Goal: Task Accomplishment & Management: Use online tool/utility

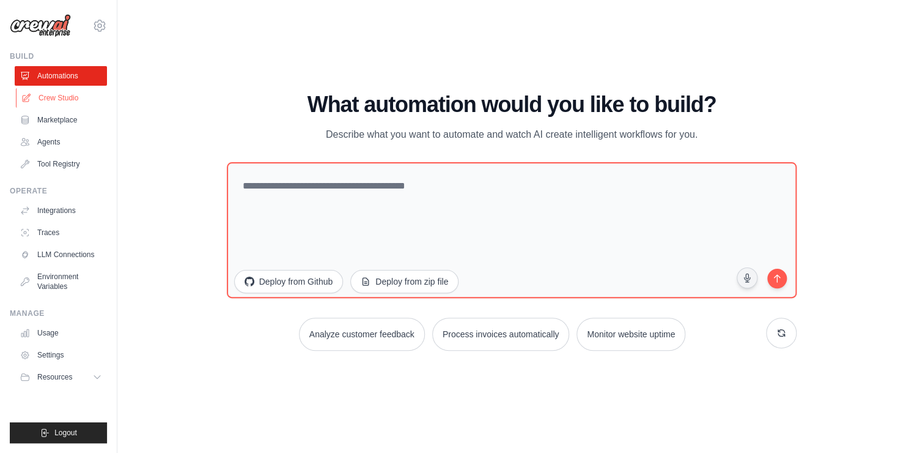
click at [61, 96] on link "Crew Studio" at bounding box center [62, 98] width 92 height 20
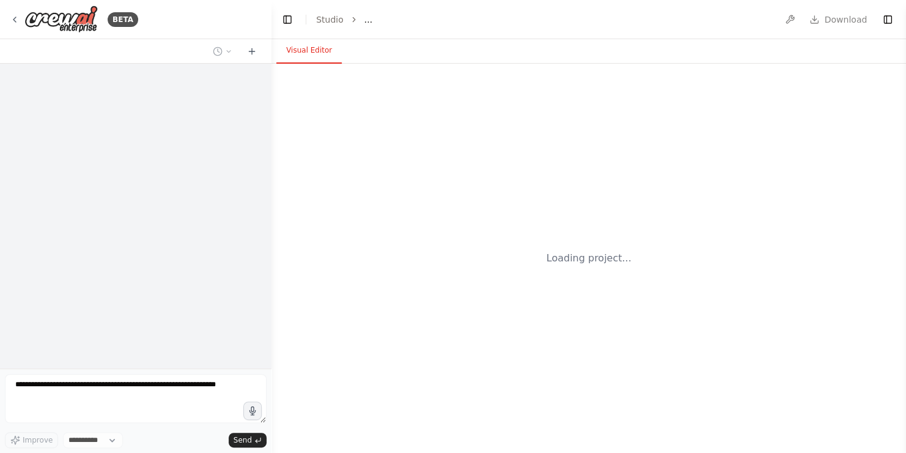
select select "****"
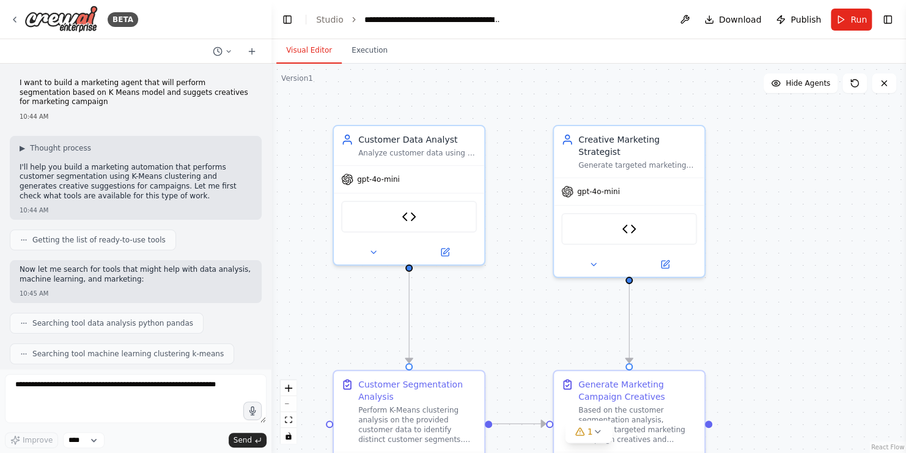
scroll to position [13807, 0]
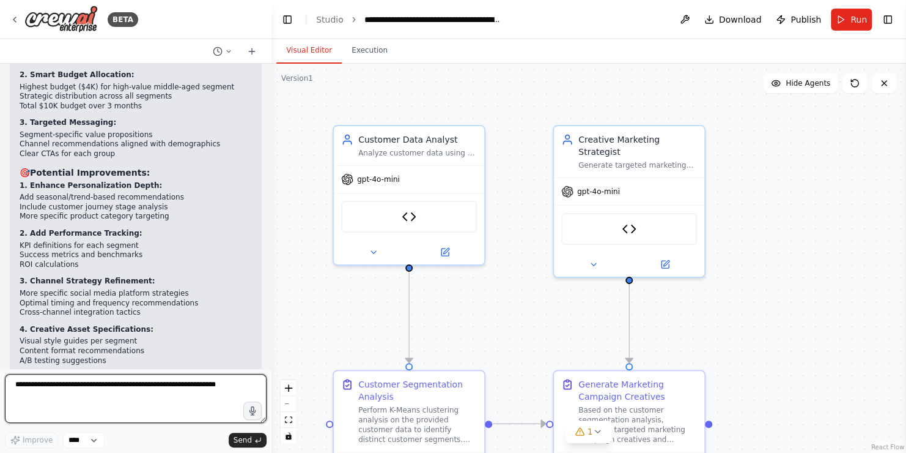
click at [94, 393] on textarea at bounding box center [136, 398] width 262 height 49
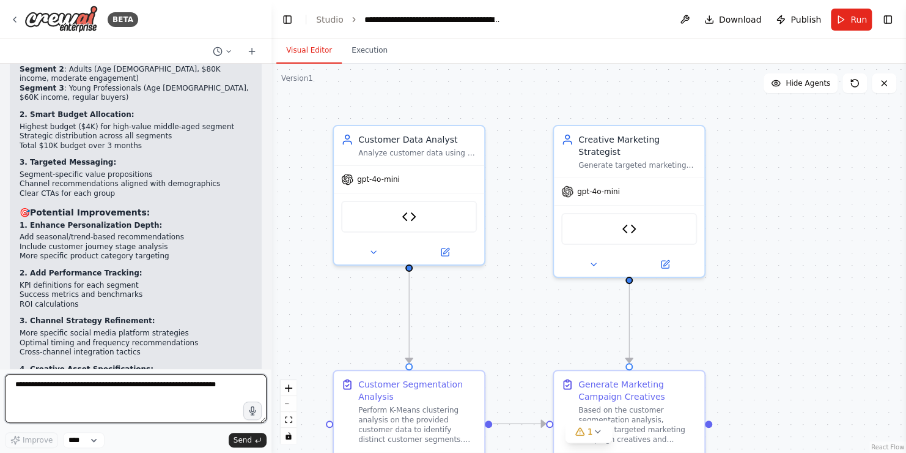
scroll to position [13745, 0]
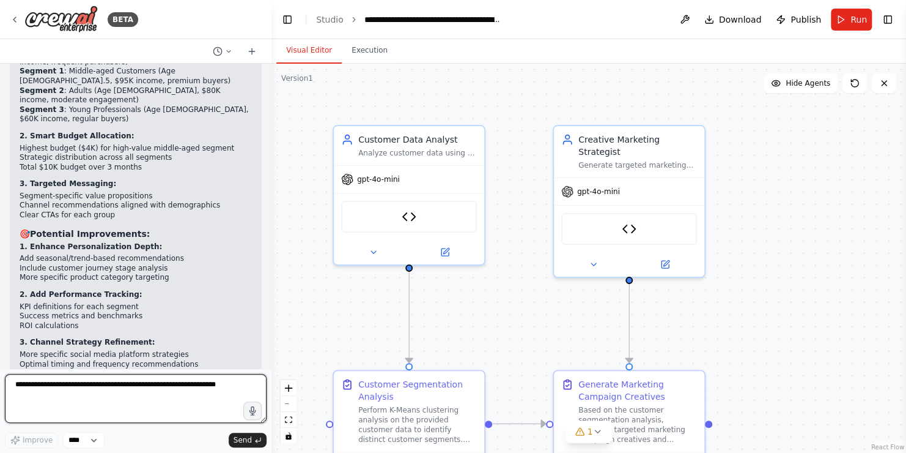
click at [96, 398] on textarea at bounding box center [136, 398] width 262 height 49
type textarea "*"
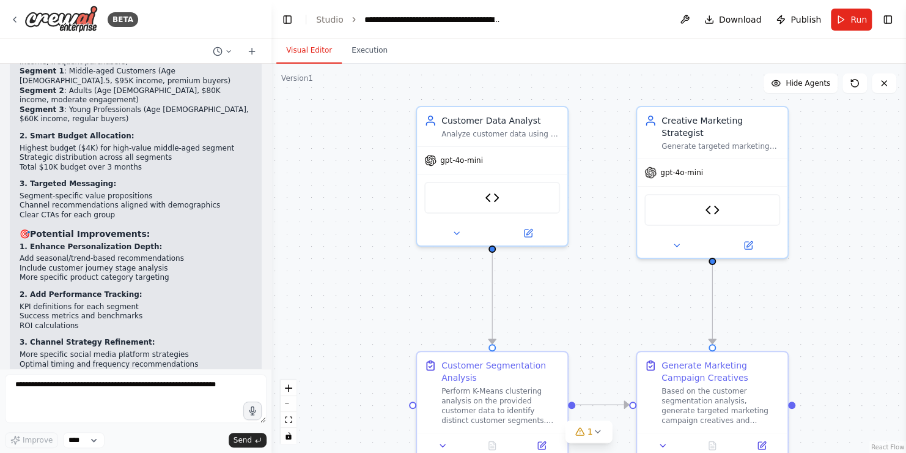
drag, startPoint x: 810, startPoint y: 258, endPoint x: 894, endPoint y: 239, distance: 85.3
click at [894, 239] on div ".deletable-edge-delete-btn { width: 20px; height: 20px; border: 0px solid #ffff…" at bounding box center [589, 258] width 635 height 389
drag, startPoint x: 344, startPoint y: 188, endPoint x: 346, endPoint y: 146, distance: 42.2
click at [346, 146] on div ".deletable-edge-delete-btn { width: 20px; height: 20px; border: 0px solid #ffff…" at bounding box center [589, 258] width 635 height 389
click at [894, 19] on button "Toggle Right Sidebar" at bounding box center [888, 19] width 17 height 17
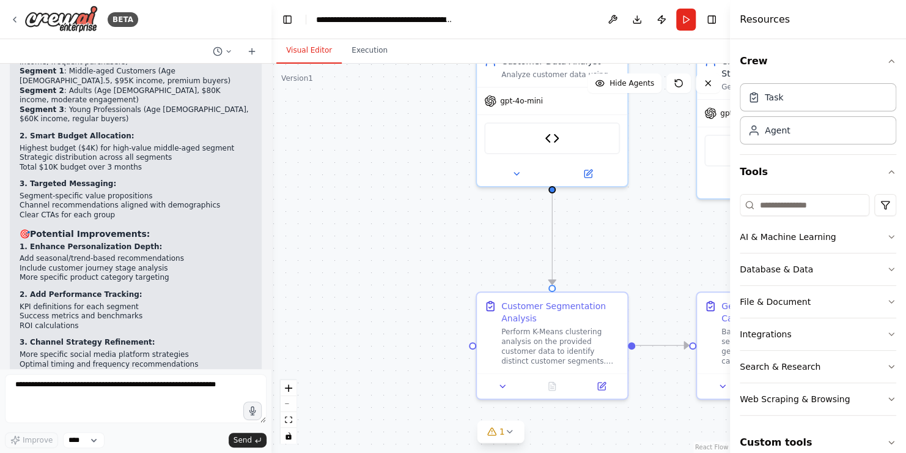
drag, startPoint x: 610, startPoint y: 298, endPoint x: 669, endPoint y: 237, distance: 84.4
click at [669, 237] on div ".deletable-edge-delete-btn { width: 20px; height: 20px; border: 0px solid #ffff…" at bounding box center [501, 258] width 459 height 389
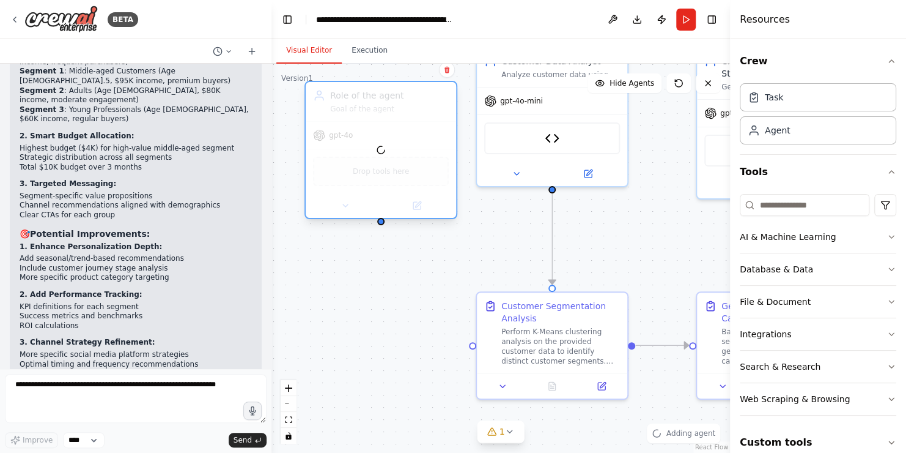
drag, startPoint x: 434, startPoint y: 188, endPoint x: 338, endPoint y: 136, distance: 109.5
click at [338, 136] on div at bounding box center [381, 150] width 150 height 136
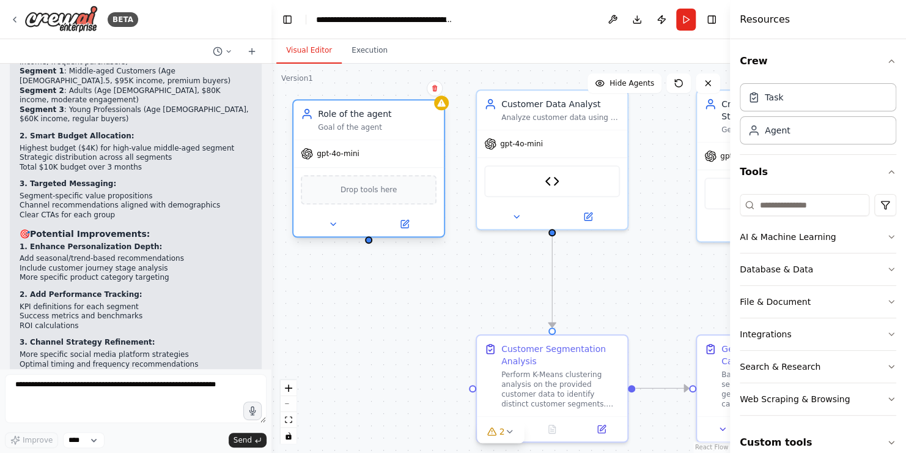
drag, startPoint x: 461, startPoint y: 149, endPoint x: 364, endPoint y: 117, distance: 101.7
click at [364, 117] on div "Role of the agent" at bounding box center [377, 114] width 119 height 12
click at [355, 119] on div "Role of the agent" at bounding box center [377, 114] width 119 height 12
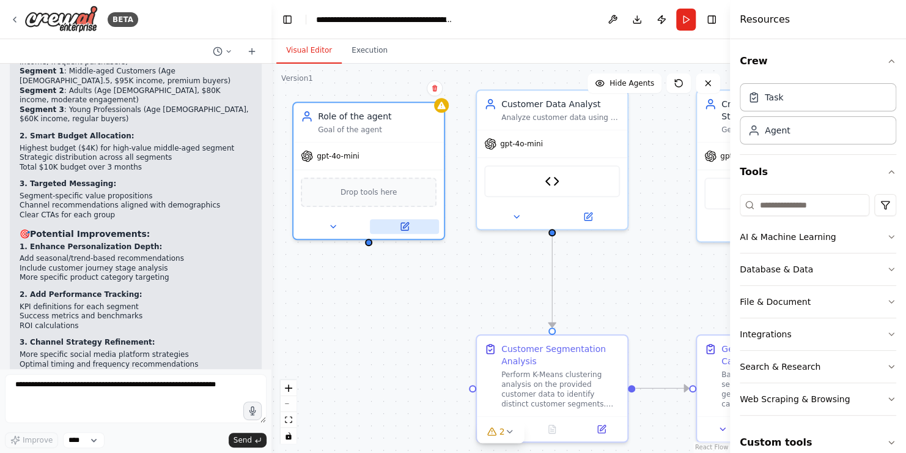
click at [406, 226] on icon at bounding box center [404, 226] width 7 height 7
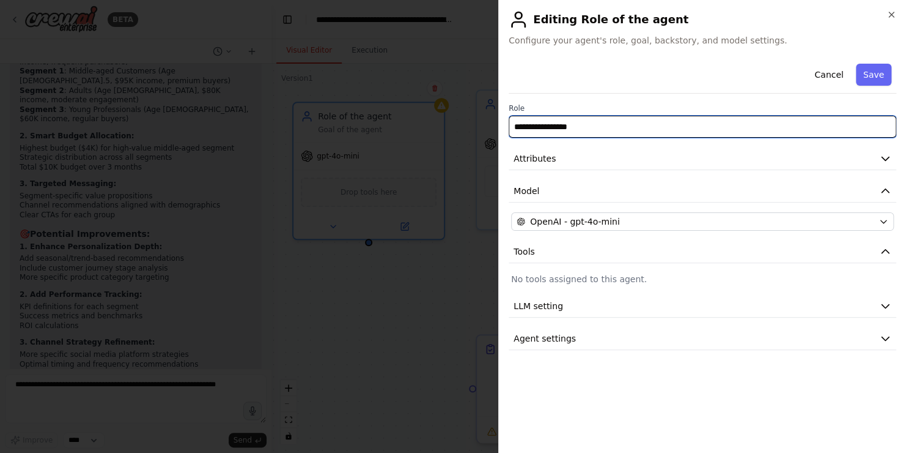
click at [654, 125] on input "**********" at bounding box center [703, 127] width 388 height 22
drag, startPoint x: 654, startPoint y: 125, endPoint x: 445, endPoint y: 122, distance: 209.2
click at [445, 122] on body "BETA I want to build a marketing agent that will perform segmentation based on …" at bounding box center [453, 226] width 906 height 453
type input "*"
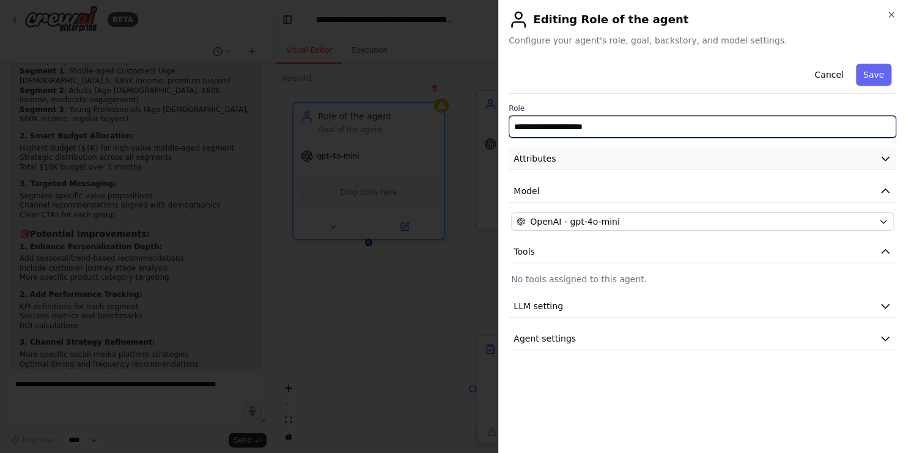
type input "**********"
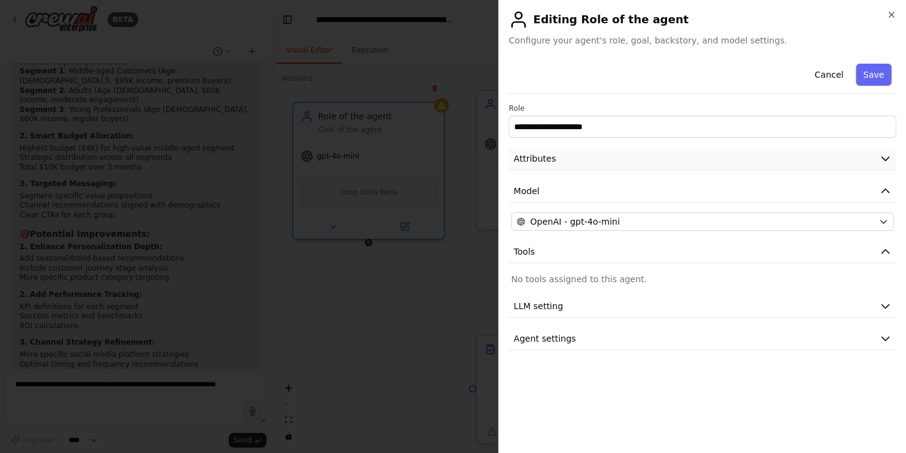
click at [614, 157] on button "Attributes" at bounding box center [703, 158] width 388 height 23
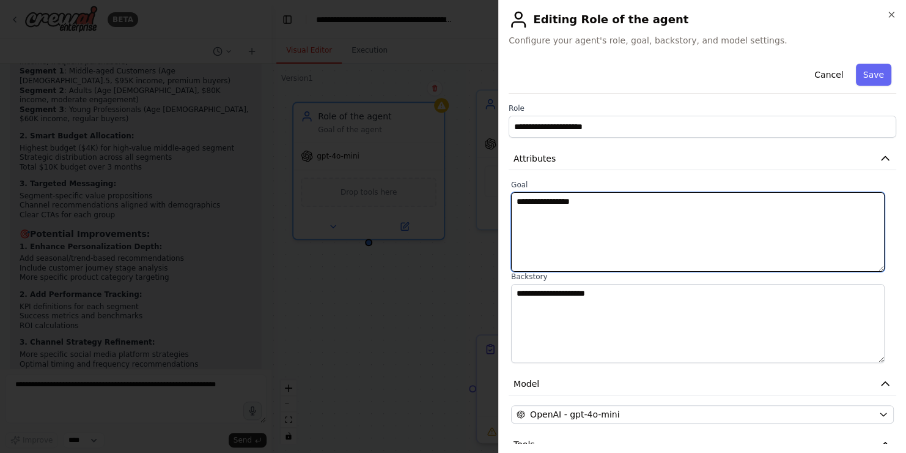
click at [612, 236] on textarea "**********" at bounding box center [698, 232] width 374 height 80
drag, startPoint x: 654, startPoint y: 218, endPoint x: 445, endPoint y: 212, distance: 209.9
click at [445, 212] on body "BETA I want to build a marketing agent that will perform segmentation based on …" at bounding box center [453, 226] width 906 height 453
click at [831, 201] on textarea "**********" at bounding box center [698, 232] width 374 height 80
click at [0, 0] on div "******" at bounding box center [0, 0] width 0 height 0
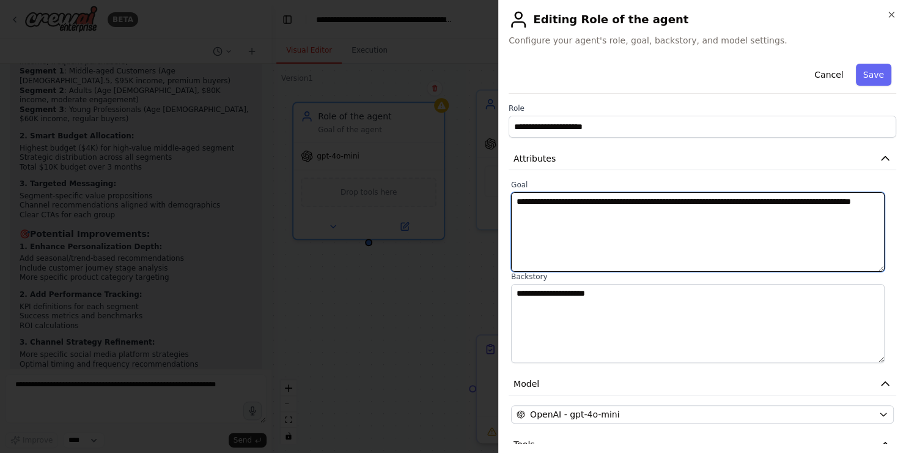
click at [650, 221] on textarea "**********" at bounding box center [698, 232] width 374 height 80
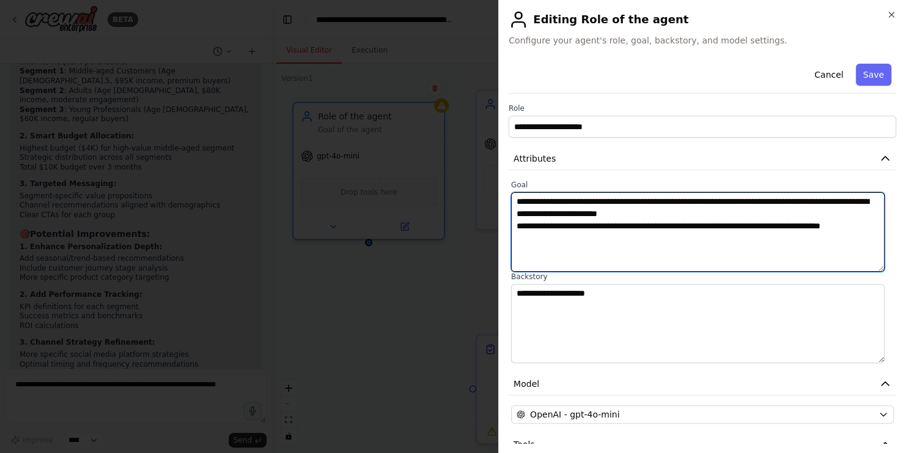
type textarea "**********"
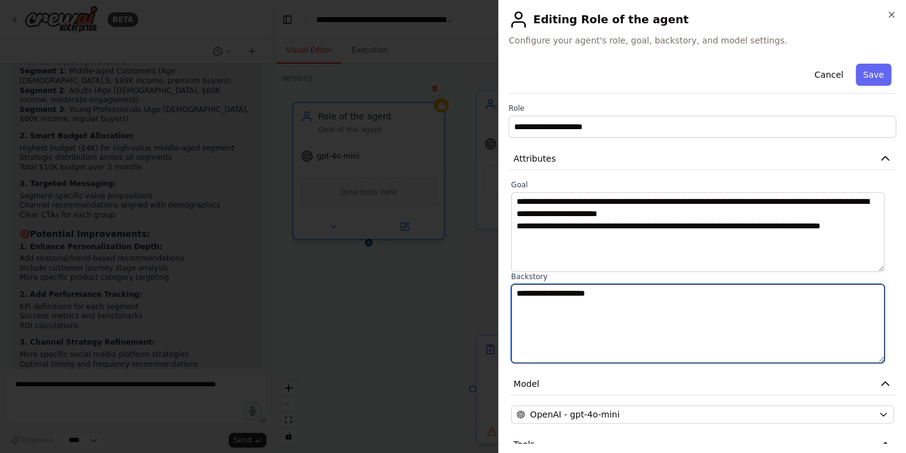
click at [671, 303] on textarea "**********" at bounding box center [698, 324] width 374 height 80
drag, startPoint x: 693, startPoint y: 296, endPoint x: 441, endPoint y: 294, distance: 252.0
click at [441, 294] on body "BETA I want to build a marketing agent that will perform segmentation based on …" at bounding box center [453, 226] width 906 height 453
click at [659, 294] on textarea "**********" at bounding box center [698, 324] width 374 height 80
click at [0, 0] on span "**********" at bounding box center [0, 0] width 0 height 0
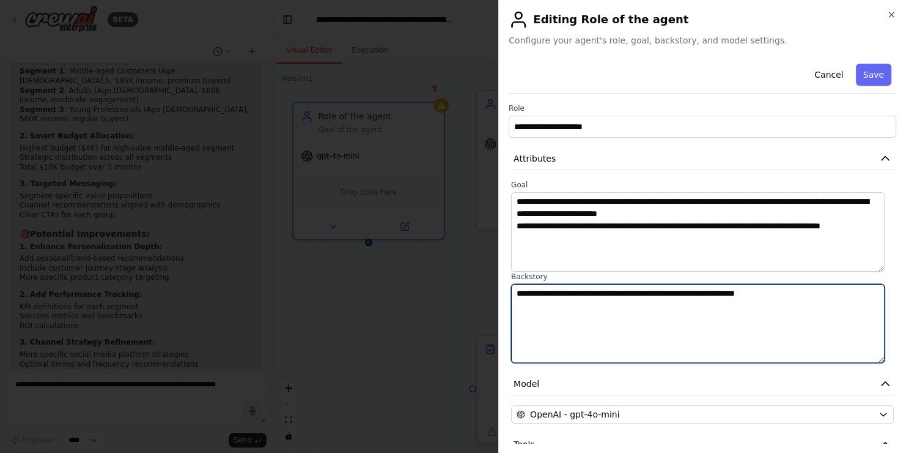
click at [798, 292] on textarea "**********" at bounding box center [698, 324] width 374 height 80
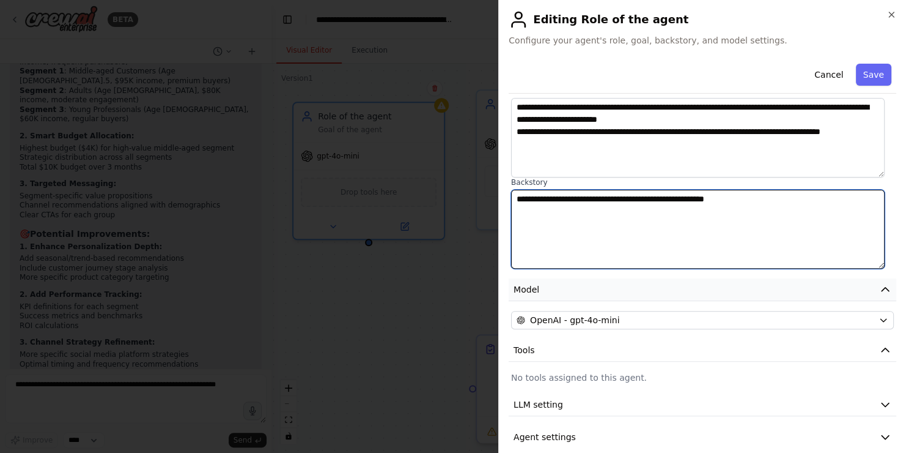
scroll to position [108, 0]
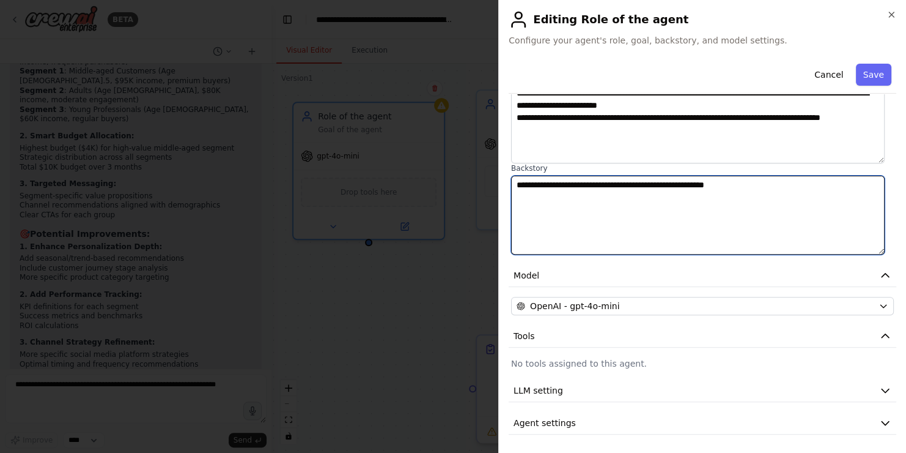
type textarea "**********"
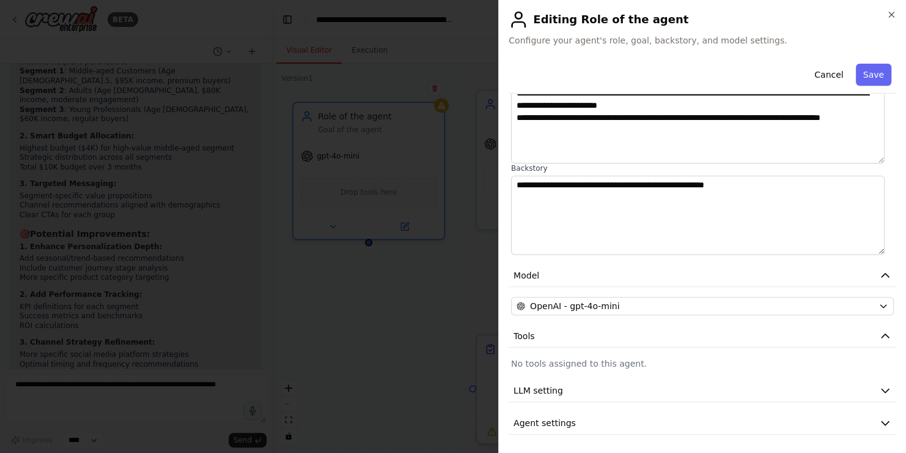
click at [588, 358] on p "No tools assigned to this agent." at bounding box center [702, 363] width 383 height 12
click at [583, 393] on button "LLM setting" at bounding box center [703, 390] width 388 height 23
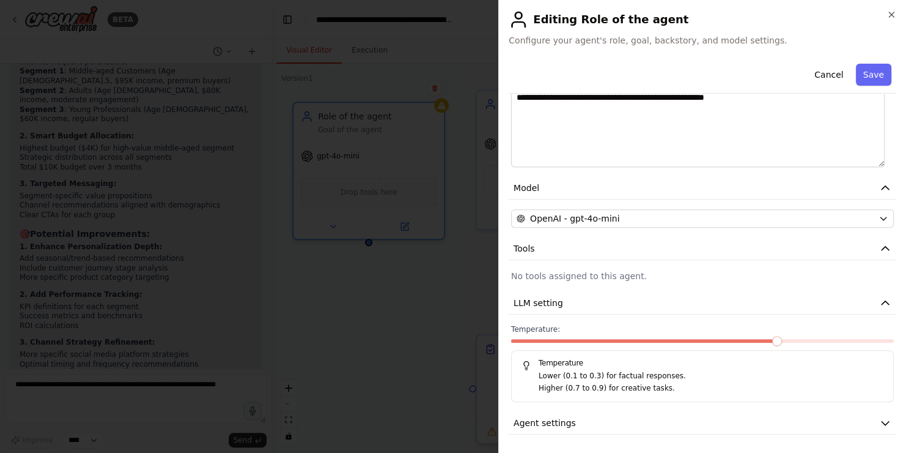
click at [613, 270] on p "No tools assigned to this agent." at bounding box center [702, 276] width 383 height 12
click at [606, 283] on div "**********" at bounding box center [703, 148] width 388 height 571
click at [586, 340] on span at bounding box center [591, 341] width 10 height 10
click at [640, 420] on button "Agent settings" at bounding box center [703, 423] width 388 height 23
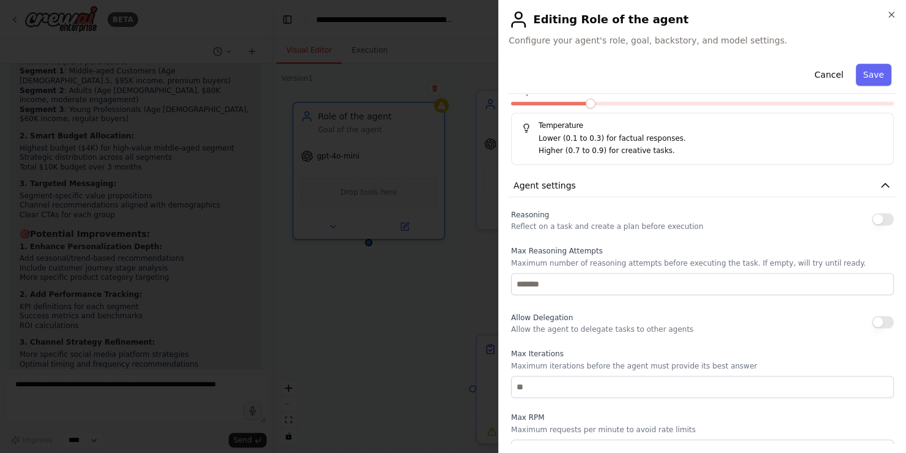
scroll to position [440, 0]
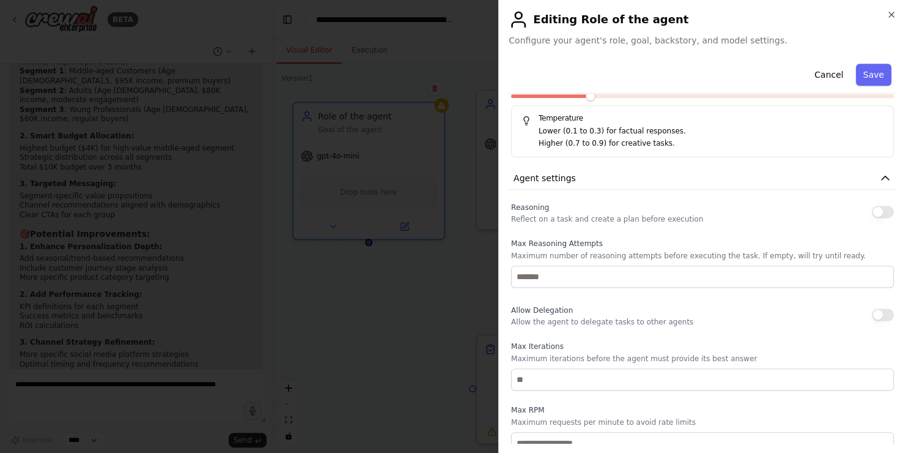
click at [872, 214] on button "button" at bounding box center [883, 212] width 22 height 12
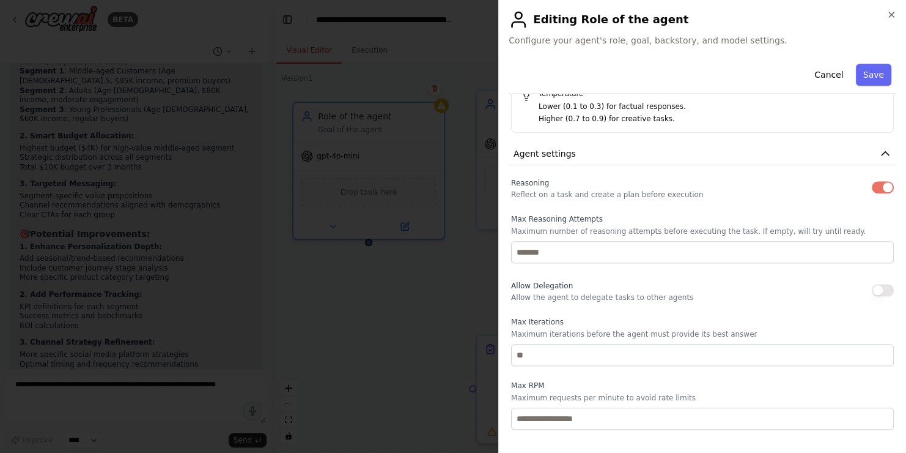
scroll to position [391, 0]
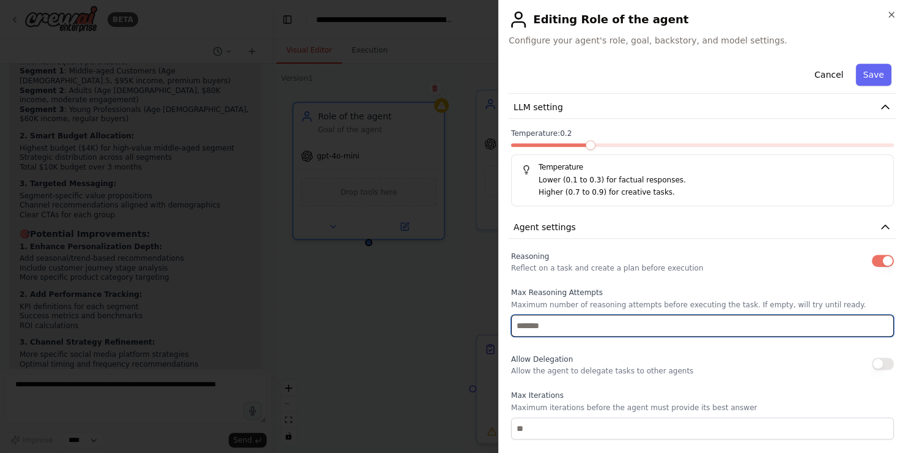
click at [618, 328] on input "number" at bounding box center [702, 325] width 383 height 22
click at [874, 321] on input "*" at bounding box center [702, 325] width 383 height 22
type input "*"
click at [874, 321] on input "*" at bounding box center [702, 325] width 383 height 22
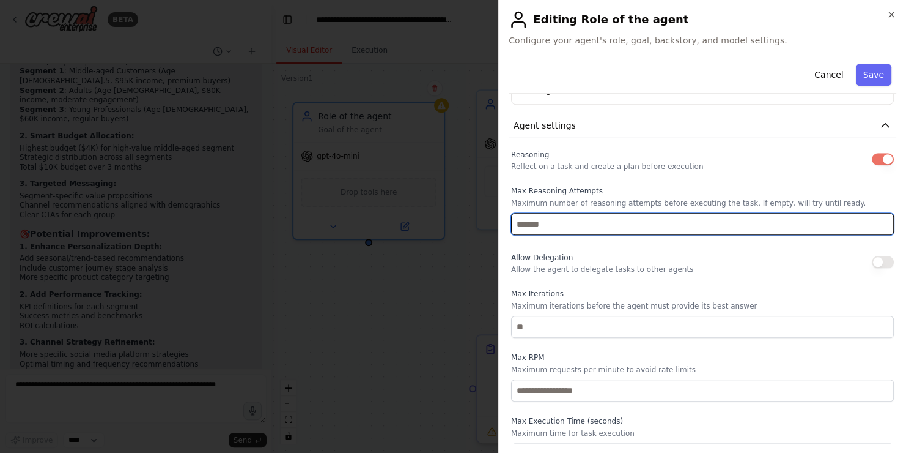
scroll to position [514, 0]
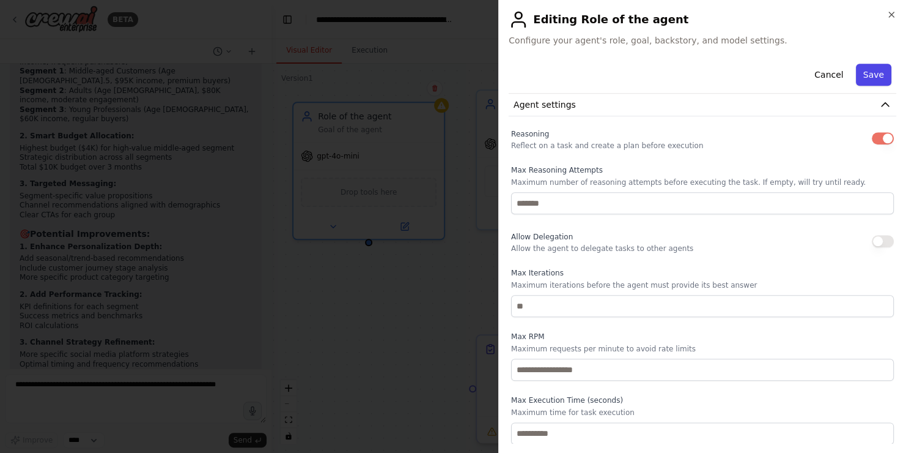
click at [872, 77] on button "Save" at bounding box center [873, 75] width 35 height 22
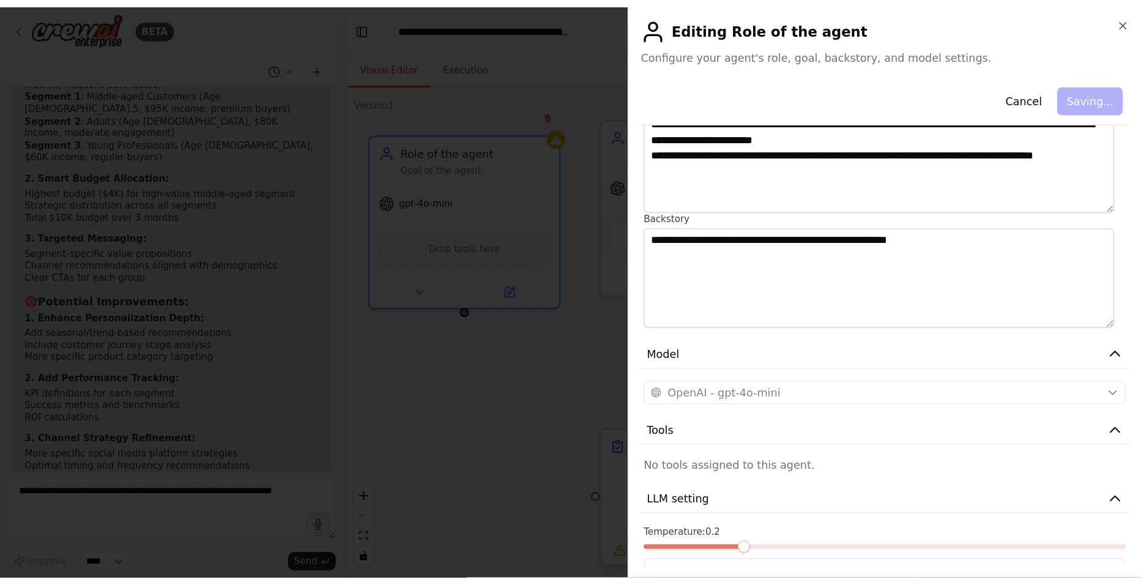
scroll to position [86, 0]
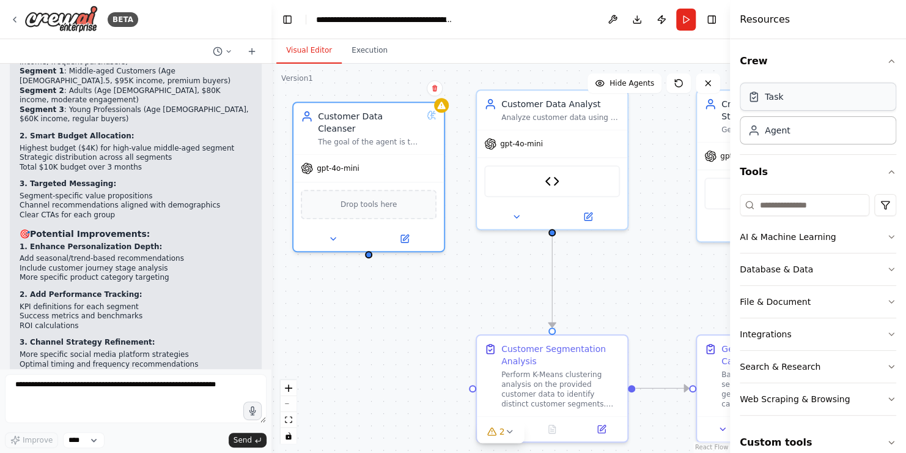
click at [817, 94] on div "Task" at bounding box center [818, 97] width 157 height 28
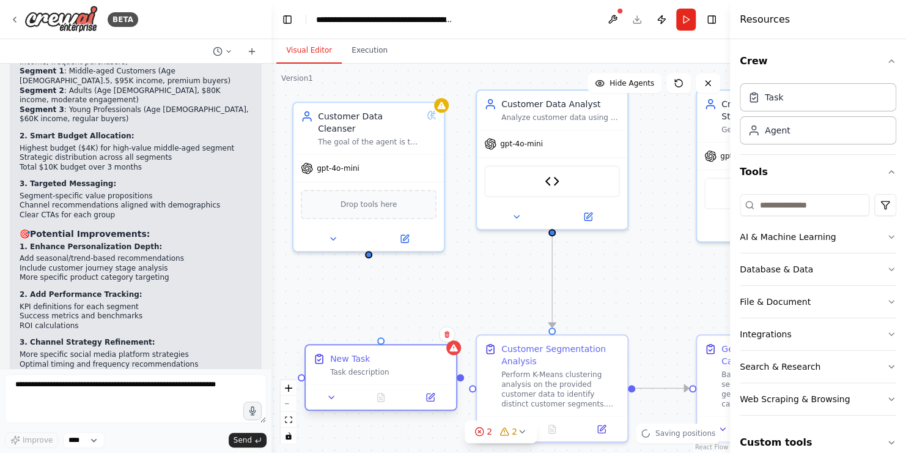
drag, startPoint x: 391, startPoint y: 364, endPoint x: 358, endPoint y: 369, distance: 33.4
click at [358, 369] on div "Task description" at bounding box center [389, 372] width 119 height 10
drag, startPoint x: 365, startPoint y: 276, endPoint x: 379, endPoint y: 352, distance: 77.1
click at [415, 352] on div "Customer Data Analyst Analyze customer data using K-Means clustering to identif…" at bounding box center [644, 222] width 459 height 389
click at [388, 376] on div "Task description" at bounding box center [377, 372] width 119 height 10
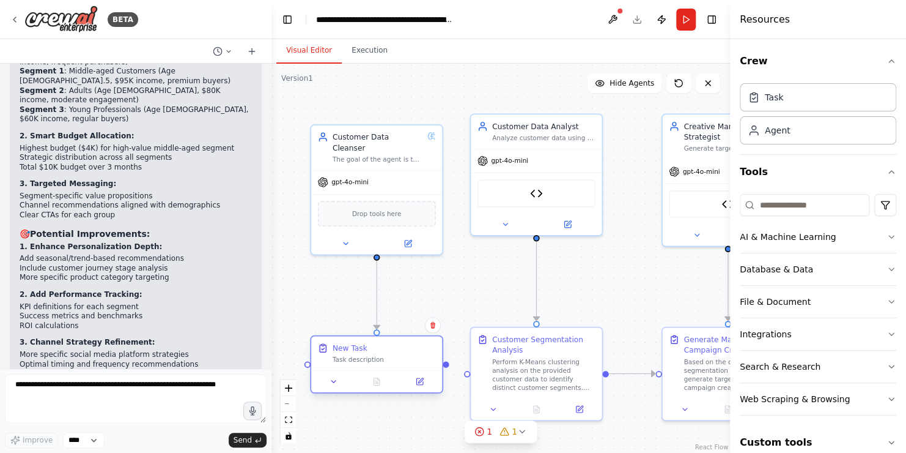
click at [374, 366] on div "New Task Task description" at bounding box center [376, 353] width 131 height 34
click at [425, 379] on button at bounding box center [419, 381] width 37 height 13
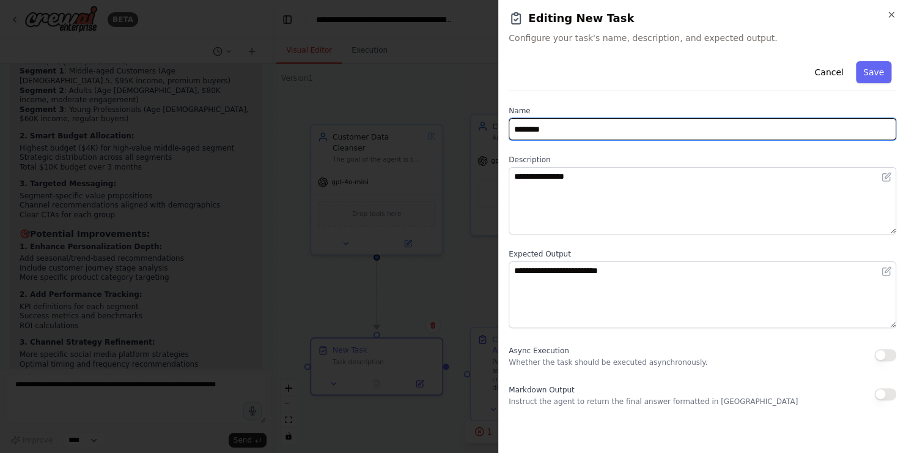
click at [544, 128] on input "********" at bounding box center [703, 129] width 388 height 22
drag, startPoint x: 571, startPoint y: 128, endPoint x: 501, endPoint y: 131, distance: 69.8
click at [501, 131] on div "**********" at bounding box center [703, 226] width 408 height 453
type input "**********"
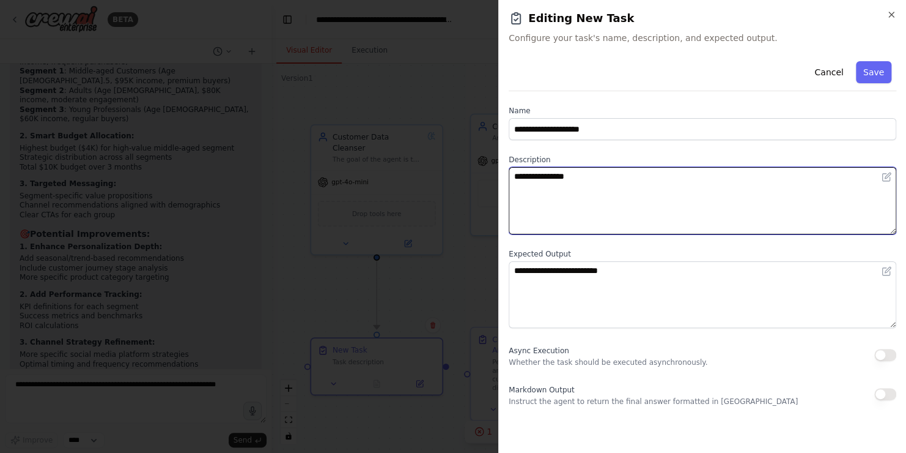
click at [570, 179] on textarea "**********" at bounding box center [703, 200] width 388 height 67
drag, startPoint x: 599, startPoint y: 174, endPoint x: 492, endPoint y: 173, distance: 106.4
click at [492, 173] on body "BETA I want to build a marketing agent that will perform segmentation based on …" at bounding box center [453, 226] width 906 height 453
click at [593, 193] on textarea "**********" at bounding box center [703, 200] width 388 height 67
drag, startPoint x: 613, startPoint y: 185, endPoint x: 484, endPoint y: 175, distance: 128.8
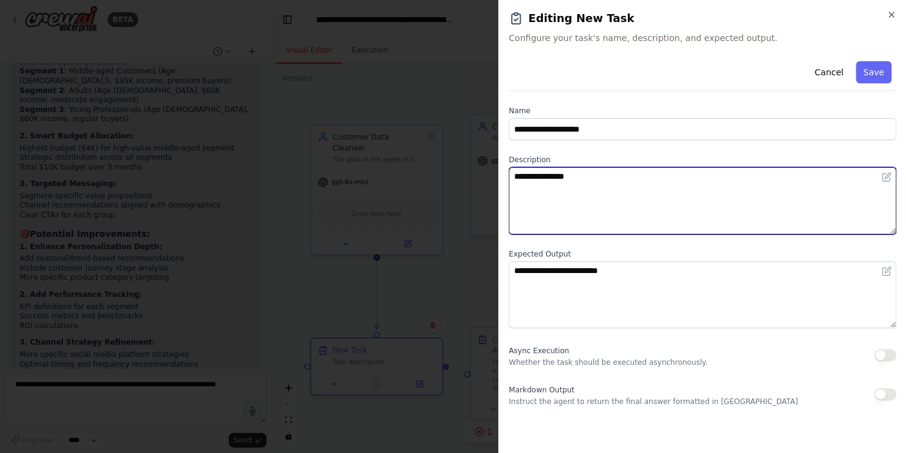
click at [484, 175] on body "BETA I want to build a marketing agent that will perform segmentation based on …" at bounding box center [453, 226] width 906 height 453
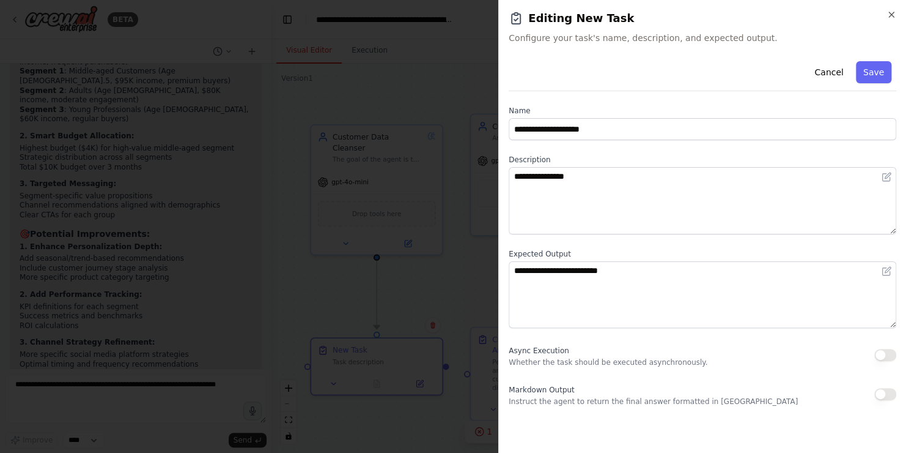
click at [500, 149] on html "BETA I want to build a marketing agent that will perform segmentation based on …" at bounding box center [453, 226] width 906 height 453
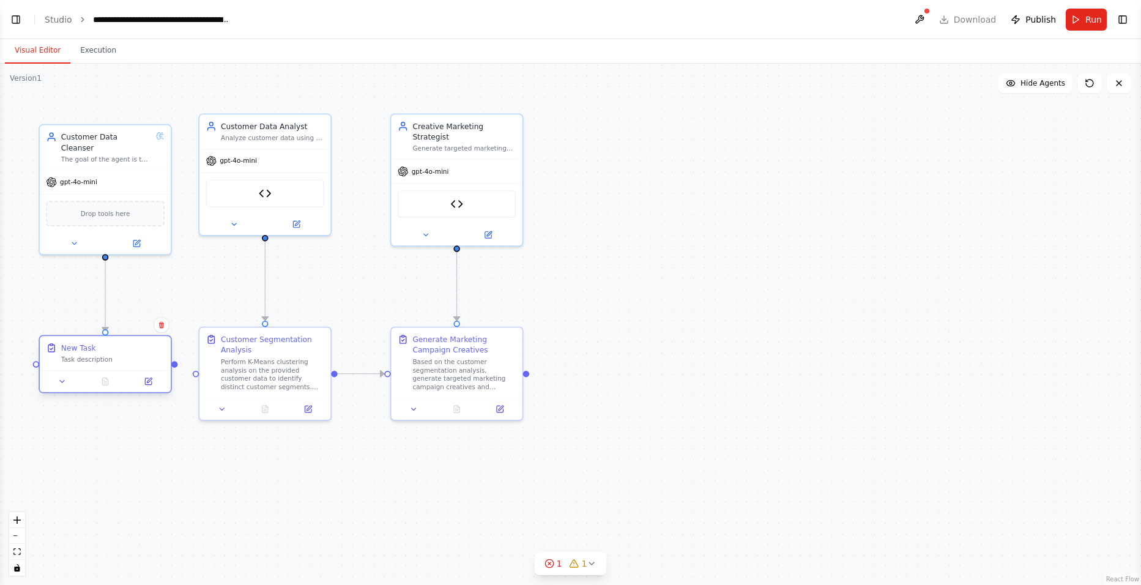
select select "****"
click at [135, 355] on div "Task description" at bounding box center [112, 359] width 103 height 9
click at [113, 206] on span "Drop tools here" at bounding box center [106, 211] width 50 height 10
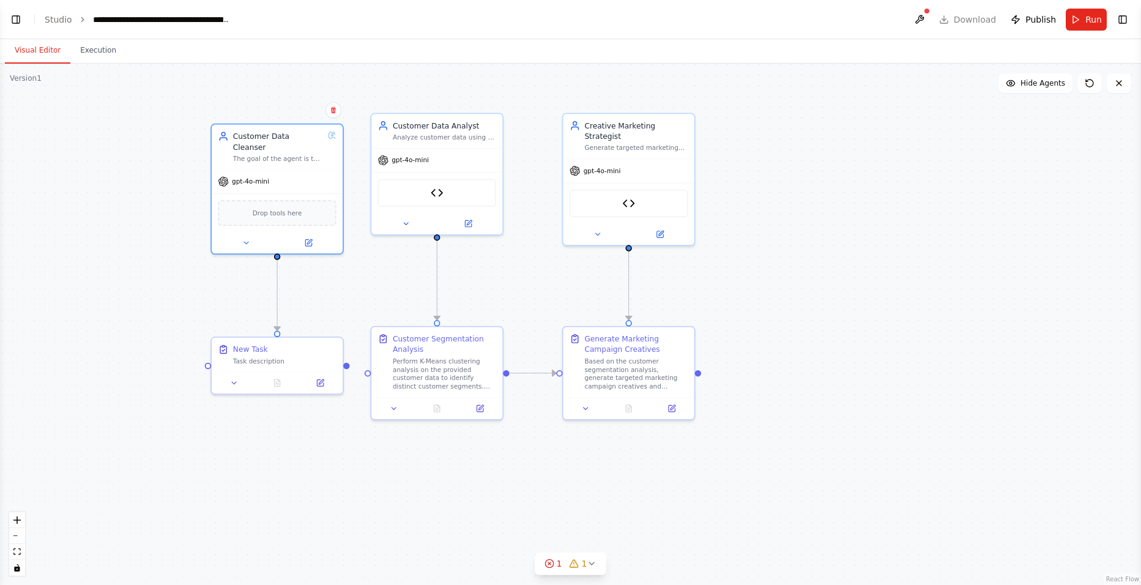
drag, startPoint x: 743, startPoint y: 242, endPoint x: 782, endPoint y: 250, distance: 39.5
click at [782, 250] on div ".deletable-edge-delete-btn { width: 20px; height: 20px; border: 0px solid #ffff…" at bounding box center [570, 324] width 1141 height 521
click at [906, 28] on header "**********" at bounding box center [570, 19] width 1141 height 39
click at [906, 24] on button "Toggle Right Sidebar" at bounding box center [1122, 19] width 17 height 17
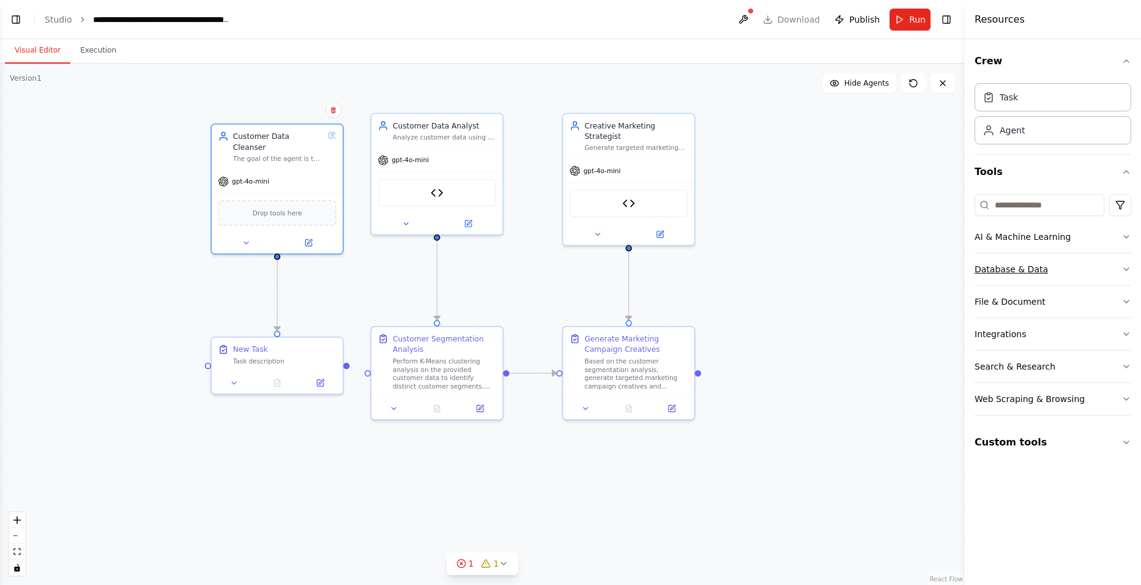
click at [906, 267] on div "Database & Data" at bounding box center [1010, 269] width 73 height 12
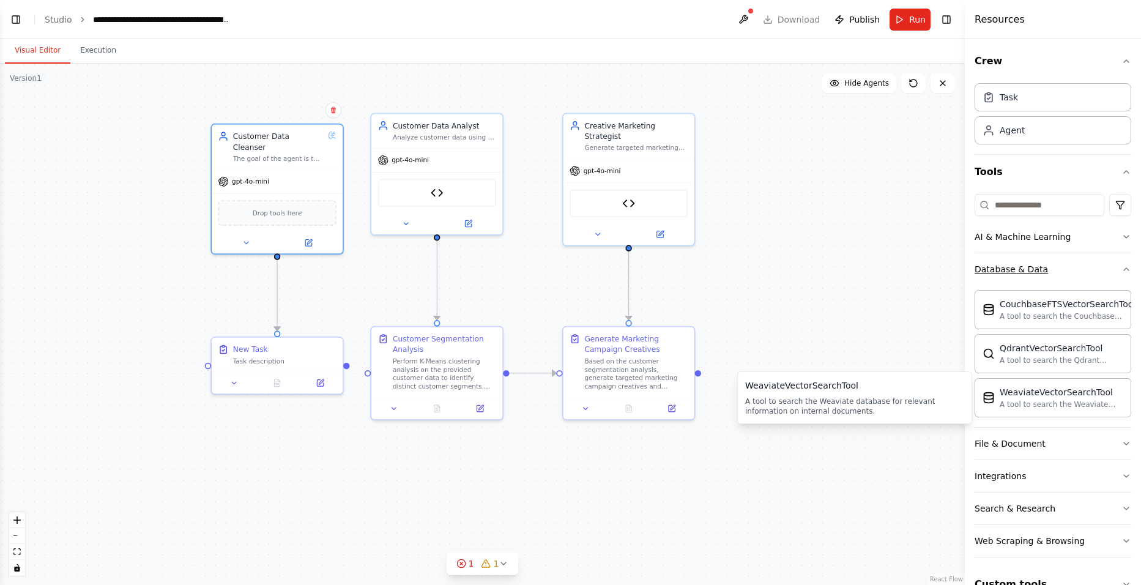
click at [906, 273] on button "Database & Data" at bounding box center [1052, 269] width 157 height 32
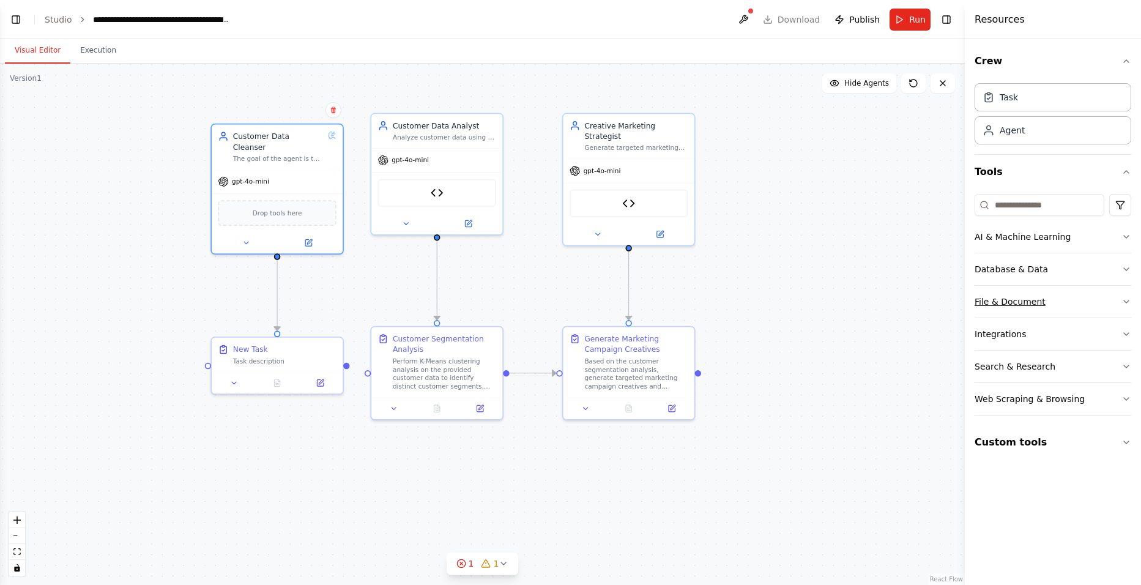
click at [906, 305] on div "File & Document" at bounding box center [1009, 301] width 71 height 12
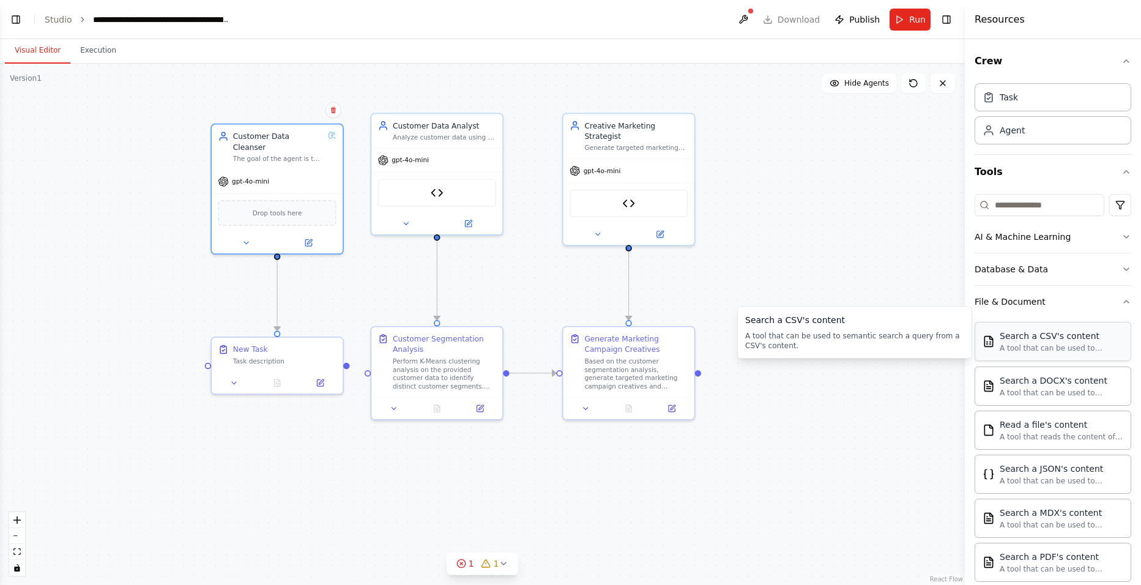
scroll to position [61, 0]
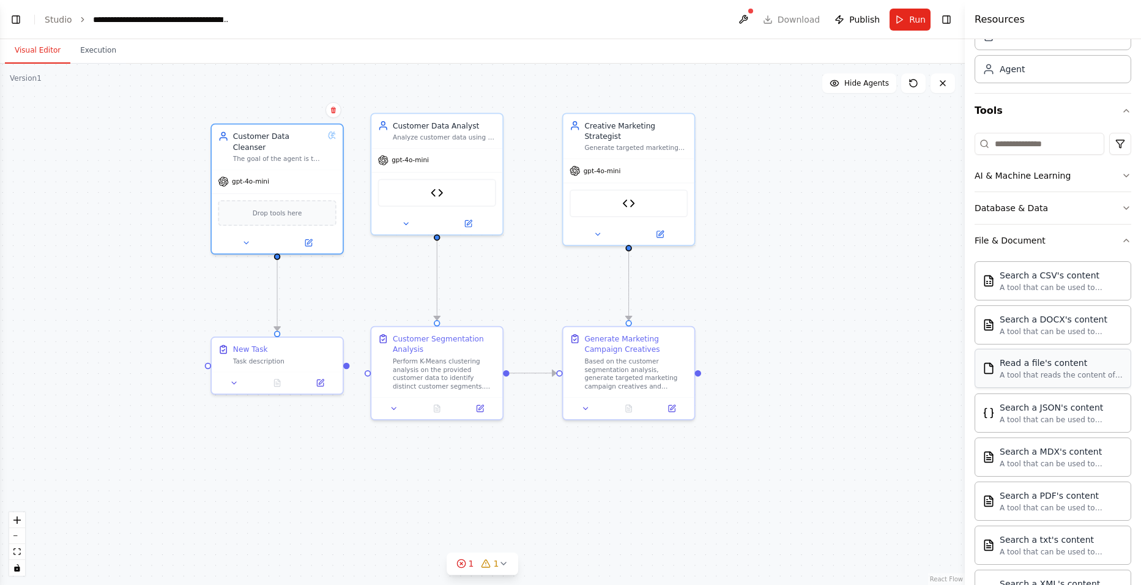
click at [906, 369] on div "Read a file's content A tool that reads the content of a file. To use this tool…" at bounding box center [1061, 368] width 124 height 23
click at [271, 206] on img at bounding box center [277, 212] width 13 height 13
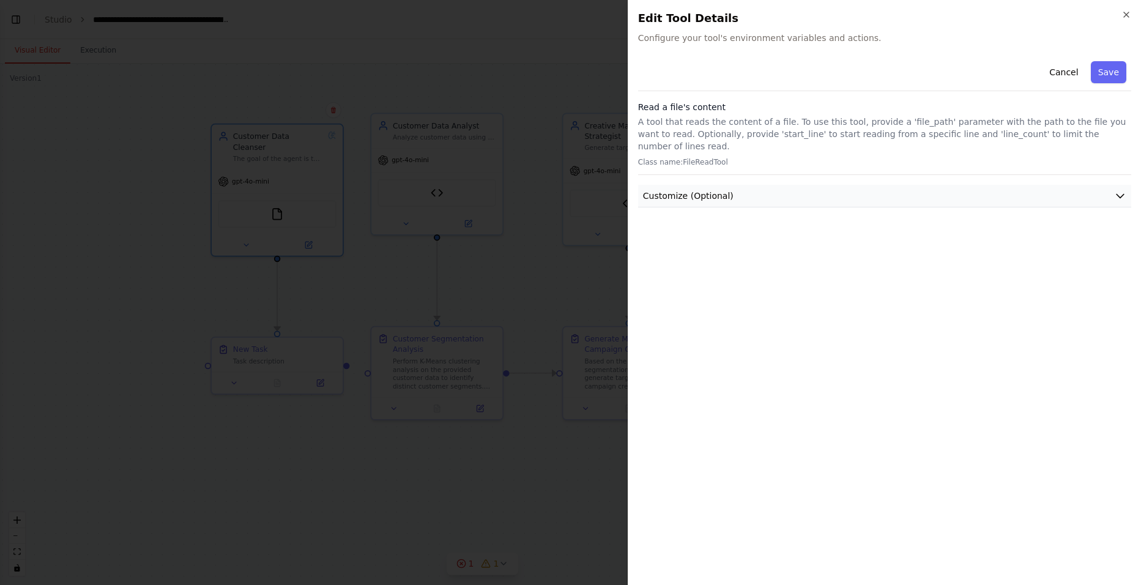
click at [717, 190] on span "Customize (Optional)" at bounding box center [688, 196] width 91 height 12
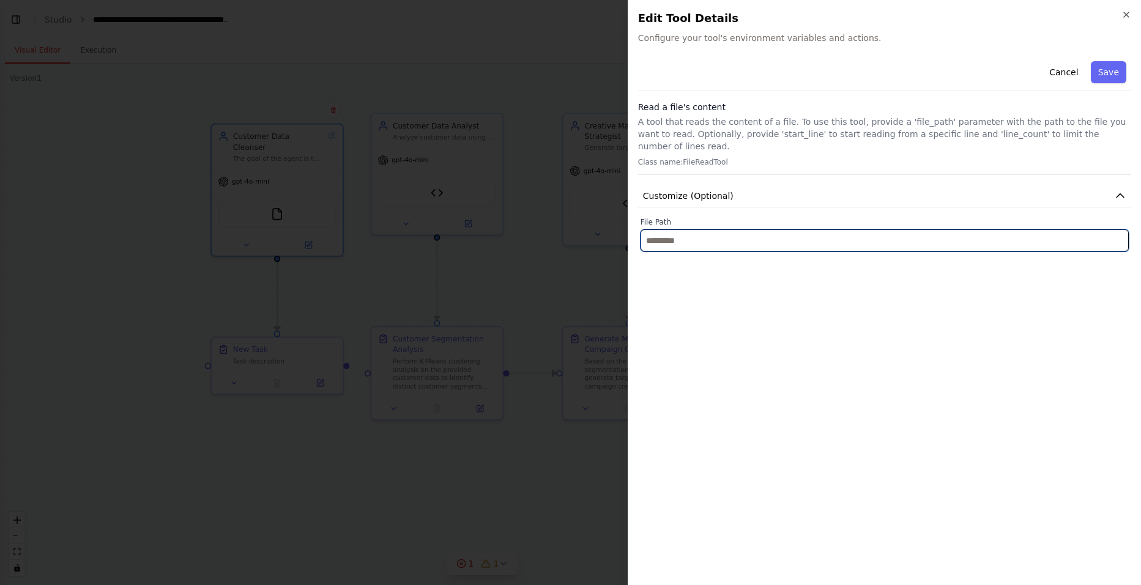
click at [683, 229] on input "text" at bounding box center [884, 240] width 488 height 22
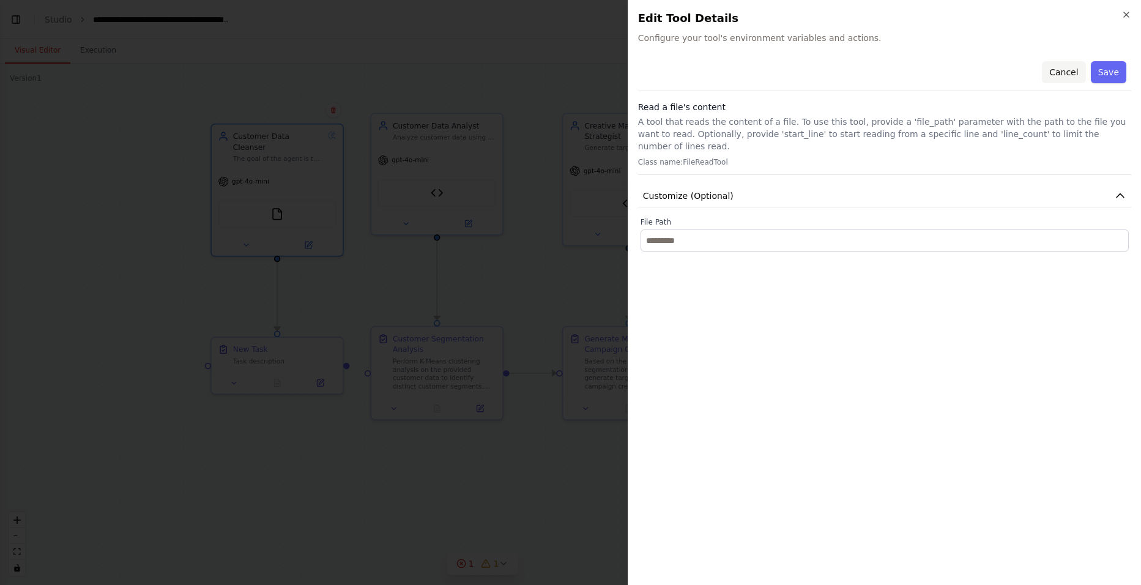
click at [906, 72] on button "Cancel" at bounding box center [1063, 72] width 43 height 22
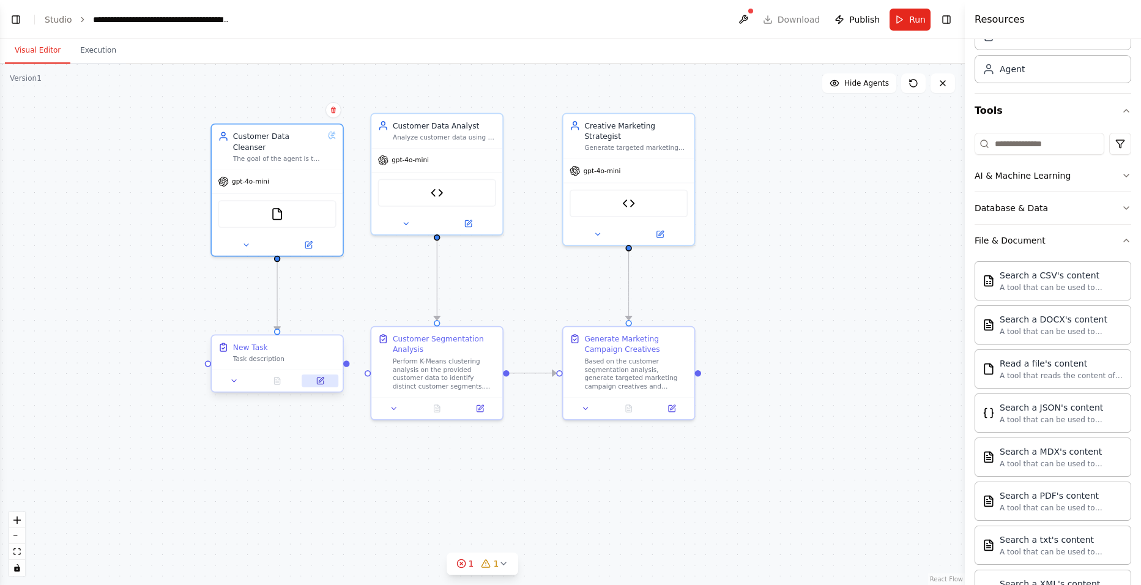
click at [324, 380] on icon at bounding box center [320, 380] width 9 height 9
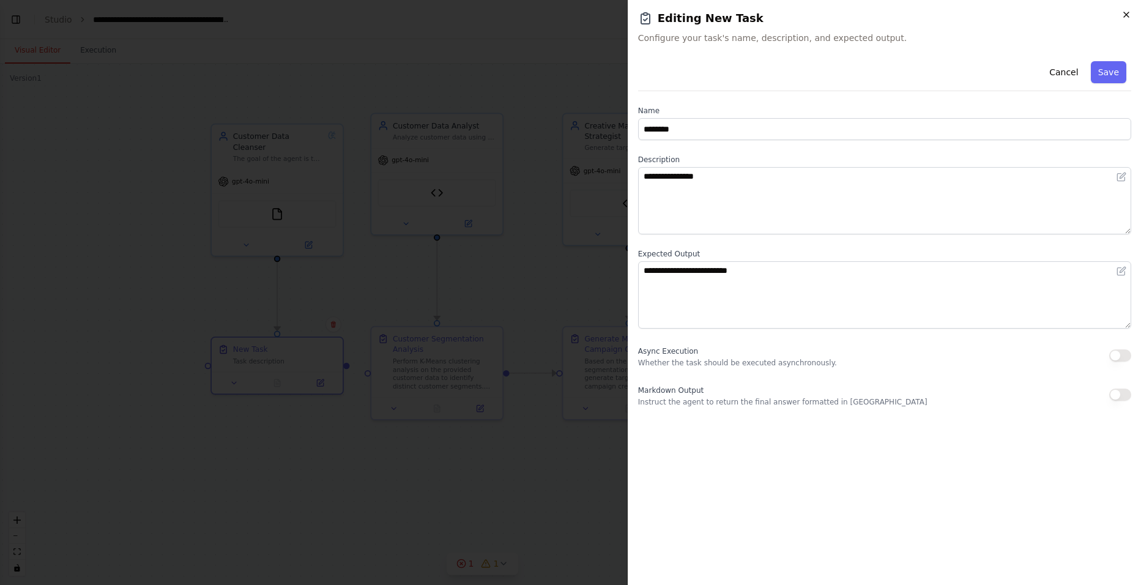
click at [906, 17] on icon "button" at bounding box center [1126, 15] width 10 height 10
click at [478, 407] on div at bounding box center [570, 292] width 1141 height 585
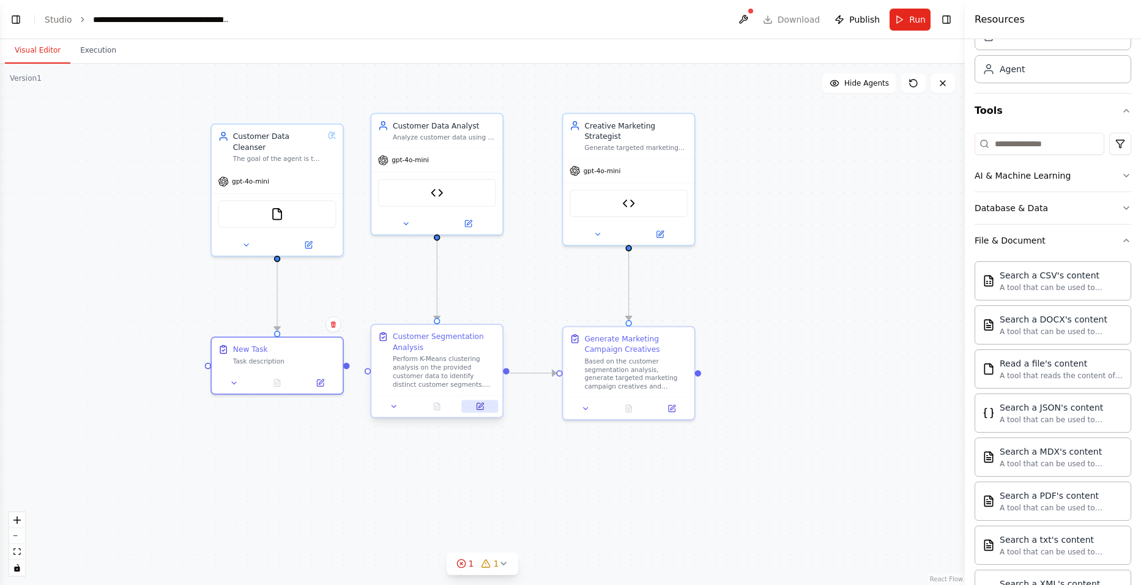
click at [479, 407] on icon at bounding box center [480, 404] width 5 height 5
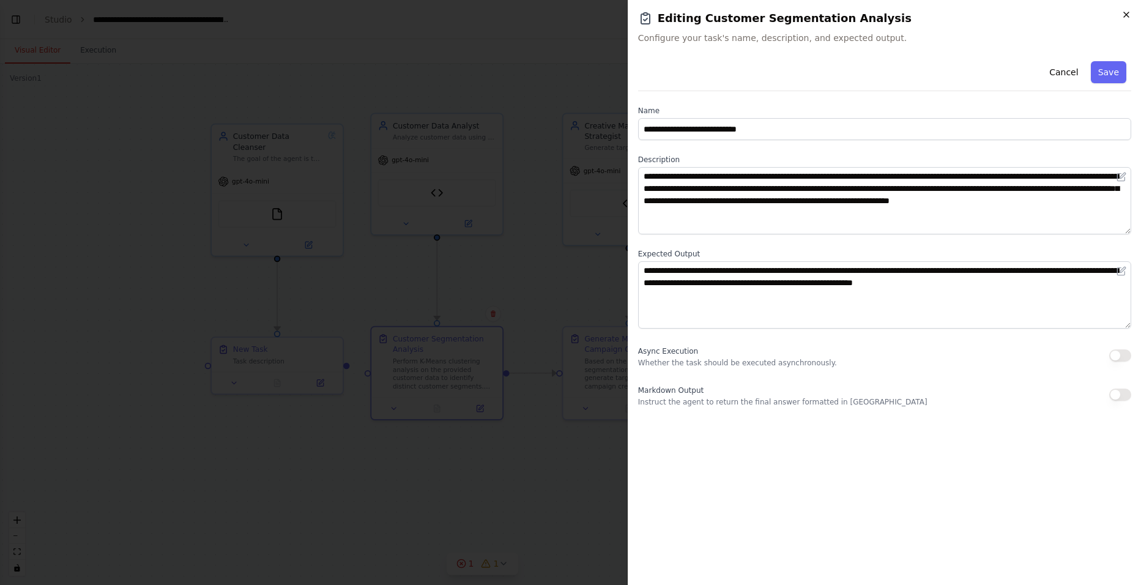
click at [906, 17] on icon "button" at bounding box center [1126, 15] width 10 height 10
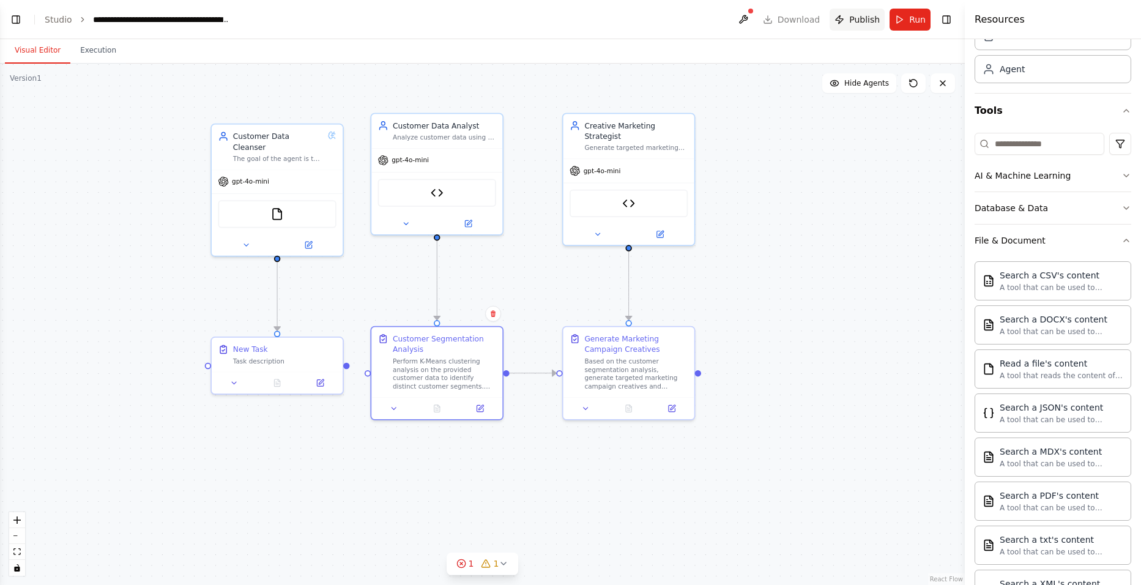
click at [860, 21] on span "Publish" at bounding box center [864, 19] width 31 height 12
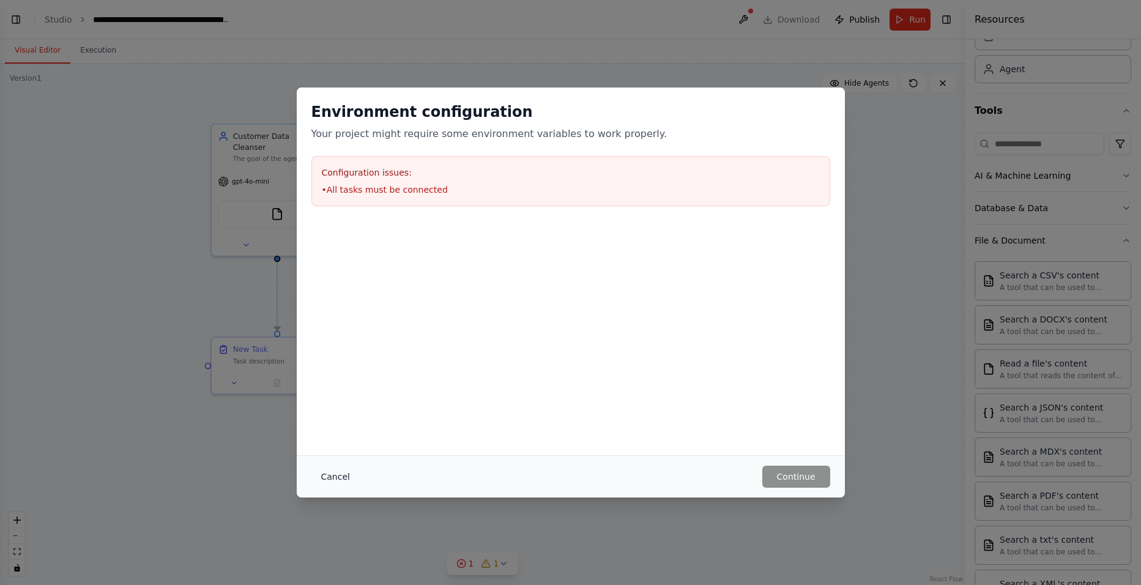
click at [325, 452] on button "Cancel" at bounding box center [335, 476] width 48 height 22
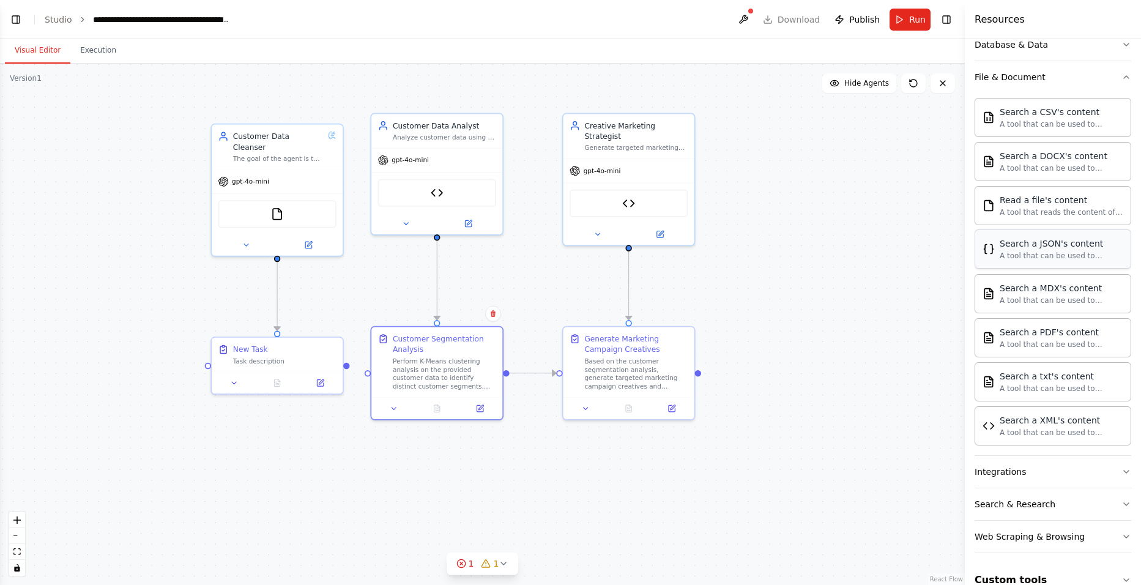
scroll to position [247, 0]
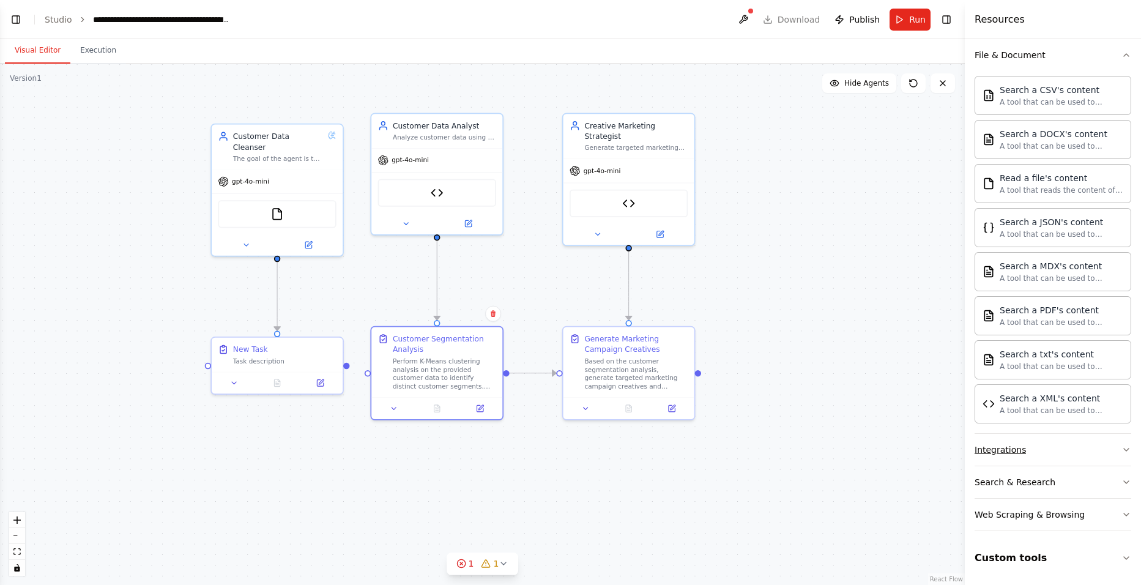
click at [906, 452] on button "Integrations" at bounding box center [1052, 450] width 157 height 32
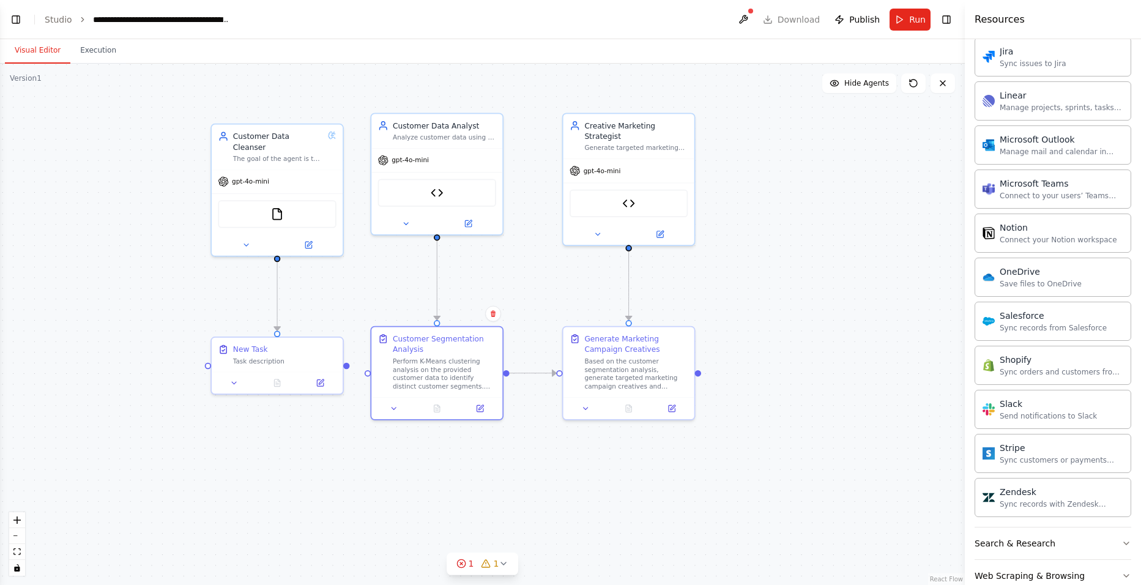
scroll to position [1181, 0]
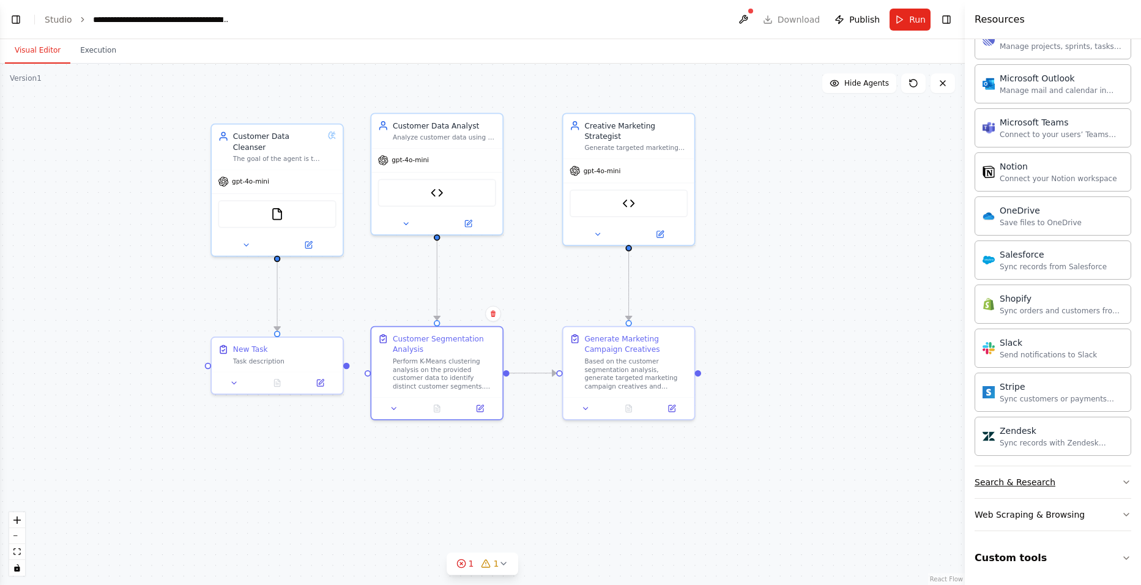
click at [906, 452] on div "Search & Research" at bounding box center [1014, 482] width 81 height 12
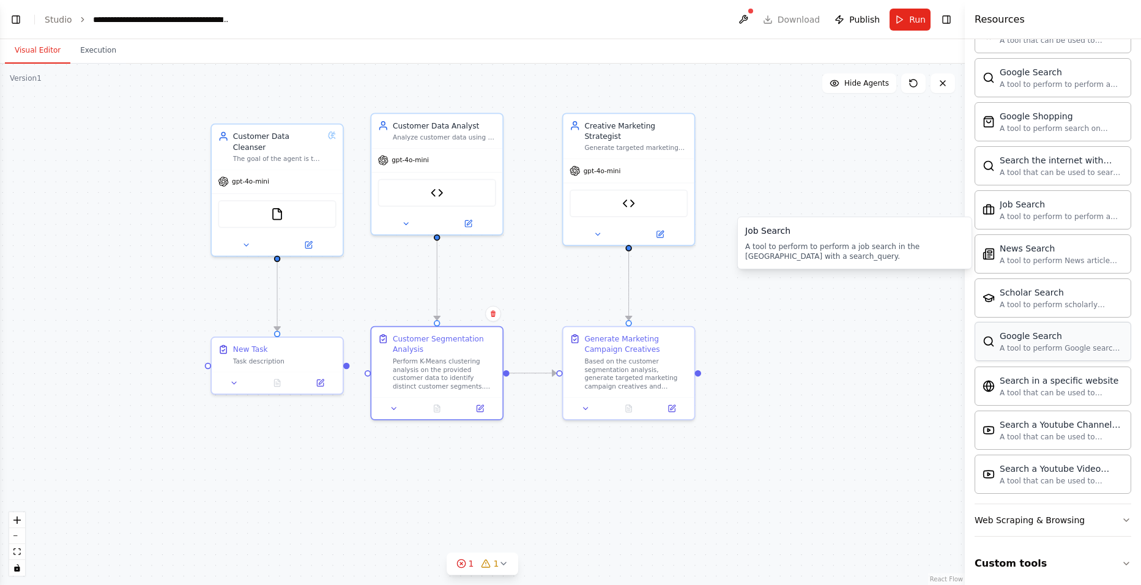
scroll to position [1807, 0]
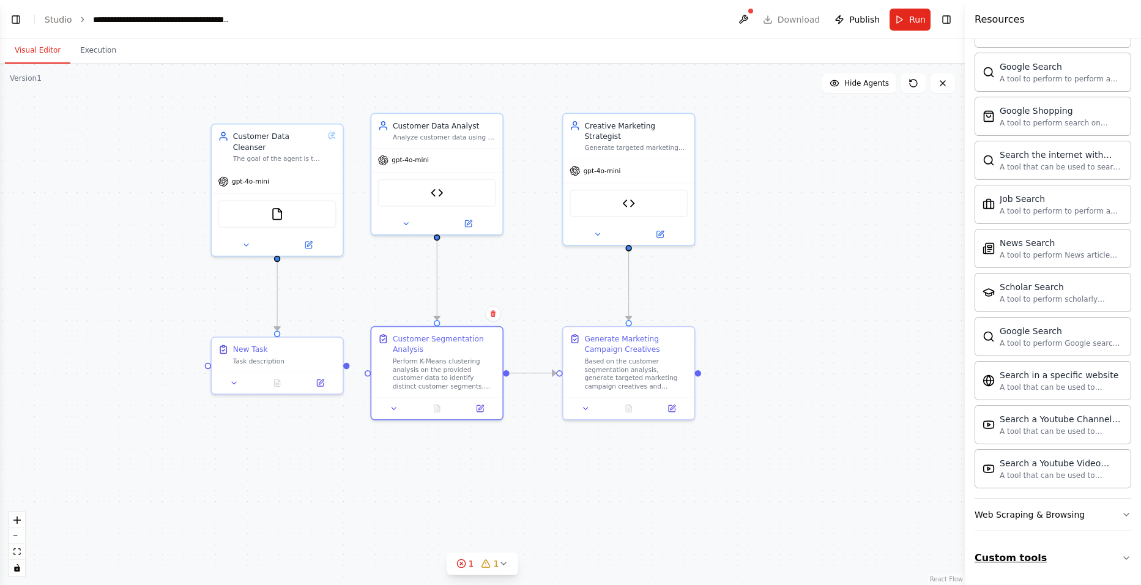
click at [906, 452] on button "Custom tools" at bounding box center [1052, 558] width 157 height 34
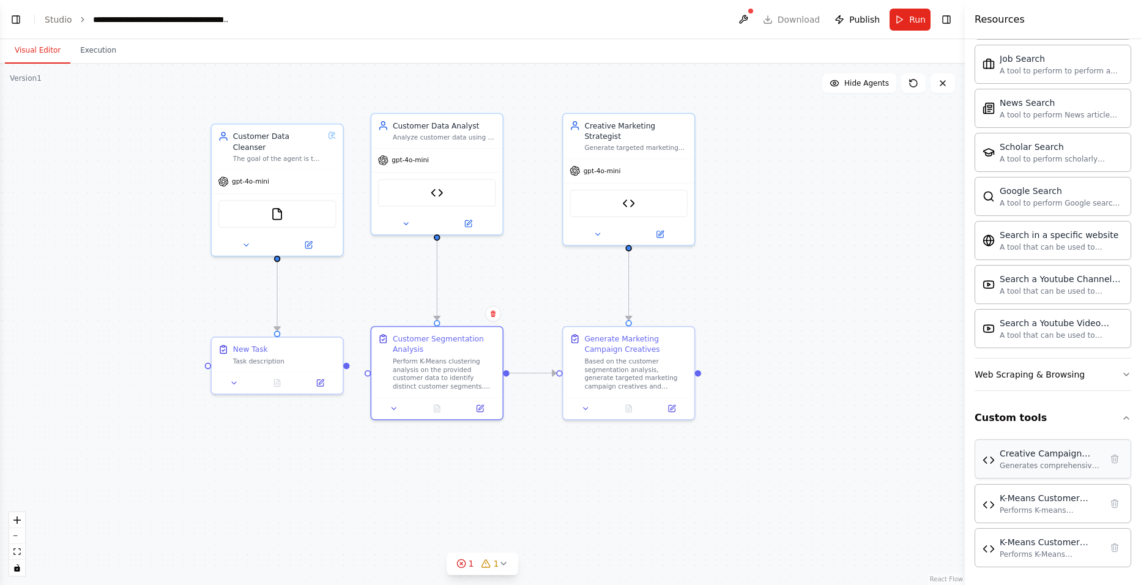
scroll to position [1949, 0]
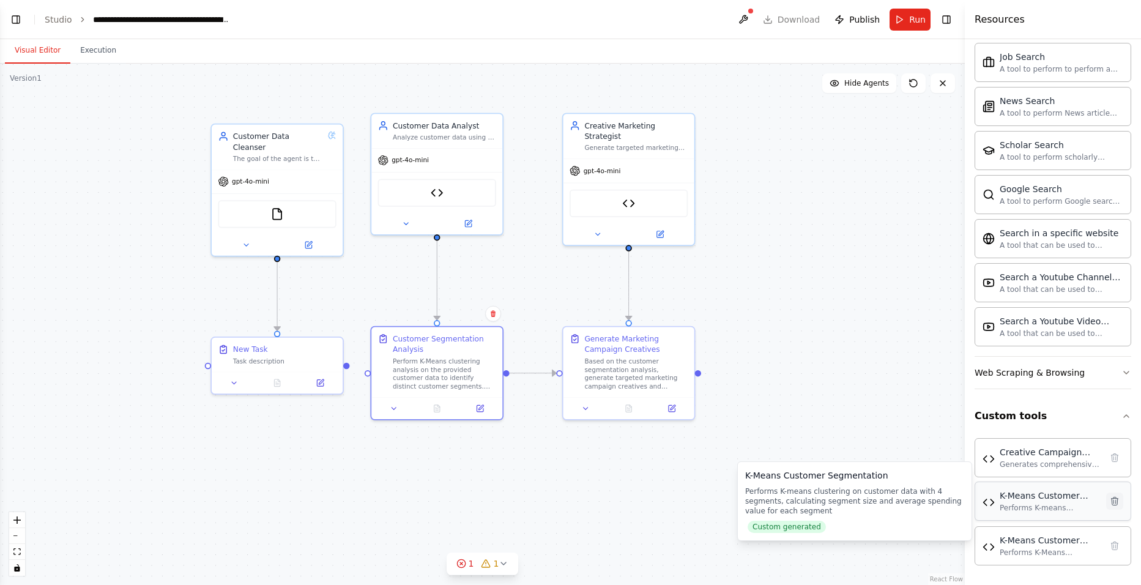
click at [906, 452] on icon at bounding box center [1115, 501] width 10 height 10
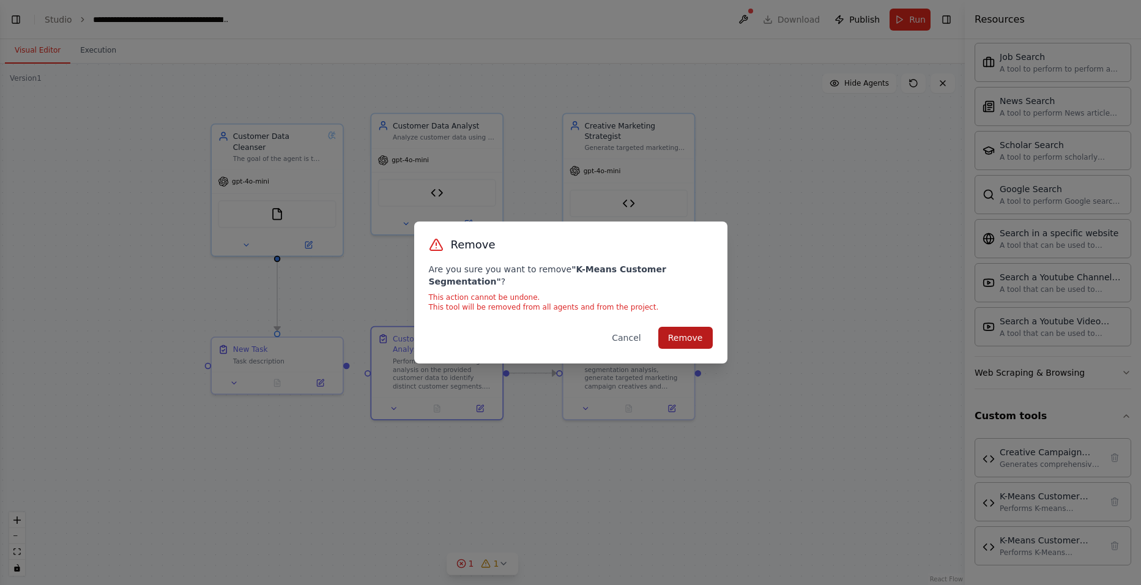
click at [675, 331] on button "Remove" at bounding box center [685, 338] width 54 height 22
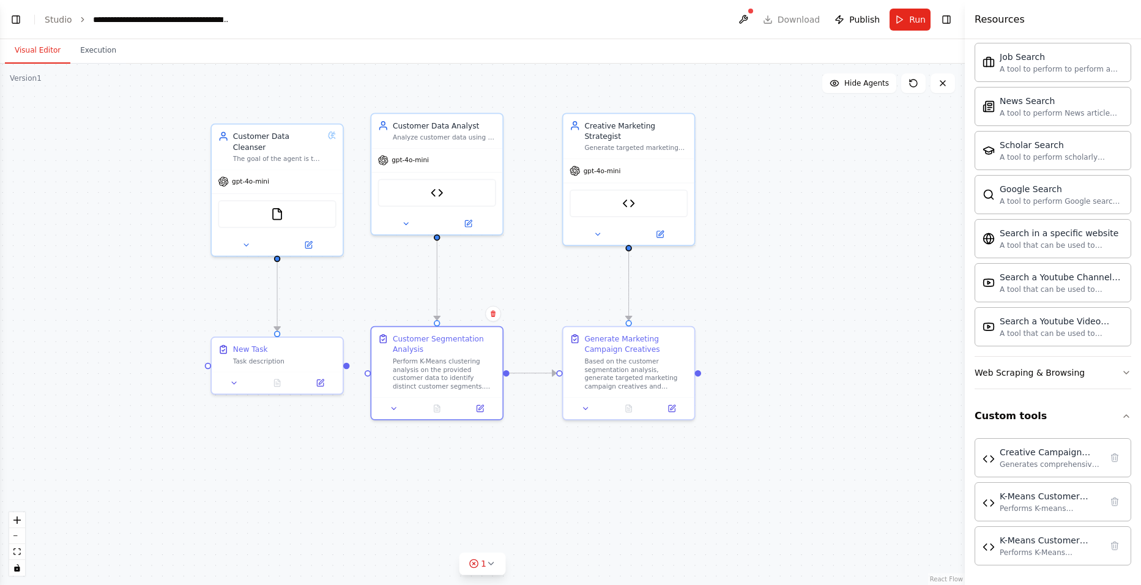
scroll to position [1905, 0]
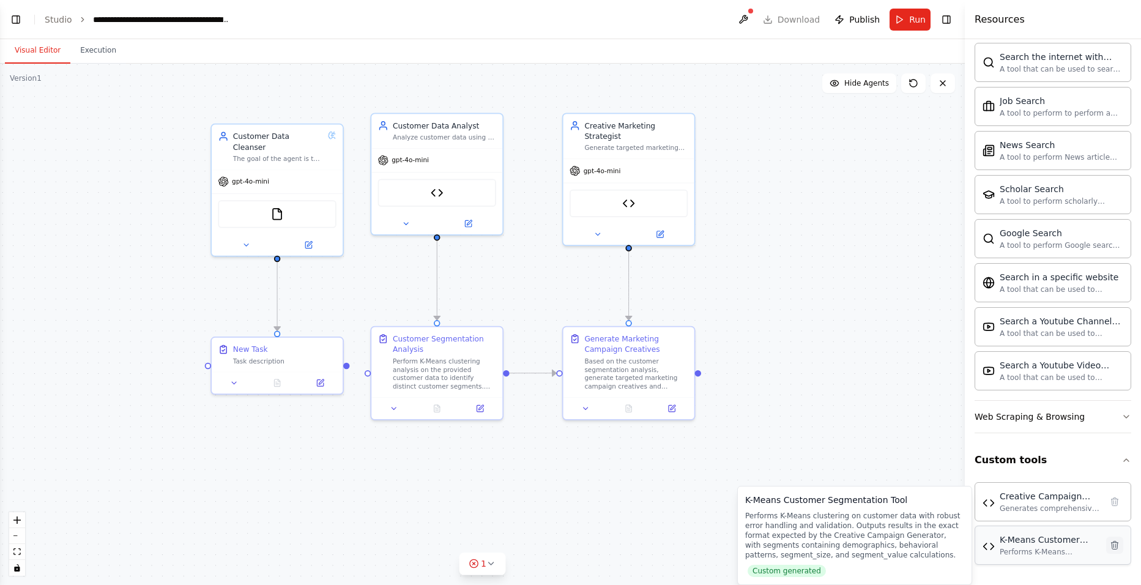
click at [906, 452] on icon at bounding box center [1115, 545] width 10 height 10
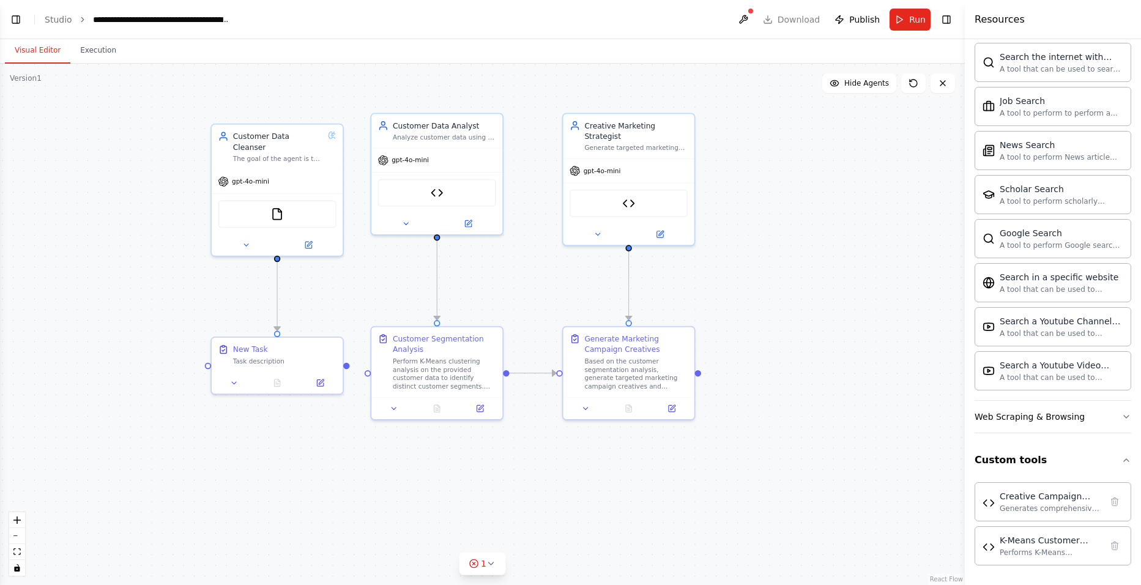
scroll to position [1861, 0]
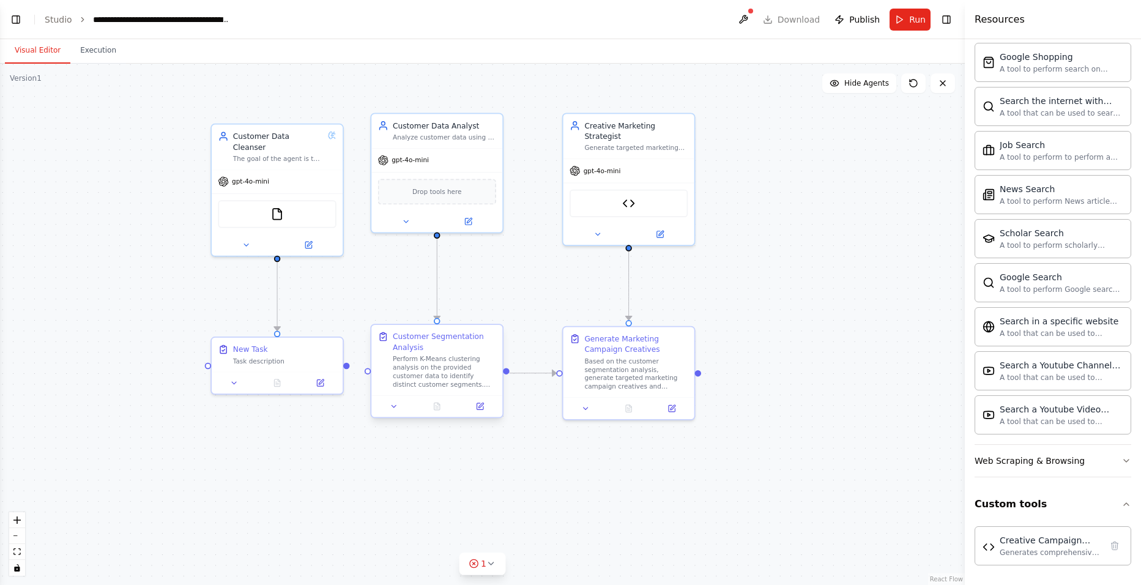
click at [452, 355] on div "Perform K-Means clustering analysis on the provided customer data to identify d…" at bounding box center [444, 372] width 103 height 34
click at [445, 135] on div "Analyze customer data using K-Means clustering to identify distinct customer se…" at bounding box center [444, 135] width 103 height 9
click at [492, 98] on icon at bounding box center [493, 99] width 5 height 7
click at [495, 100] on icon at bounding box center [493, 99] width 5 height 7
click at [451, 98] on button "Confirm" at bounding box center [458, 99] width 43 height 15
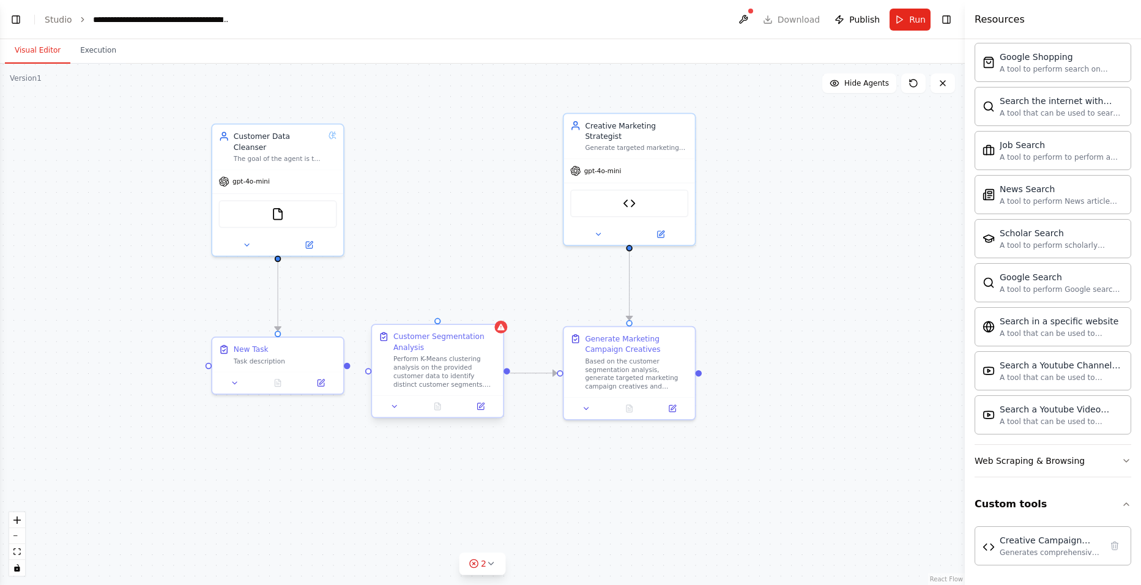
click at [451, 350] on div "Customer Segmentation Analysis" at bounding box center [444, 341] width 103 height 21
click at [495, 316] on icon at bounding box center [493, 313] width 5 height 7
drag, startPoint x: 458, startPoint y: 314, endPoint x: 511, endPoint y: 307, distance: 53.6
click at [458, 314] on button "Confirm" at bounding box center [458, 313] width 43 height 15
click at [465, 314] on button "Confirm" at bounding box center [458, 313] width 43 height 15
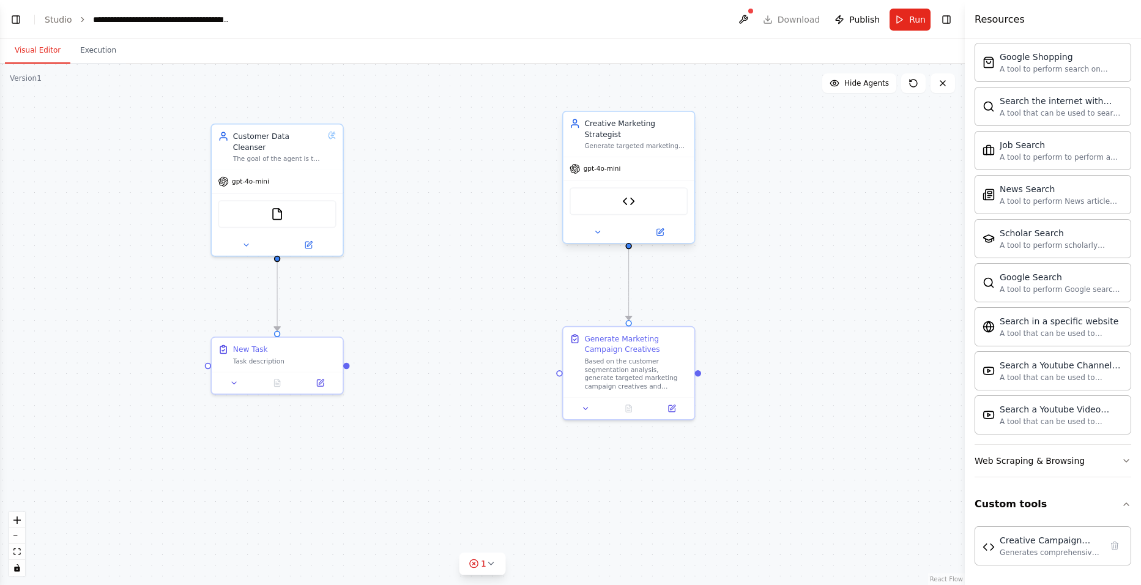
click at [661, 122] on div "Creative Marketing Strategist" at bounding box center [635, 128] width 103 height 21
click at [686, 98] on icon at bounding box center [684, 98] width 7 height 7
click at [648, 100] on button "Confirm" at bounding box center [649, 99] width 43 height 15
click at [668, 347] on div "Generate Marketing Campaign Creatives" at bounding box center [635, 341] width 103 height 21
click at [684, 311] on icon at bounding box center [684, 313] width 7 height 7
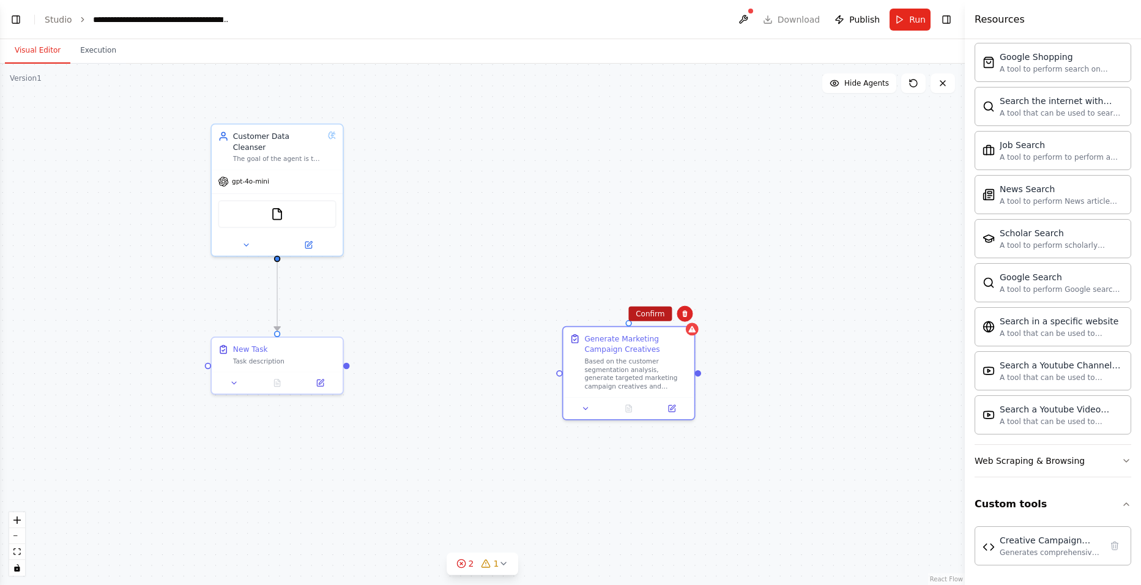
click at [636, 311] on button "Confirm" at bounding box center [649, 313] width 43 height 15
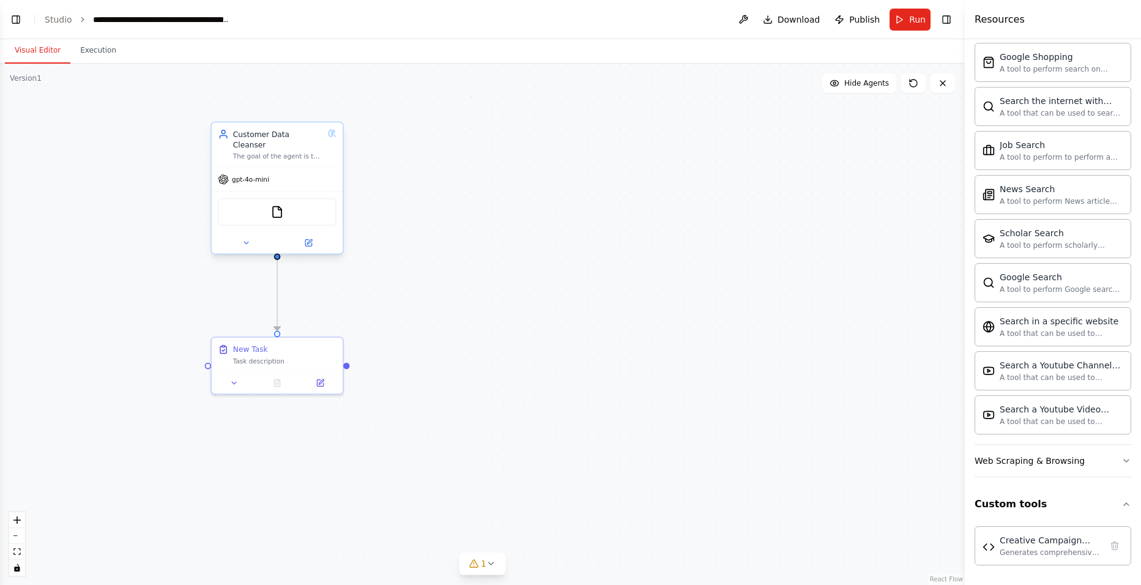
click at [308, 174] on div "gpt-4o-mini" at bounding box center [277, 179] width 131 height 23
click at [276, 206] on img at bounding box center [277, 212] width 13 height 13
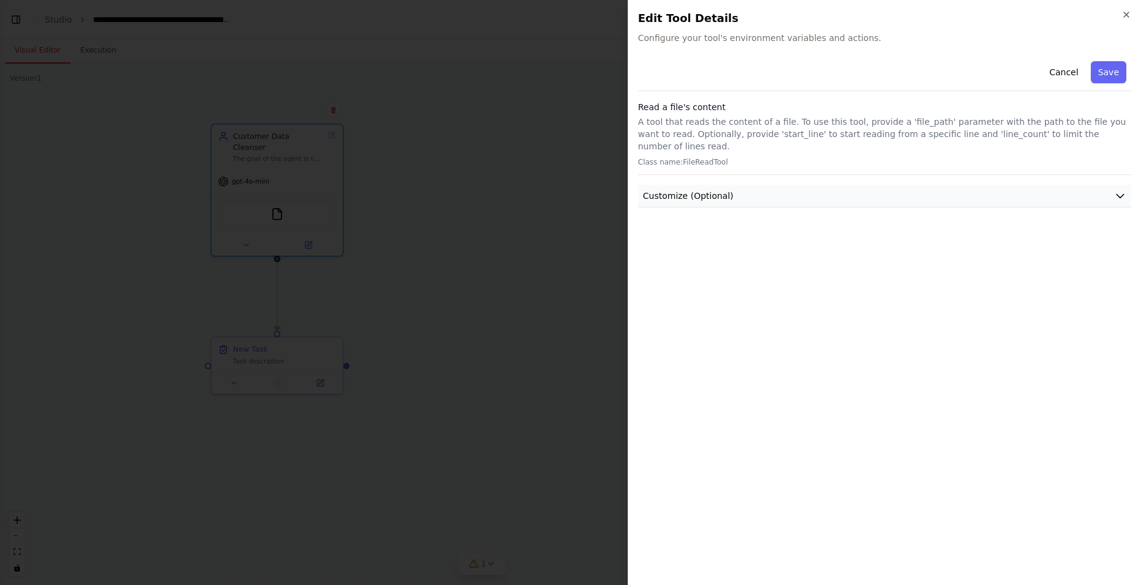
click at [713, 191] on button "Customize (Optional)" at bounding box center [884, 196] width 493 height 23
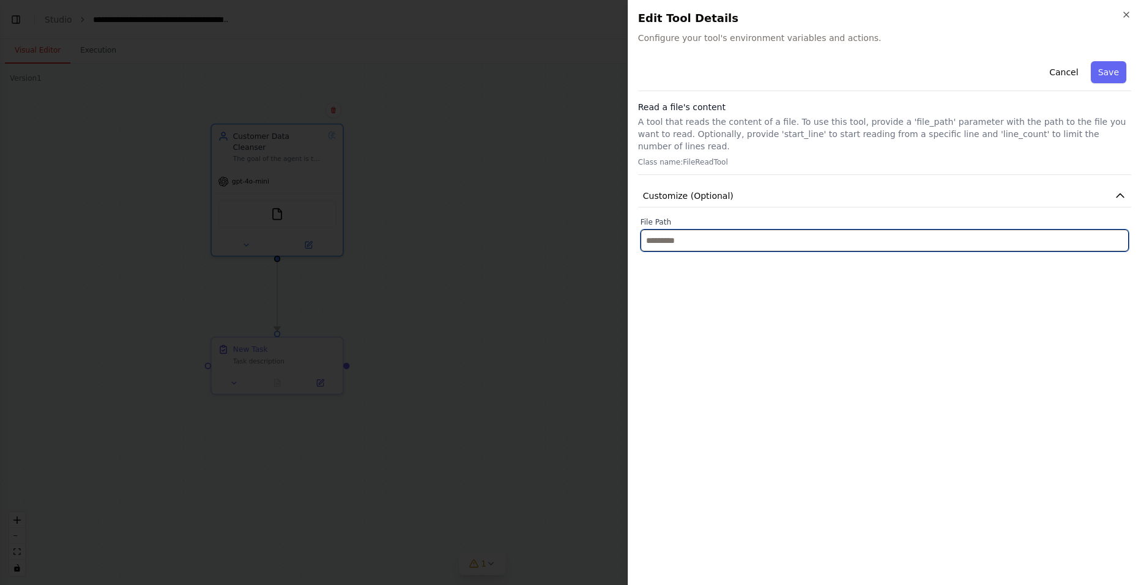
click at [678, 230] on input "text" at bounding box center [884, 240] width 488 height 22
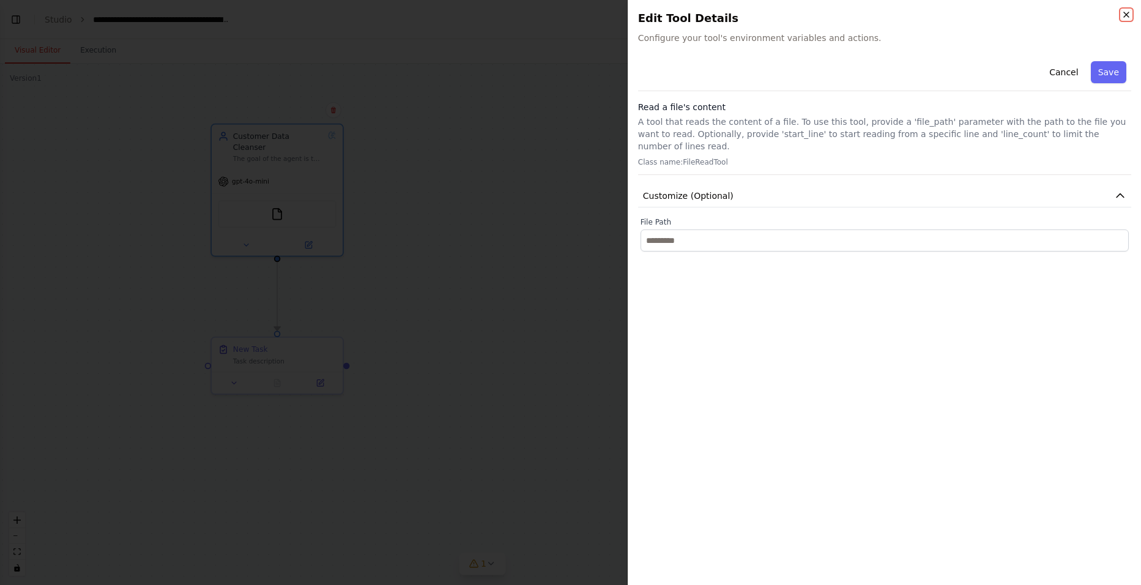
click at [906, 14] on icon "button" at bounding box center [1126, 15] width 10 height 10
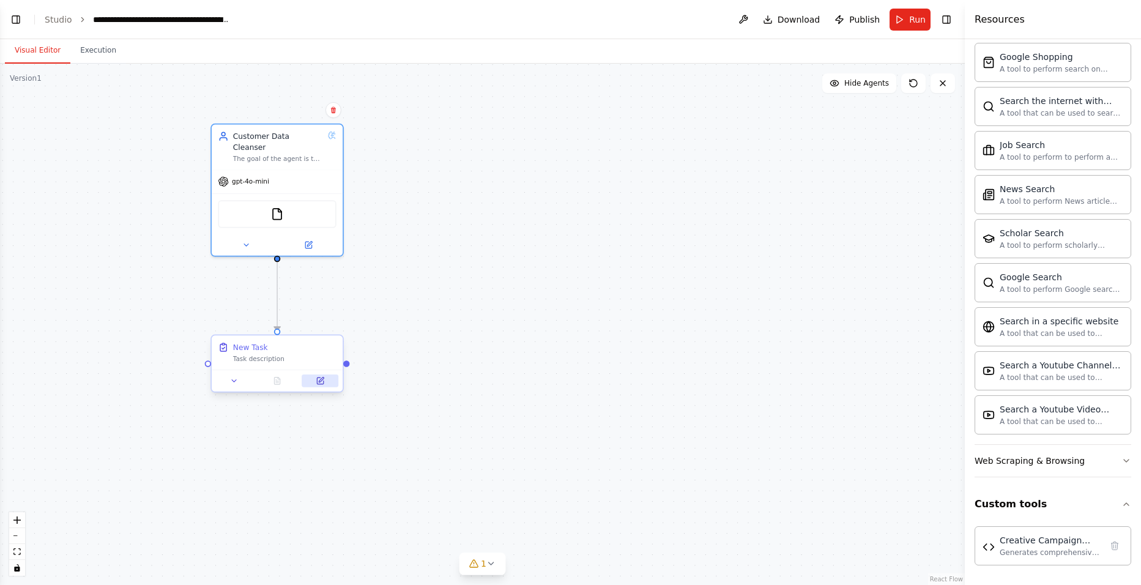
click at [322, 384] on icon at bounding box center [320, 380] width 6 height 6
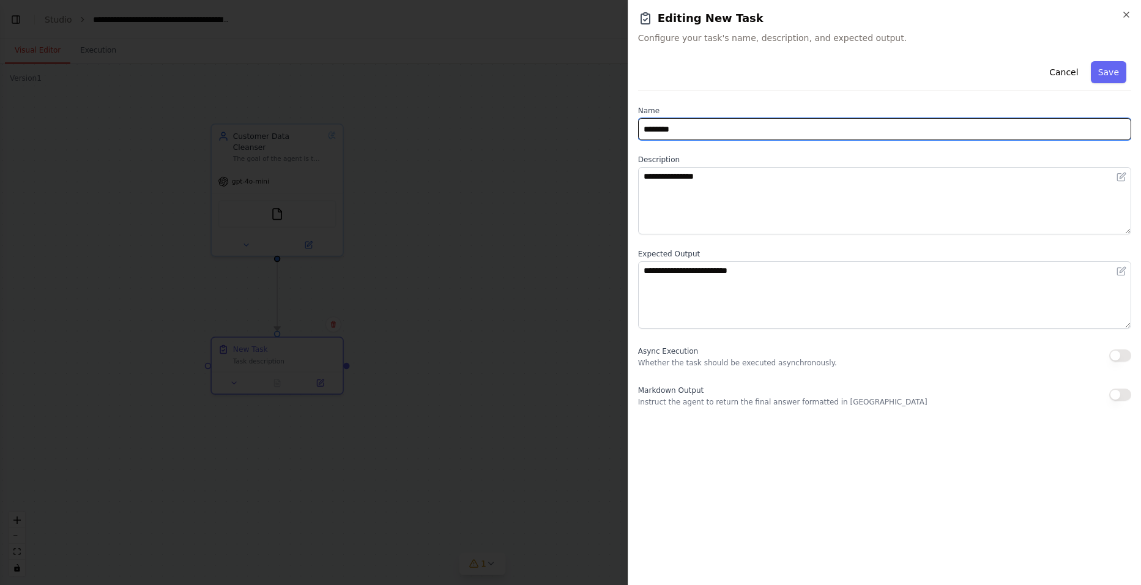
drag, startPoint x: 712, startPoint y: 133, endPoint x: 749, endPoint y: 139, distance: 37.1
click at [712, 133] on input "********" at bounding box center [884, 129] width 493 height 22
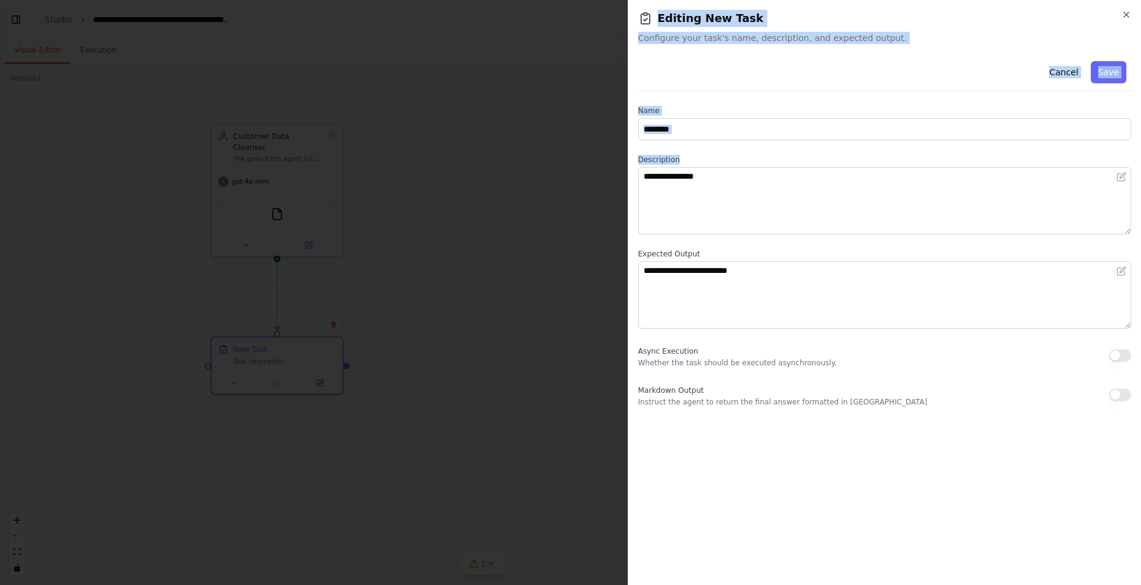
drag, startPoint x: 764, startPoint y: 141, endPoint x: 610, endPoint y: 134, distance: 153.7
click at [610, 134] on body "BETA I want to build a marketing agent that will perform segmentation based on …" at bounding box center [570, 292] width 1141 height 585
drag, startPoint x: 610, startPoint y: 134, endPoint x: 693, endPoint y: 125, distance: 83.1
click at [693, 125] on input "********" at bounding box center [884, 129] width 493 height 22
click at [699, 125] on input "********" at bounding box center [884, 129] width 493 height 22
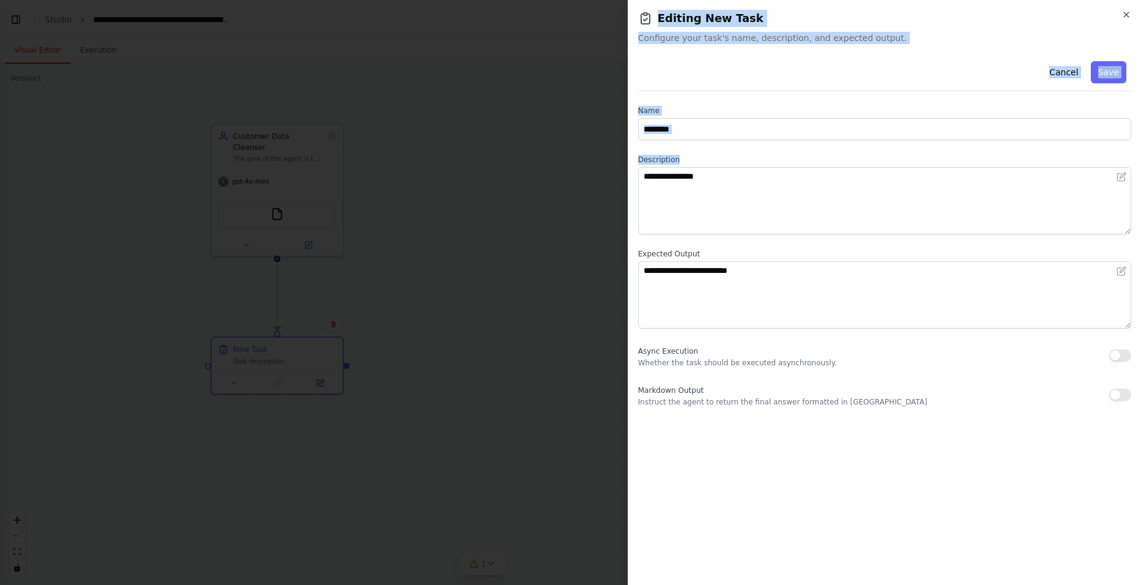
click at [688, 128] on input "********" at bounding box center [884, 129] width 493 height 22
click at [702, 128] on input "********" at bounding box center [884, 129] width 493 height 22
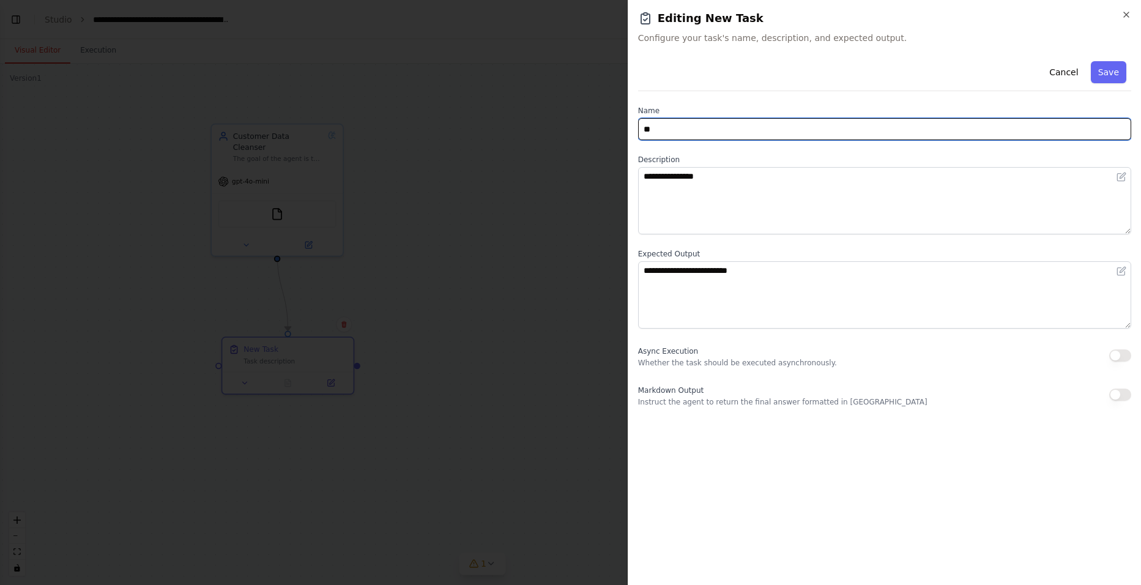
type input "*"
type input "**********"
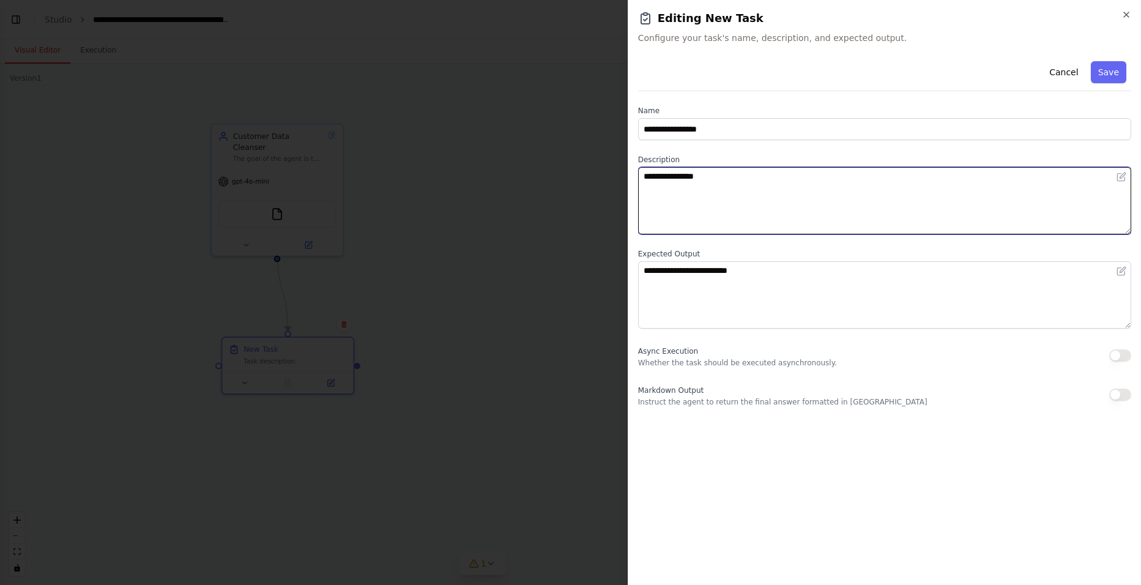
click at [843, 174] on textarea "**********" at bounding box center [884, 200] width 493 height 67
type textarea "*"
click at [801, 174] on textarea "**********" at bounding box center [884, 200] width 493 height 67
type textarea "**********"
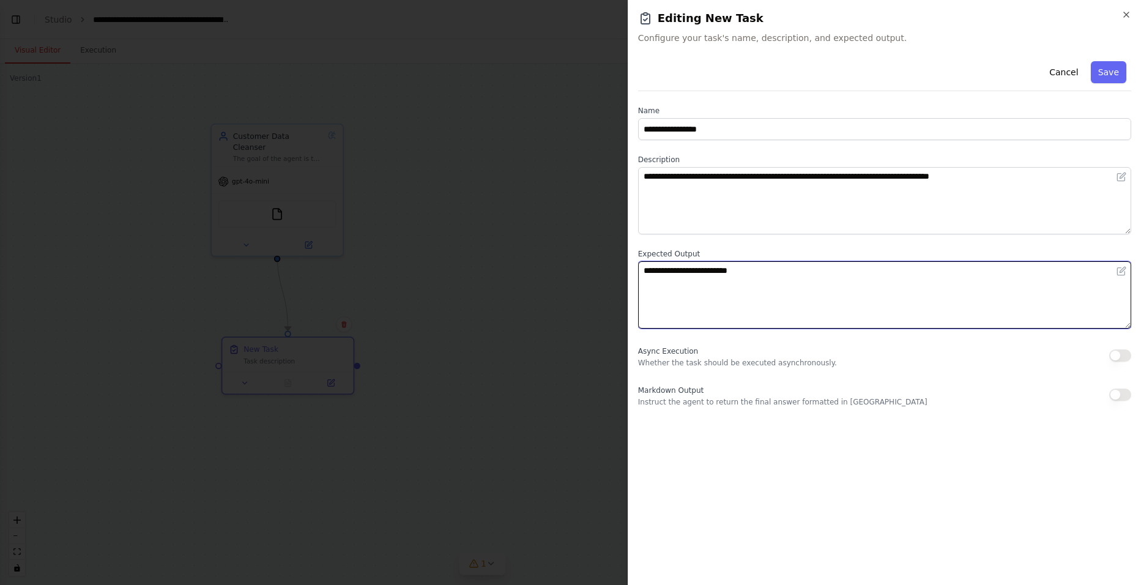
click at [702, 306] on textarea "**********" at bounding box center [884, 294] width 493 height 67
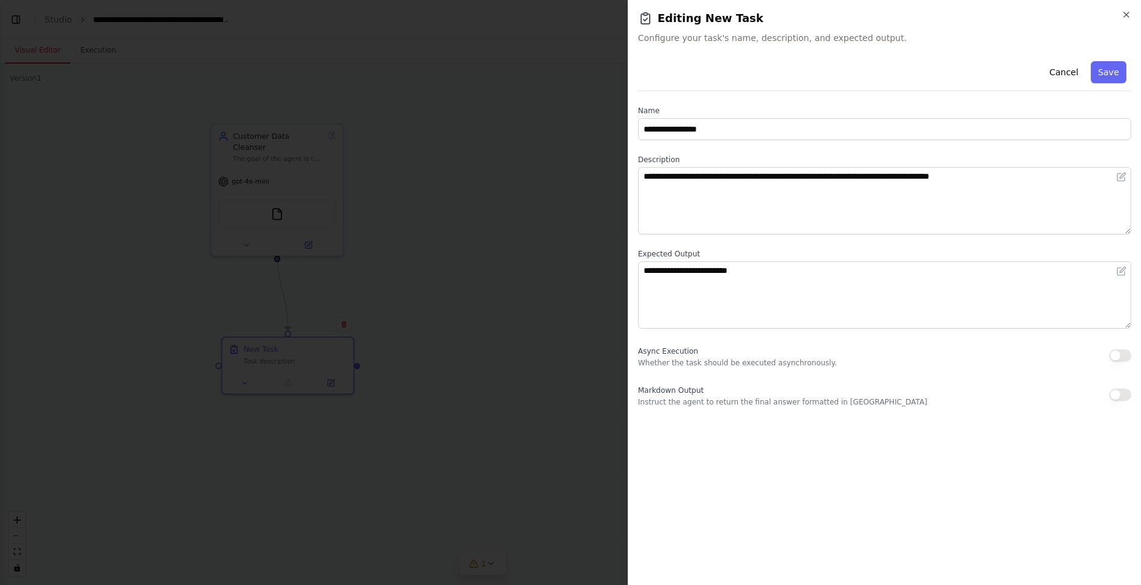
click at [298, 351] on div at bounding box center [570, 292] width 1141 height 585
click at [524, 256] on div at bounding box center [570, 292] width 1141 height 585
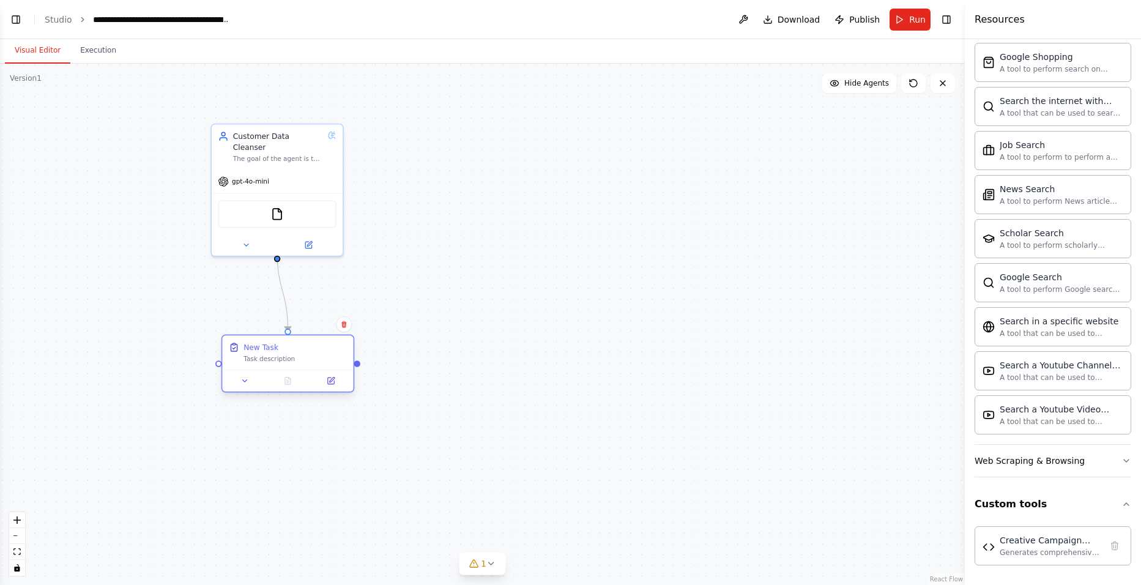
click at [276, 366] on div "New Task Task description" at bounding box center [287, 352] width 131 height 34
drag, startPoint x: 300, startPoint y: 357, endPoint x: 287, endPoint y: 357, distance: 13.5
click at [287, 357] on div "Task description" at bounding box center [284, 359] width 103 height 9
click at [522, 288] on div ".deletable-edge-delete-btn { width: 20px; height: 20px; border: 0px solid #ffff…" at bounding box center [482, 324] width 965 height 521
click at [315, 380] on button at bounding box center [320, 380] width 37 height 13
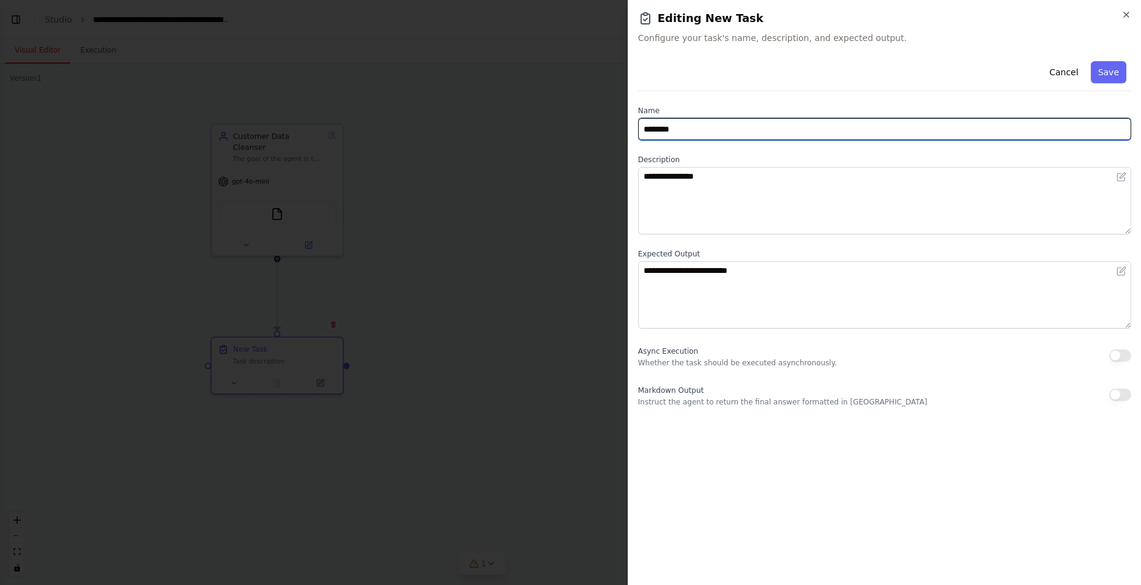
click at [719, 133] on input "********" at bounding box center [884, 129] width 493 height 22
drag, startPoint x: 746, startPoint y: 132, endPoint x: 629, endPoint y: 128, distance: 117.5
click at [629, 128] on div "**********" at bounding box center [884, 292] width 513 height 585
type input "**********"
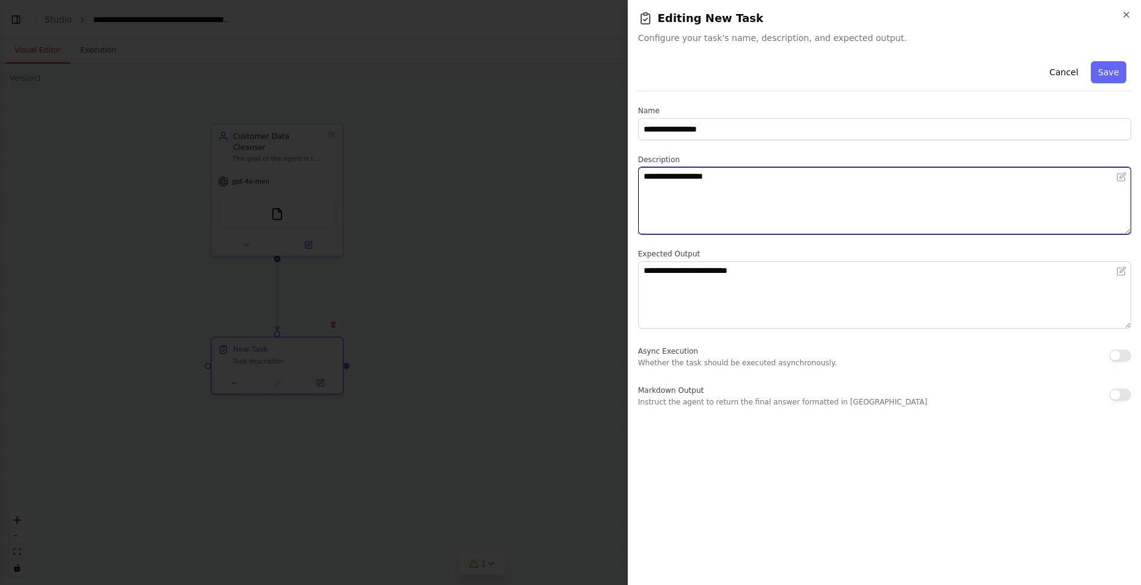
type textarea "**********"
click at [756, 195] on textarea "**********" at bounding box center [884, 200] width 493 height 67
click at [878, 189] on textarea "**********" at bounding box center [884, 200] width 493 height 67
drag, startPoint x: 881, startPoint y: 181, endPoint x: 784, endPoint y: 180, distance: 96.7
click at [784, 180] on textarea "**********" at bounding box center [884, 200] width 493 height 67
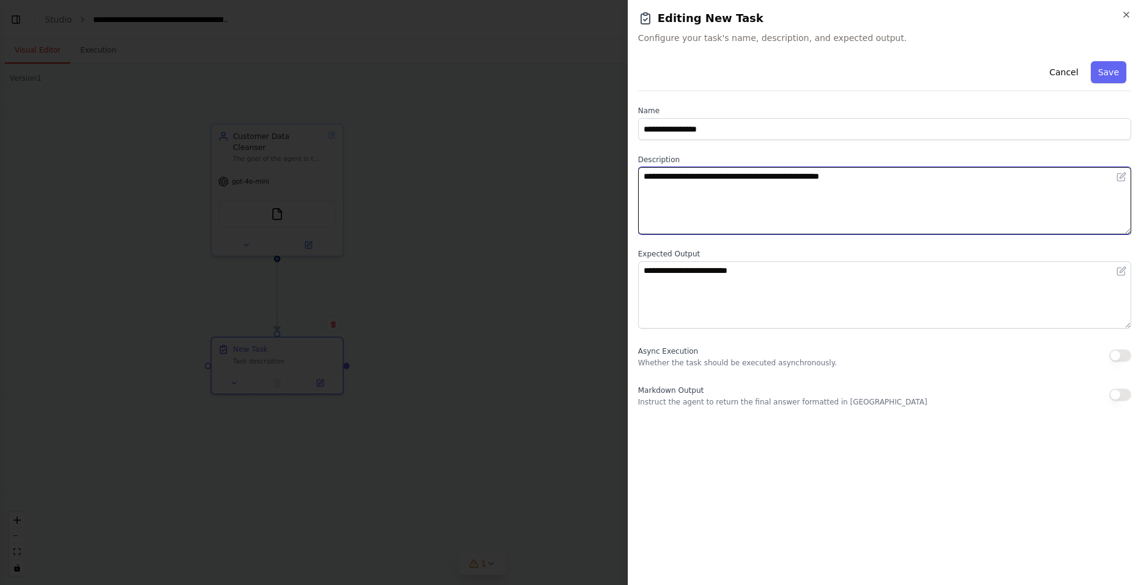
paste textarea "**********"
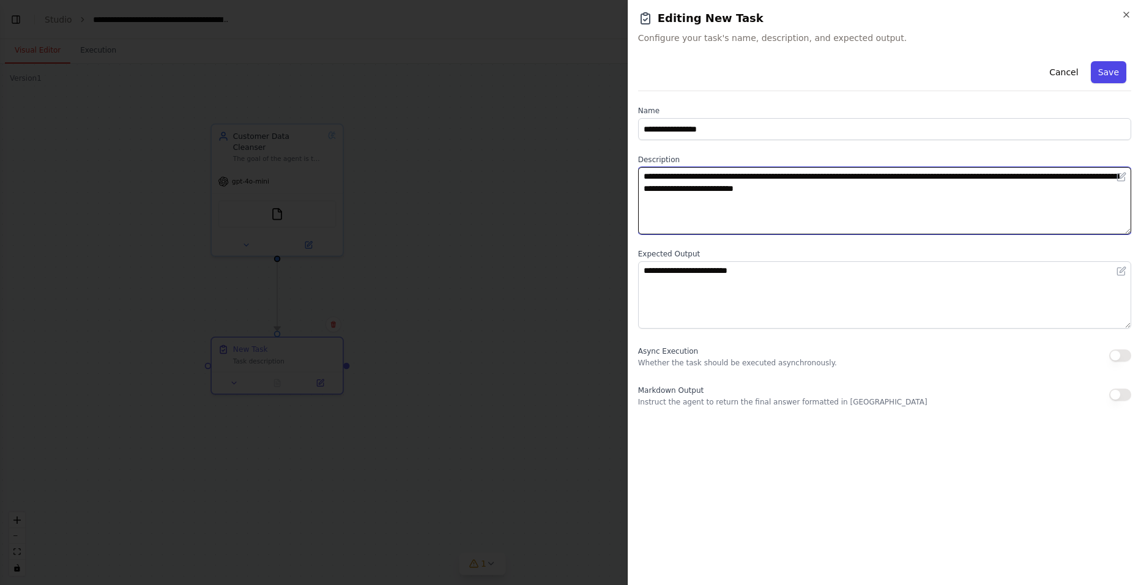
type textarea "**********"
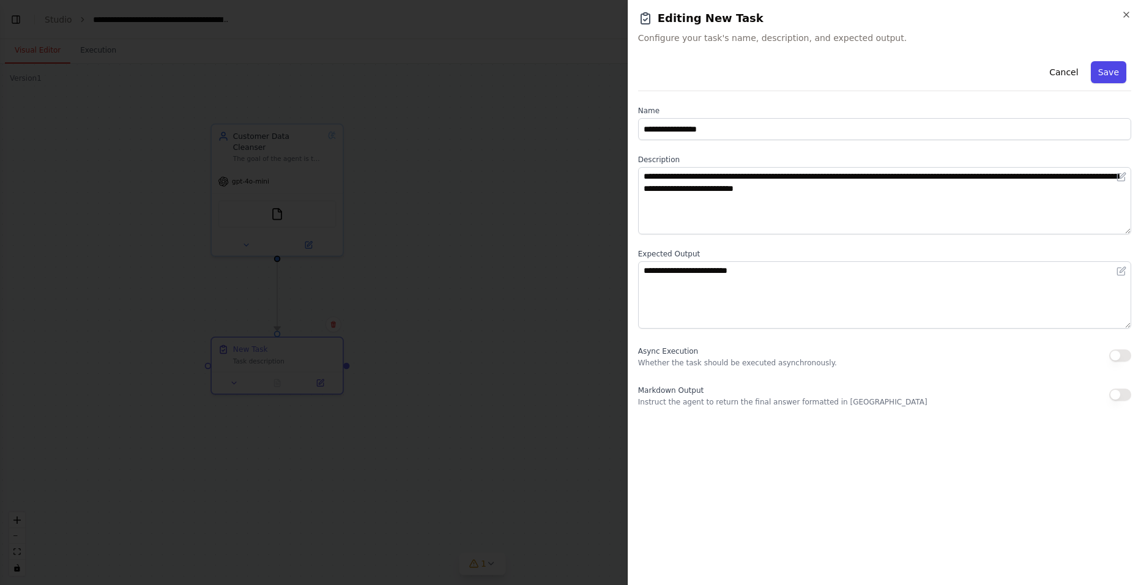
click at [906, 70] on button "Save" at bounding box center [1108, 72] width 35 height 22
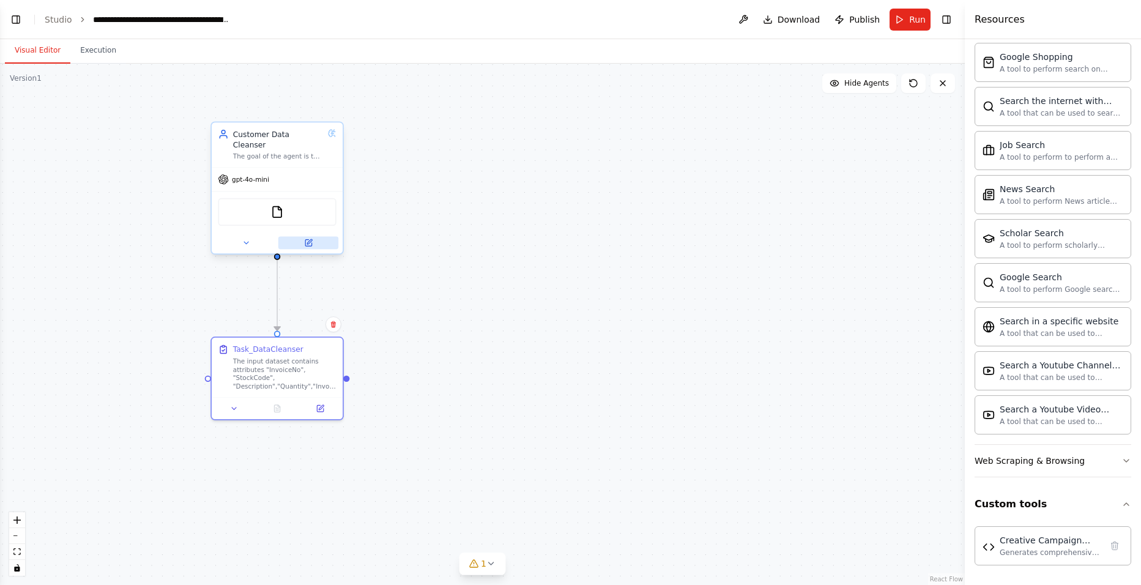
click at [312, 238] on button at bounding box center [308, 242] width 60 height 13
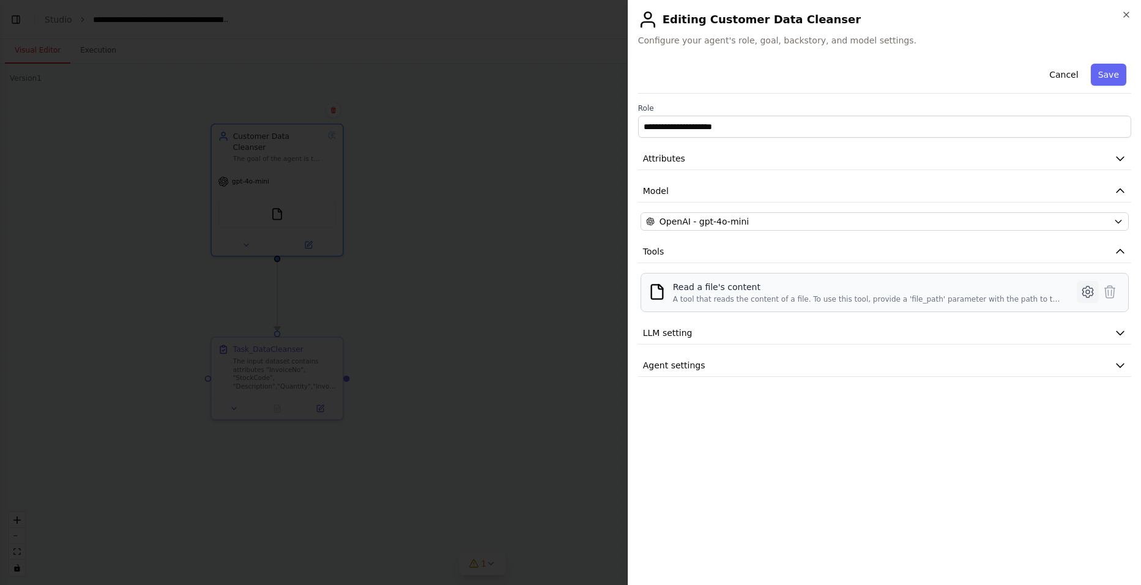
click at [906, 293] on icon at bounding box center [1087, 291] width 15 height 15
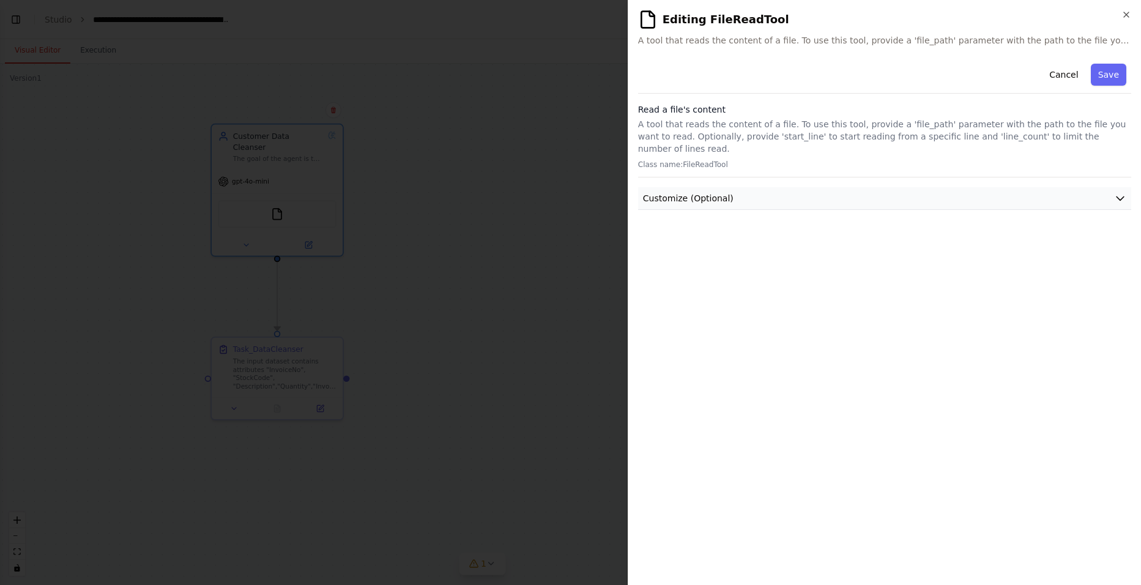
click at [727, 187] on button "Customize (Optional)" at bounding box center [884, 198] width 493 height 23
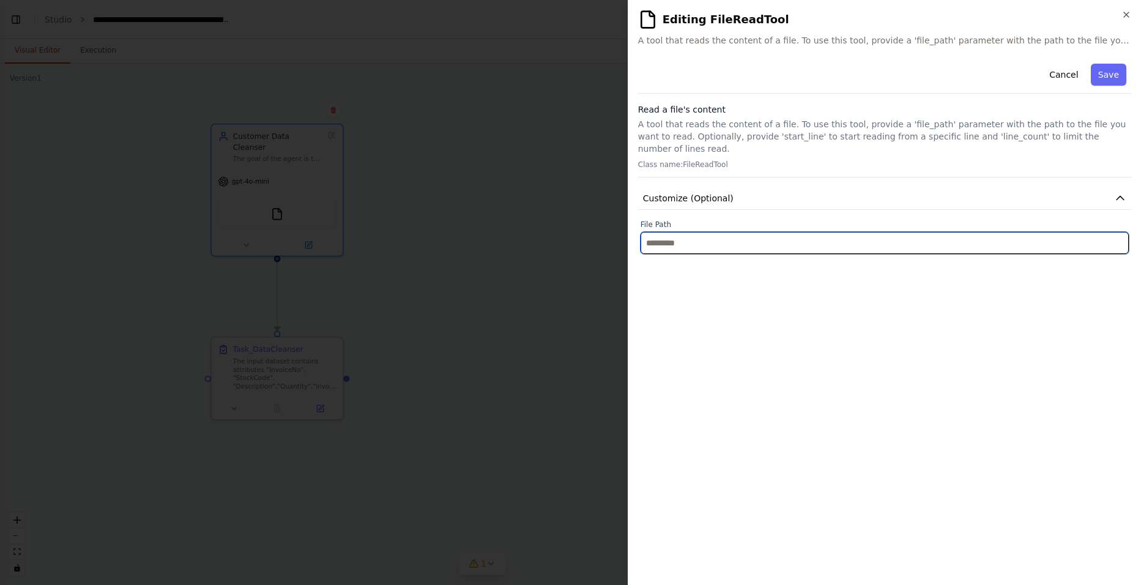
click at [686, 232] on input "text" at bounding box center [884, 243] width 488 height 22
paste input "**********"
type input "**********"
click at [774, 232] on input "text" at bounding box center [884, 243] width 488 height 22
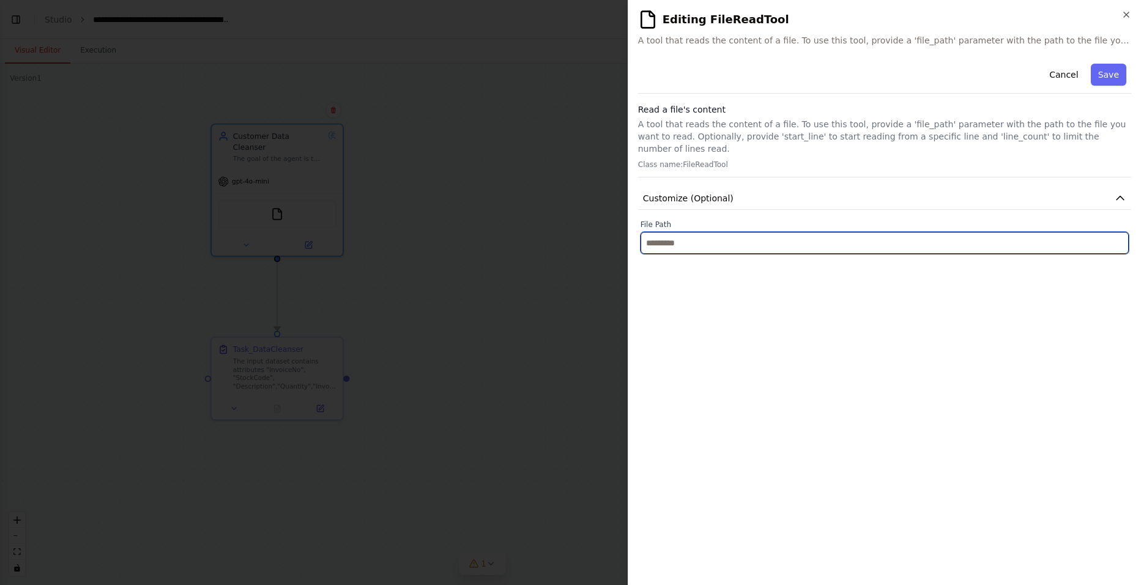
paste input "**********"
type input "**********"
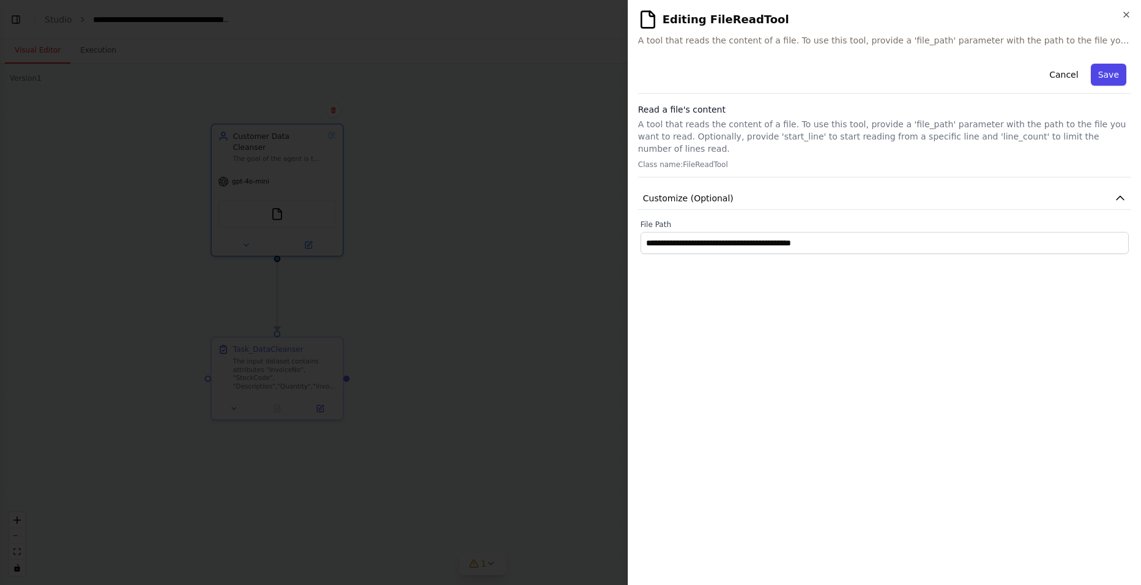
click at [906, 69] on button "Save" at bounding box center [1108, 75] width 35 height 22
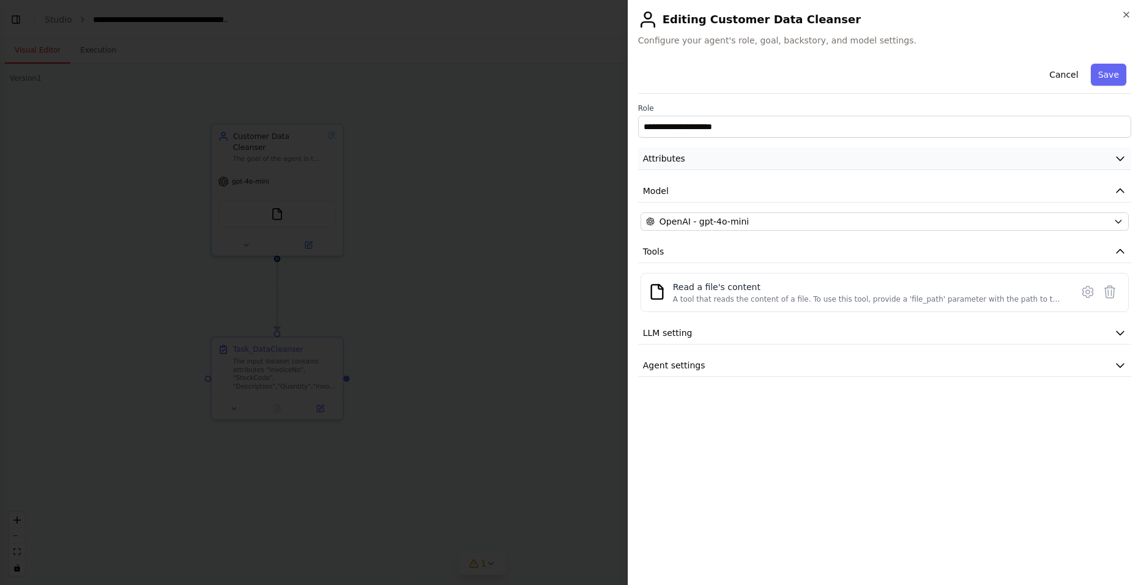
click at [906, 155] on icon "button" at bounding box center [1120, 158] width 12 height 12
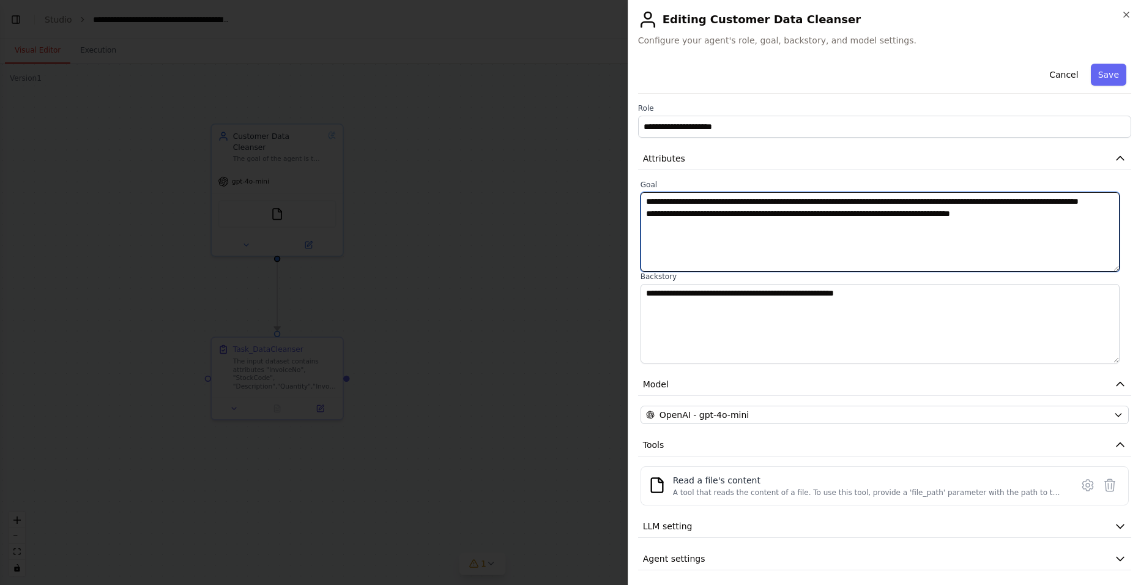
click at [888, 202] on textarea "**********" at bounding box center [879, 232] width 479 height 80
paste textarea "**********"
click at [906, 243] on textarea "**********" at bounding box center [879, 232] width 479 height 80
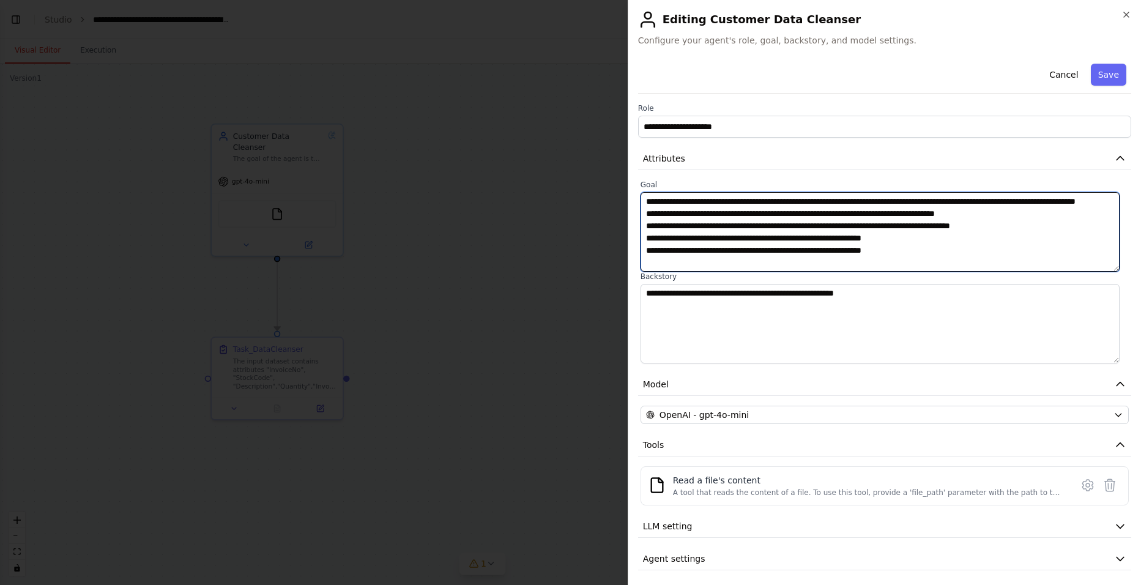
scroll to position [9, 0]
type textarea "**********"
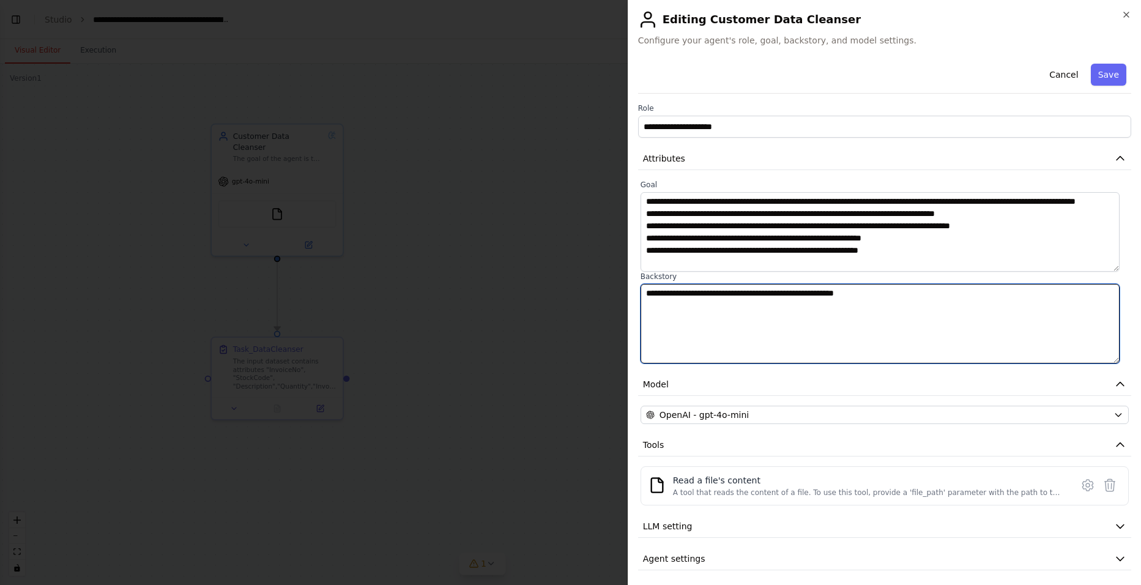
click at [754, 321] on textarea "**********" at bounding box center [879, 324] width 479 height 80
click at [902, 294] on textarea "**********" at bounding box center [879, 324] width 479 height 80
type textarea "**********"
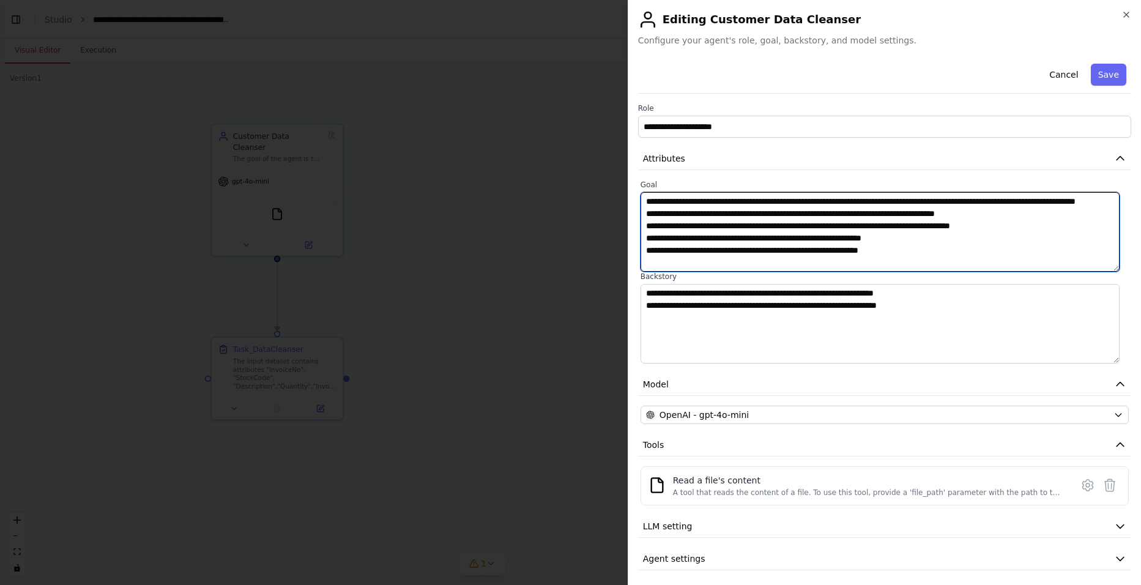
click at [906, 250] on textarea "**********" at bounding box center [879, 232] width 479 height 80
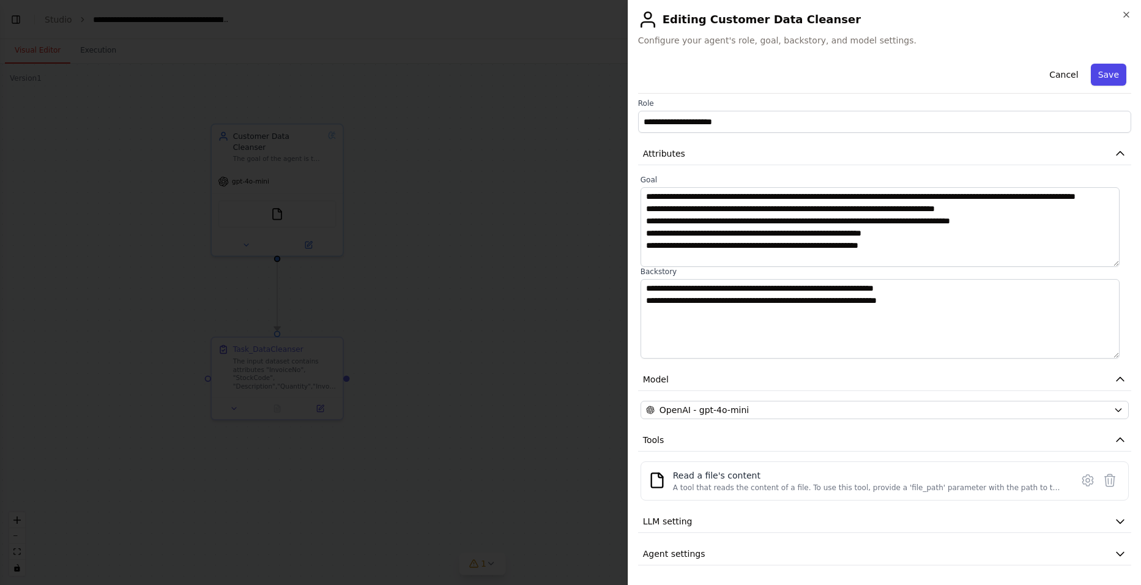
click at [906, 76] on button "Save" at bounding box center [1108, 75] width 35 height 22
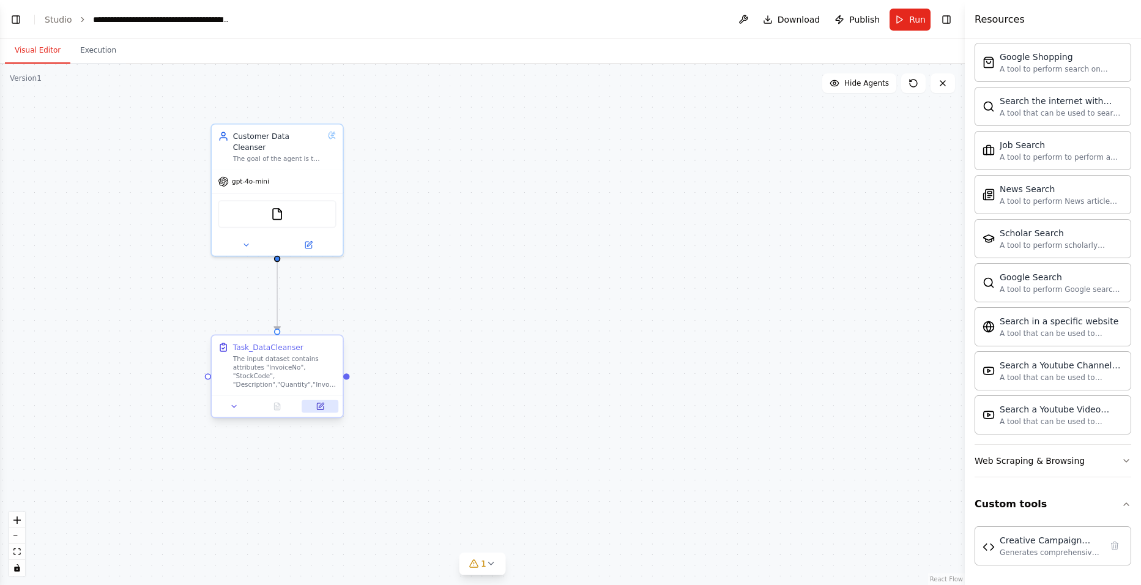
click at [321, 409] on icon at bounding box center [320, 406] width 6 height 6
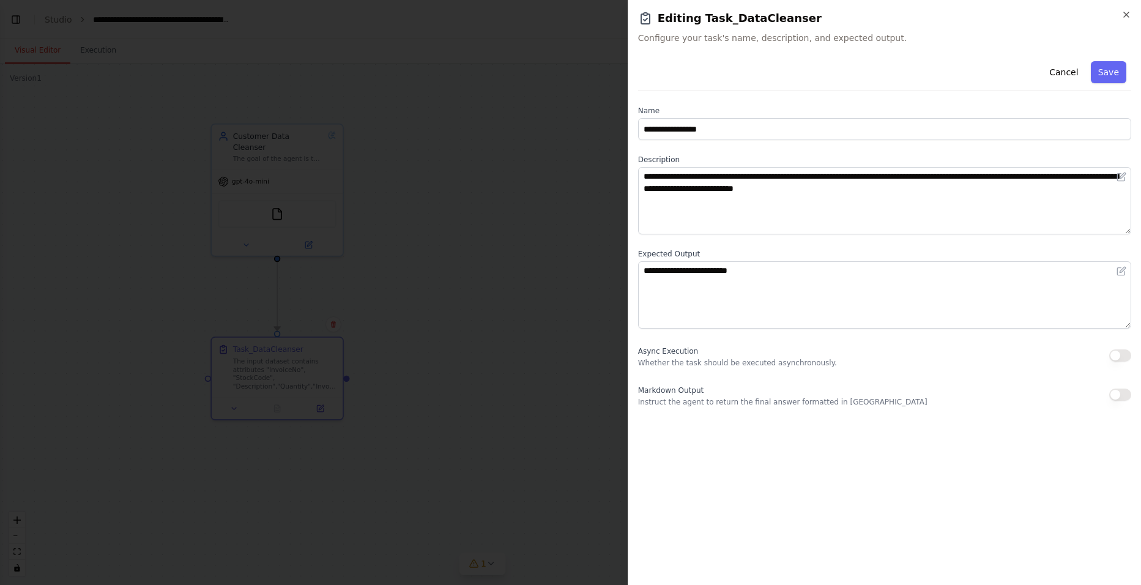
drag, startPoint x: 1125, startPoint y: 13, endPoint x: 1116, endPoint y: 16, distance: 10.1
click at [906, 13] on icon "button" at bounding box center [1126, 15] width 10 height 10
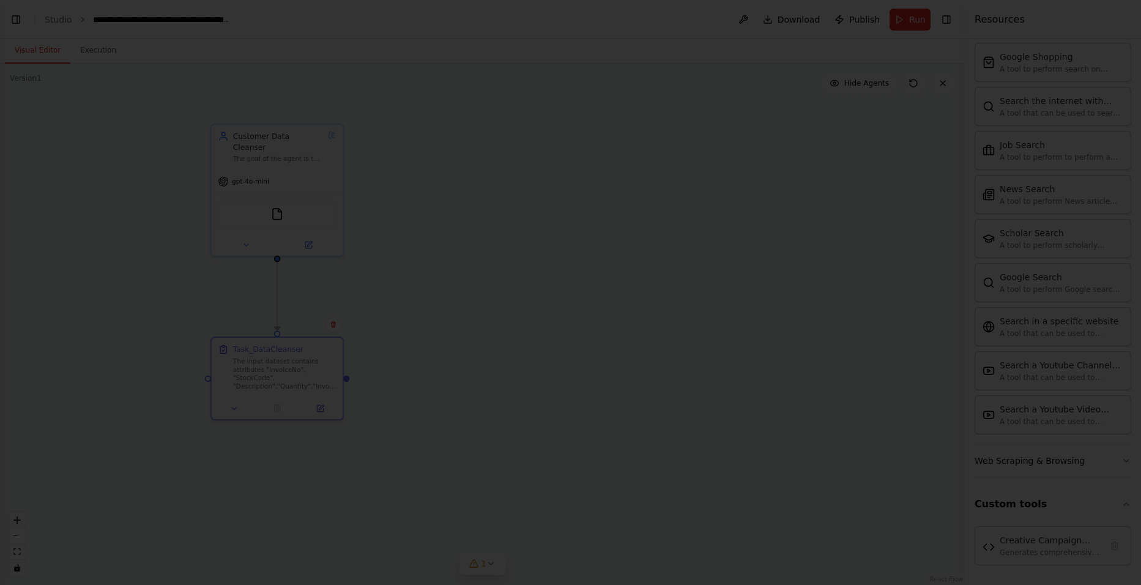
click at [310, 236] on div at bounding box center [570, 292] width 1141 height 585
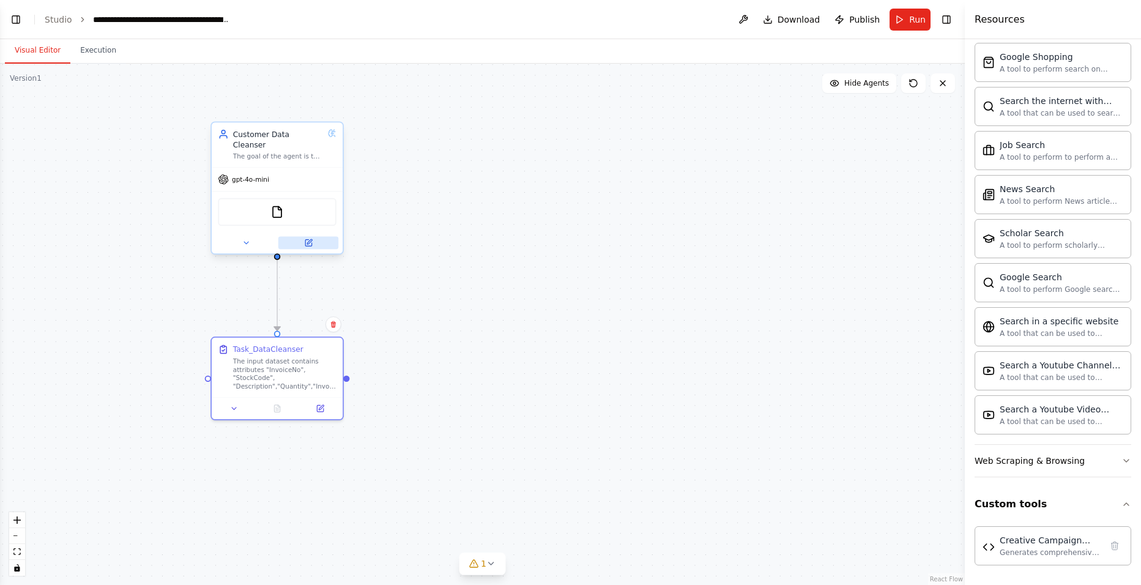
click at [306, 240] on icon at bounding box center [308, 243] width 6 height 6
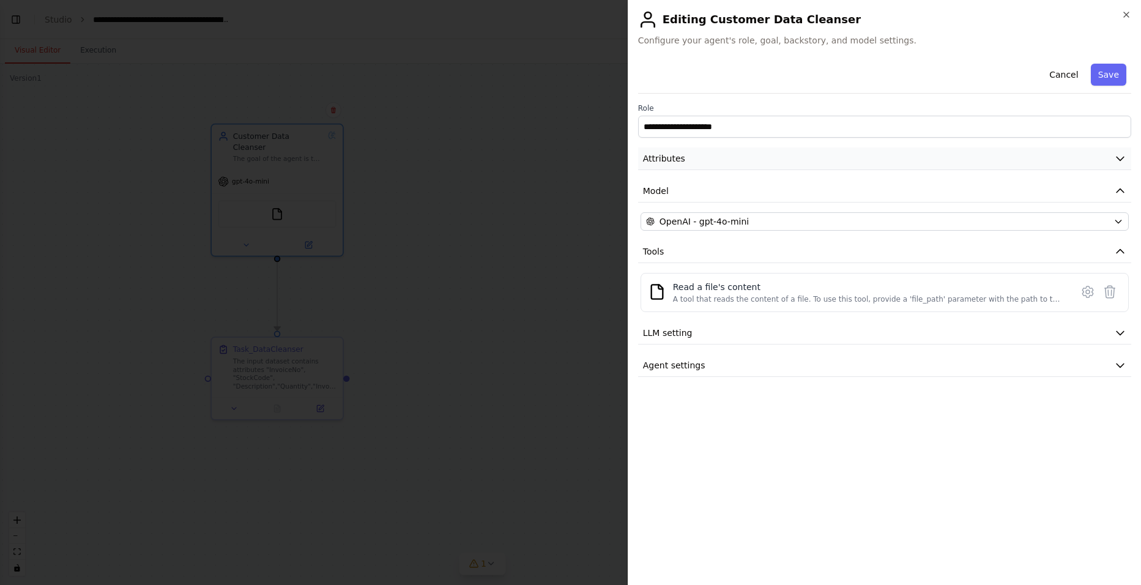
click at [906, 160] on icon "button" at bounding box center [1120, 158] width 12 height 12
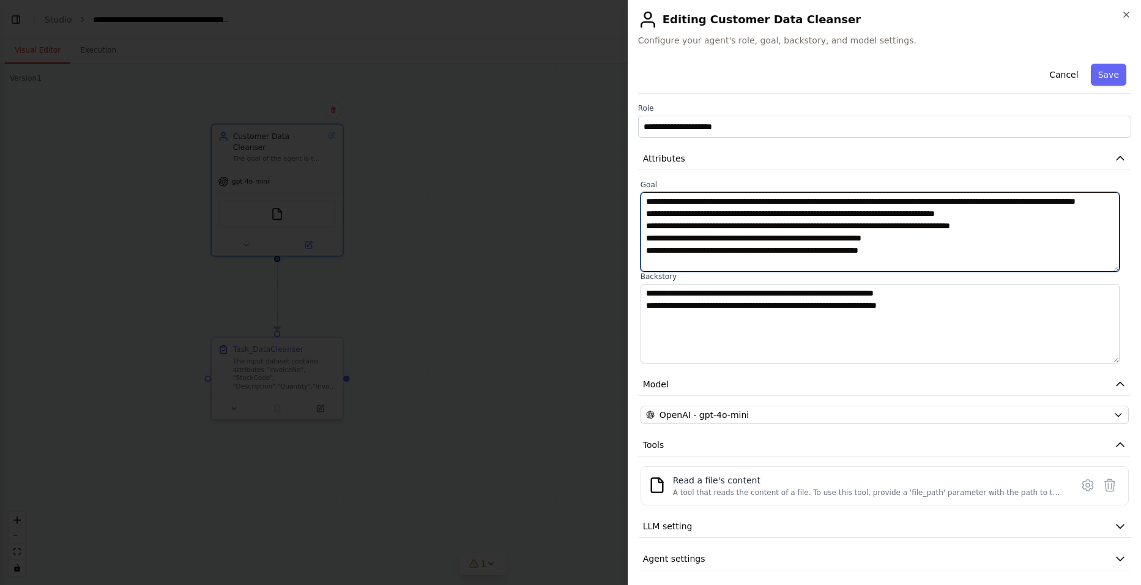
drag, startPoint x: 914, startPoint y: 261, endPoint x: 577, endPoint y: 174, distance: 347.4
click at [577, 174] on body "BETA I want to build a marketing agent that will perform segmentation based on …" at bounding box center [570, 292] width 1141 height 585
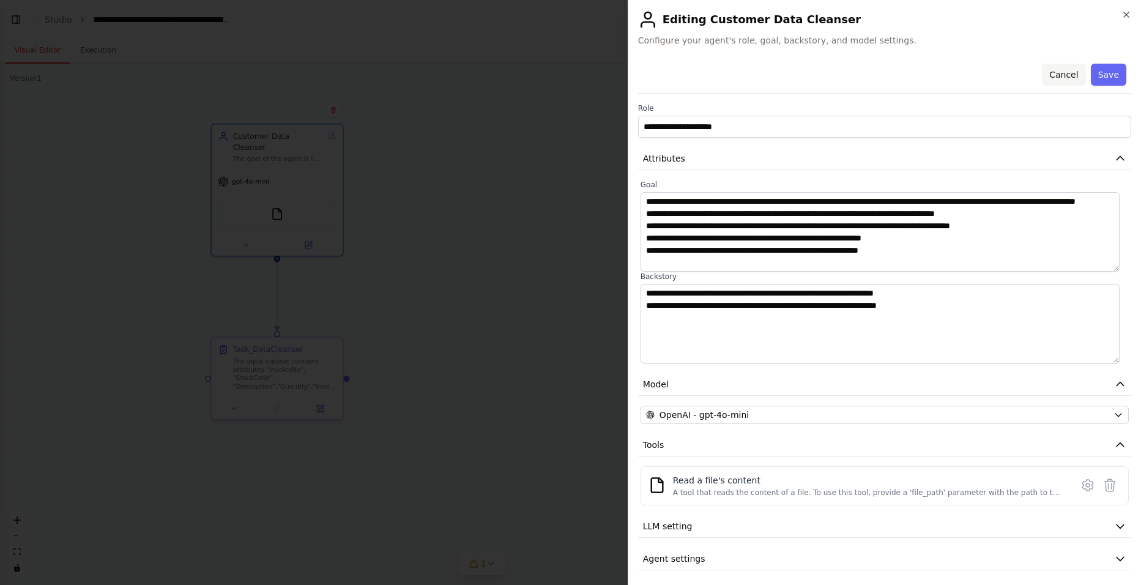
click at [906, 73] on button "Cancel" at bounding box center [1063, 75] width 43 height 22
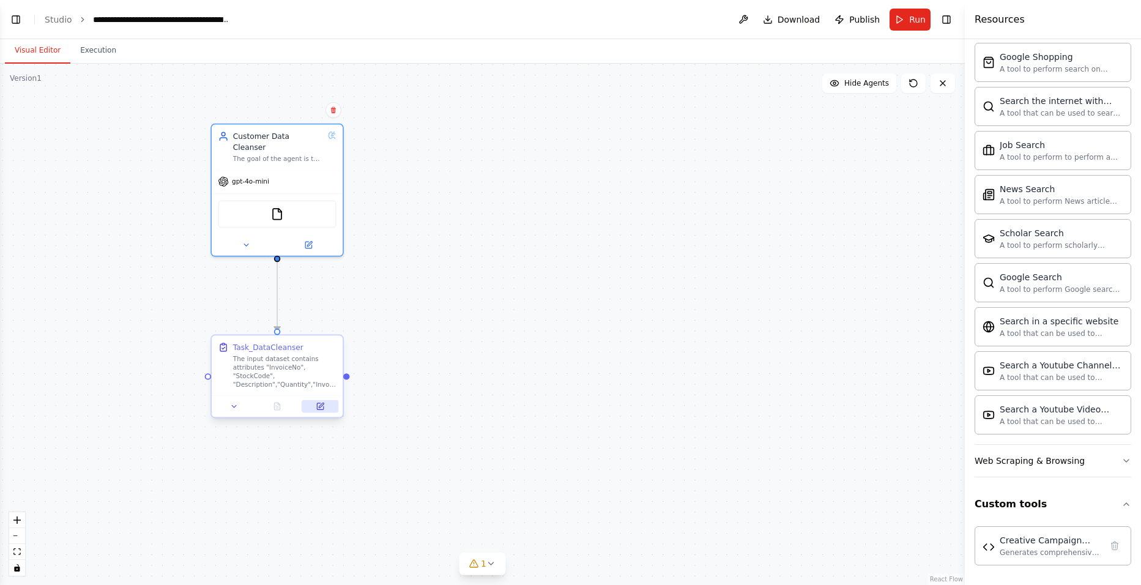
click at [322, 407] on icon at bounding box center [321, 404] width 5 height 5
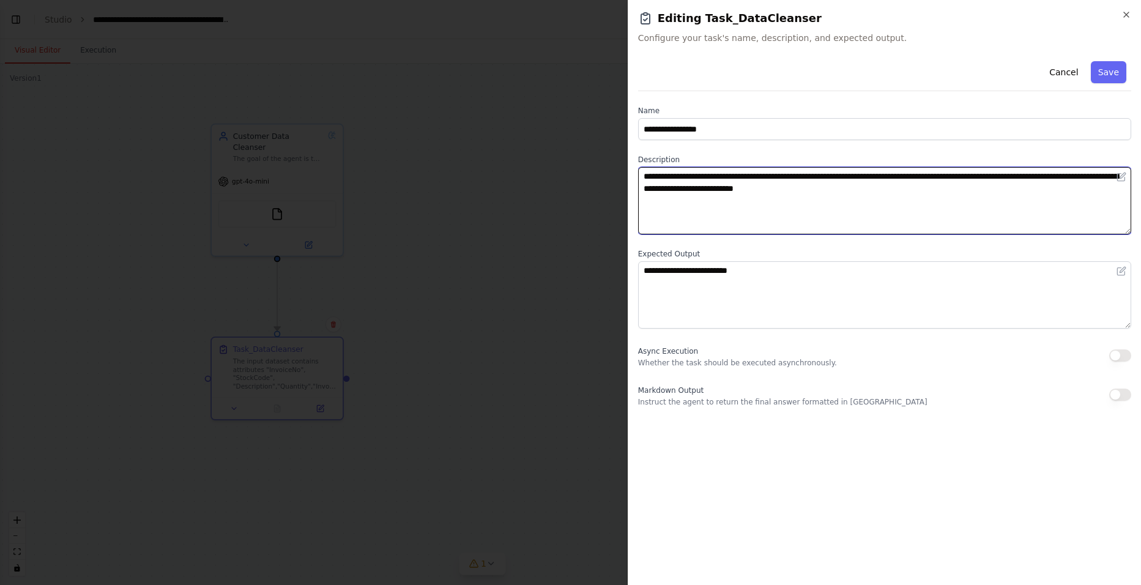
click at [750, 197] on textarea "**********" at bounding box center [884, 200] width 493 height 67
paste textarea "**********"
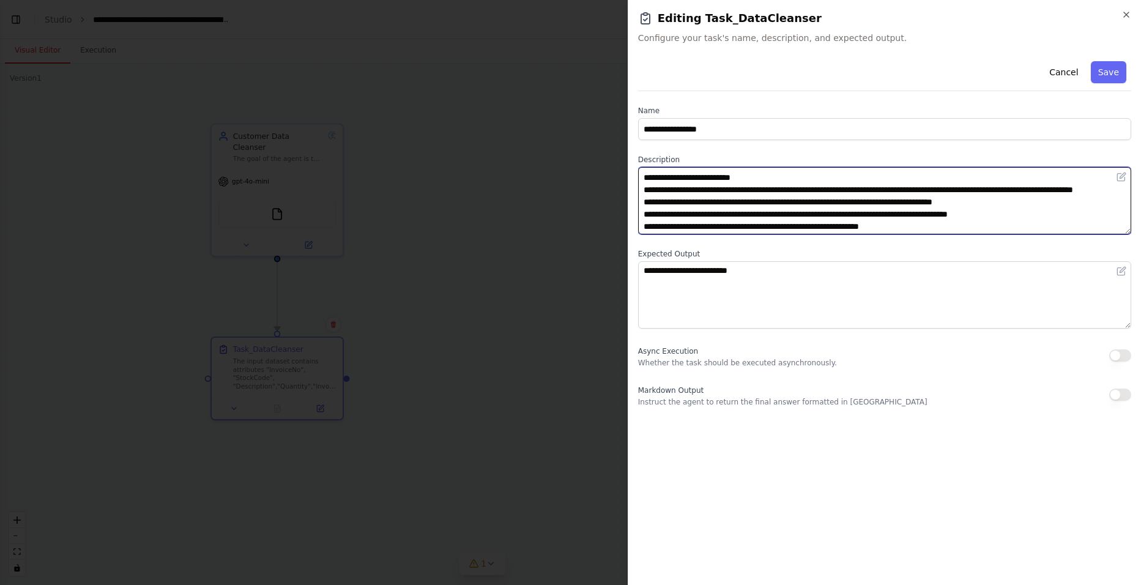
scroll to position [0, 0]
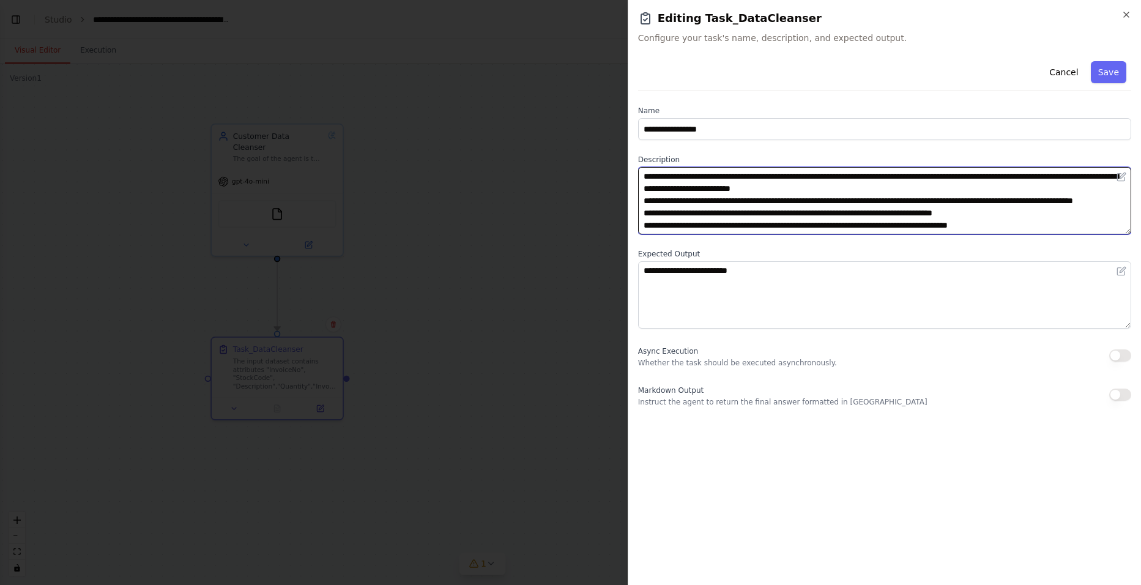
click at [646, 201] on textarea "**********" at bounding box center [884, 200] width 493 height 67
type textarea "**********"
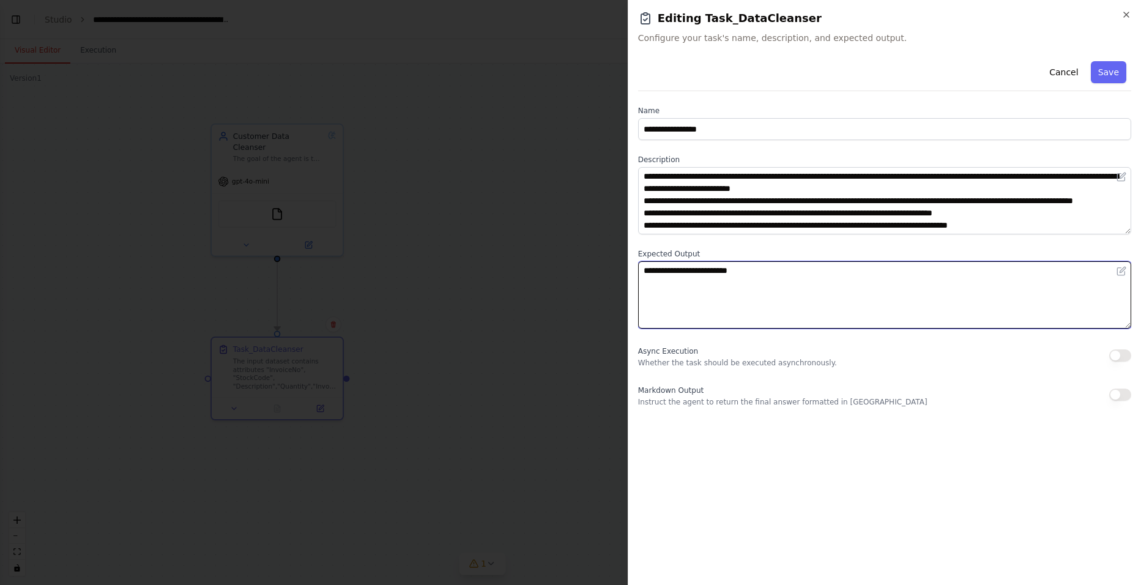
click at [748, 271] on textarea "**********" at bounding box center [884, 294] width 493 height 67
drag, startPoint x: 784, startPoint y: 268, endPoint x: 617, endPoint y: 260, distance: 166.6
click at [617, 260] on body "BETA I want to build a marketing agent that will perform segmentation based on …" at bounding box center [570, 292] width 1141 height 585
type textarea "**********"
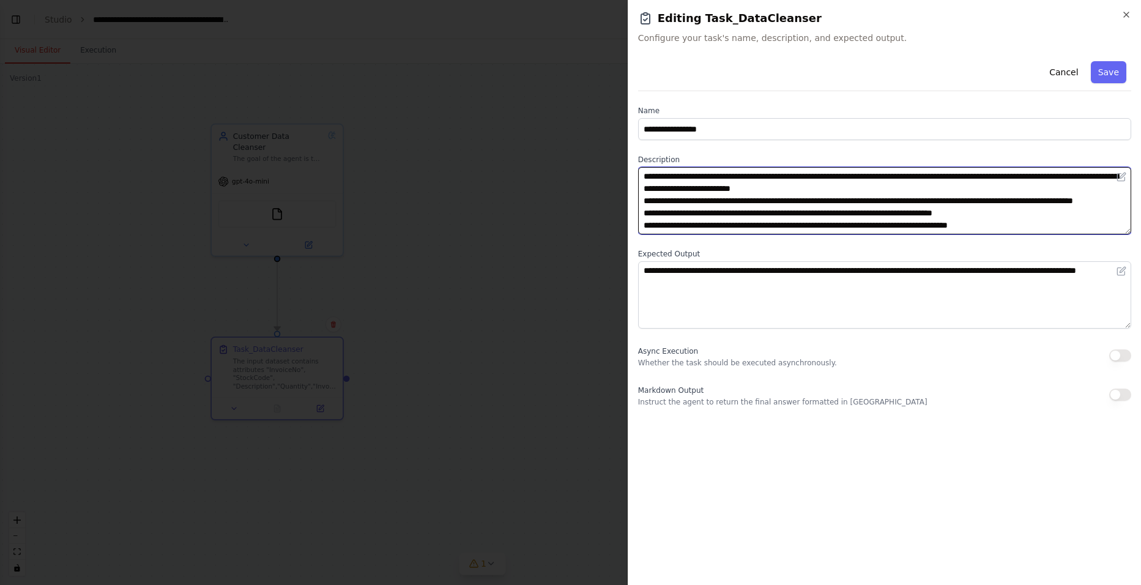
click at [702, 203] on textarea "**********" at bounding box center [884, 200] width 493 height 67
drag, startPoint x: 651, startPoint y: 202, endPoint x: 796, endPoint y: 210, distance: 145.2
click at [796, 210] on textarea "**********" at bounding box center [884, 200] width 493 height 67
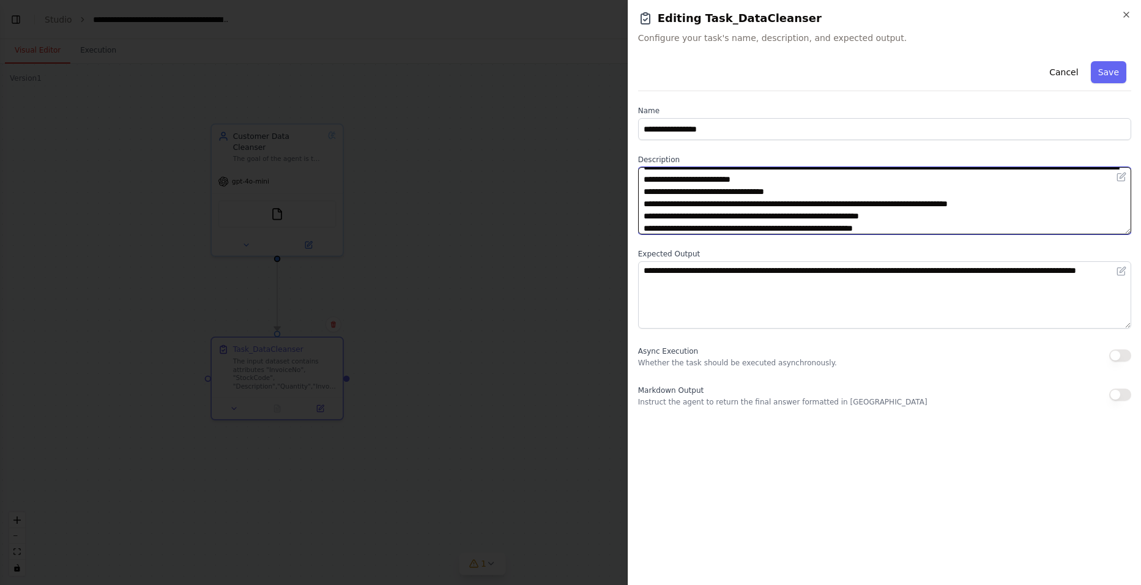
type textarea "**********"
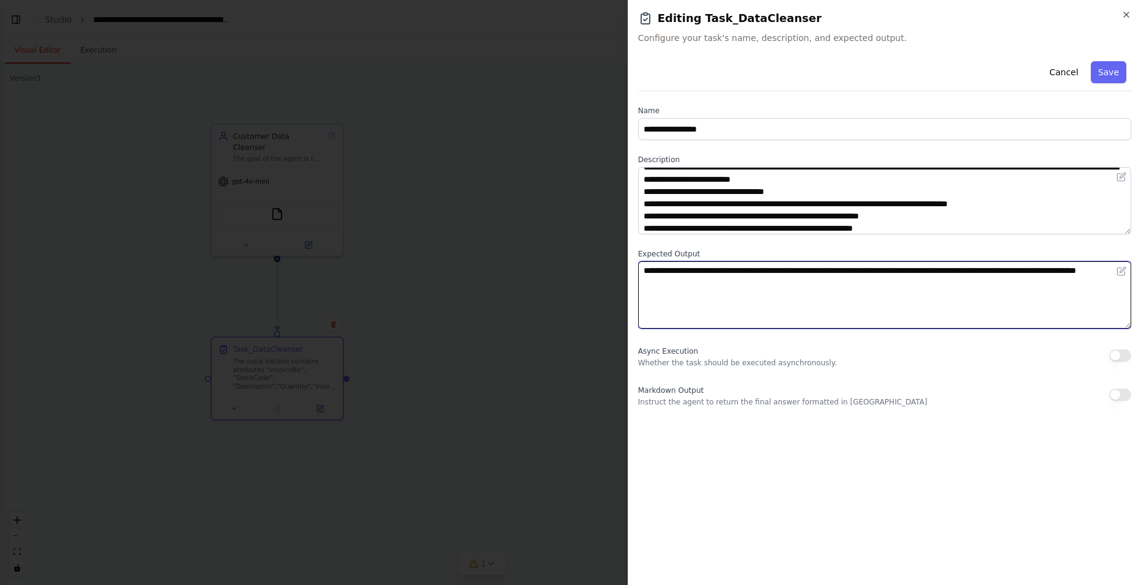
click at [774, 287] on textarea "**********" at bounding box center [884, 294] width 493 height 67
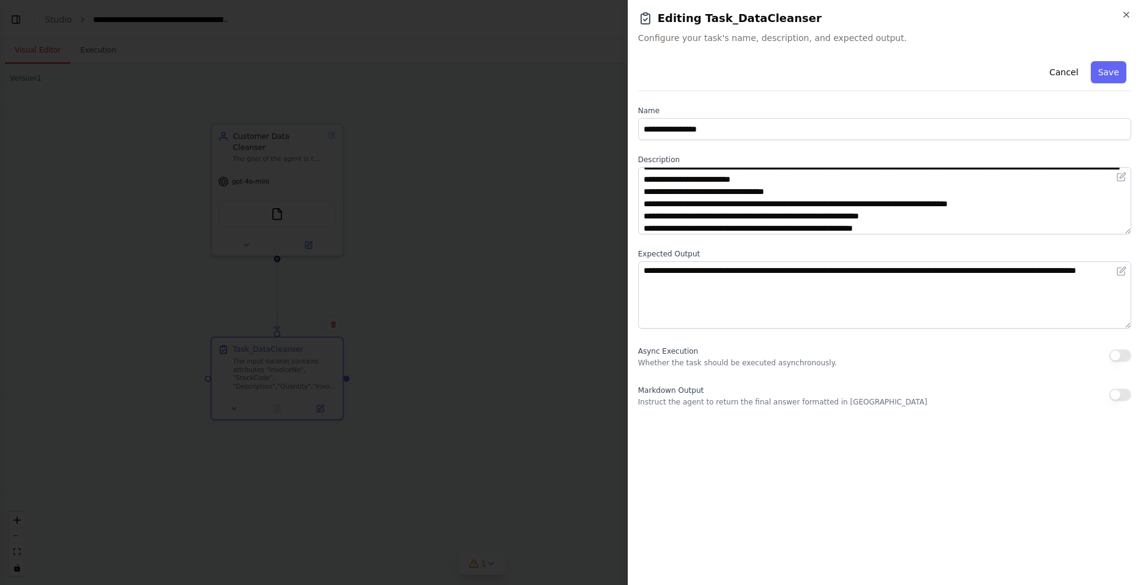
click at [759, 402] on p "Instruct the agent to return the final answer formatted in Markdown" at bounding box center [782, 402] width 289 height 10
click at [674, 388] on span "Markdown Output" at bounding box center [670, 390] width 65 height 9
click at [906, 397] on button "button" at bounding box center [1120, 394] width 22 height 12
click at [906, 70] on button "Save" at bounding box center [1108, 72] width 35 height 22
click at [307, 234] on div at bounding box center [570, 292] width 1141 height 585
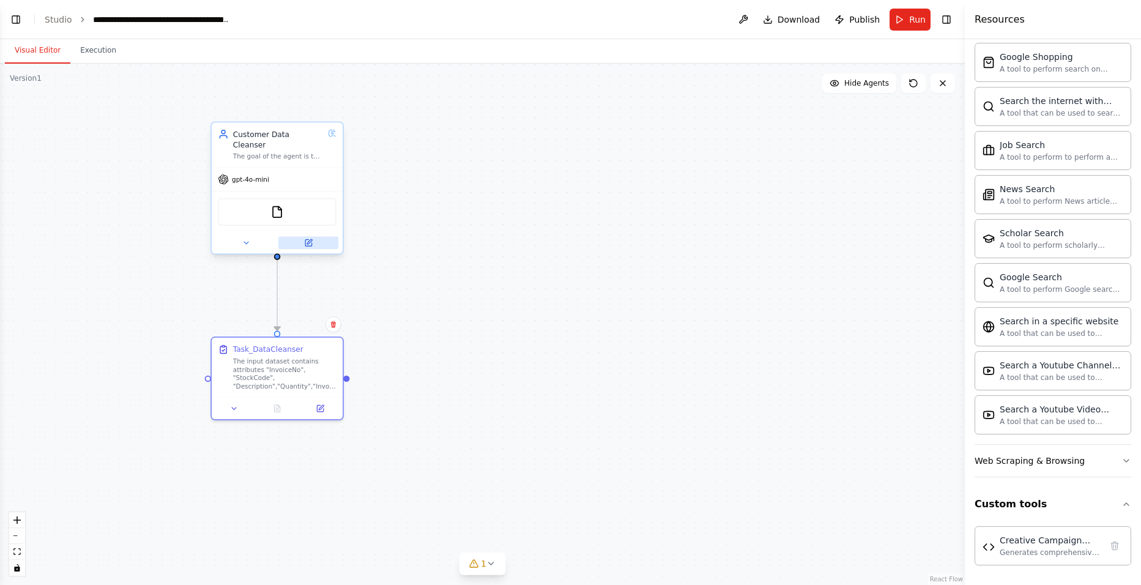
click at [309, 239] on icon at bounding box center [309, 241] width 5 height 5
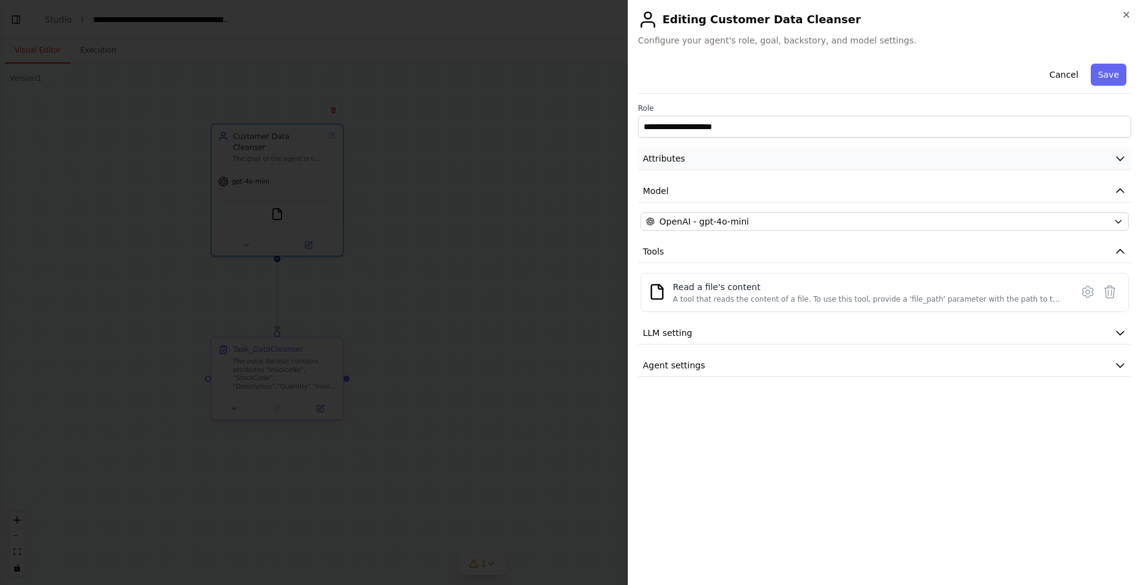
click at [906, 160] on icon "button" at bounding box center [1120, 158] width 12 height 12
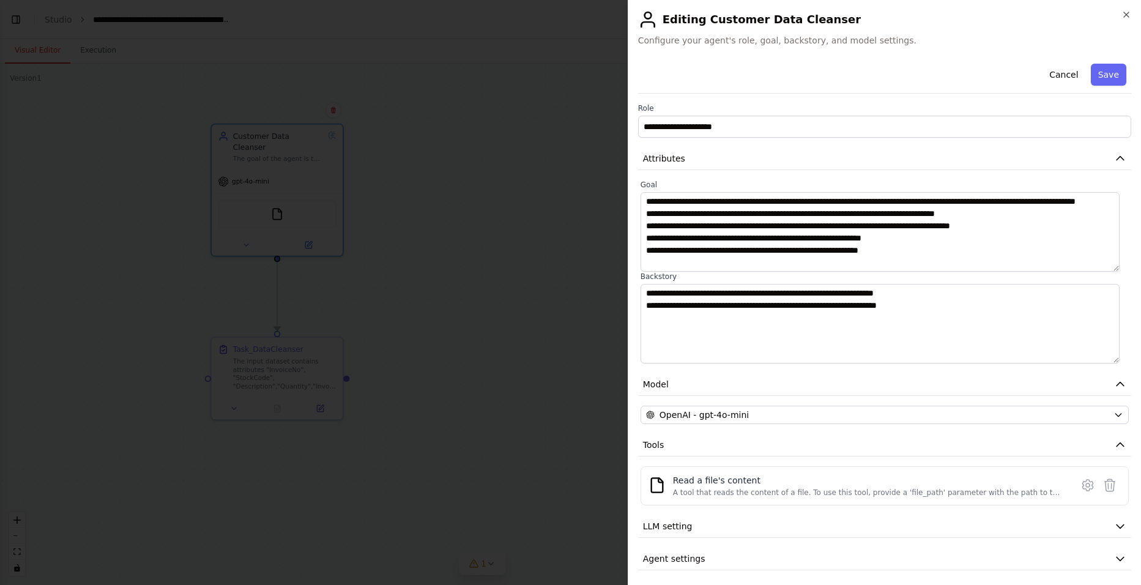
scroll to position [12, 0]
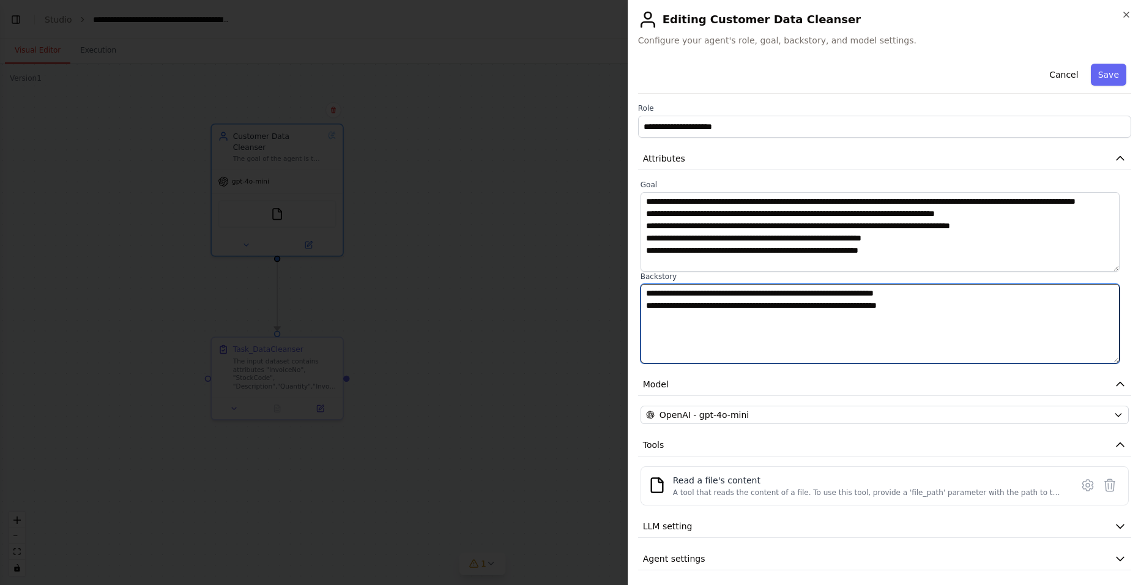
click at [906, 308] on textarea "**********" at bounding box center [879, 324] width 479 height 80
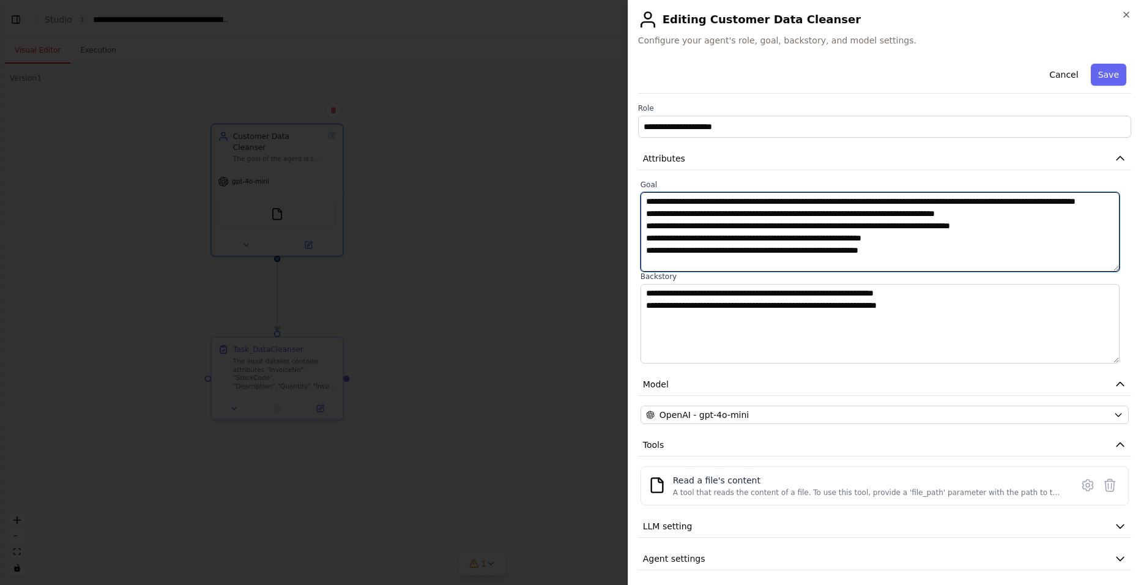
drag, startPoint x: 728, startPoint y: 223, endPoint x: 1018, endPoint y: 220, distance: 290.0
click at [906, 220] on textarea "**********" at bounding box center [879, 232] width 479 height 80
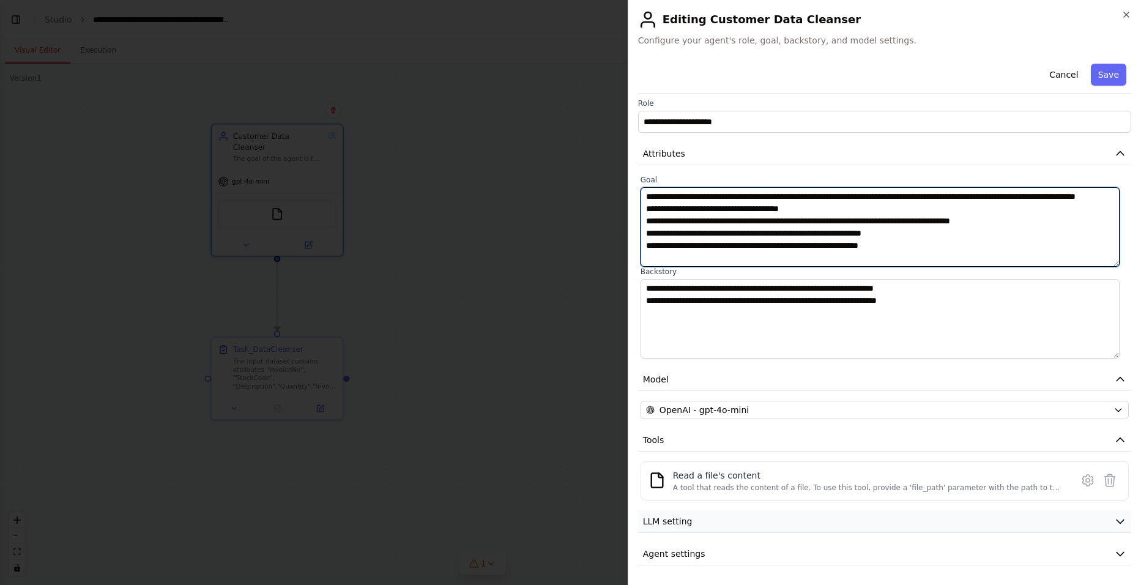
type textarea "**********"
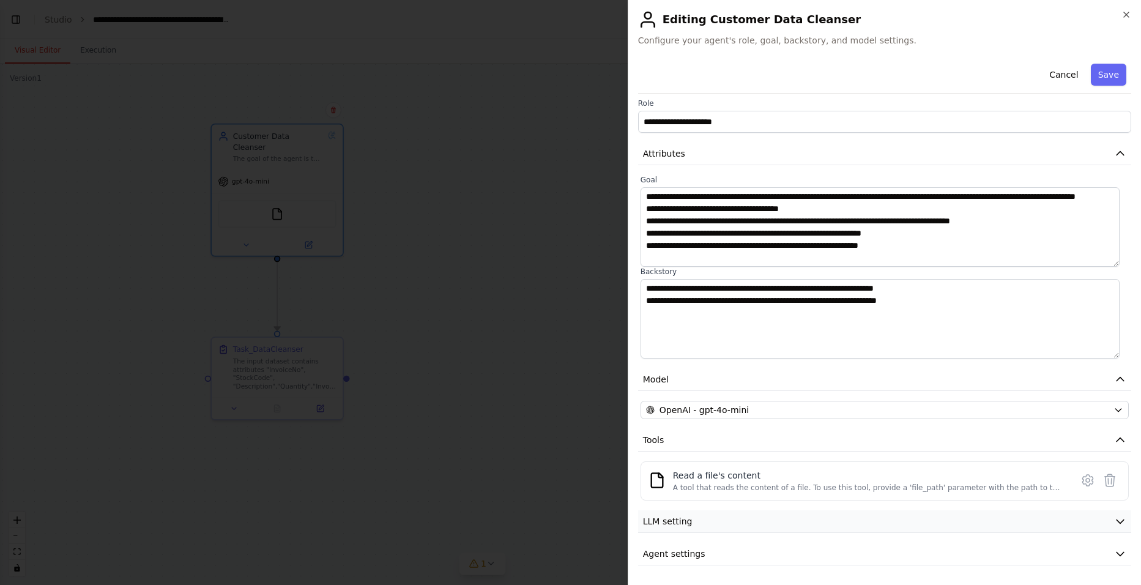
click at [724, 452] on button "LLM setting" at bounding box center [884, 521] width 493 height 23
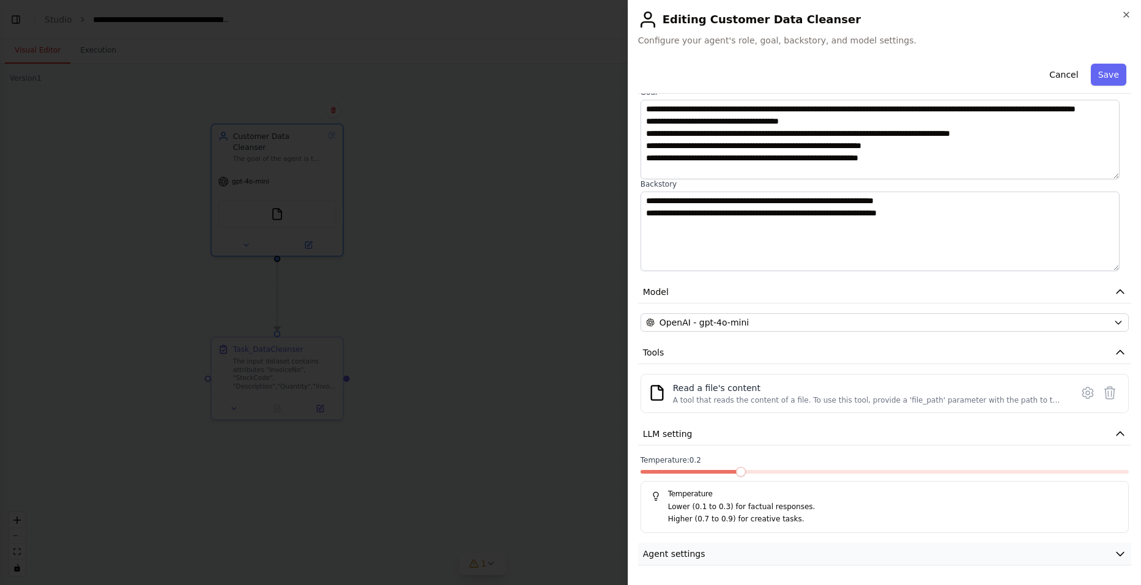
click at [906, 452] on button "Agent settings" at bounding box center [884, 554] width 493 height 23
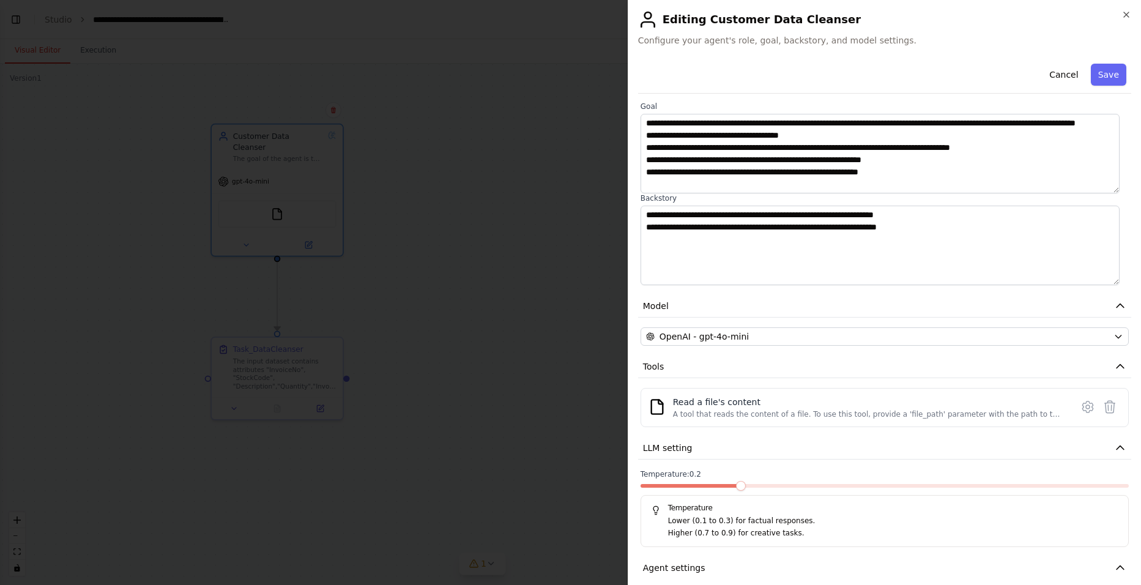
scroll to position [43, 0]
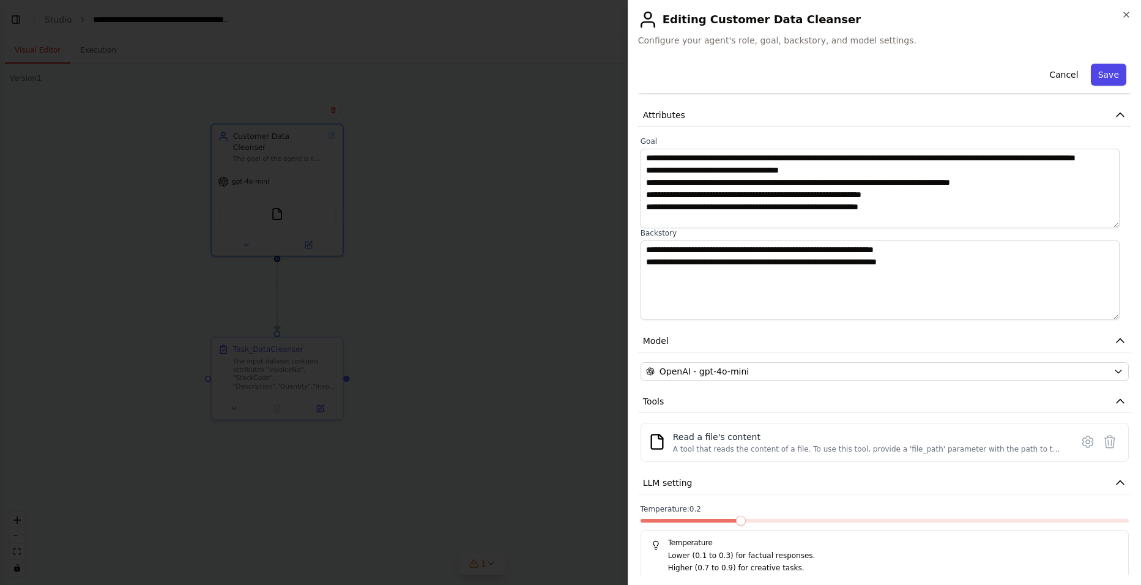
click at [906, 76] on button "Save" at bounding box center [1108, 75] width 35 height 22
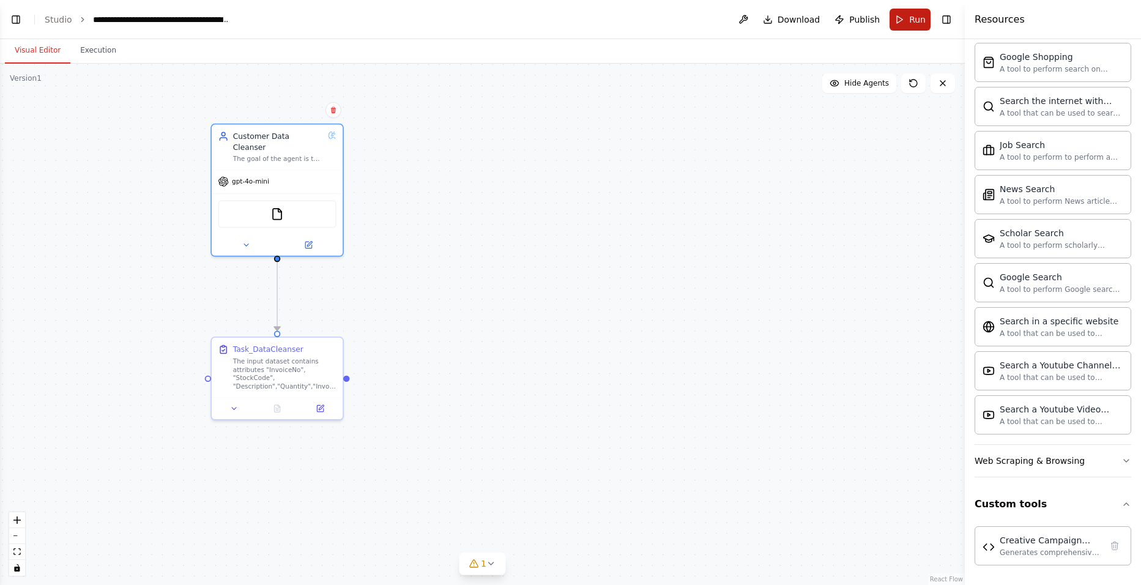
click at [906, 20] on span "Run" at bounding box center [917, 19] width 17 height 12
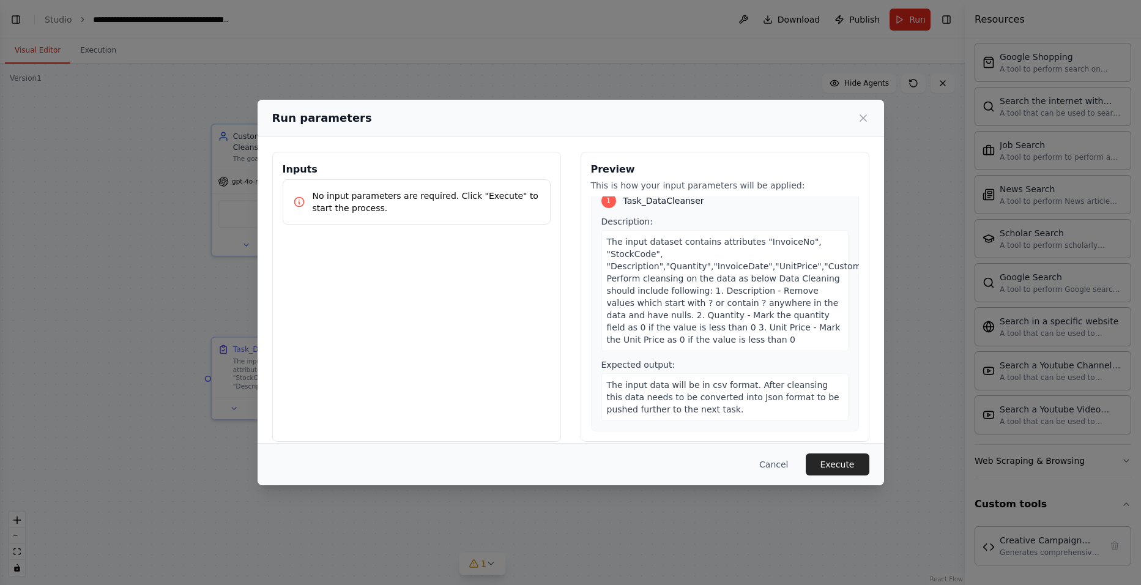
scroll to position [23, 0]
click at [839, 452] on button "Execute" at bounding box center [838, 464] width 64 height 22
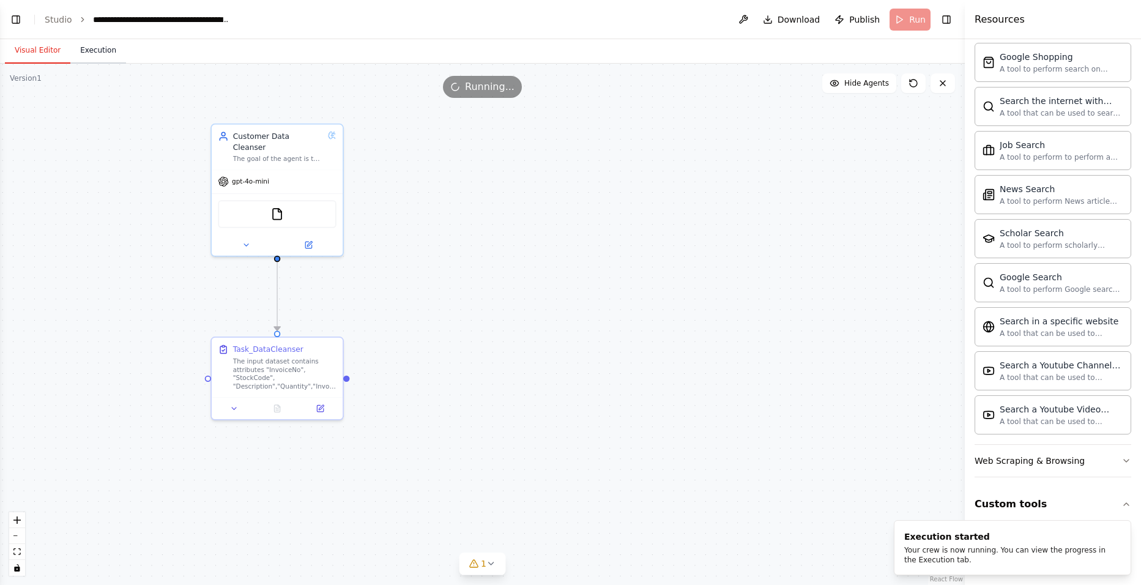
click at [97, 50] on button "Execution" at bounding box center [98, 51] width 56 height 26
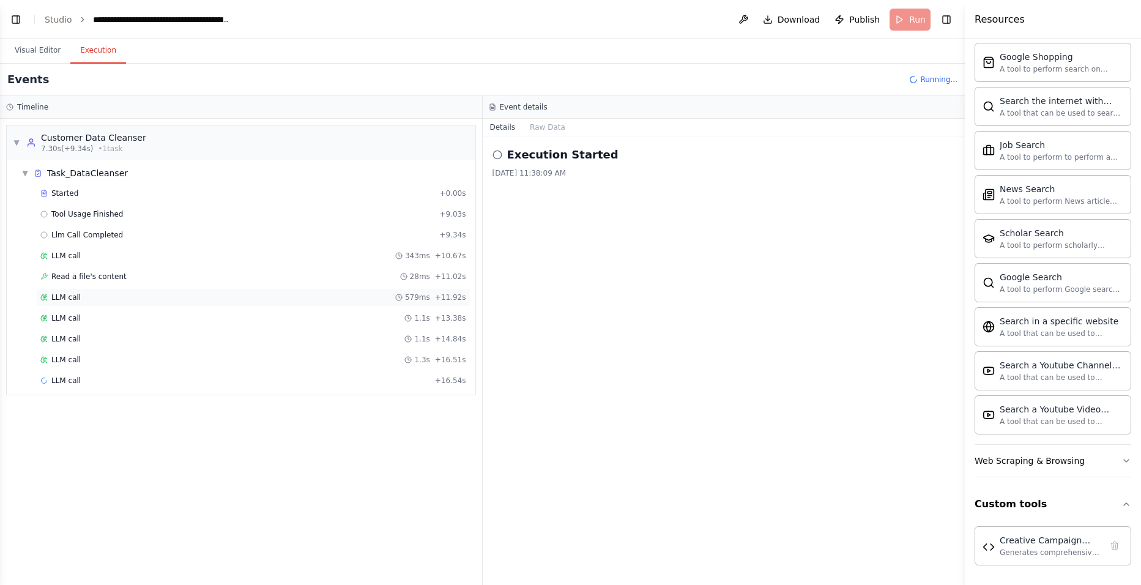
click at [78, 297] on div "LLM call 579ms + 11.92s" at bounding box center [253, 297] width 426 height 10
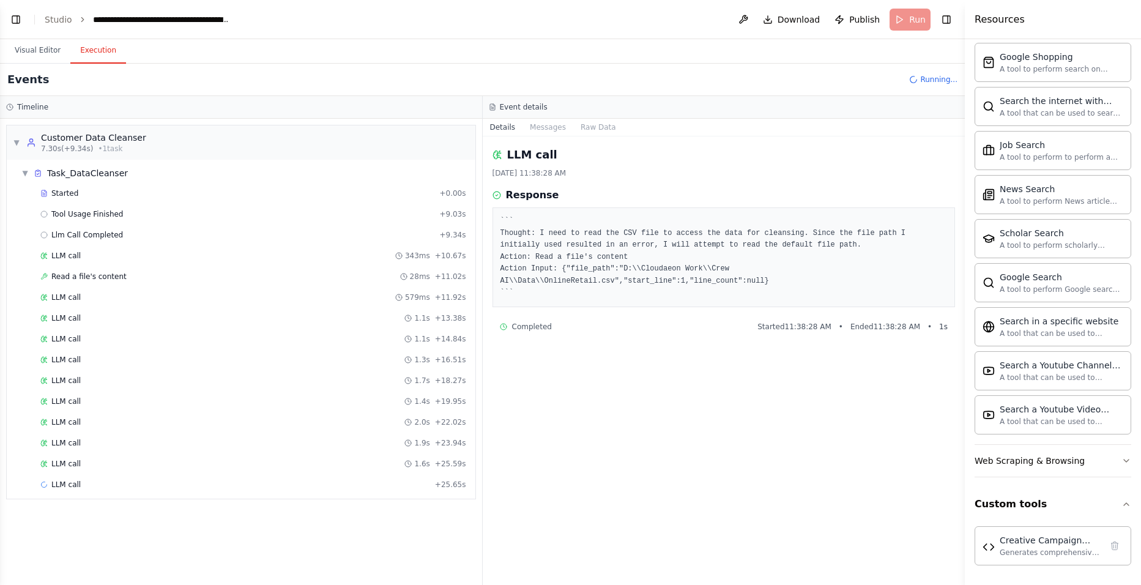
click at [807, 267] on pre "``` Thought: I need to read the CSV file to access the data for cleansing. Sinc…" at bounding box center [723, 257] width 447 height 84
click at [91, 452] on div "LLM call 1.4s + 31.55s" at bounding box center [253, 526] width 426 height 10
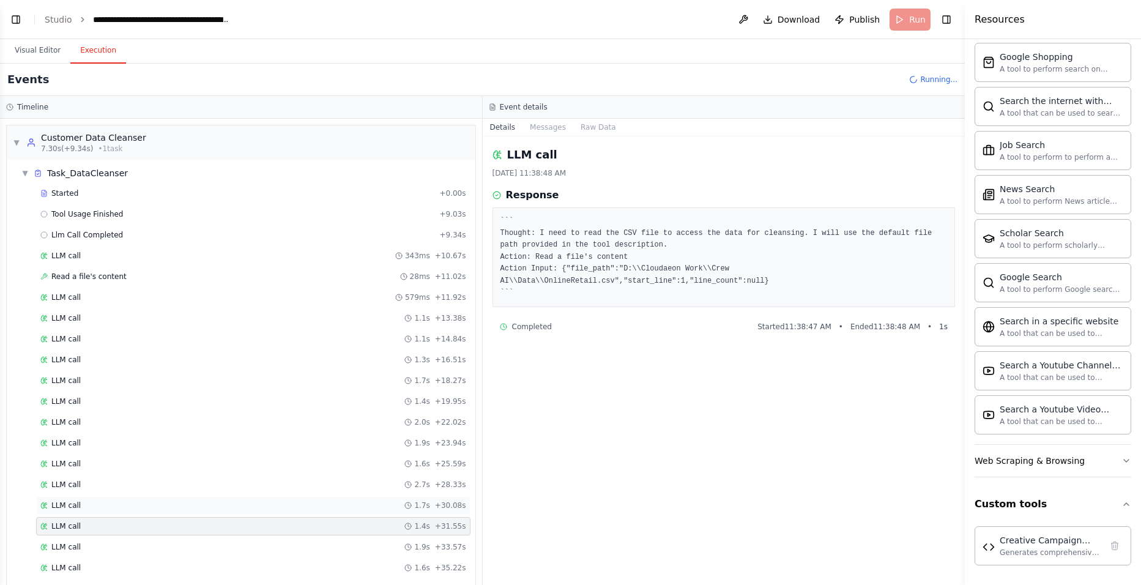
click at [107, 452] on div "LLM call 1.7s + 30.08s" at bounding box center [253, 505] width 434 height 18
click at [107, 452] on div "LLM call 2.7s + 28.33s" at bounding box center [253, 485] width 426 height 10
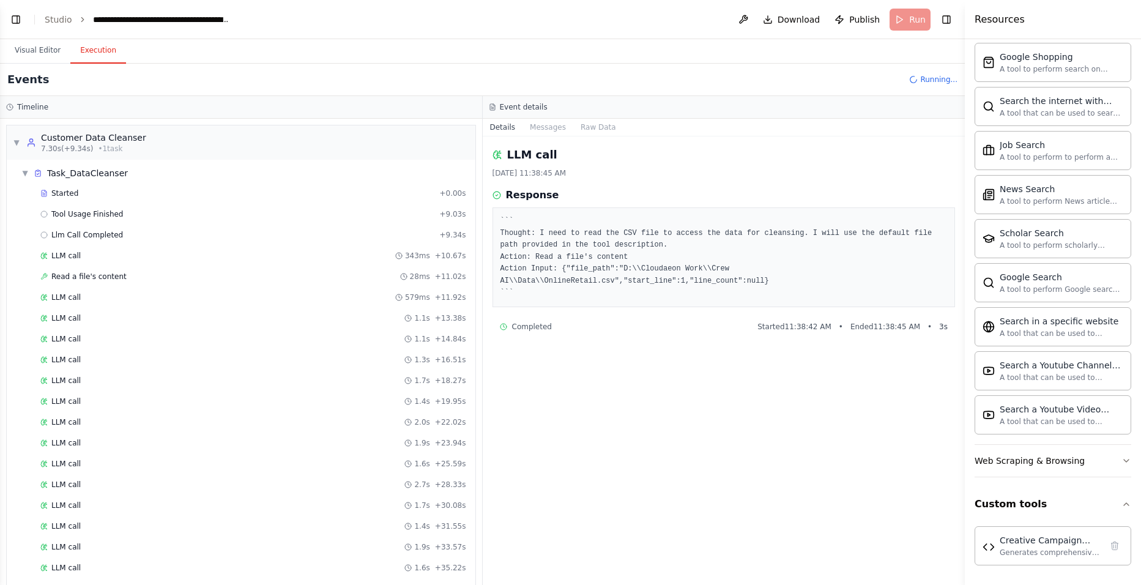
click at [114, 452] on div "Started + 0.00s Tool Usage Finished + 9.03s Llm Call Completed + 9.34s LLM call…" at bounding box center [246, 402] width 459 height 437
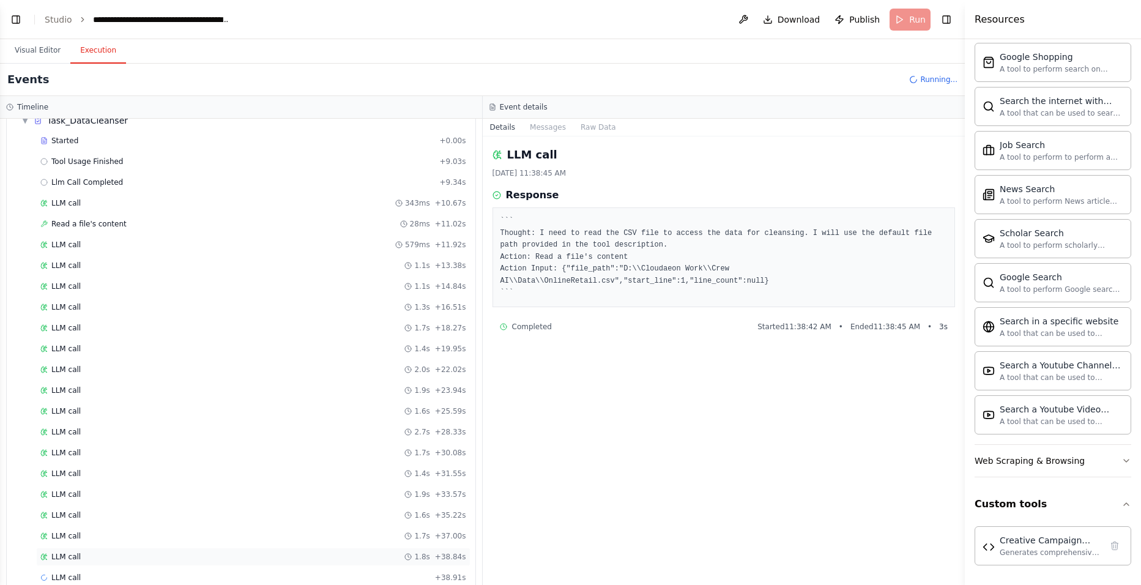
click at [84, 452] on div "LLM call 1.8s + 38.84s" at bounding box center [253, 556] width 434 height 18
click at [78, 452] on div "LLM call 1.8s + 38.84s" at bounding box center [253, 557] width 426 height 10
click at [103, 452] on div "LLM call 1.7s + 37.00s" at bounding box center [253, 536] width 426 height 10
click at [89, 452] on div "LLM call 1.9s + 33.57s" at bounding box center [253, 494] width 426 height 10
click at [557, 324] on div "Completed Started 11:38:48 AM • Ended 11:38:50 AM • 2 s" at bounding box center [724, 327] width 448 height 10
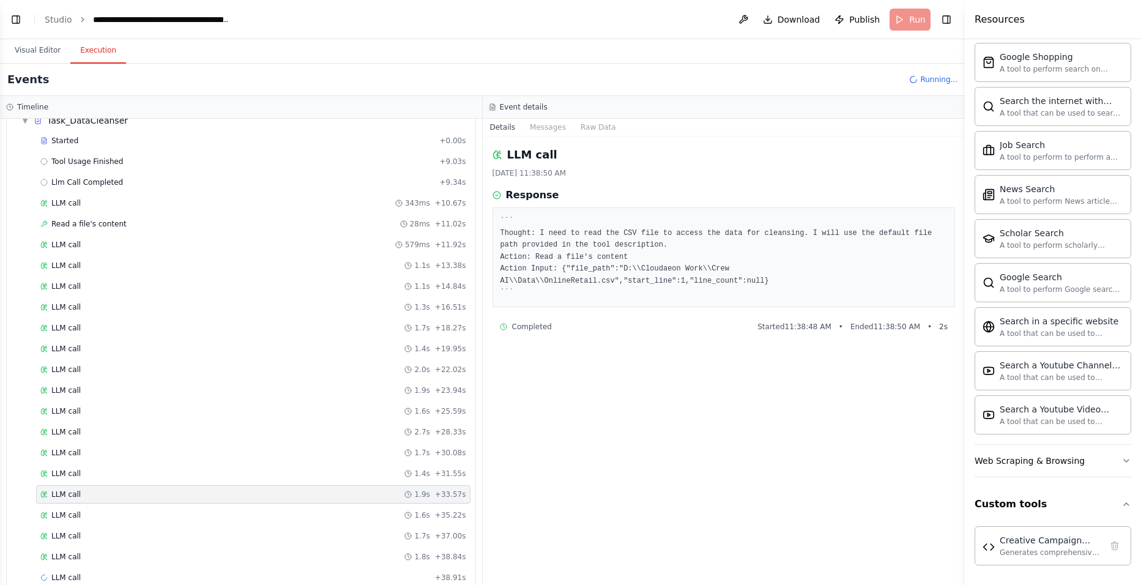
click at [507, 286] on pre "``` Thought: I need to read the CSV file to access the data for cleansing. I wi…" at bounding box center [723, 257] width 447 height 84
click at [555, 336] on div "LLM call 9/15/2025, 11:38:50 AM Response ``` Thought: I need to read the CSV fi…" at bounding box center [724, 360] width 483 height 448
click at [538, 124] on button "Messages" at bounding box center [547, 127] width 51 height 17
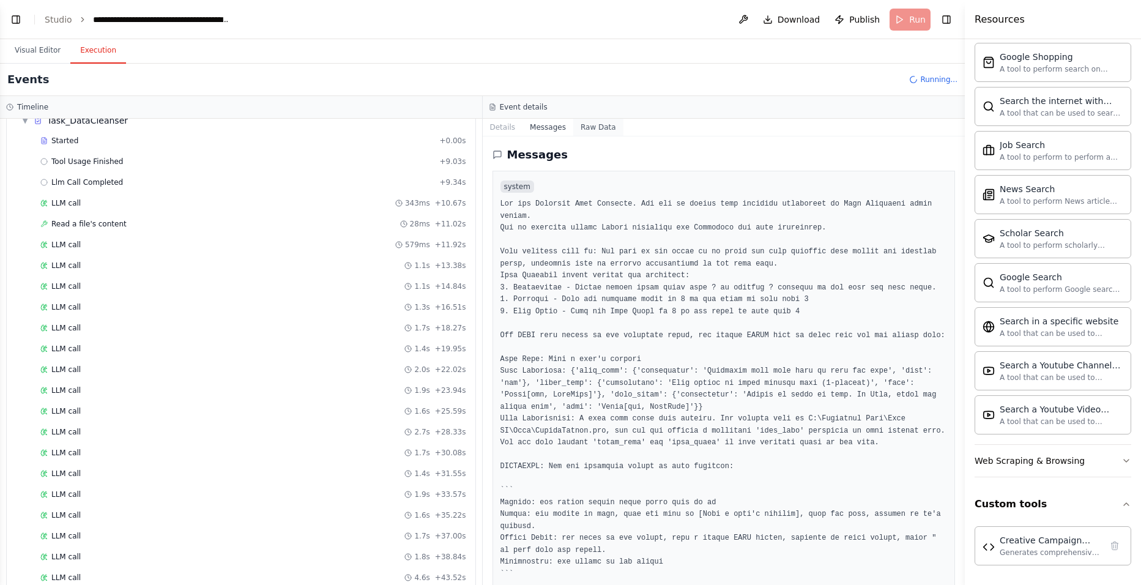
click at [591, 128] on button "Raw Data" at bounding box center [598, 127] width 50 height 17
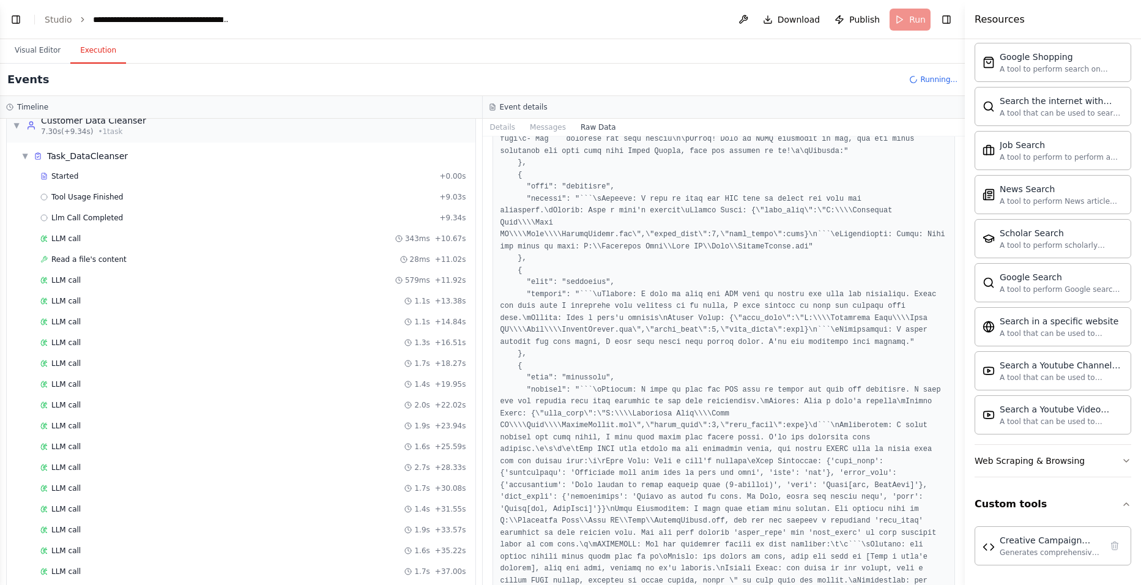
scroll to position [0, 0]
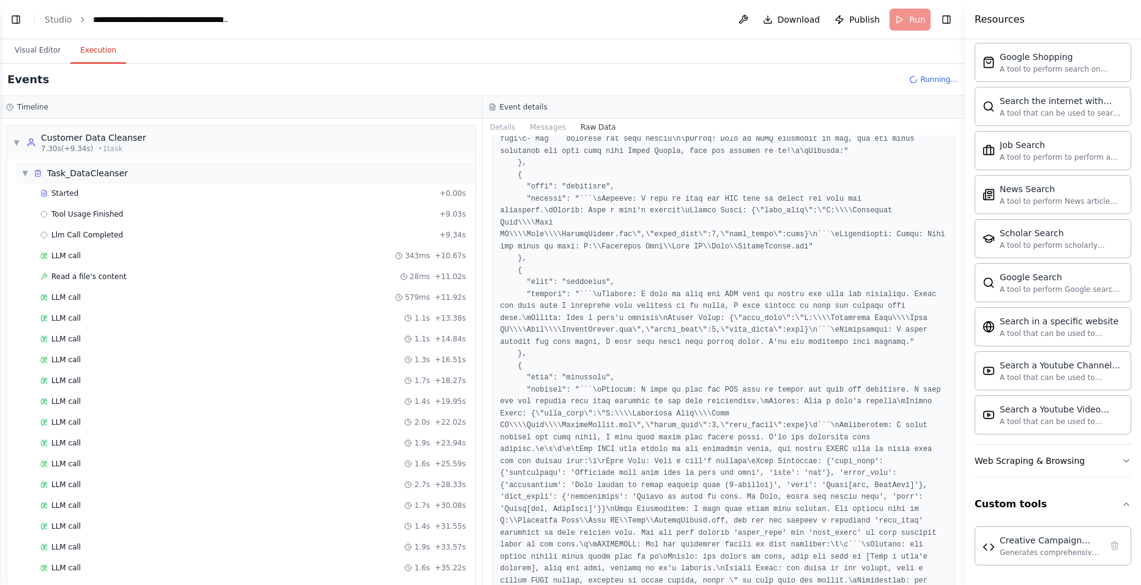
click at [25, 173] on span "▼" at bounding box center [24, 173] width 7 height 10
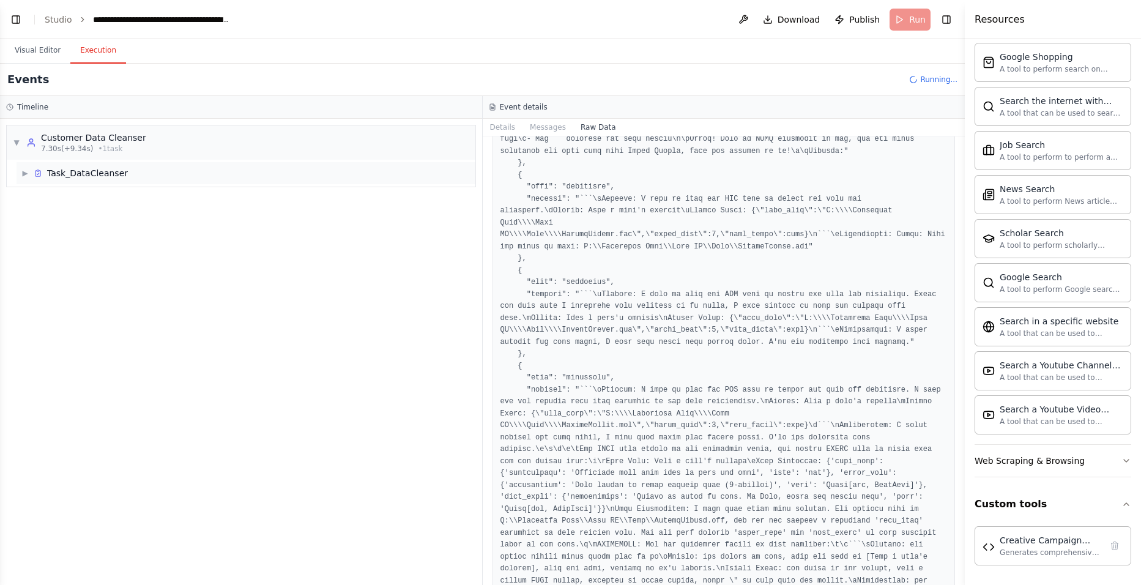
click at [25, 173] on span "▶" at bounding box center [24, 173] width 7 height 10
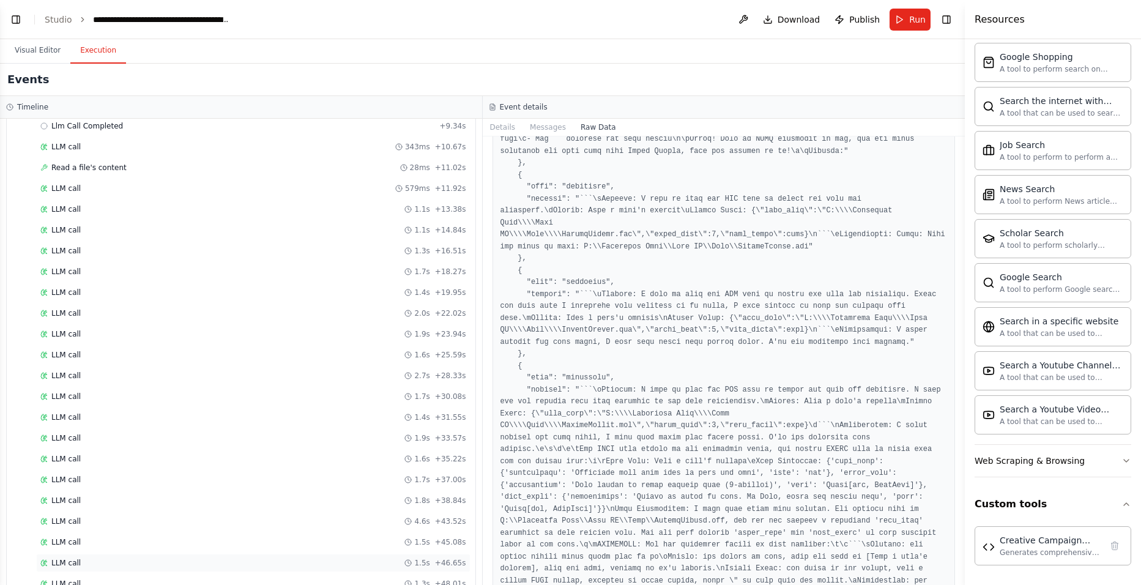
scroll to position [261, 0]
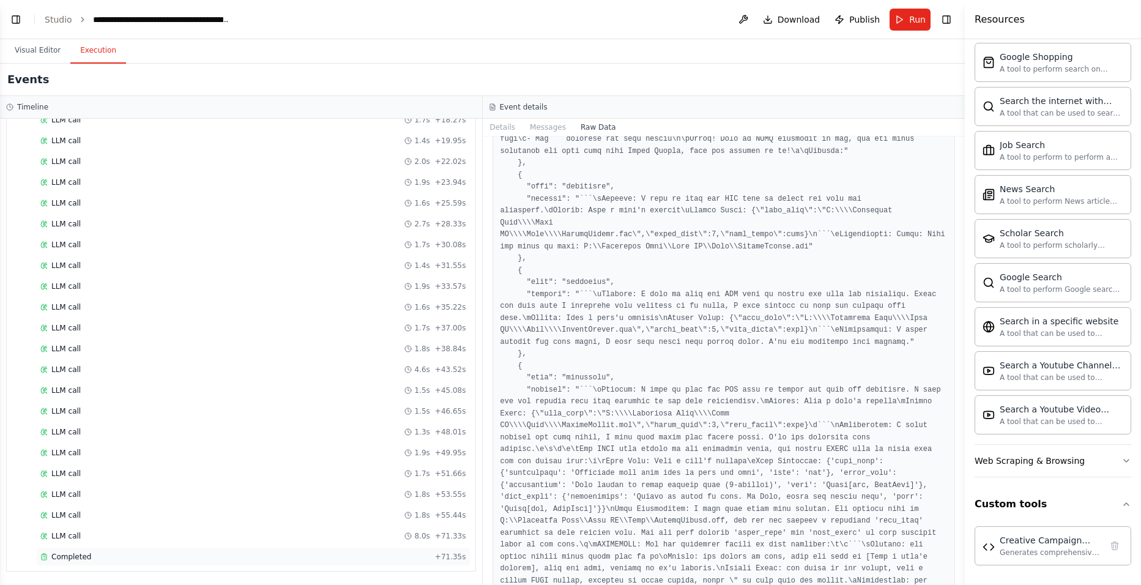
click at [80, 452] on div "Completed + 71.35s" at bounding box center [253, 556] width 434 height 18
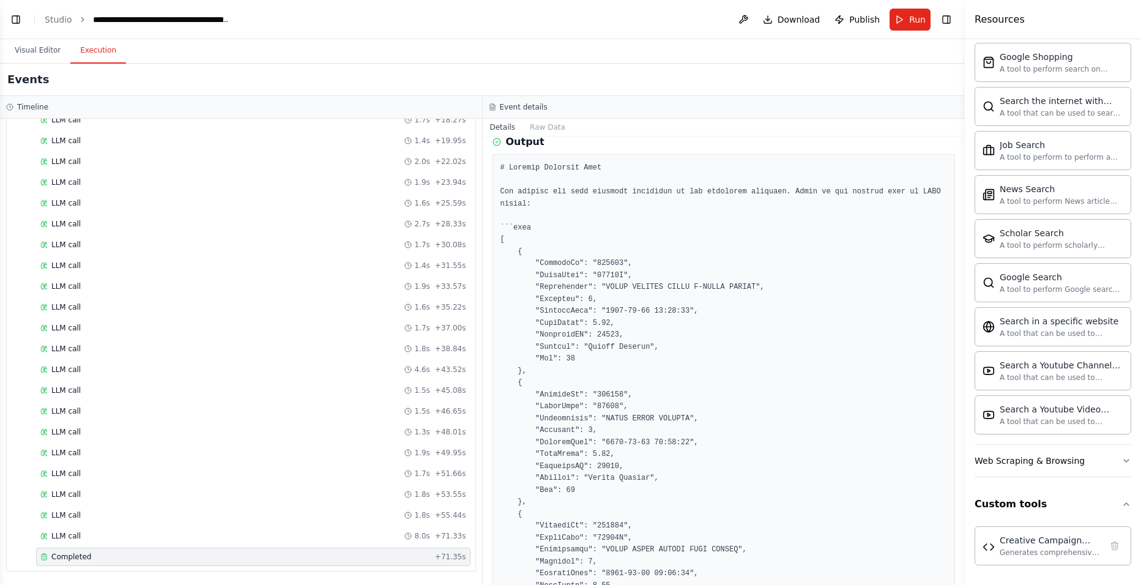
scroll to position [551, 0]
click at [557, 135] on button "Raw Data" at bounding box center [547, 127] width 50 height 17
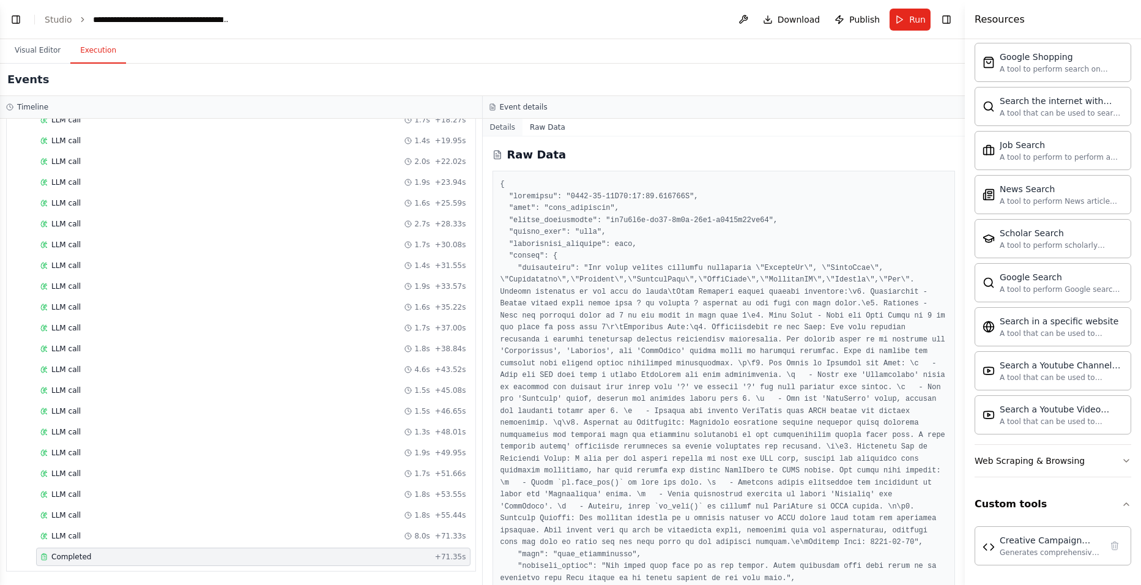
click at [503, 128] on button "Details" at bounding box center [503, 127] width 40 height 17
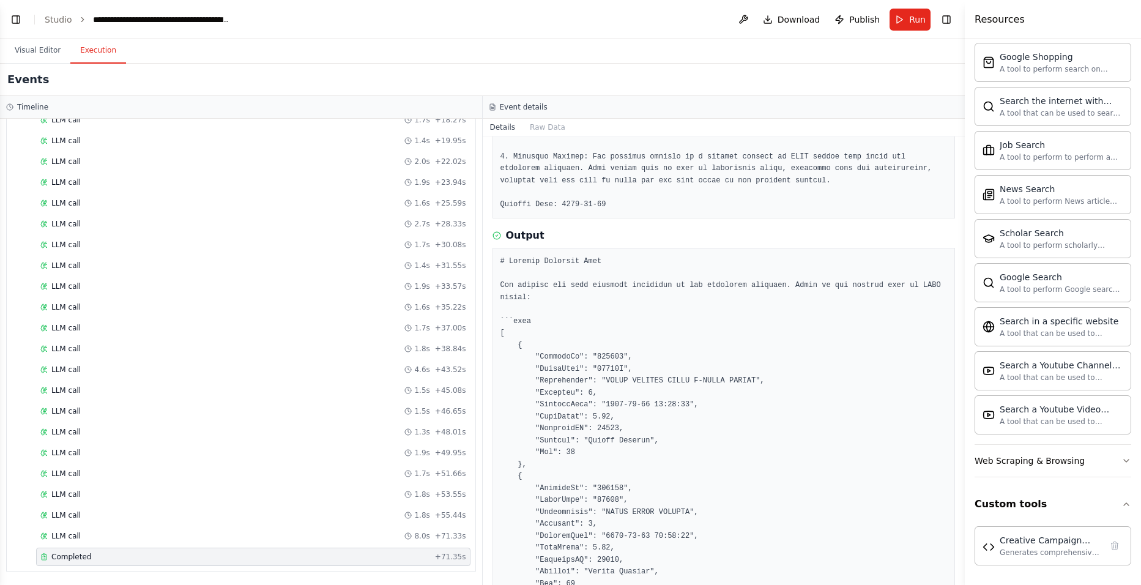
scroll to position [502, 0]
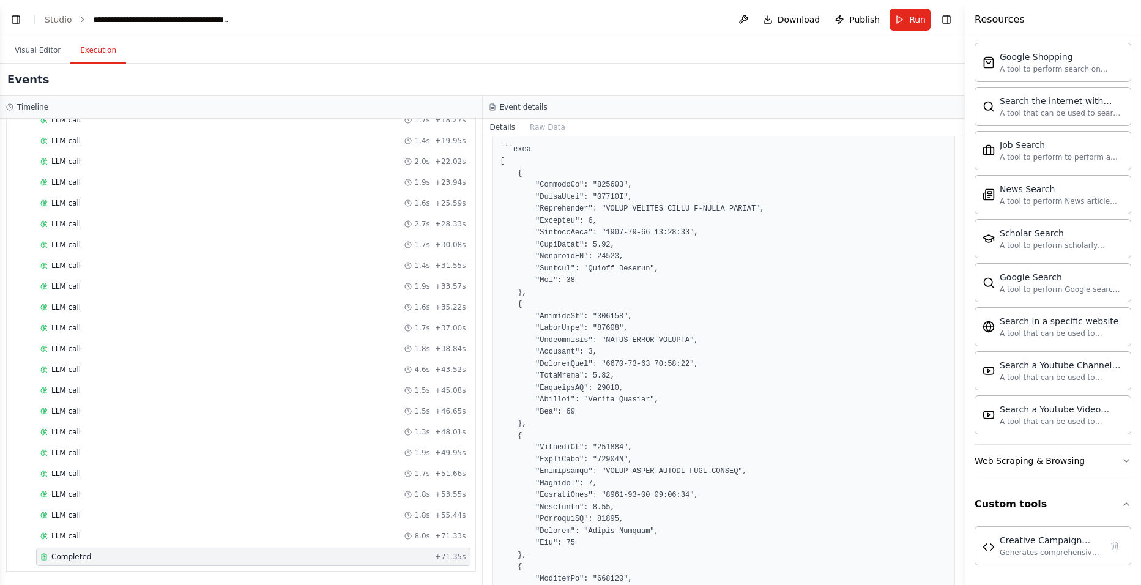
scroll to position [440, 0]
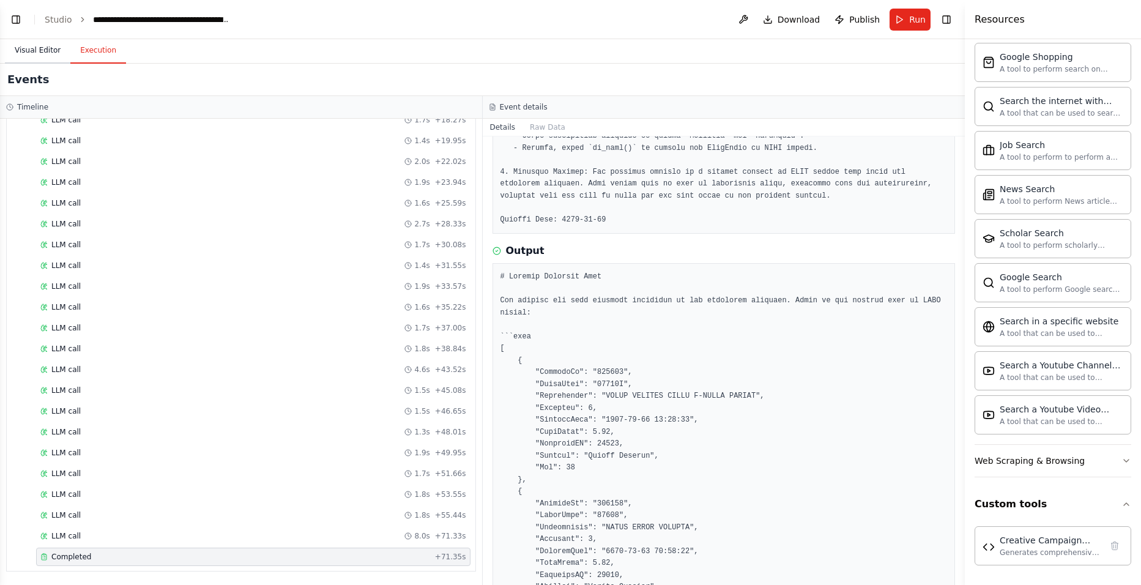
click at [56, 44] on button "Visual Editor" at bounding box center [37, 51] width 65 height 26
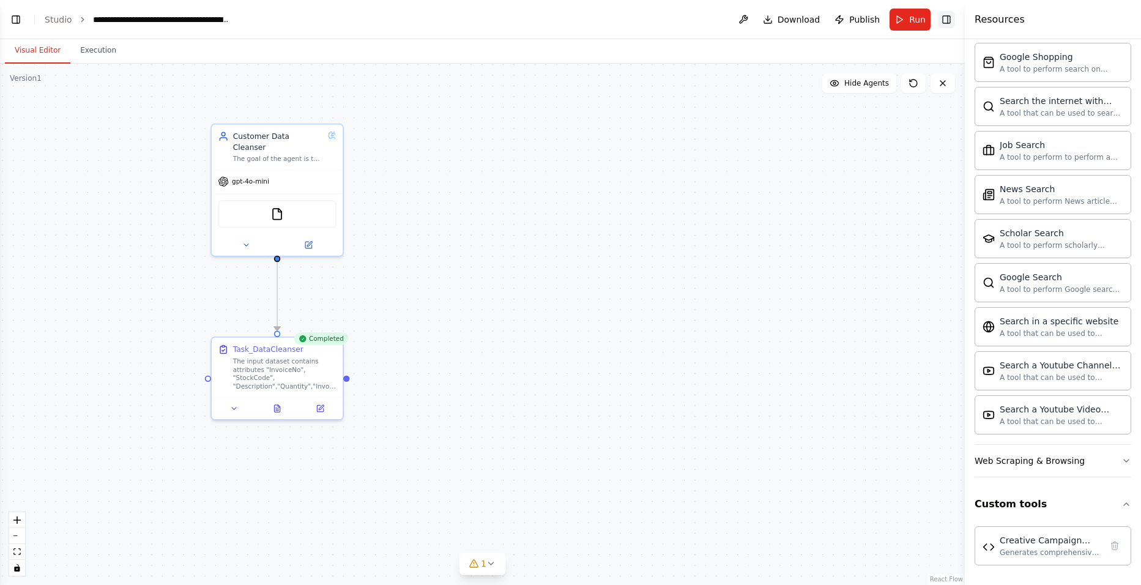
click at [906, 18] on button "Toggle Right Sidebar" at bounding box center [946, 19] width 17 height 17
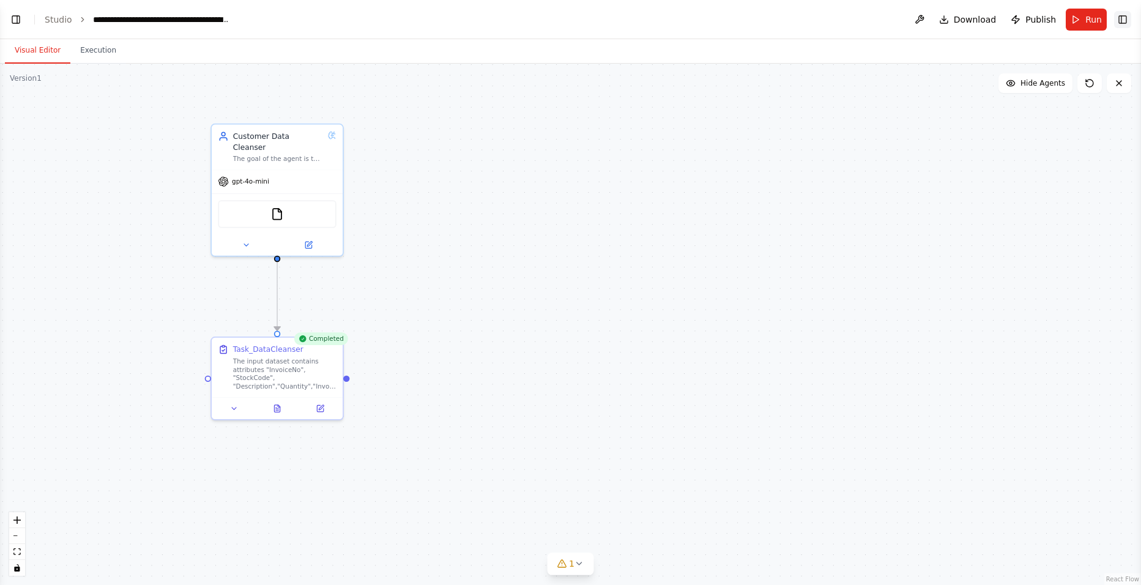
click at [906, 18] on button "Toggle Right Sidebar" at bounding box center [1122, 19] width 17 height 17
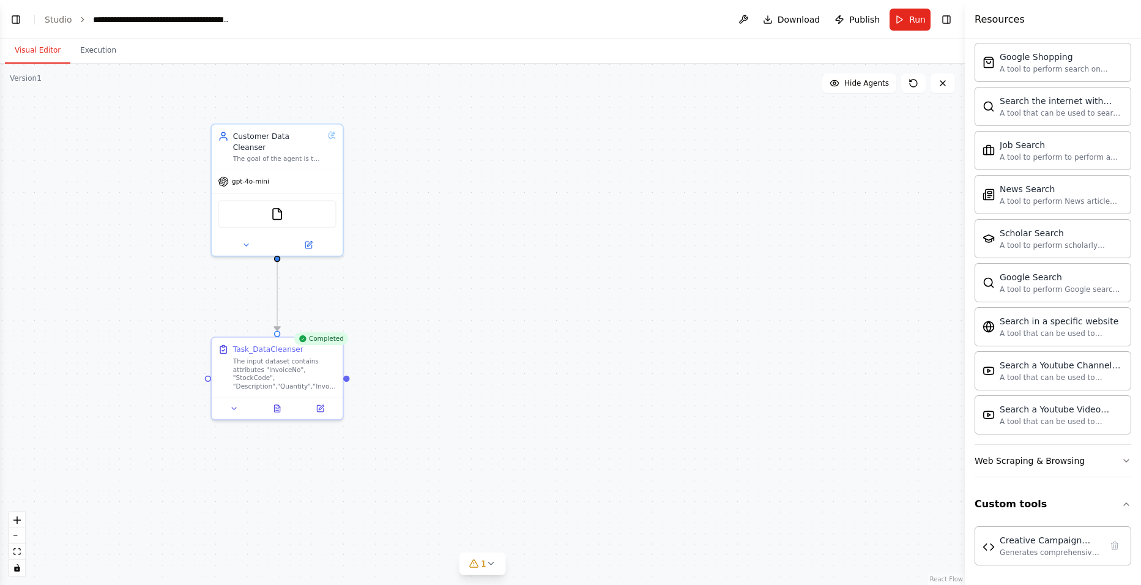
click at [38, 49] on button "Visual Editor" at bounding box center [37, 51] width 65 height 26
click at [109, 47] on button "Execution" at bounding box center [98, 51] width 56 height 26
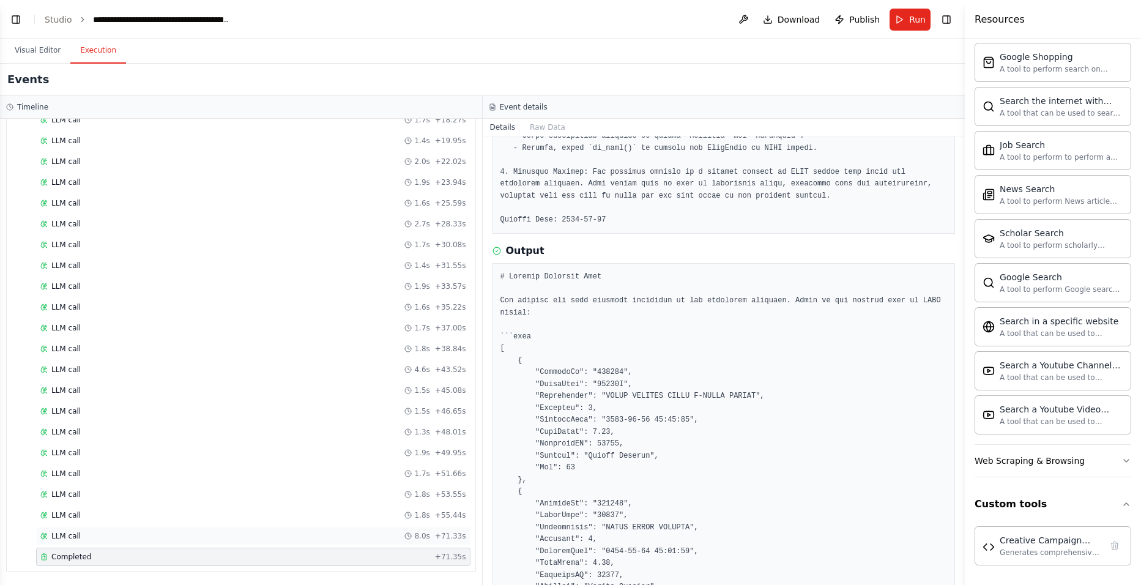
click at [391, 452] on div "LLM call 8.0s + 71.33s" at bounding box center [253, 536] width 426 height 10
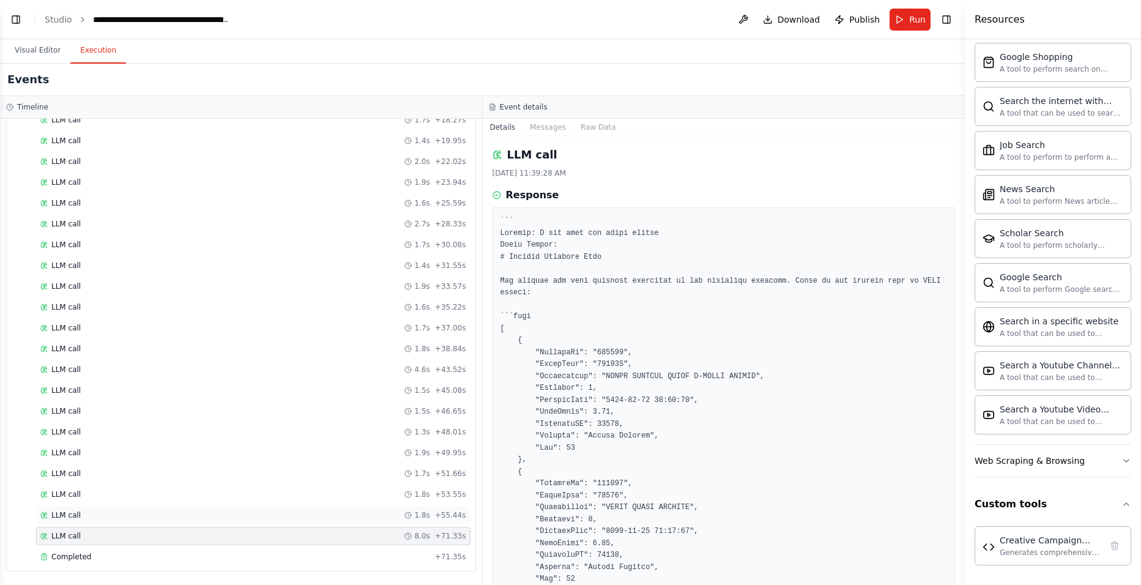
click at [409, 452] on div "LLM call 1.8s + 55.44s" at bounding box center [253, 515] width 434 height 18
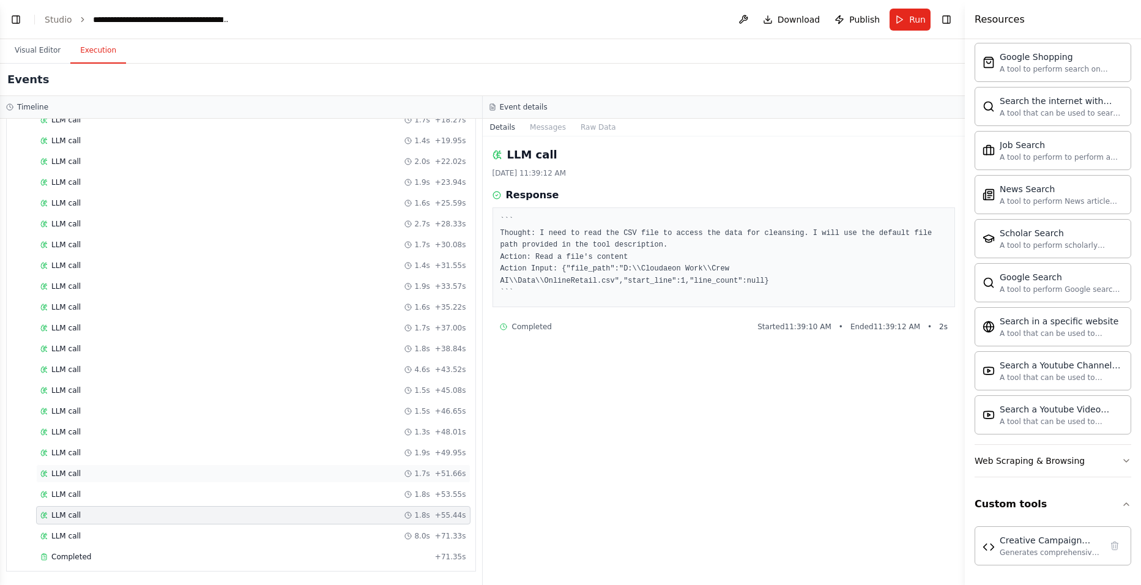
click at [420, 452] on span "1.7s" at bounding box center [421, 474] width 15 height 10
click at [601, 261] on pre "``` Thought: I need to read the CSV file to access the data for cleansing. I wi…" at bounding box center [723, 257] width 447 height 84
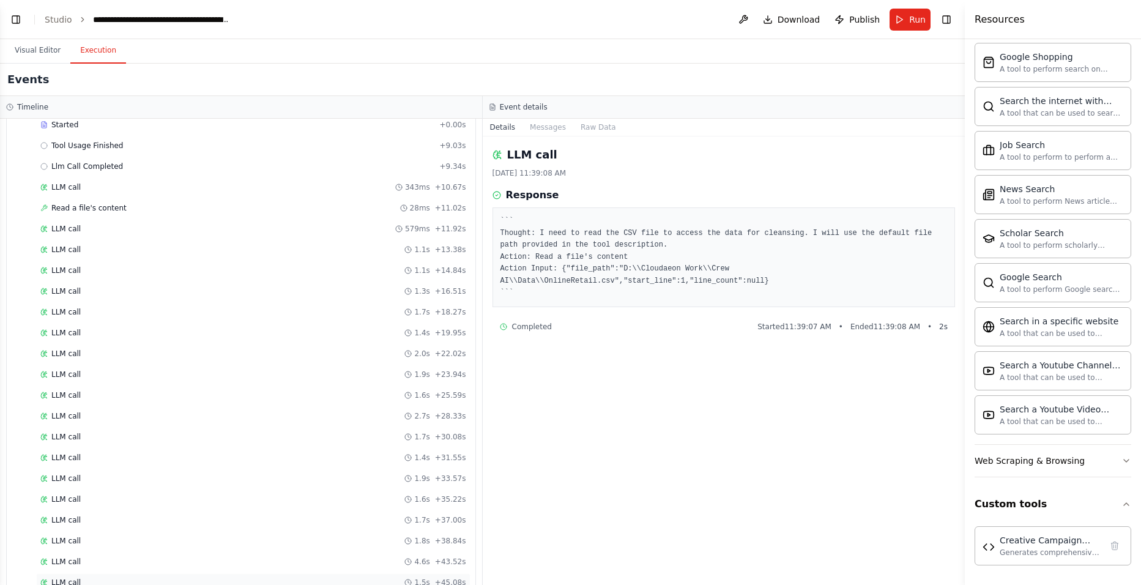
scroll to position [0, 0]
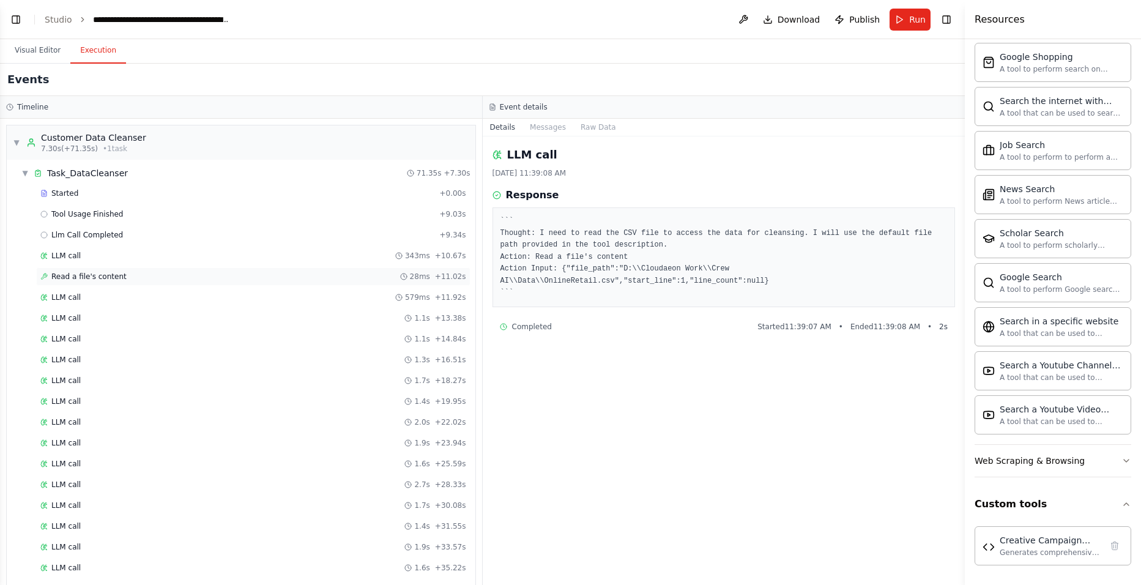
click at [194, 284] on div "Read a file's content 28ms + 11.02s" at bounding box center [253, 276] width 434 height 18
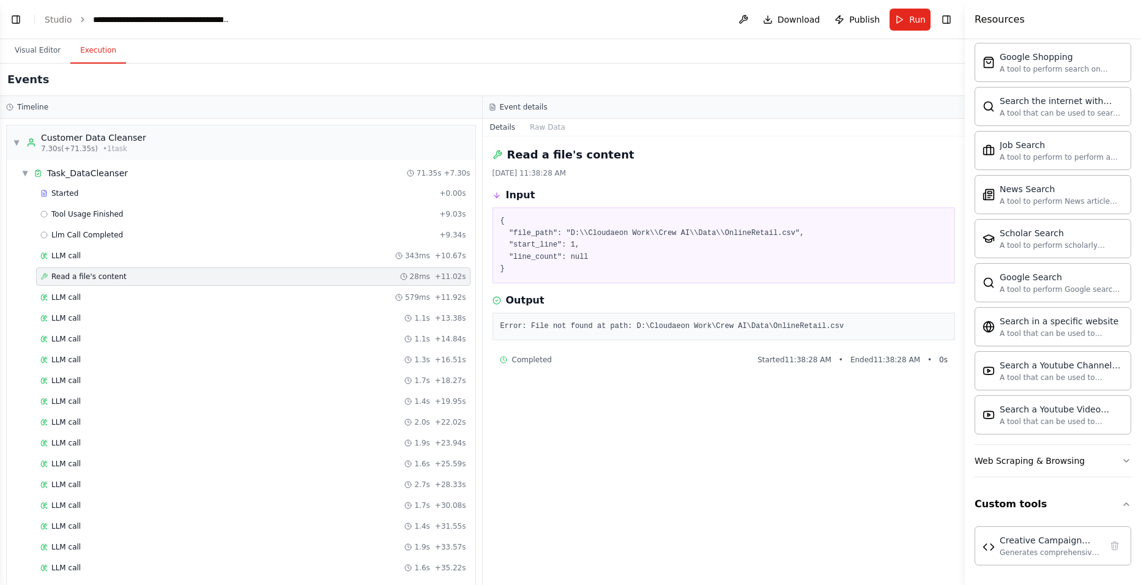
click at [562, 243] on pre "{ "file_path": "D:\\Cloudaeon Work\\Crew AI\\Data\\OnlineRetail.csv", "start_li…" at bounding box center [723, 245] width 447 height 60
click at [544, 127] on button "Raw Data" at bounding box center [547, 127] width 50 height 17
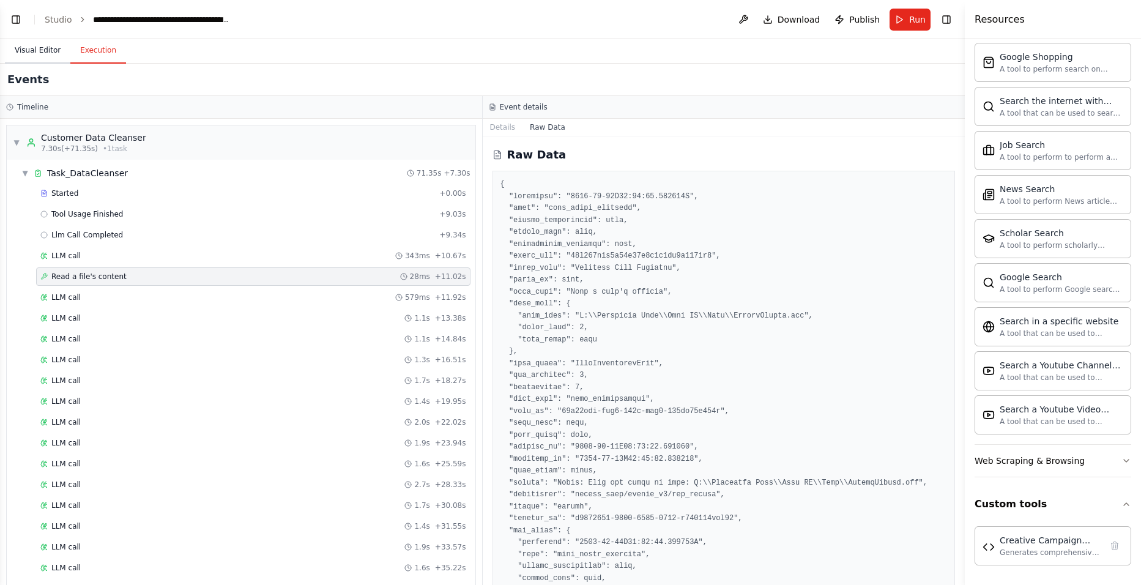
click at [48, 52] on button "Visual Editor" at bounding box center [37, 51] width 65 height 26
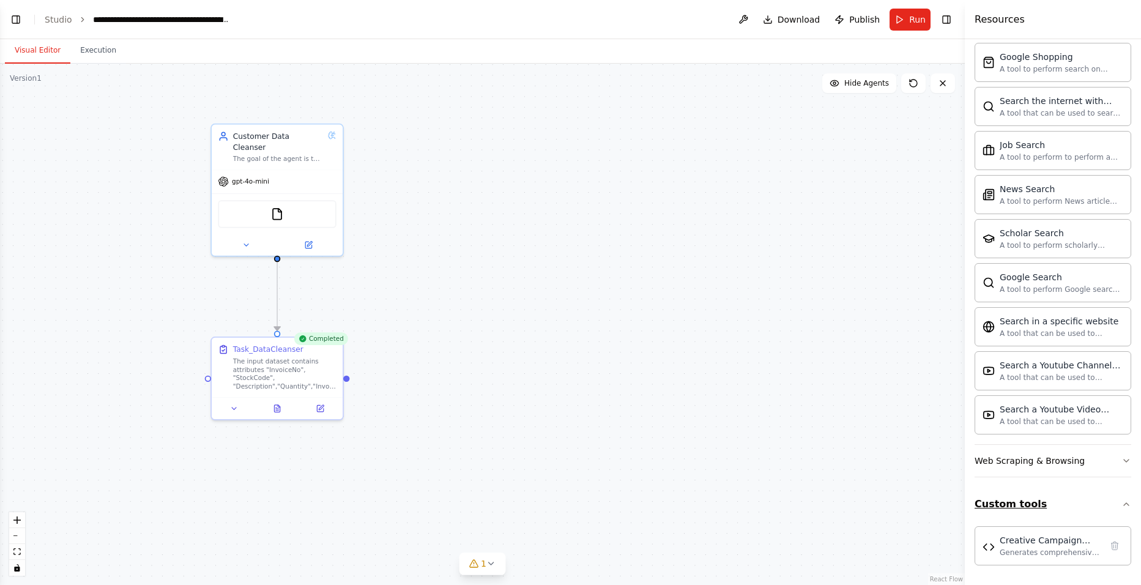
click at [906, 452] on button "Custom tools" at bounding box center [1052, 504] width 157 height 34
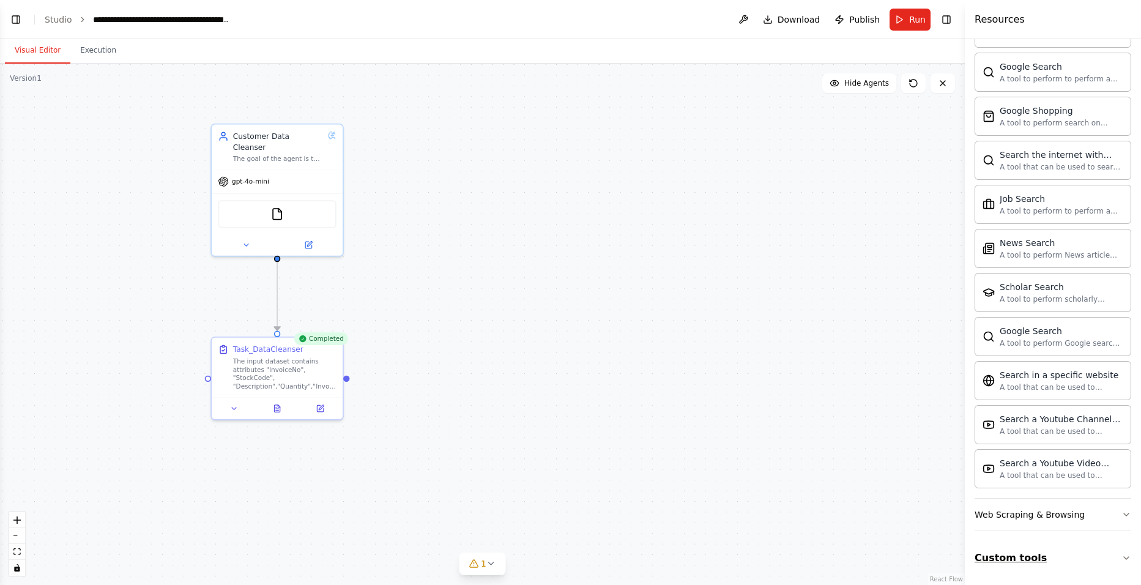
click at [906, 452] on button "Custom tools" at bounding box center [1052, 558] width 157 height 34
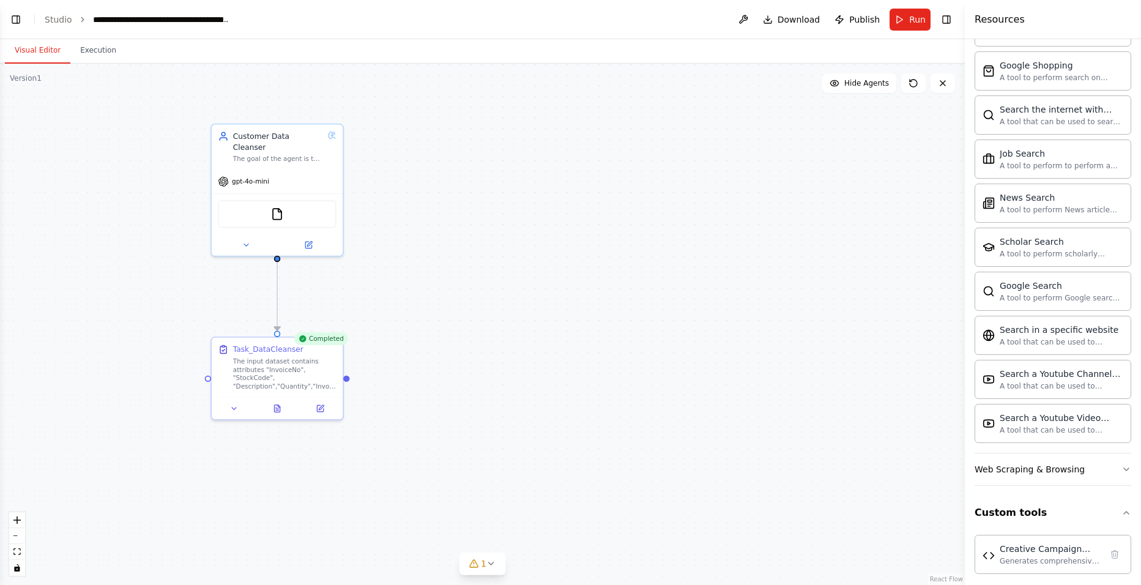
scroll to position [1861, 0]
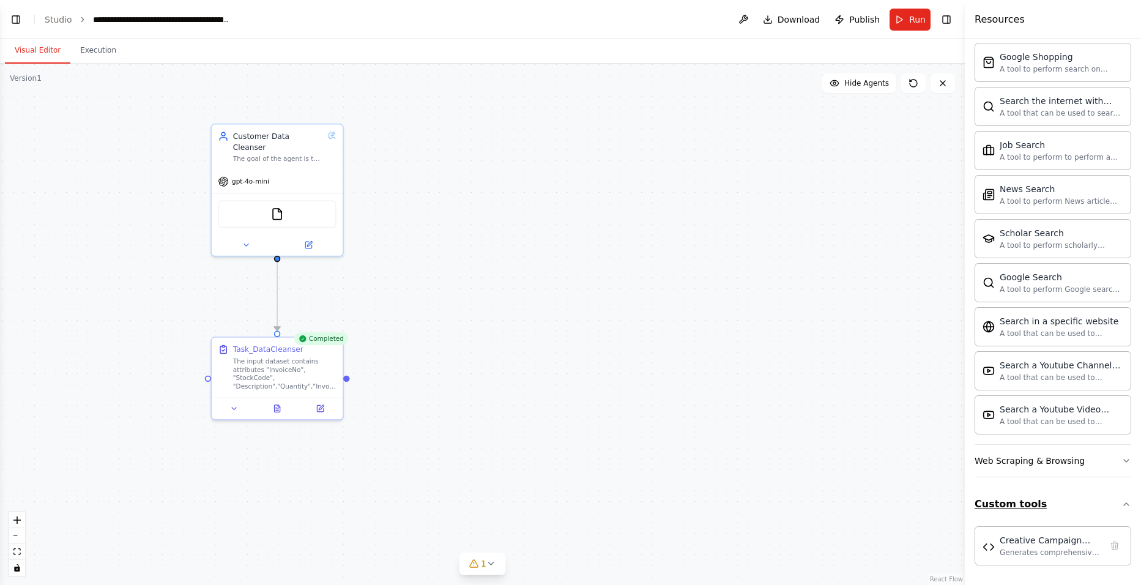
drag, startPoint x: 1051, startPoint y: 508, endPoint x: 1051, endPoint y: 519, distance: 10.4
drag, startPoint x: 1051, startPoint y: 519, endPoint x: 861, endPoint y: 506, distance: 190.7
click at [869, 452] on div ".deletable-edge-delete-btn { width: 20px; height: 20px; border: 0px solid #ffff…" at bounding box center [482, 324] width 965 height 521
click at [16, 452] on icon "fit view" at bounding box center [16, 551] width 7 height 7
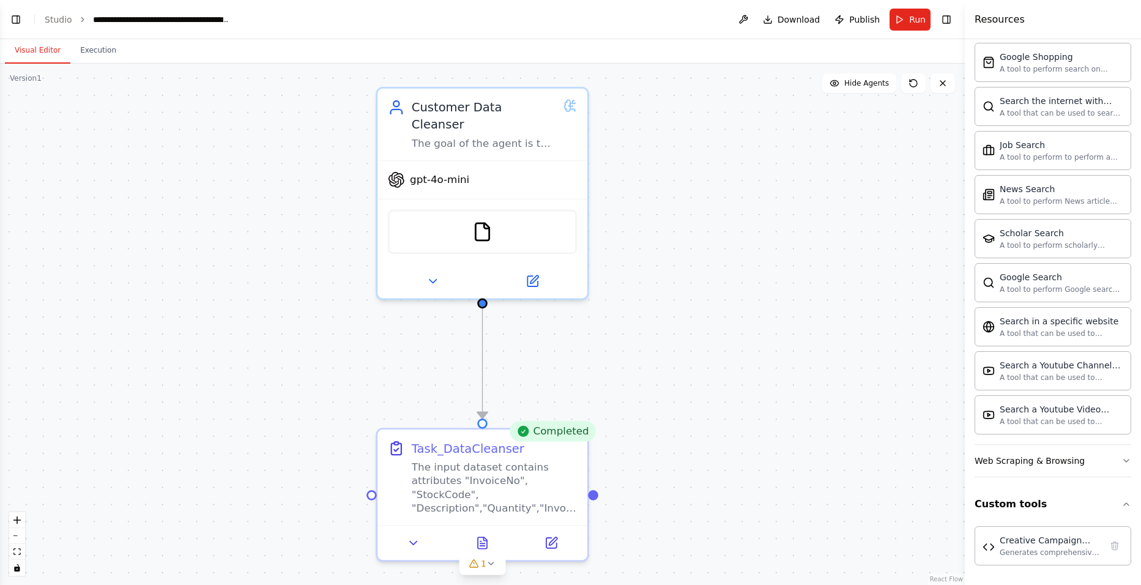
click at [17, 89] on div ".deletable-edge-delete-btn { width: 20px; height: 20px; border: 0px solid #ffff…" at bounding box center [482, 324] width 965 height 521
click at [16, 17] on button "Toggle Left Sidebar" at bounding box center [15, 19] width 17 height 17
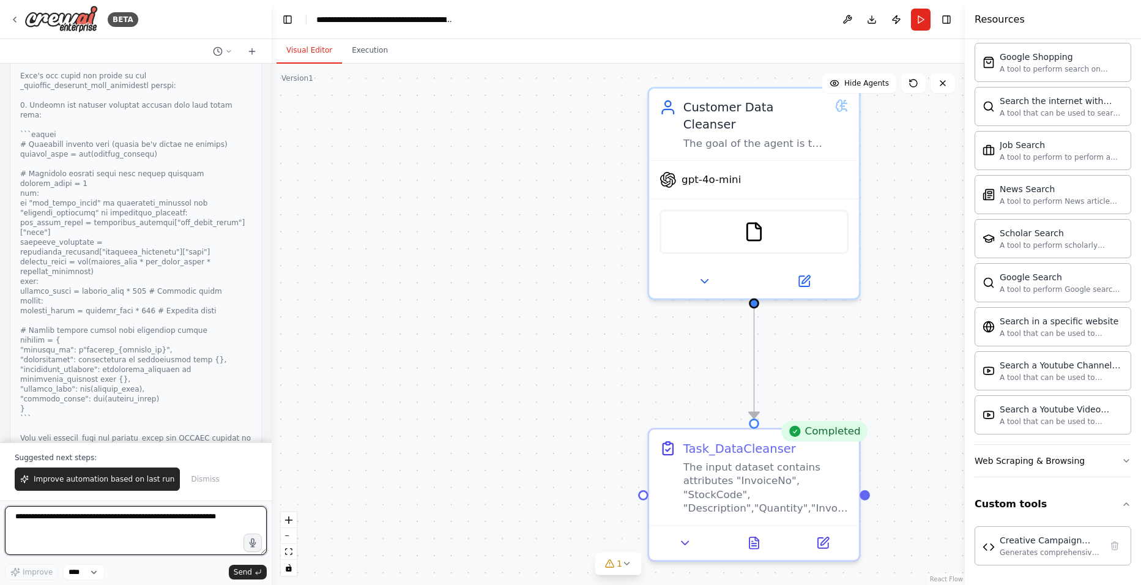
click at [69, 452] on textarea at bounding box center [136, 530] width 262 height 49
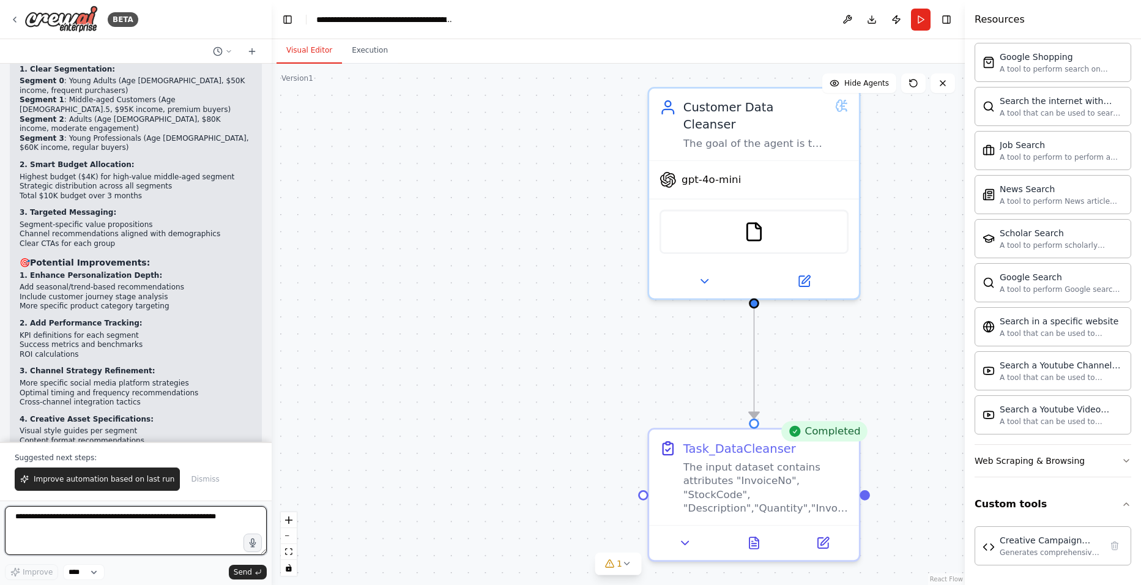
scroll to position [13744, 0]
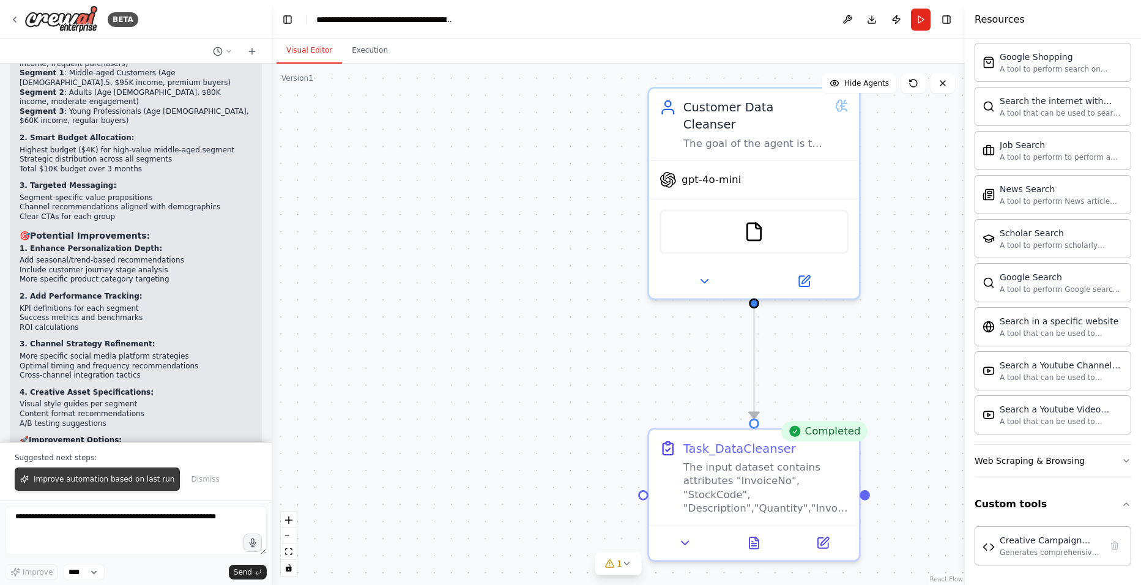
click at [123, 452] on button "Improve automation based on last run" at bounding box center [97, 478] width 165 height 23
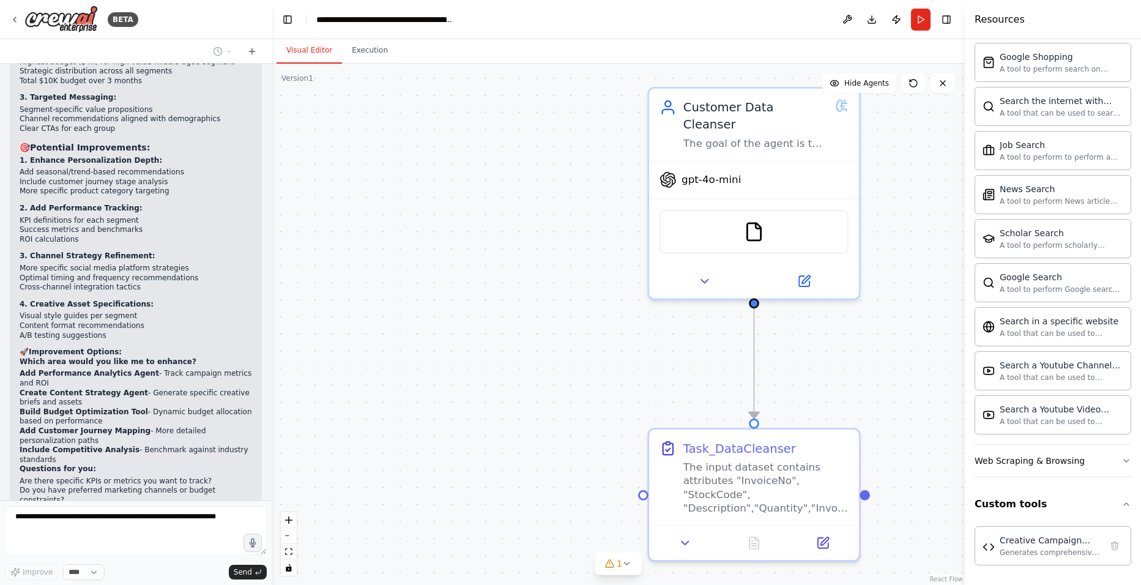
scroll to position [13841, 0]
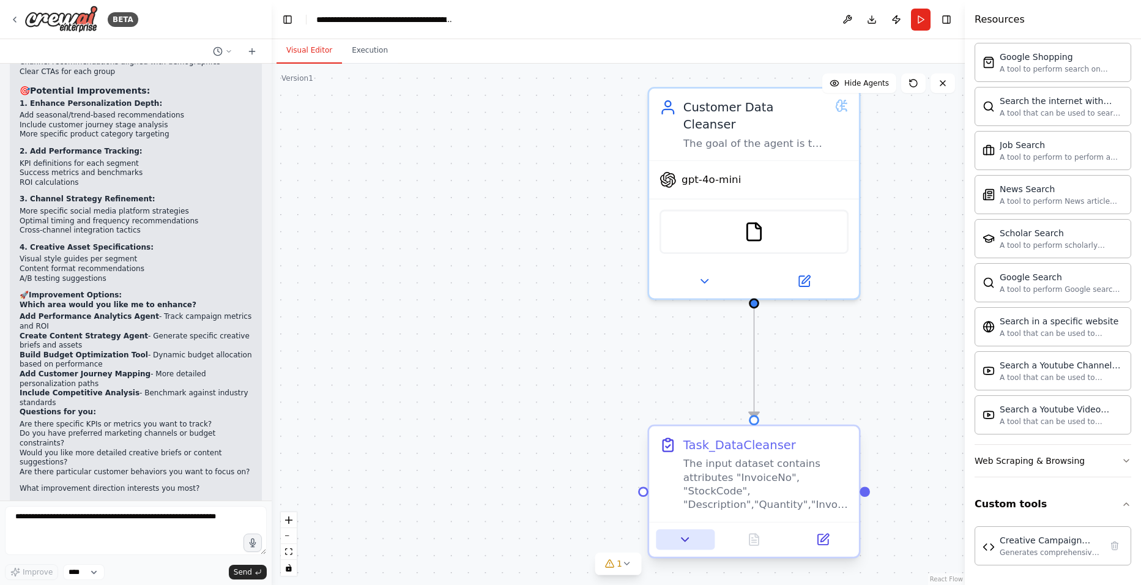
click at [679, 452] on icon at bounding box center [684, 539] width 13 height 13
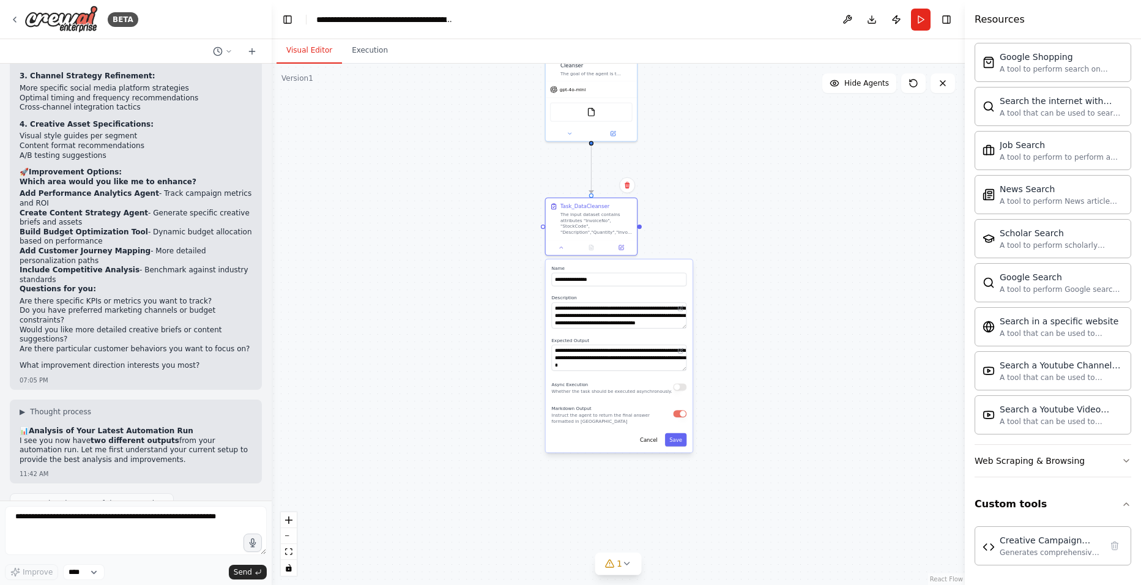
drag, startPoint x: 510, startPoint y: 279, endPoint x: 468, endPoint y: 224, distance: 69.0
click at [454, 143] on div ".deletable-edge-delete-btn { width: 20px; height: 20px; border: 0px solid #ffff…" at bounding box center [618, 324] width 693 height 521
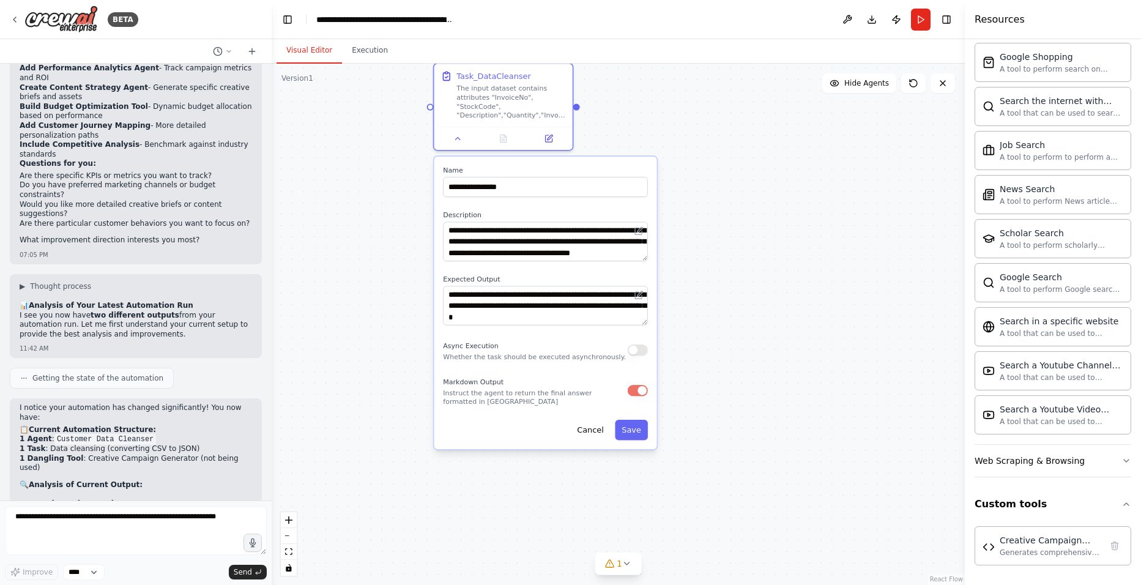
drag, startPoint x: 787, startPoint y: 301, endPoint x: 773, endPoint y: 281, distance: 25.0
click at [773, 279] on div ".deletable-edge-delete-btn { width: 20px; height: 20px; border: 0px solid #ffff…" at bounding box center [618, 324] width 693 height 521
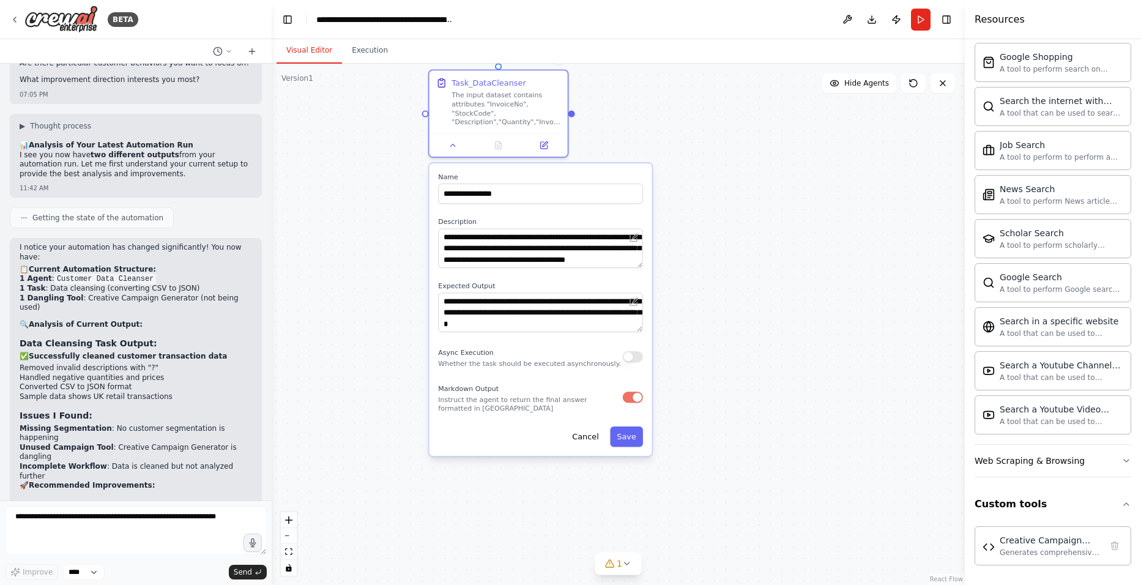
scroll to position [14306, 0]
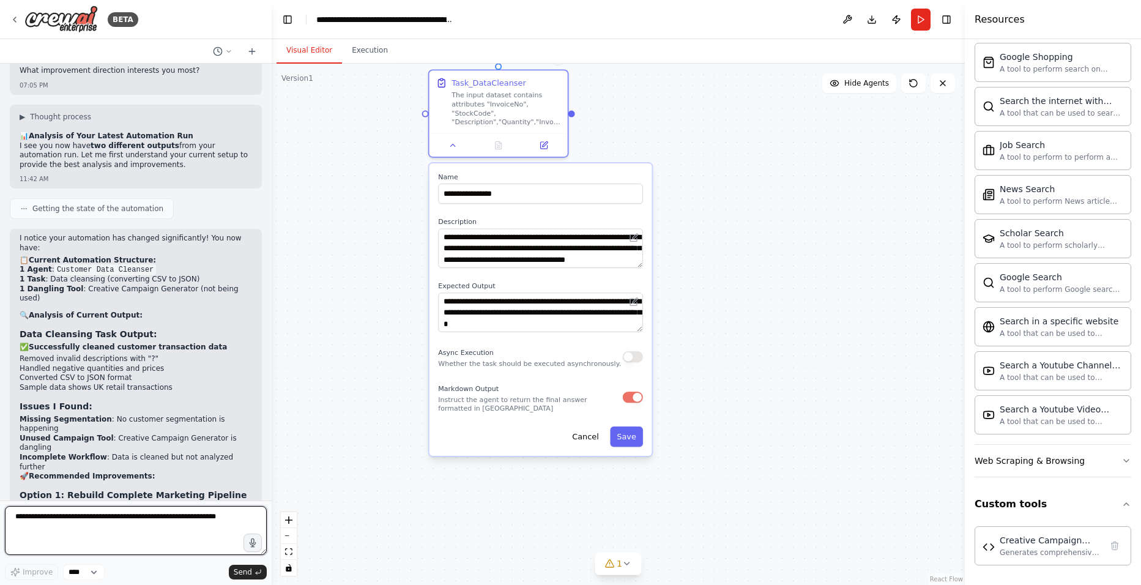
click at [97, 452] on textarea at bounding box center [136, 530] width 262 height 49
type textarea "**********"
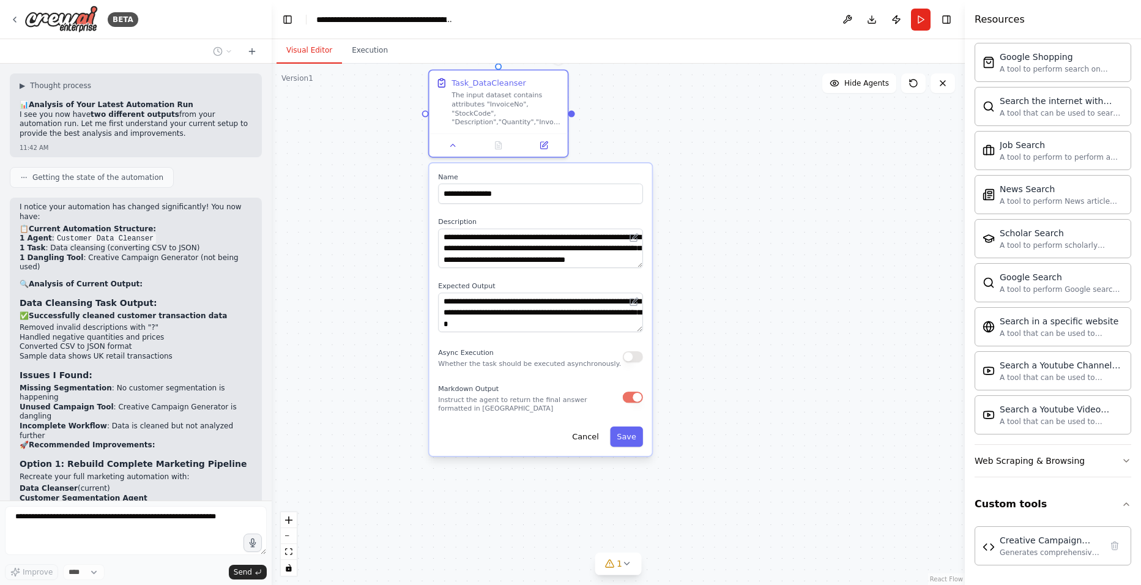
scroll to position [14382, 0]
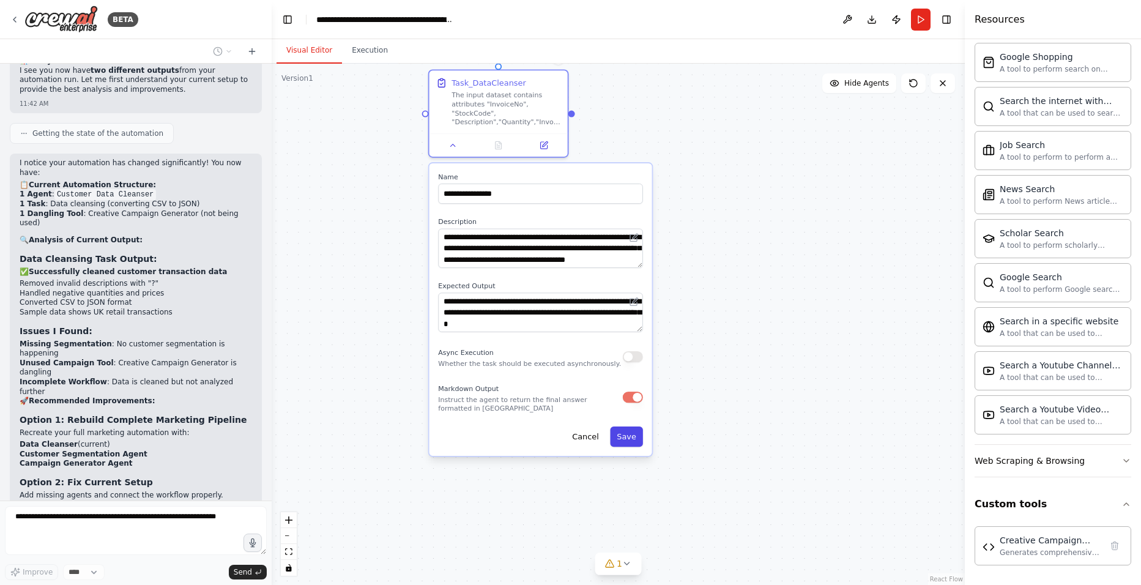
click at [632, 437] on button "Save" at bounding box center [626, 436] width 33 height 20
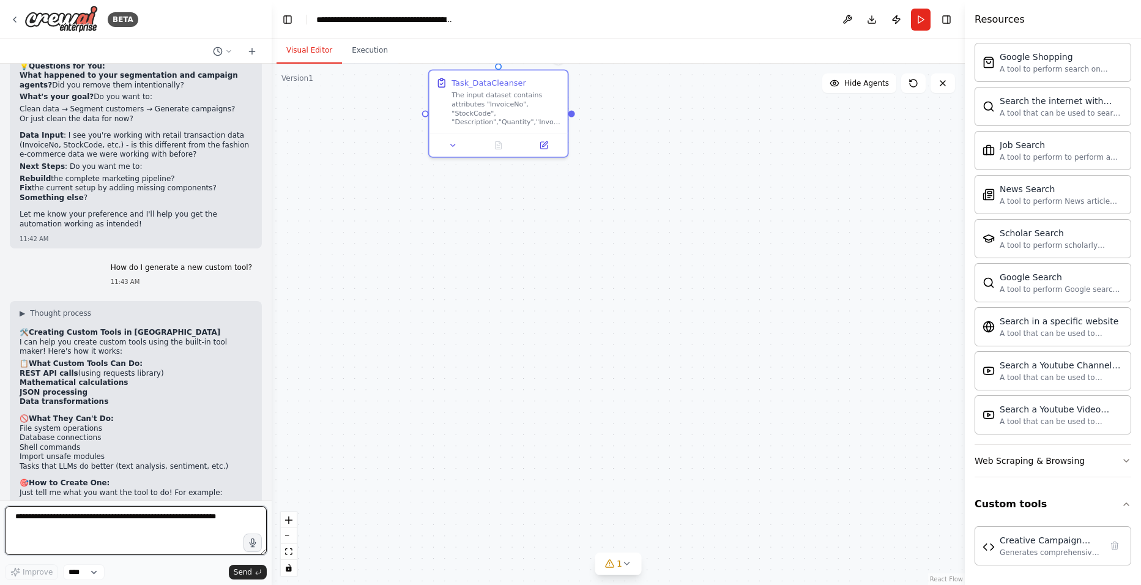
scroll to position [14840, 0]
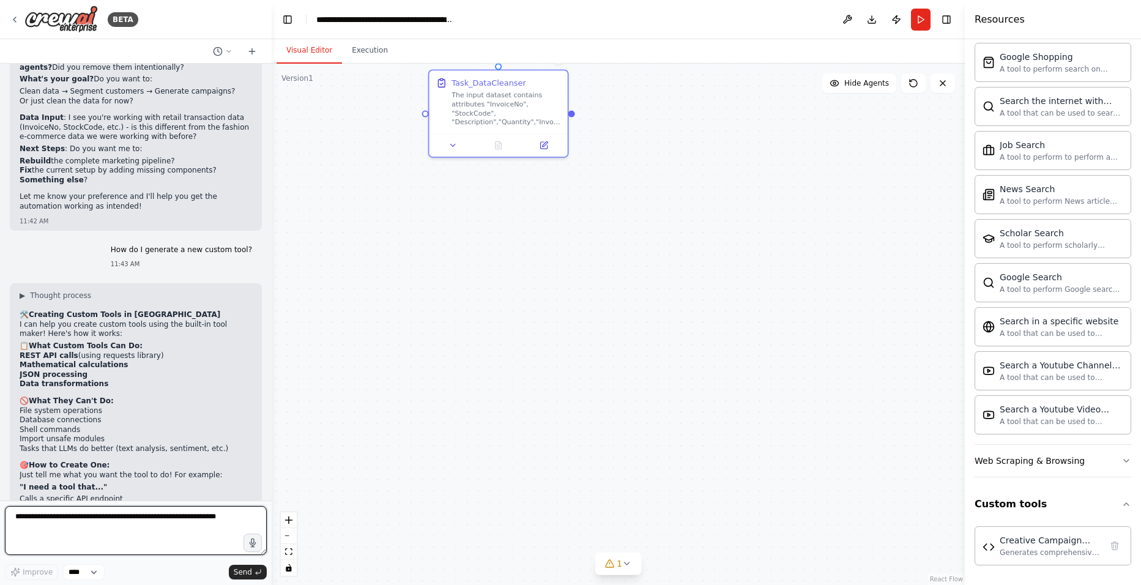
click at [139, 452] on textarea at bounding box center [136, 530] width 262 height 49
type textarea "**********"
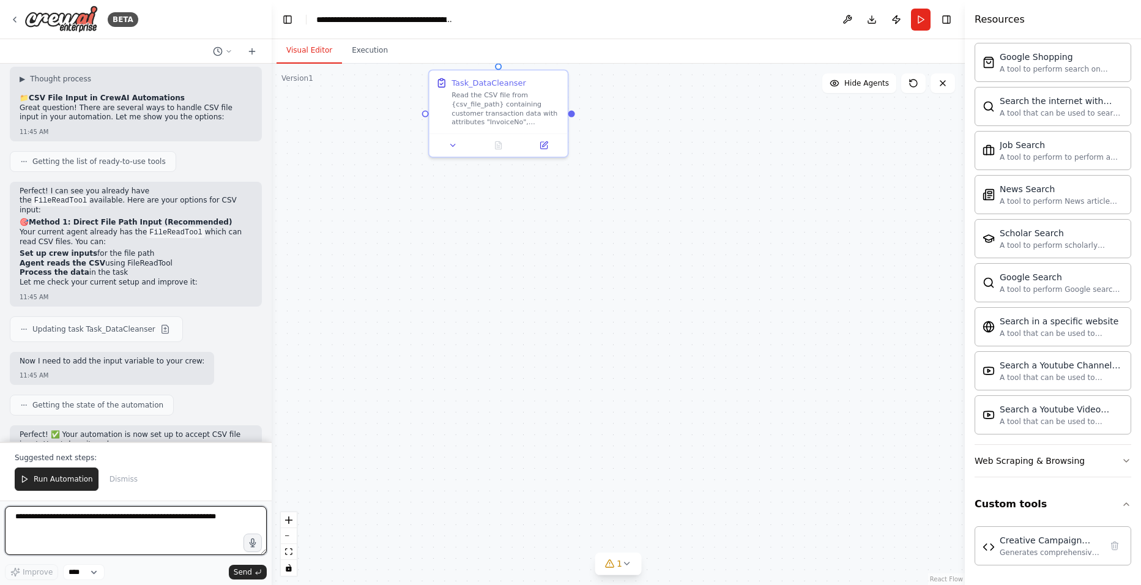
scroll to position [15561, 0]
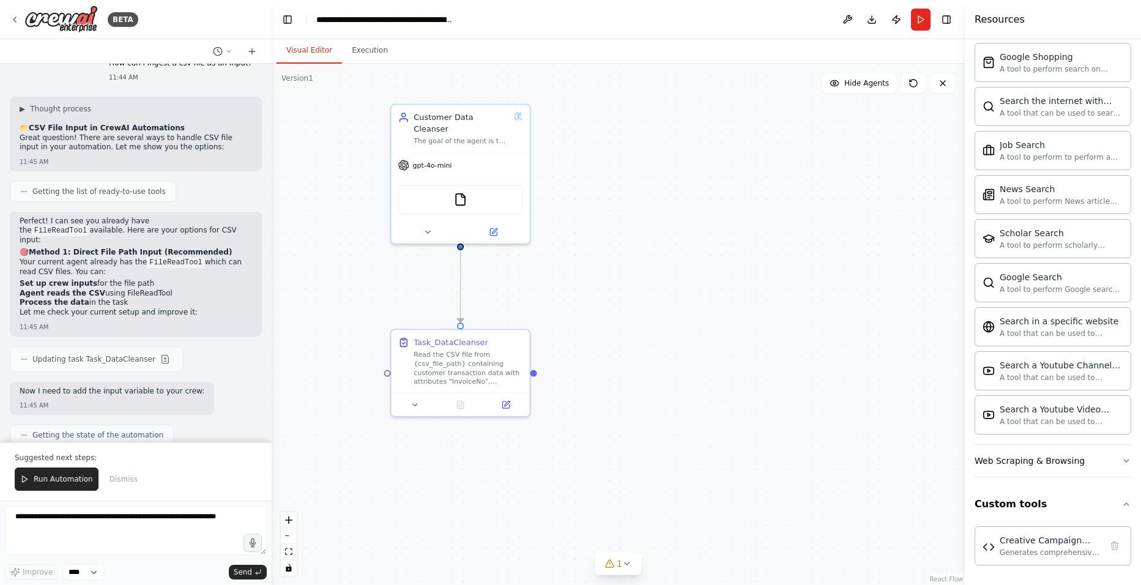
drag, startPoint x: 725, startPoint y: 203, endPoint x: 688, endPoint y: 463, distance: 262.7
click at [688, 452] on div ".deletable-edge-delete-btn { width: 20px; height: 20px; border: 0px solid #ffff…" at bounding box center [618, 324] width 693 height 521
click at [454, 191] on img at bounding box center [460, 197] width 13 height 13
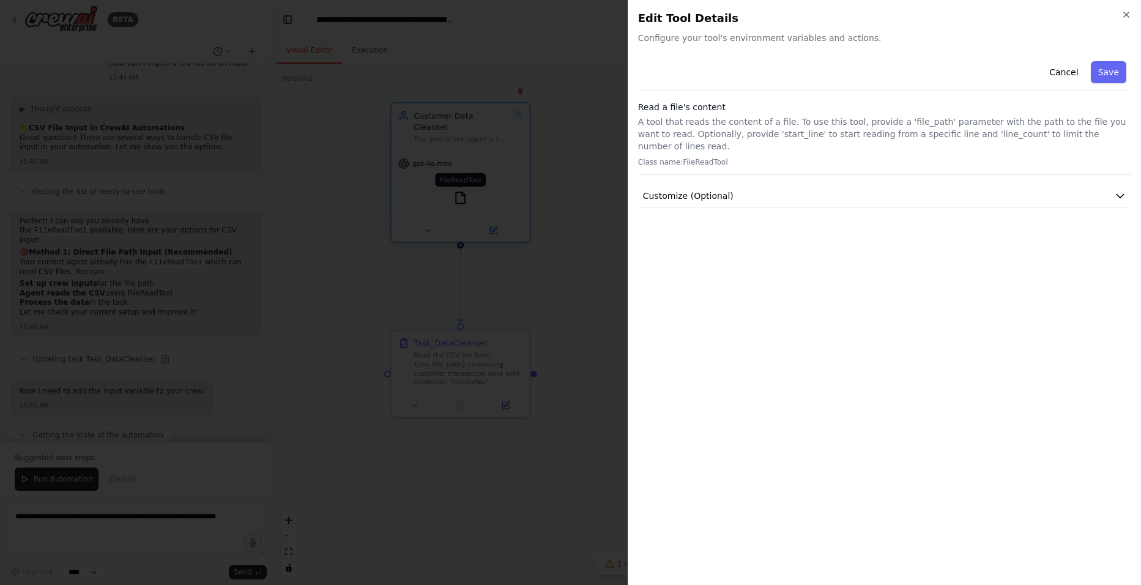
click at [476, 188] on div at bounding box center [570, 292] width 1141 height 585
click at [906, 190] on icon "button" at bounding box center [1120, 196] width 12 height 12
click at [906, 13] on icon "button" at bounding box center [1126, 15] width 10 height 10
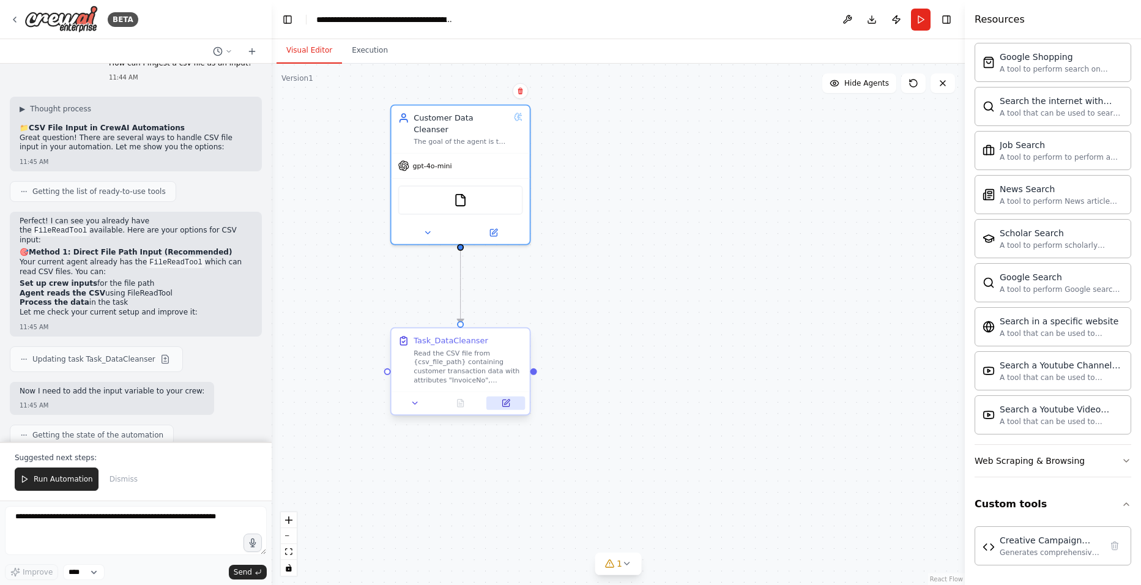
click at [510, 403] on icon at bounding box center [505, 402] width 9 height 9
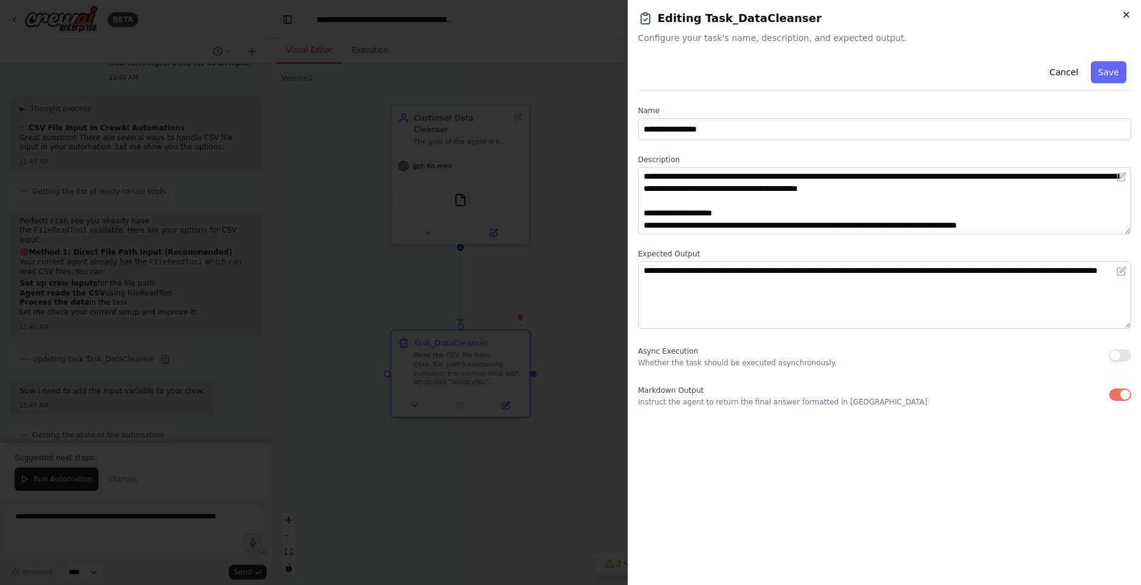
click at [906, 14] on icon "button" at bounding box center [1126, 15] width 10 height 10
click at [419, 405] on div at bounding box center [570, 292] width 1141 height 585
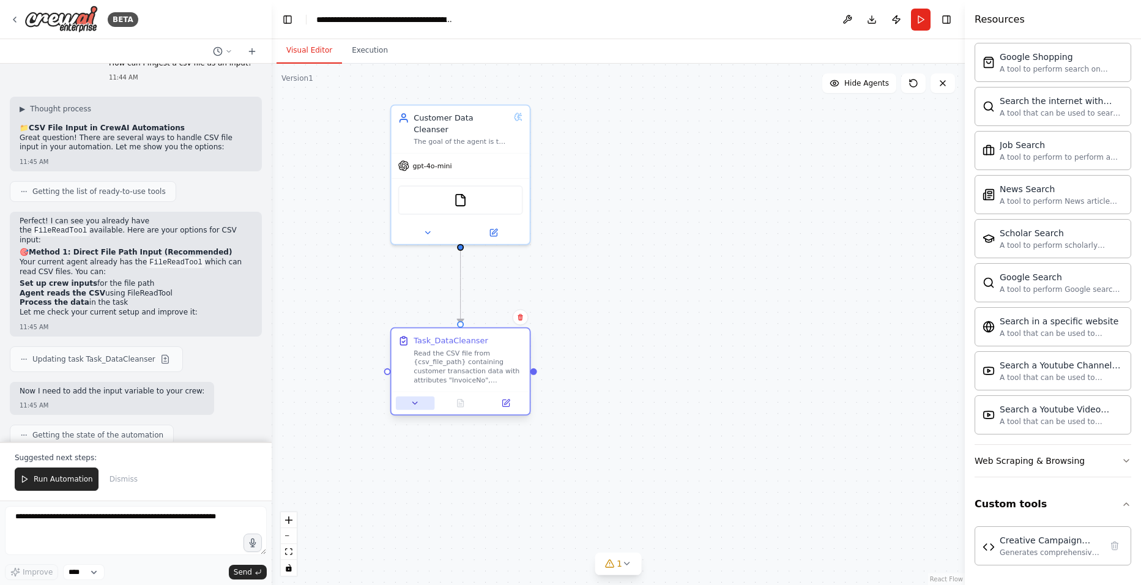
click at [410, 406] on button at bounding box center [415, 402] width 39 height 13
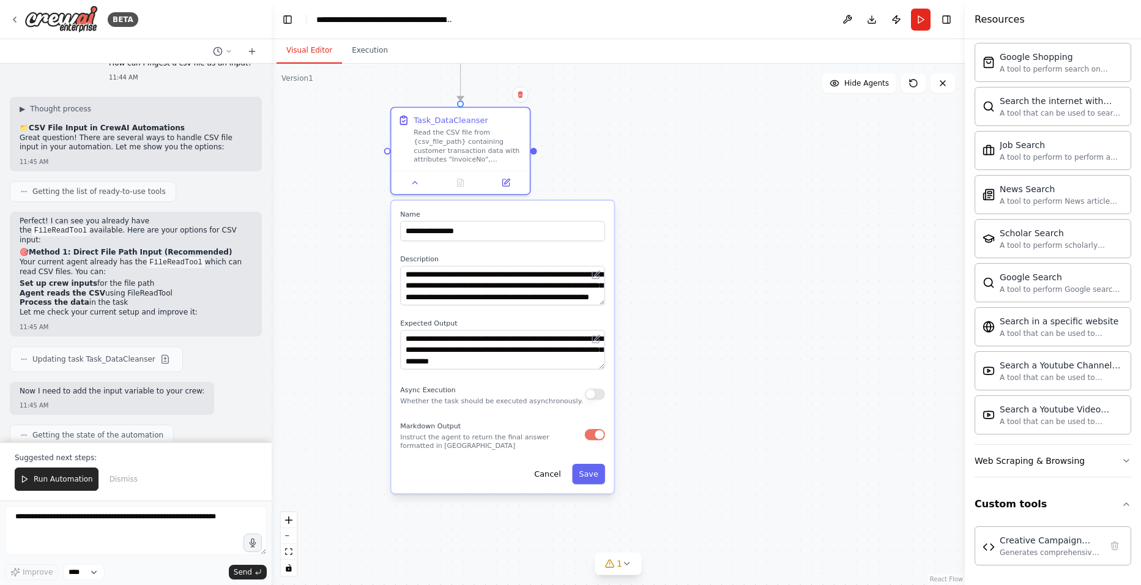
drag, startPoint x: 721, startPoint y: 421, endPoint x: 721, endPoint y: 199, distance: 222.6
click at [721, 199] on div ".deletable-edge-delete-btn { width: 20px; height: 20px; border: 0px solid #ffff…" at bounding box center [618, 324] width 693 height 521
click at [507, 277] on textarea "**********" at bounding box center [502, 285] width 205 height 39
click at [547, 452] on button "Cancel" at bounding box center [547, 474] width 40 height 20
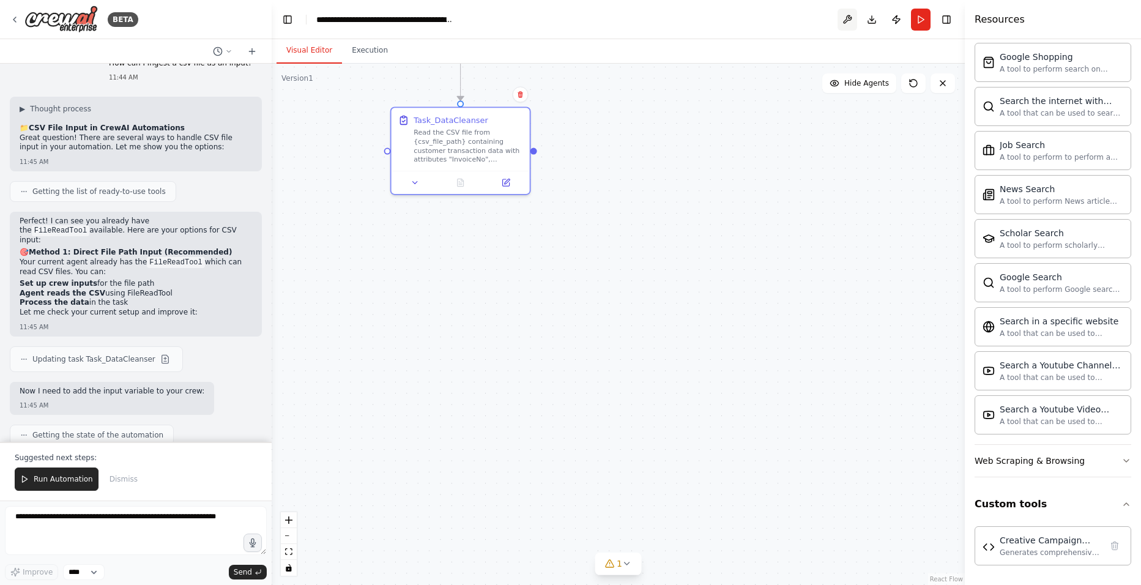
click at [850, 18] on button at bounding box center [847, 20] width 20 height 22
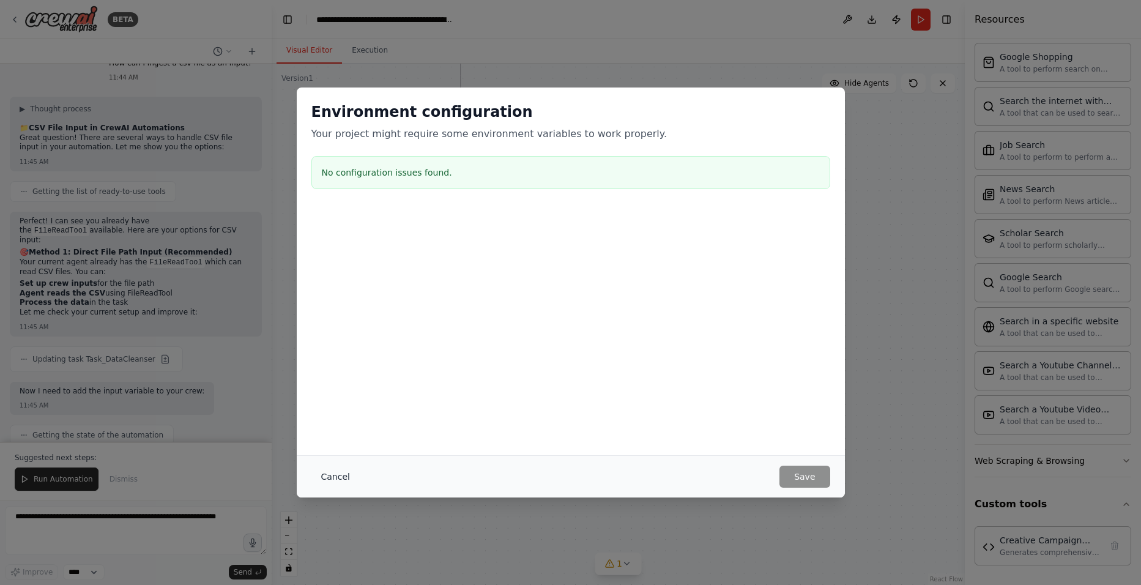
click at [336, 452] on button "Cancel" at bounding box center [335, 476] width 48 height 22
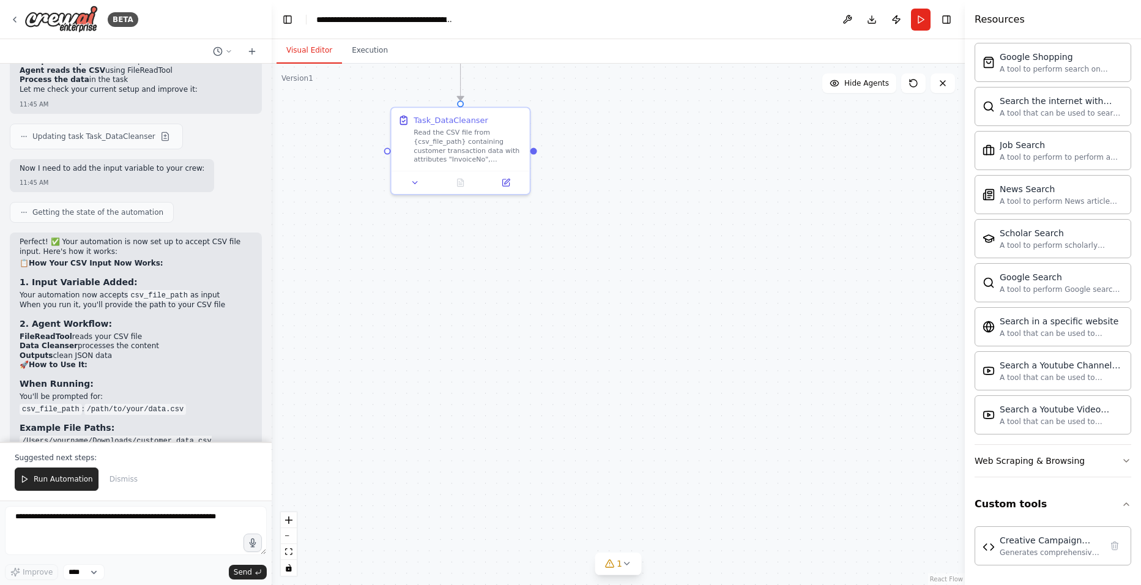
scroll to position [15805, 0]
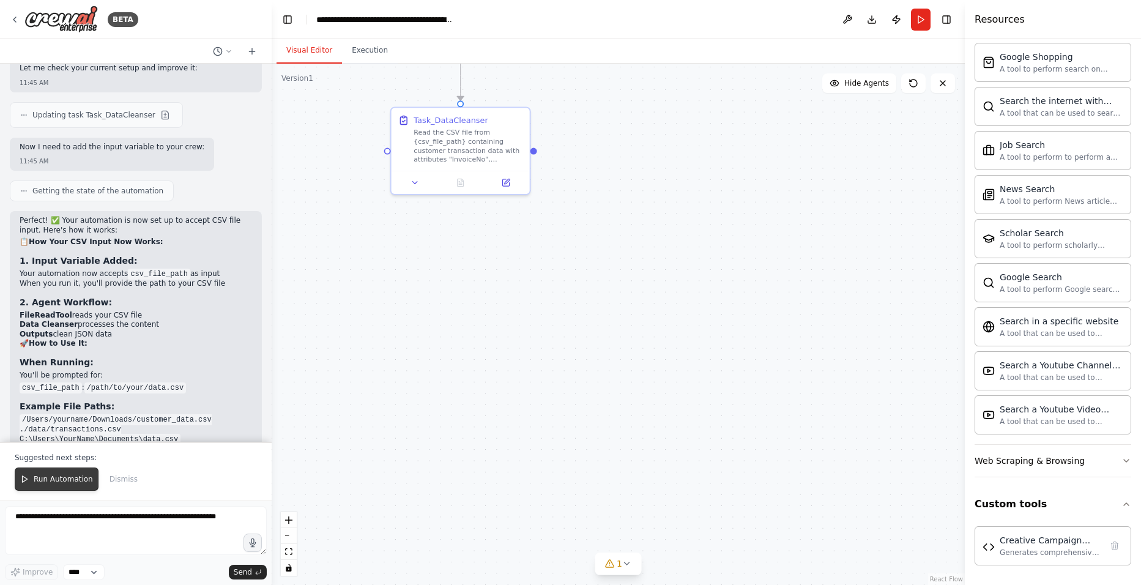
click at [81, 452] on button "Run Automation" at bounding box center [57, 478] width 84 height 23
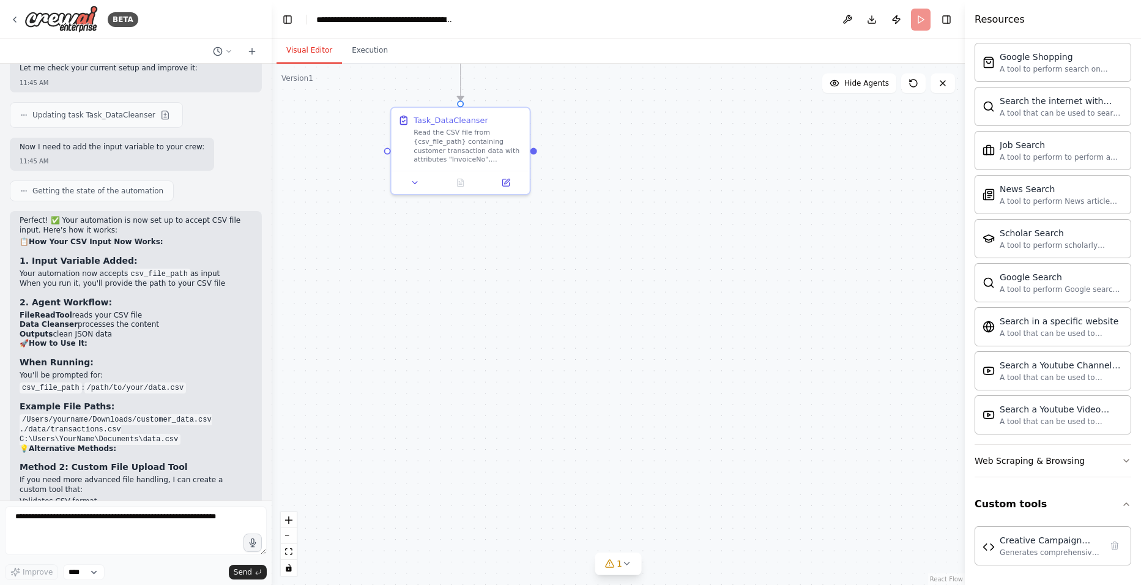
scroll to position [15746, 0]
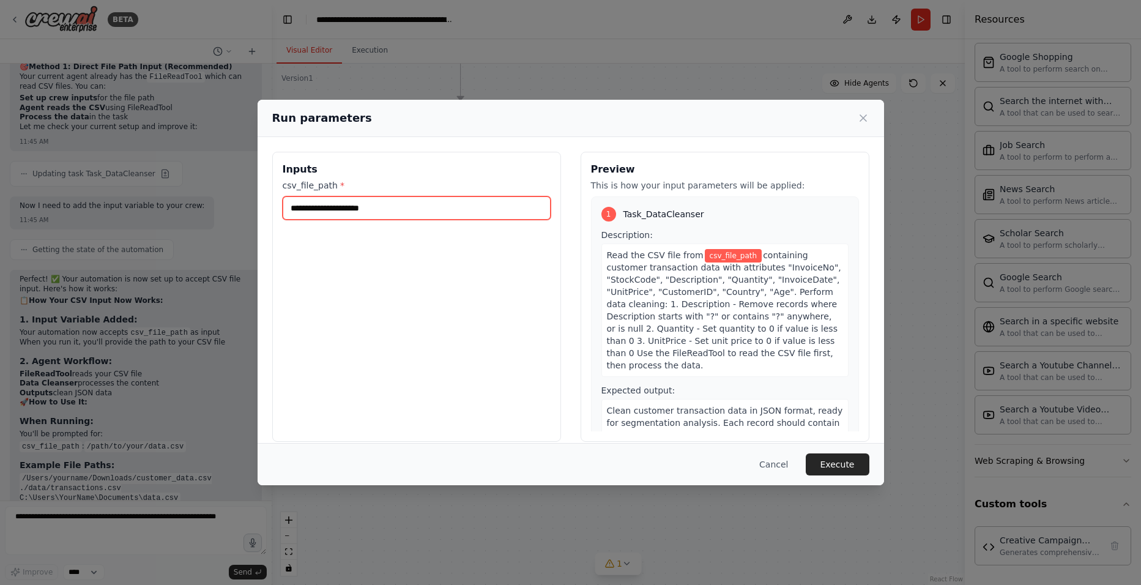
click at [351, 209] on input "csv_file_path *" at bounding box center [417, 207] width 268 height 23
click at [788, 452] on button "Cancel" at bounding box center [773, 464] width 48 height 22
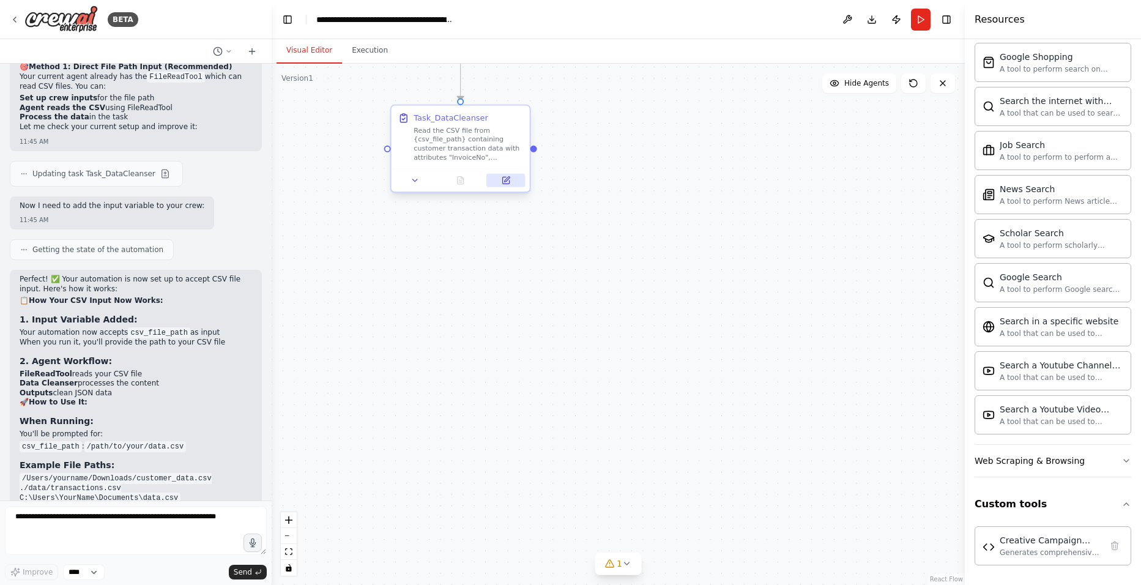
click at [506, 182] on icon at bounding box center [507, 180] width 6 height 6
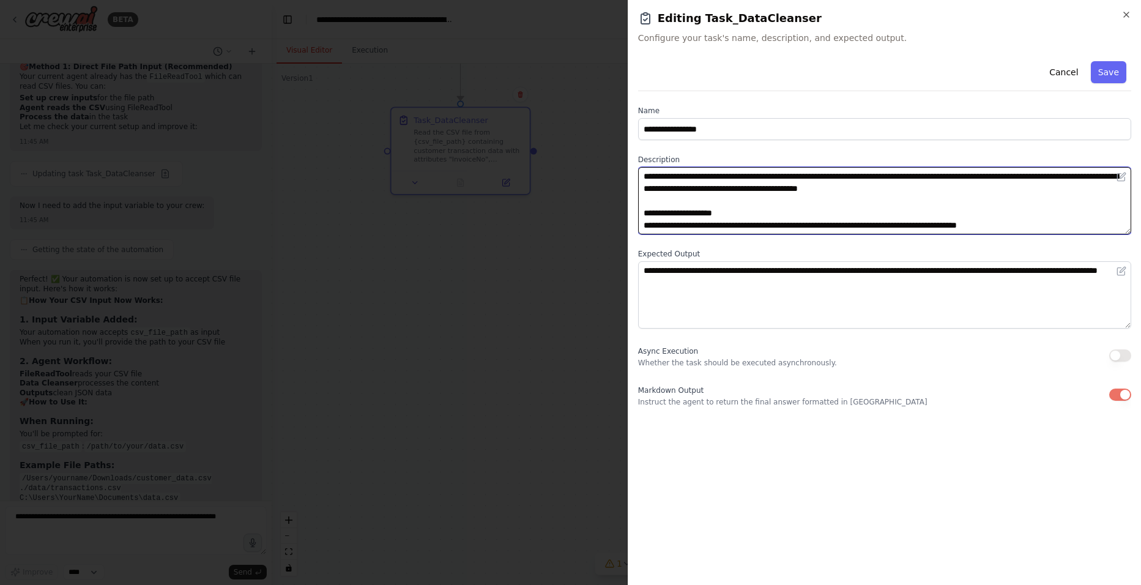
click at [768, 211] on textarea "**********" at bounding box center [884, 200] width 493 height 67
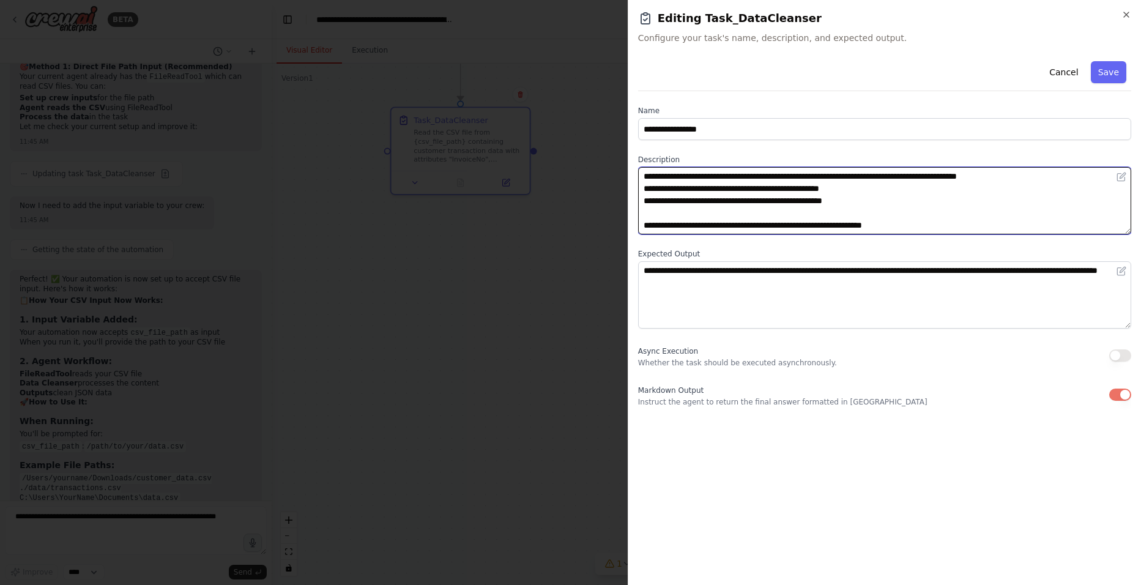
click at [906, 173] on textarea "**********" at bounding box center [884, 200] width 493 height 67
click at [906, 174] on textarea "**********" at bounding box center [884, 200] width 493 height 67
click at [906, 226] on textarea "**********" at bounding box center [884, 200] width 493 height 67
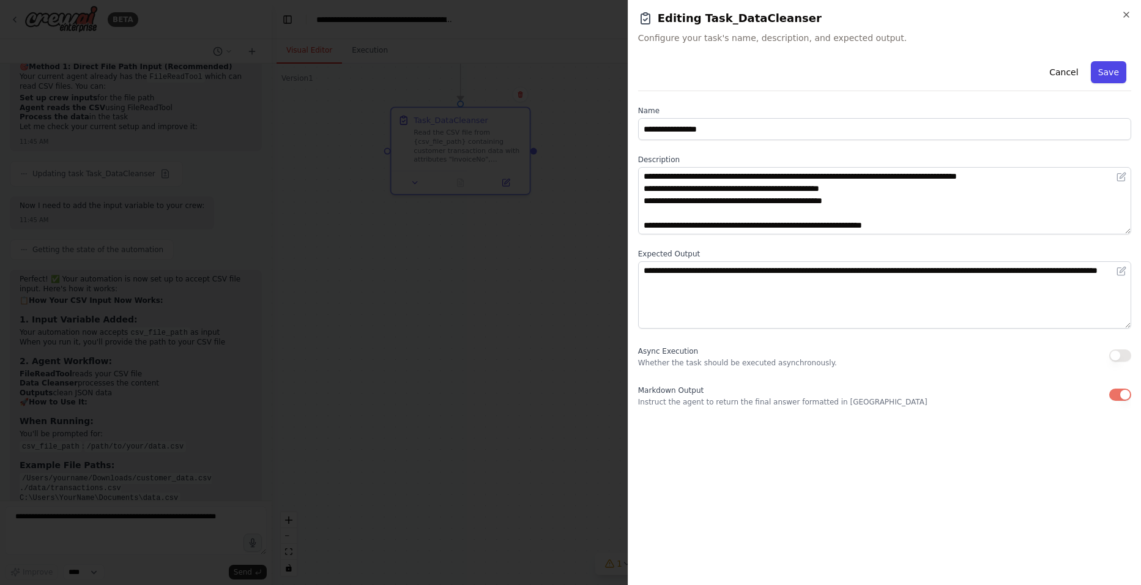
click at [906, 72] on button "Save" at bounding box center [1108, 72] width 35 height 22
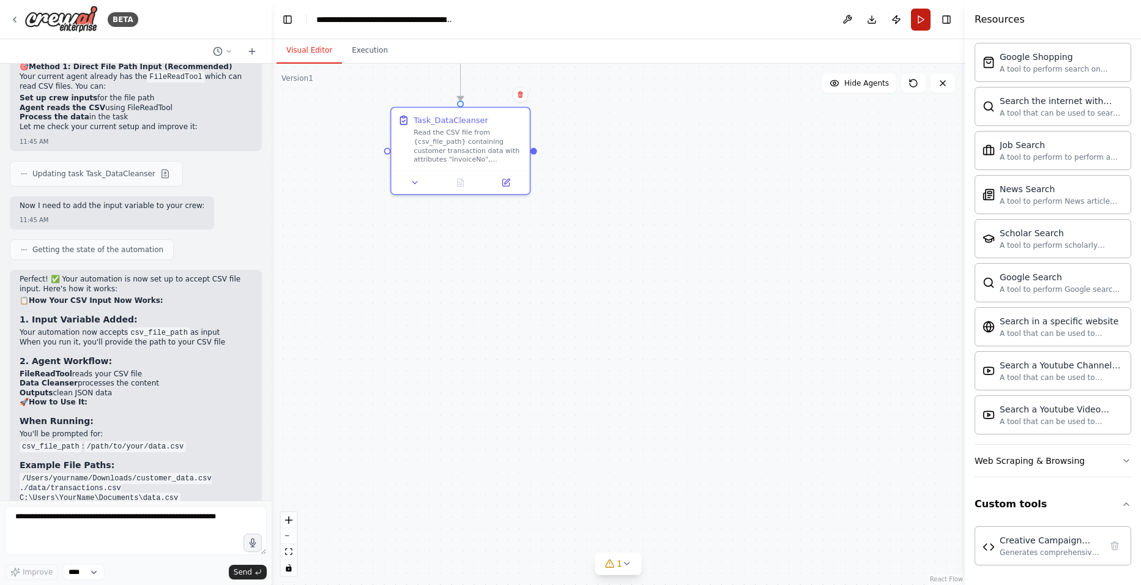
click at [906, 20] on button "Run" at bounding box center [921, 20] width 20 height 22
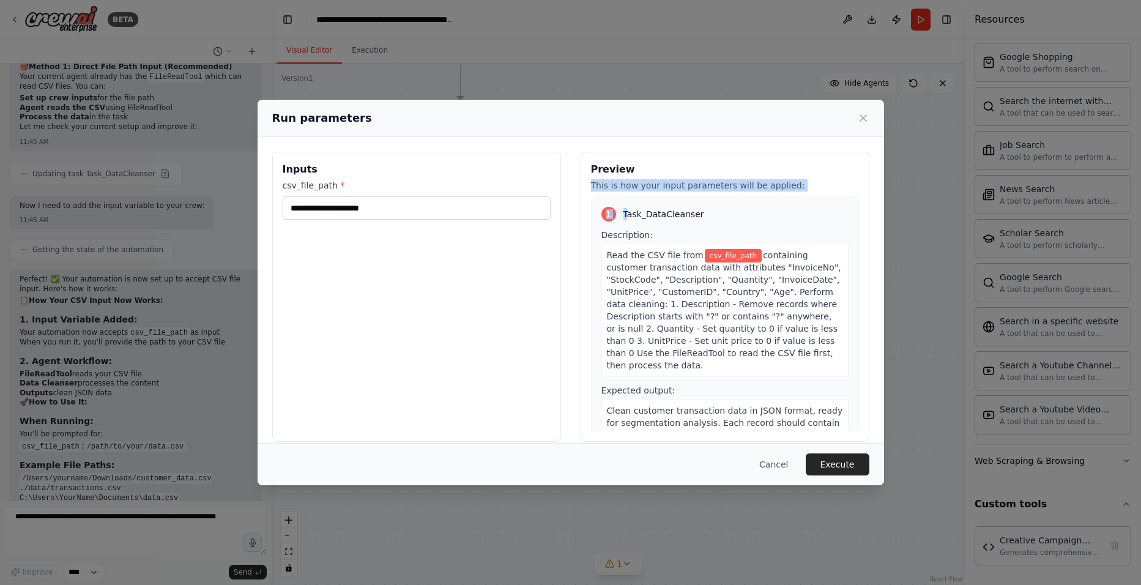
drag, startPoint x: 643, startPoint y: 156, endPoint x: 618, endPoint y: 193, distance: 44.5
click at [620, 193] on div "Preview This is how your input parameters will be applied: 1 Task_DataCleanser …" at bounding box center [724, 297] width 289 height 290
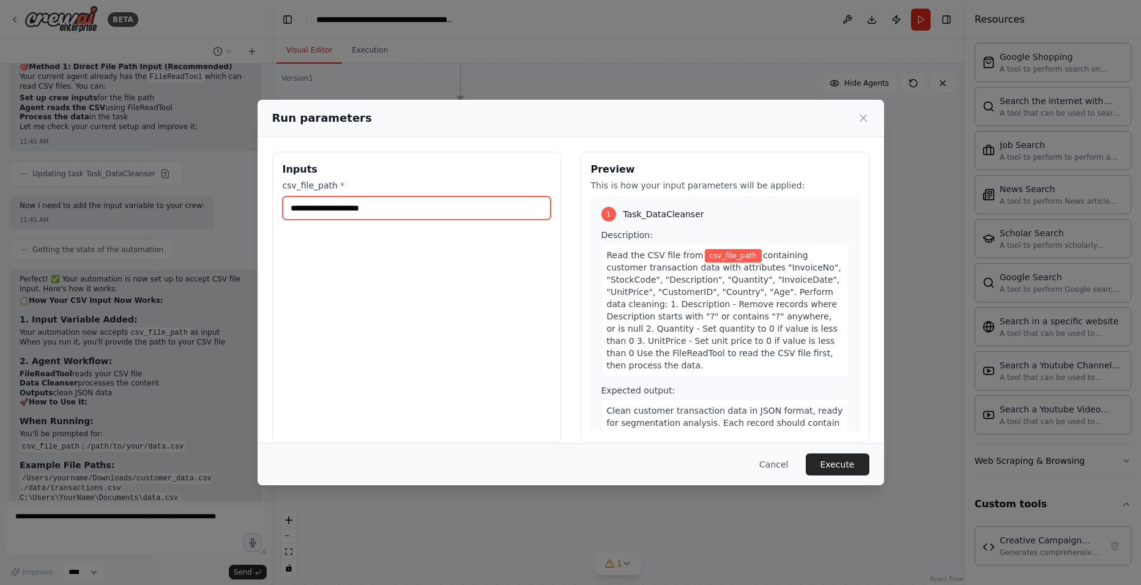
drag, startPoint x: 436, startPoint y: 207, endPoint x: 424, endPoint y: 216, distance: 14.4
click at [436, 208] on input "csv_file_path *" at bounding box center [417, 207] width 268 height 23
click at [423, 215] on input "csv_file_path *" at bounding box center [417, 207] width 268 height 23
paste input "**********"
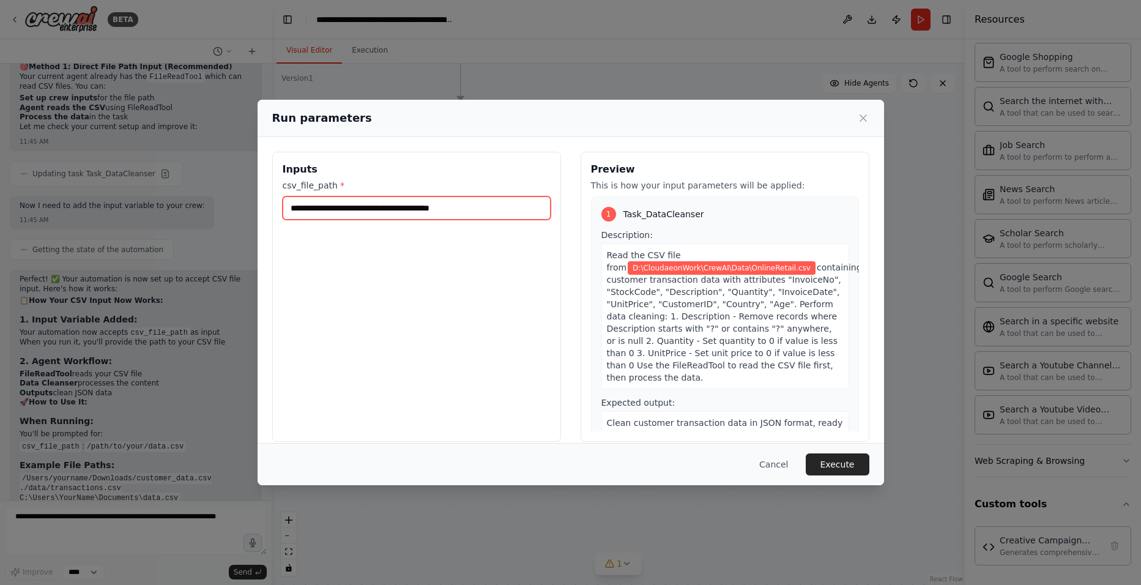
scroll to position [38, 0]
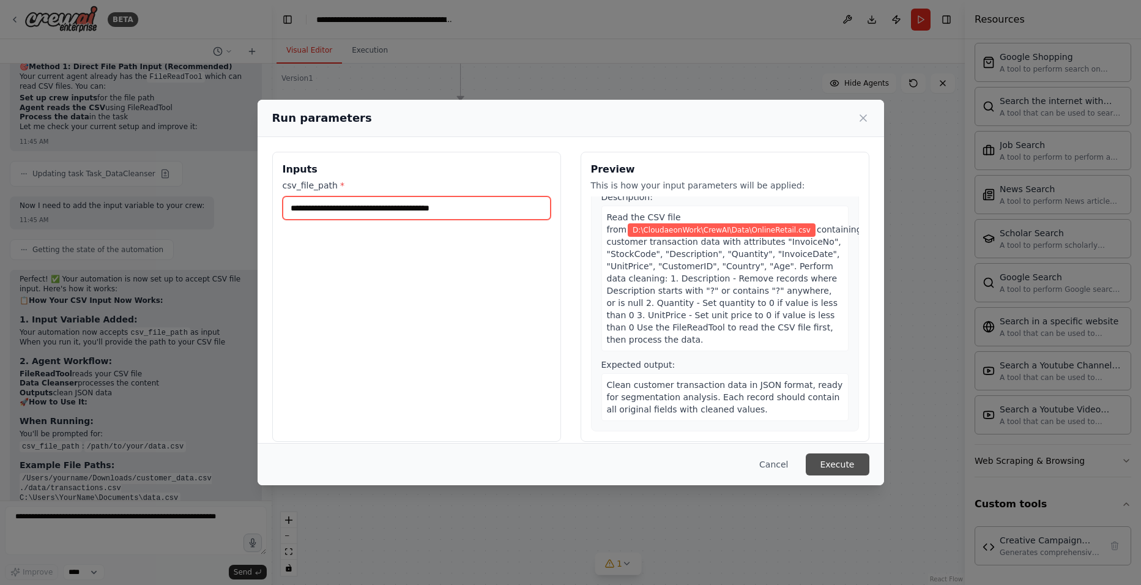
type input "**********"
click at [838, 452] on button "Execute" at bounding box center [838, 464] width 64 height 22
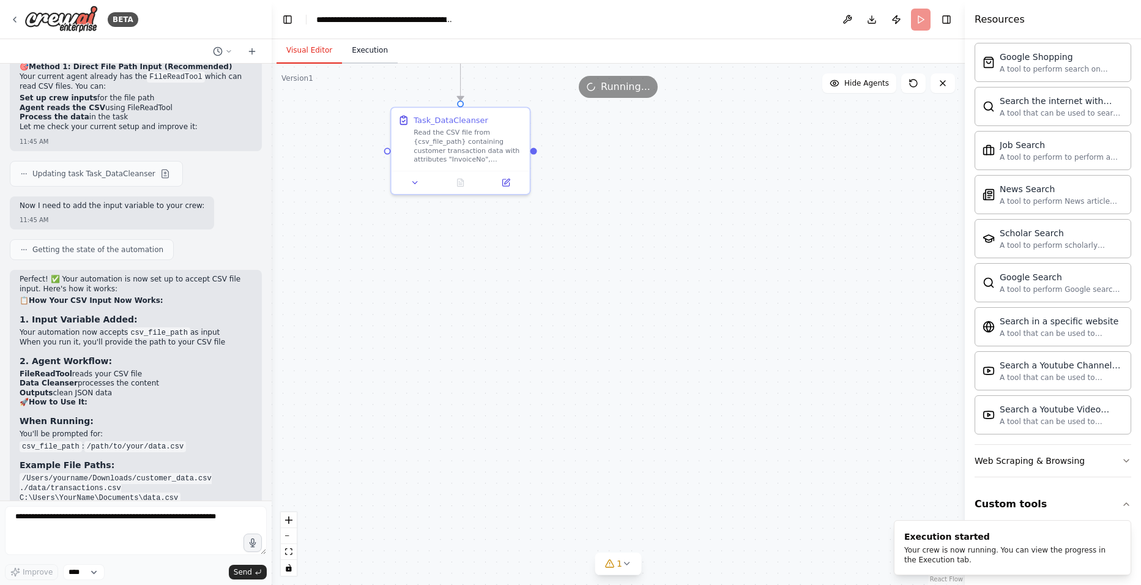
click at [370, 54] on button "Execution" at bounding box center [370, 51] width 56 height 26
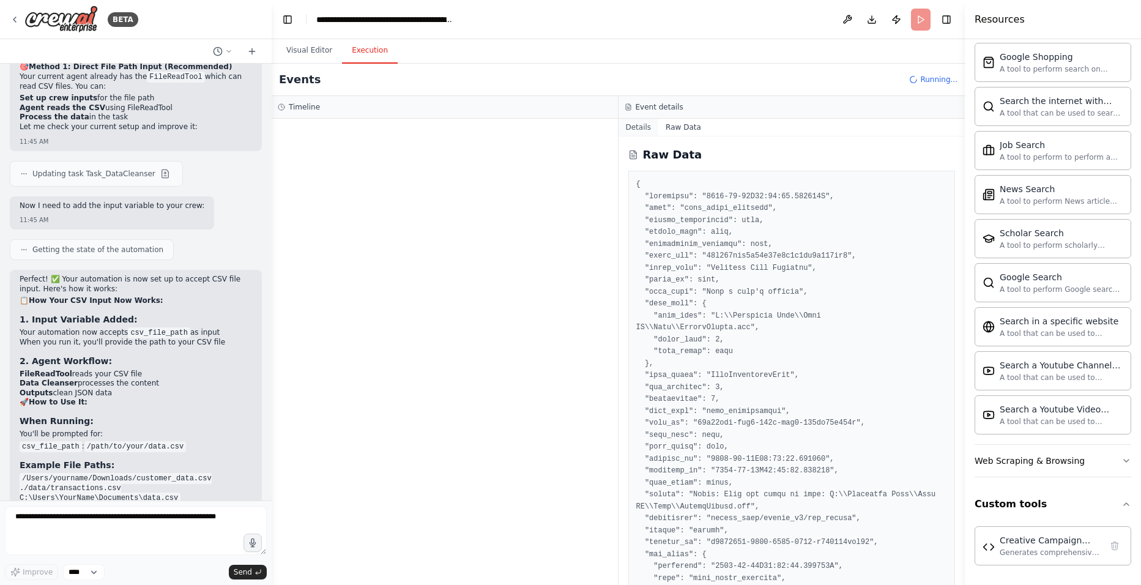
click at [641, 128] on button "Details" at bounding box center [638, 127] width 40 height 17
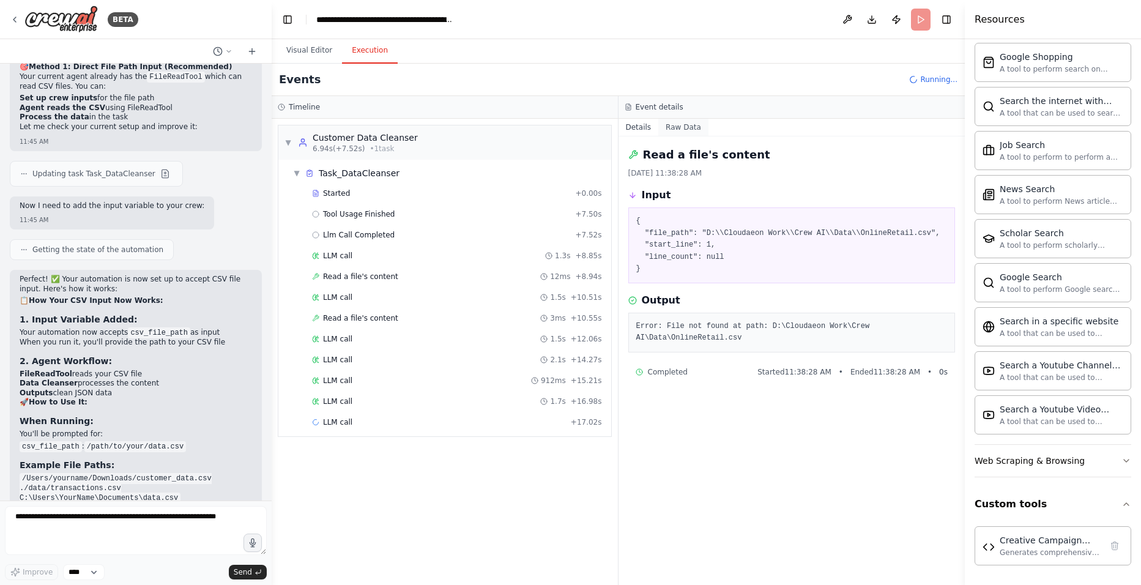
click at [677, 124] on button "Raw Data" at bounding box center [683, 127] width 50 height 17
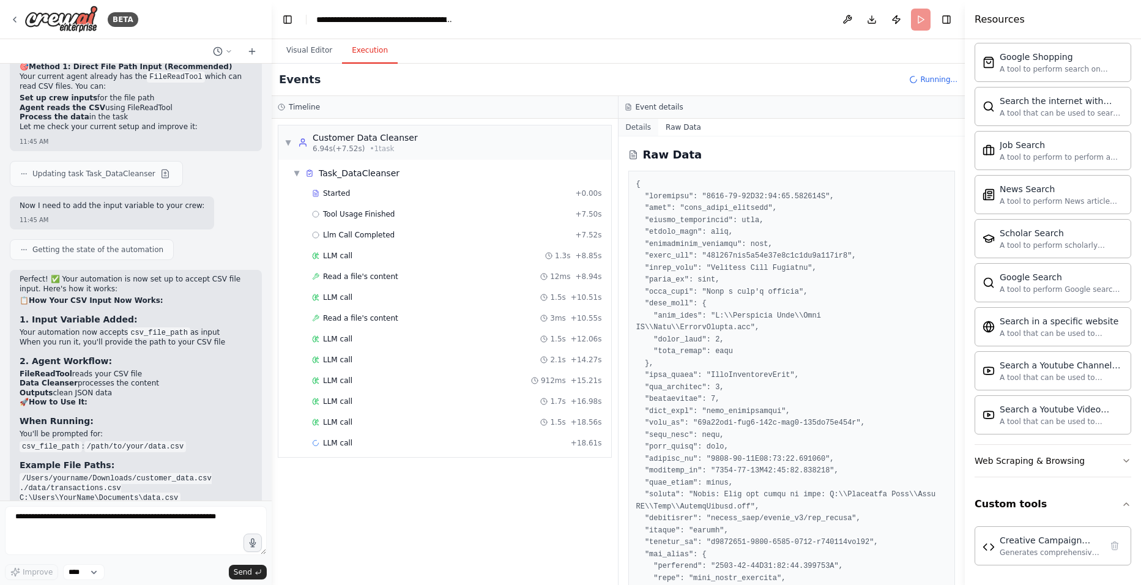
click at [639, 127] on button "Details" at bounding box center [638, 127] width 40 height 17
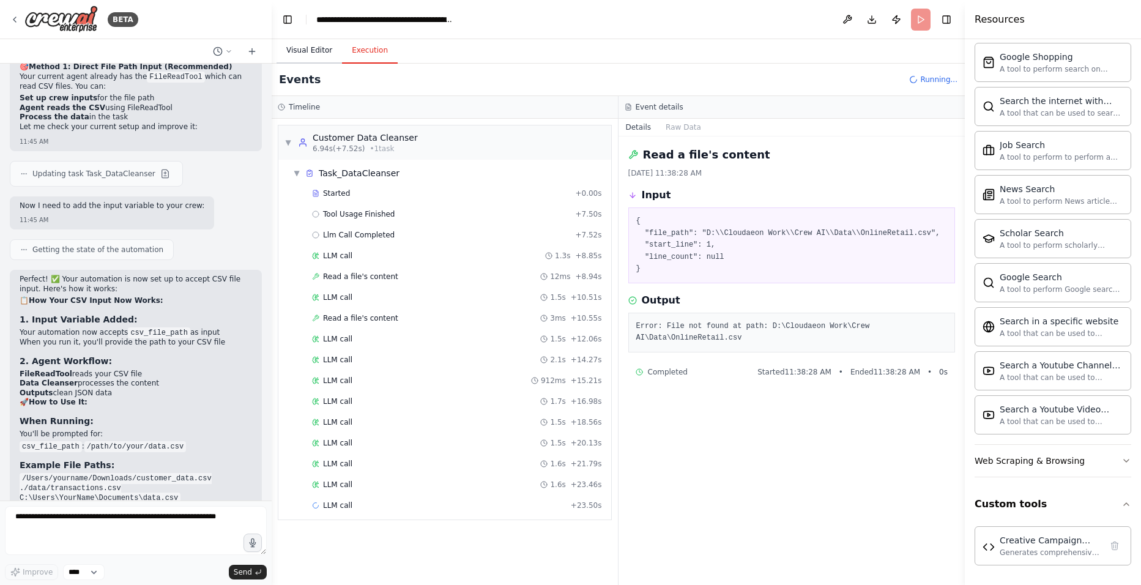
click at [308, 53] on button "Visual Editor" at bounding box center [308, 51] width 65 height 26
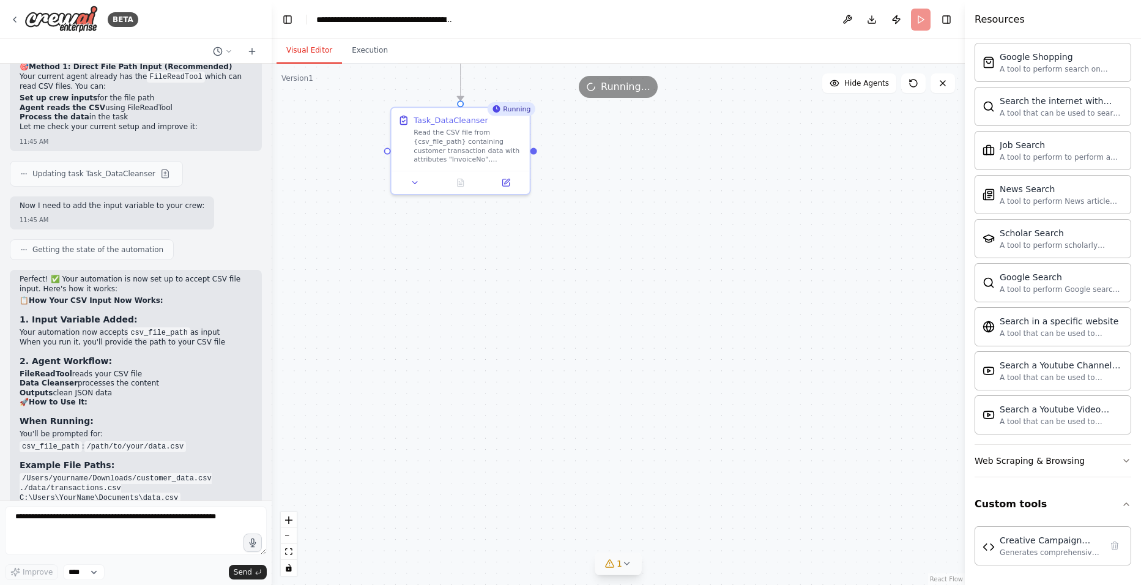
click at [630, 452] on icon at bounding box center [627, 563] width 10 height 10
click at [634, 445] on div ".deletable-edge-delete-btn { width: 20px; height: 20px; border: 0px solid #ffff…" at bounding box center [618, 324] width 693 height 521
click at [702, 452] on icon at bounding box center [707, 508] width 10 height 10
drag, startPoint x: 348, startPoint y: 42, endPoint x: 355, endPoint y: 51, distance: 11.9
click at [349, 41] on button "Execution" at bounding box center [370, 51] width 56 height 26
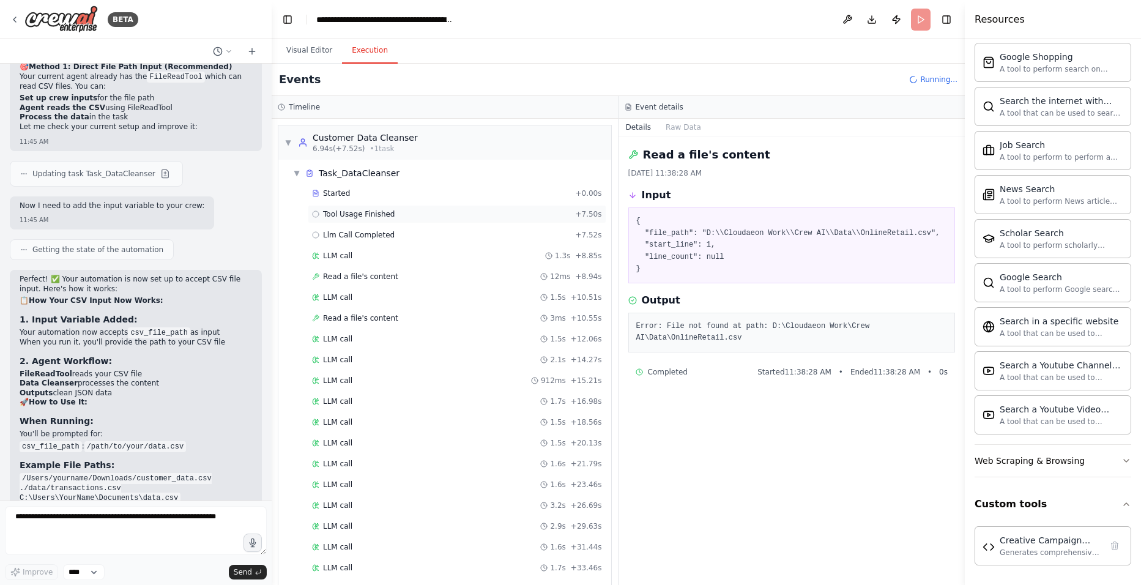
click at [388, 212] on span "Tool Usage Finished" at bounding box center [359, 214] width 72 height 10
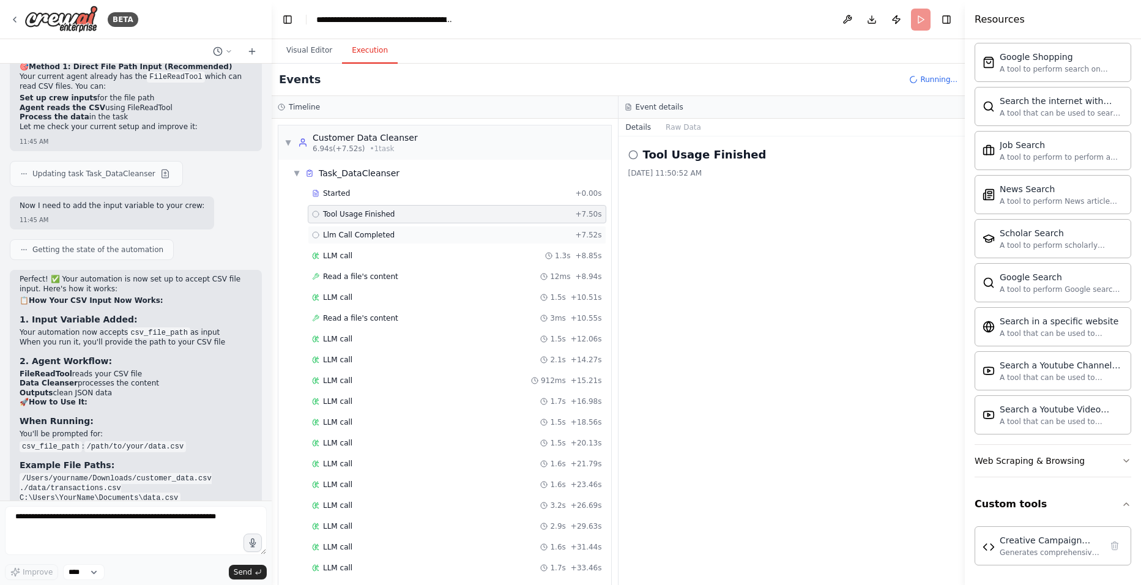
click at [376, 232] on span "Llm Call Completed" at bounding box center [359, 235] width 72 height 10
click at [366, 256] on div "LLM call 1.3s + 8.85s" at bounding box center [457, 256] width 290 height 10
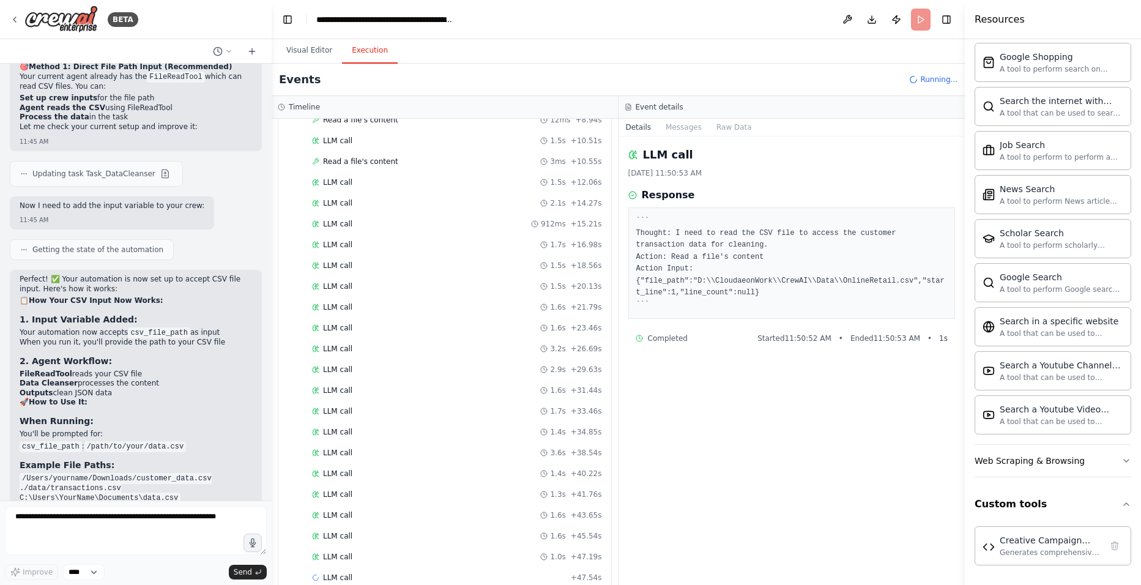
scroll to position [0, 0]
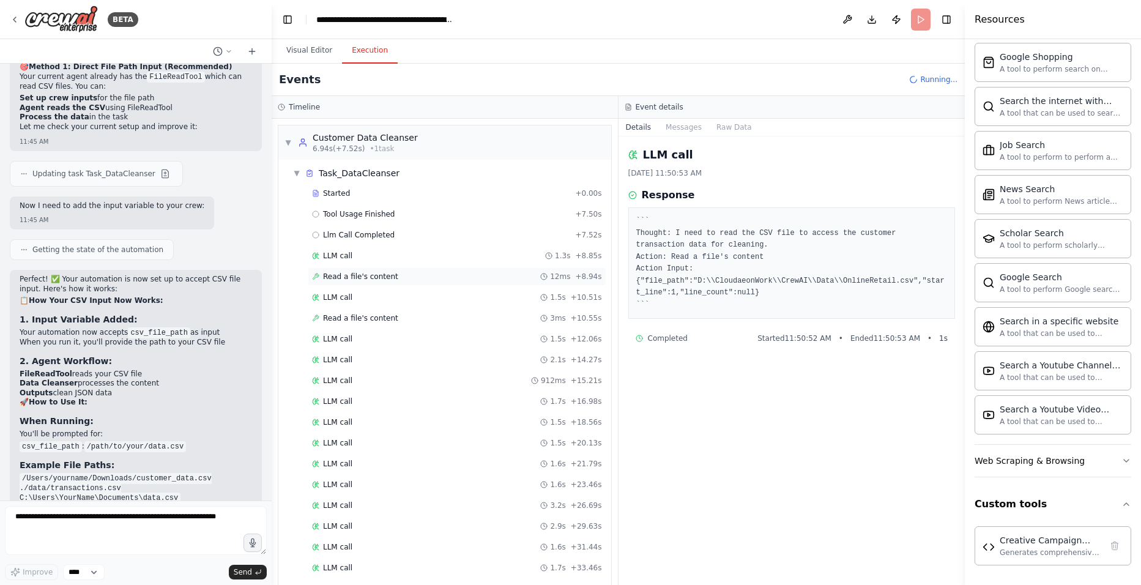
click at [343, 276] on span "Read a file's content" at bounding box center [360, 277] width 75 height 10
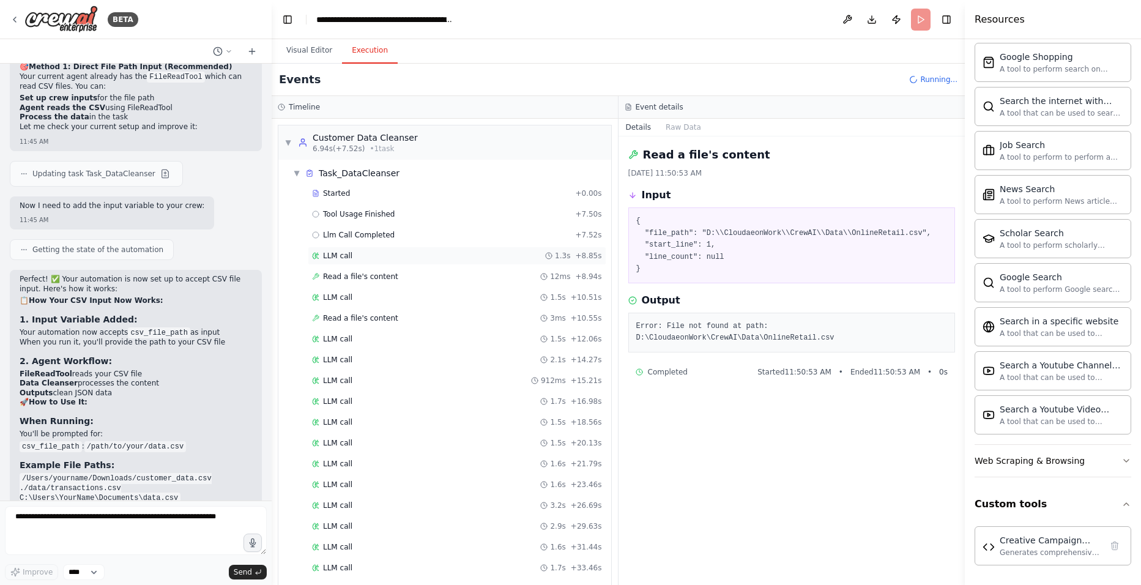
click at [358, 261] on div "LLM call 1.3s + 8.85s" at bounding box center [457, 256] width 298 height 18
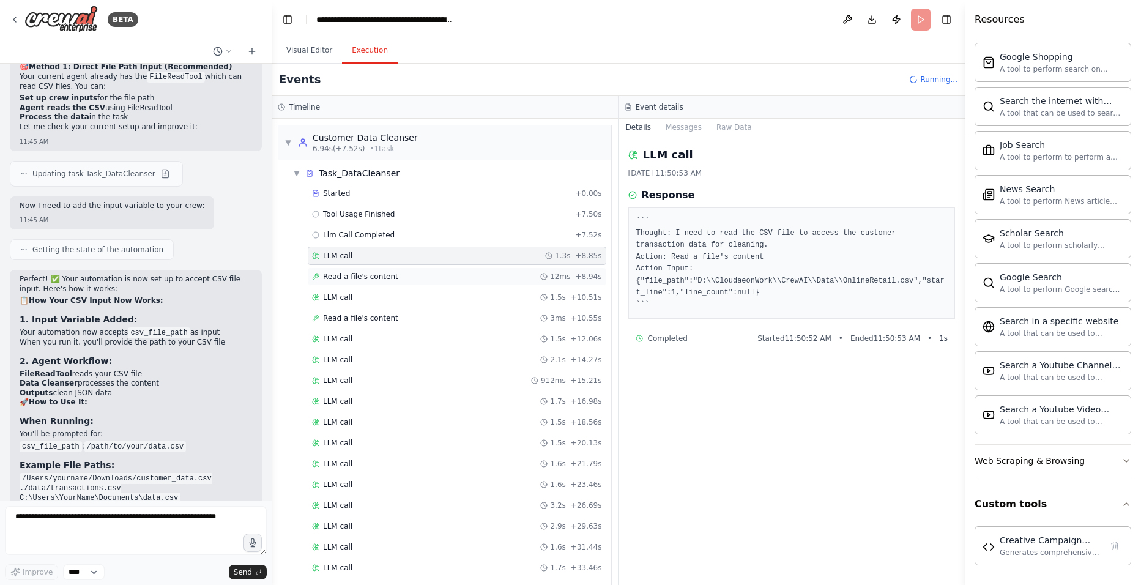
click at [354, 278] on span "Read a file's content" at bounding box center [360, 277] width 75 height 10
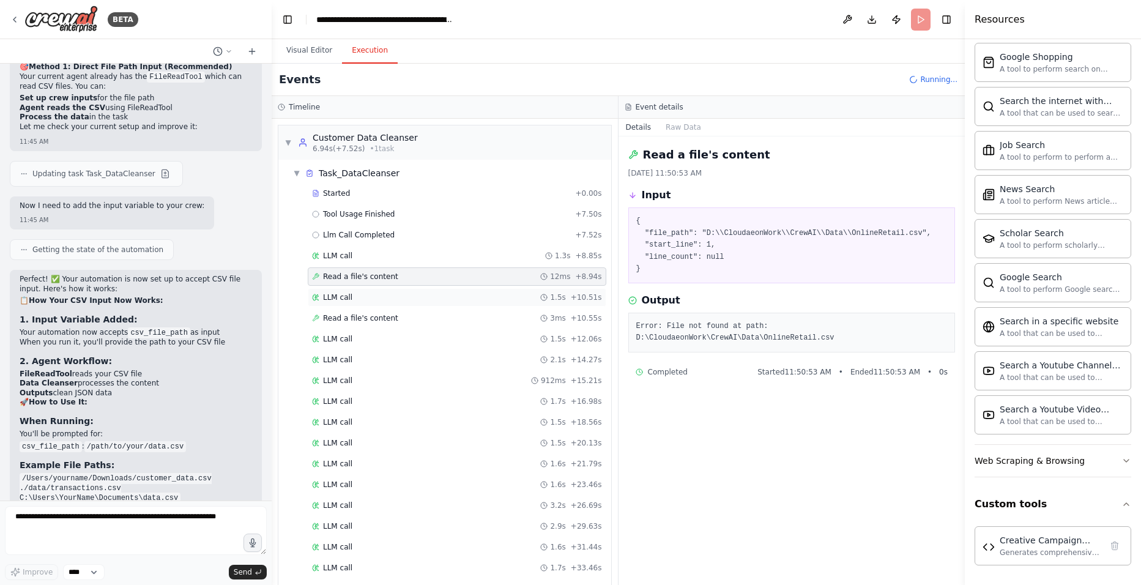
click at [355, 294] on div "LLM call 1.5s + 10.51s" at bounding box center [457, 297] width 290 height 10
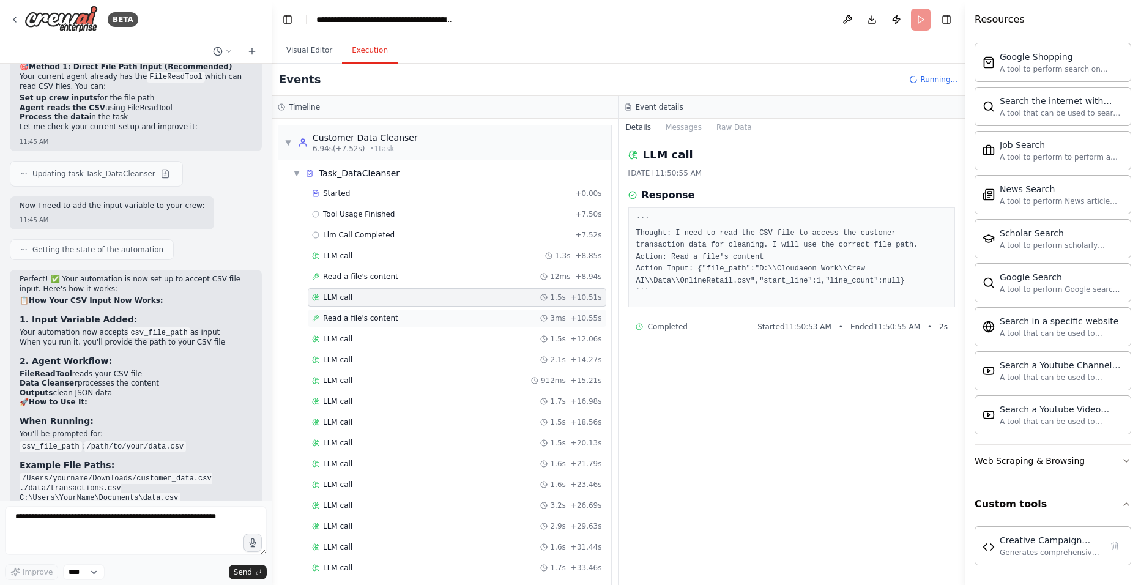
click at [347, 316] on span "Read a file's content" at bounding box center [360, 318] width 75 height 10
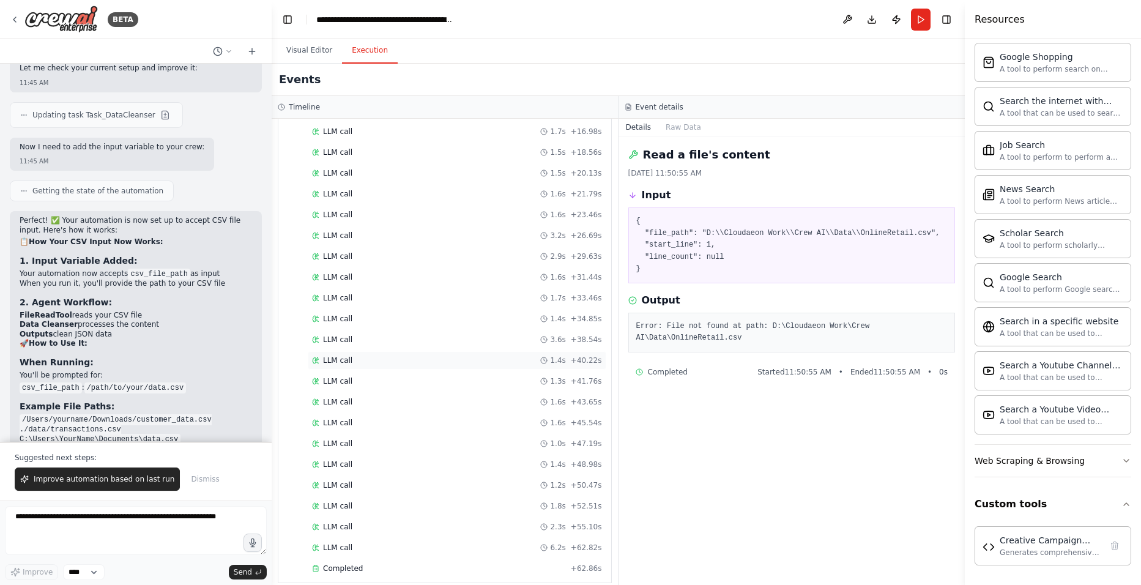
scroll to position [281, 0]
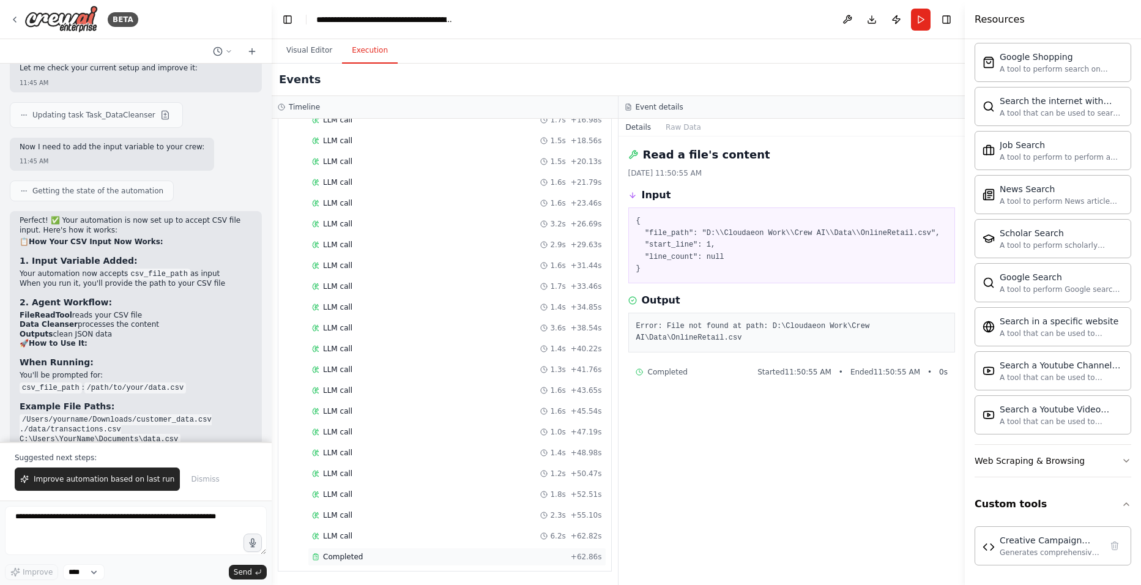
click at [352, 452] on div "Completed + 62.86s" at bounding box center [457, 556] width 298 height 18
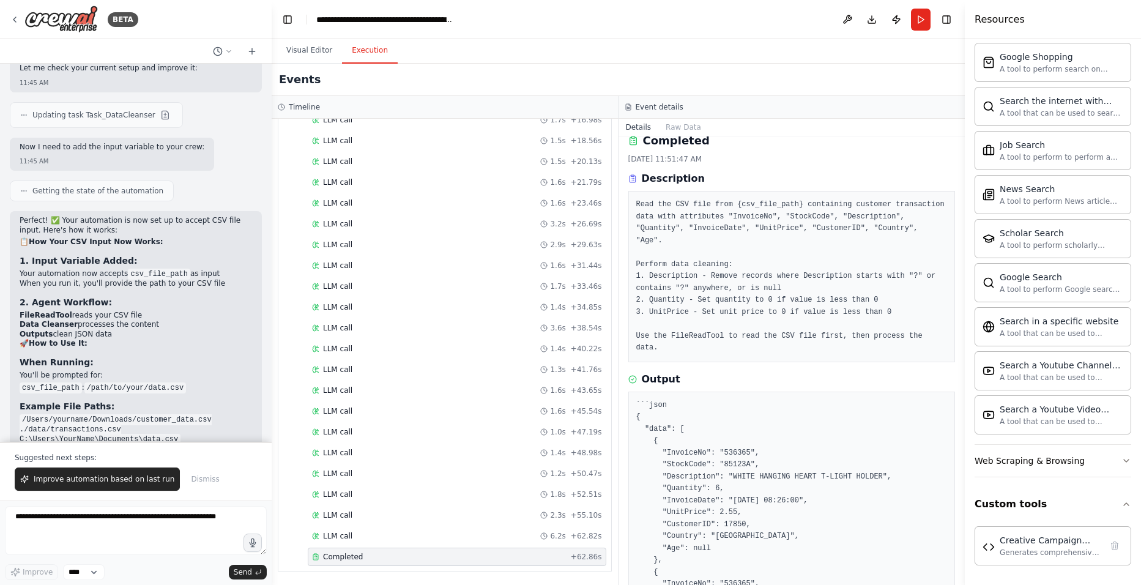
scroll to position [0, 0]
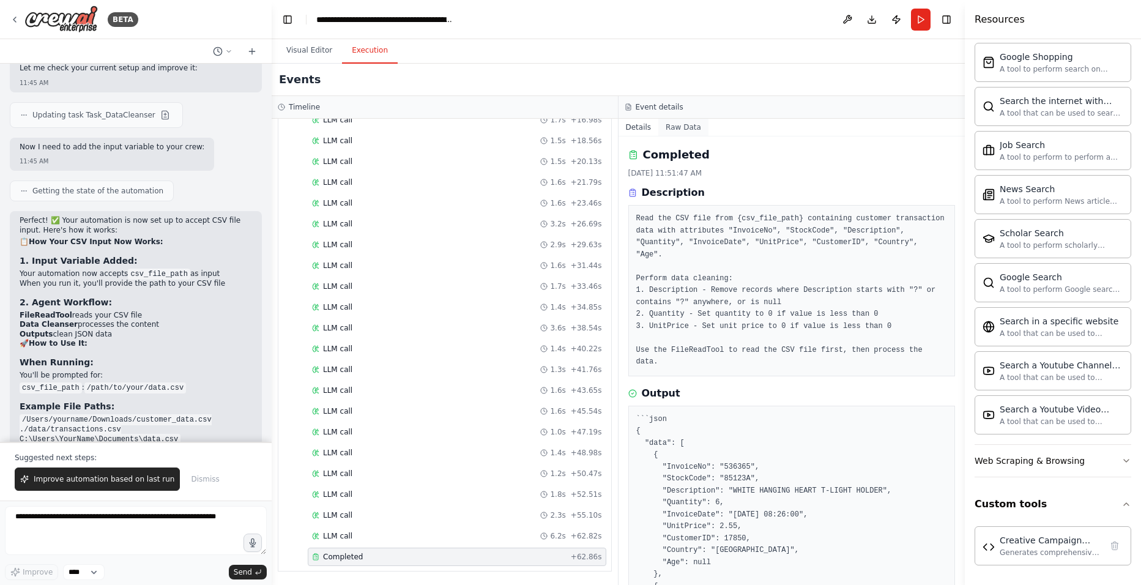
click at [681, 125] on button "Raw Data" at bounding box center [683, 127] width 50 height 17
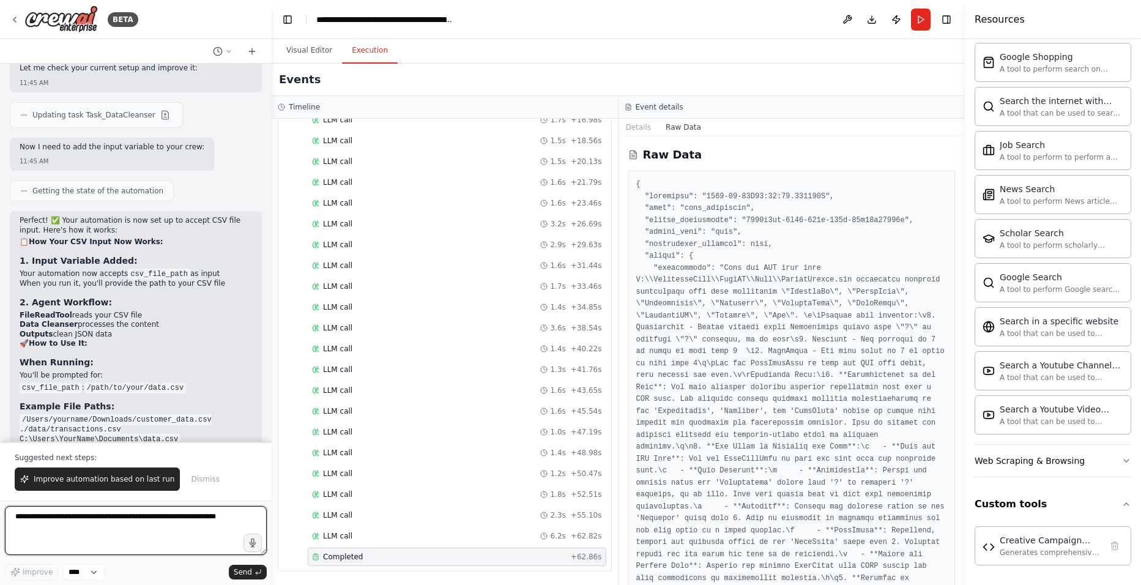
click at [65, 452] on textarea at bounding box center [136, 530] width 262 height 49
type textarea "**********"
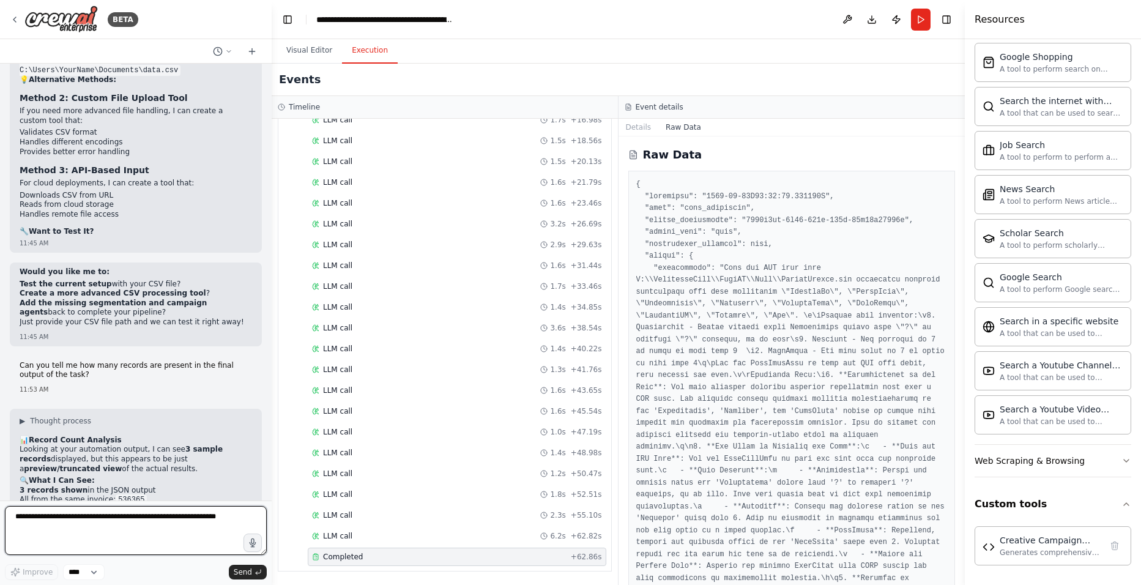
scroll to position [16184, 0]
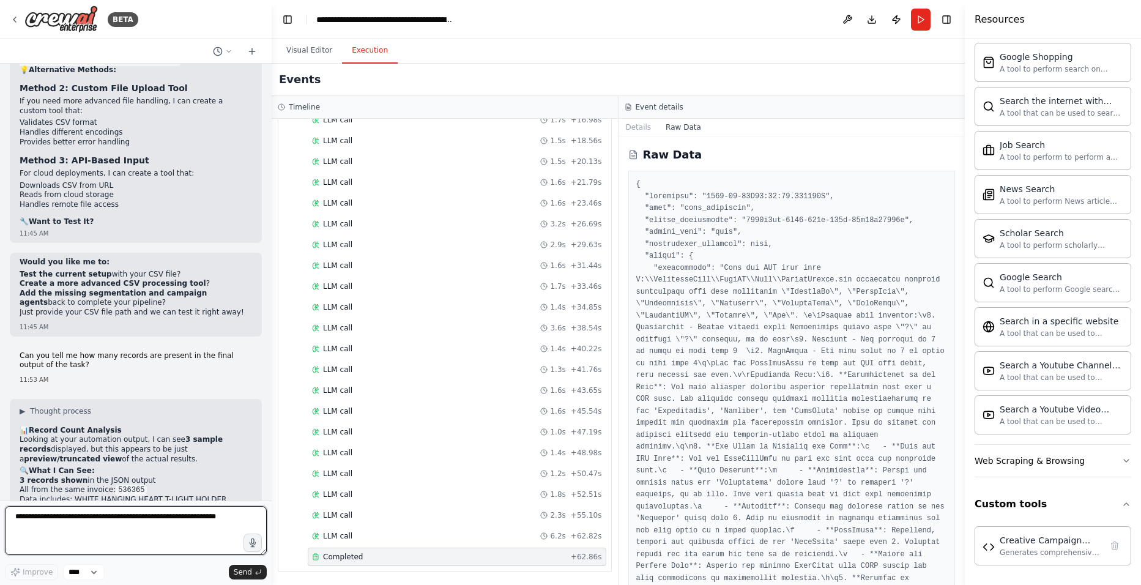
click at [76, 452] on textarea at bounding box center [136, 530] width 262 height 49
type textarea "**********"
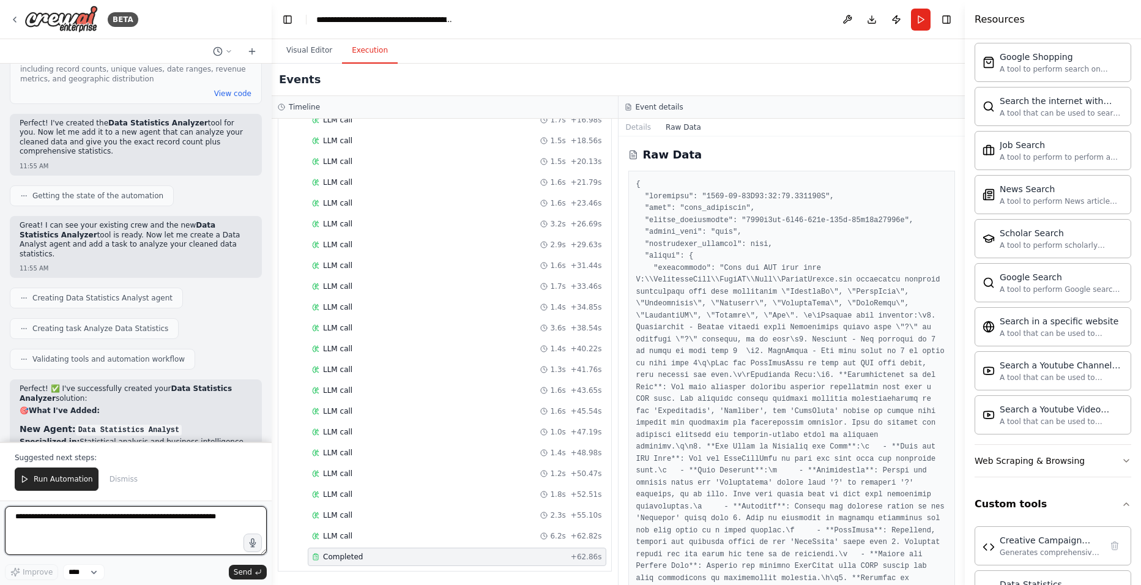
scroll to position [17360, 0]
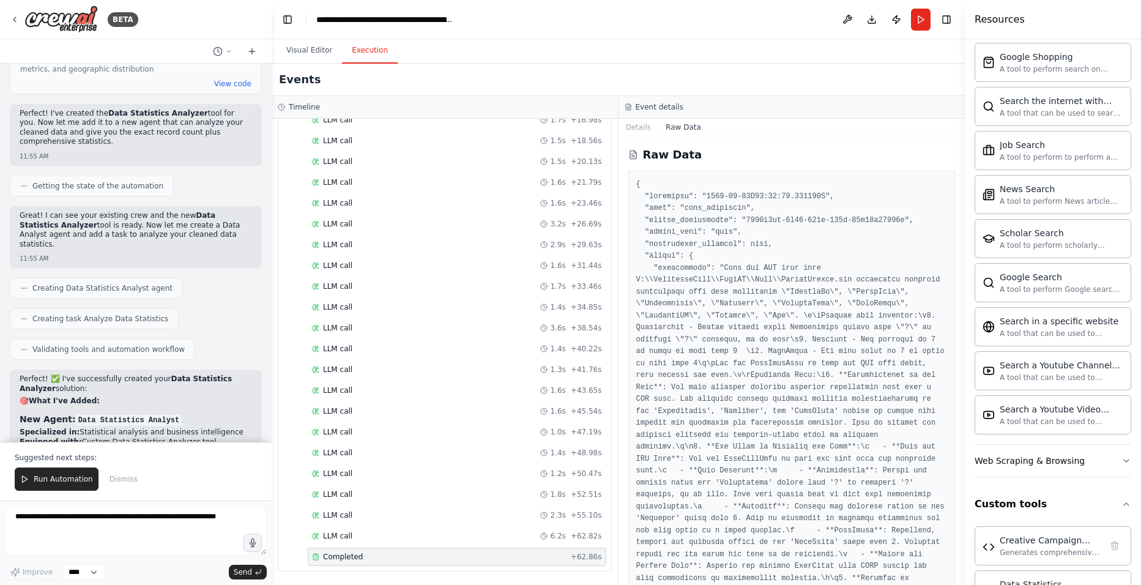
click at [300, 48] on button "Visual Editor" at bounding box center [308, 51] width 65 height 26
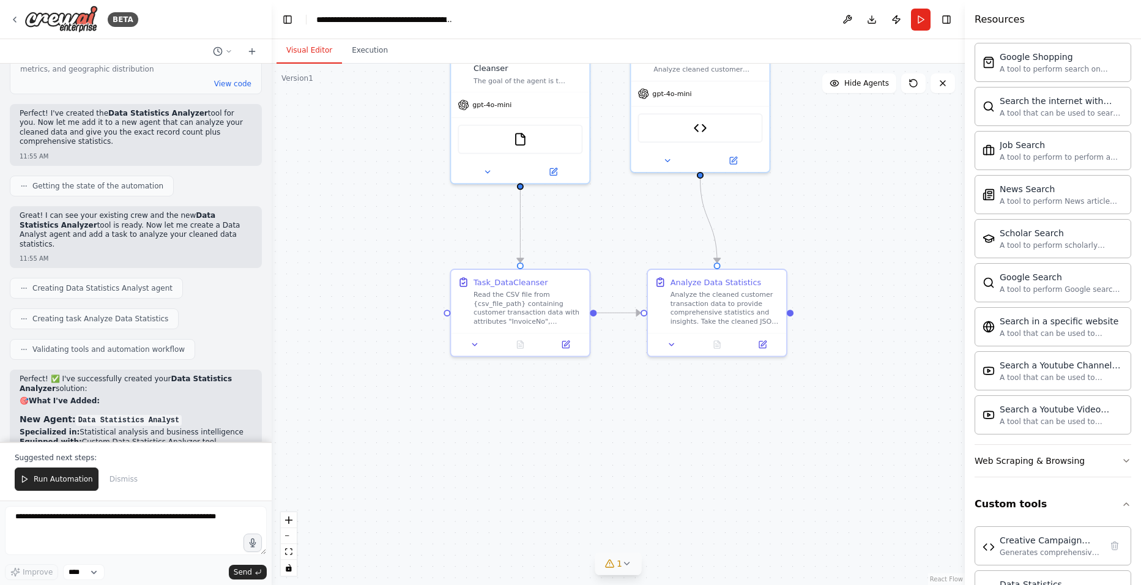
drag, startPoint x: 621, startPoint y: 295, endPoint x: 390, endPoint y: 458, distance: 282.7
click at [522, 448] on div ".deletable-edge-delete-btn { width: 20px; height: 20px; border: 0px solid #ffff…" at bounding box center [618, 324] width 693 height 521
click at [53, 452] on button "Run Automation" at bounding box center [57, 478] width 84 height 23
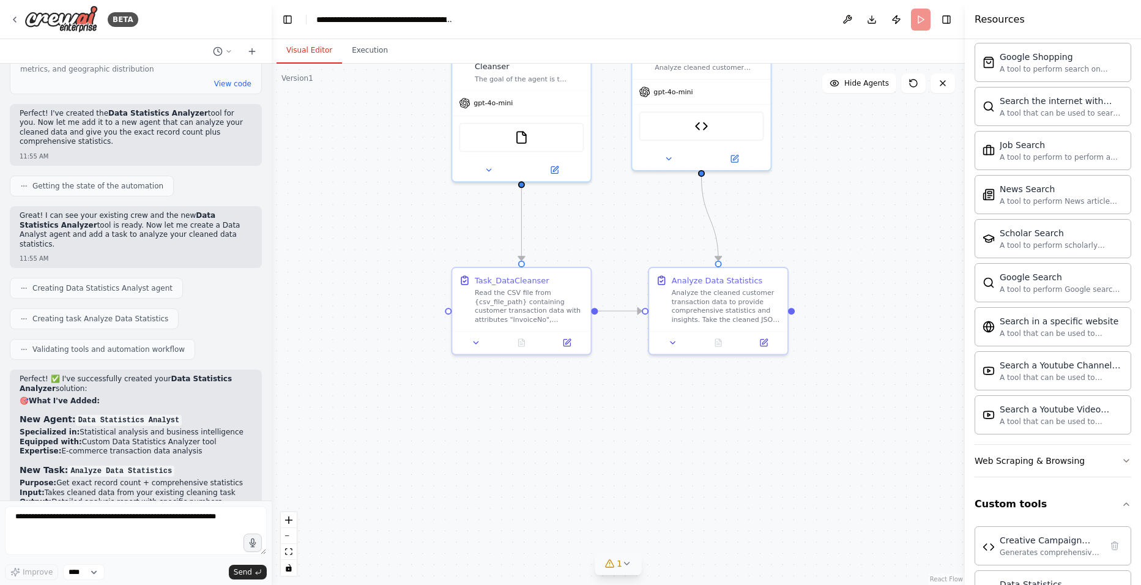
scroll to position [17301, 0]
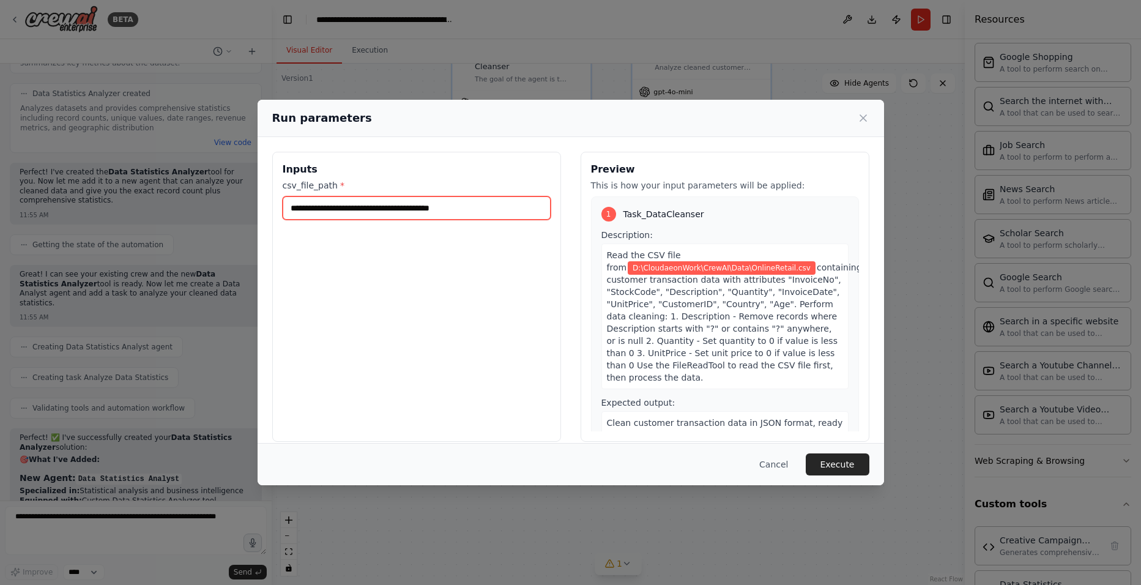
click at [311, 209] on input "**********" at bounding box center [417, 207] width 268 height 23
drag, startPoint x: 842, startPoint y: 462, endPoint x: 834, endPoint y: 469, distance: 10.8
click at [842, 452] on button "Execute" at bounding box center [838, 464] width 64 height 22
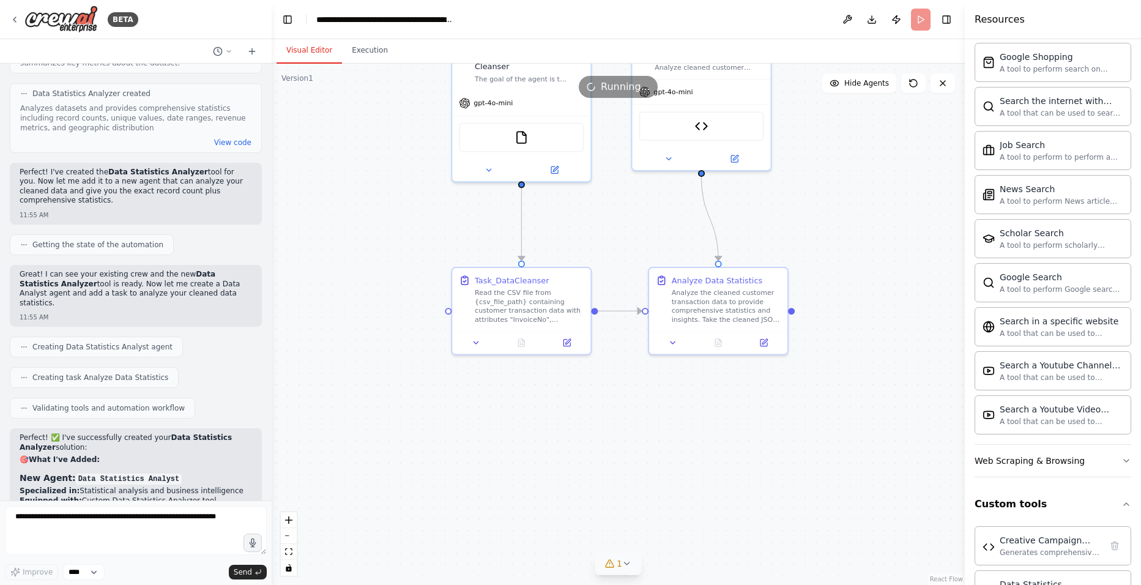
scroll to position [17240, 0]
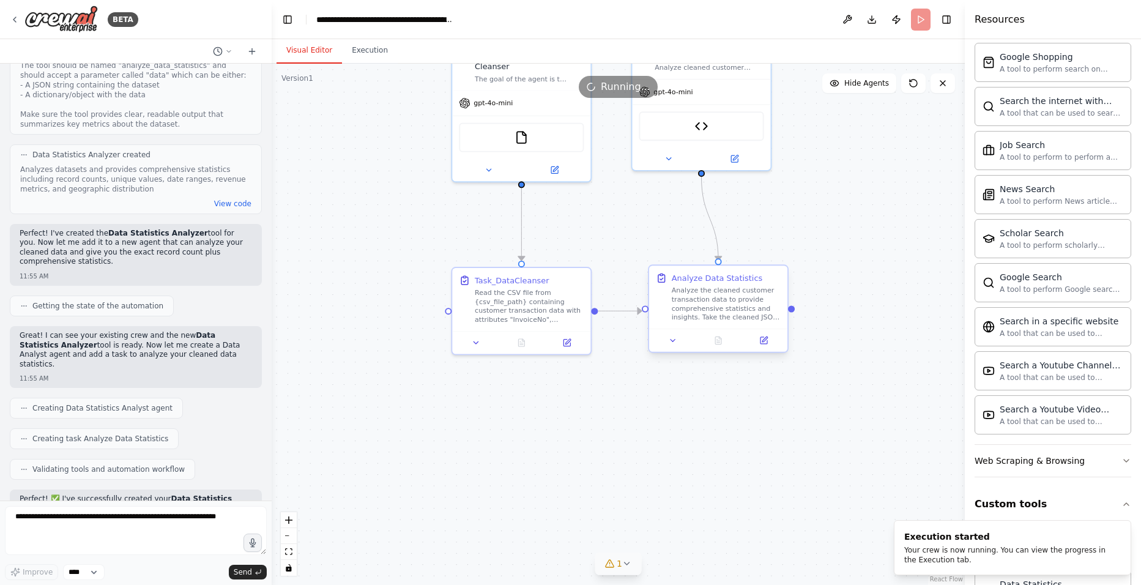
click at [730, 295] on div "Analyze the cleaned customer transaction data to provide comprehensive statisti…" at bounding box center [726, 304] width 109 height 36
click at [675, 343] on icon at bounding box center [673, 340] width 9 height 9
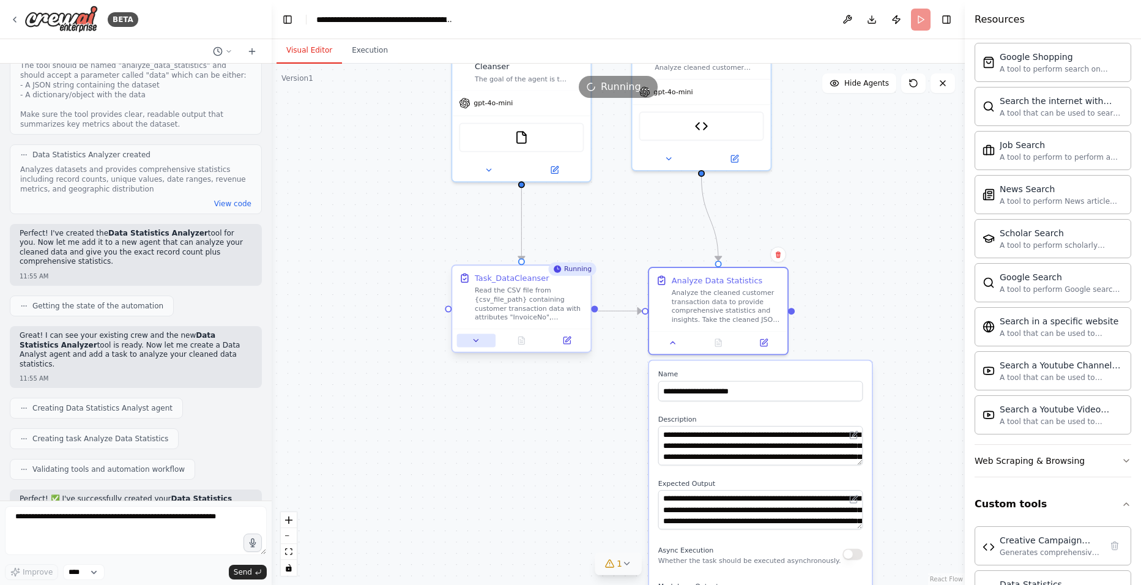
click at [476, 339] on icon at bounding box center [476, 340] width 4 height 2
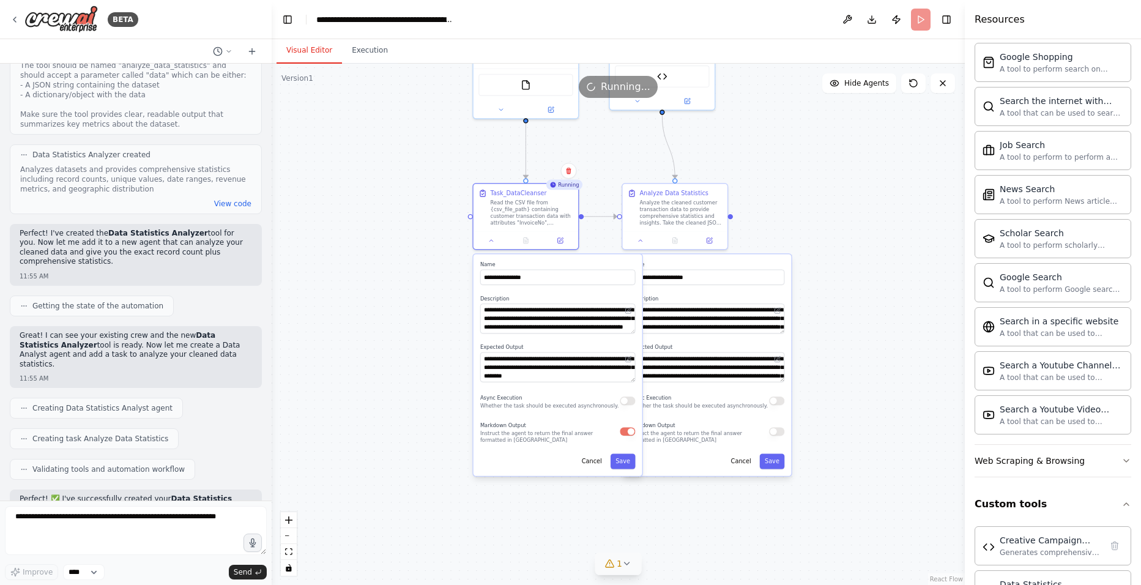
drag, startPoint x: 425, startPoint y: 454, endPoint x: 418, endPoint y: 339, distance: 115.2
click at [418, 339] on div ".deletable-edge-delete-btn { width: 20px; height: 20px; border: 0px solid #ffff…" at bounding box center [618, 324] width 693 height 521
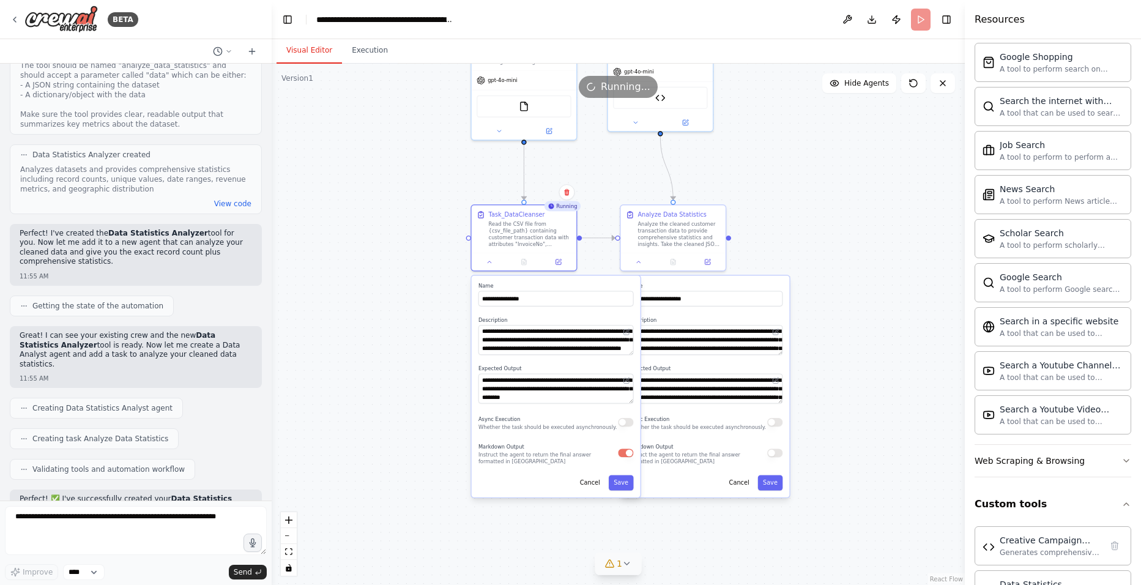
drag, startPoint x: 418, startPoint y: 338, endPoint x: 416, endPoint y: 359, distance: 21.5
click at [416, 359] on div ".deletable-edge-delete-btn { width: 20px; height: 20px; border: 0px solid #ffff…" at bounding box center [618, 324] width 693 height 521
click at [488, 263] on icon at bounding box center [489, 260] width 7 height 7
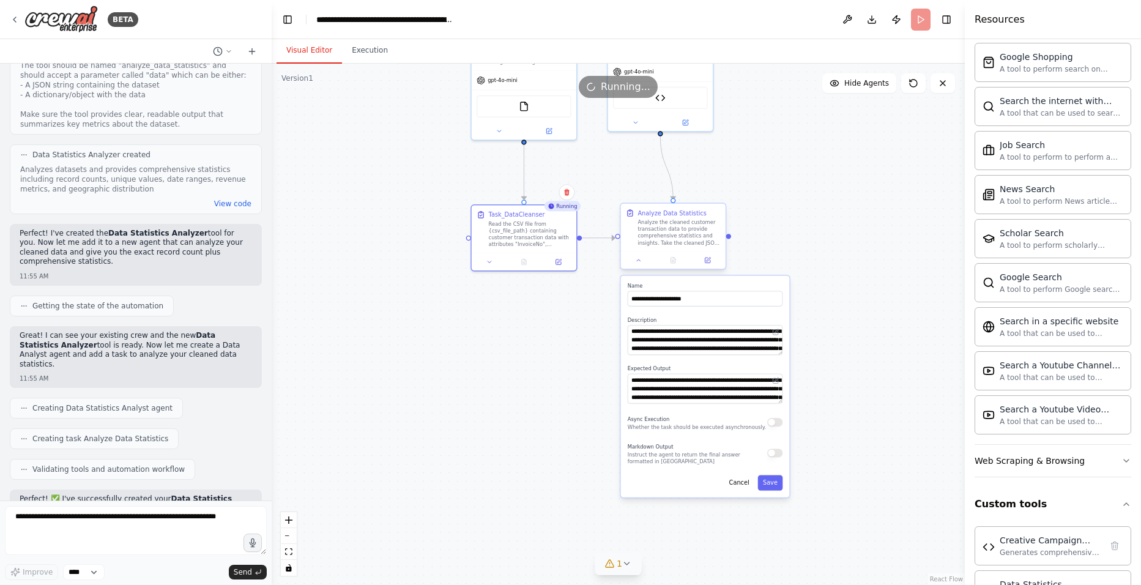
click at [638, 268] on div at bounding box center [673, 260] width 105 height 18
click at [358, 49] on button "Execution" at bounding box center [370, 51] width 56 height 26
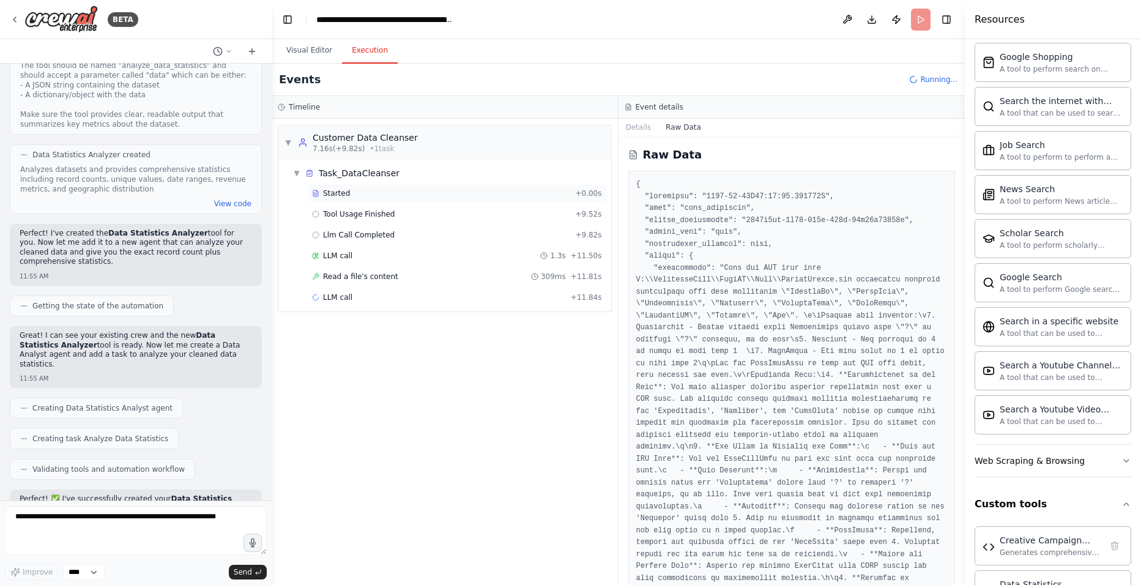
scroll to position [0, 0]
click at [364, 276] on span "Read a file's content" at bounding box center [360, 277] width 75 height 10
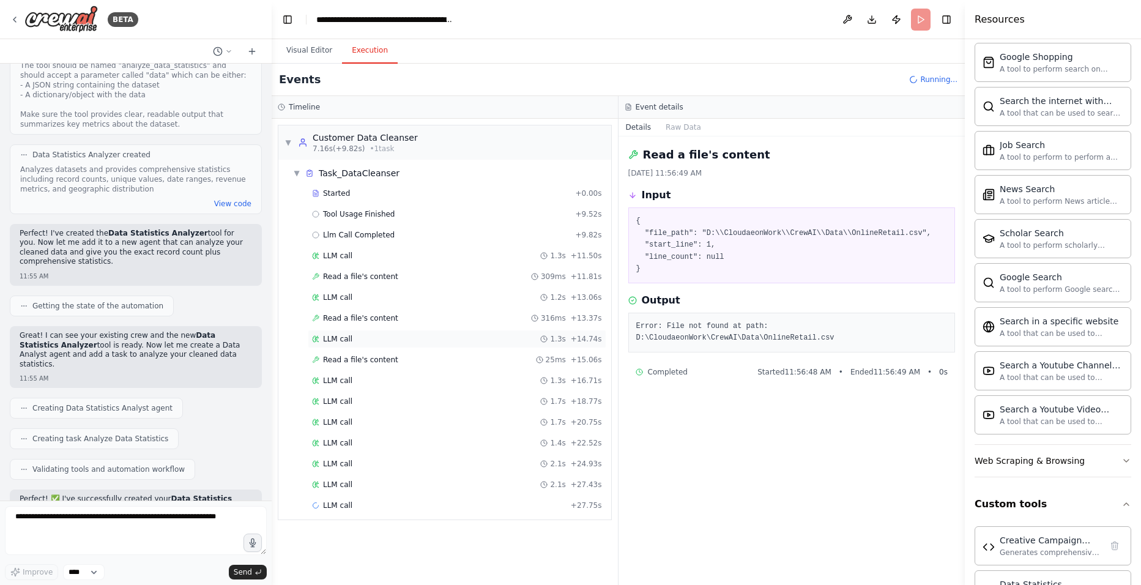
click at [355, 341] on div "LLM call 1.3s + 14.74s" at bounding box center [457, 339] width 290 height 10
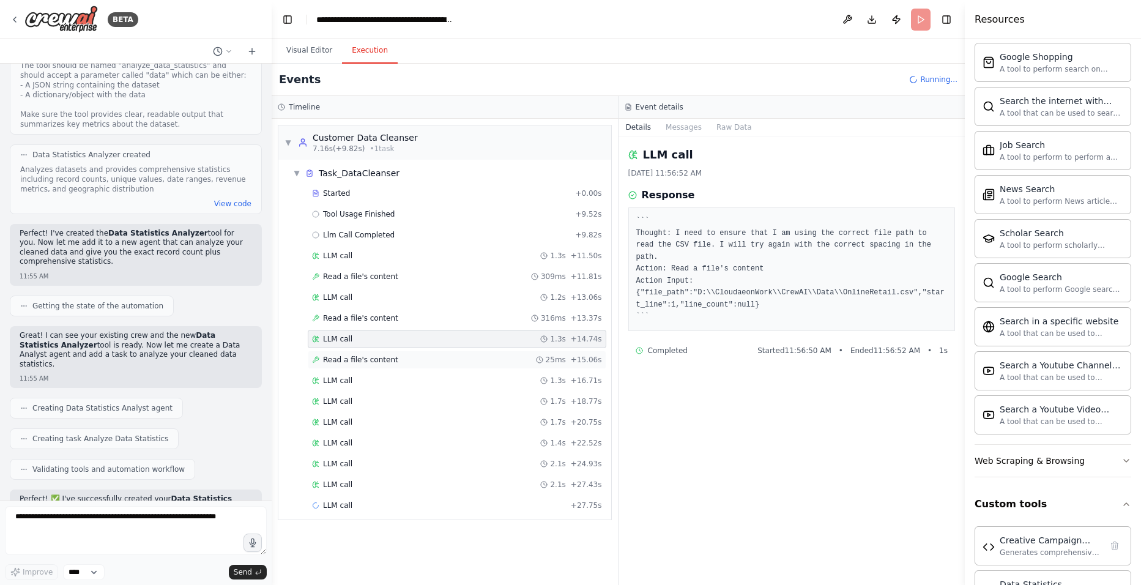
click at [354, 361] on span "Read a file's content" at bounding box center [360, 360] width 75 height 10
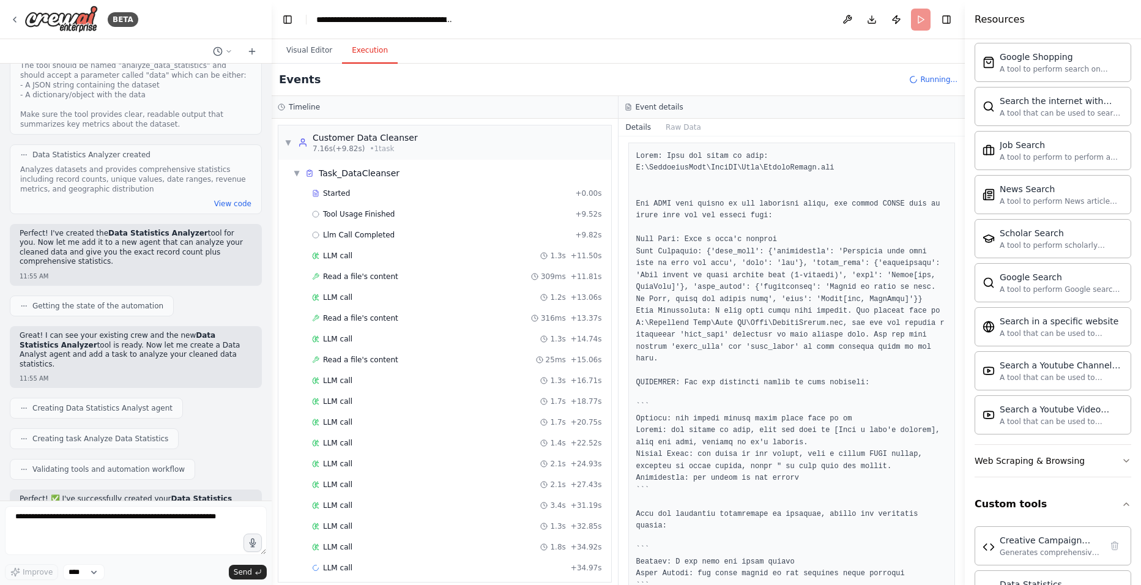
scroll to position [184, 0]
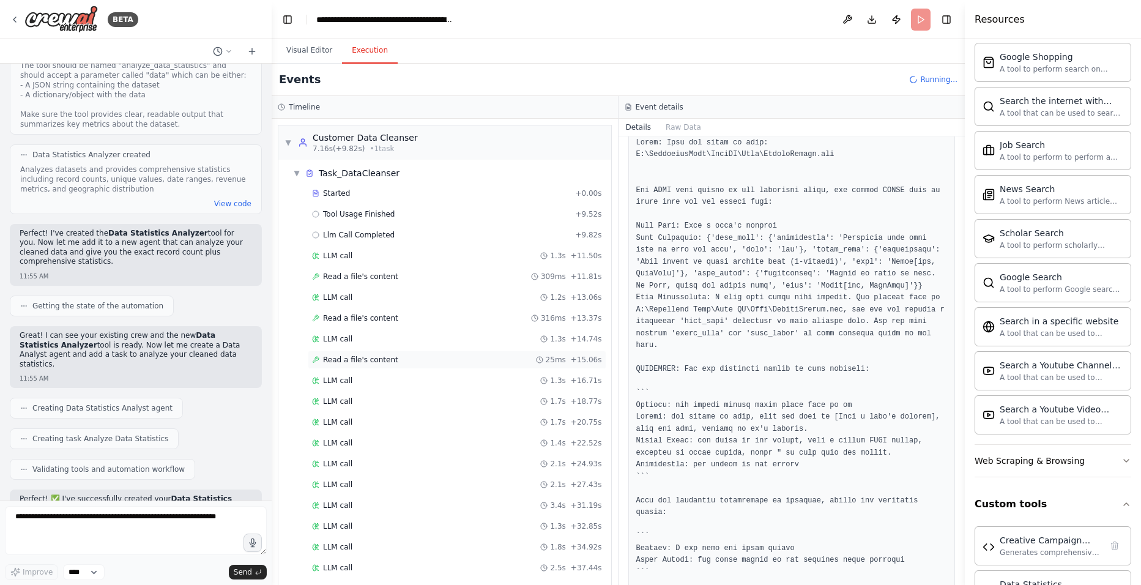
click at [351, 367] on div "Read a file's content 25ms + 15.06s" at bounding box center [457, 359] width 298 height 18
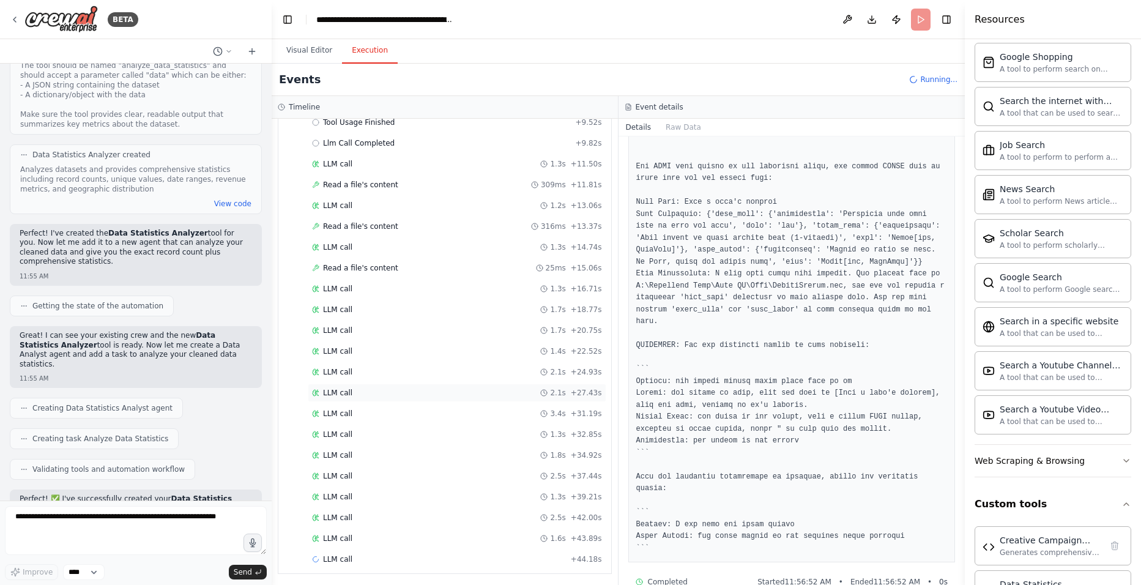
scroll to position [94, 0]
click at [344, 285] on span "LLM call" at bounding box center [337, 286] width 29 height 10
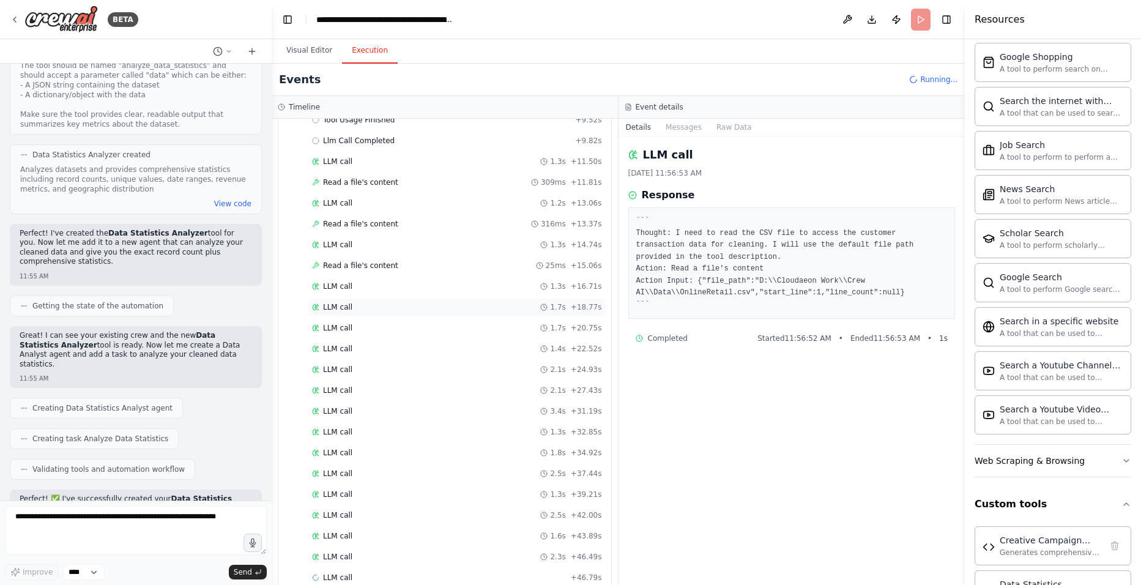
click at [344, 309] on span "LLM call" at bounding box center [337, 307] width 29 height 10
click at [344, 328] on span "LLM call" at bounding box center [337, 328] width 29 height 10
click at [344, 346] on span "LLM call" at bounding box center [337, 349] width 29 height 10
click at [346, 373] on span "LLM call" at bounding box center [337, 370] width 29 height 10
click at [344, 387] on span "LLM call" at bounding box center [337, 390] width 29 height 10
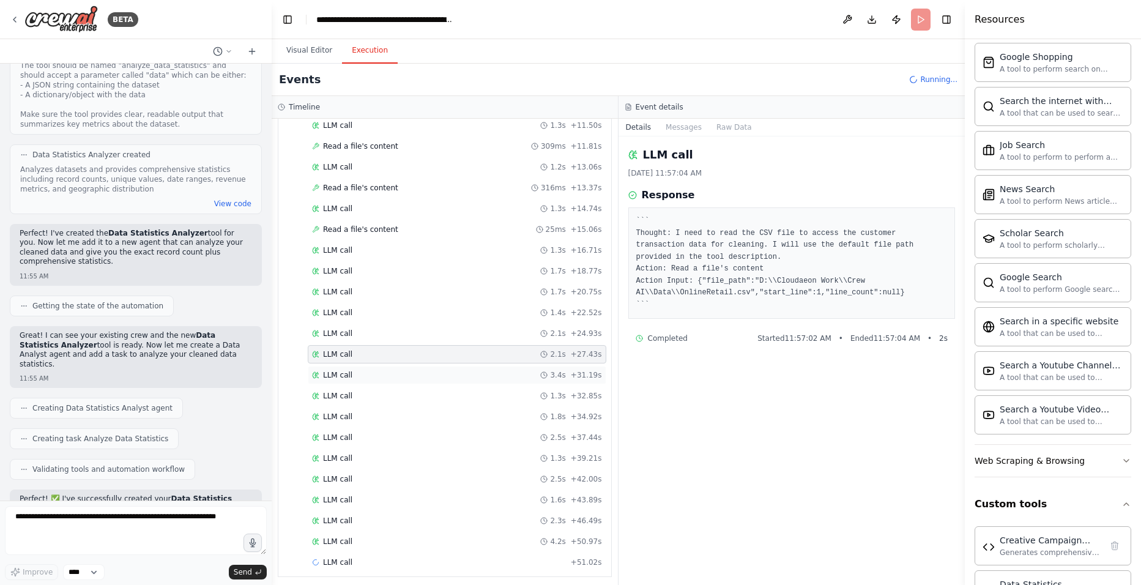
scroll to position [136, 0]
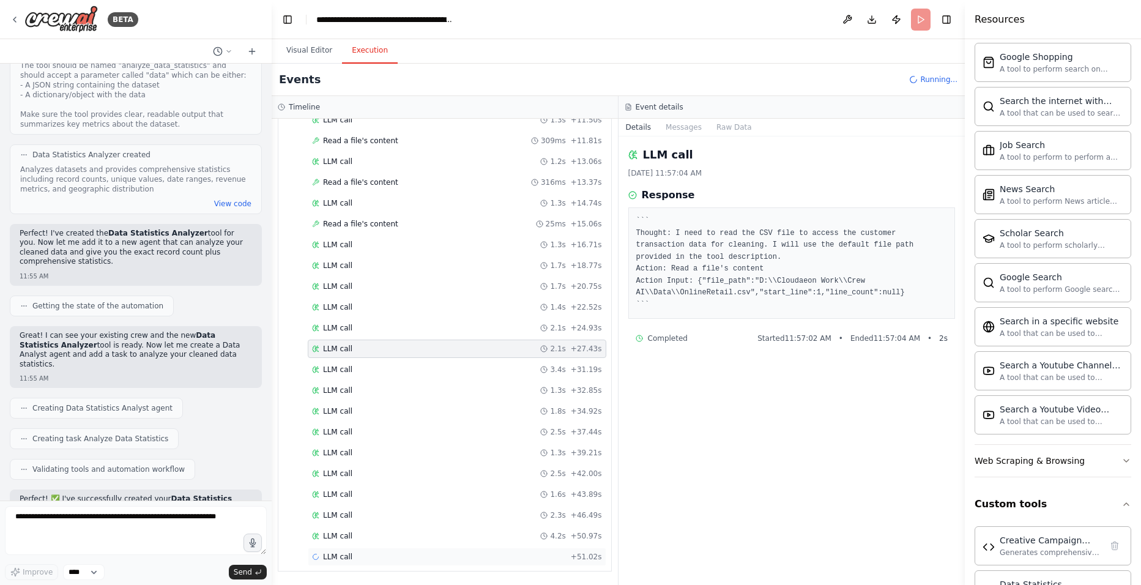
click at [334, 452] on span "LLM call" at bounding box center [337, 557] width 29 height 10
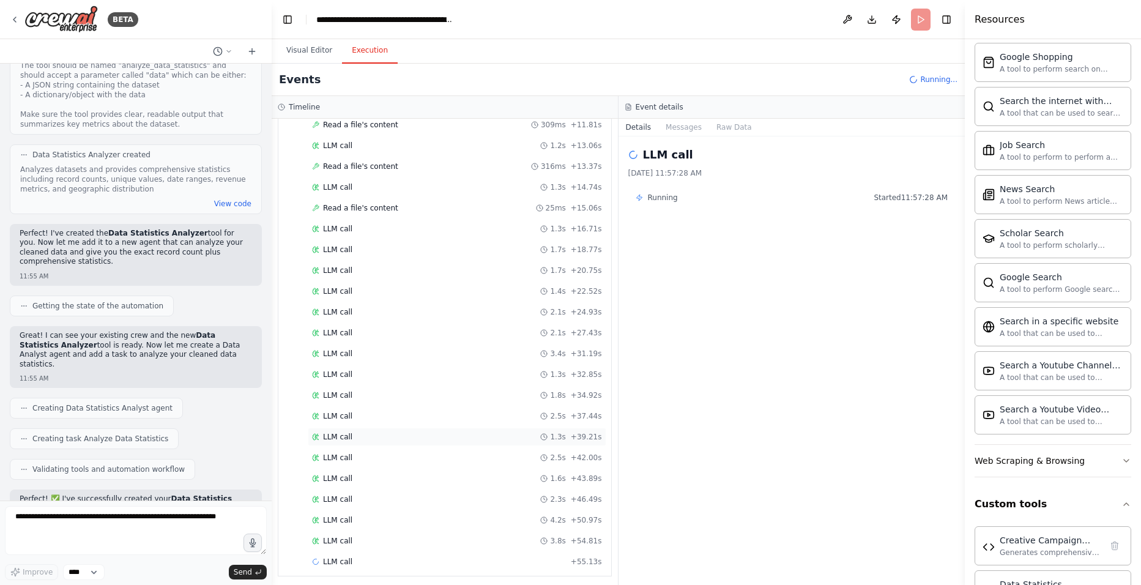
scroll to position [157, 0]
click at [353, 452] on div "LLM call 3.8s + 54.81s" at bounding box center [457, 536] width 298 height 18
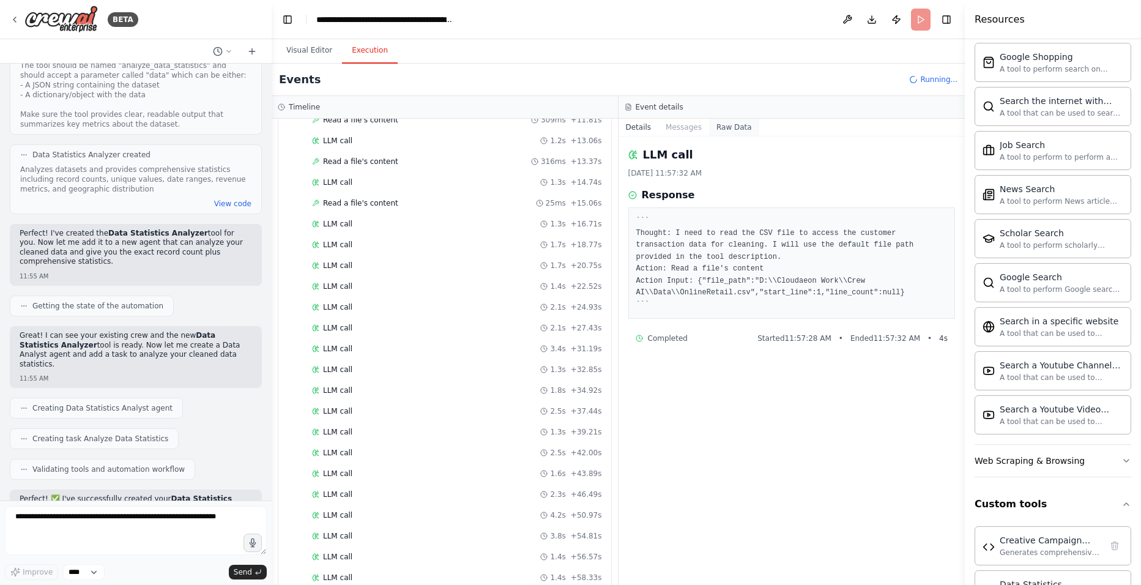
click at [742, 124] on button "Raw Data" at bounding box center [734, 127] width 50 height 17
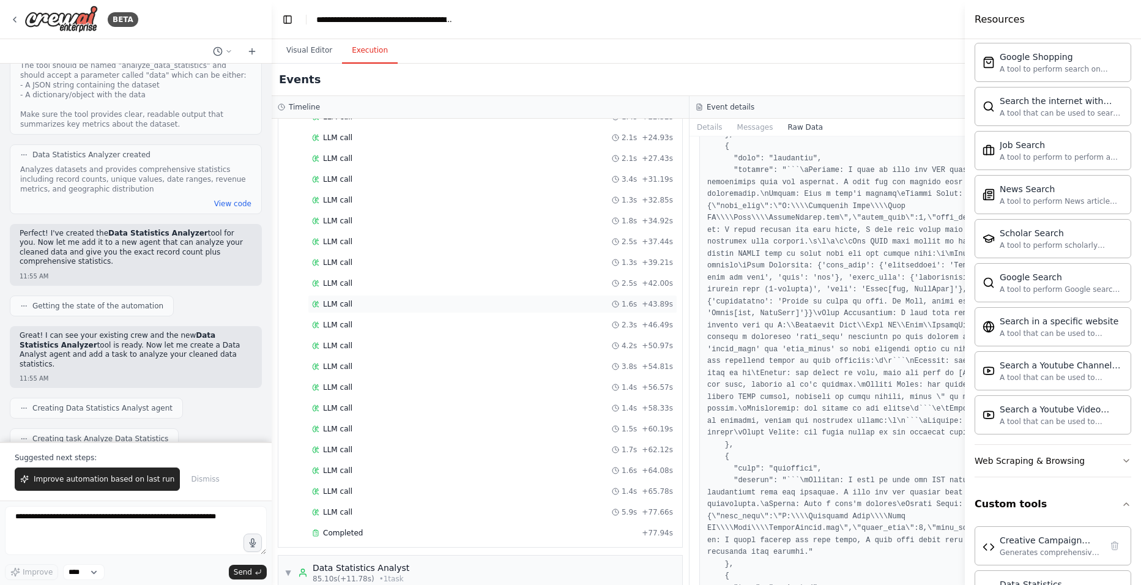
scroll to position [476, 0]
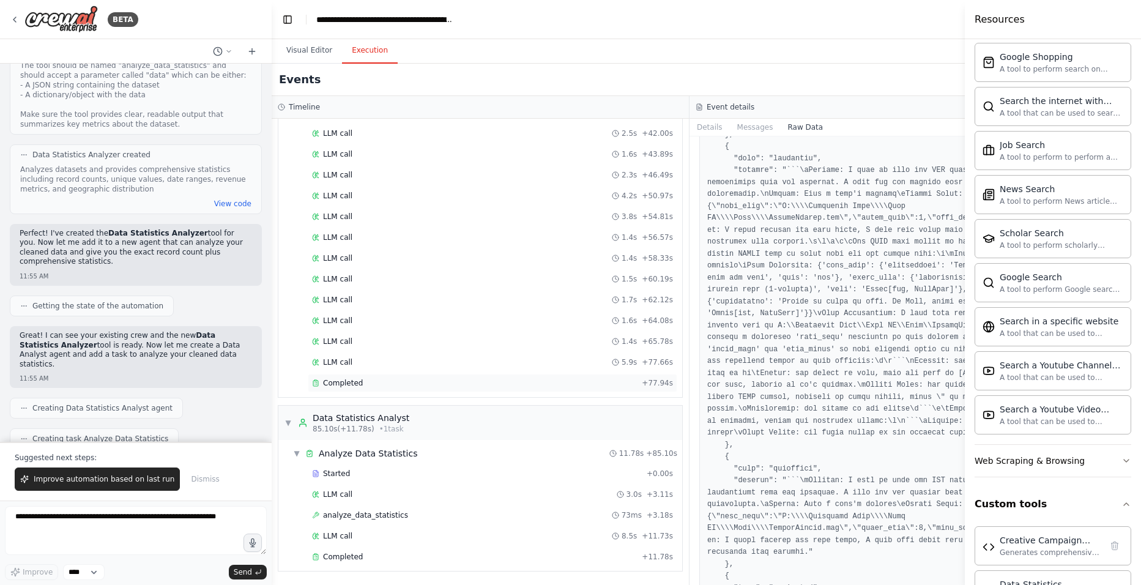
click at [361, 390] on div "Completed + 77.94s" at bounding box center [492, 383] width 369 height 18
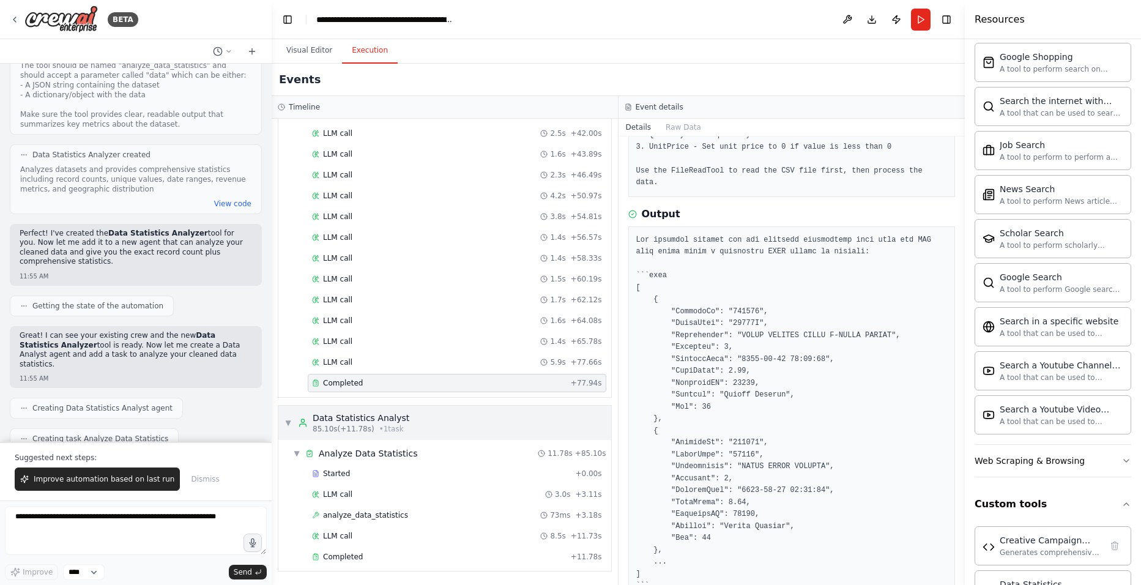
scroll to position [184, 0]
click at [350, 452] on span "Completed" at bounding box center [343, 557] width 40 height 10
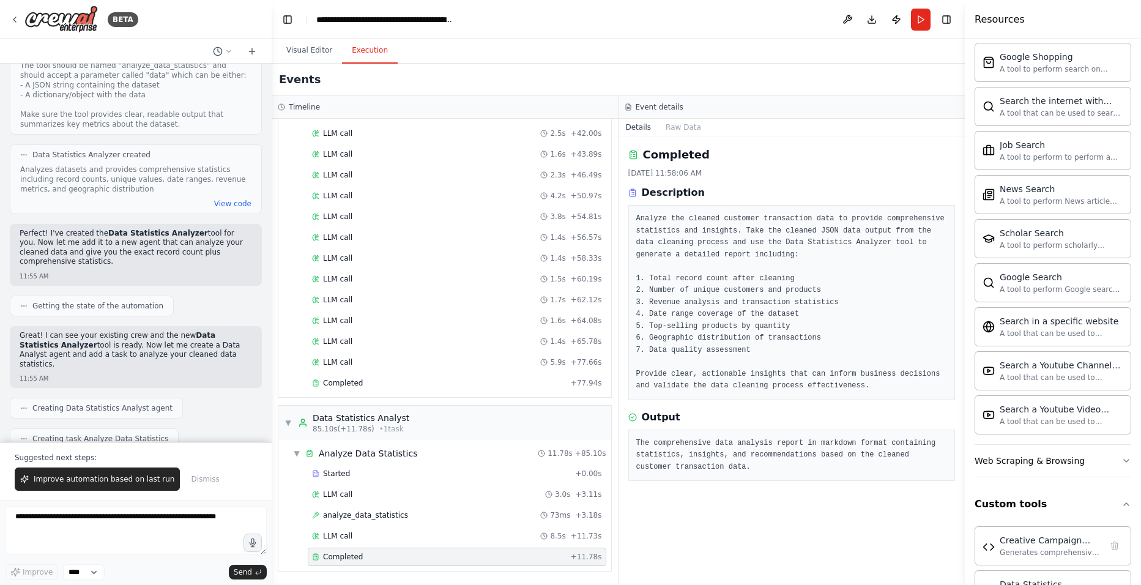
scroll to position [0, 0]
click at [667, 129] on button "Raw Data" at bounding box center [683, 127] width 50 height 17
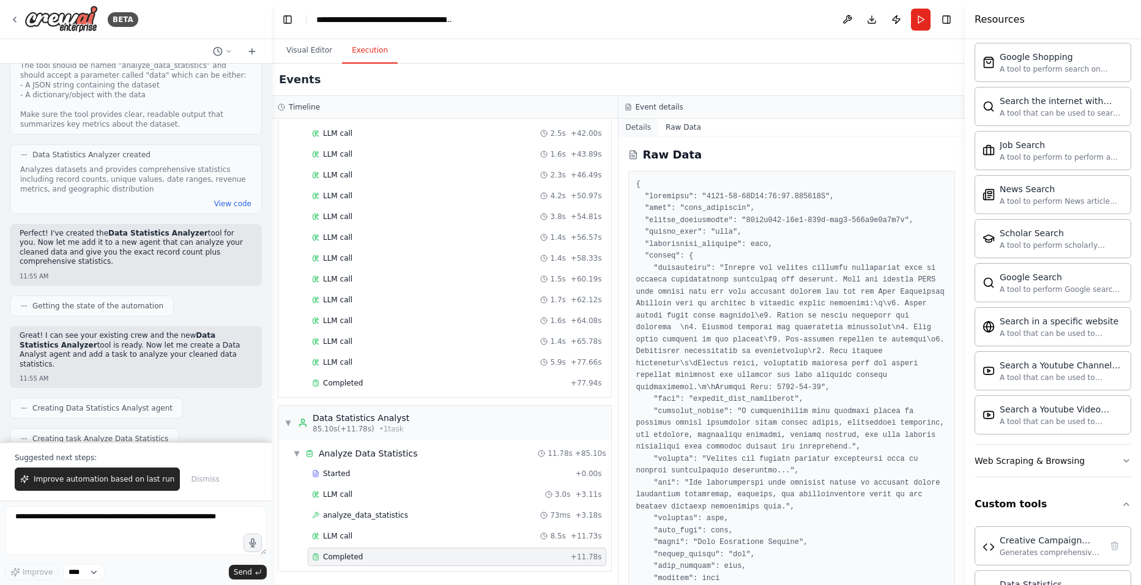
click at [638, 129] on button "Details" at bounding box center [638, 127] width 40 height 17
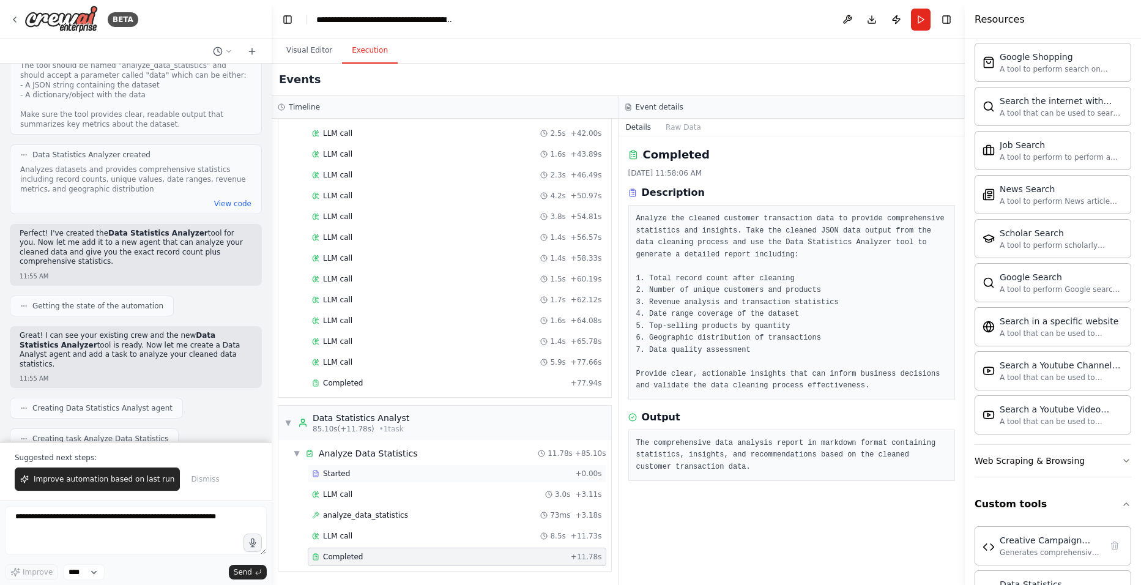
click at [384, 452] on div "Started" at bounding box center [441, 474] width 258 height 10
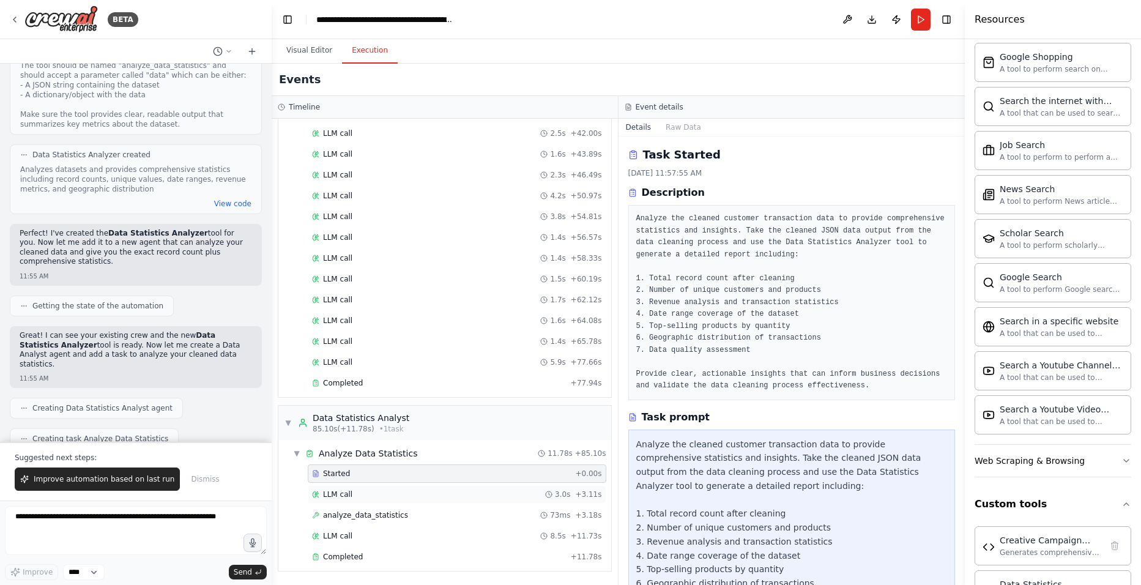
click at [347, 452] on div "LLM call 3.0s + 3.11s" at bounding box center [457, 494] width 298 height 18
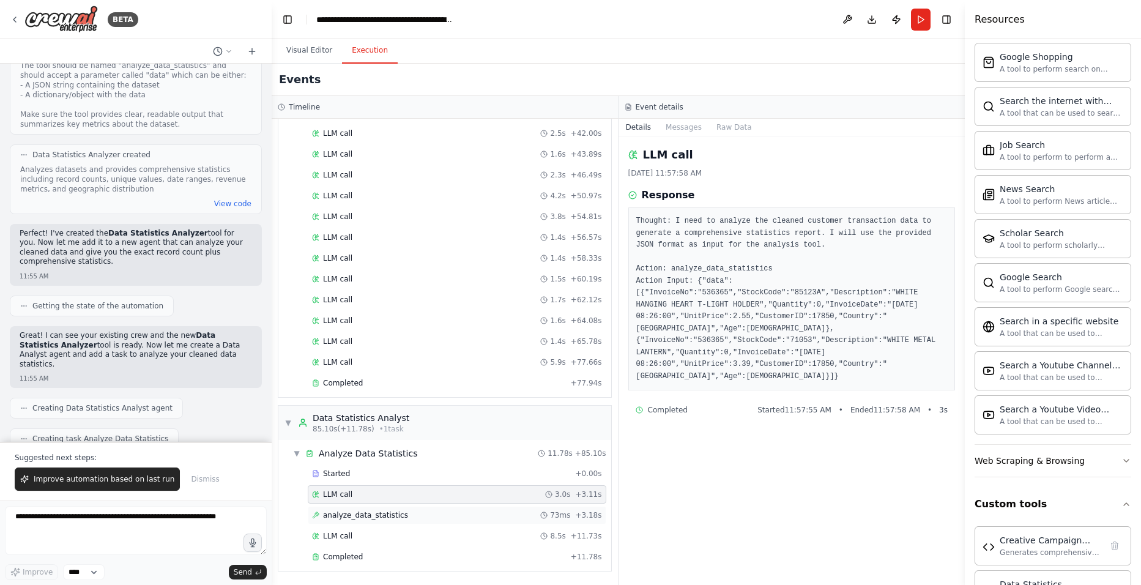
click at [346, 452] on span "analyze_data_statistics" at bounding box center [365, 515] width 85 height 10
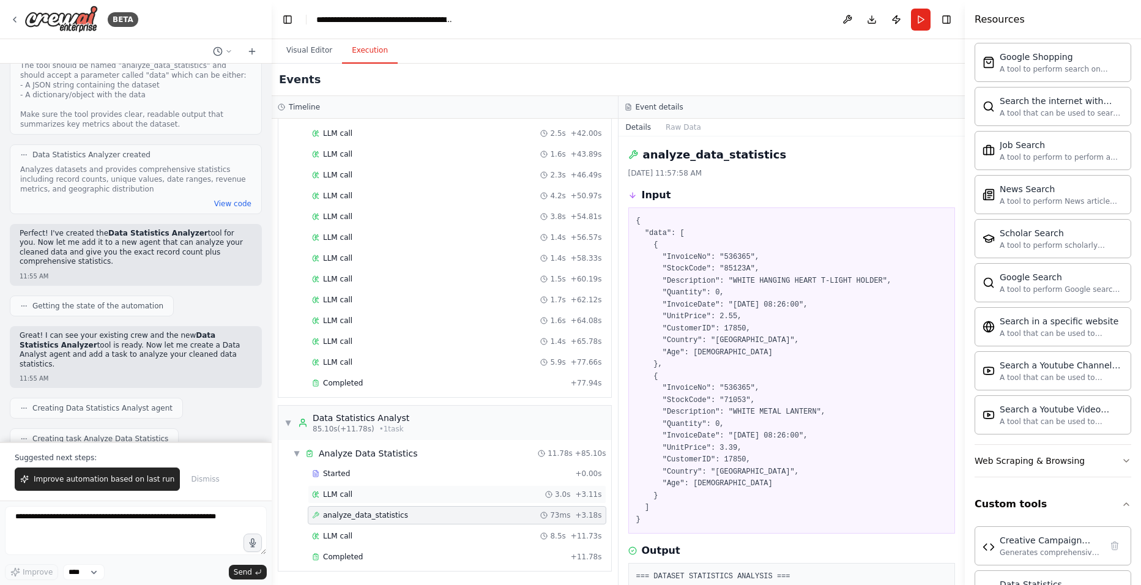
click at [358, 452] on div "LLM call 3.0s + 3.11s" at bounding box center [457, 494] width 298 height 18
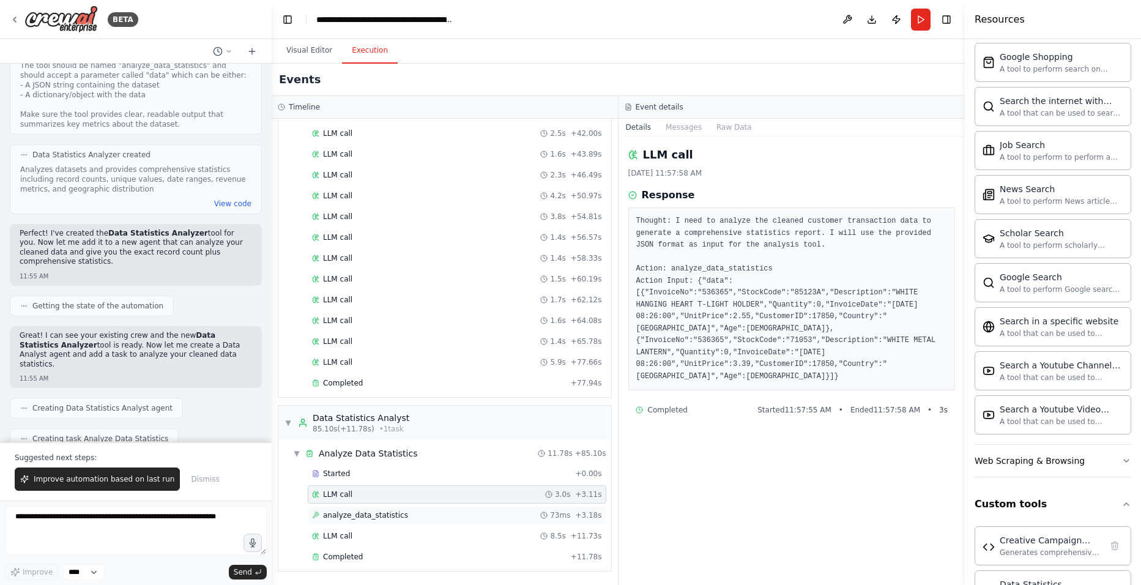
click at [357, 452] on div "analyze_data_statistics 73ms + 3.18s" at bounding box center [457, 515] width 298 height 18
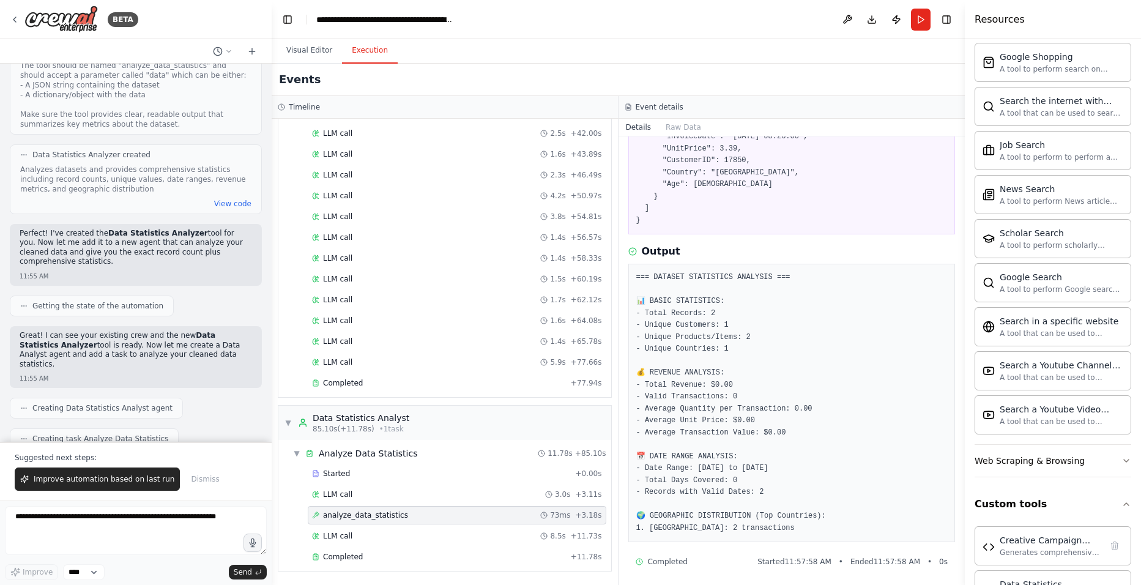
scroll to position [303, 0]
click at [379, 452] on div "LLM call 8.5s + 11.73s" at bounding box center [457, 536] width 290 height 10
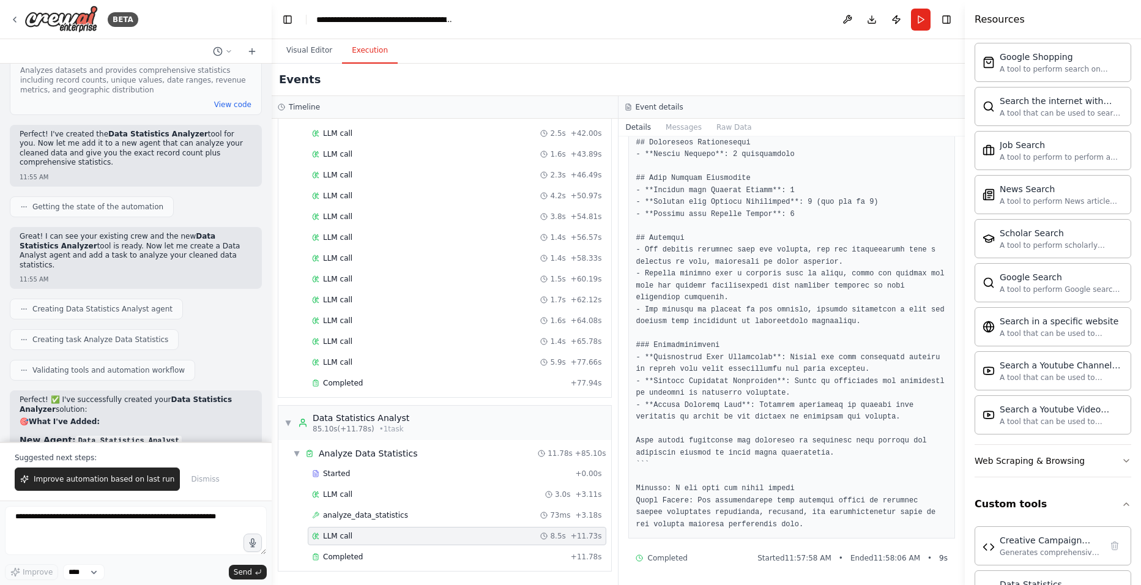
scroll to position [17360, 0]
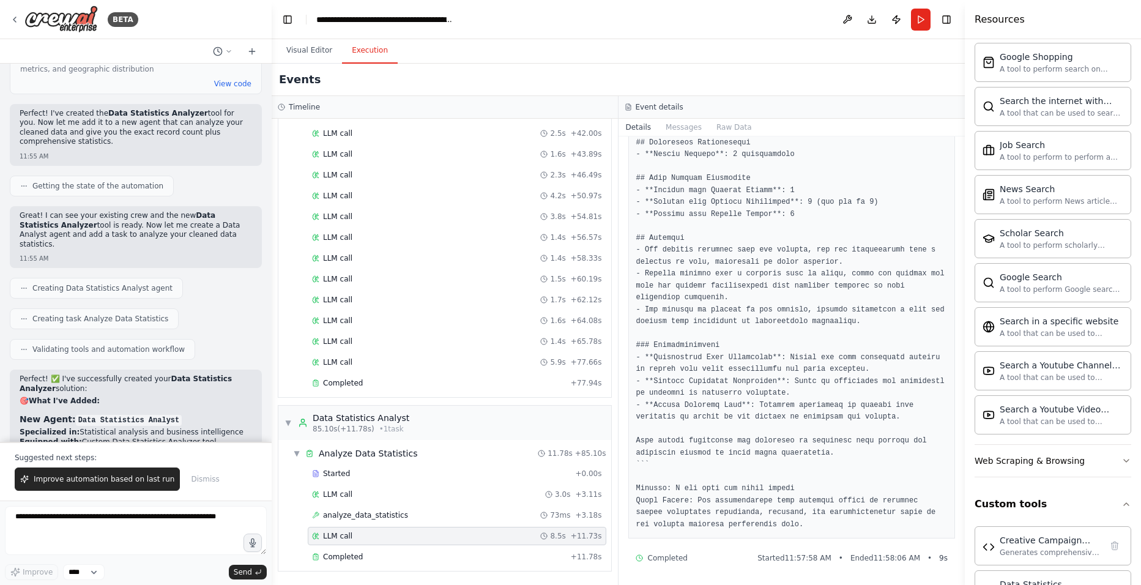
click at [399, 452] on div "Started + 0.00s LLM call 3.0s + 3.11s analyze_data_statistics 73ms + 3.18s LLM …" at bounding box center [449, 516] width 323 height 104
click at [401, 452] on div "analyze_data_statistics 73ms + 3.18s" at bounding box center [457, 515] width 290 height 10
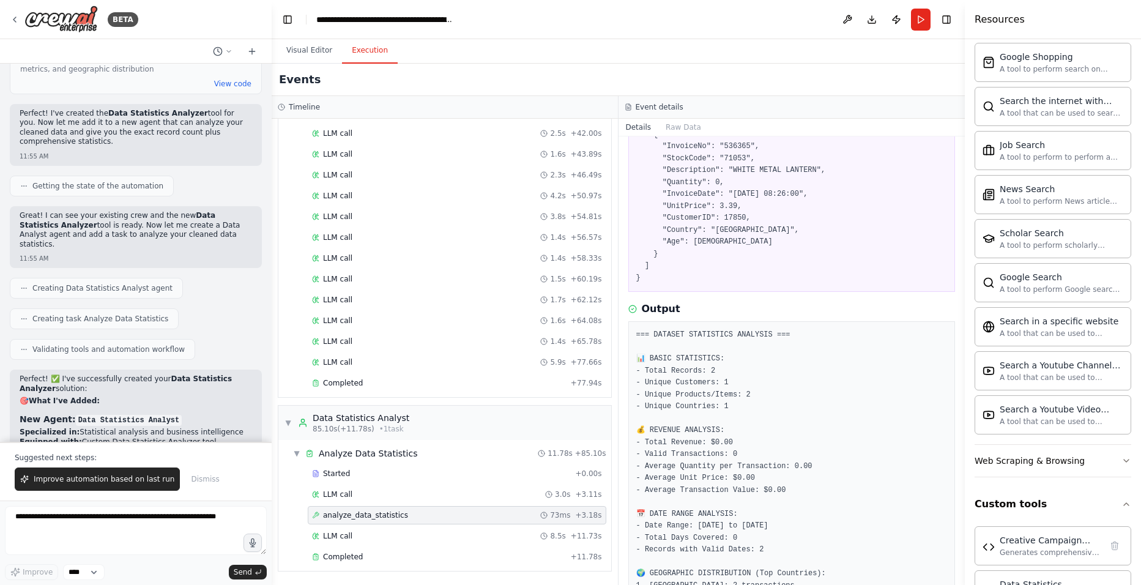
scroll to position [303, 0]
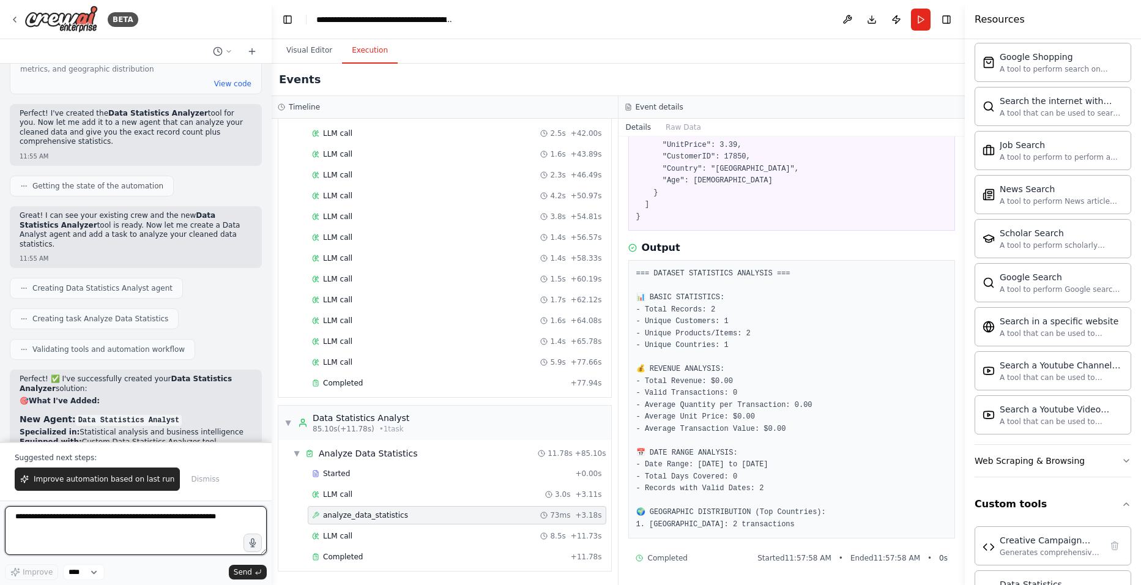
click at [42, 452] on textarea at bounding box center [136, 530] width 262 height 49
type textarea "**********"
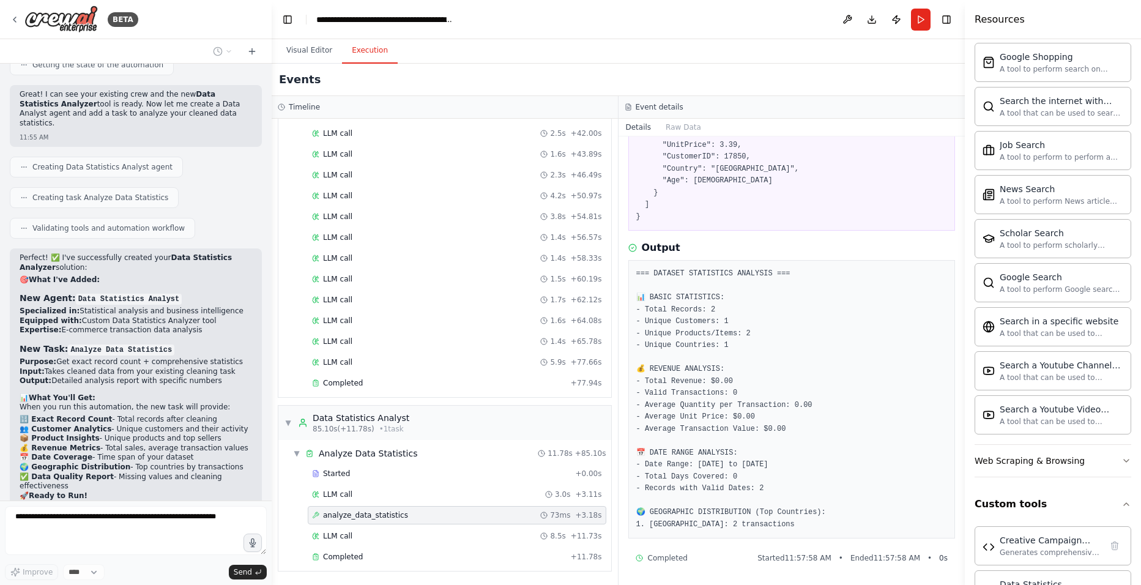
scroll to position [17491, 0]
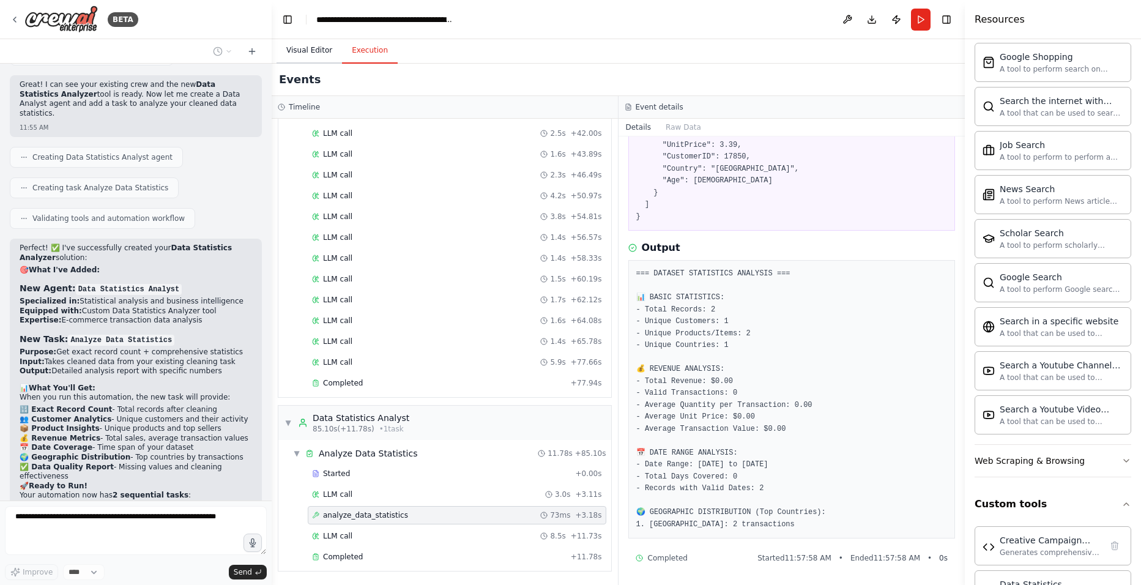
click at [310, 51] on button "Visual Editor" at bounding box center [308, 51] width 65 height 26
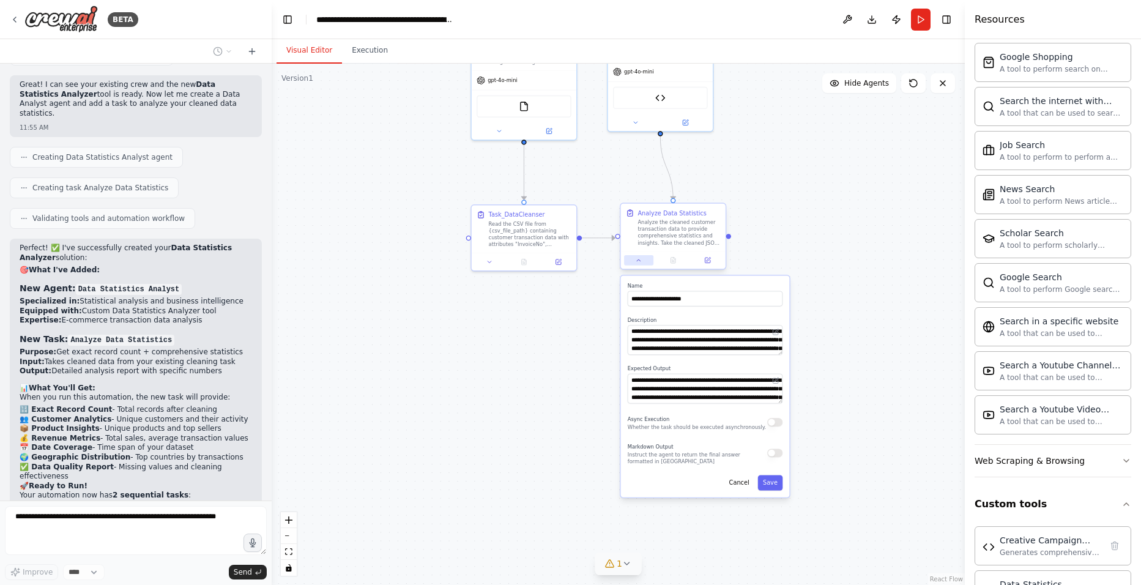
click at [637, 263] on icon at bounding box center [638, 260] width 7 height 7
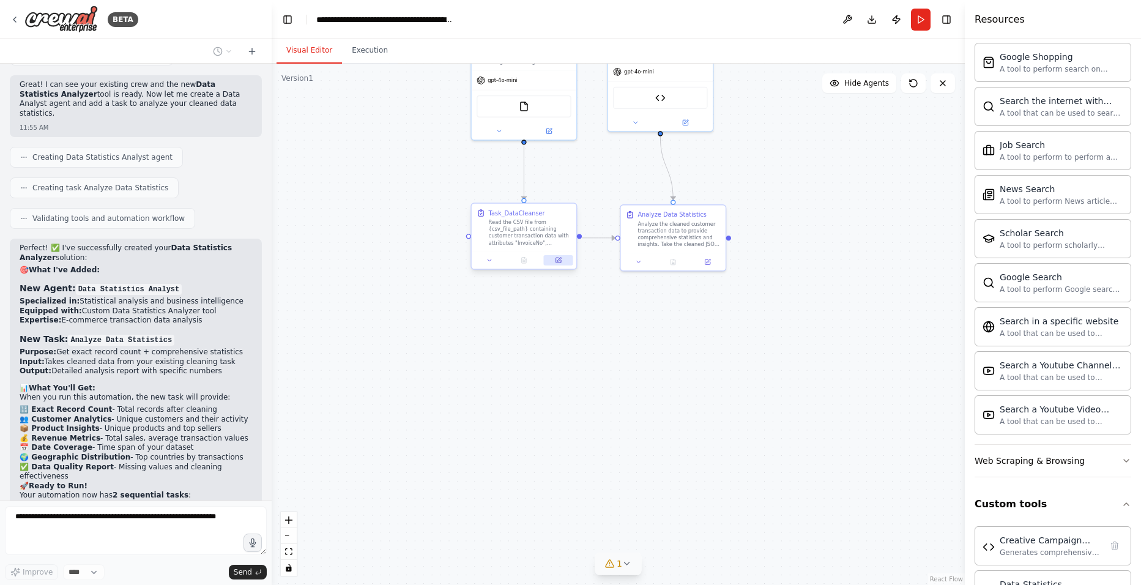
click at [559, 261] on icon at bounding box center [559, 260] width 4 height 4
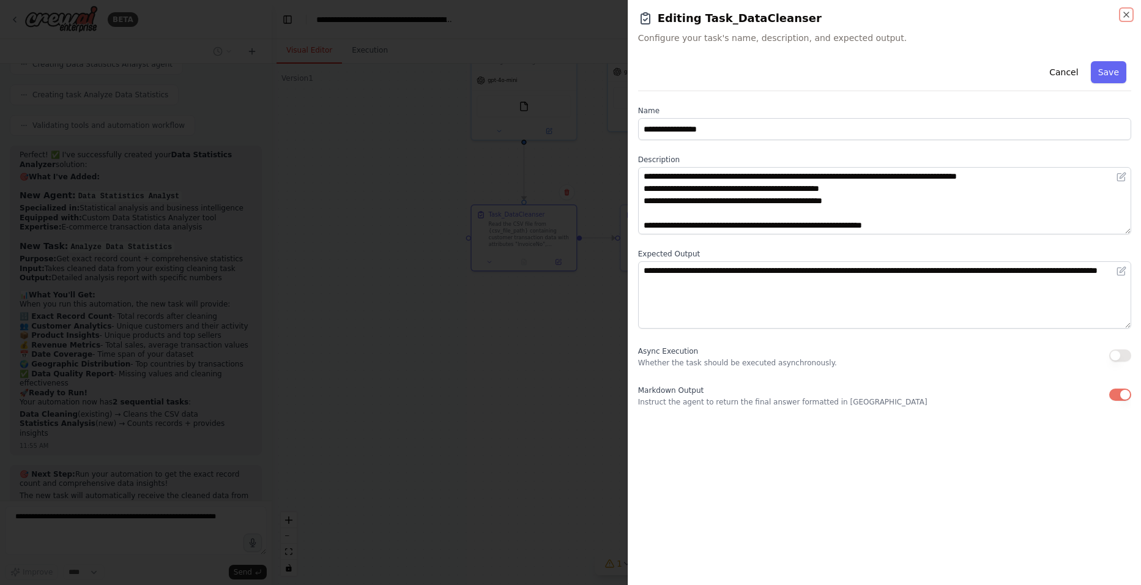
scroll to position [17593, 0]
type textarea "**********"
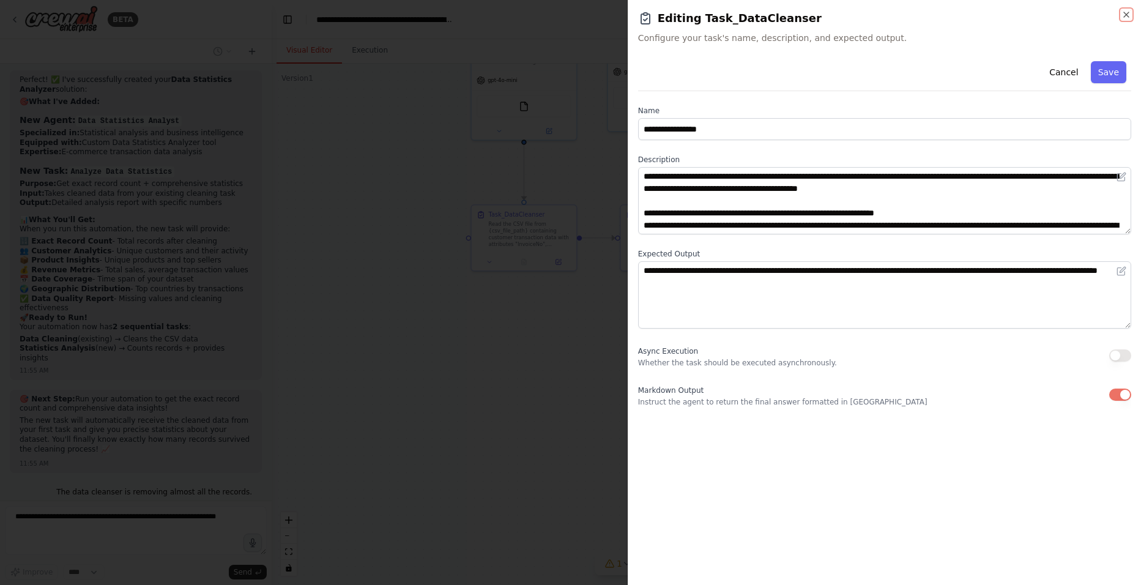
scroll to position [61, 0]
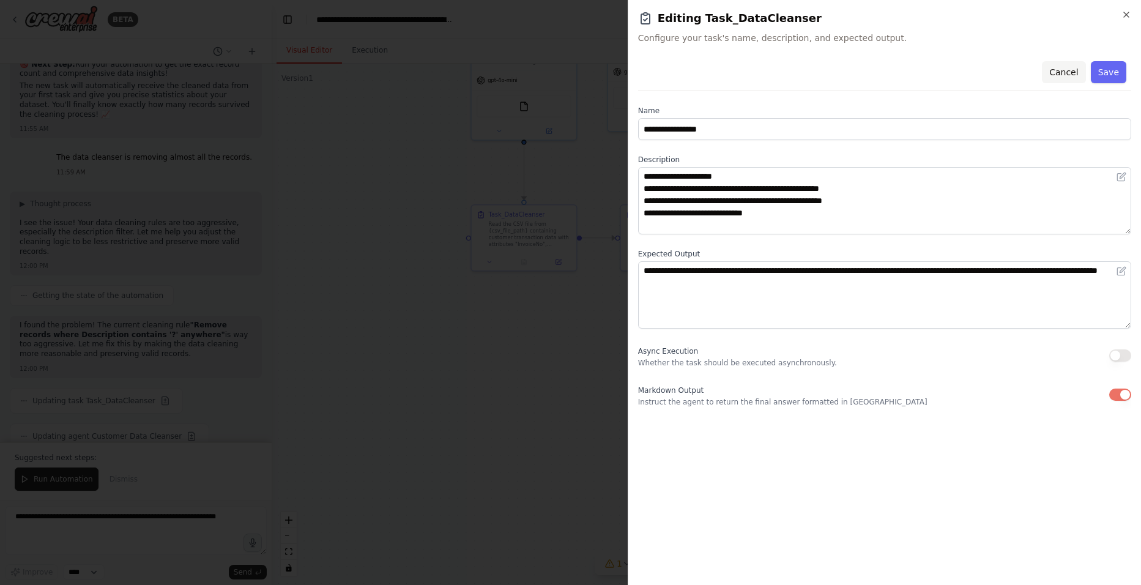
click at [906, 72] on button "Cancel" at bounding box center [1063, 72] width 43 height 22
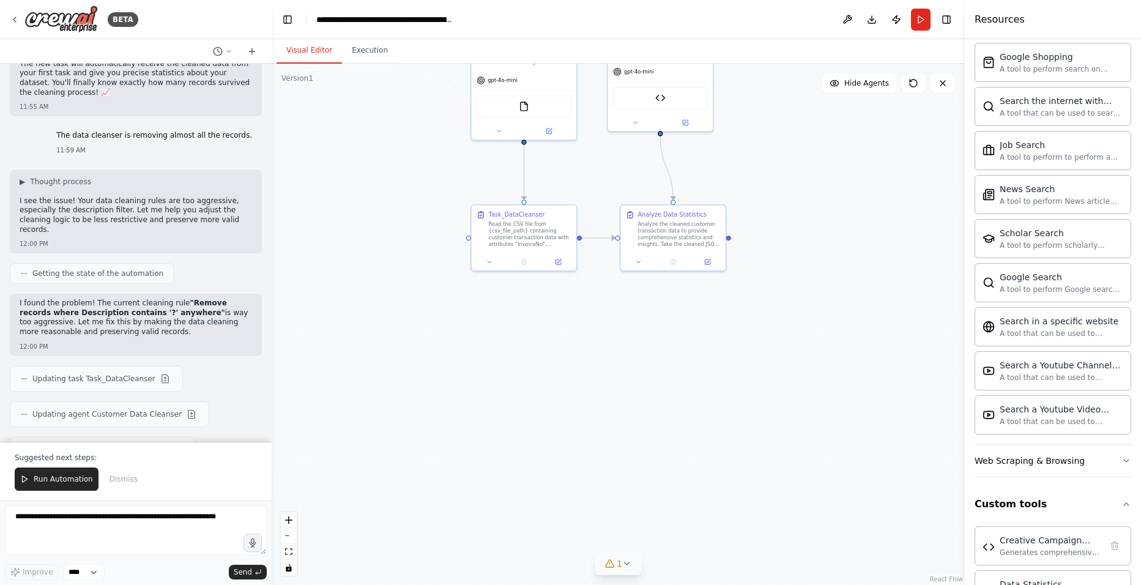
click at [59, 452] on div at bounding box center [570, 292] width 1141 height 585
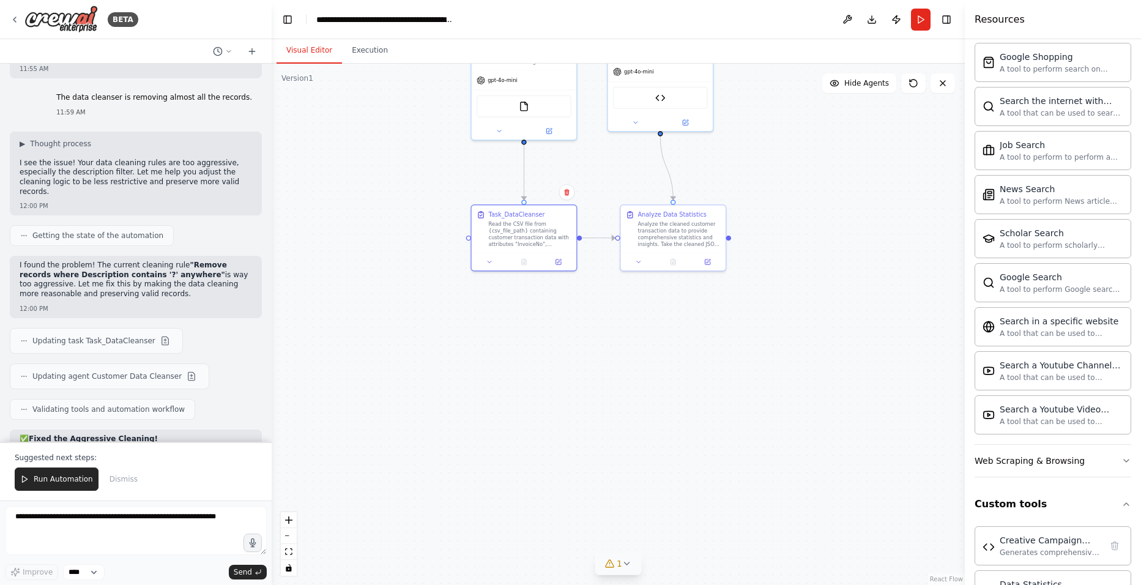
scroll to position [18063, 0]
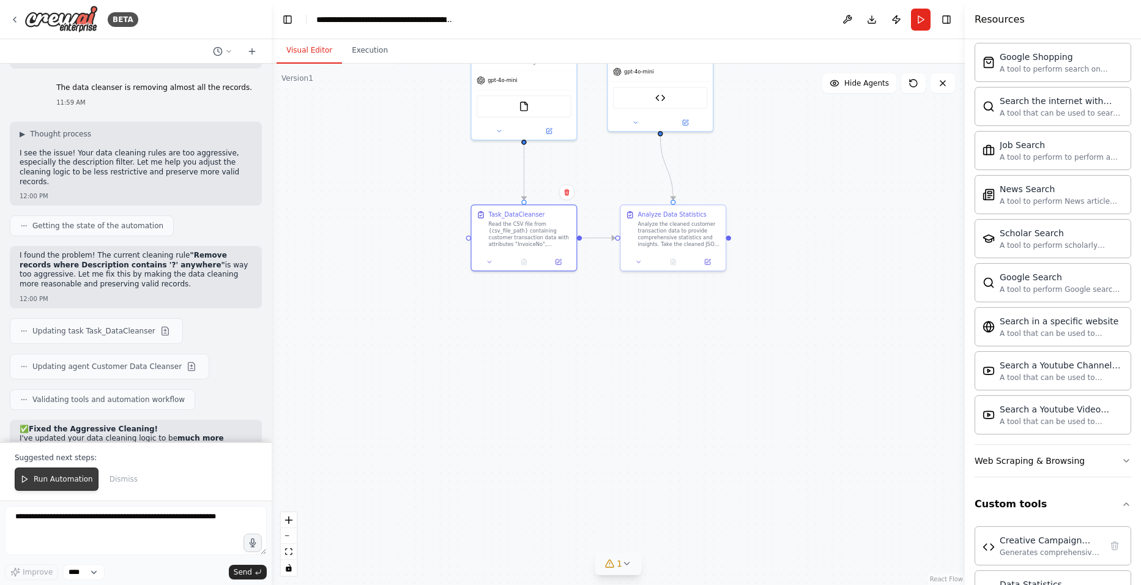
click at [62, 452] on span "Run Automation" at bounding box center [63, 479] width 59 height 10
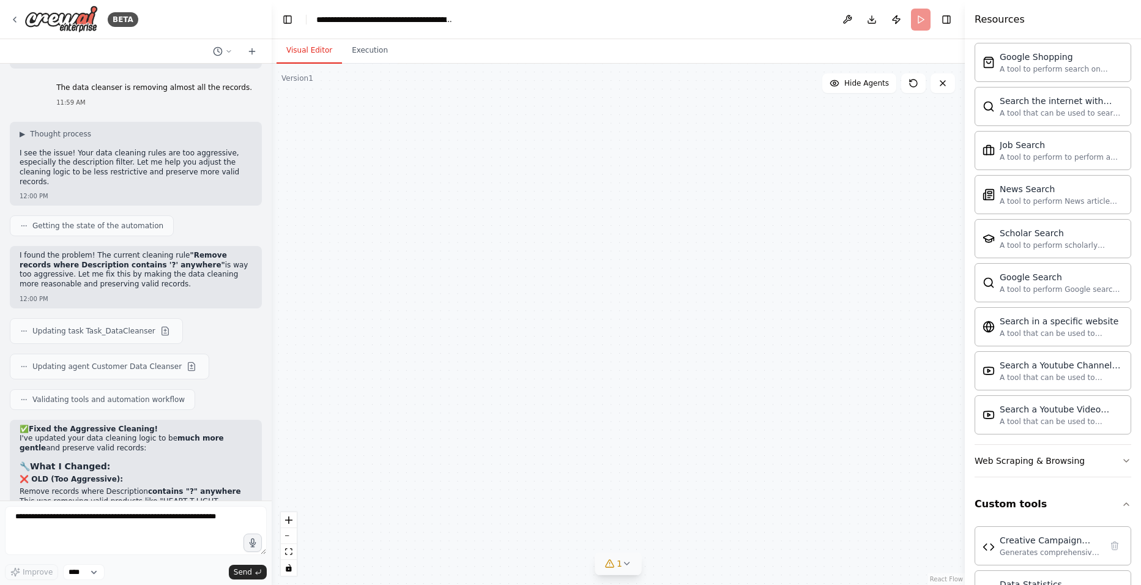
scroll to position [18004, 0]
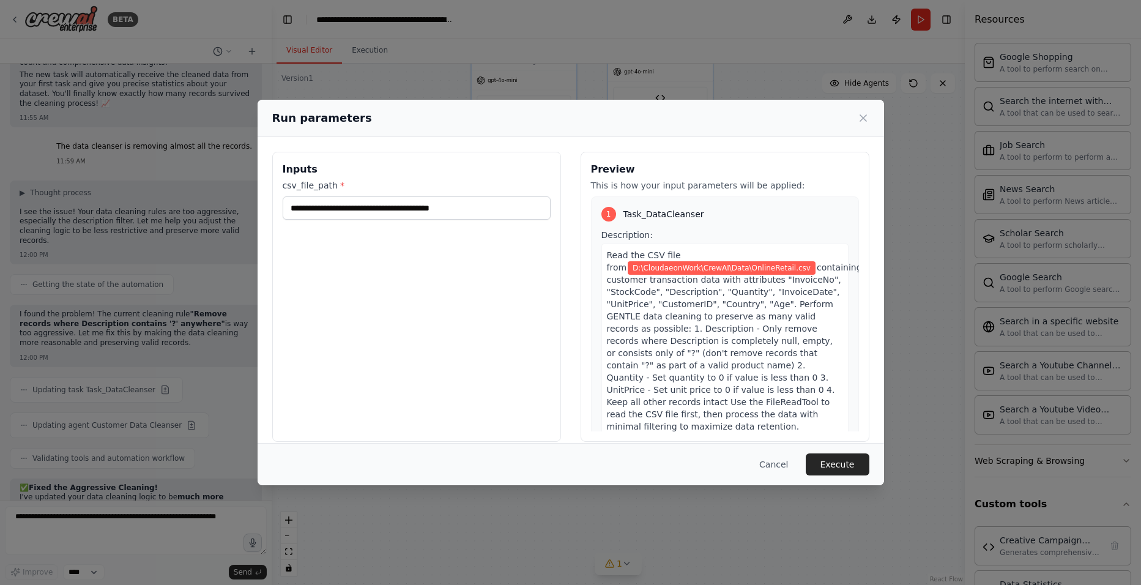
click at [862, 452] on button "Execute" at bounding box center [838, 464] width 64 height 22
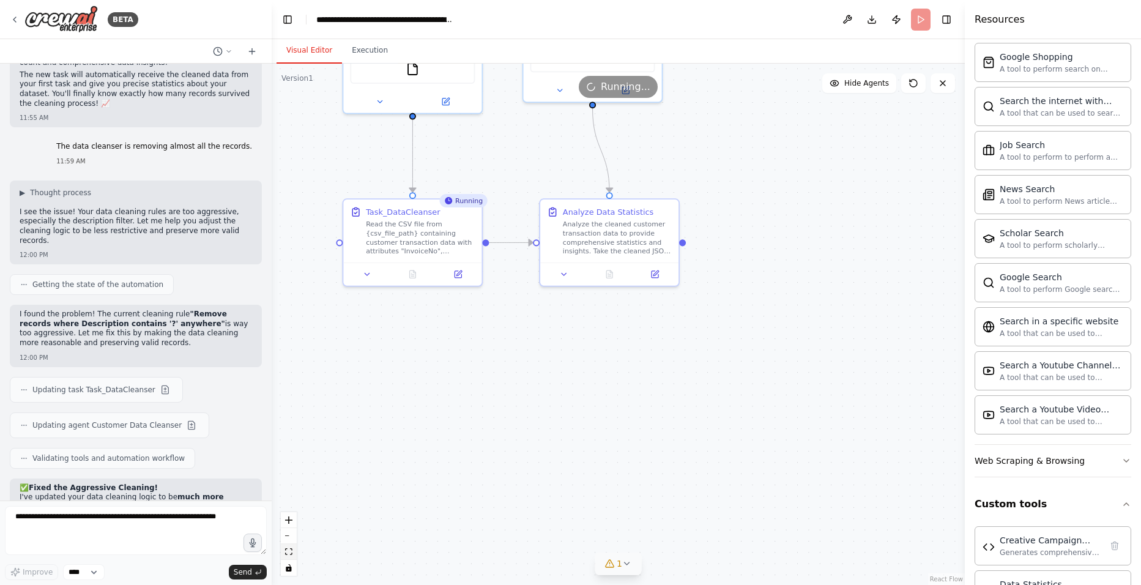
click at [290, 452] on button "fit view" at bounding box center [289, 552] width 16 height 16
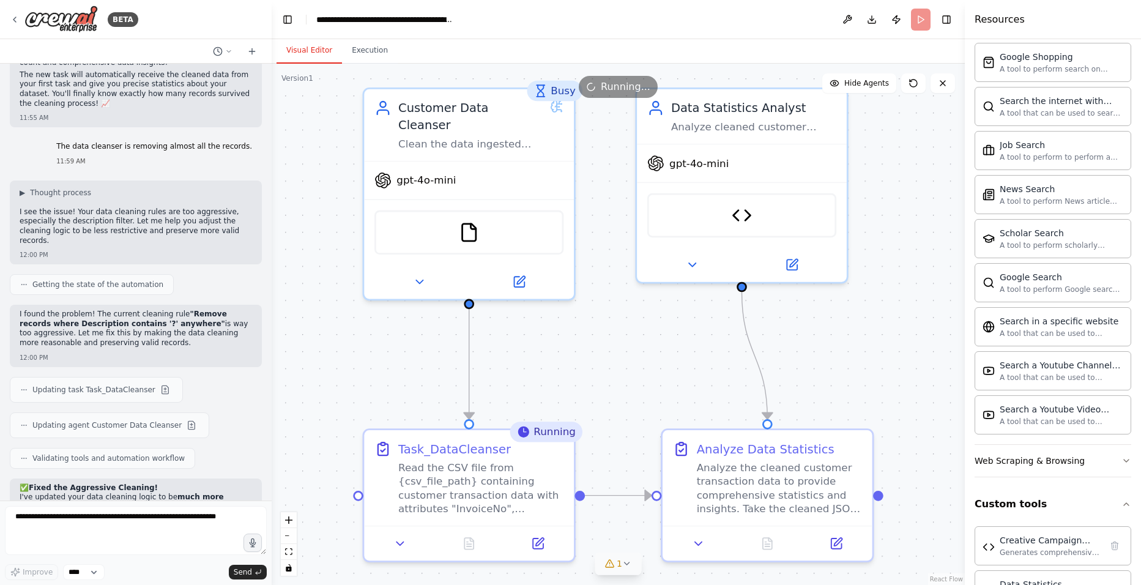
click at [607, 344] on div ".deletable-edge-delete-btn { width: 20px; height: 20px; border: 0px solid #ffff…" at bounding box center [618, 324] width 693 height 521
click at [374, 55] on button "Execution" at bounding box center [370, 51] width 56 height 26
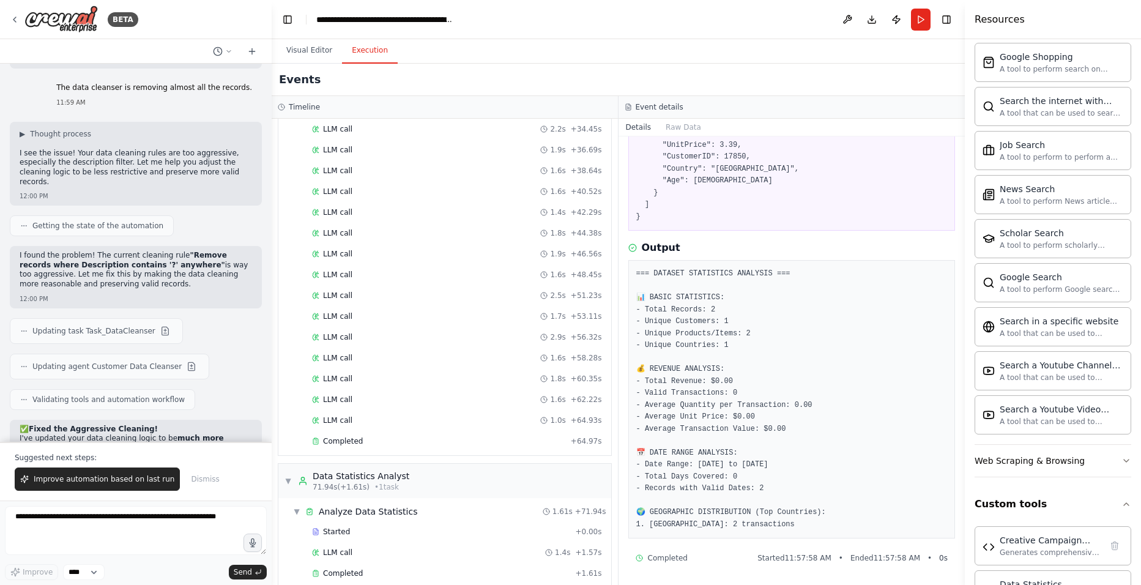
scroll to position [413, 0]
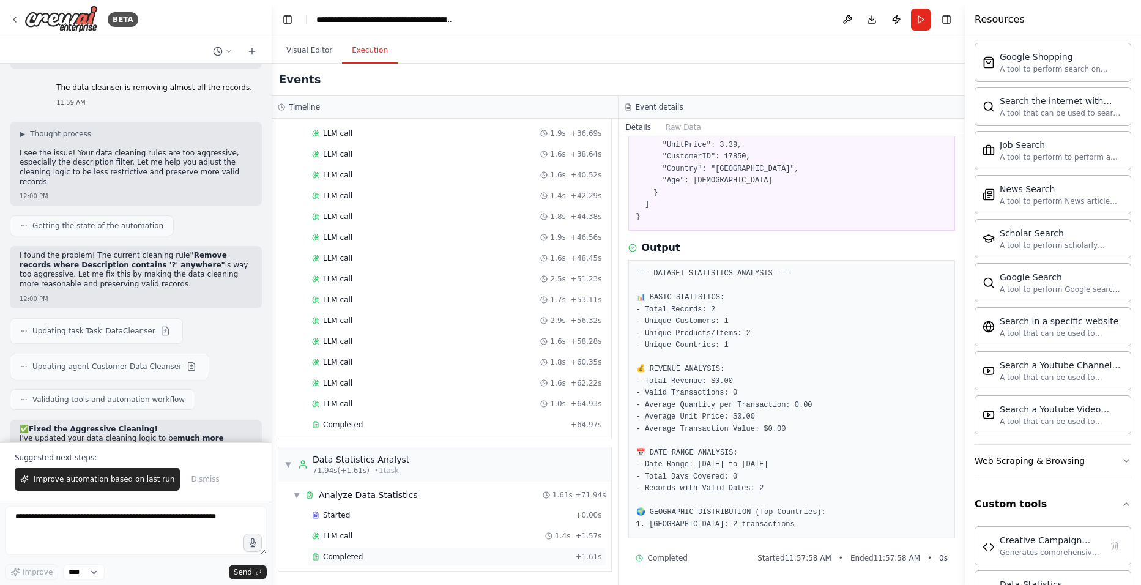
click at [346, 452] on span "Completed" at bounding box center [343, 557] width 40 height 10
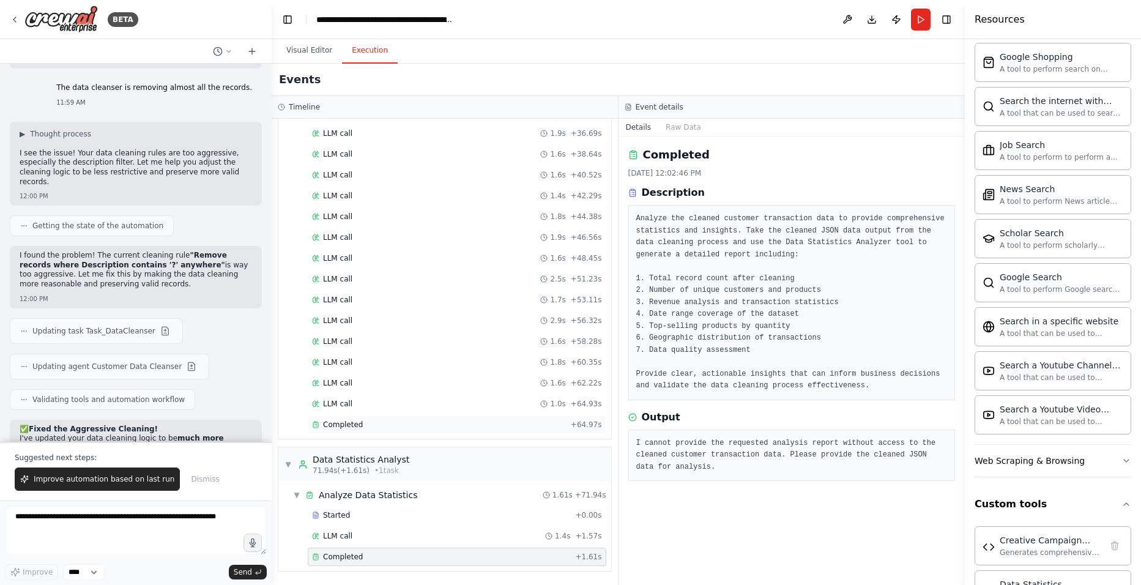
click at [347, 426] on span "Completed" at bounding box center [343, 425] width 40 height 10
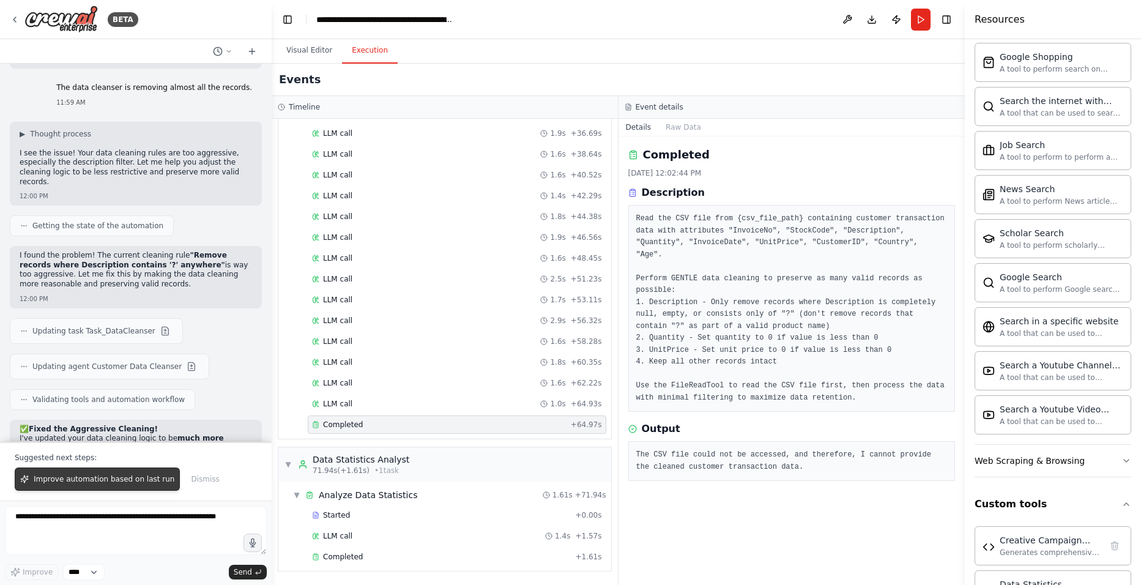
click at [91, 452] on button "Improve automation based on last run" at bounding box center [97, 478] width 165 height 23
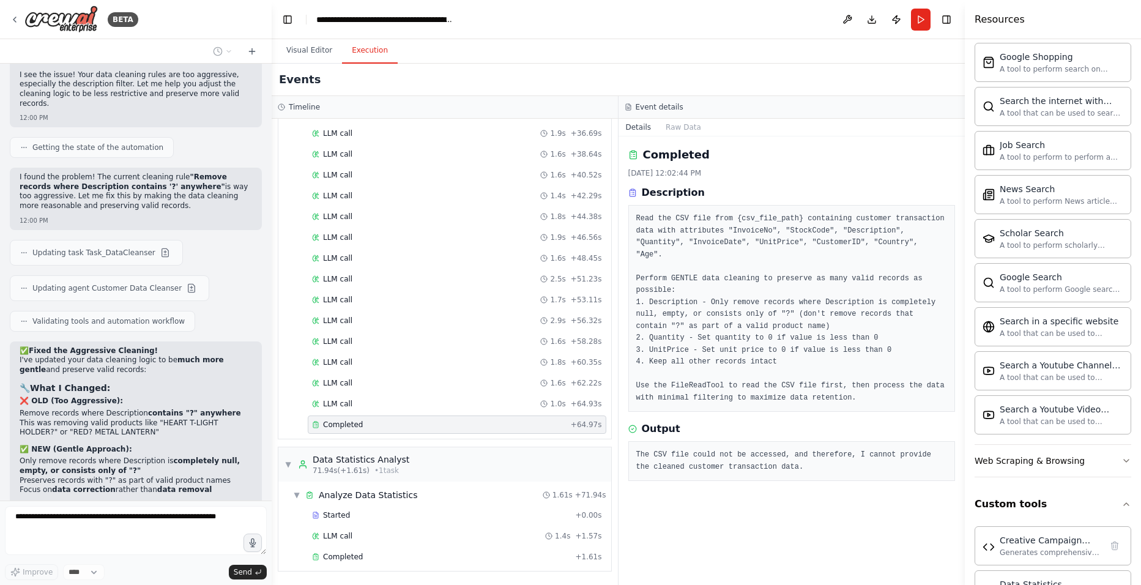
scroll to position [18151, 0]
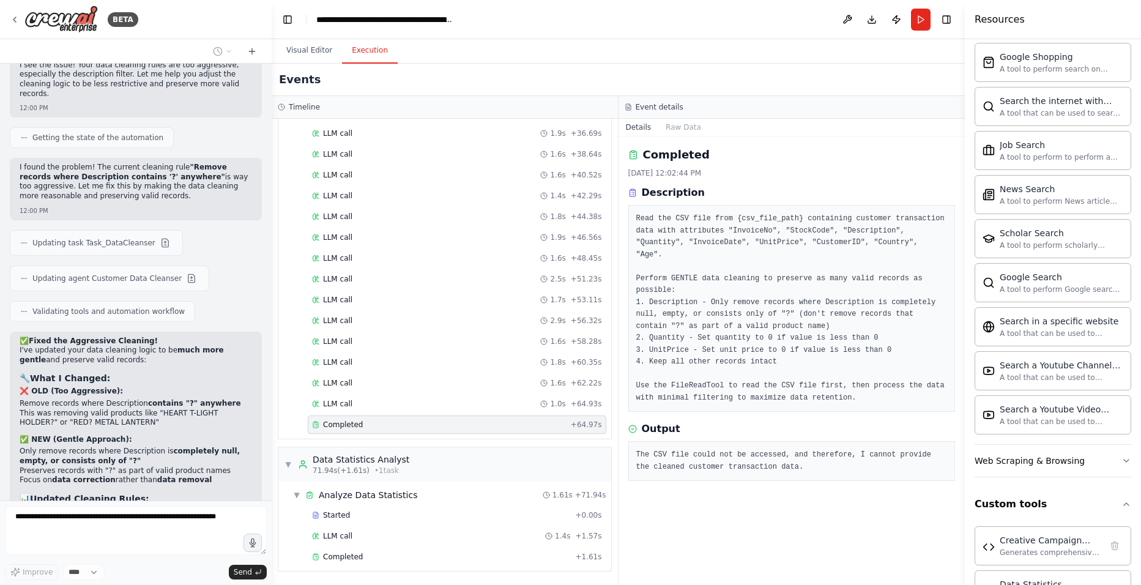
click at [272, 48] on div "Visual Editor Execution" at bounding box center [618, 51] width 693 height 24
click at [318, 61] on button "Visual Editor" at bounding box center [308, 51] width 65 height 26
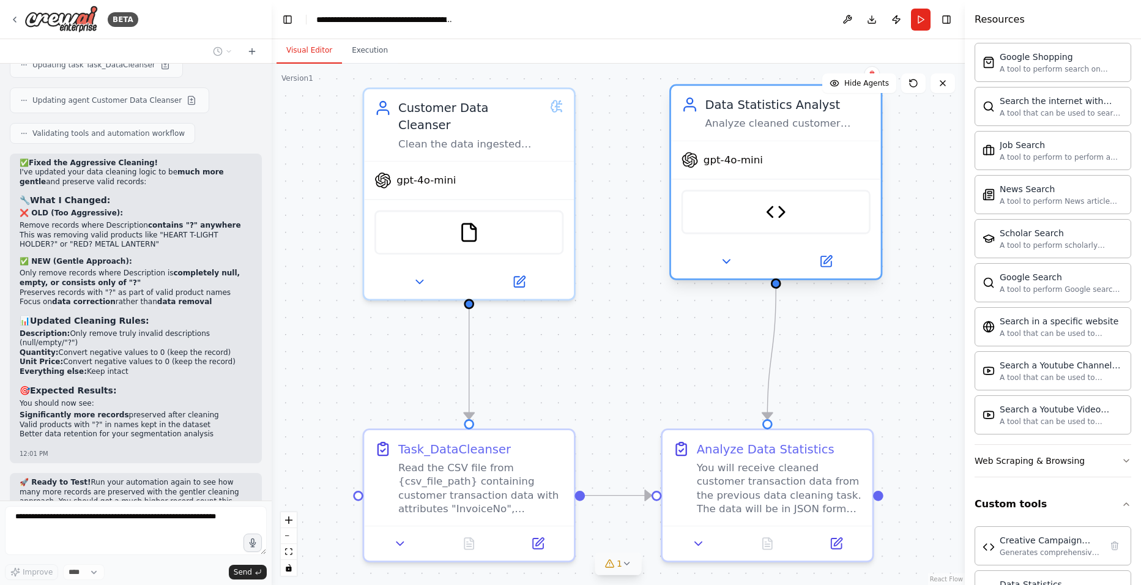
scroll to position [18365, 0]
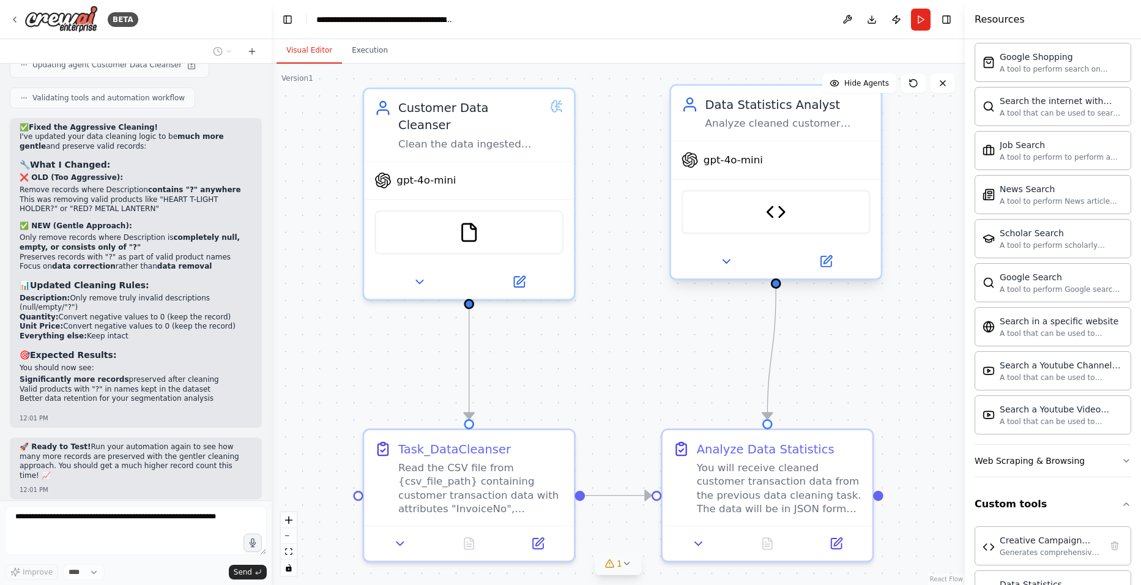
drag, startPoint x: 744, startPoint y: 96, endPoint x: 770, endPoint y: 95, distance: 26.3
click at [770, 96] on div "Data Statistics Analyst" at bounding box center [787, 104] width 165 height 17
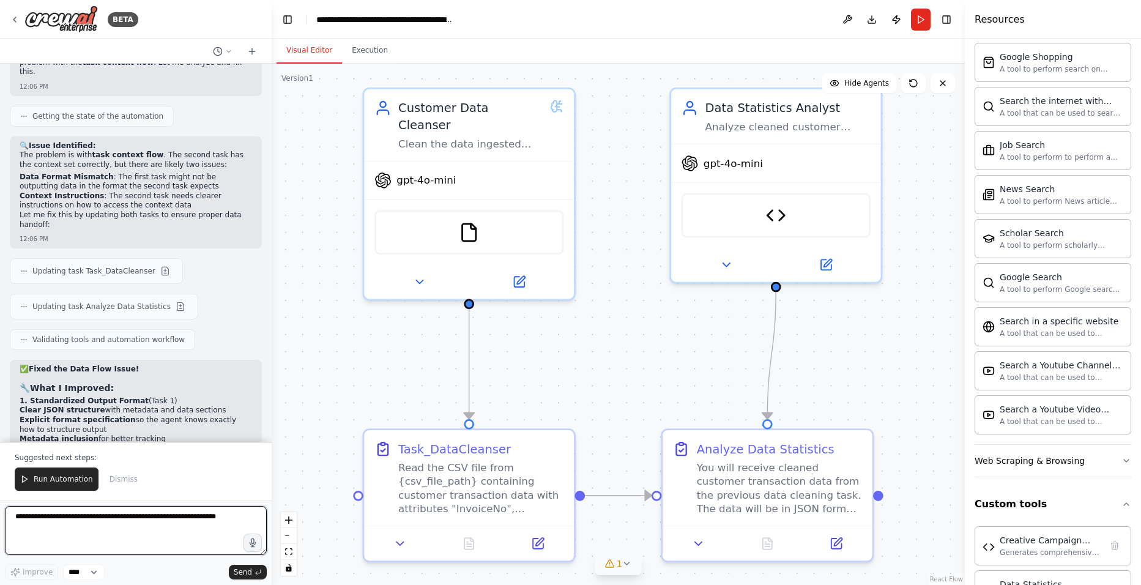
scroll to position [18871, 0]
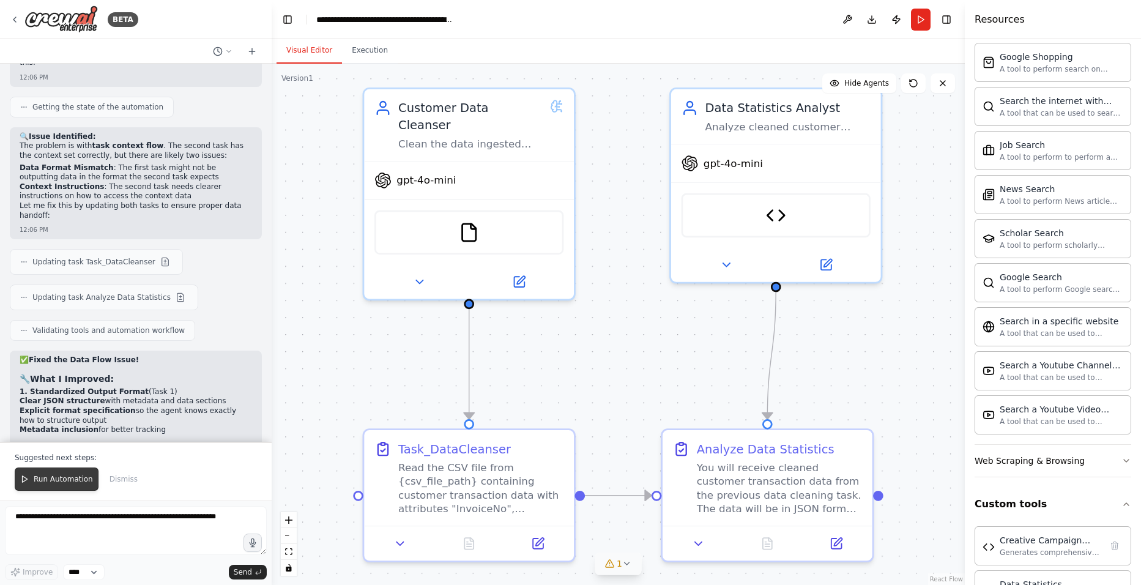
click at [72, 452] on span "Run Automation" at bounding box center [63, 479] width 59 height 10
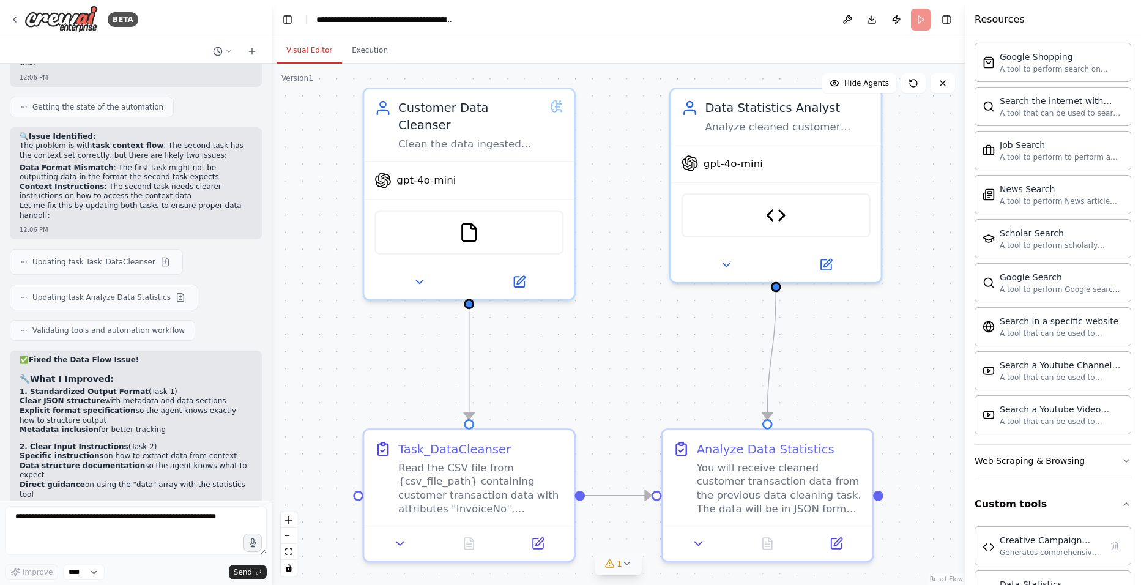
scroll to position [18812, 0]
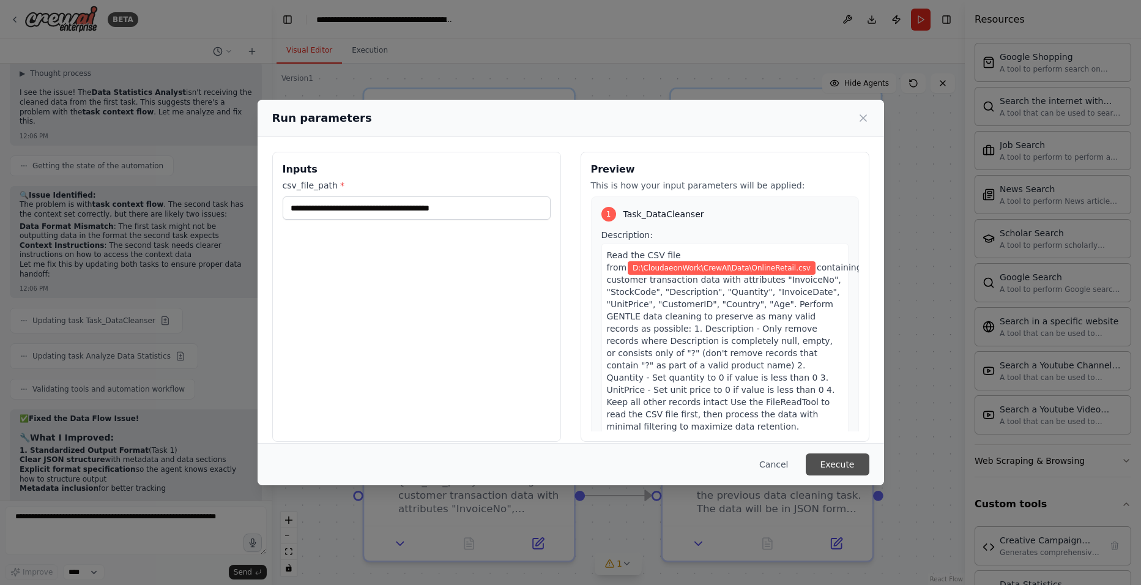
click at [831, 452] on button "Execute" at bounding box center [838, 464] width 64 height 22
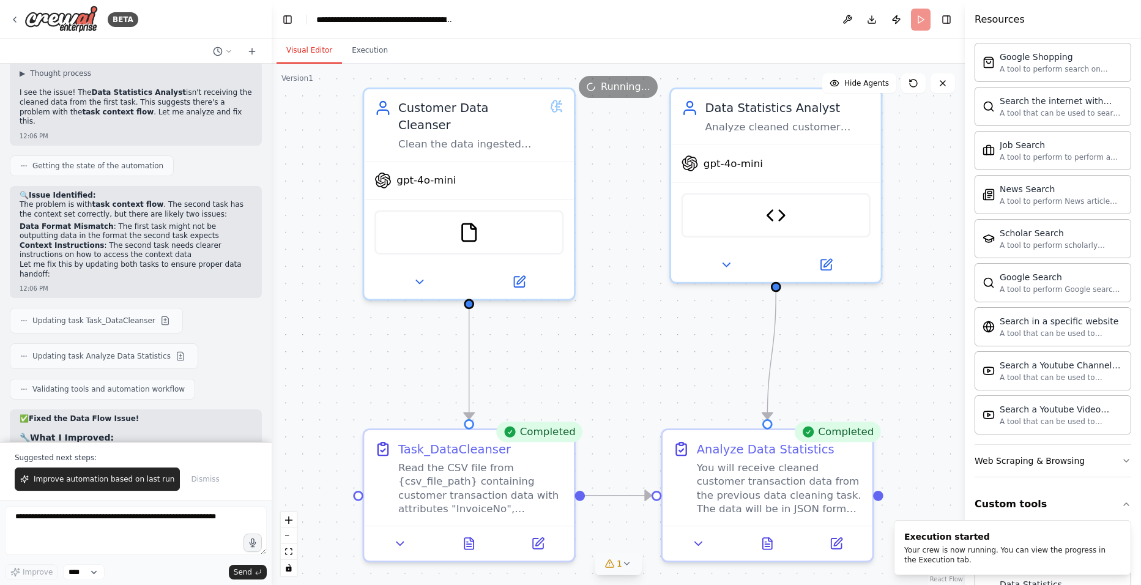
scroll to position [18871, 0]
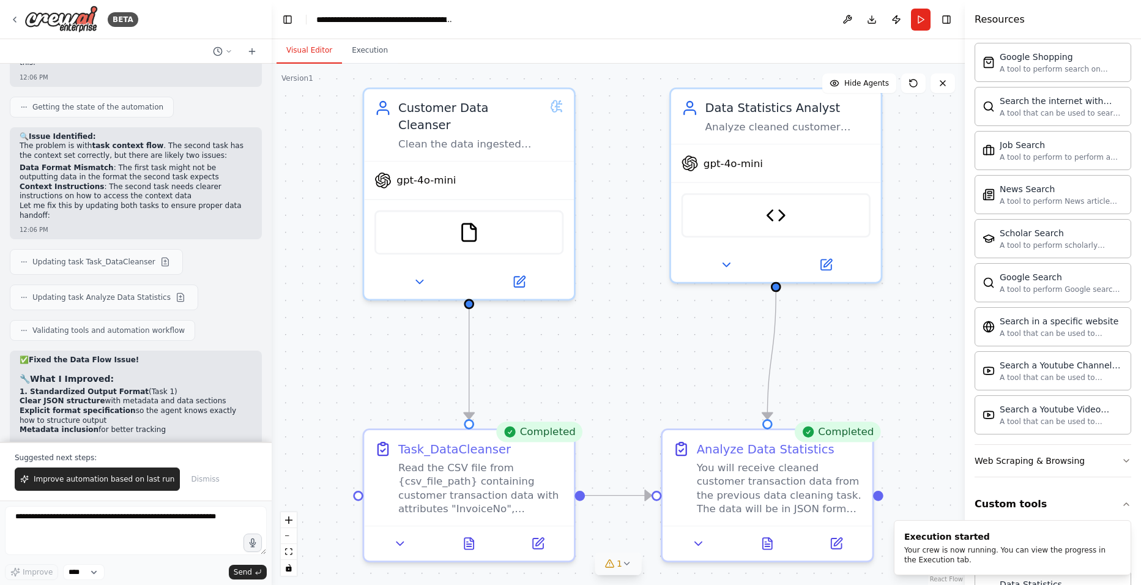
click at [379, 50] on button "Execution" at bounding box center [370, 51] width 56 height 26
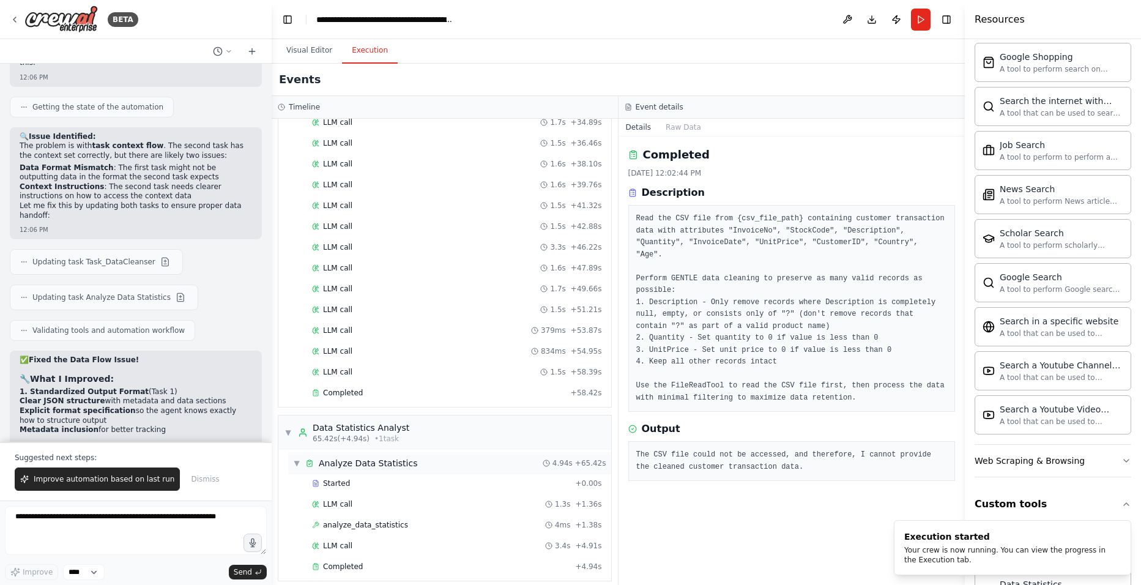
scroll to position [455, 0]
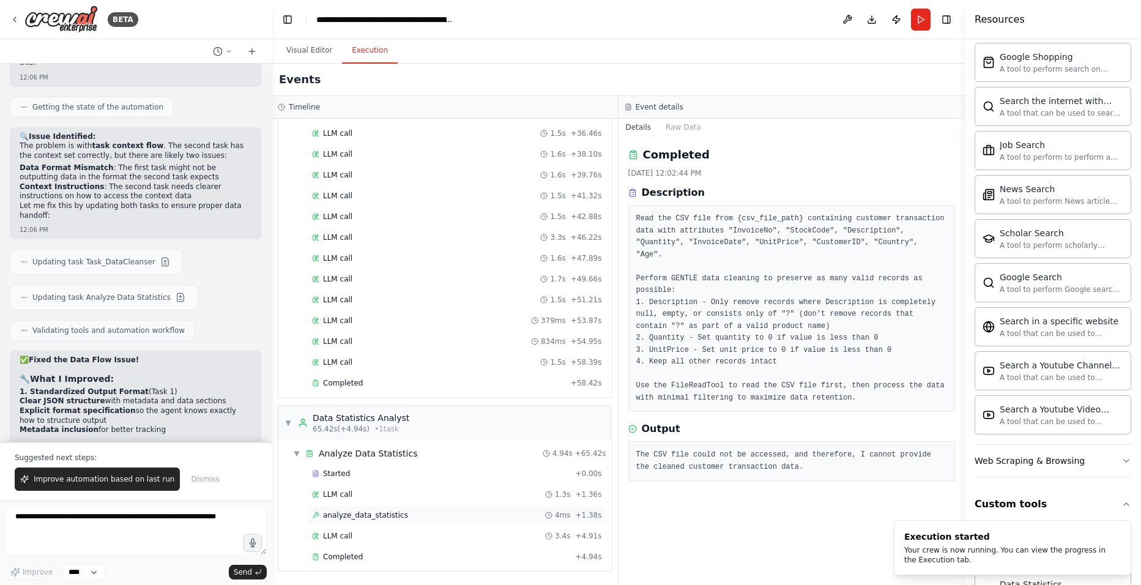
click at [393, 452] on span "analyze_data_statistics" at bounding box center [365, 515] width 85 height 10
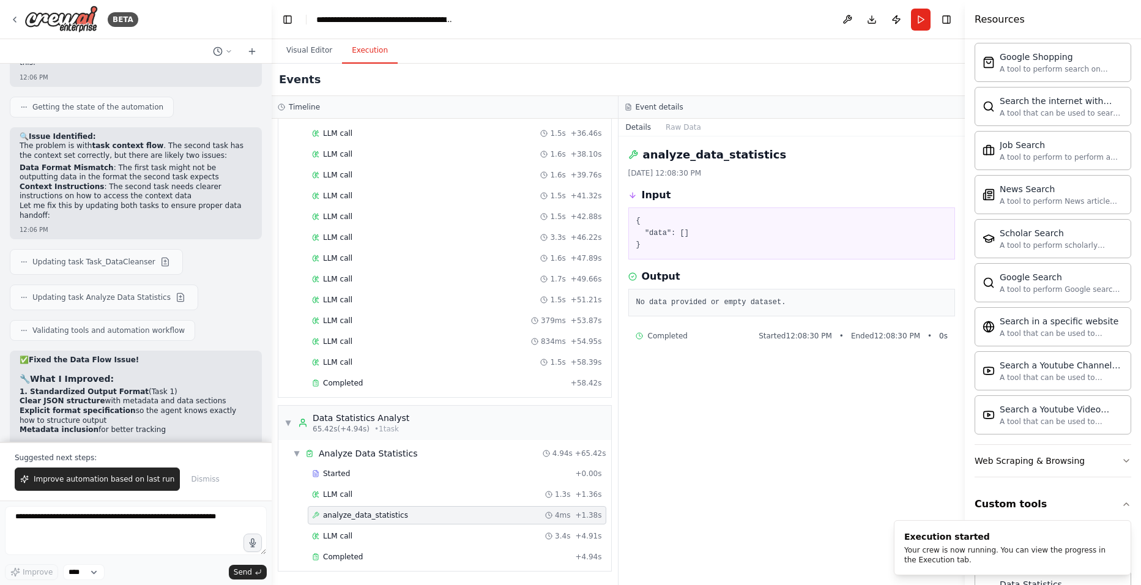
click at [350, 452] on span "analyze_data_statistics" at bounding box center [365, 515] width 85 height 10
click at [359, 389] on div "Completed + 58.42s" at bounding box center [457, 383] width 298 height 18
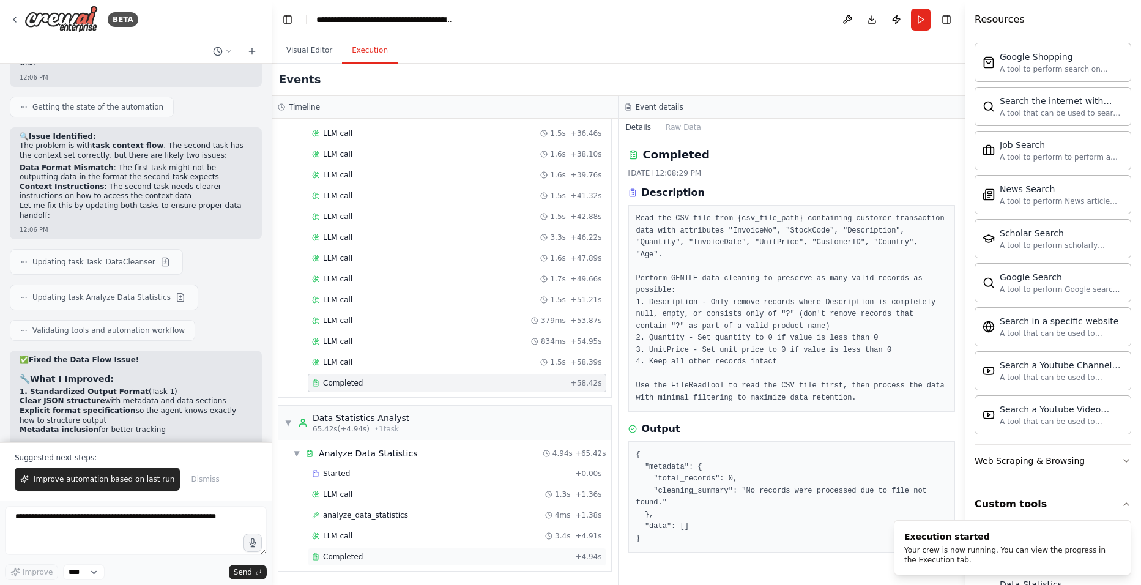
click at [368, 452] on div "Completed" at bounding box center [441, 557] width 258 height 10
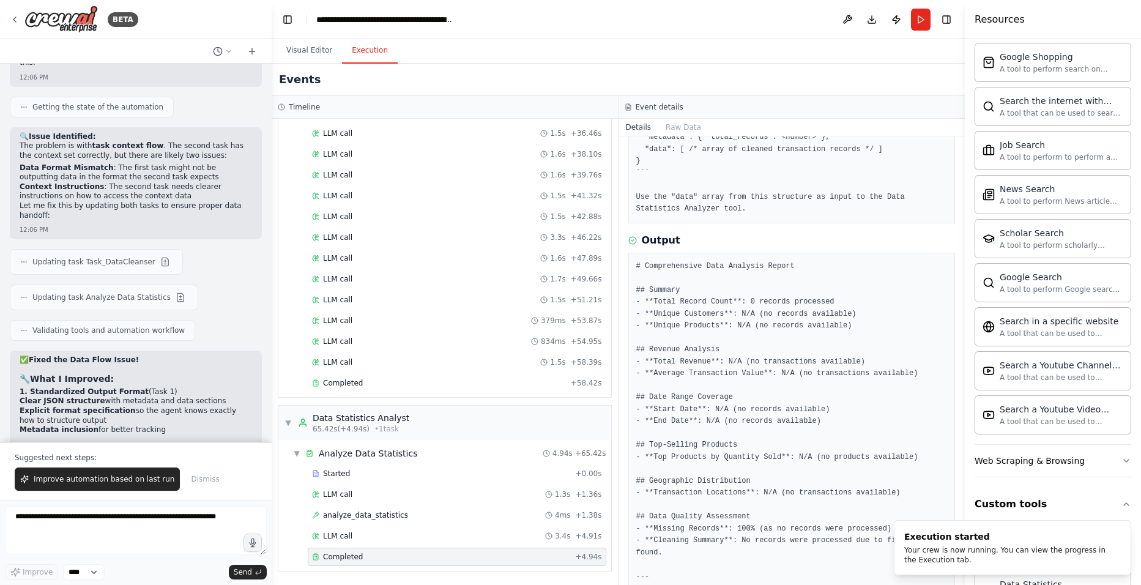
scroll to position [357, 0]
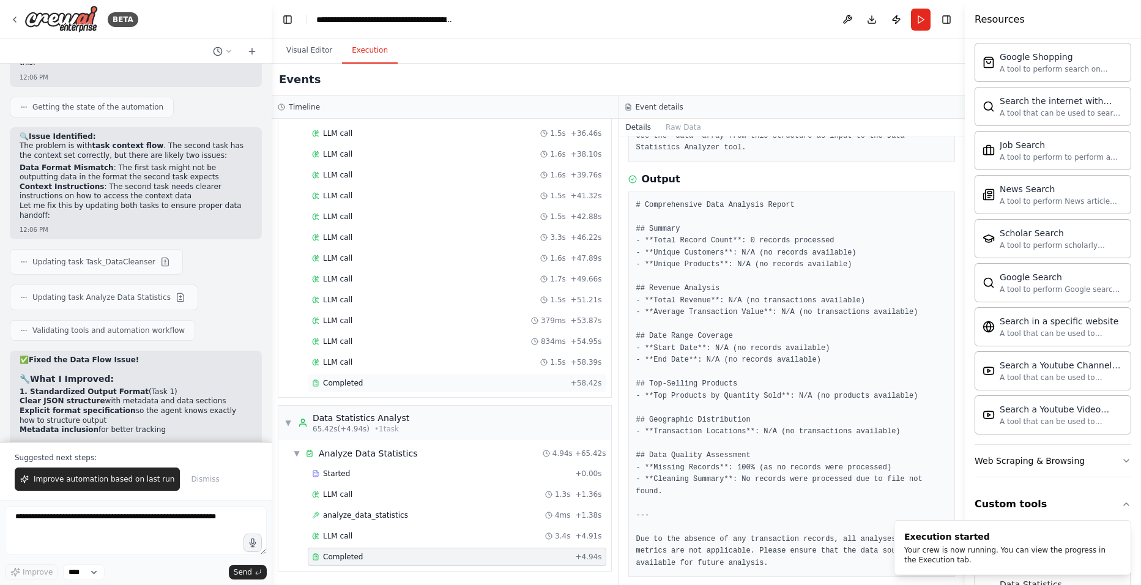
click at [358, 385] on span "Completed" at bounding box center [343, 383] width 40 height 10
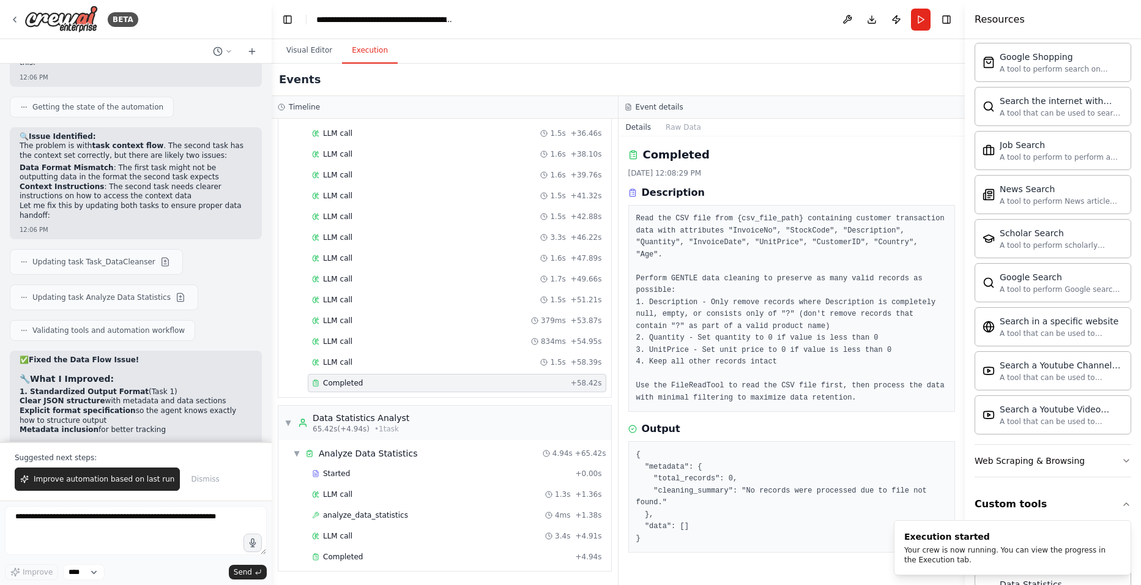
scroll to position [0, 0]
click at [681, 137] on div "Completed 9/15/2025, 12:08:29 PM Description Read the CSV file from {csv_file_p…" at bounding box center [791, 360] width 347 height 448
click at [679, 132] on button "Raw Data" at bounding box center [683, 127] width 50 height 17
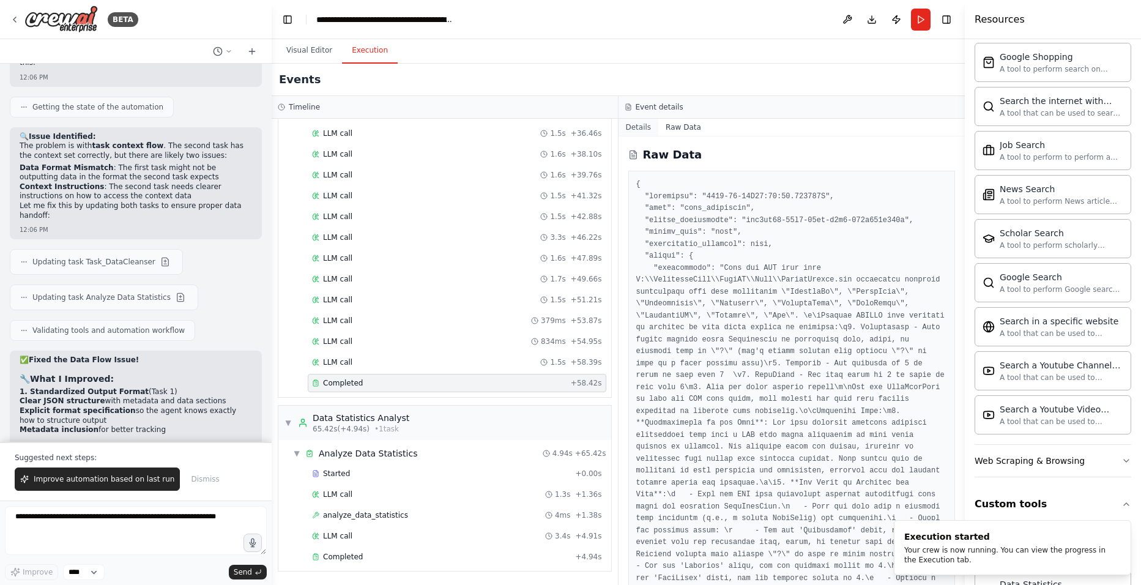
click at [627, 132] on button "Details" at bounding box center [638, 127] width 40 height 17
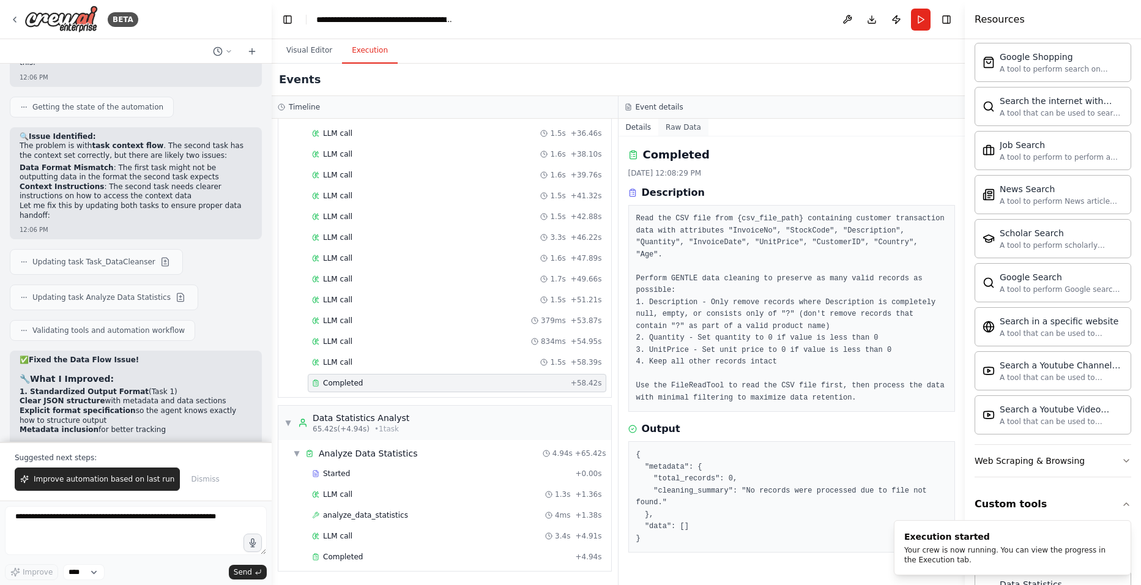
click at [675, 132] on button "Raw Data" at bounding box center [683, 127] width 50 height 17
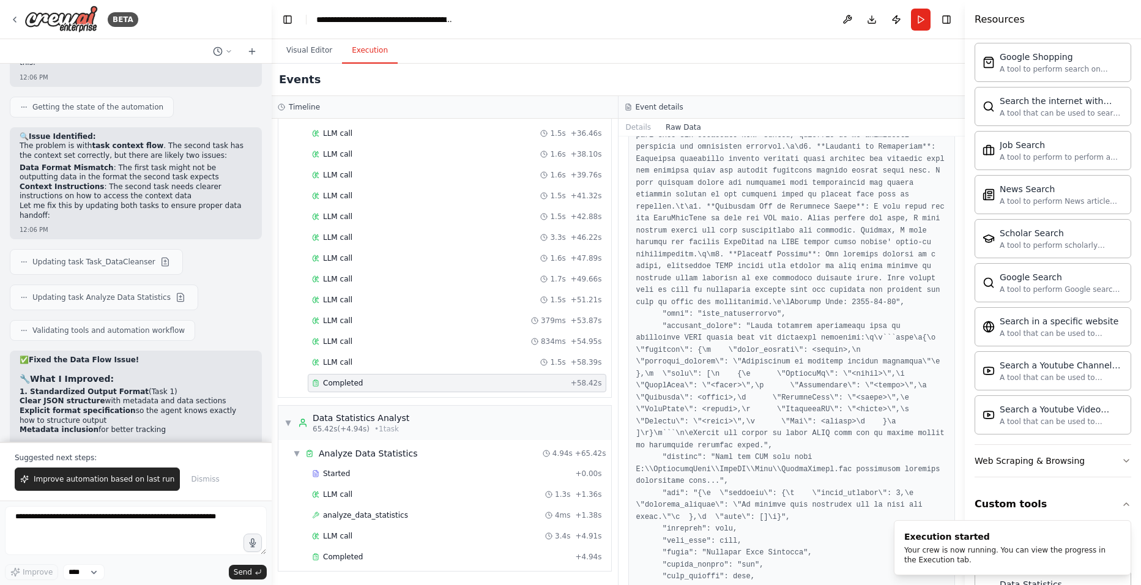
scroll to position [1590, 0]
click at [648, 126] on button "Details" at bounding box center [638, 127] width 40 height 17
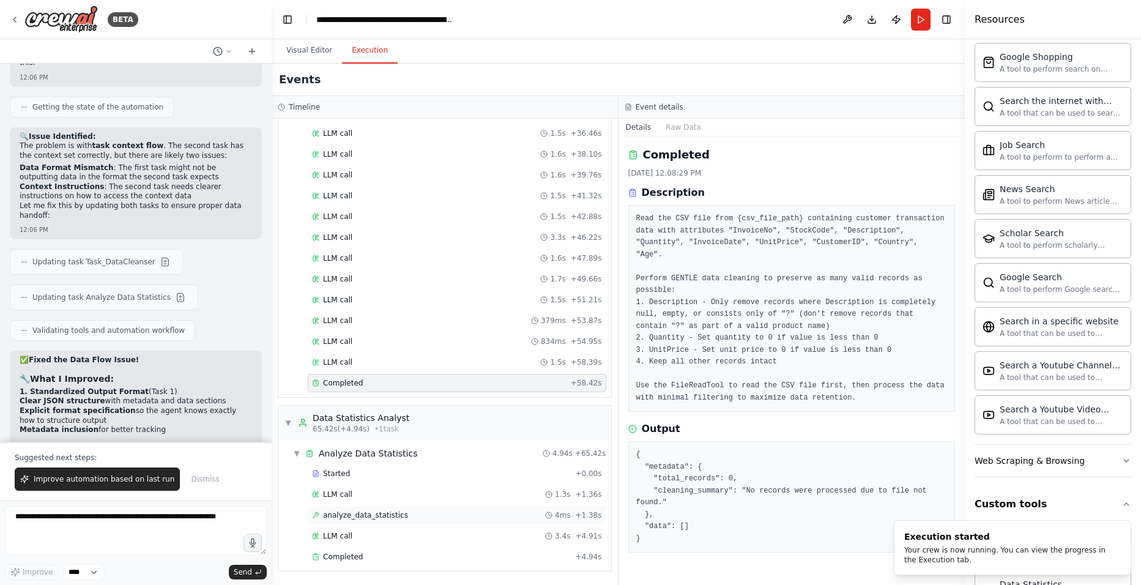
click at [361, 452] on span "analyze_data_statistics" at bounding box center [365, 515] width 85 height 10
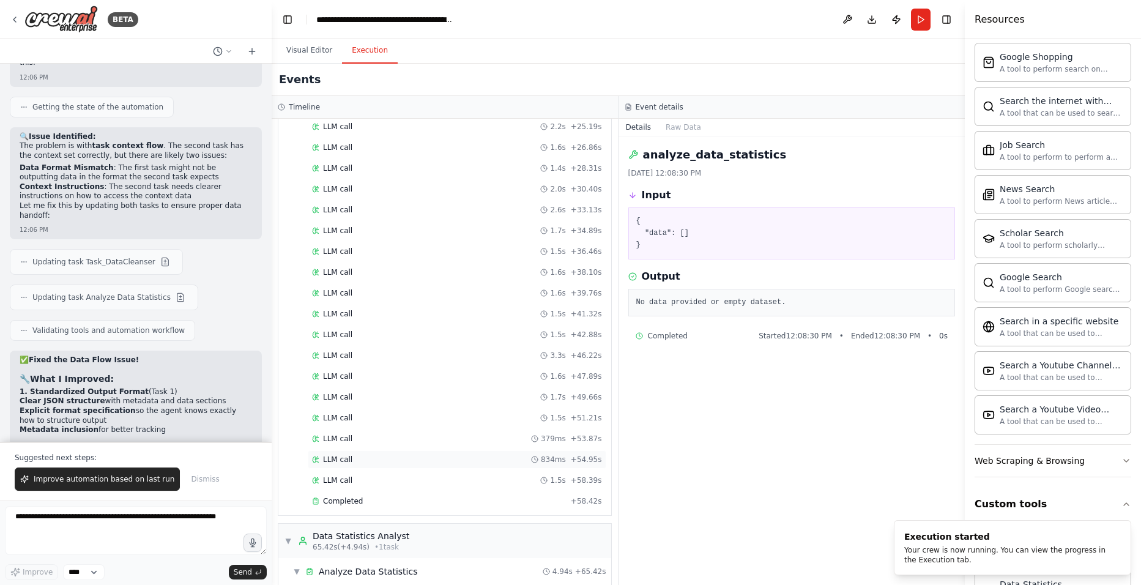
scroll to position [394, 0]
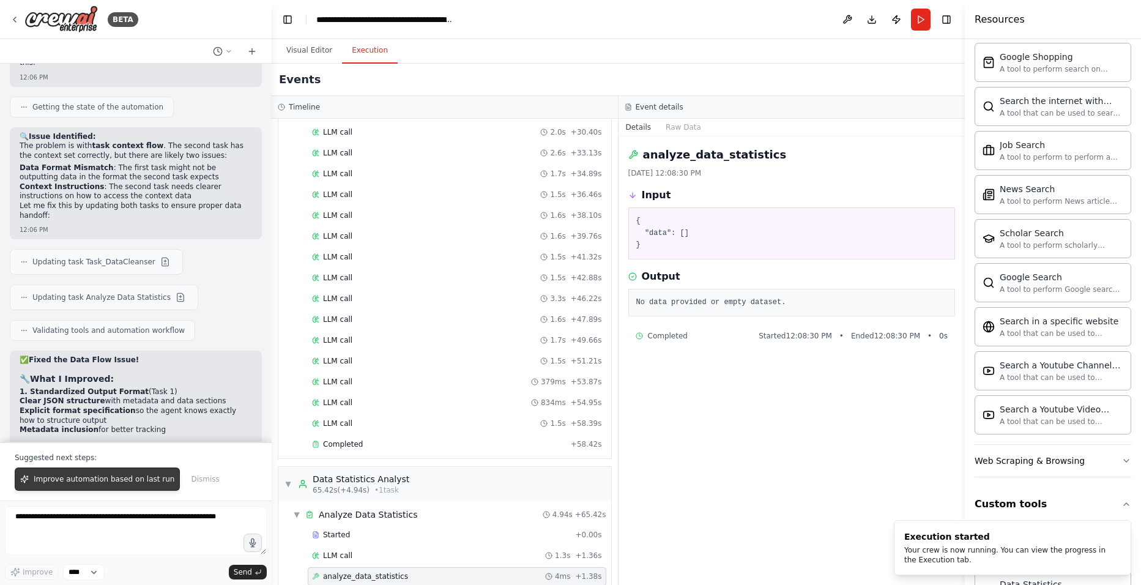
click at [105, 452] on span "Improve automation based on last run" at bounding box center [104, 479] width 141 height 10
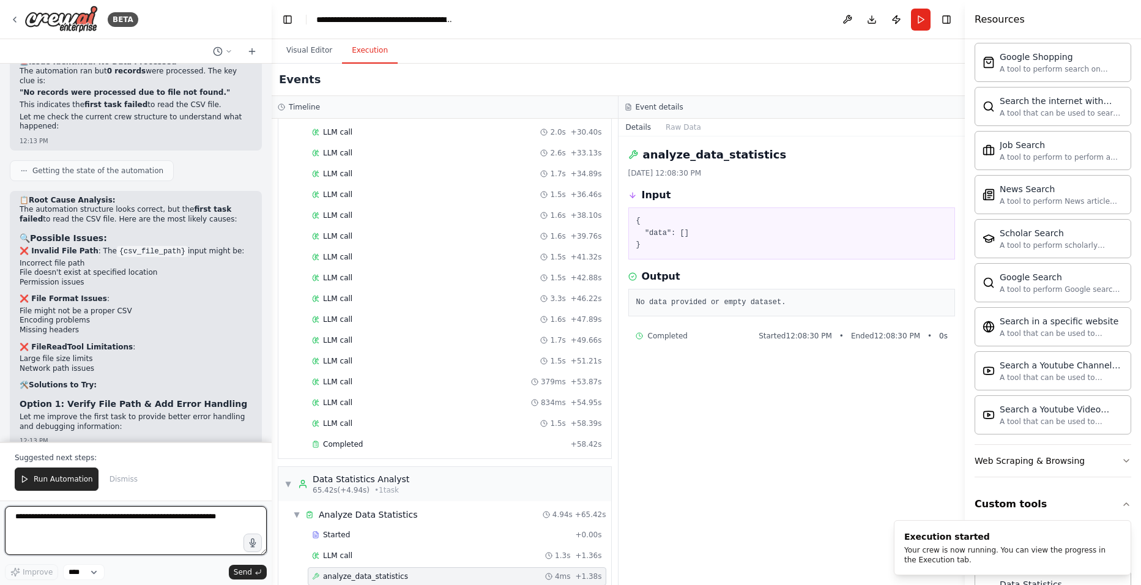
scroll to position [19642, 0]
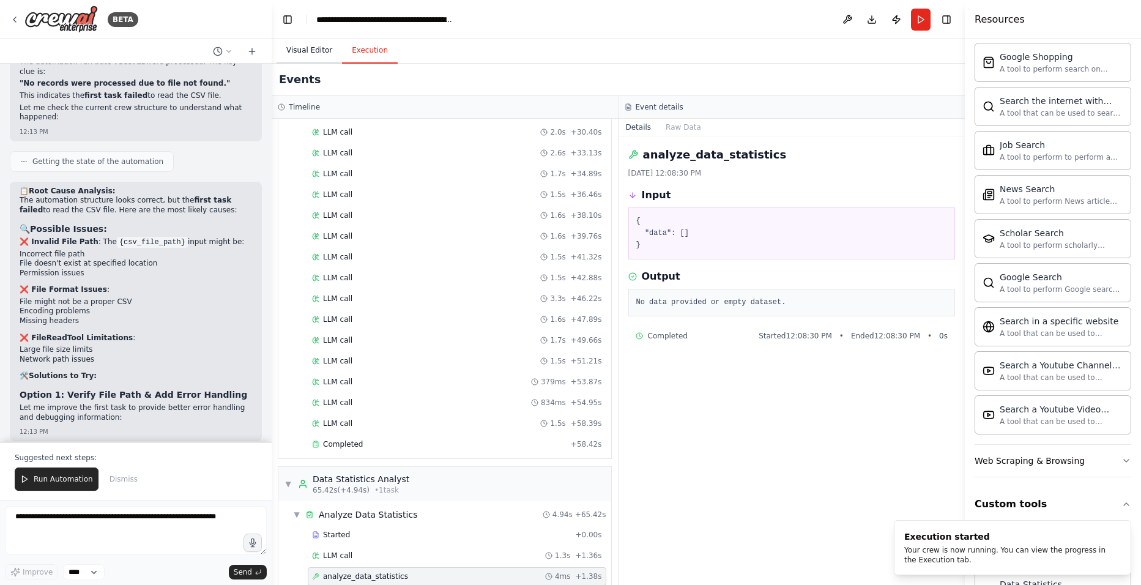
click at [279, 57] on button "Visual Editor" at bounding box center [308, 51] width 65 height 26
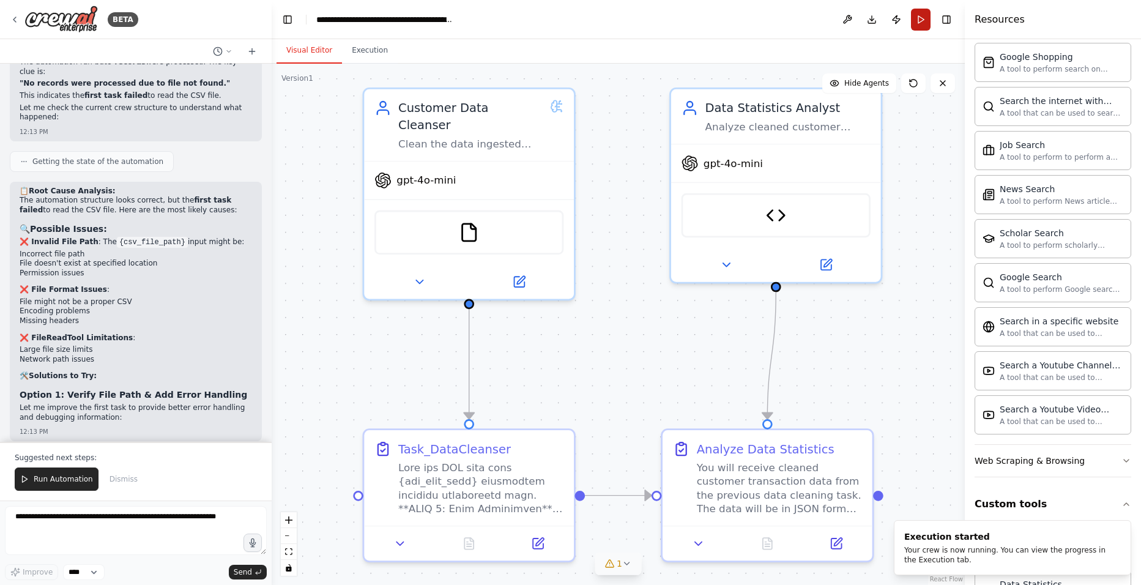
click at [906, 24] on button "Run" at bounding box center [921, 20] width 20 height 22
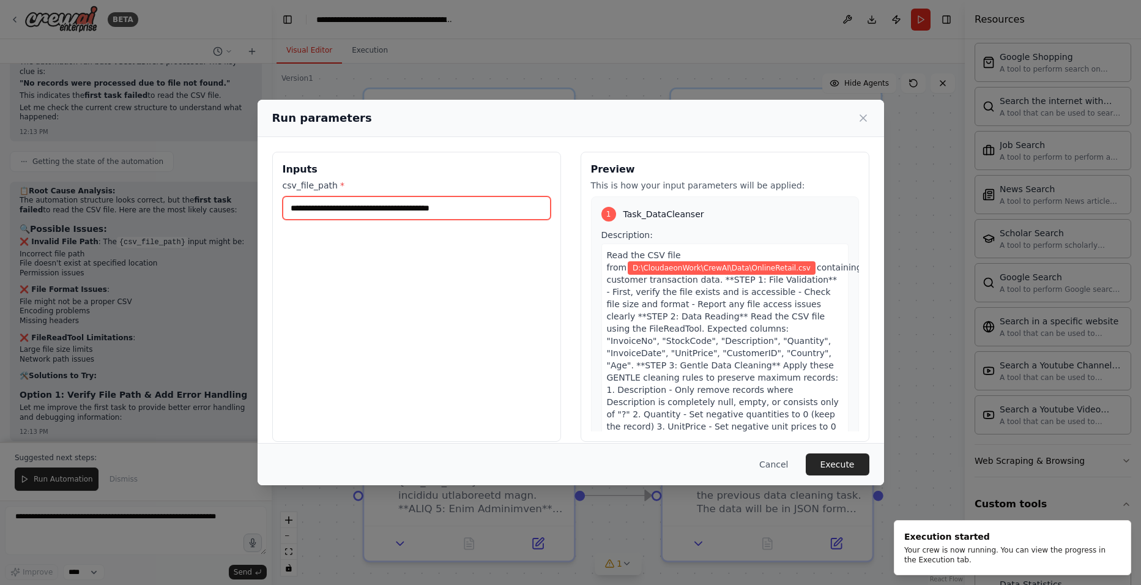
click at [489, 210] on input "**********" at bounding box center [417, 207] width 268 height 23
click at [302, 207] on input "**********" at bounding box center [417, 207] width 268 height 23
type input "**********"
click at [831, 452] on button "Execute" at bounding box center [838, 464] width 64 height 22
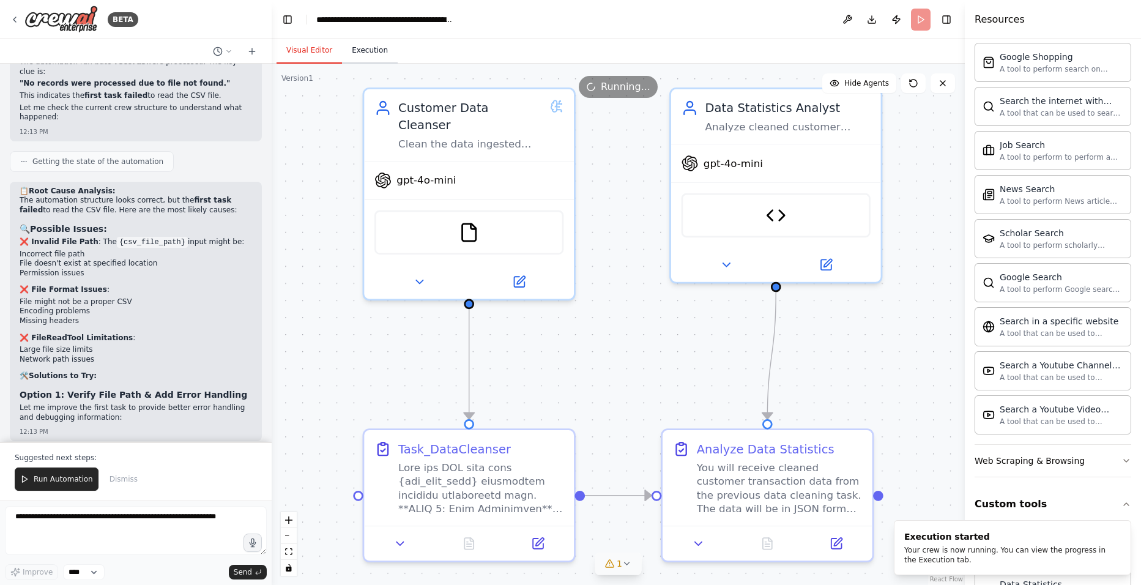
drag, startPoint x: 368, startPoint y: 43, endPoint x: 367, endPoint y: 60, distance: 16.6
click at [368, 43] on button "Execution" at bounding box center [370, 51] width 56 height 26
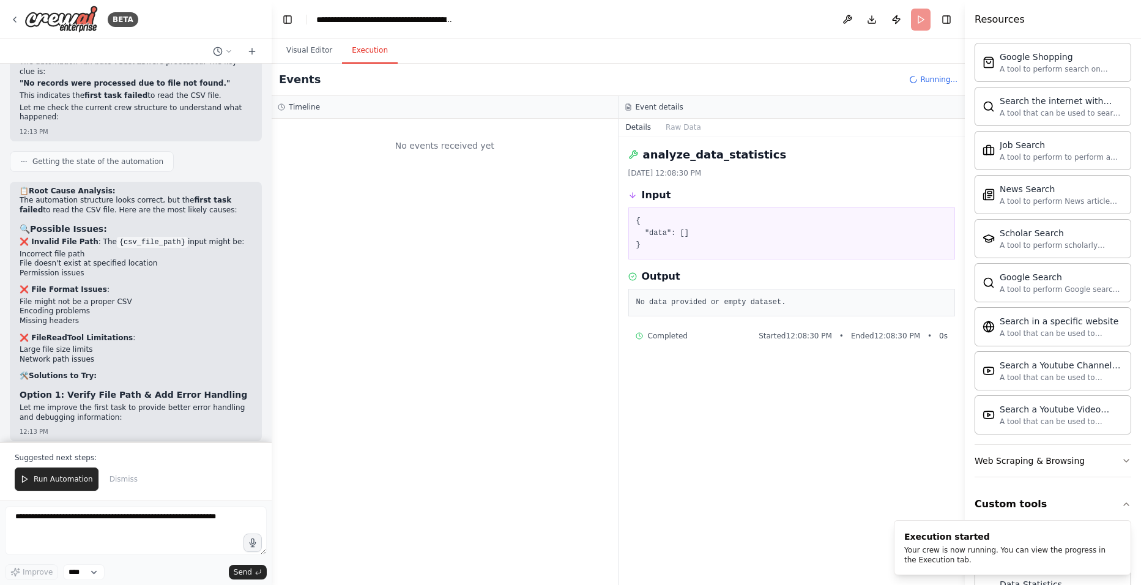
scroll to position [0, 0]
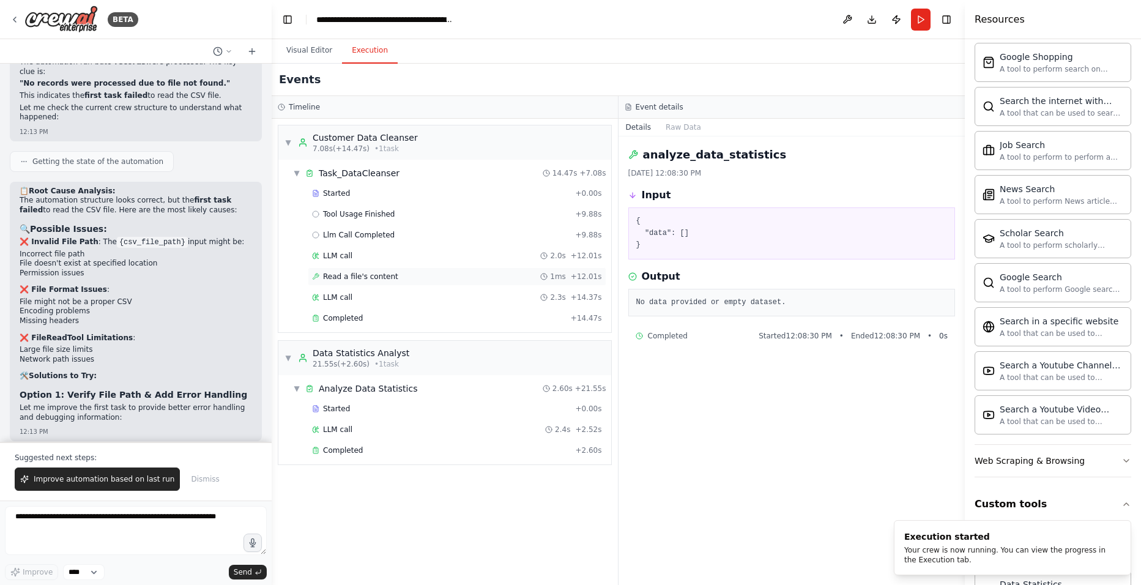
click at [390, 284] on div "Read a file's content 1ms + 12.01s" at bounding box center [457, 276] width 298 height 18
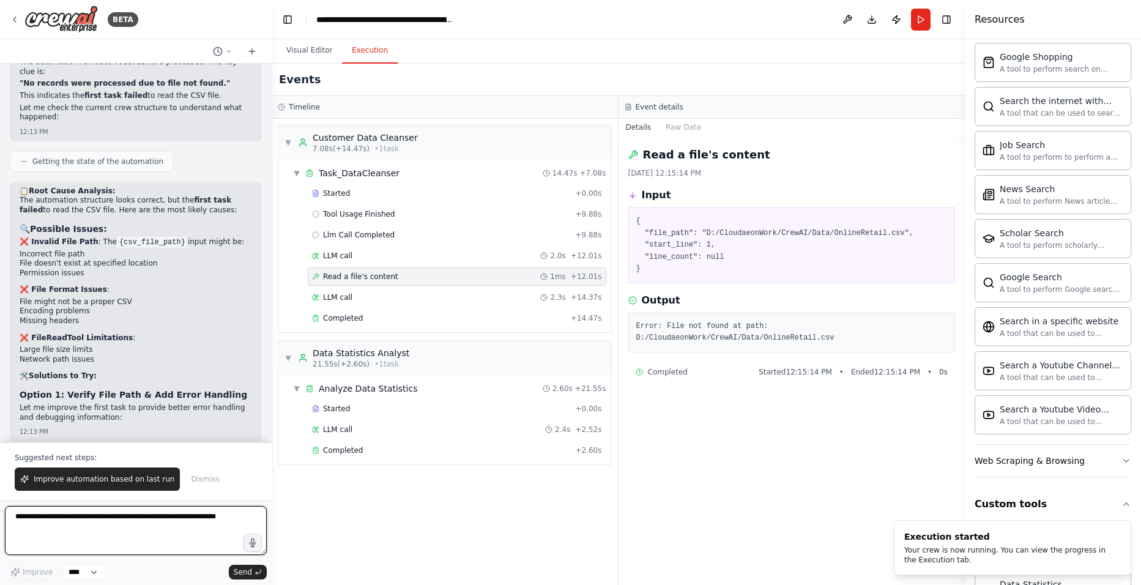
click at [90, 452] on textarea at bounding box center [136, 530] width 262 height 49
type textarea "**********"
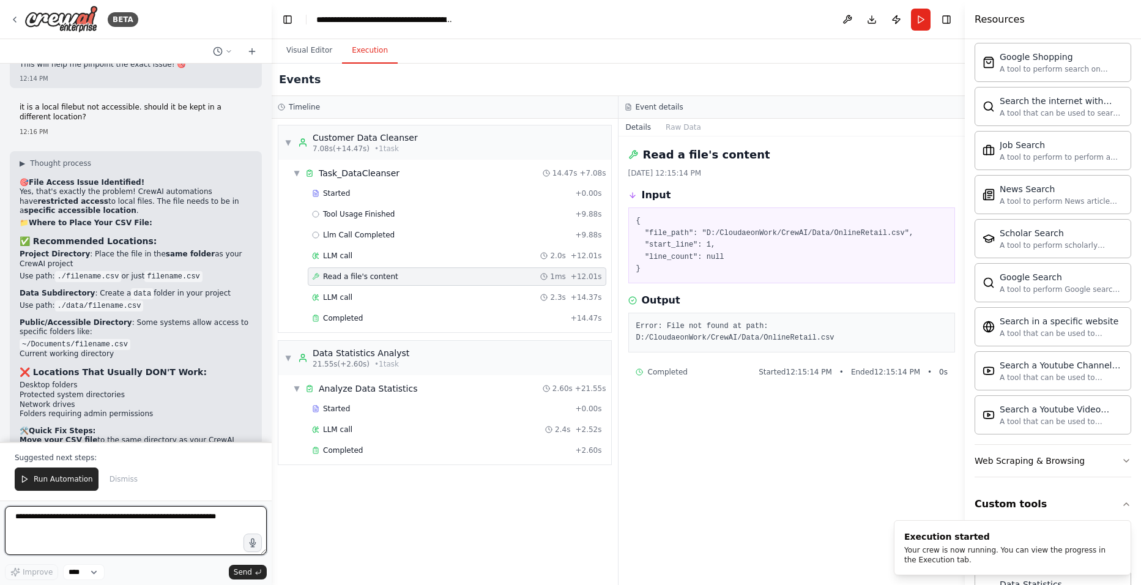
scroll to position [20354, 0]
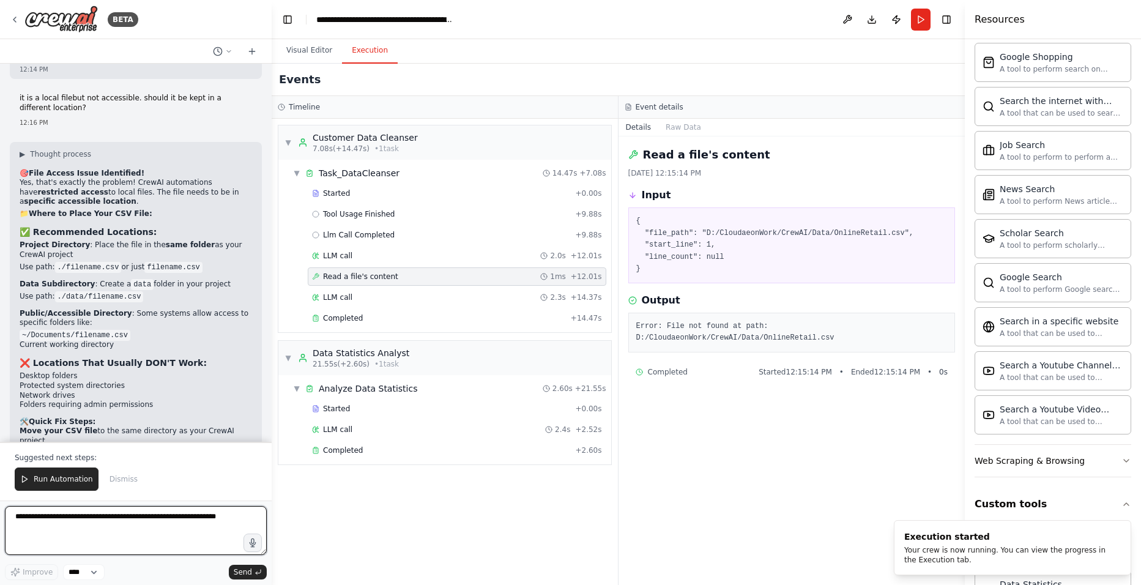
click at [67, 452] on textarea at bounding box center [136, 530] width 262 height 49
type textarea "*"
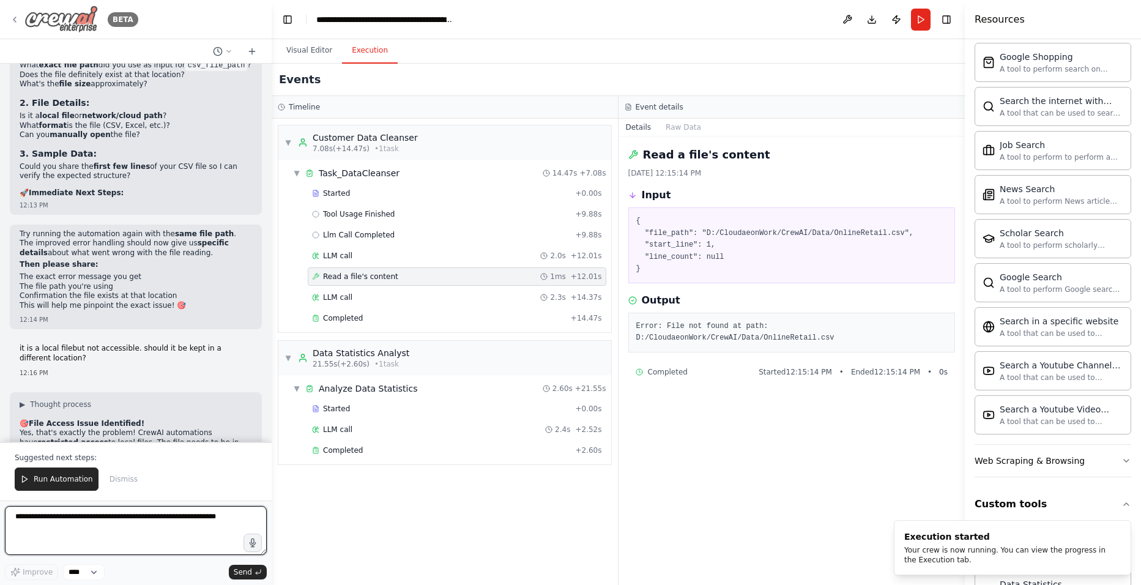
scroll to position [19987, 0]
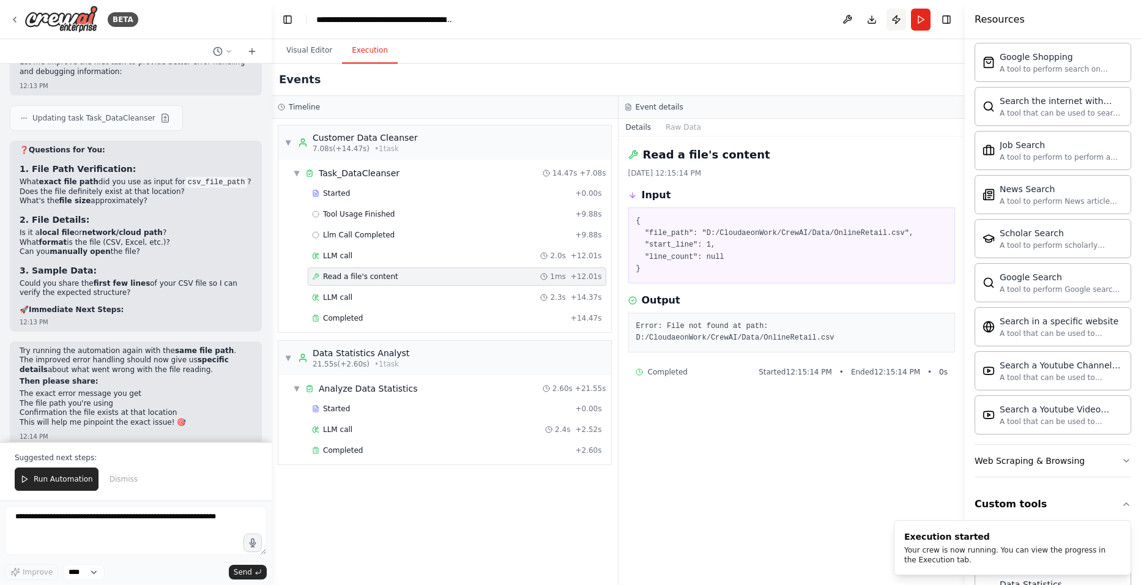
click at [896, 19] on button "Publish" at bounding box center [896, 20] width 20 height 22
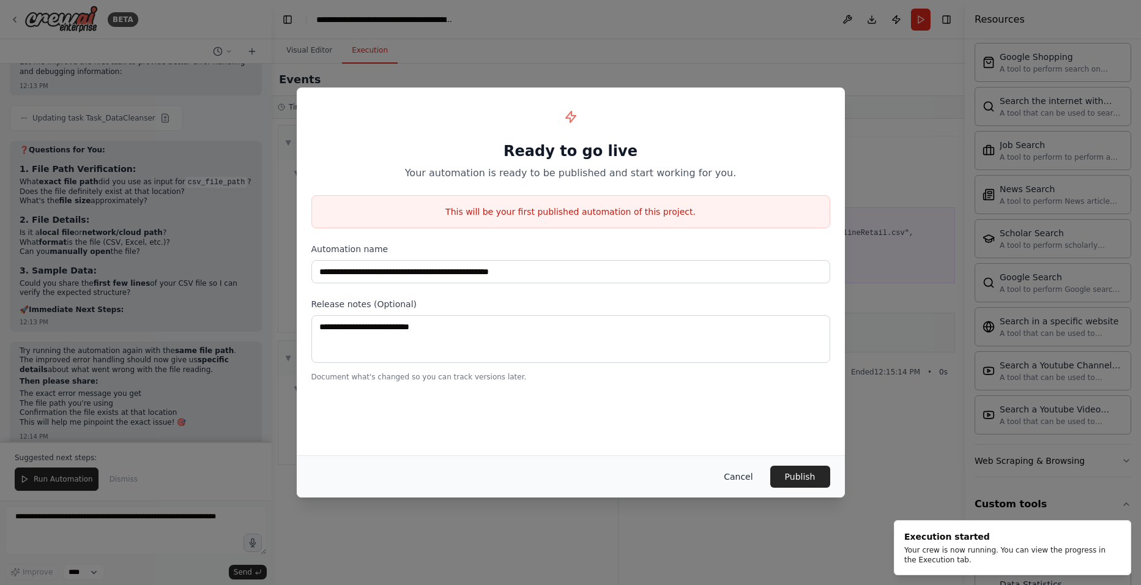
click at [746, 452] on button "Cancel" at bounding box center [738, 476] width 48 height 22
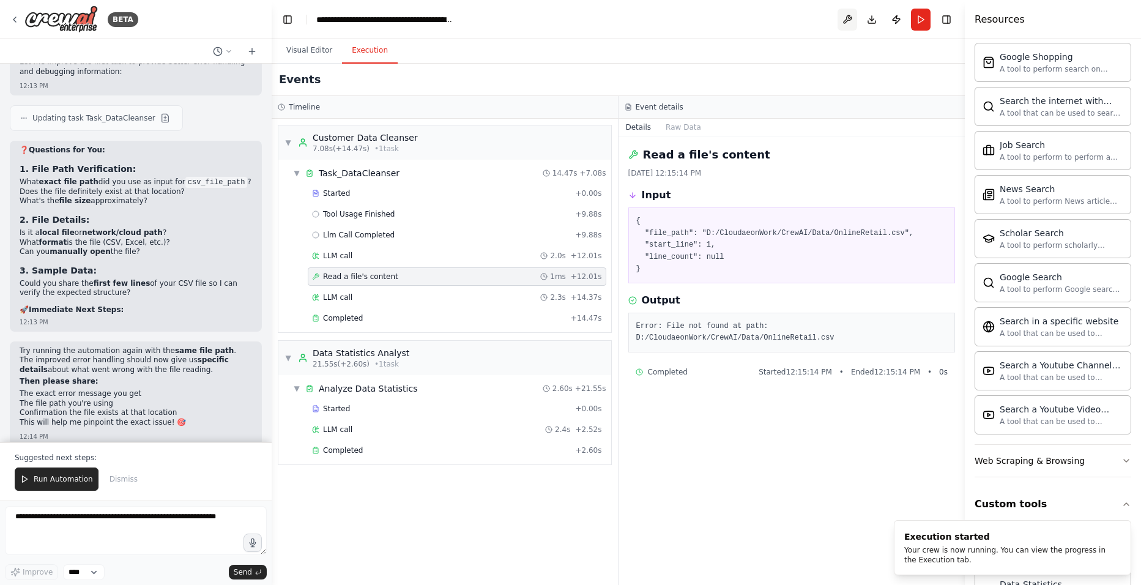
click at [848, 21] on button at bounding box center [847, 20] width 20 height 22
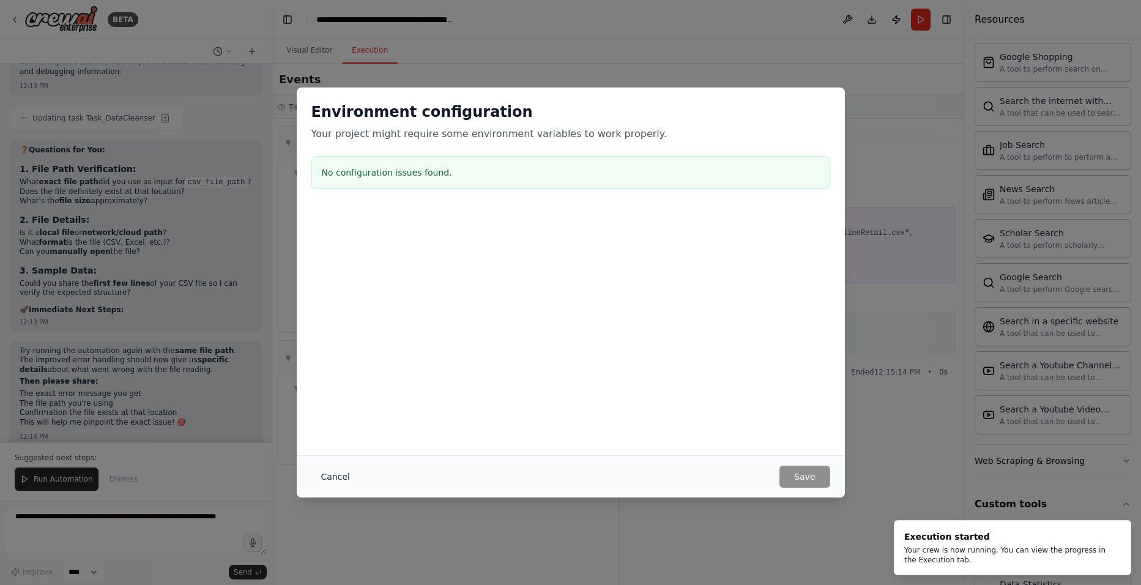
click at [317, 452] on button "Cancel" at bounding box center [335, 476] width 48 height 22
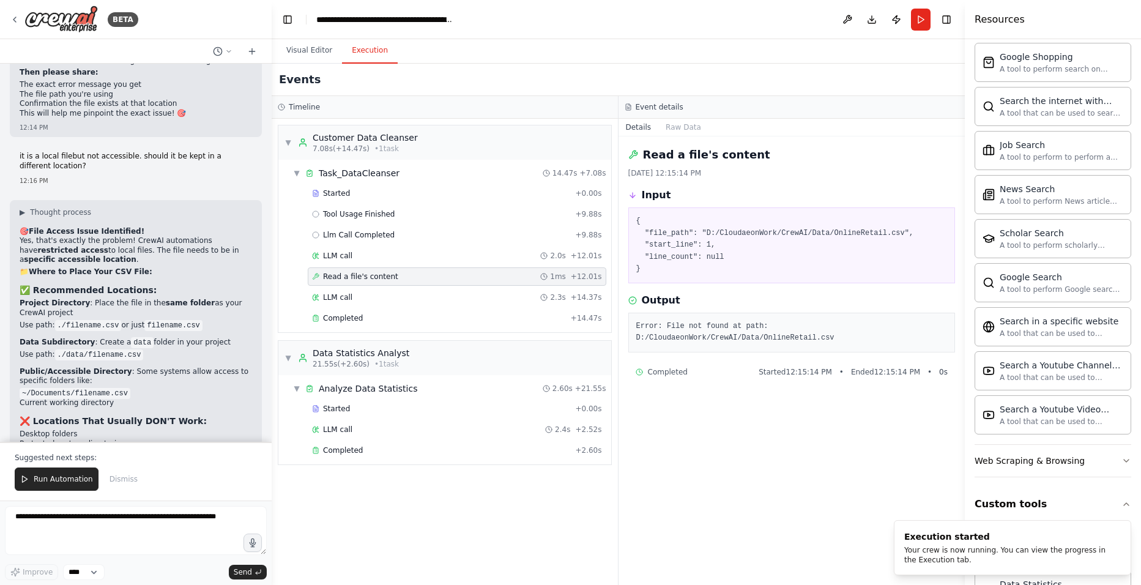
scroll to position [20354, 0]
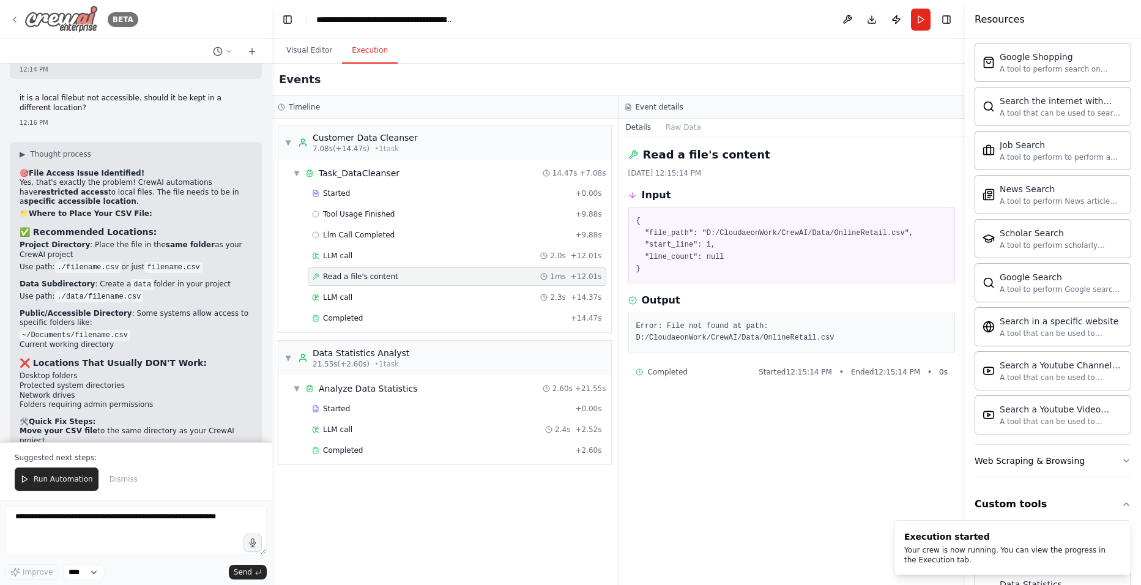
click at [18, 23] on icon at bounding box center [15, 20] width 10 height 10
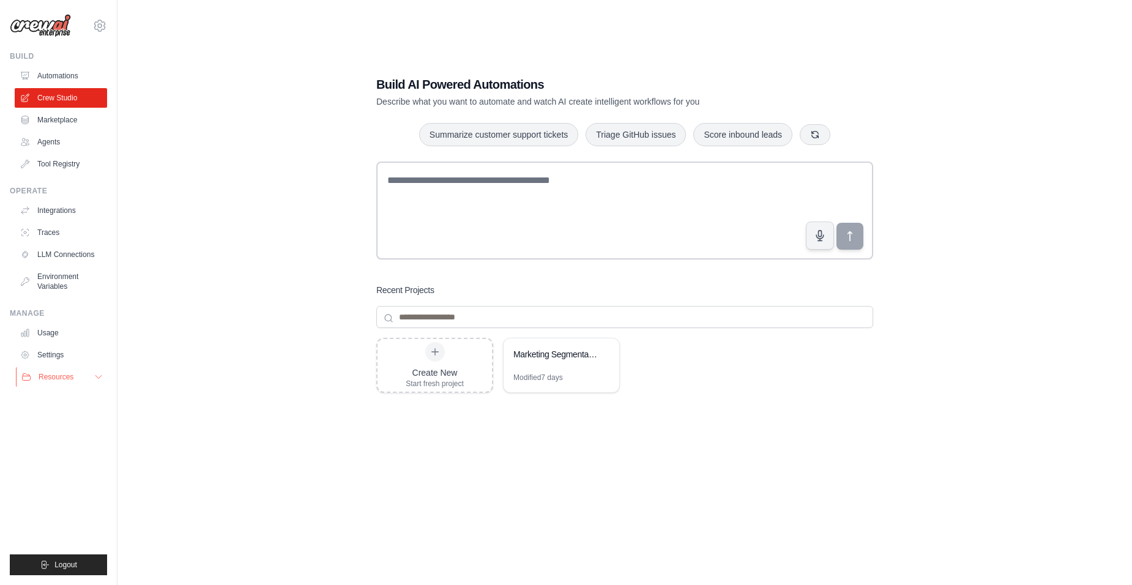
click at [94, 376] on icon at bounding box center [99, 377] width 10 height 10
click at [105, 27] on icon at bounding box center [99, 25] width 15 height 15
click at [276, 252] on div "Build AI Powered Automations Describe what you want to automate and watch AI cr…" at bounding box center [624, 304] width 975 height 585
click at [576, 388] on div "Modified 7 days" at bounding box center [561, 383] width 116 height 20
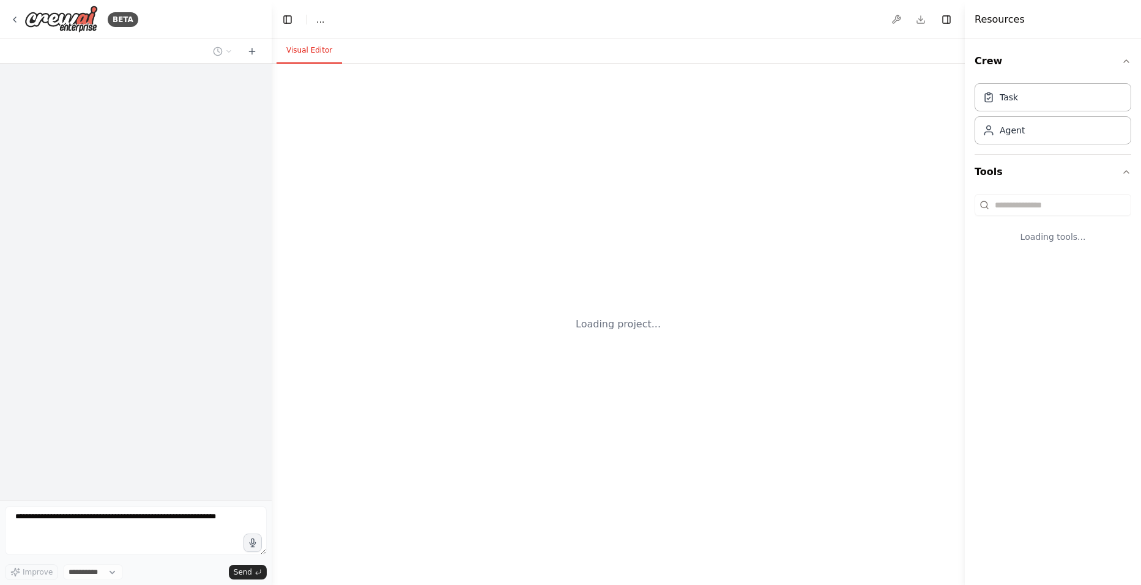
select select "****"
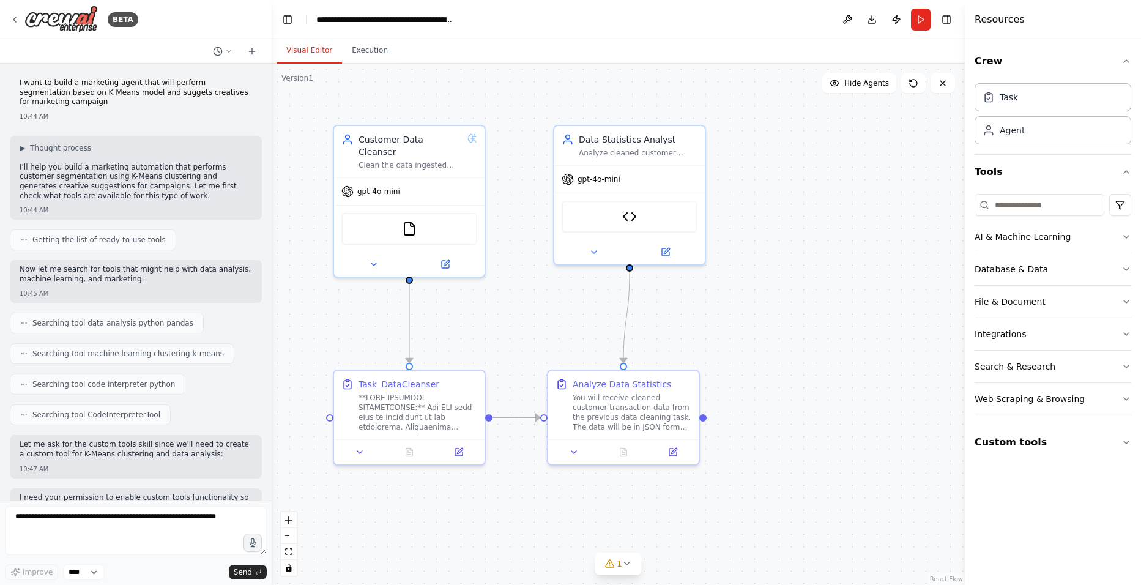
scroll to position [20291, 0]
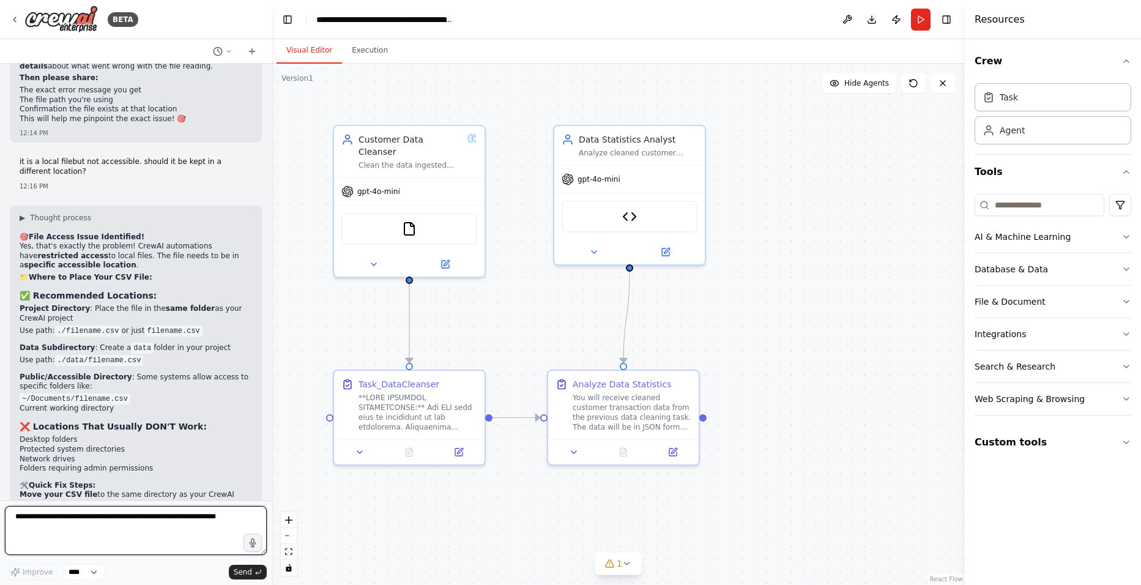
click at [77, 518] on textarea at bounding box center [136, 530] width 262 height 49
type textarea "**********"
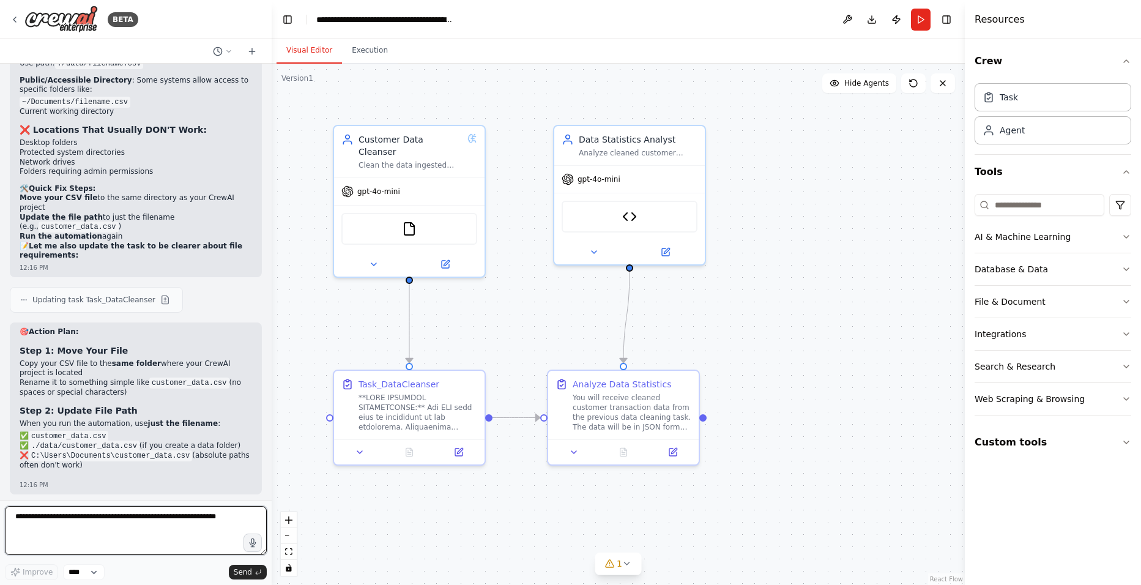
scroll to position [20583, 0]
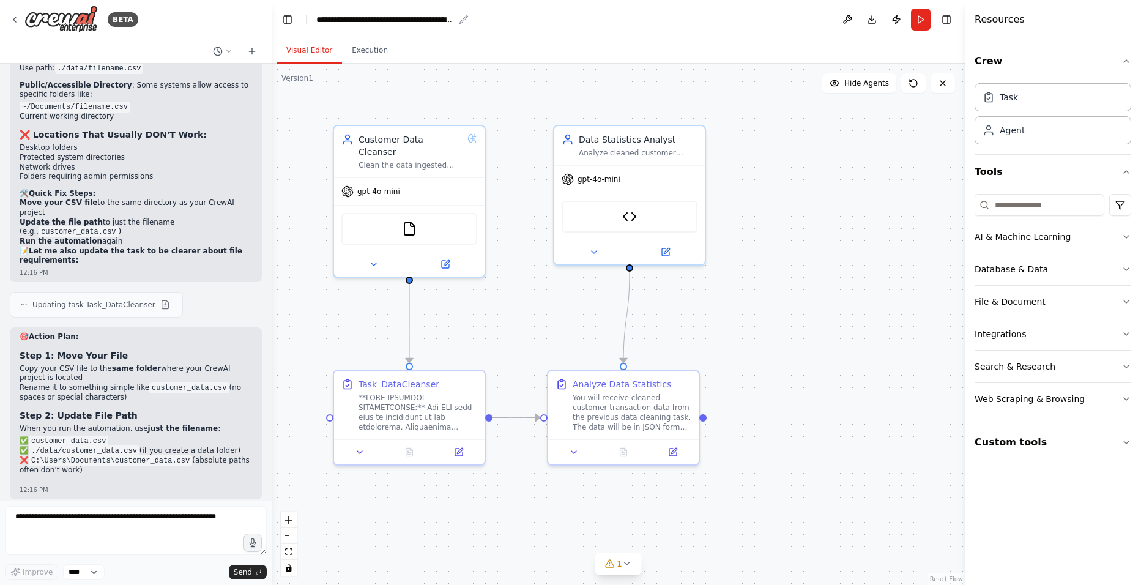
click at [380, 23] on div "**********" at bounding box center [385, 19] width 138 height 12
click at [0, 0] on icon "Quick settings" at bounding box center [0, 0] width 0 height 0
click at [0, 0] on div "********" at bounding box center [0, 0] width 0 height 0
click at [0, 0] on icon "Quick settings" at bounding box center [0, 0] width 0 height 0
click at [0, 0] on div "********" at bounding box center [0, 0] width 0 height 0
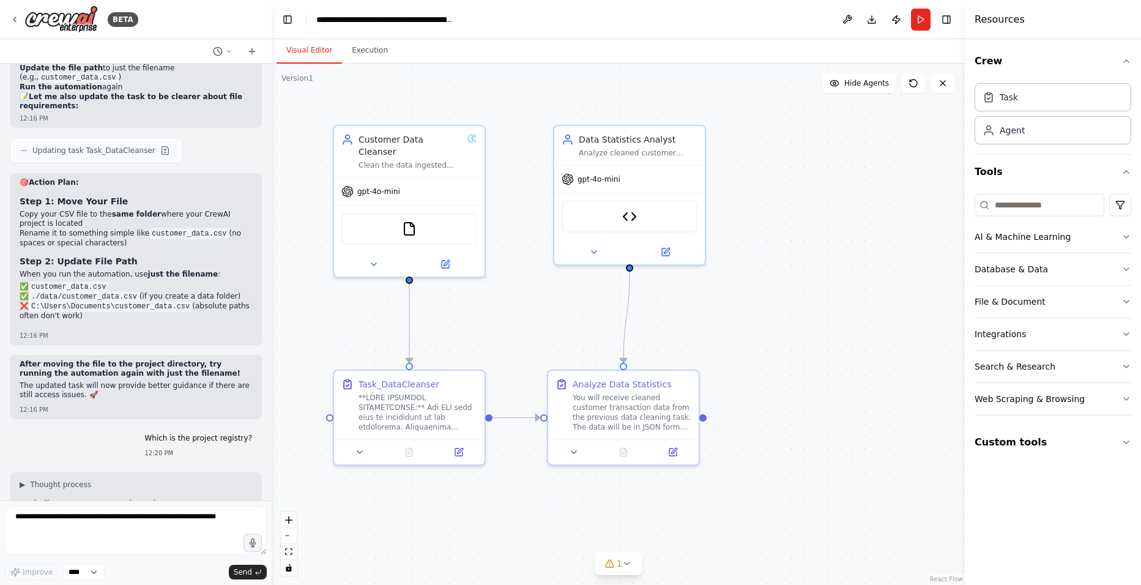
scroll to position [20766, 0]
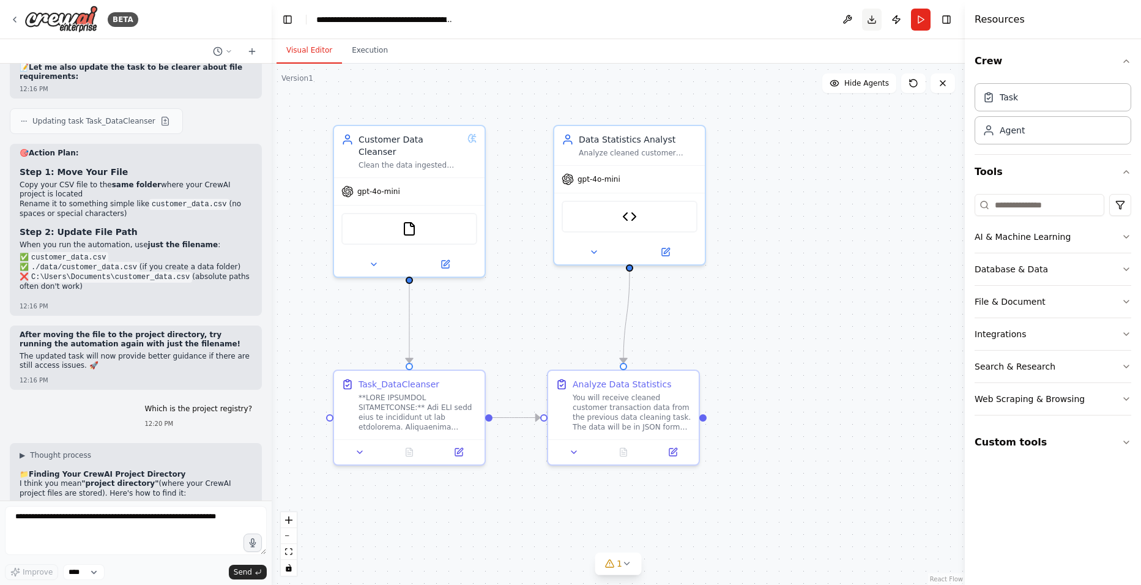
click at [872, 20] on button "Download" at bounding box center [872, 20] width 20 height 22
click at [86, 508] on textarea at bounding box center [136, 530] width 262 height 49
type textarea "**********"
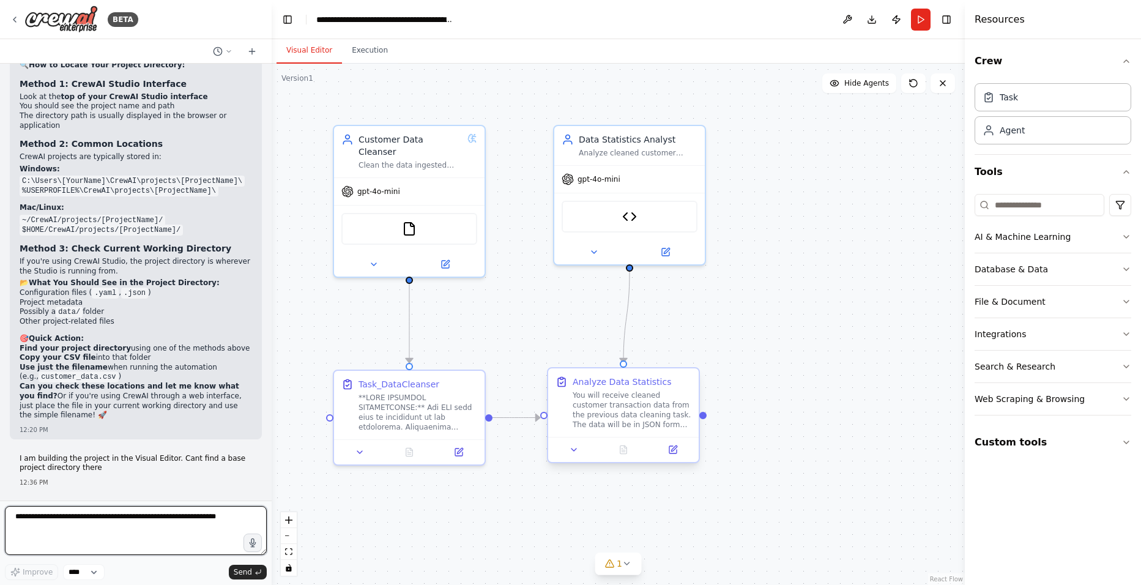
scroll to position [21216, 0]
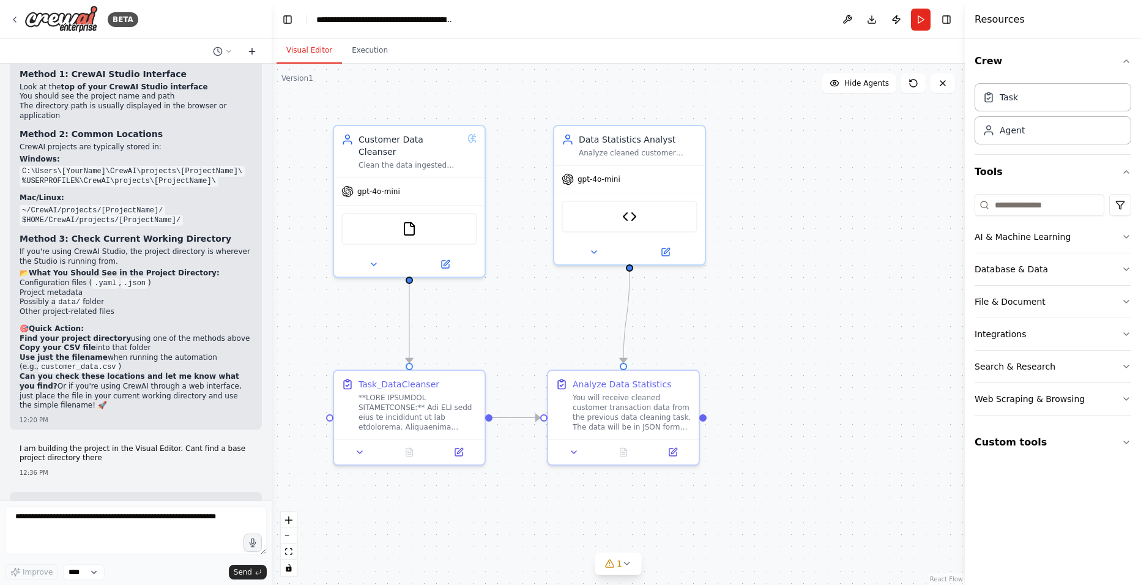
click at [249, 53] on icon at bounding box center [252, 51] width 10 height 10
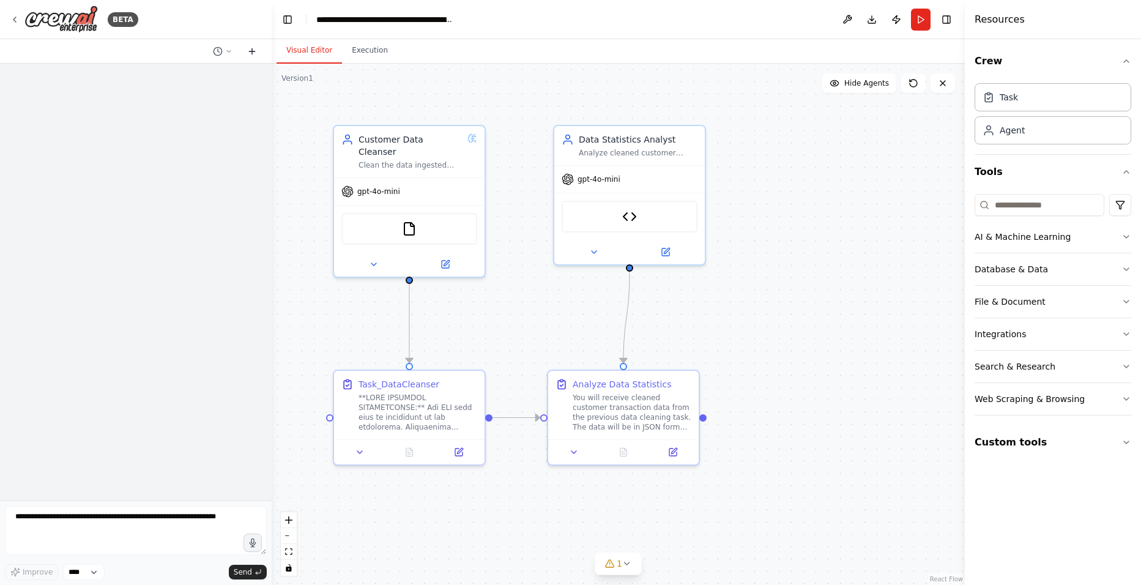
scroll to position [0, 0]
drag, startPoint x: 249, startPoint y: 53, endPoint x: 421, endPoint y: 94, distance: 177.3
click at [421, 94] on div "**********" at bounding box center [570, 292] width 1141 height 585
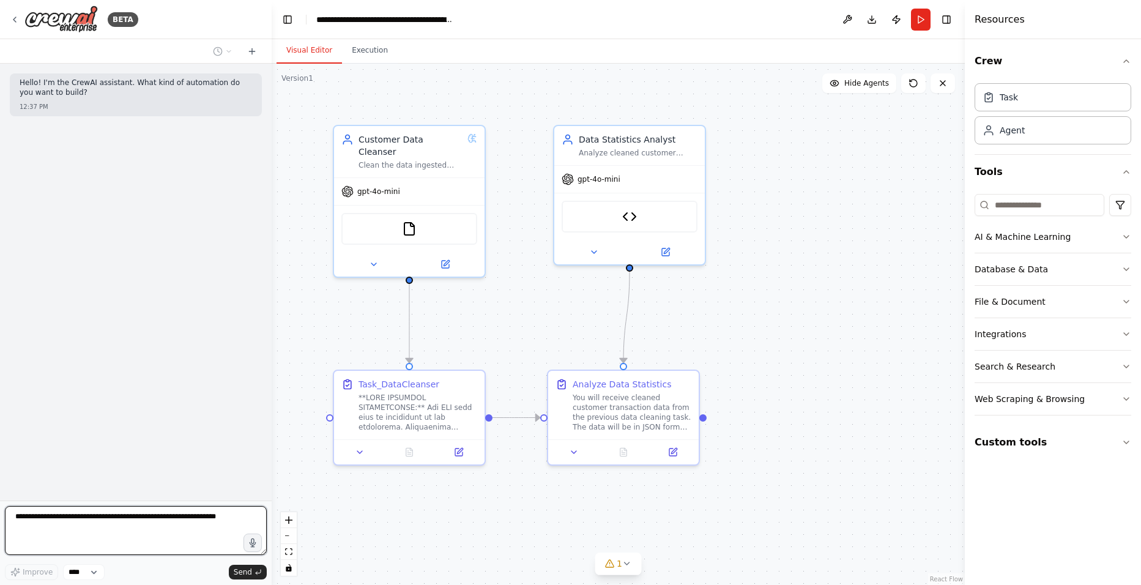
click at [124, 522] on textarea at bounding box center [136, 530] width 262 height 49
click at [288, 20] on button "Toggle Left Sidebar" at bounding box center [287, 19] width 17 height 17
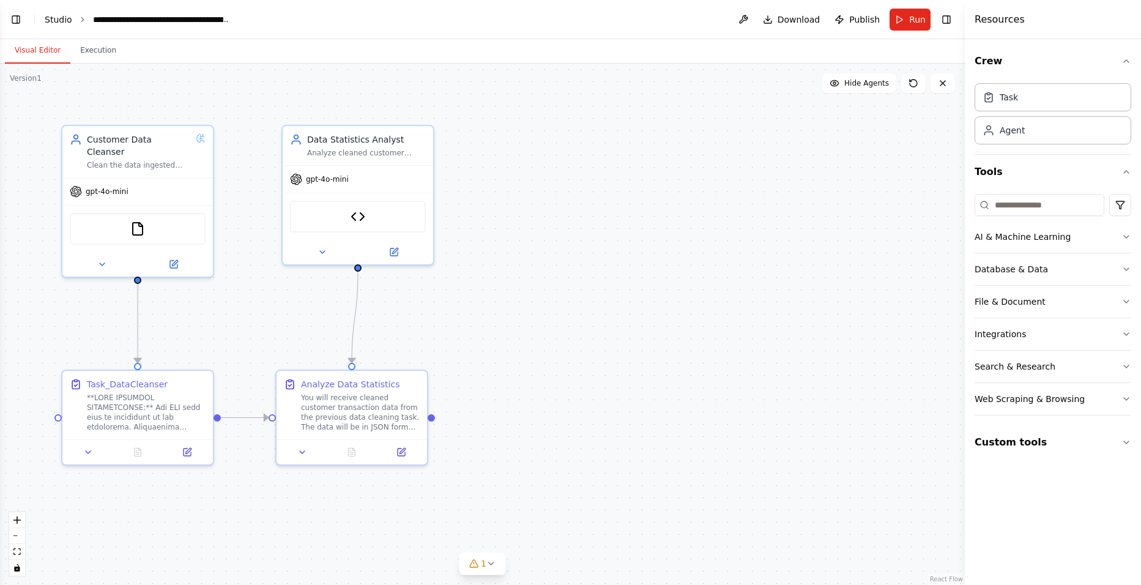
click at [64, 21] on link "Studio" at bounding box center [59, 20] width 28 height 10
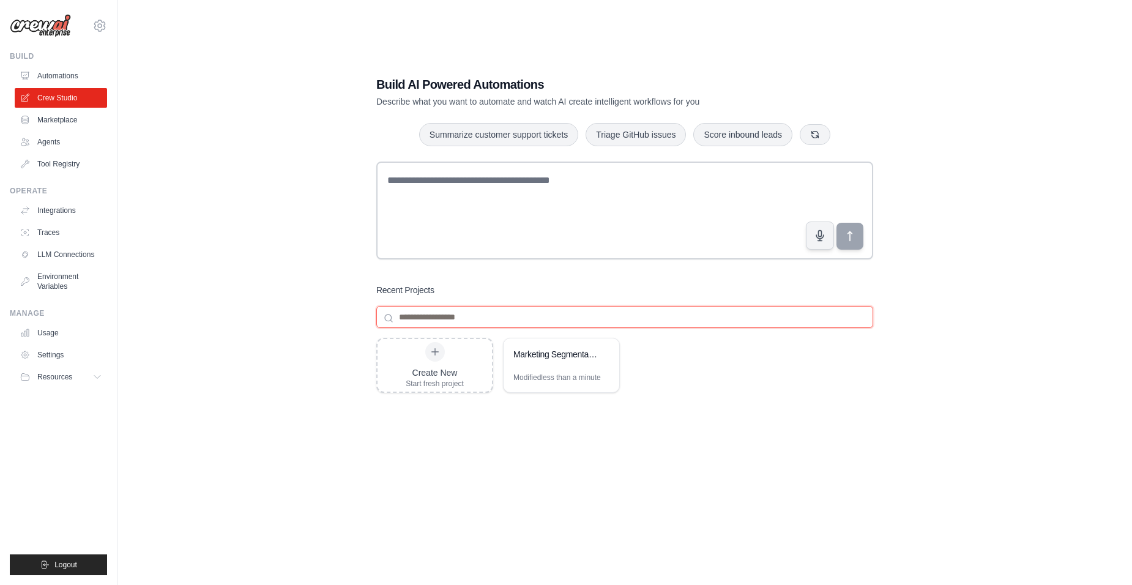
click at [532, 311] on input at bounding box center [624, 317] width 497 height 22
click at [458, 371] on div "Create New" at bounding box center [435, 372] width 58 height 12
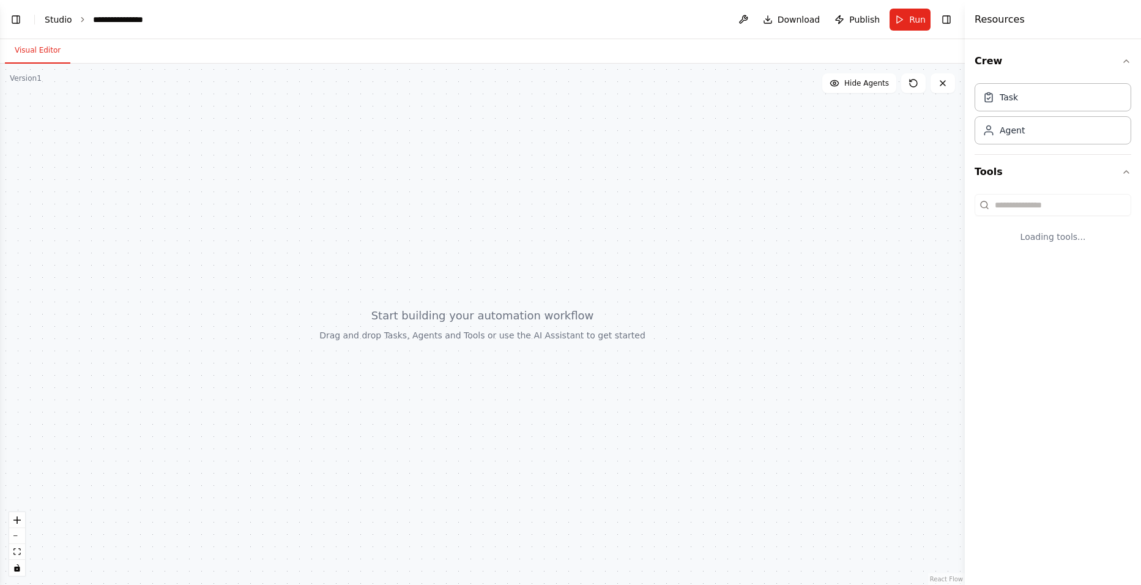
click at [49, 17] on link "Studio" at bounding box center [59, 20] width 28 height 10
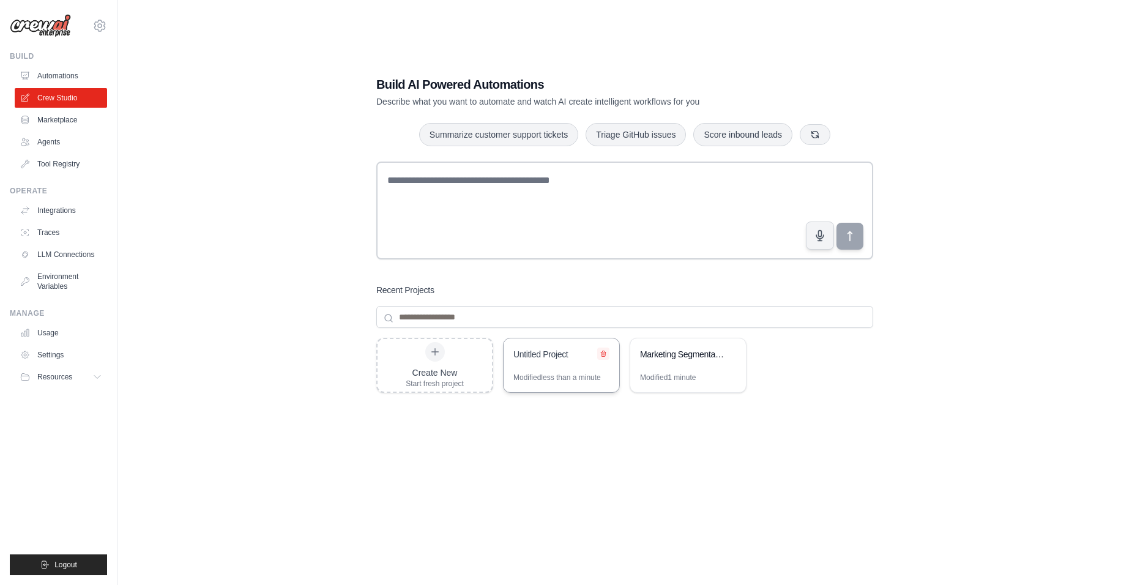
click at [606, 356] on icon at bounding box center [602, 353] width 7 height 7
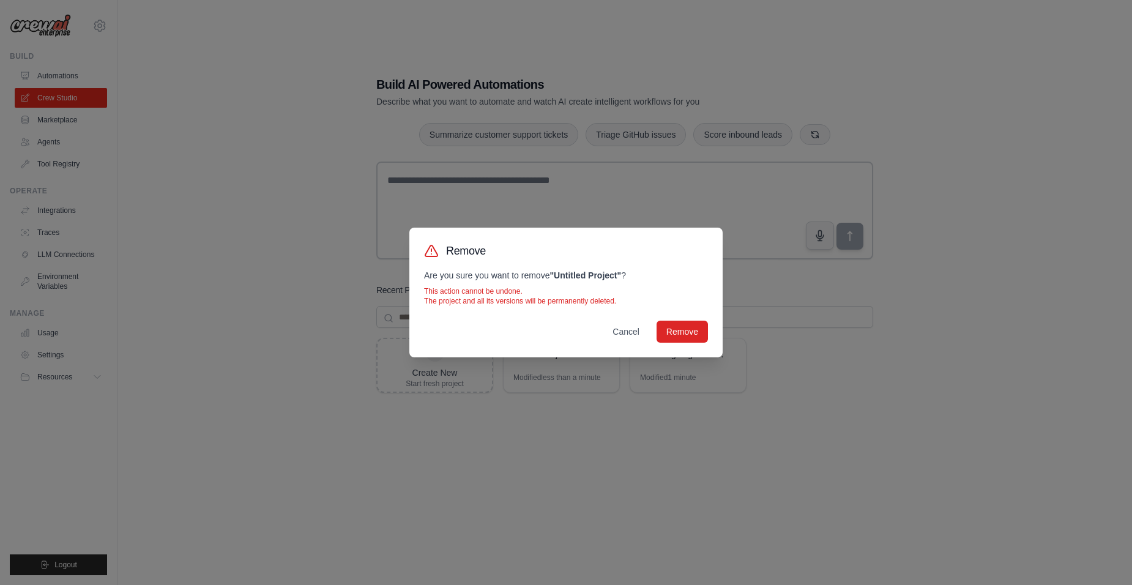
drag, startPoint x: 677, startPoint y: 322, endPoint x: 656, endPoint y: 363, distance: 45.1
click at [677, 322] on button "Remove" at bounding box center [681, 332] width 51 height 22
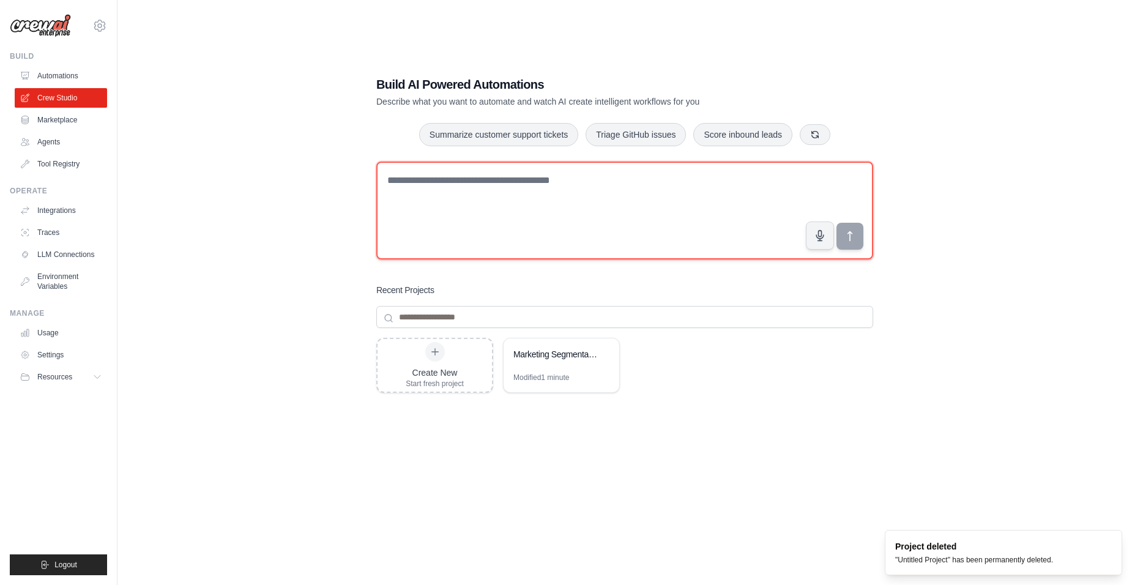
click at [580, 199] on textarea at bounding box center [624, 210] width 497 height 98
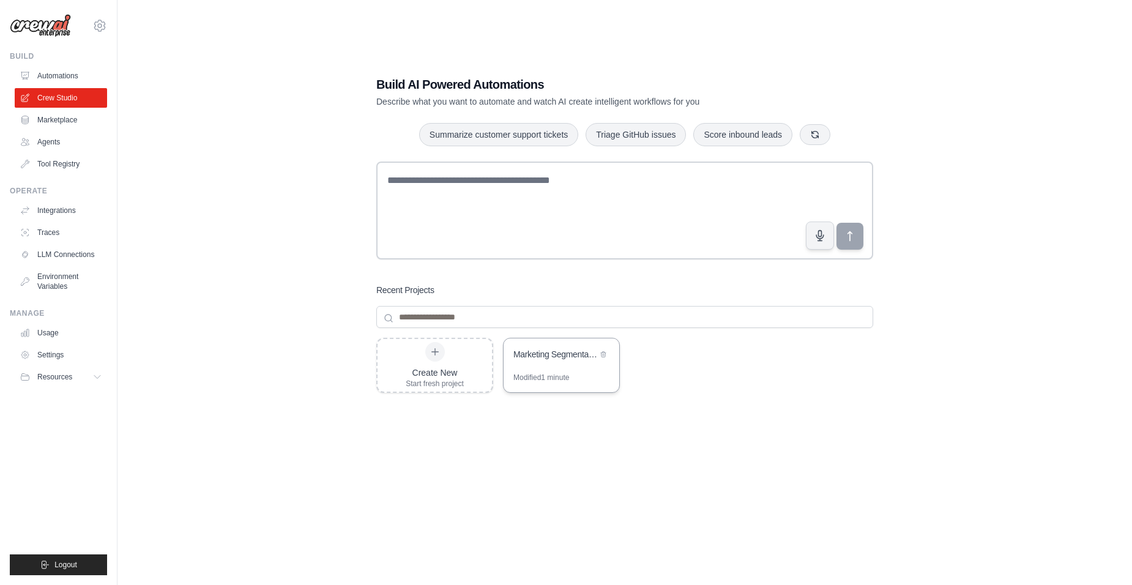
click at [551, 371] on div "Marketing Segmentation & Creative Campaign Generator" at bounding box center [561, 355] width 116 height 34
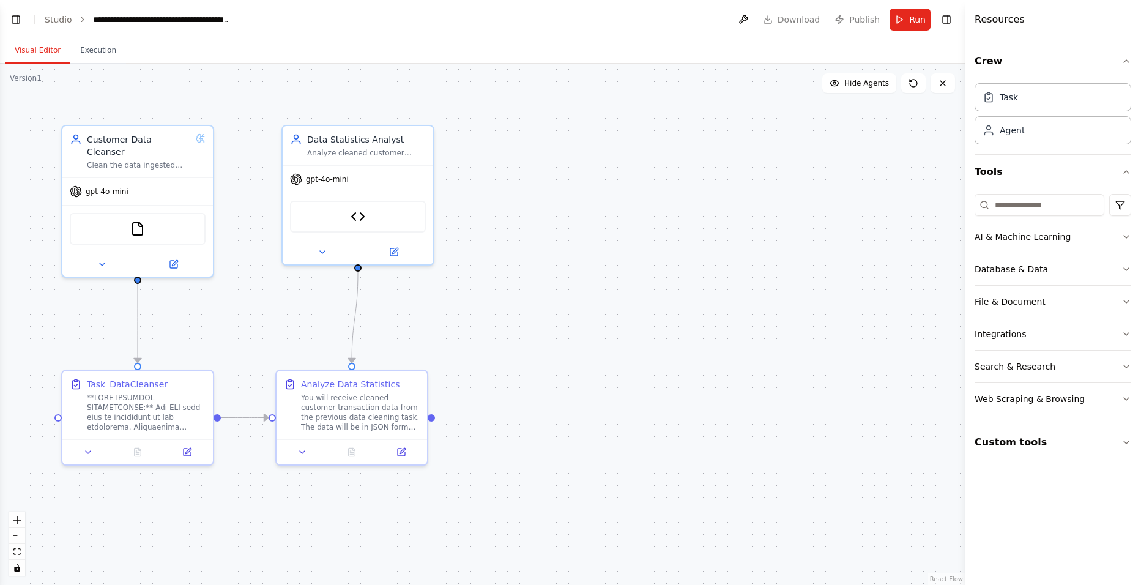
click at [993, 18] on h4 "Resources" at bounding box center [999, 19] width 50 height 15
click at [1127, 59] on icon "button" at bounding box center [1126, 61] width 10 height 10
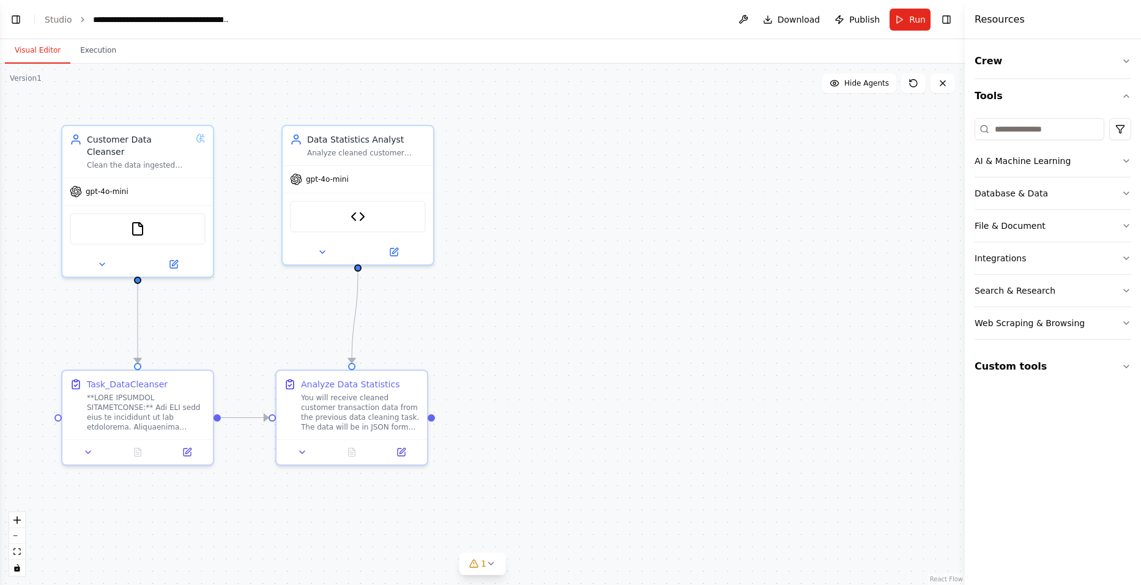
click at [993, 21] on h4 "Resources" at bounding box center [999, 19] width 50 height 15
click at [949, 18] on button "Toggle Right Sidebar" at bounding box center [946, 19] width 17 height 17
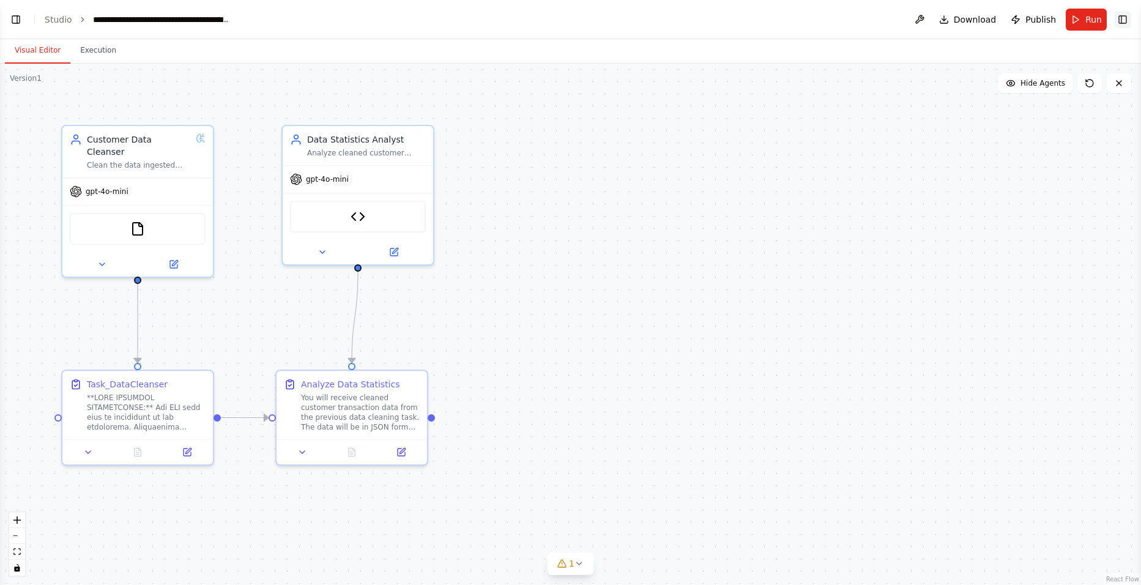
click at [1127, 17] on button "Toggle Right Sidebar" at bounding box center [1122, 19] width 17 height 17
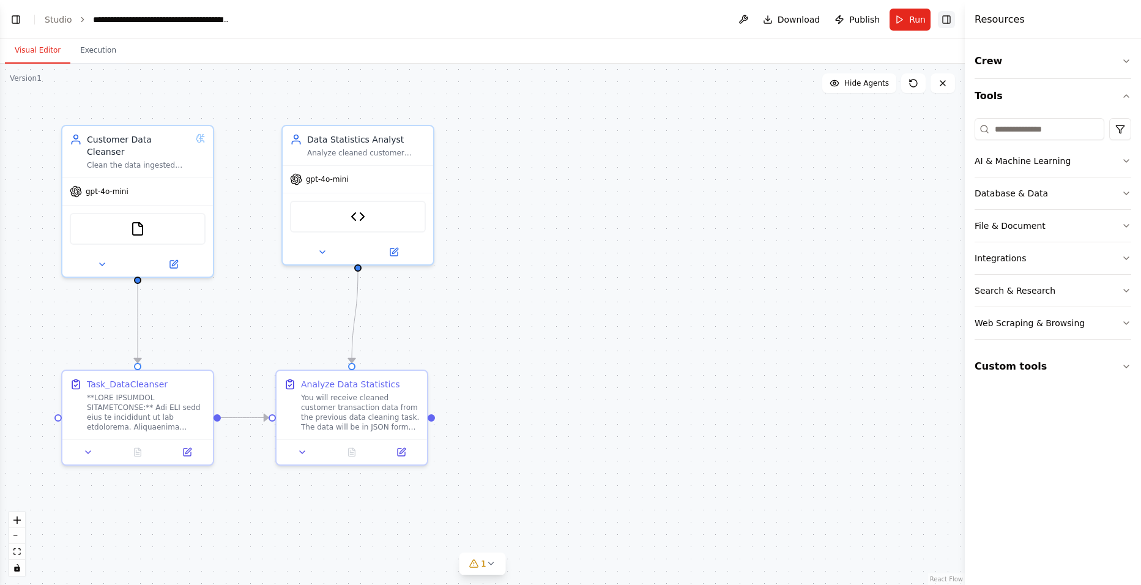
click at [947, 21] on button "Toggle Right Sidebar" at bounding box center [946, 19] width 17 height 17
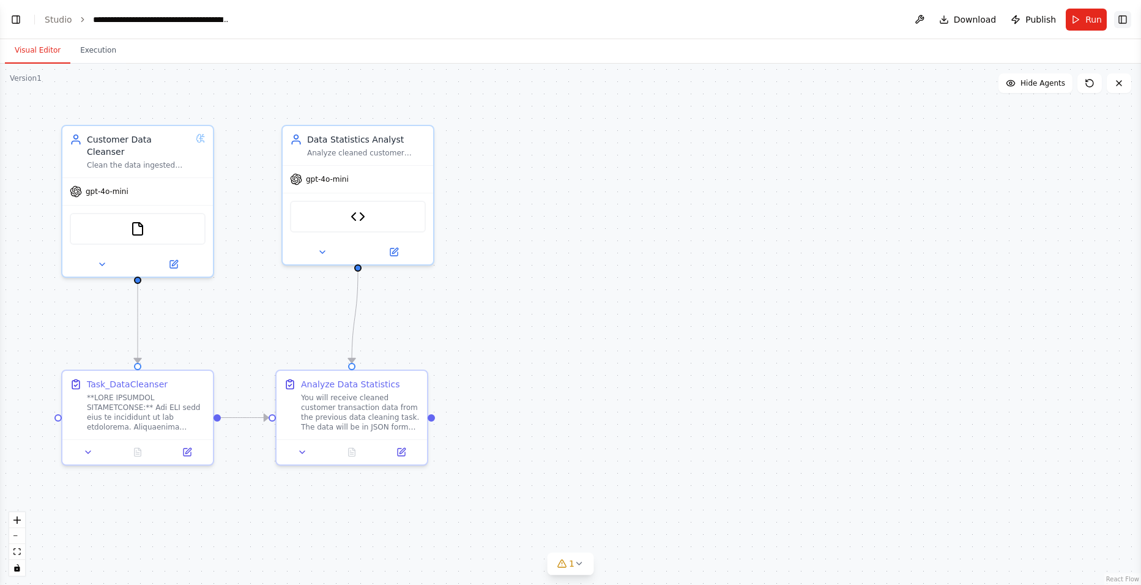
click at [1123, 18] on button "Toggle Right Sidebar" at bounding box center [1122, 19] width 17 height 17
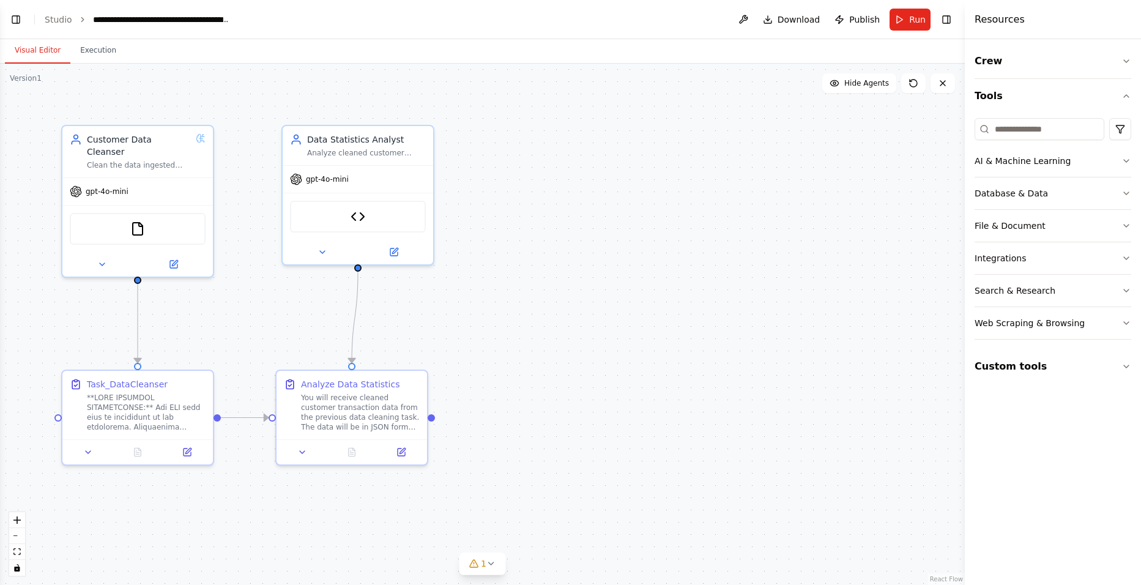
click at [1132, 61] on div "Crew Tools AI & Machine Learning Database & Data File & Document Integrations S…" at bounding box center [1053, 312] width 176 height 546
click at [1128, 59] on icon "button" at bounding box center [1126, 61] width 10 height 10
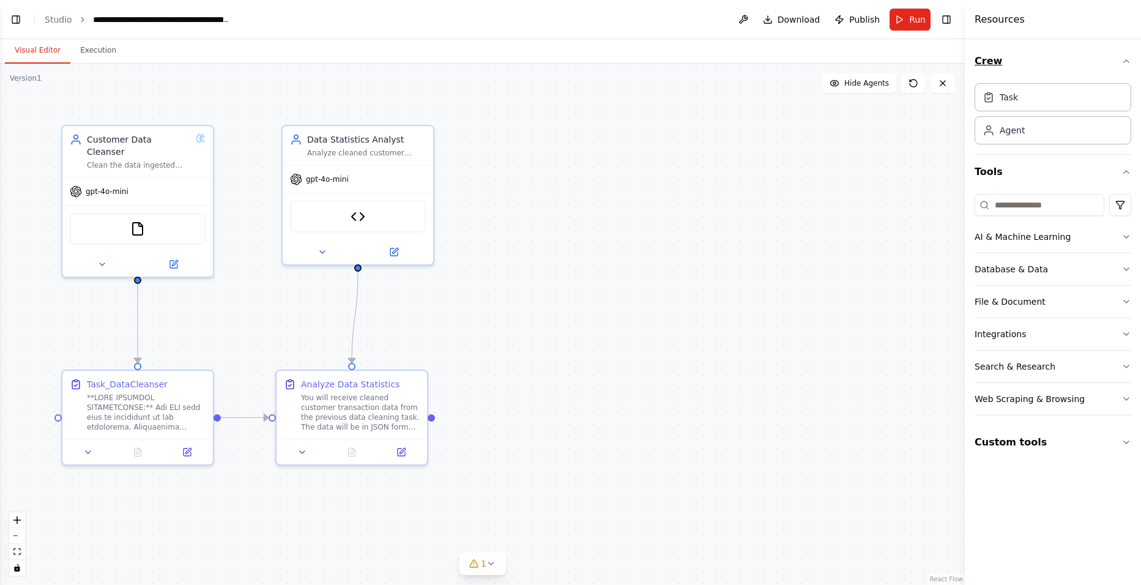
click at [1128, 59] on icon "button" at bounding box center [1126, 61] width 10 height 10
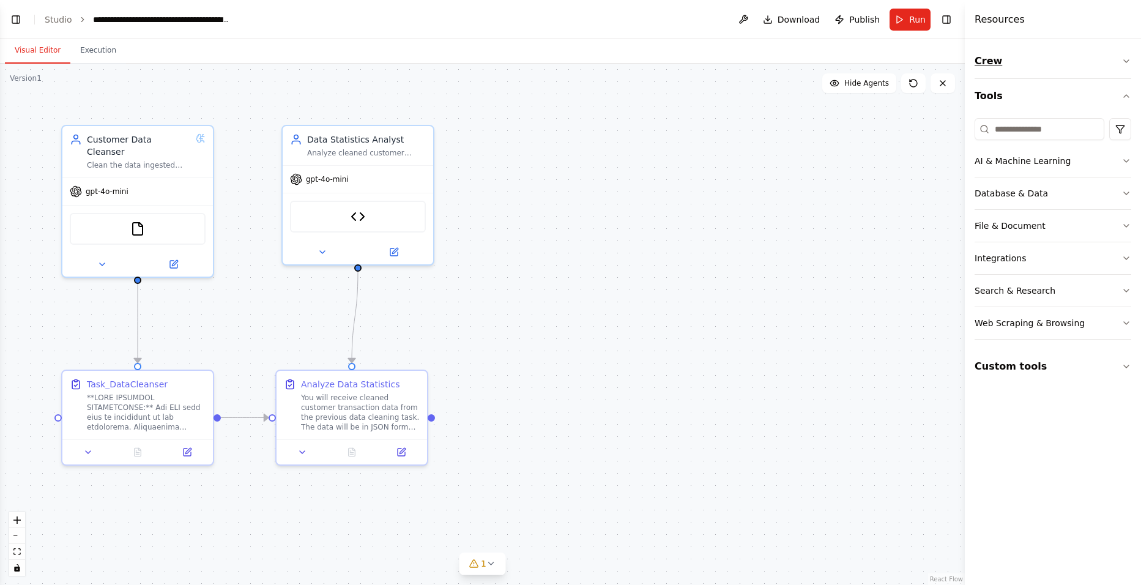
click at [1128, 59] on icon "button" at bounding box center [1126, 61] width 10 height 10
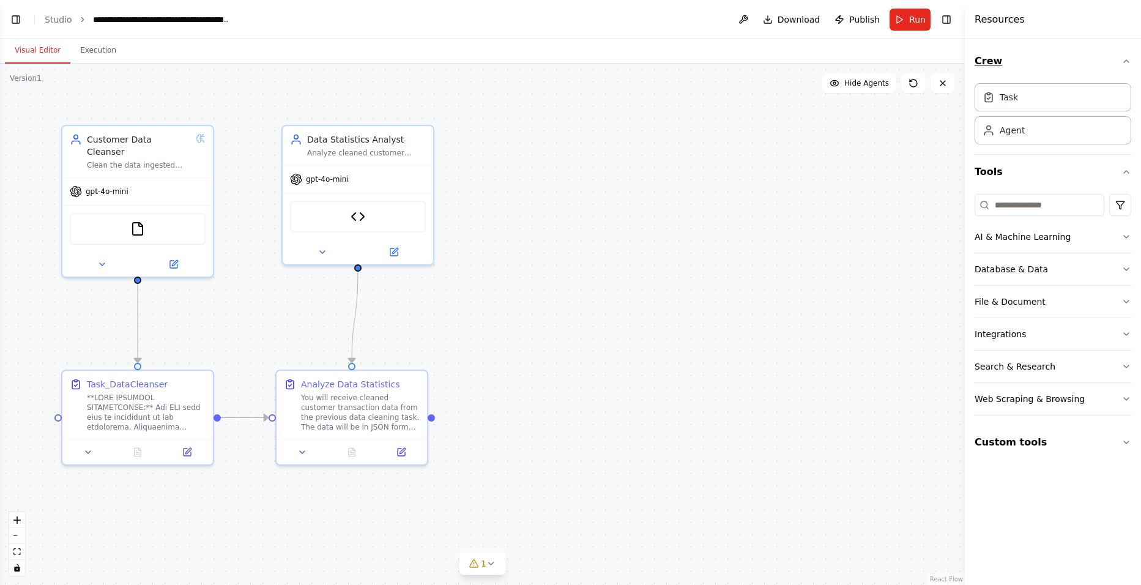
click at [1128, 59] on icon "button" at bounding box center [1126, 61] width 10 height 10
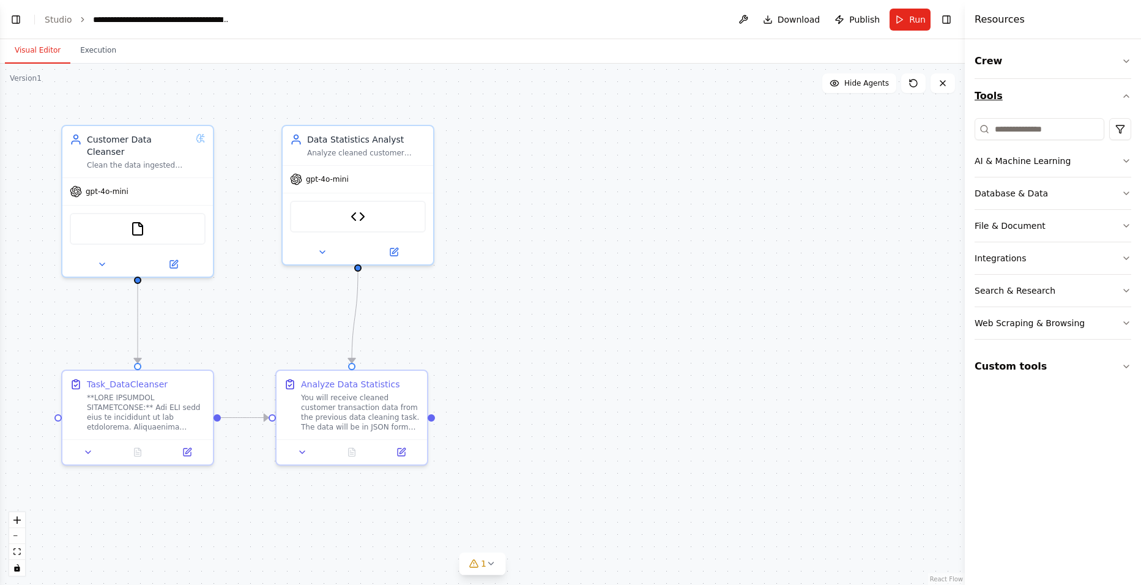
click at [1124, 90] on button "Tools" at bounding box center [1052, 96] width 157 height 34
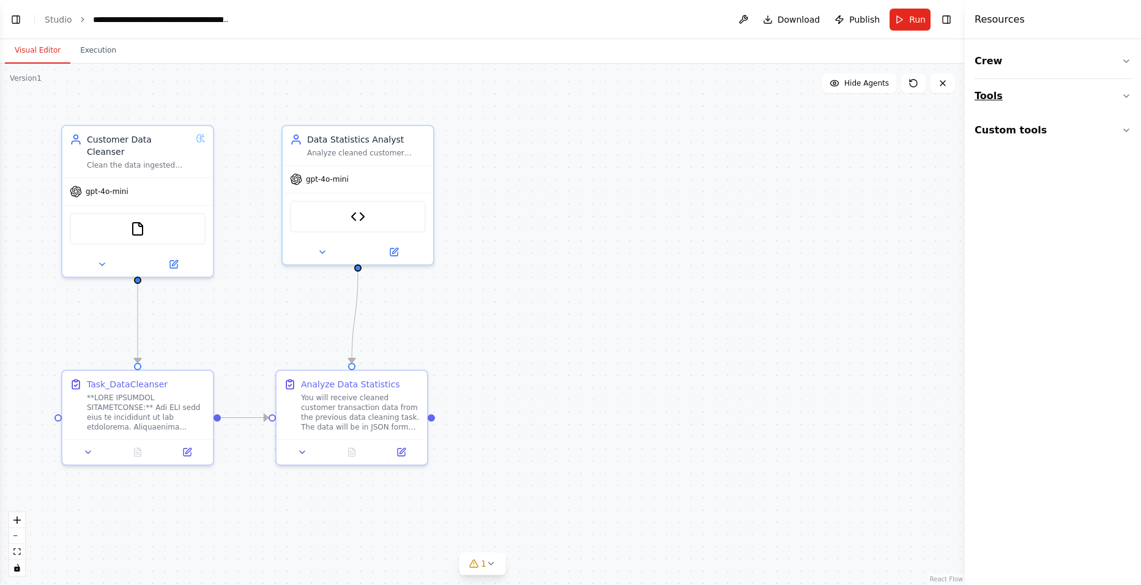
click at [1124, 91] on icon "button" at bounding box center [1126, 96] width 10 height 10
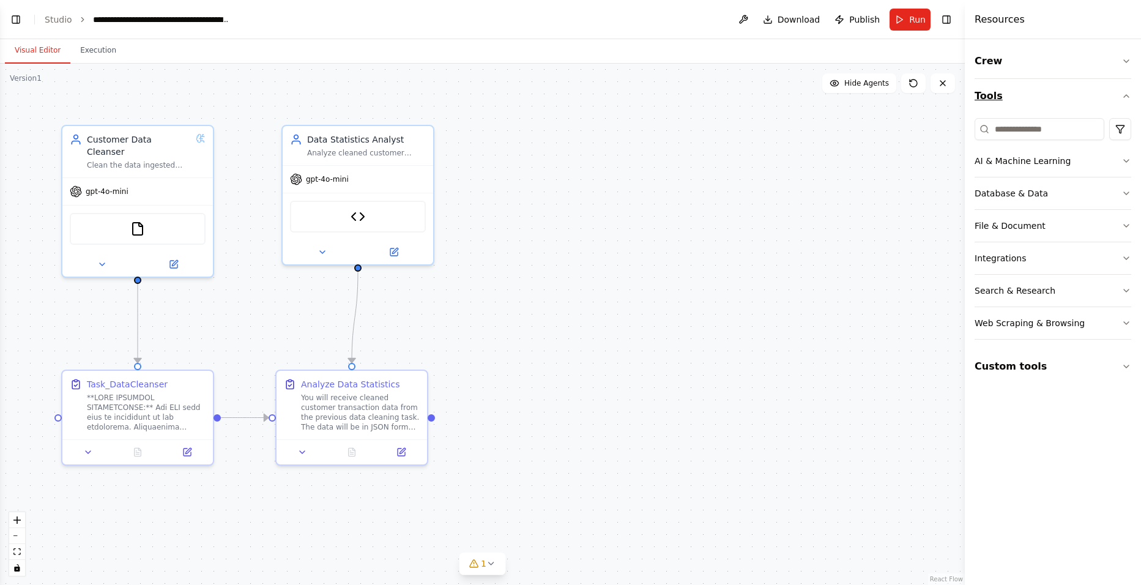
click at [1130, 94] on icon "button" at bounding box center [1126, 96] width 10 height 10
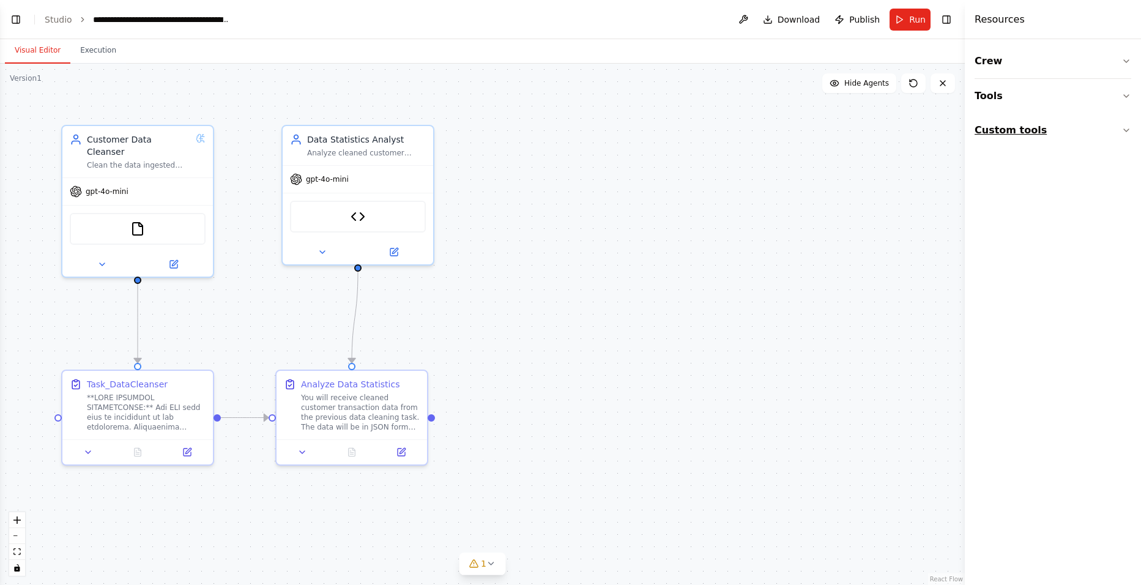
click at [1123, 127] on icon "button" at bounding box center [1126, 130] width 10 height 10
click at [1123, 128] on icon "button" at bounding box center [1126, 130] width 10 height 10
click at [1117, 133] on button "Custom tools" at bounding box center [1052, 130] width 157 height 34
drag, startPoint x: 1062, startPoint y: 301, endPoint x: 1058, endPoint y: 262, distance: 39.4
click at [1058, 262] on div "Crew Tools Custom tools Creative Campaign Generator Generates comprehensive mar…" at bounding box center [1053, 312] width 176 height 546
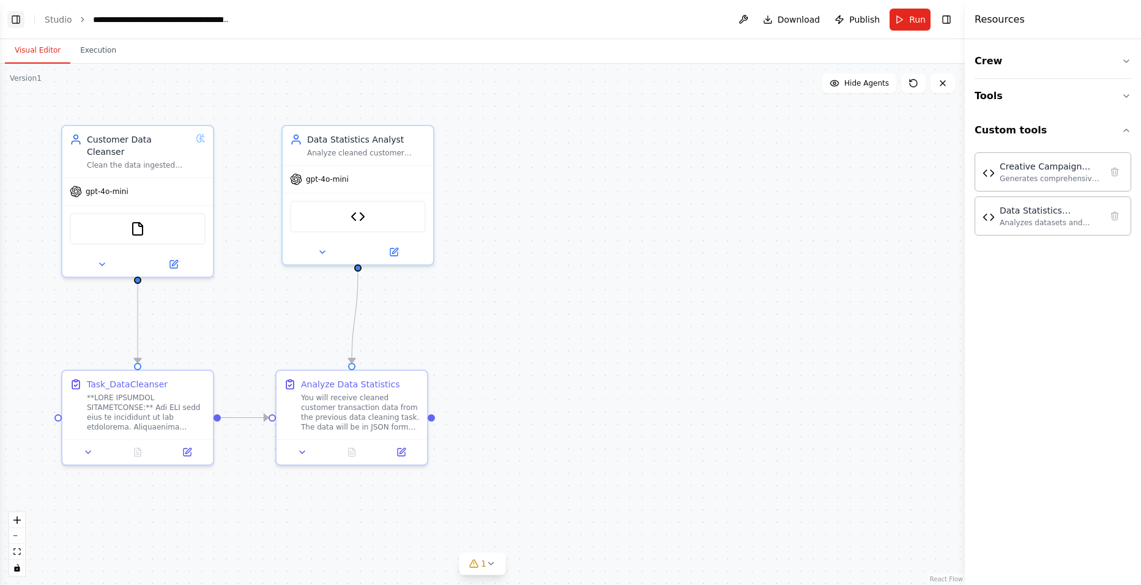
click at [17, 23] on button "Toggle Left Sidebar" at bounding box center [15, 19] width 17 height 17
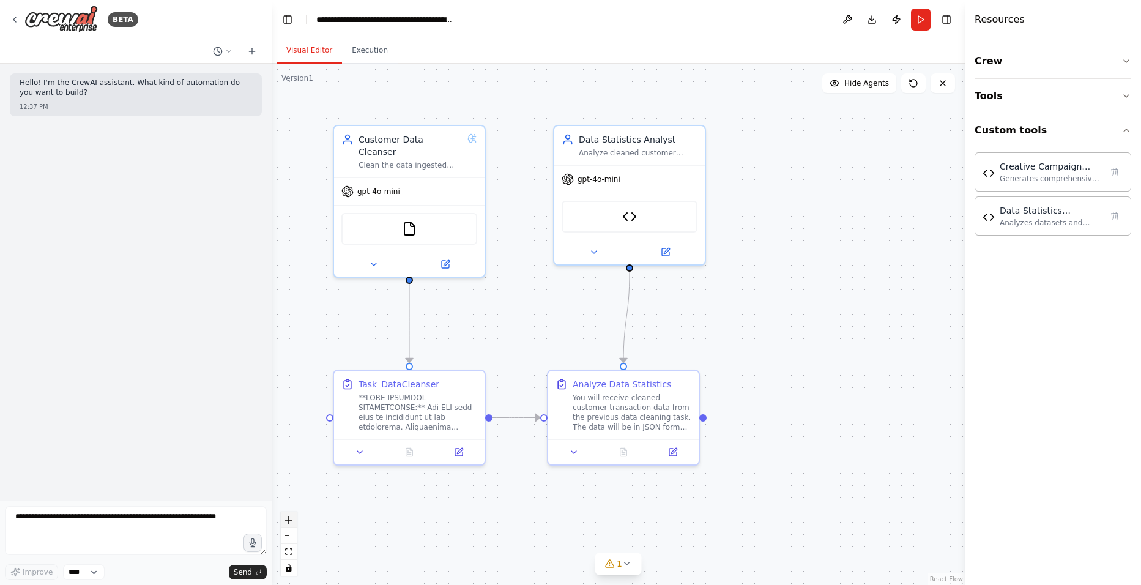
click at [285, 521] on icon "zoom in" at bounding box center [288, 519] width 7 height 7
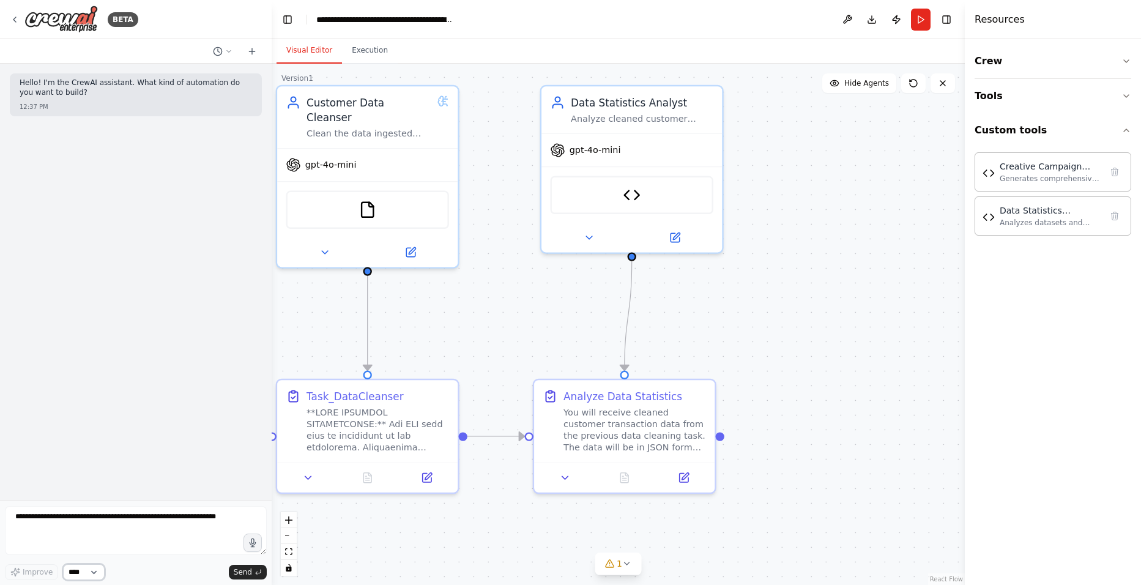
click at [83, 569] on select "****" at bounding box center [84, 572] width 42 height 16
click at [97, 577] on select "****" at bounding box center [84, 572] width 42 height 16
click at [95, 573] on select "****" at bounding box center [84, 572] width 42 height 16
click at [63, 564] on select "****" at bounding box center [84, 572] width 42 height 16
drag, startPoint x: 169, startPoint y: 538, endPoint x: 231, endPoint y: 558, distance: 65.4
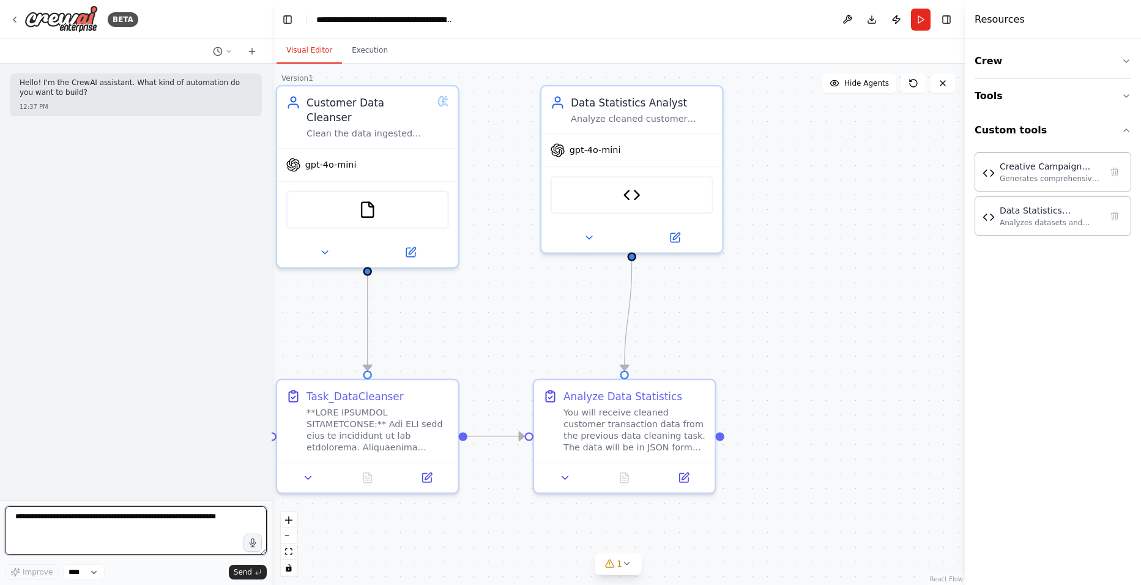
click at [168, 538] on textarea at bounding box center [136, 530] width 262 height 49
click at [123, 530] on textarea at bounding box center [136, 530] width 262 height 49
click at [121, 530] on textarea at bounding box center [136, 530] width 262 height 49
type textarea "**********"
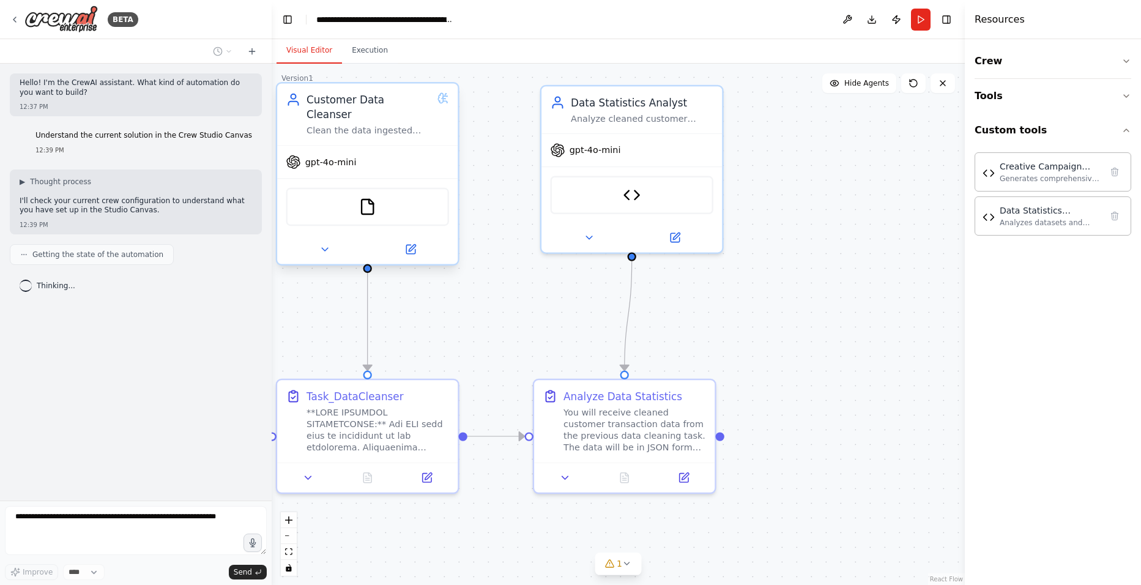
click at [359, 206] on div "FileReadTool" at bounding box center [367, 207] width 163 height 38
click at [369, 198] on img at bounding box center [367, 207] width 18 height 18
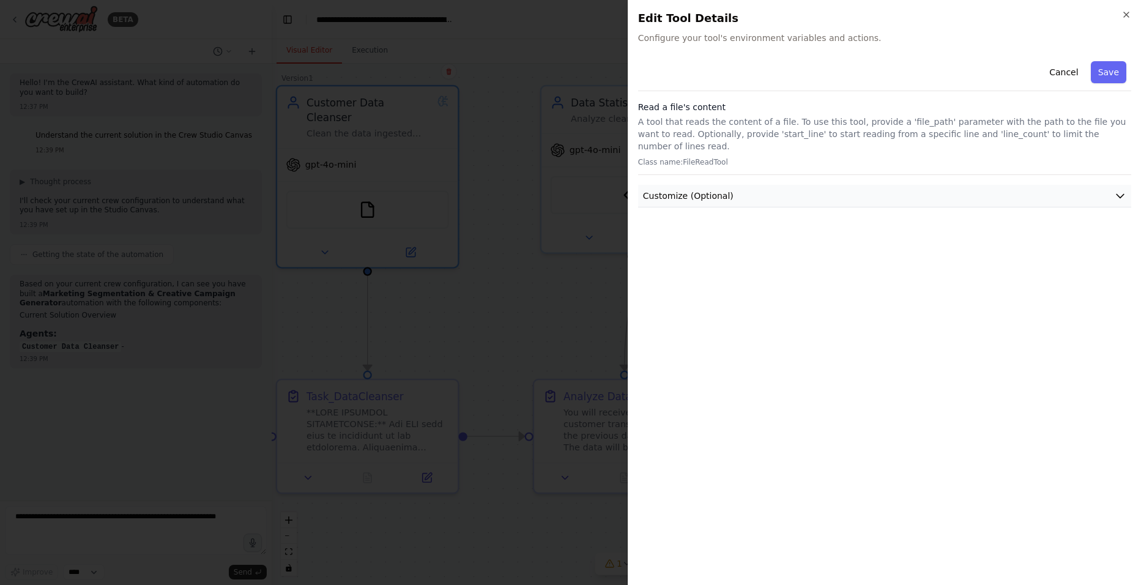
click at [690, 190] on span "Customize (Optional)" at bounding box center [688, 196] width 91 height 12
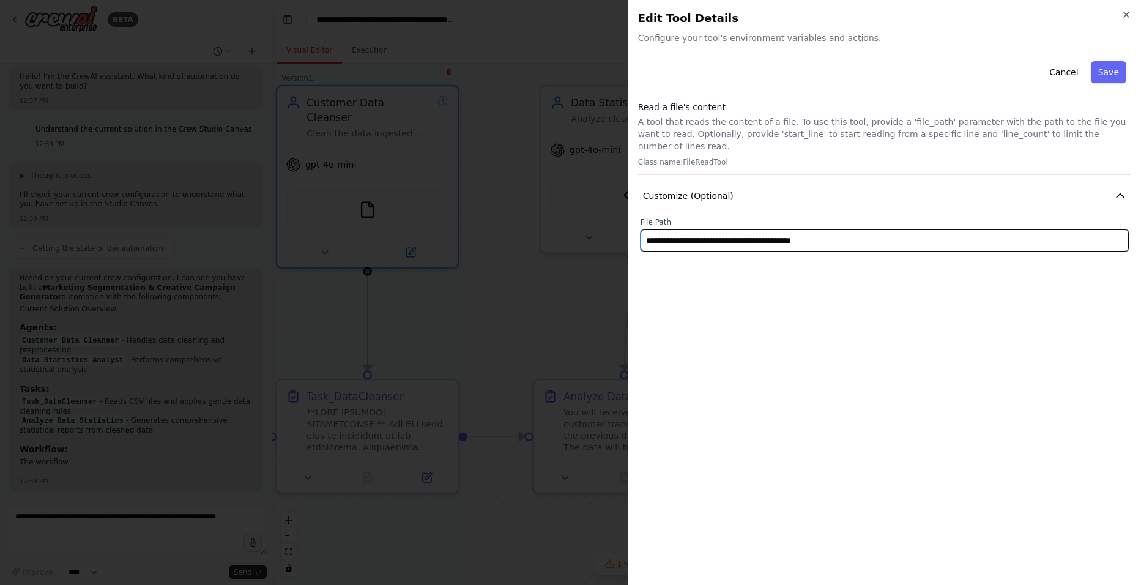
click at [703, 229] on input "**********" at bounding box center [884, 240] width 488 height 22
type input "**********"
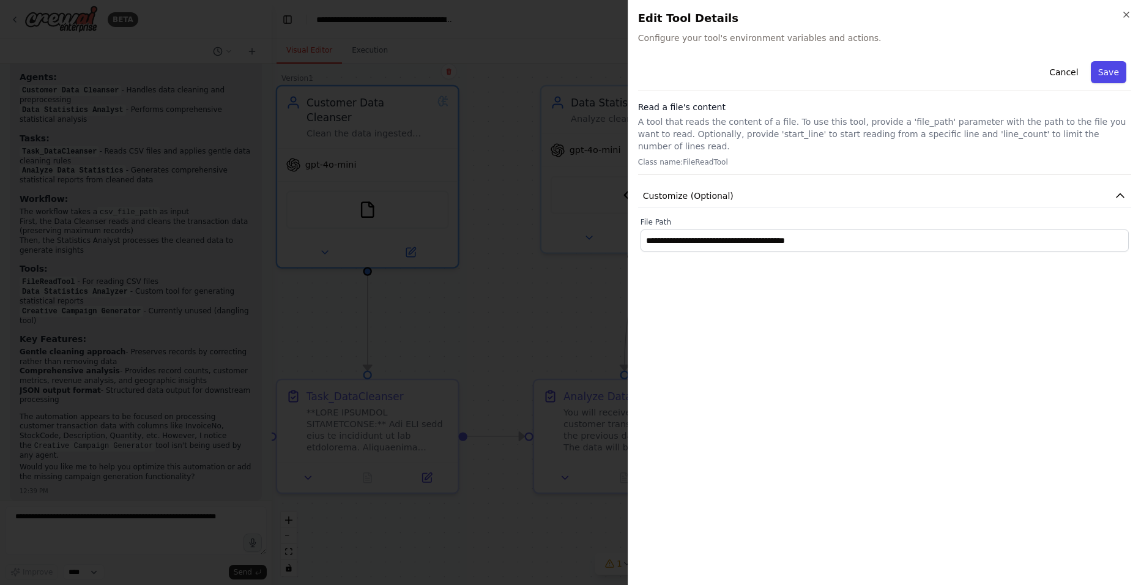
click at [1116, 71] on button "Save" at bounding box center [1108, 72] width 35 height 22
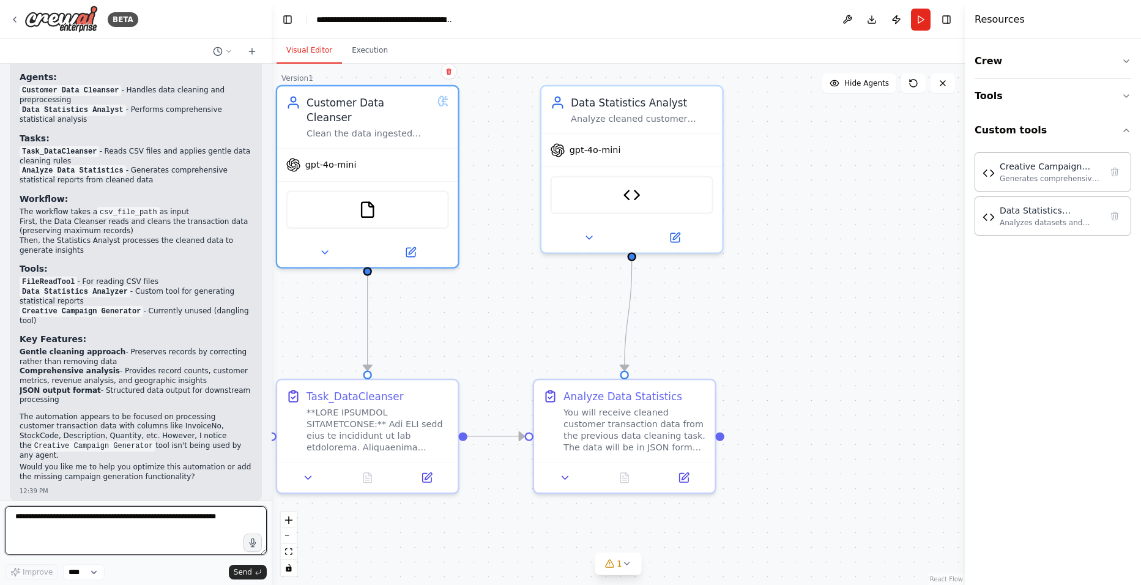
click at [93, 528] on textarea at bounding box center [136, 530] width 262 height 49
type textarea "**********"
click at [98, 515] on textarea "**********" at bounding box center [136, 530] width 262 height 49
drag, startPoint x: 98, startPoint y: 515, endPoint x: -10, endPoint y: 511, distance: 108.9
click at [0, 511] on html "BETA Hello! I'm the CrewAI assistant. What kind of automation do you want to bu…" at bounding box center [570, 292] width 1141 height 585
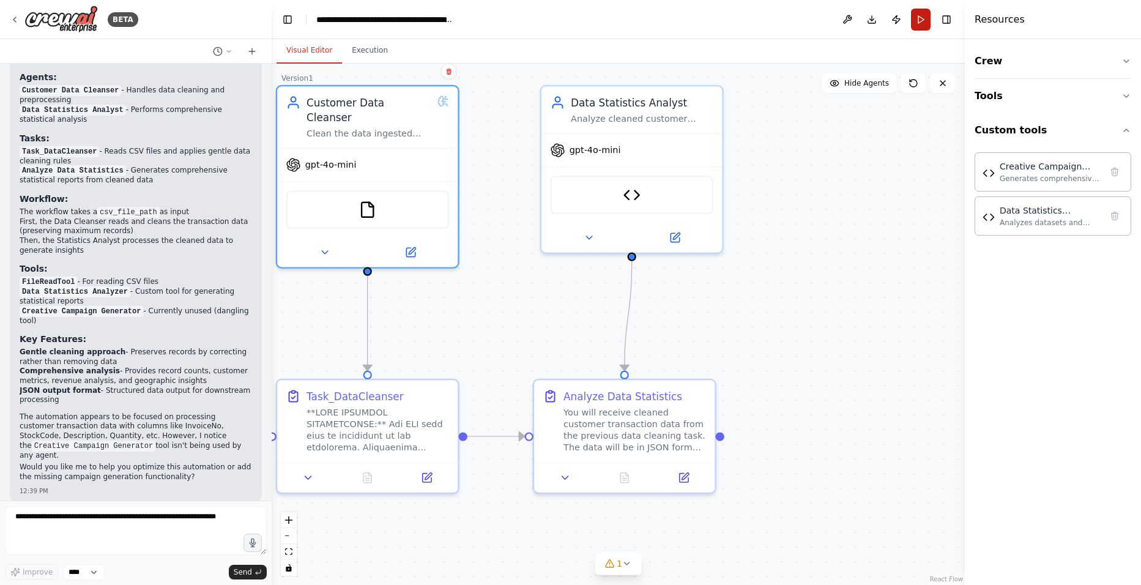
click at [918, 23] on button "Run" at bounding box center [921, 20] width 20 height 22
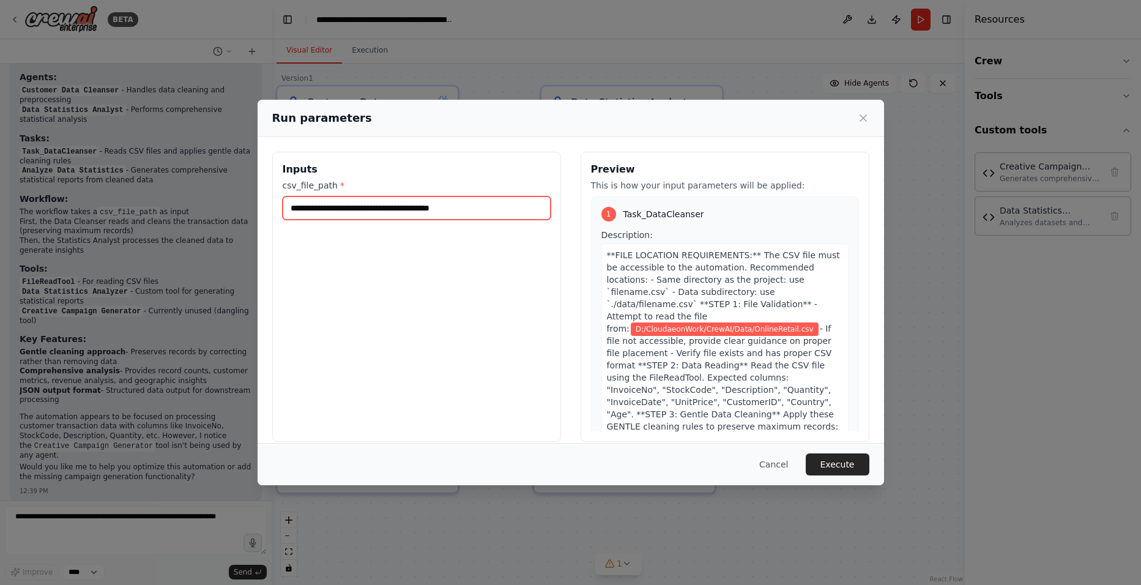
drag, startPoint x: 494, startPoint y: 207, endPoint x: 223, endPoint y: 219, distance: 271.9
click at [223, 219] on div "**********" at bounding box center [570, 292] width 1141 height 585
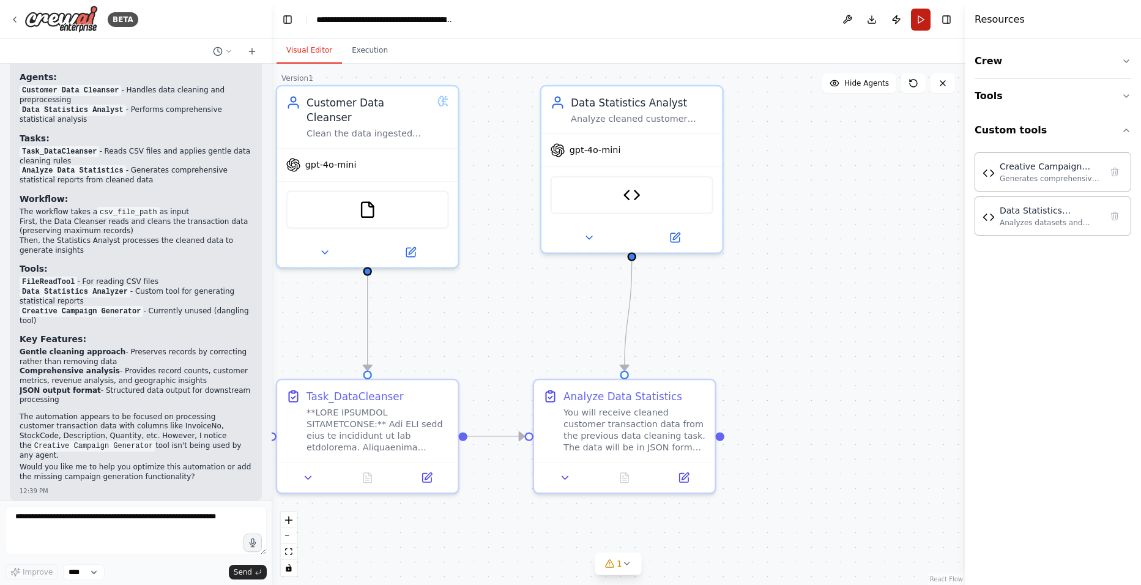
click at [919, 22] on button "Run" at bounding box center [921, 20] width 20 height 22
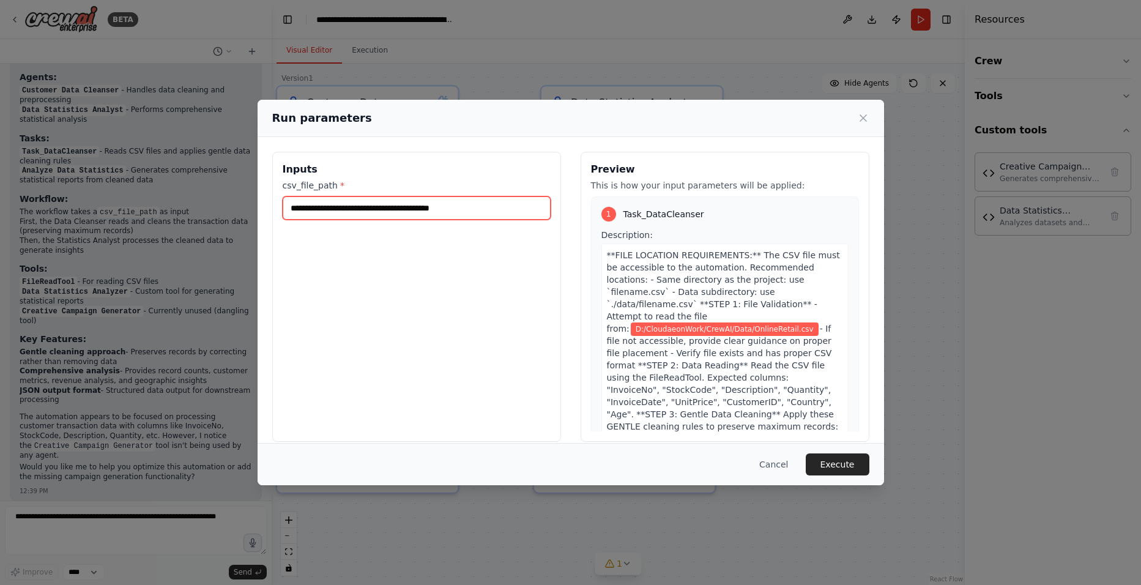
click at [481, 202] on input "**********" at bounding box center [417, 207] width 268 height 23
drag, startPoint x: 490, startPoint y: 202, endPoint x: 223, endPoint y: 201, distance: 266.7
click at [223, 201] on div "**********" at bounding box center [570, 292] width 1141 height 585
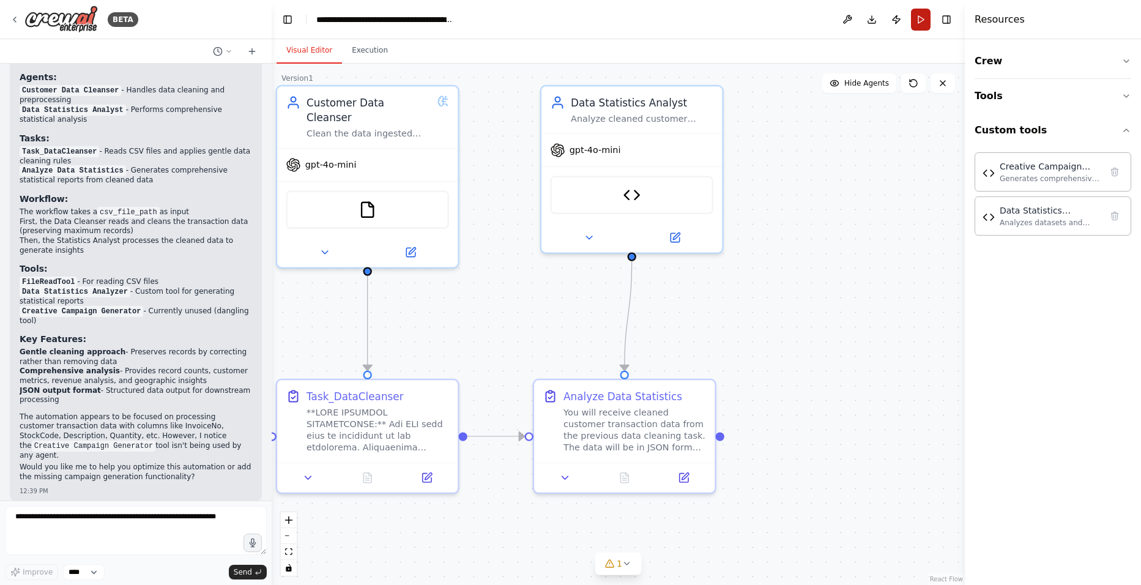
click at [919, 21] on button "Run" at bounding box center [921, 20] width 20 height 22
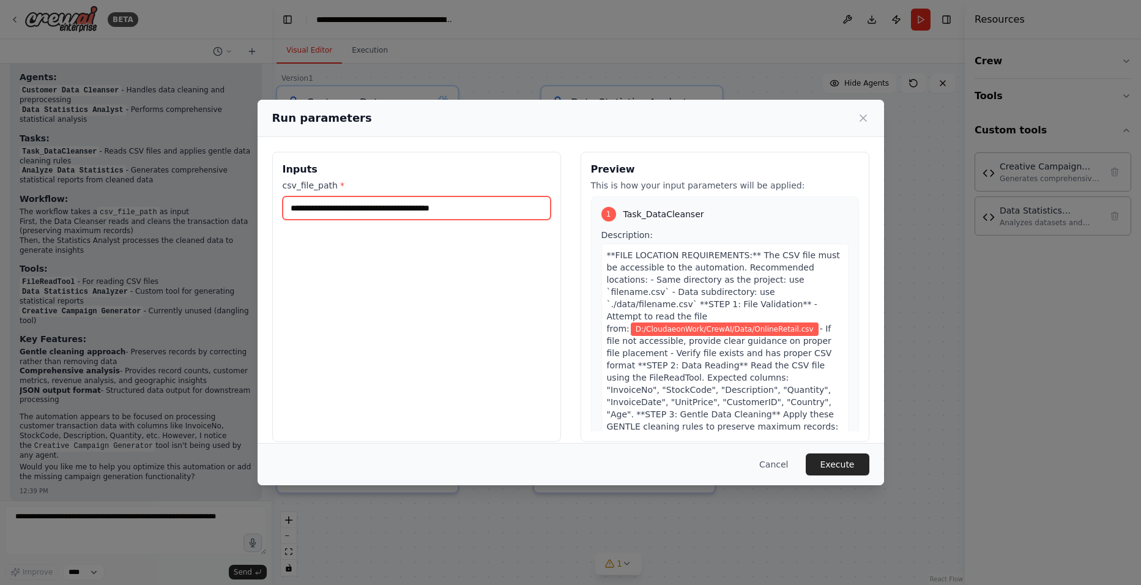
click at [504, 209] on input "**********" at bounding box center [417, 207] width 268 height 23
paste input "text"
type input "**********"
click at [458, 259] on div "**********" at bounding box center [416, 297] width 289 height 290
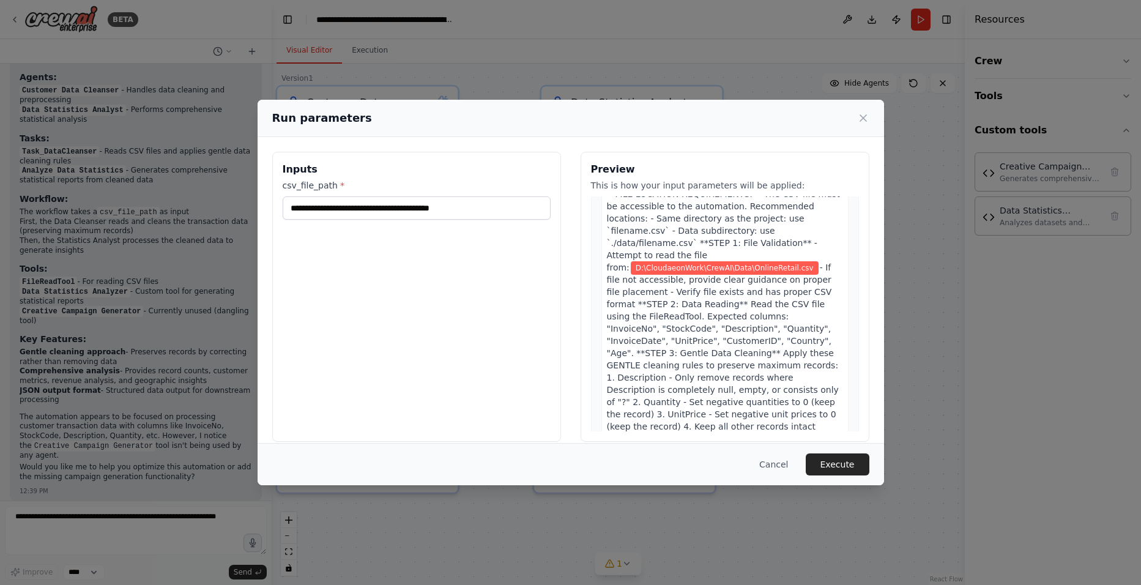
click at [841, 469] on button "Execute" at bounding box center [838, 464] width 64 height 22
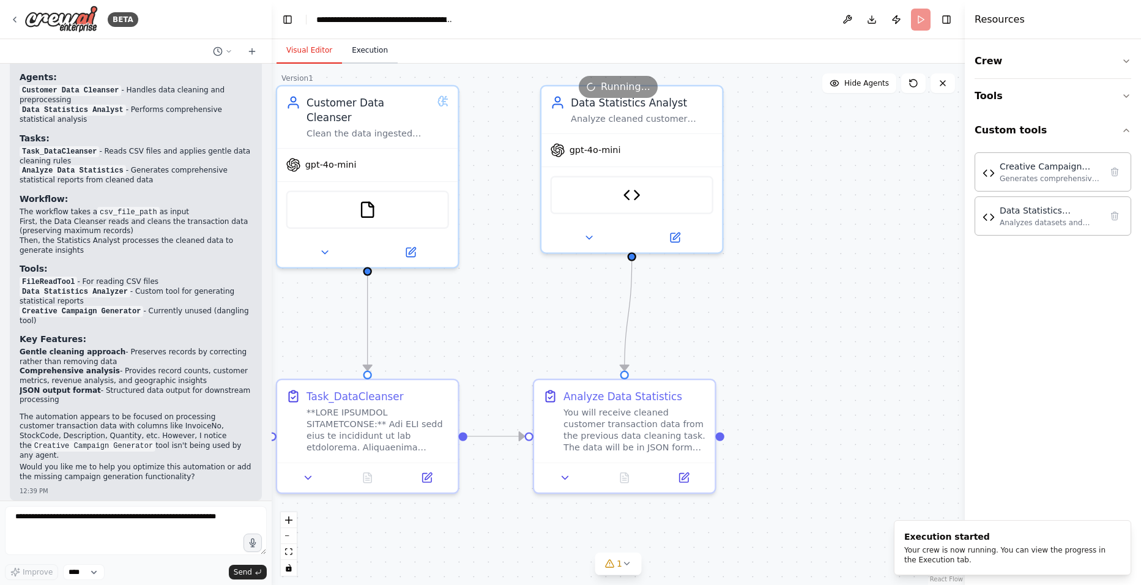
click at [373, 52] on button "Execution" at bounding box center [370, 51] width 56 height 26
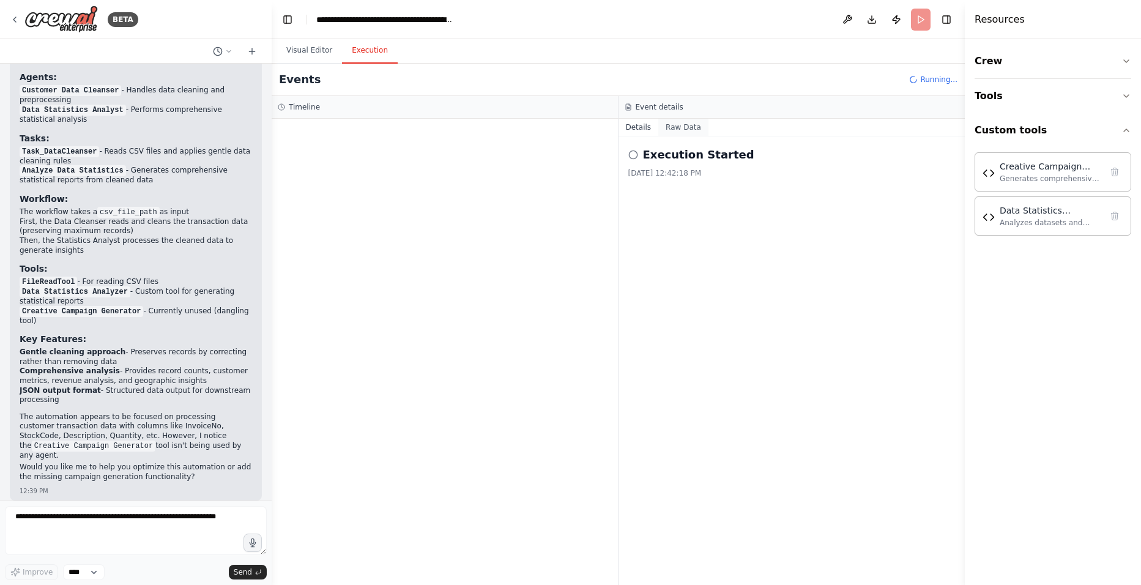
click at [675, 128] on button "Raw Data" at bounding box center [683, 127] width 50 height 17
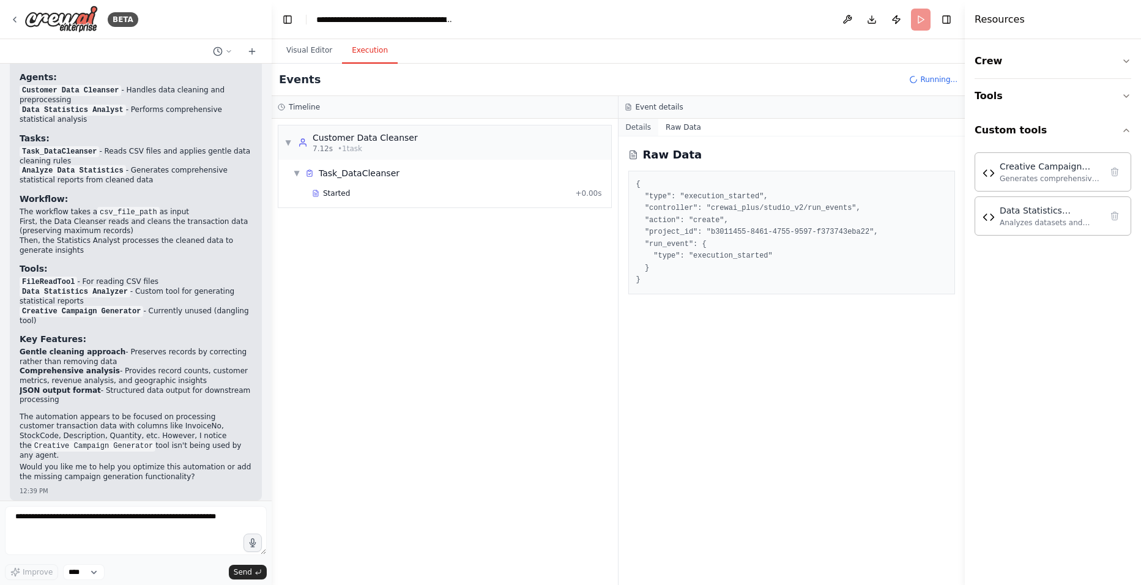
click at [632, 126] on button "Details" at bounding box center [638, 127] width 40 height 17
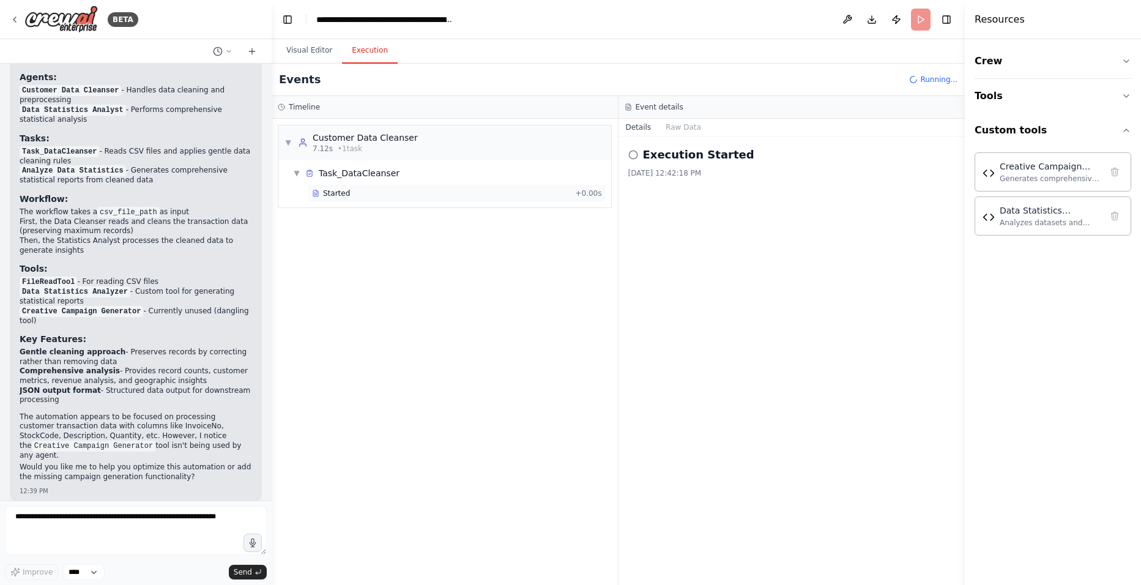
click at [349, 193] on div "Started" at bounding box center [441, 193] width 258 height 10
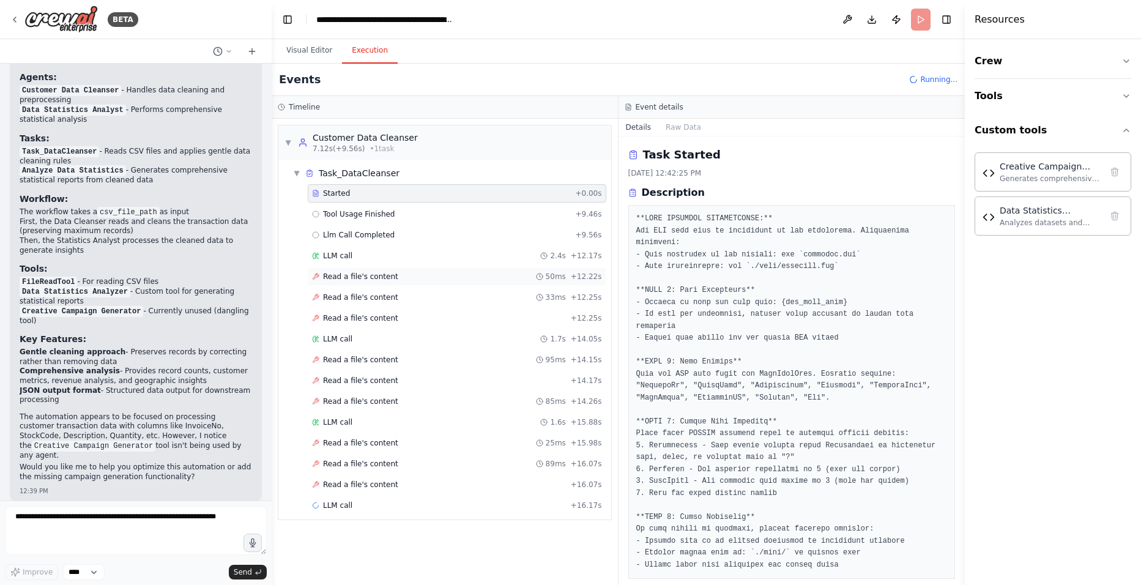
click at [390, 277] on div "Read a file's content 50ms + 12.22s" at bounding box center [457, 277] width 290 height 10
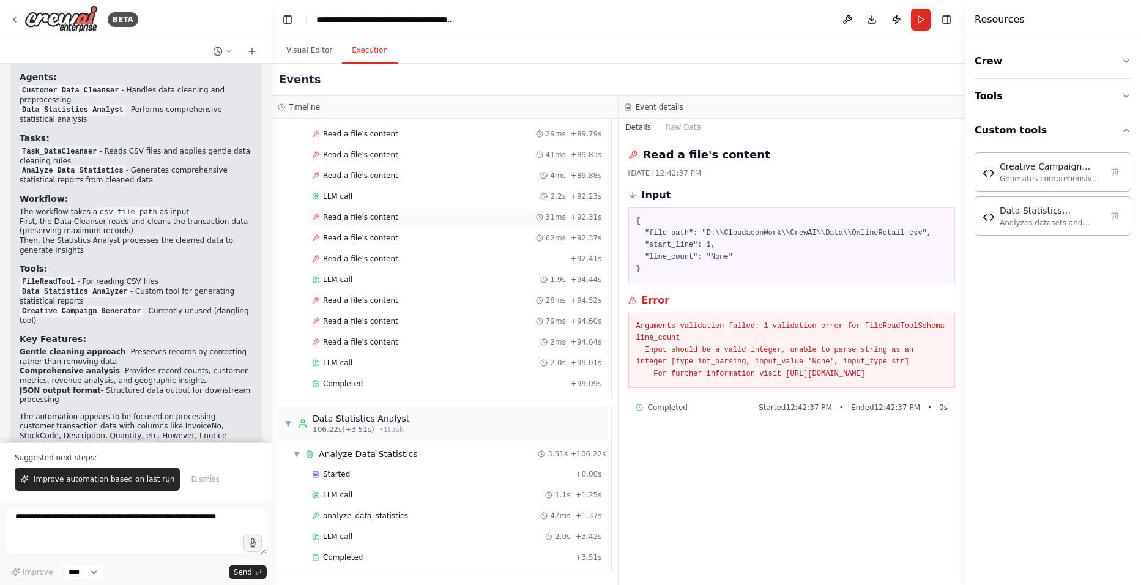
scroll to position [1994, 0]
click at [346, 390] on div "Completed + 99.09s" at bounding box center [457, 383] width 298 height 18
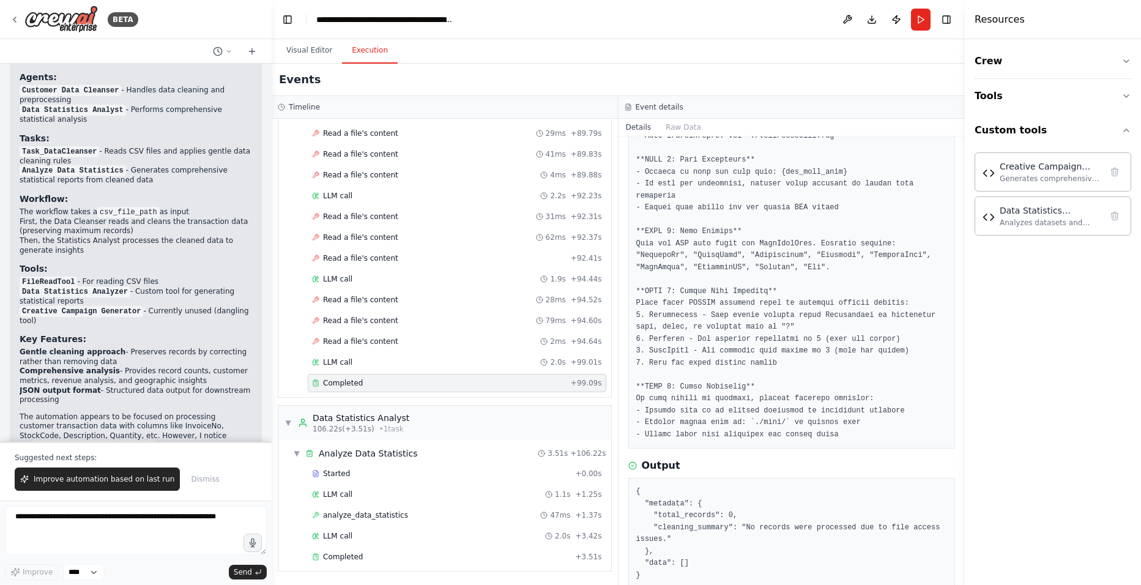
scroll to position [0, 0]
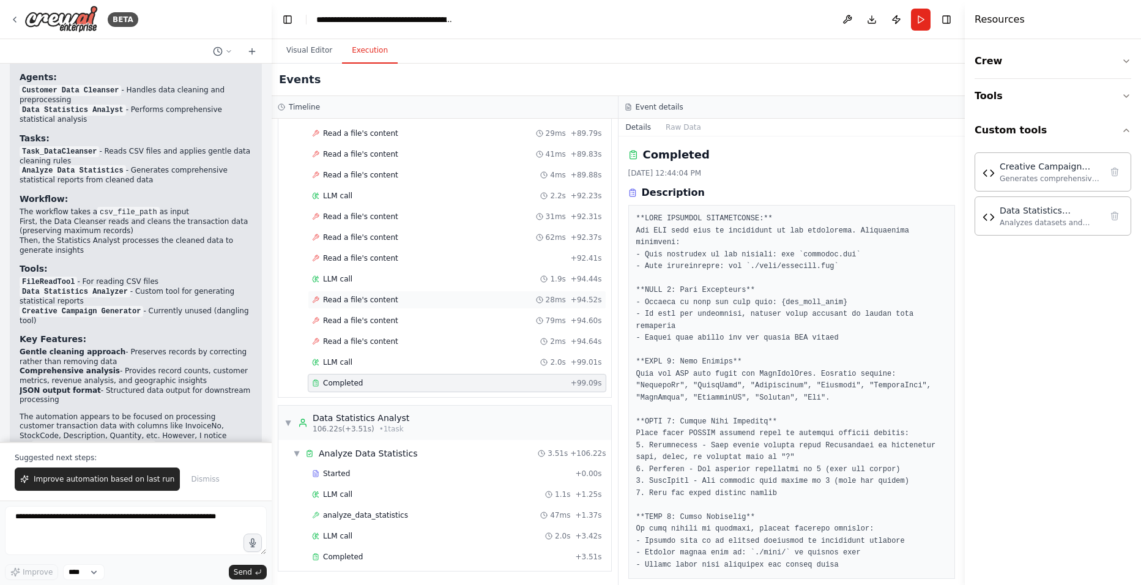
click at [371, 298] on span "Read a file's content" at bounding box center [360, 300] width 75 height 10
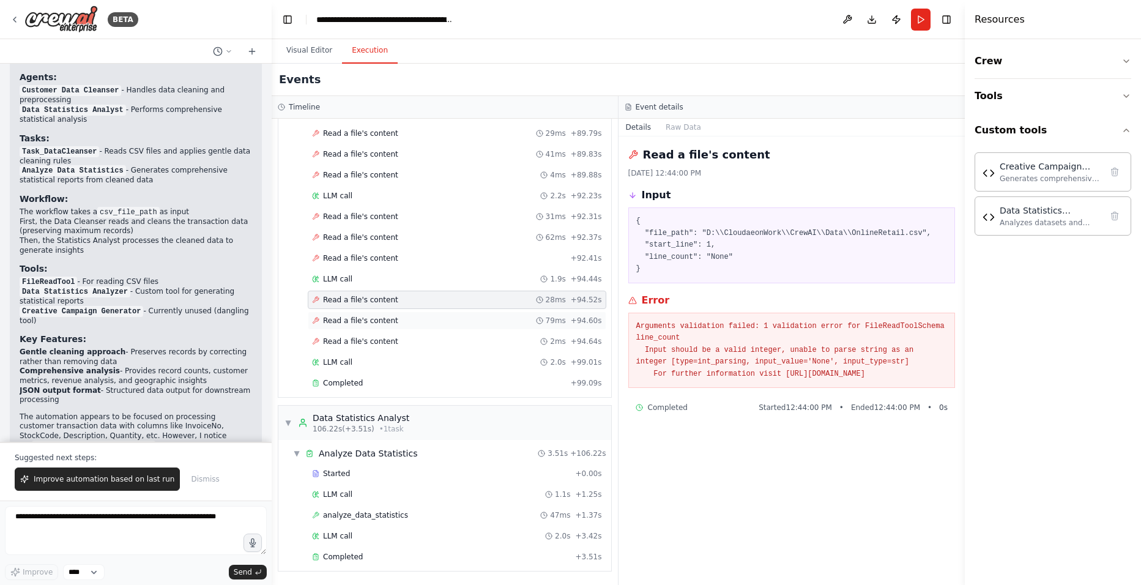
click at [373, 316] on span "Read a file's content" at bounding box center [360, 321] width 75 height 10
click at [368, 338] on span "Read a file's content" at bounding box center [360, 341] width 75 height 10
click at [373, 316] on span "Read a file's content" at bounding box center [360, 321] width 75 height 10
click at [377, 304] on span "Read a file's content" at bounding box center [360, 300] width 75 height 10
click at [345, 485] on div "LLM call 1.1s + 1.25s" at bounding box center [457, 494] width 298 height 18
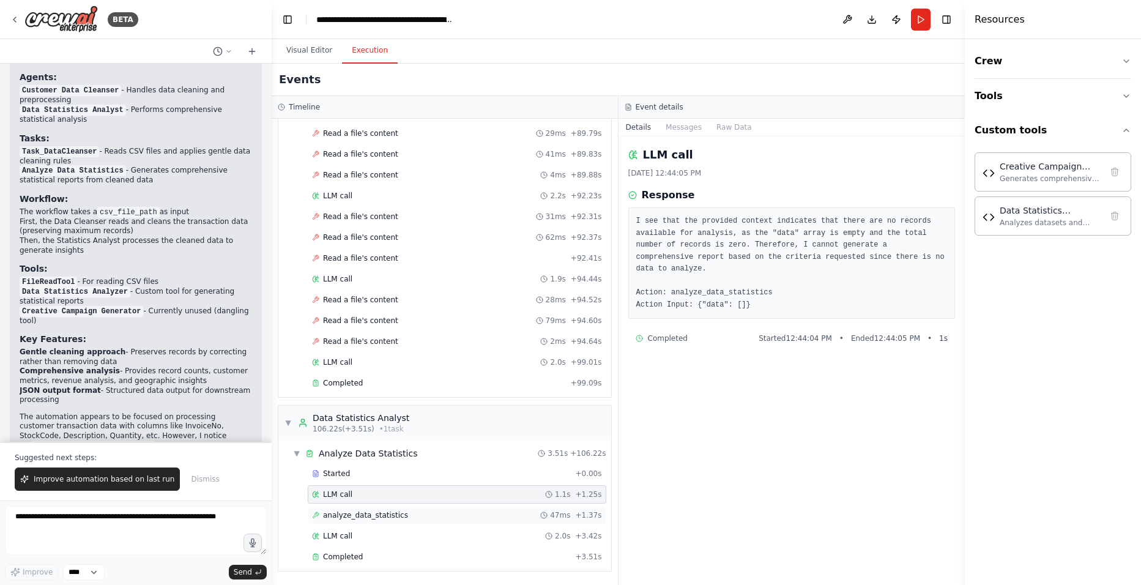
click at [344, 517] on span "analyze_data_statistics" at bounding box center [365, 515] width 85 height 10
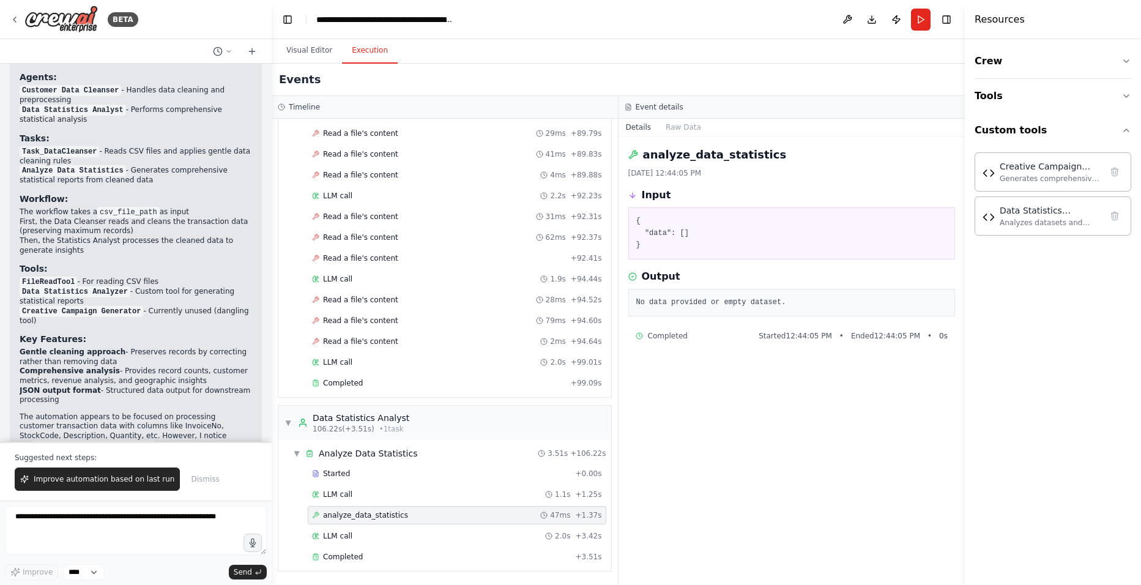
click at [344, 546] on div "Started + 0.00s LLM call 1.1s + 1.25s analyze_data_statistics 47ms + 1.37s LLM …" at bounding box center [449, 516] width 323 height 104
click at [344, 558] on span "Completed" at bounding box center [343, 557] width 40 height 10
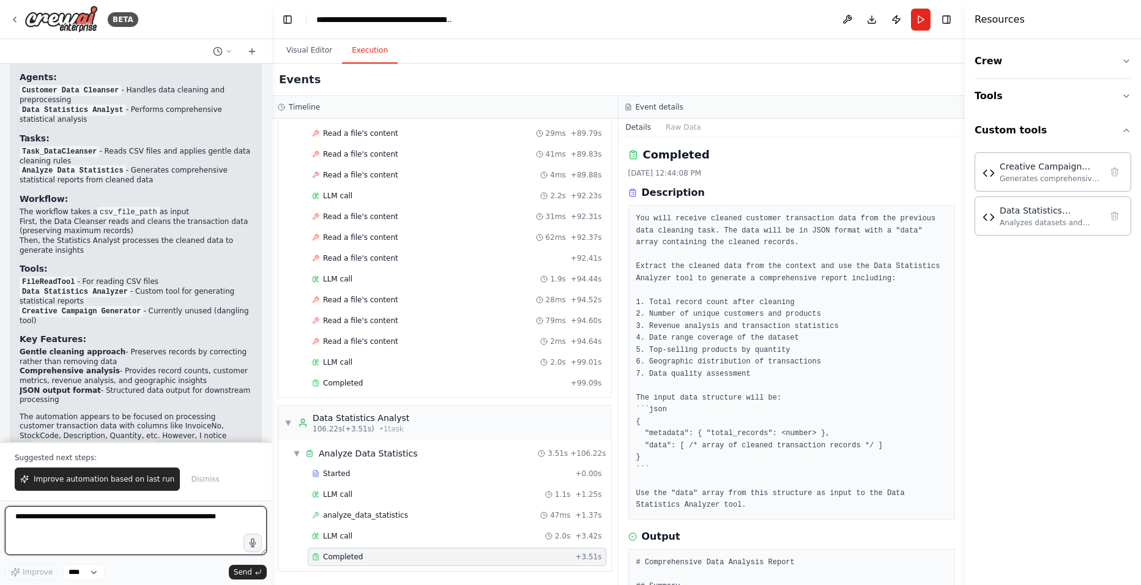
click at [113, 528] on textarea at bounding box center [136, 530] width 262 height 49
type textarea "**********"
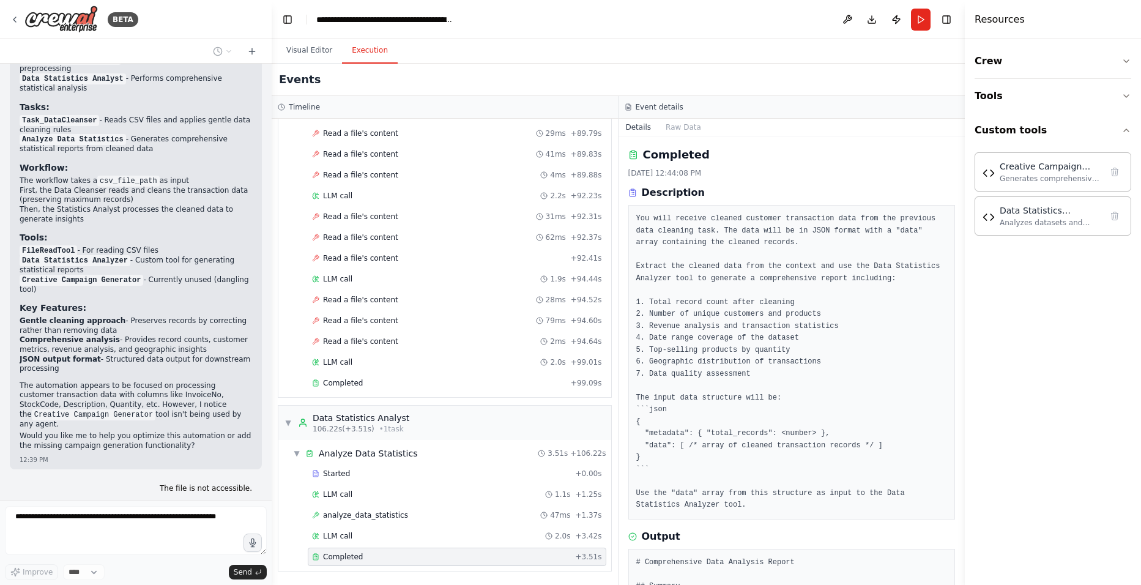
scroll to position [332, 0]
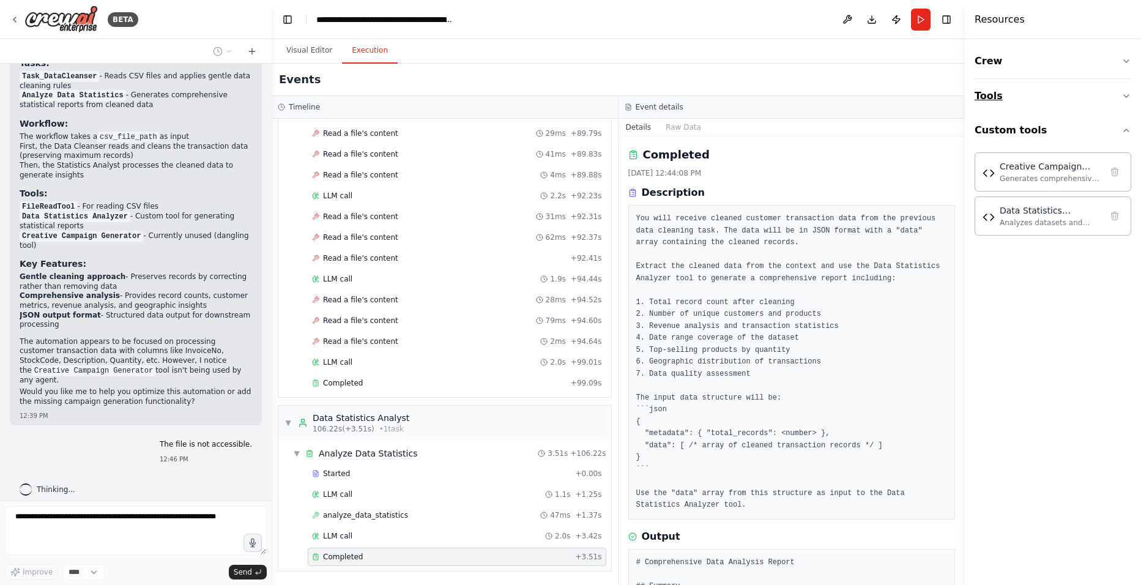
click at [1040, 98] on button "Tools" at bounding box center [1052, 96] width 157 height 34
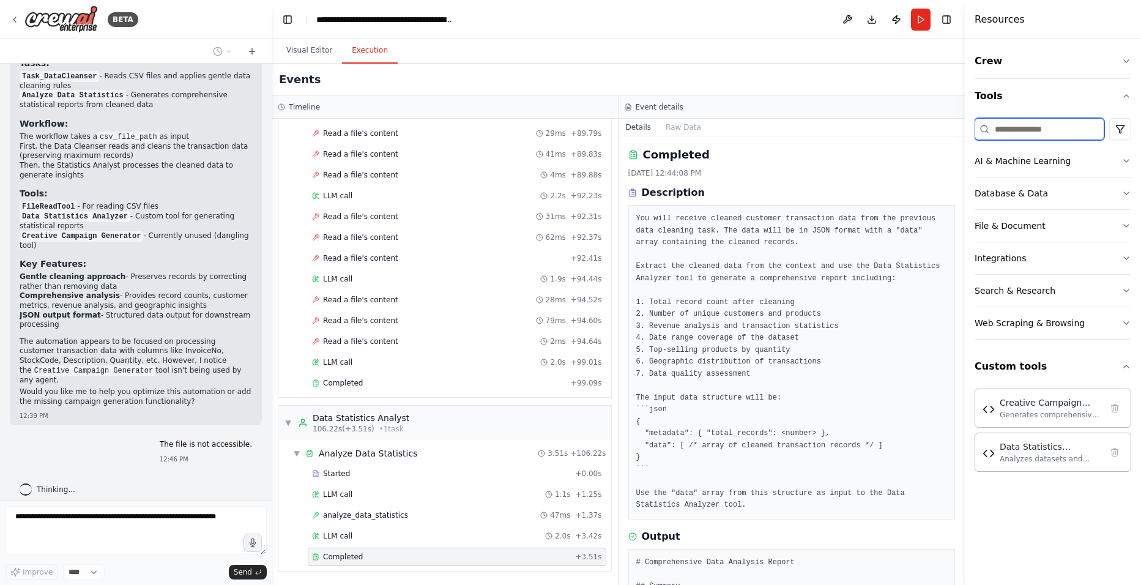
click at [1051, 124] on input at bounding box center [1039, 129] width 130 height 22
click at [1053, 89] on button "Tools" at bounding box center [1052, 96] width 157 height 34
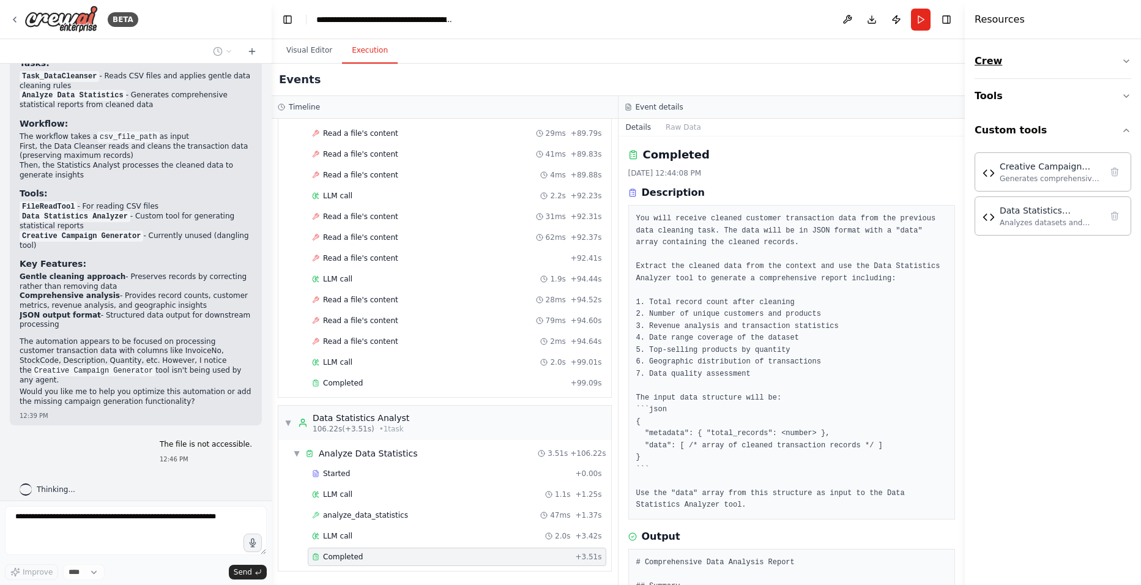
click at [1042, 58] on button "Crew" at bounding box center [1052, 61] width 157 height 34
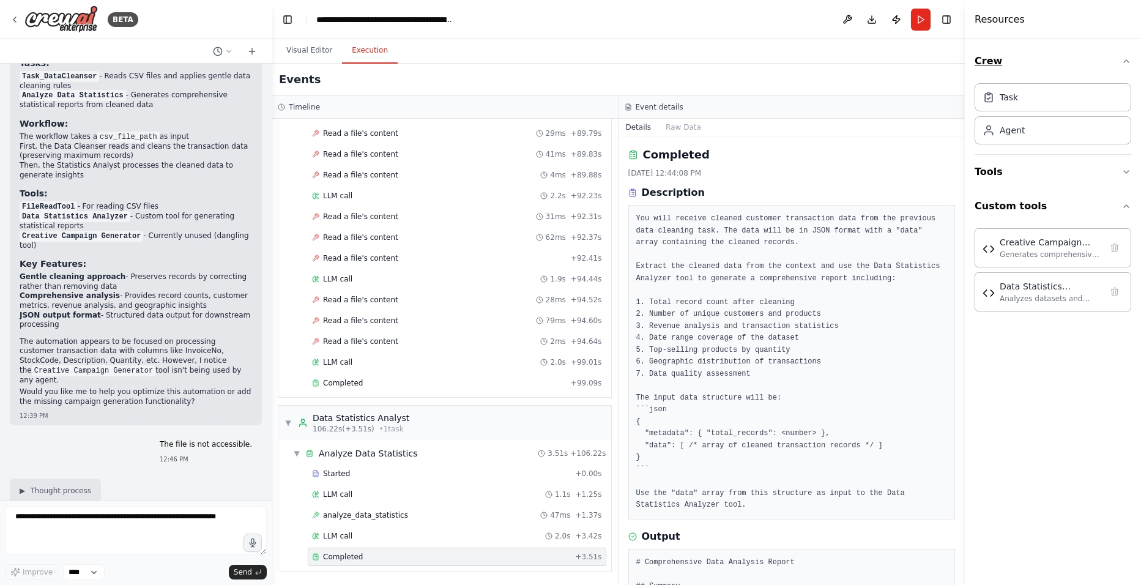
click at [1042, 58] on button "Crew" at bounding box center [1052, 61] width 157 height 34
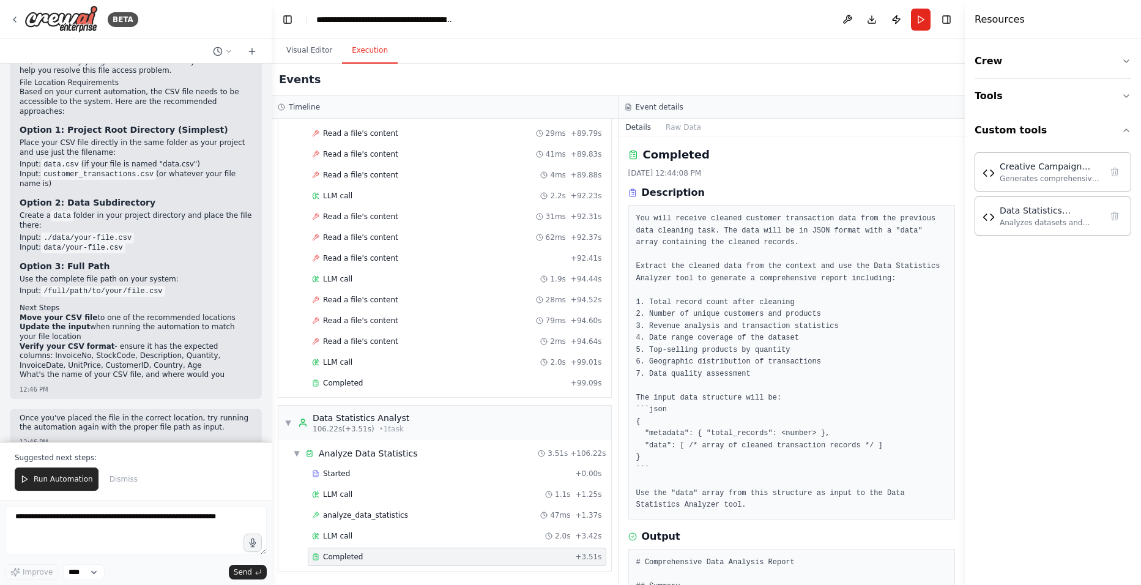
scroll to position [799, 0]
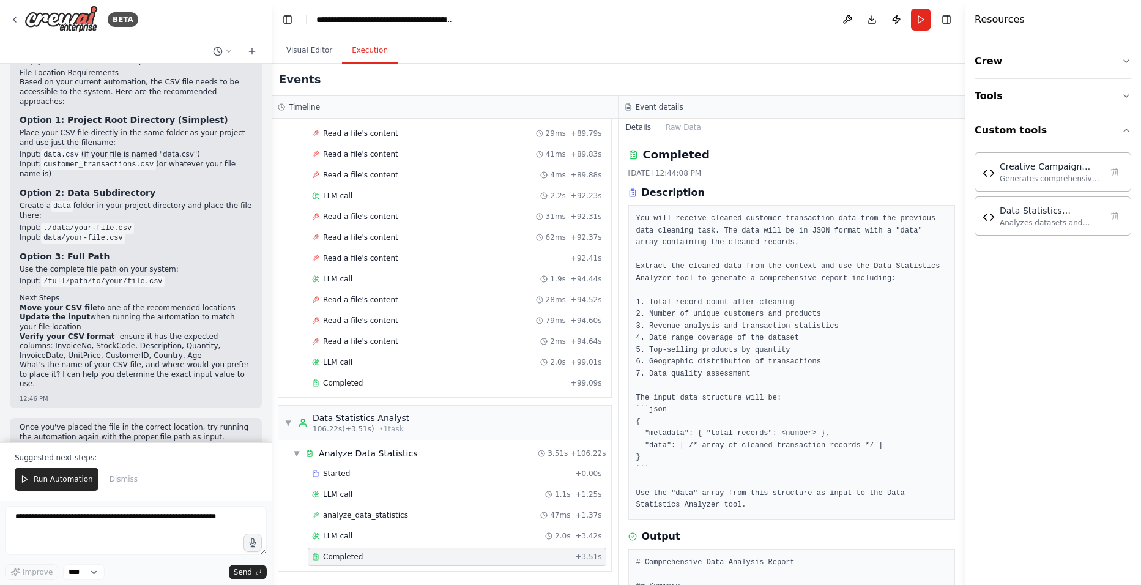
click at [143, 197] on div "I can see the issue - the automation couldn't access your CSV file, which is wh…" at bounding box center [136, 214] width 232 height 354
click at [167, 313] on li "Update the input when running the automation to match your file location" at bounding box center [136, 322] width 232 height 19
click at [87, 519] on textarea at bounding box center [136, 530] width 262 height 49
click at [53, 517] on textarea at bounding box center [136, 530] width 262 height 49
type textarea "*"
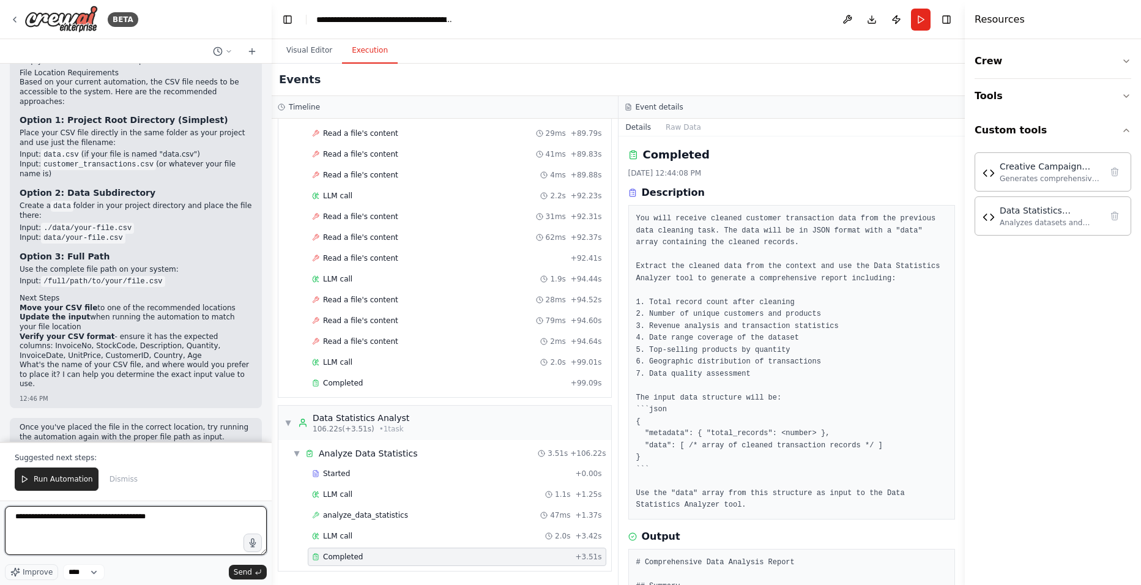
type textarea "**********"
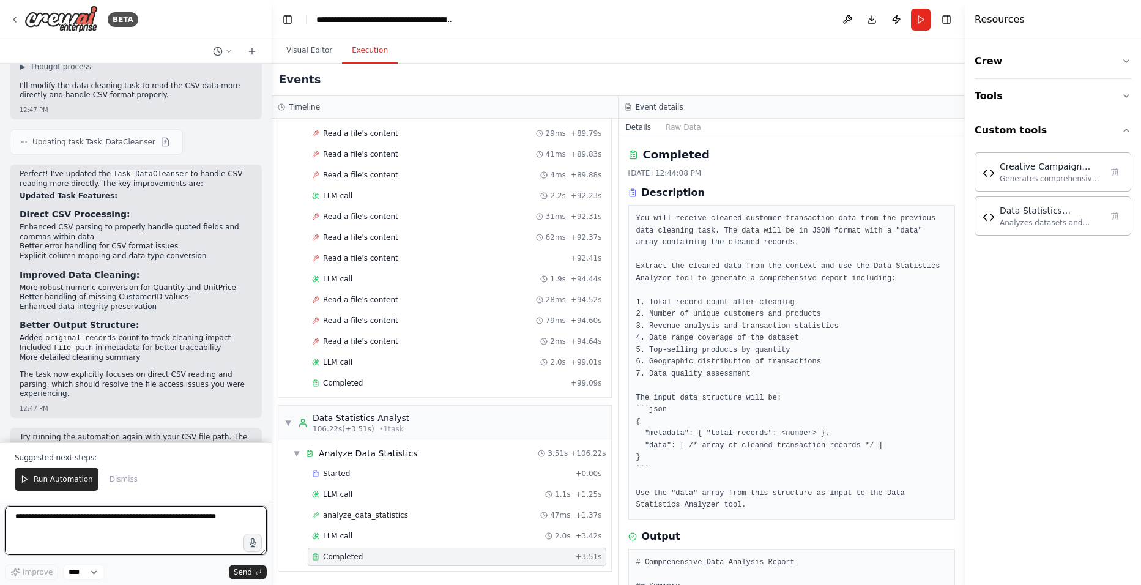
scroll to position [1269, 0]
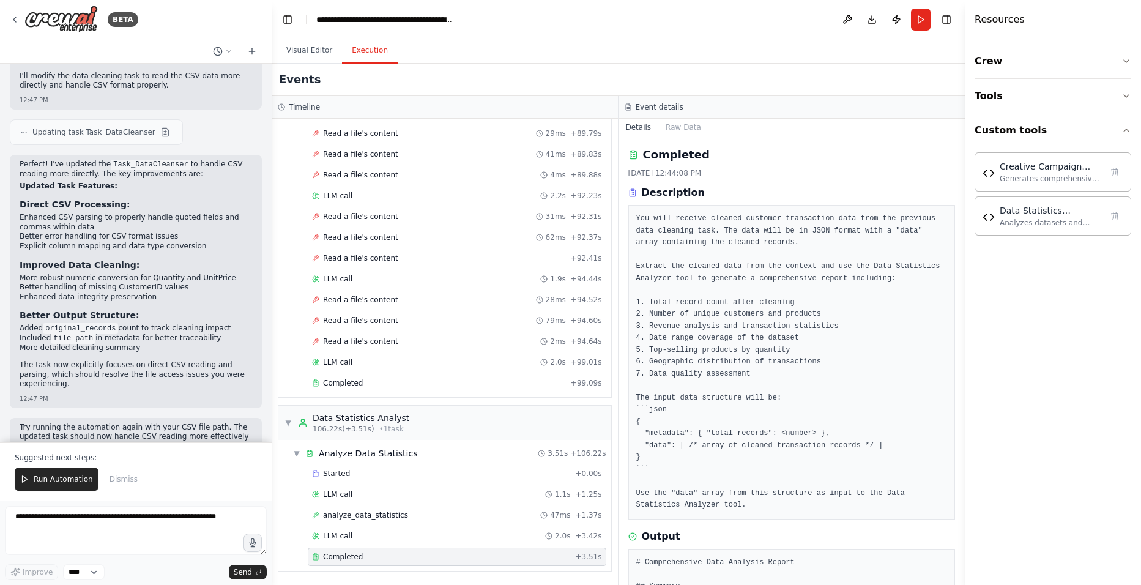
drag, startPoint x: 301, startPoint y: 47, endPoint x: 349, endPoint y: 98, distance: 70.1
click at [301, 48] on button "Visual Editor" at bounding box center [308, 51] width 65 height 26
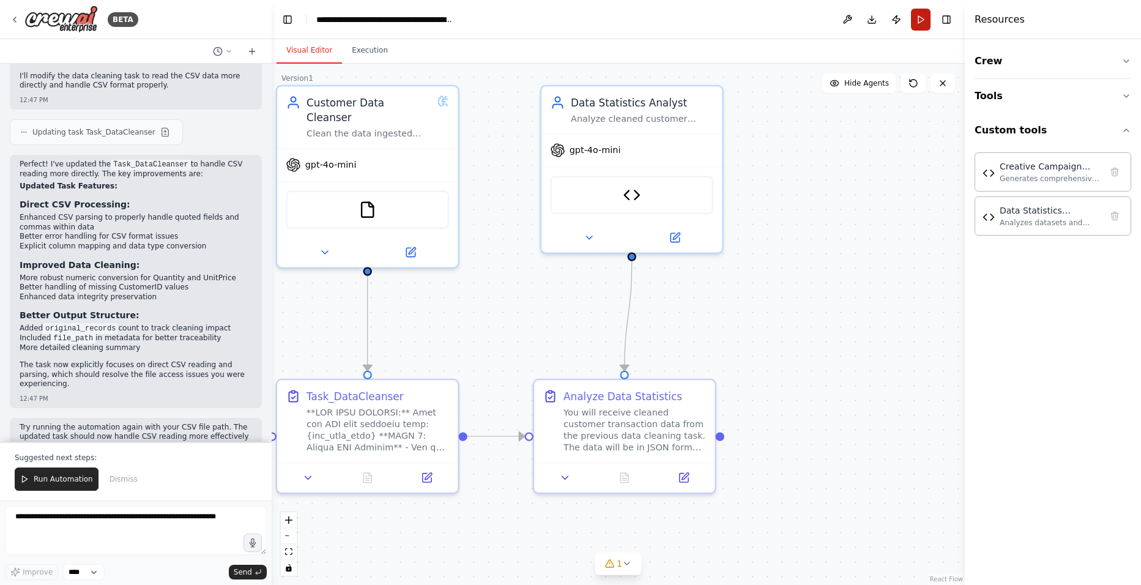
click at [918, 17] on button "Run" at bounding box center [921, 20] width 20 height 22
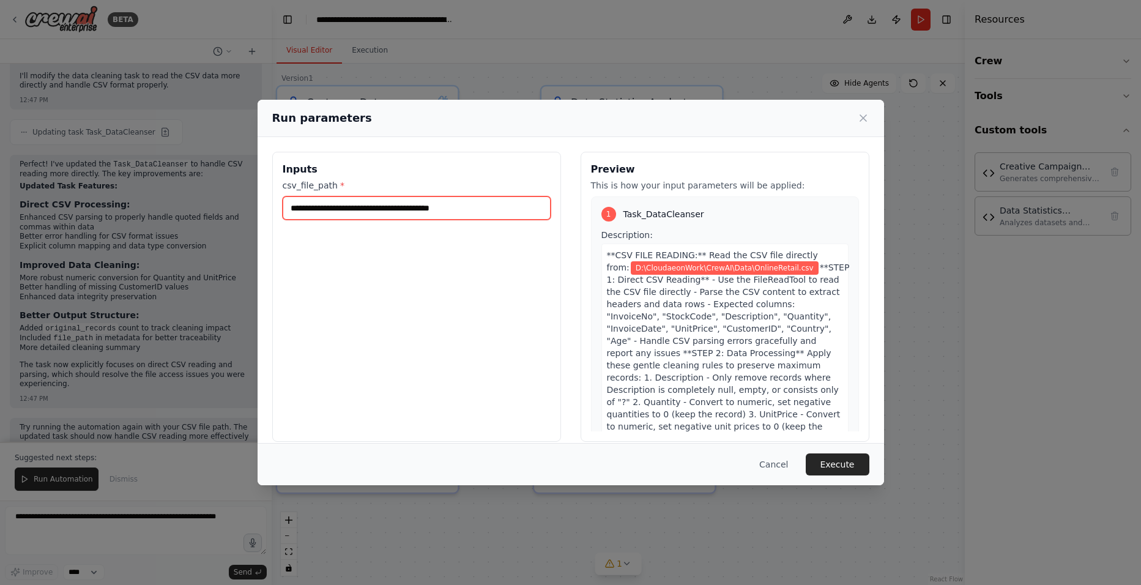
click at [493, 204] on input "**********" at bounding box center [417, 207] width 268 height 23
click at [828, 471] on button "Execute" at bounding box center [838, 464] width 64 height 22
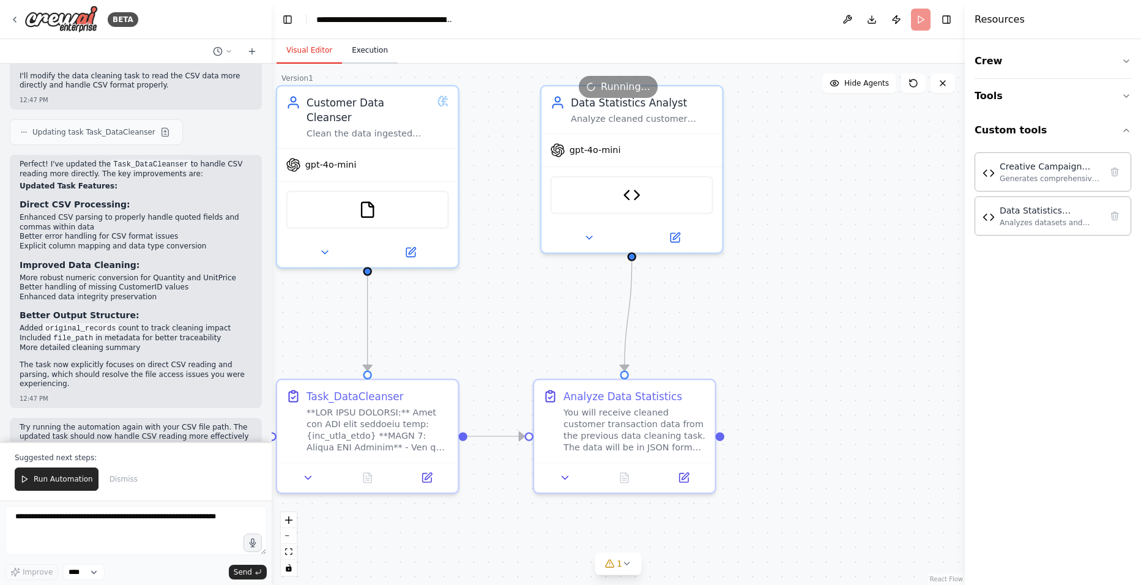
click at [358, 50] on button "Execution" at bounding box center [370, 51] width 56 height 26
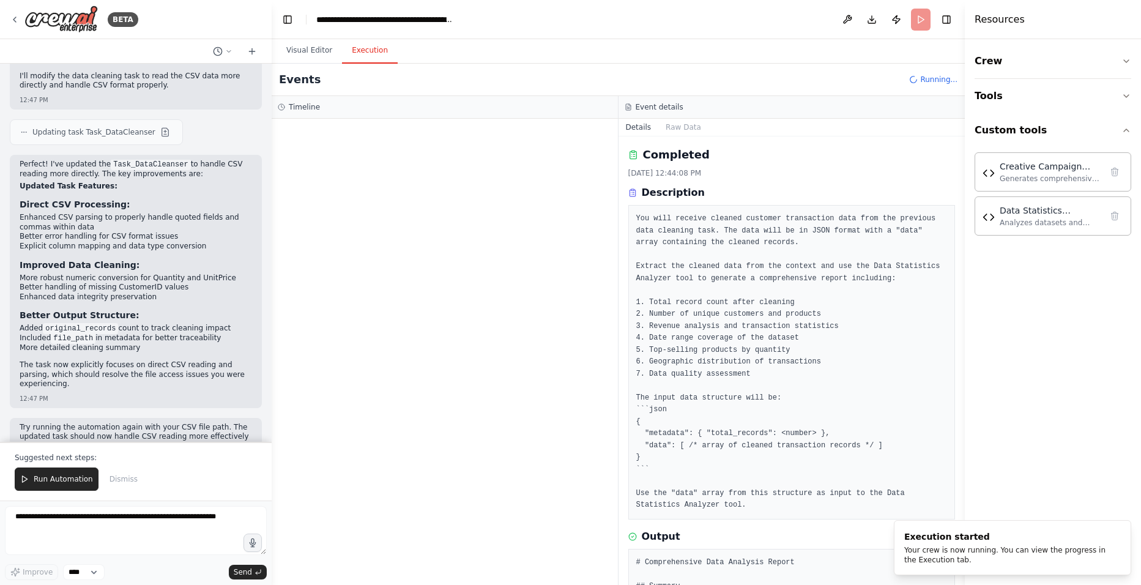
click at [632, 128] on button "Details" at bounding box center [638, 127] width 40 height 17
click at [431, 188] on div at bounding box center [445, 352] width 346 height 466
click at [319, 52] on button "Visual Editor" at bounding box center [308, 51] width 65 height 26
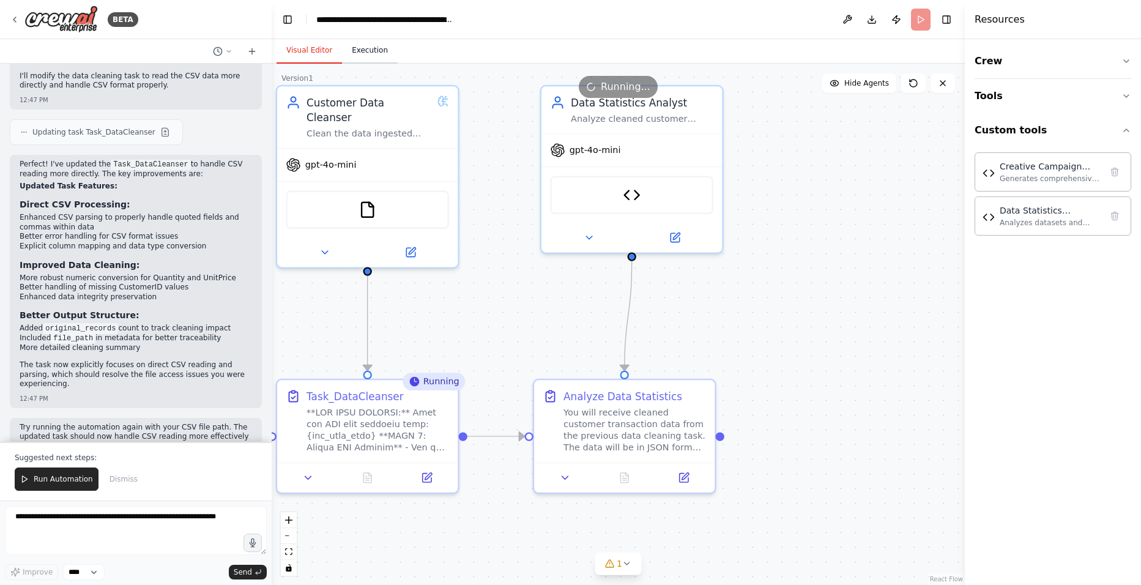
click at [368, 57] on button "Execution" at bounding box center [370, 51] width 56 height 26
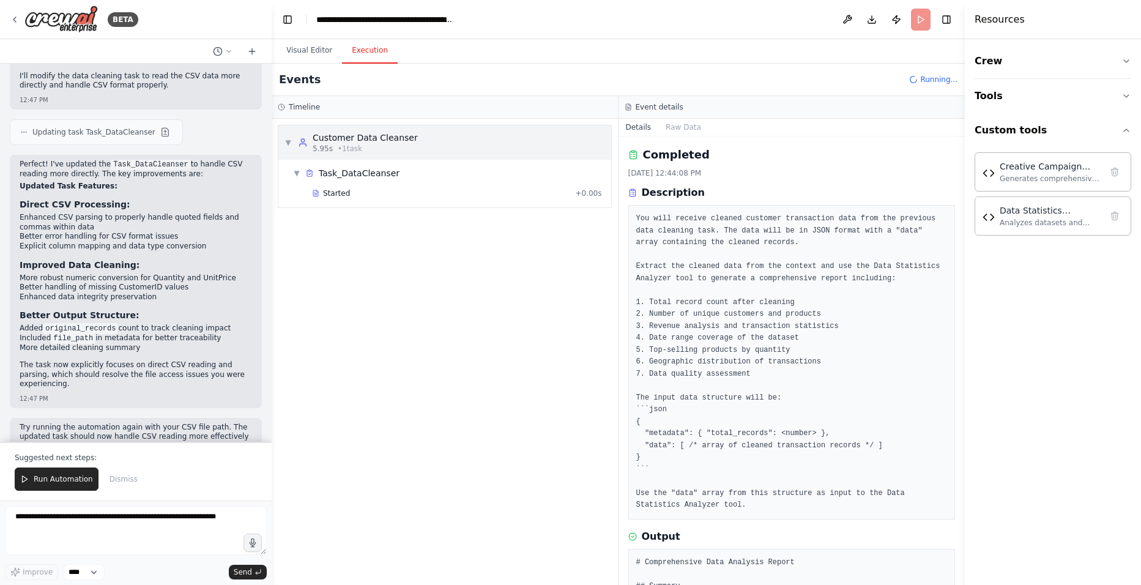
click at [347, 139] on div "Customer Data Cleanser" at bounding box center [365, 138] width 105 height 12
click at [345, 143] on div "Customer Data Cleanser" at bounding box center [365, 138] width 105 height 12
click at [327, 192] on span "Started" at bounding box center [336, 193] width 27 height 10
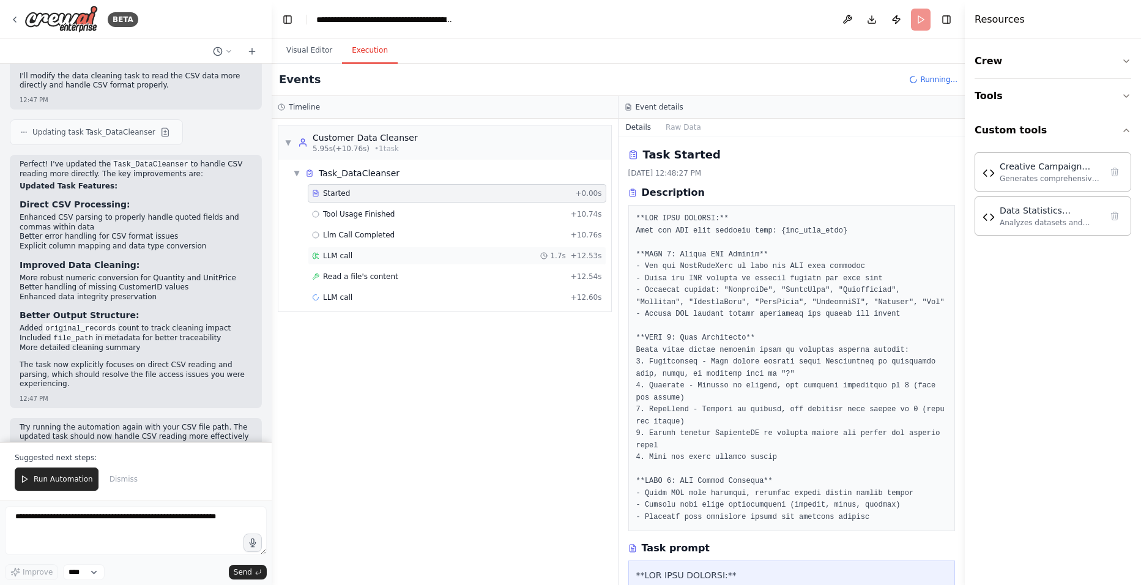
click at [374, 261] on div "LLM call 1.7s + 12.53s" at bounding box center [457, 256] width 298 height 18
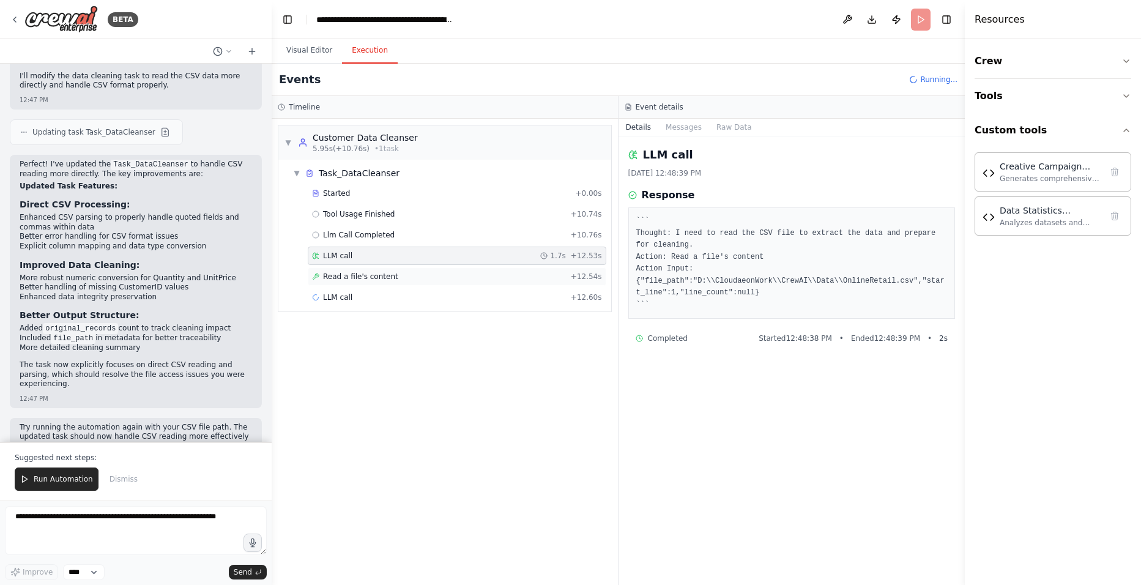
click at [371, 283] on div "Read a file's content + 12.54s" at bounding box center [457, 276] width 298 height 18
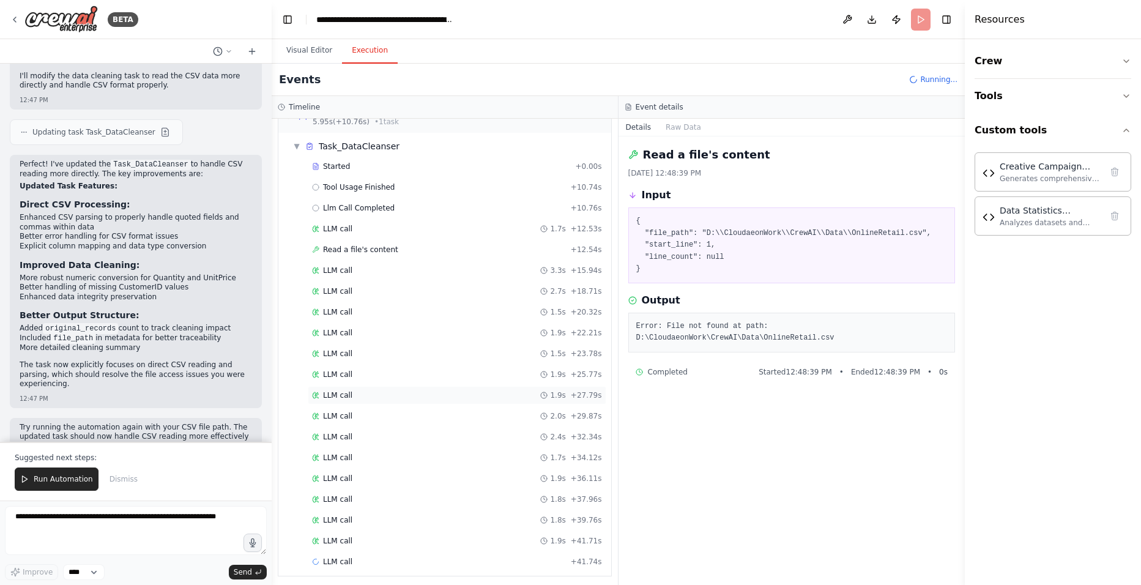
scroll to position [32, 0]
click at [344, 258] on div "LLM call 3.3s + 15.94s" at bounding box center [457, 265] width 298 height 18
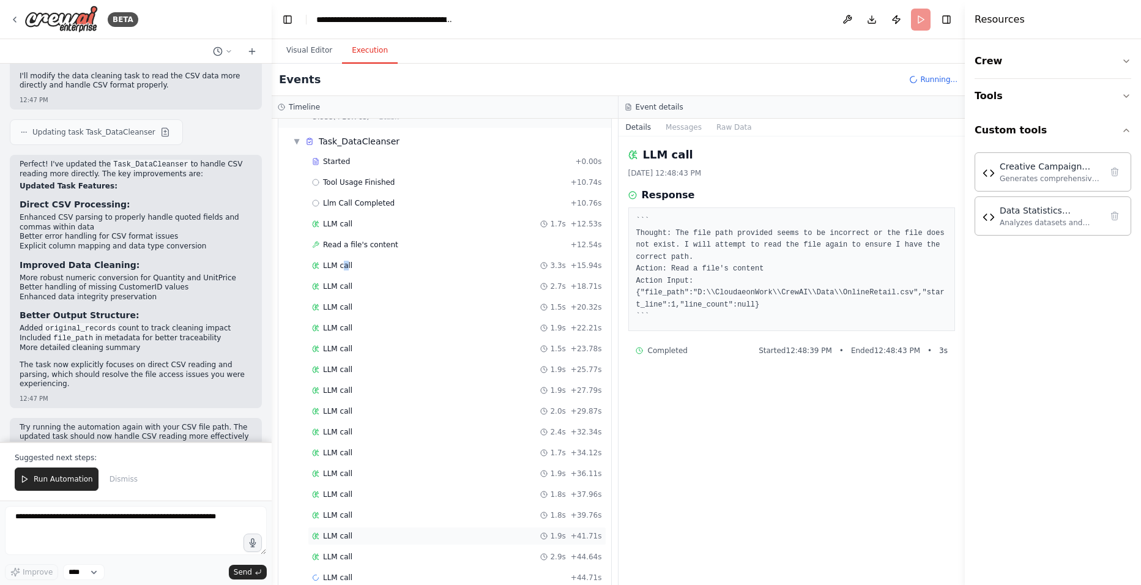
scroll to position [53, 0]
click at [358, 561] on div "LLM call + 44.71s" at bounding box center [457, 557] width 290 height 10
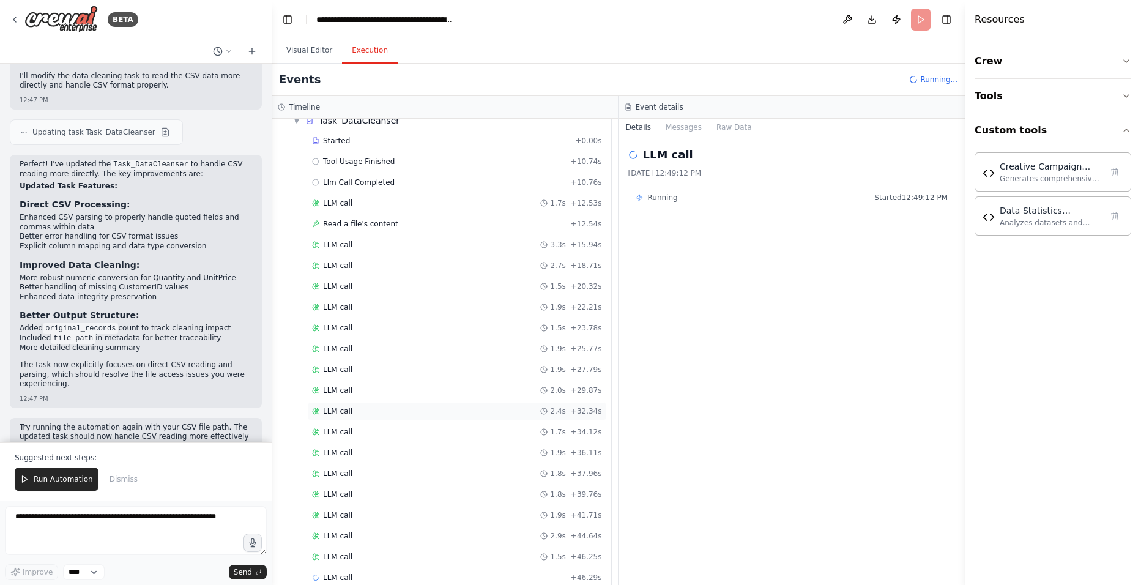
click at [421, 410] on div "LLM call 2.4s + 32.34s" at bounding box center [457, 411] width 290 height 10
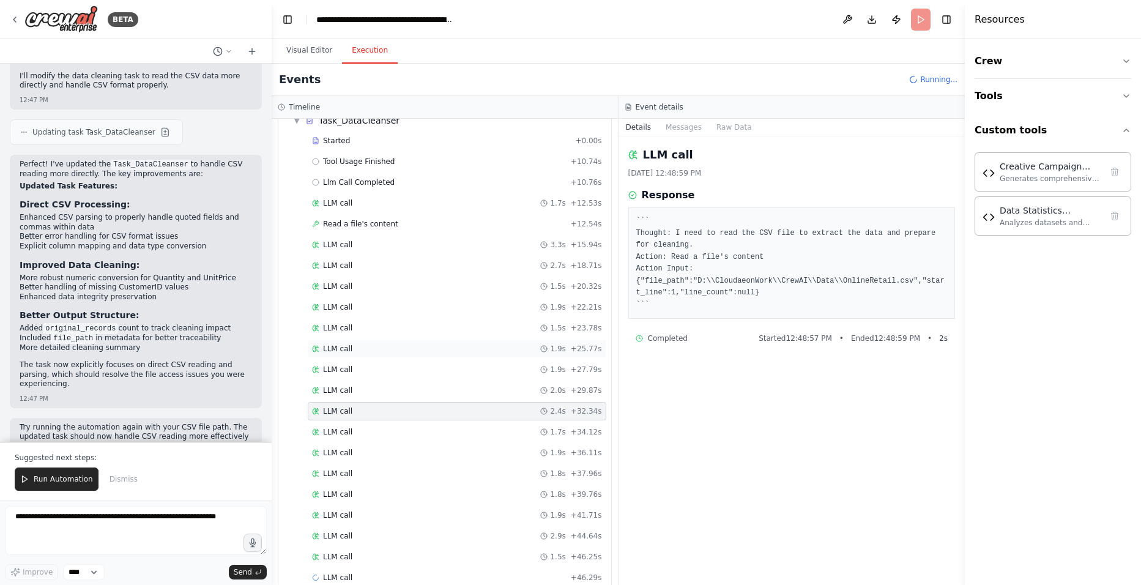
click at [401, 340] on div "LLM call 1.9s + 25.77s" at bounding box center [457, 348] width 298 height 18
click at [404, 368] on div "LLM call 1.9s + 27.79s" at bounding box center [457, 370] width 290 height 10
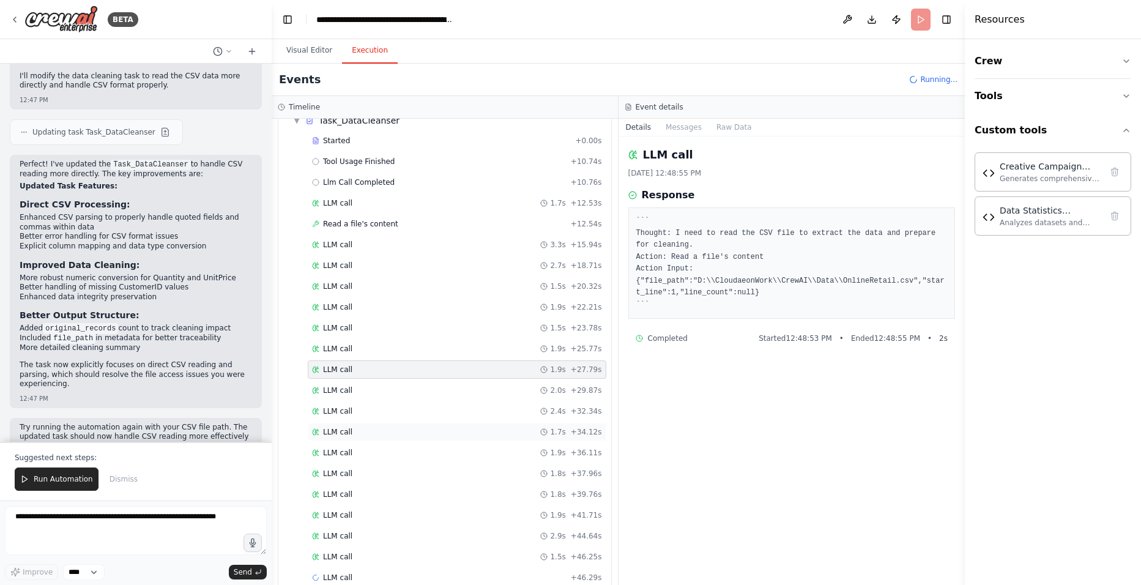
click at [402, 434] on div "LLM call 1.7s + 34.12s" at bounding box center [457, 432] width 290 height 10
click at [384, 499] on div "LLM call 1.8s + 39.76s" at bounding box center [457, 494] width 298 height 18
click at [383, 512] on div "LLM call 1.9s + 41.71s" at bounding box center [457, 515] width 290 height 10
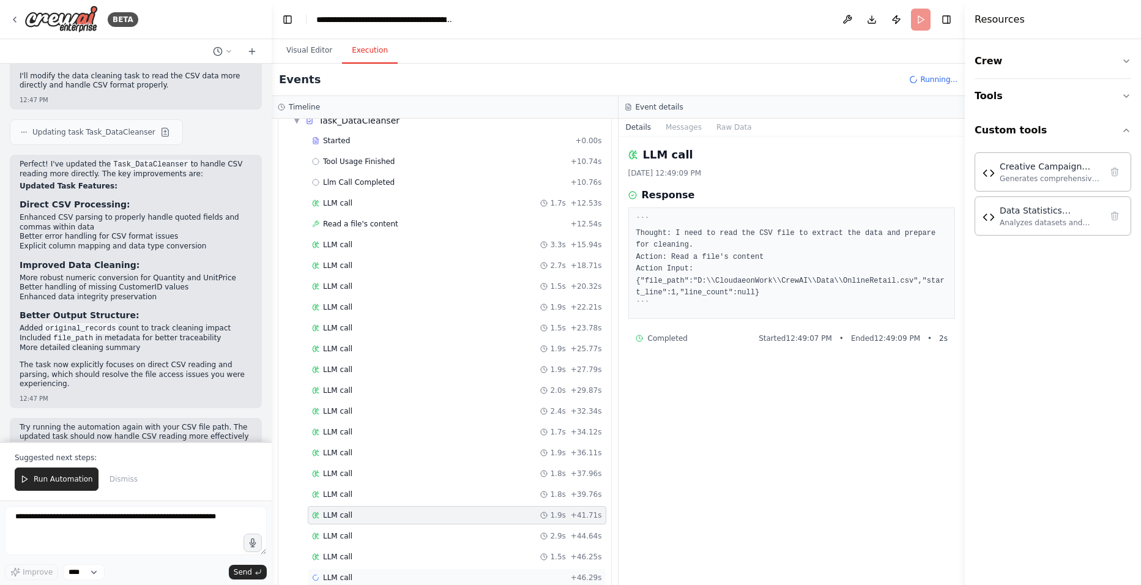
click at [350, 576] on div "LLM call + 46.29s" at bounding box center [457, 578] width 290 height 10
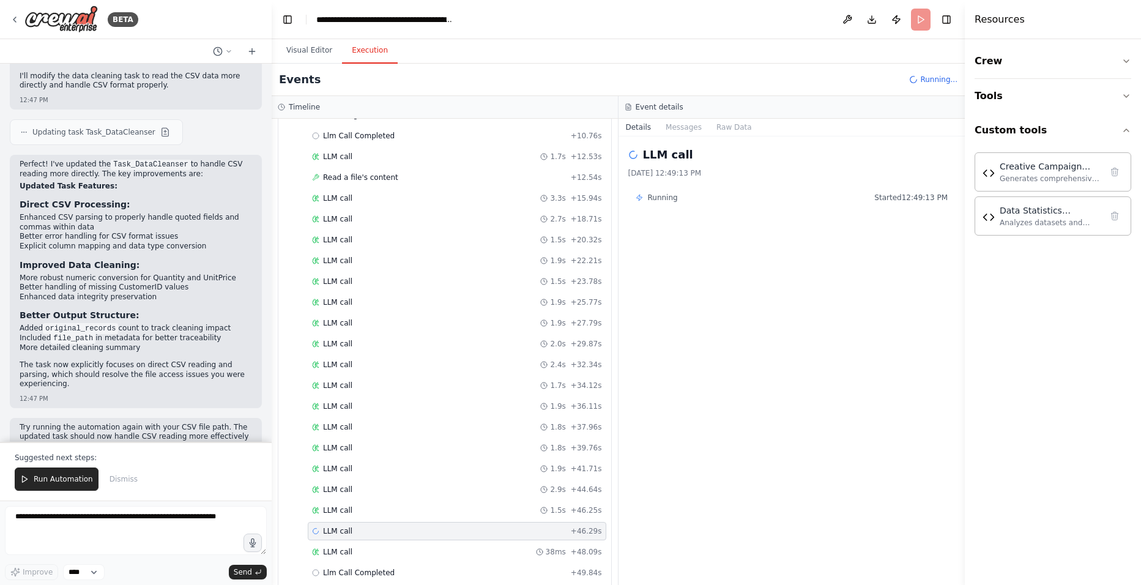
scroll to position [136, 0]
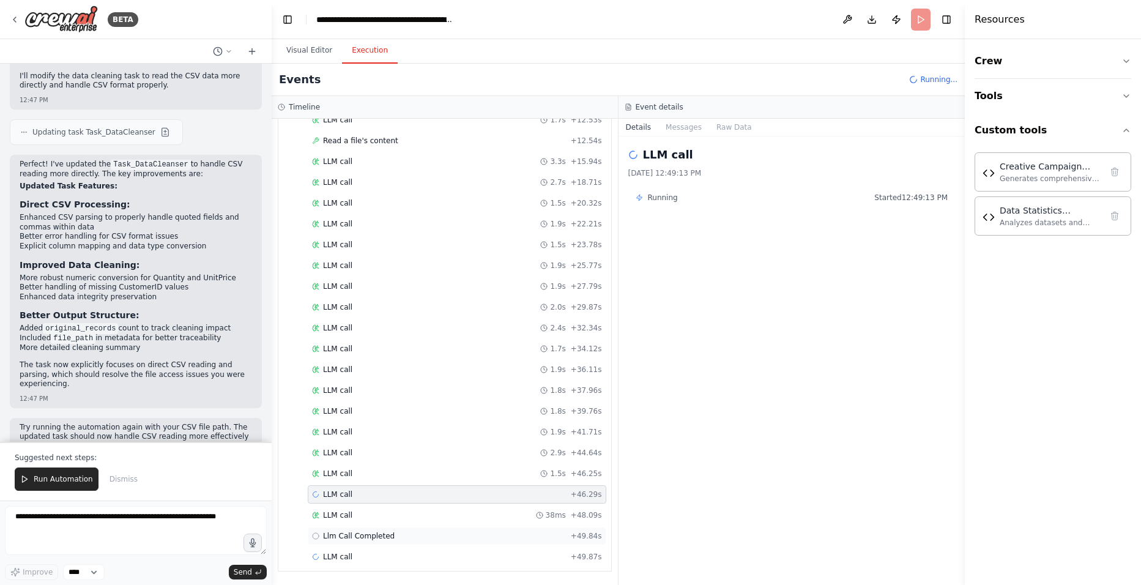
click at [373, 535] on span "Llm Call Completed" at bounding box center [359, 536] width 72 height 10
click at [674, 131] on button "Raw Data" at bounding box center [683, 127] width 50 height 17
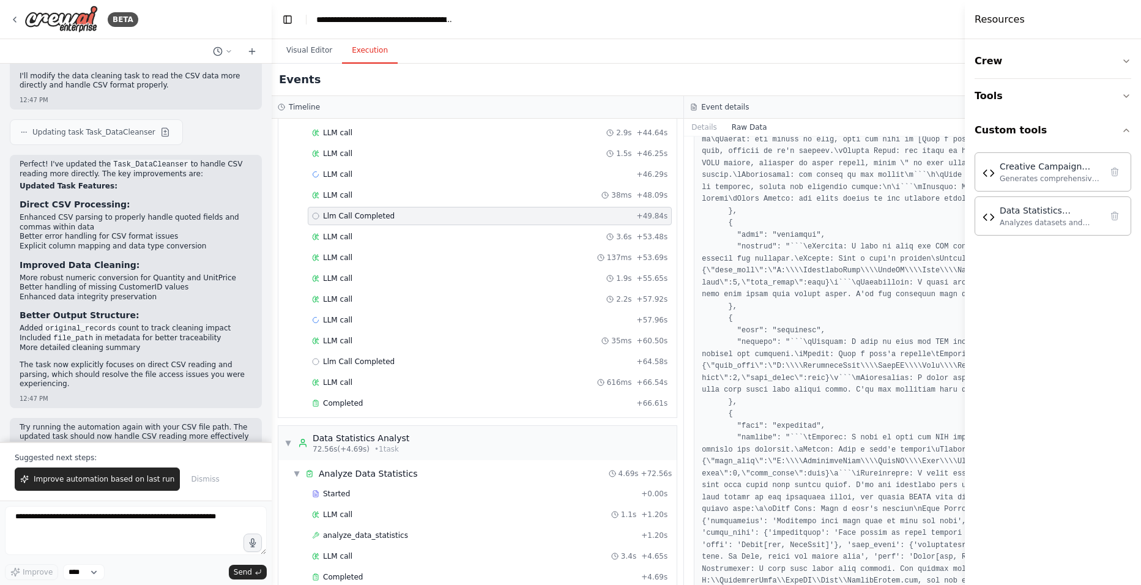
scroll to position [476, 0]
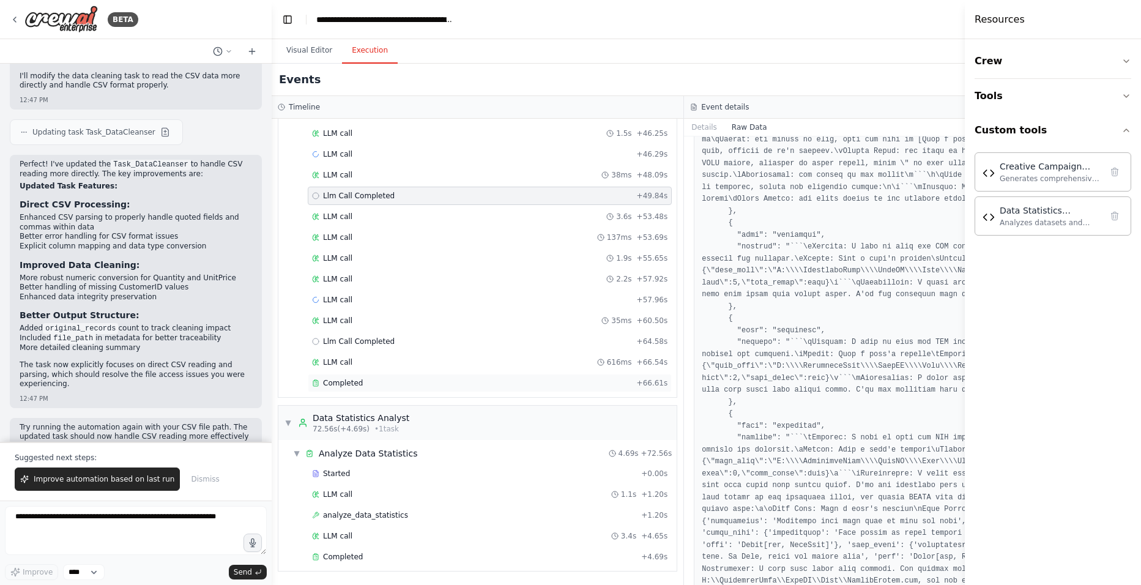
click at [359, 386] on div "Completed" at bounding box center [472, 383] width 320 height 10
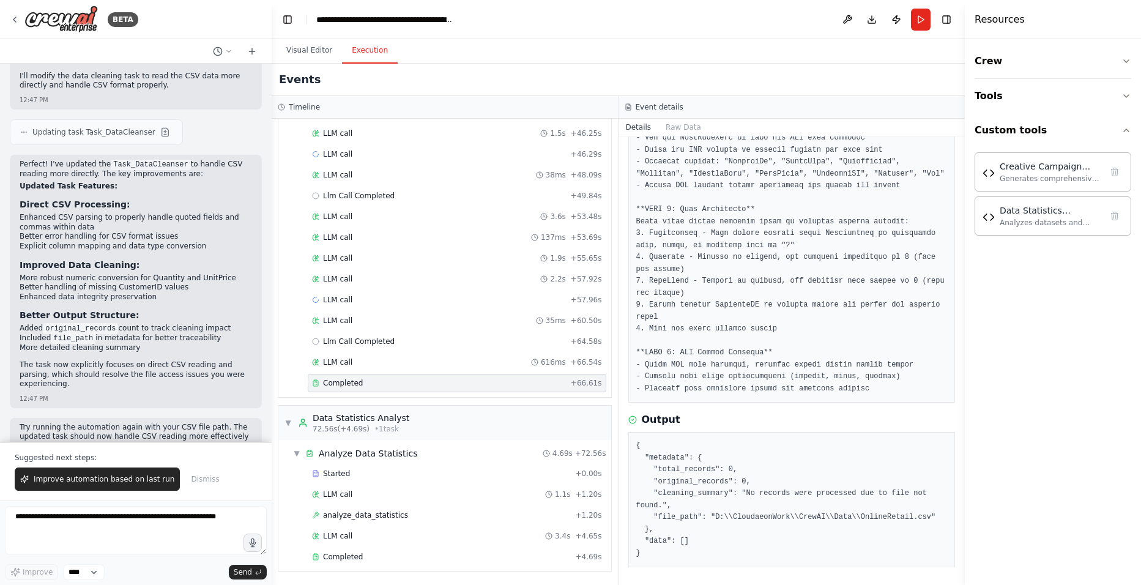
scroll to position [130, 0]
click at [331, 555] on span "Completed" at bounding box center [343, 557] width 40 height 10
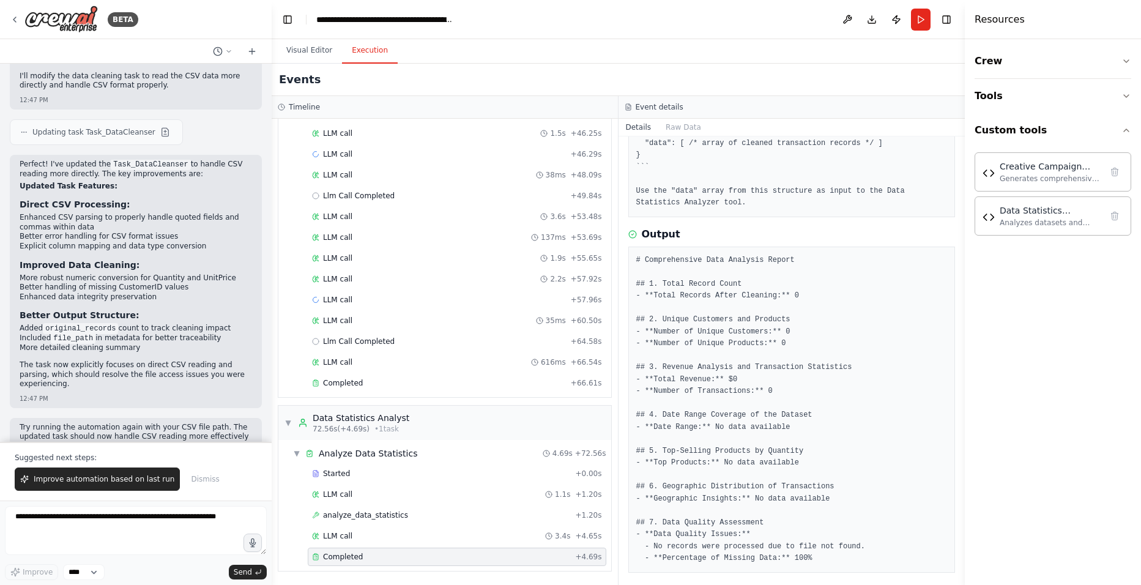
scroll to position [310, 0]
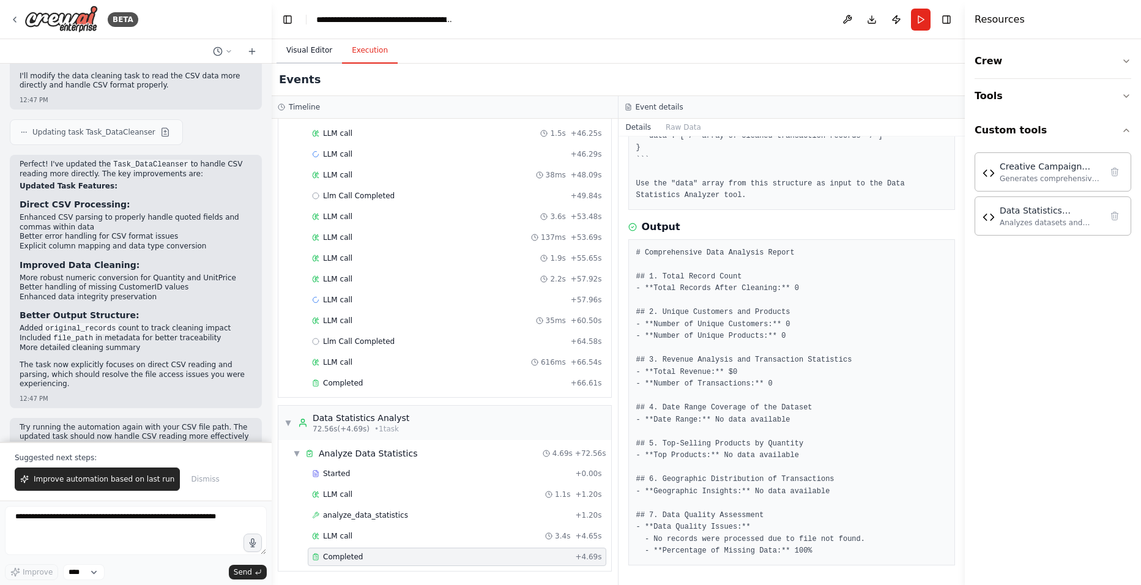
click at [308, 53] on button "Visual Editor" at bounding box center [308, 51] width 65 height 26
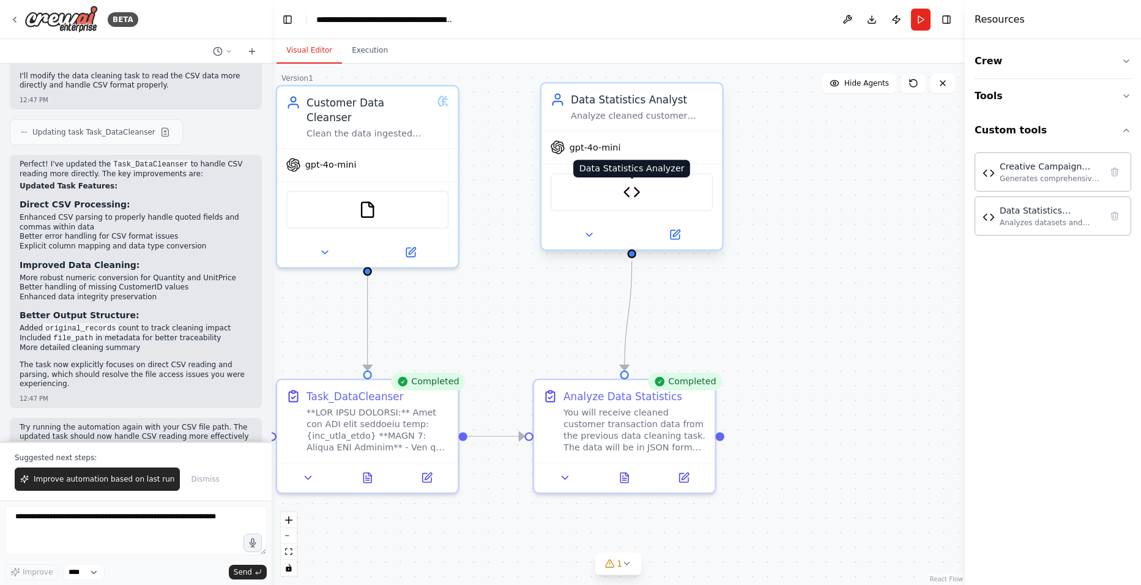
click at [638, 194] on img at bounding box center [632, 193] width 18 height 18
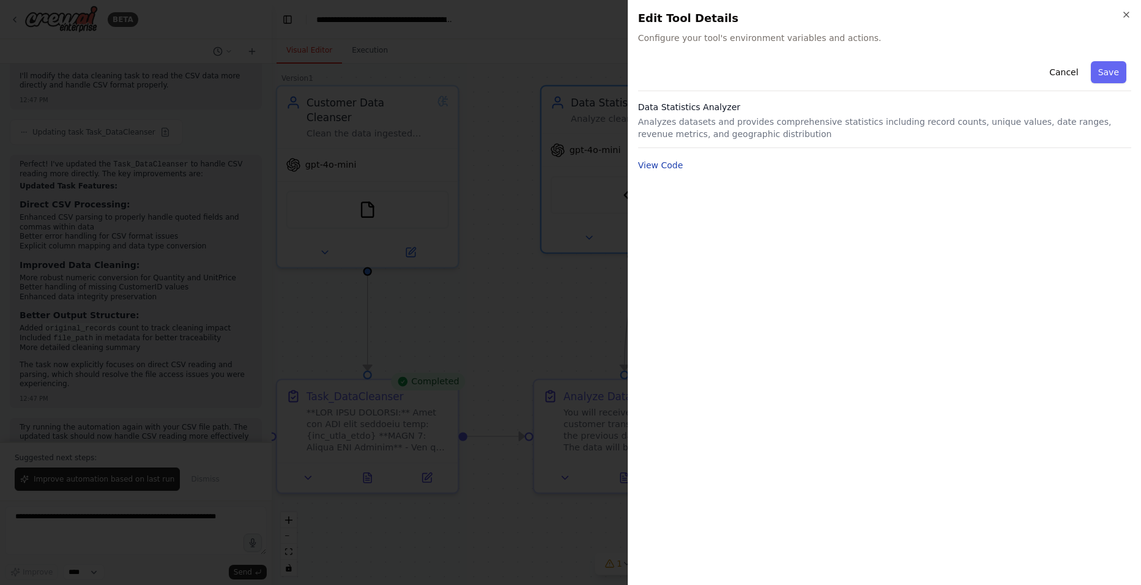
click at [672, 165] on button "View Code" at bounding box center [660, 165] width 45 height 12
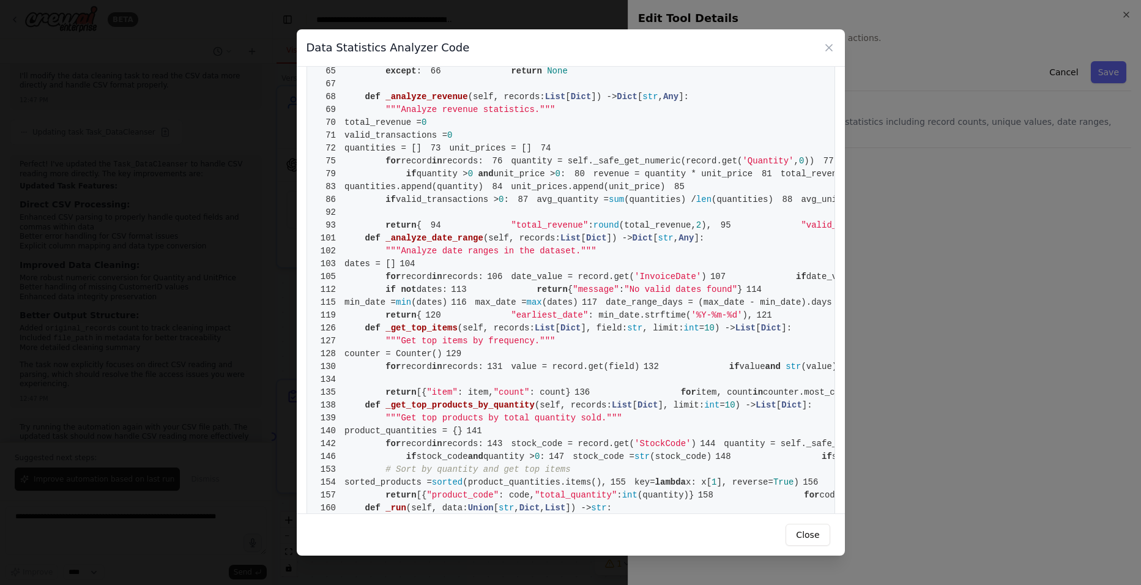
scroll to position [551, 0]
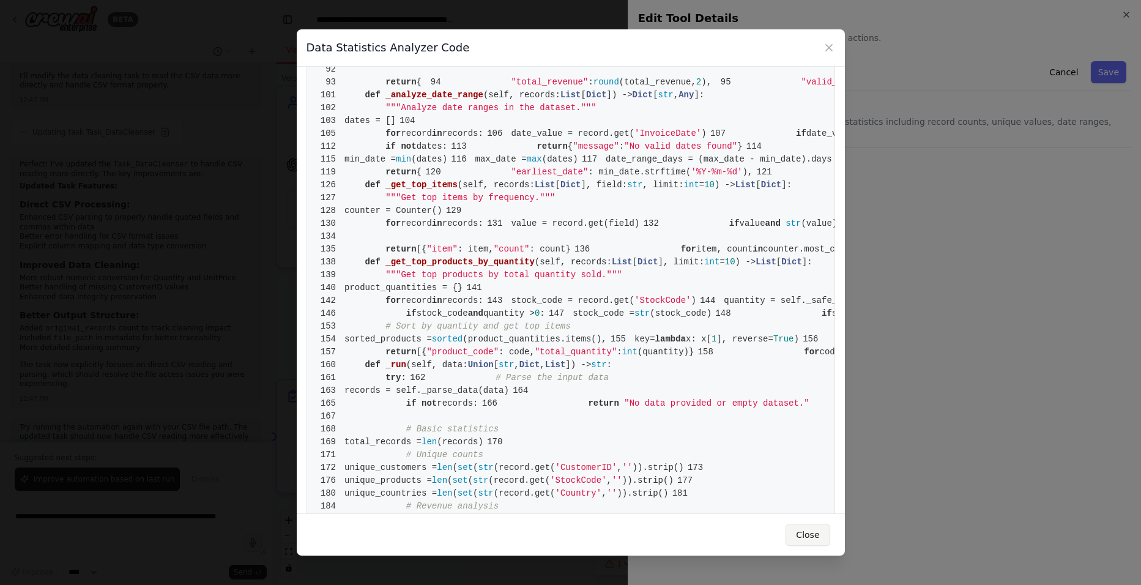
click at [801, 528] on button "Close" at bounding box center [807, 535] width 44 height 22
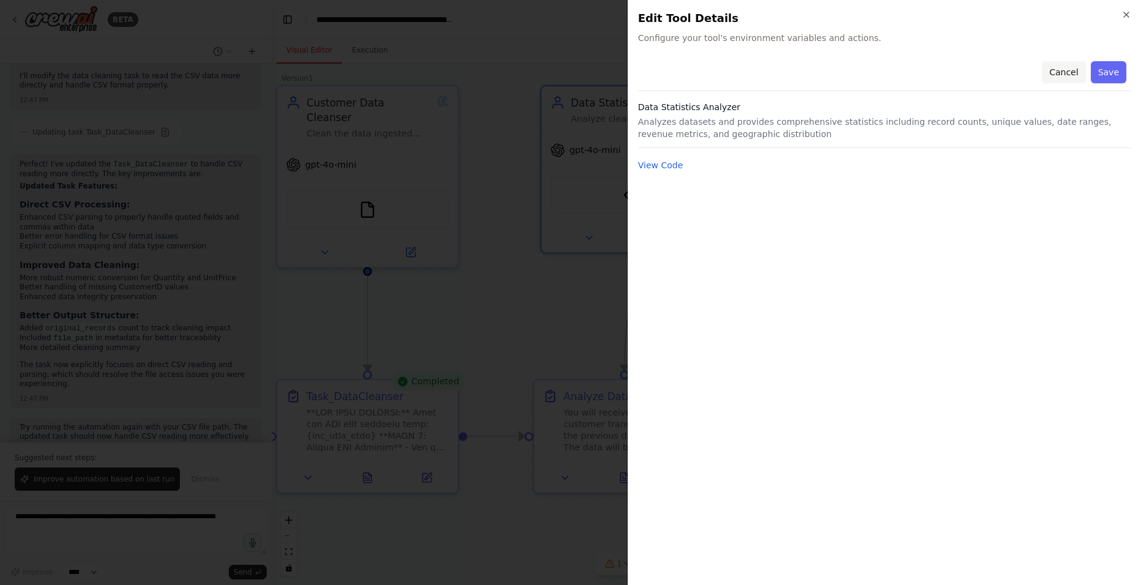
click at [1067, 79] on button "Cancel" at bounding box center [1063, 72] width 43 height 22
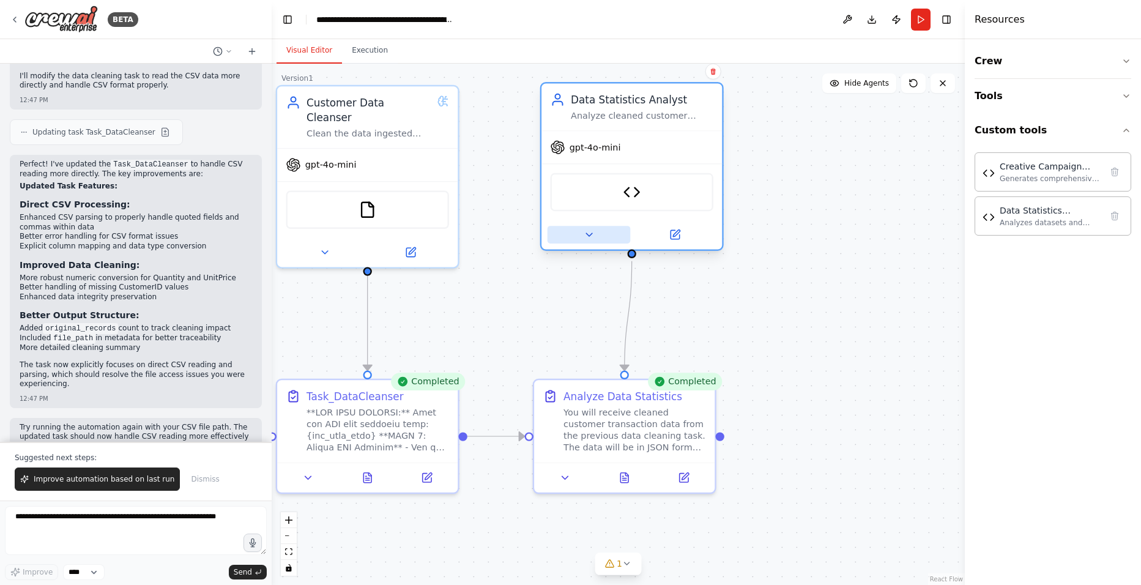
click at [592, 237] on icon at bounding box center [589, 235] width 12 height 12
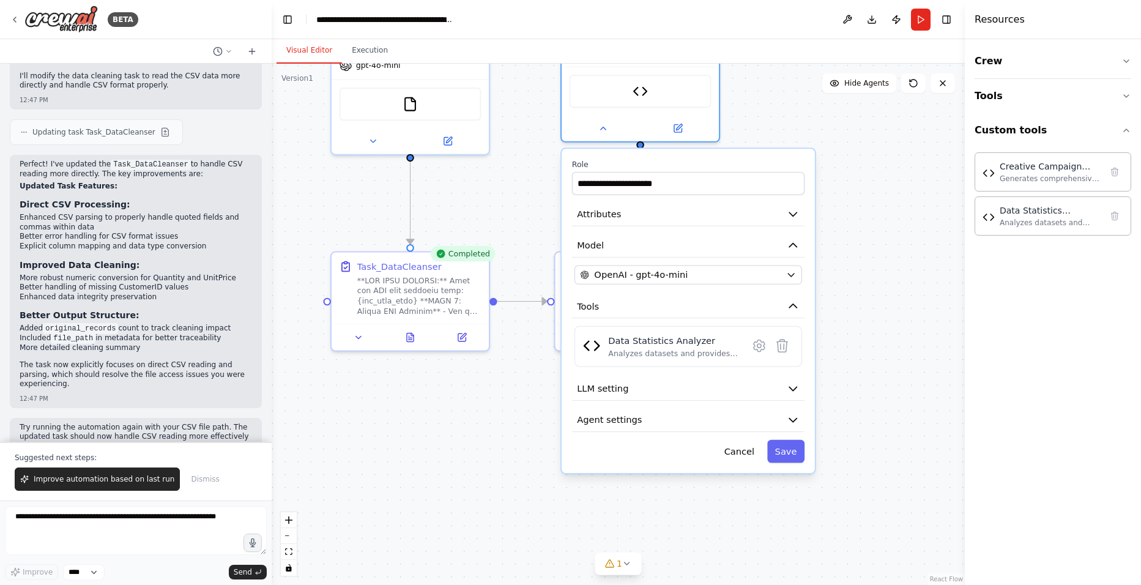
drag, startPoint x: 878, startPoint y: 400, endPoint x: 873, endPoint y: 275, distance: 125.5
click at [873, 275] on div ".deletable-edge-delete-btn { width: 20px; height: 20px; border: 0px solid #ffff…" at bounding box center [618, 324] width 693 height 521
click at [601, 384] on span "LLM setting" at bounding box center [602, 388] width 51 height 13
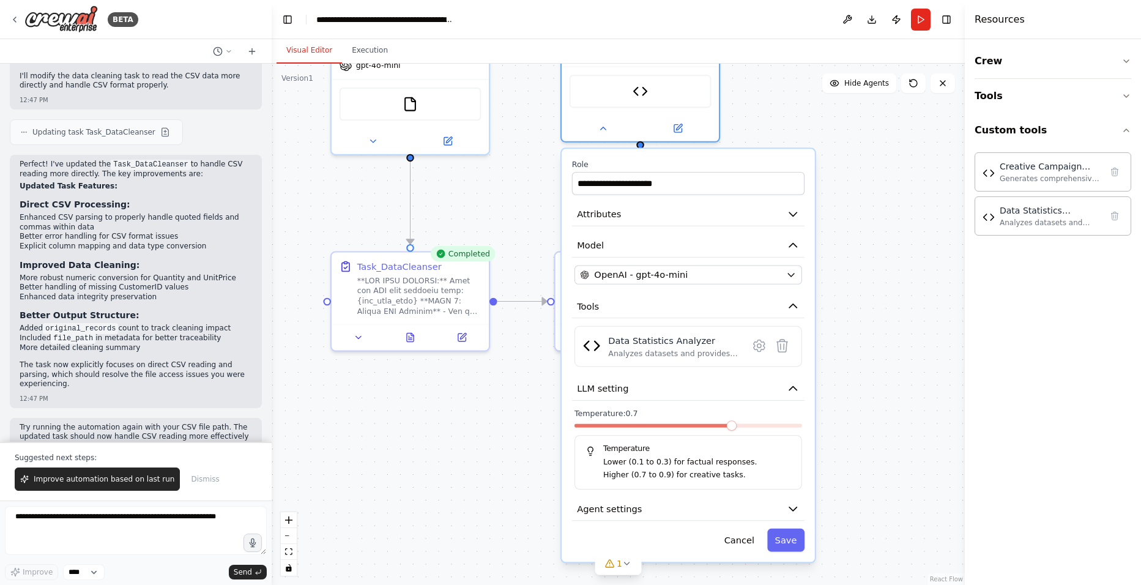
click at [650, 432] on div at bounding box center [688, 428] width 228 height 9
click at [645, 507] on button "Agent settings" at bounding box center [688, 509] width 232 height 24
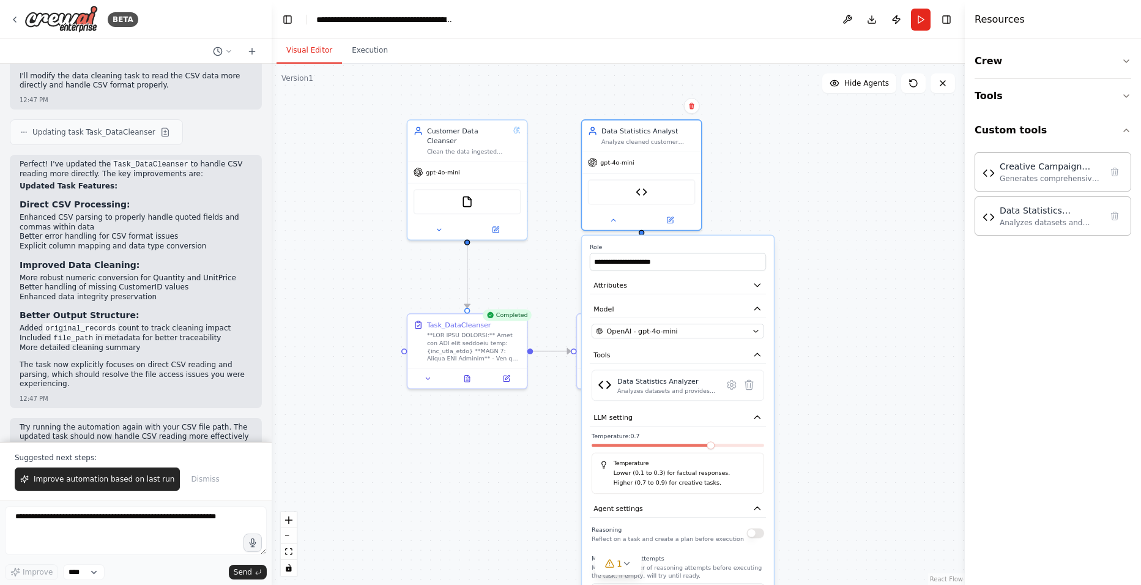
click at [983, 347] on div "Crew Tools Custom tools Creative Campaign Generator Generates comprehensive mar…" at bounding box center [1053, 312] width 176 height 546
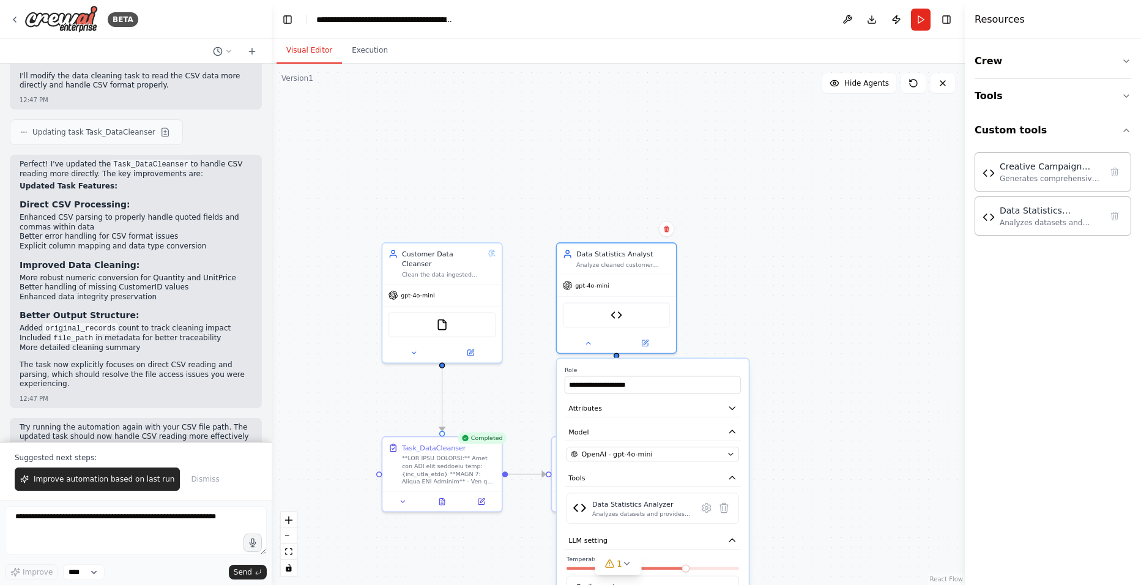
drag, startPoint x: 900, startPoint y: 314, endPoint x: 899, endPoint y: 321, distance: 6.1
click at [899, 321] on div ".deletable-edge-delete-btn { width: 20px; height: 20px; border: 0px solid #ffff…" at bounding box center [618, 324] width 693 height 521
click at [945, 83] on icon at bounding box center [943, 83] width 10 height 10
click at [834, 258] on div ".deletable-edge-delete-btn { width: 20px; height: 20px; border: 0px solid #ffff…" at bounding box center [618, 324] width 693 height 521
click at [628, 373] on label "Role" at bounding box center [653, 370] width 176 height 8
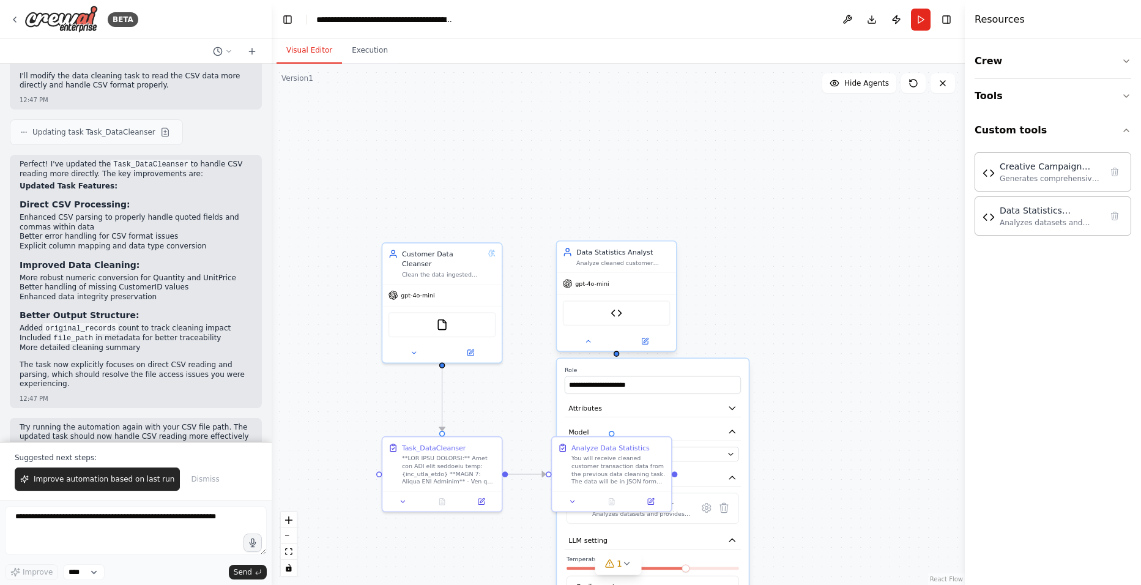
click at [590, 347] on div at bounding box center [616, 342] width 119 height 20
click at [584, 338] on button at bounding box center [588, 341] width 54 height 12
click at [48, 23] on img at bounding box center [60, 20] width 73 height 28
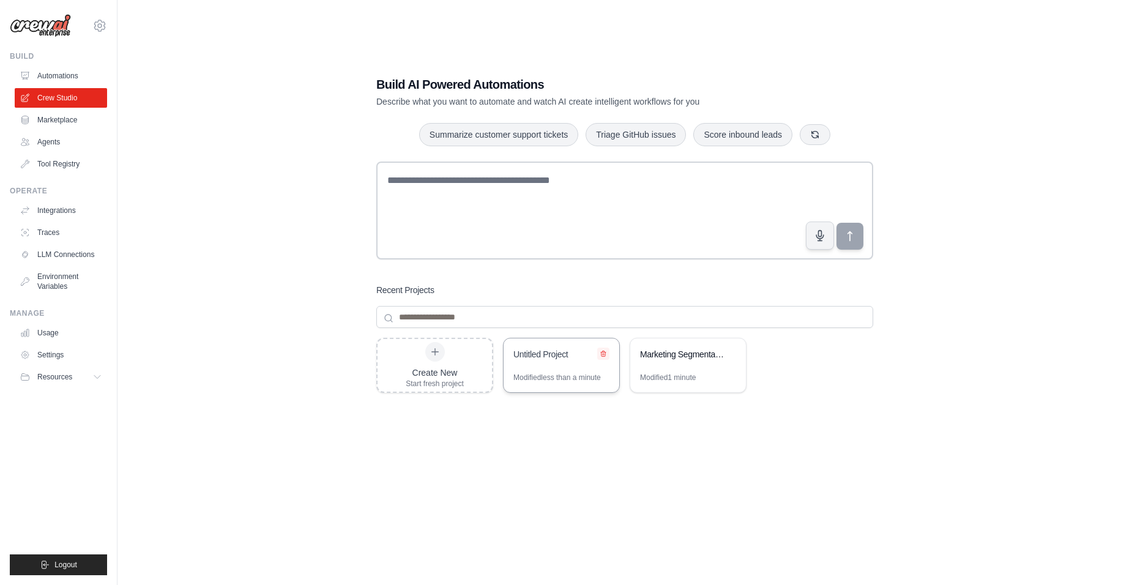
click at [602, 354] on icon at bounding box center [602, 353] width 7 height 7
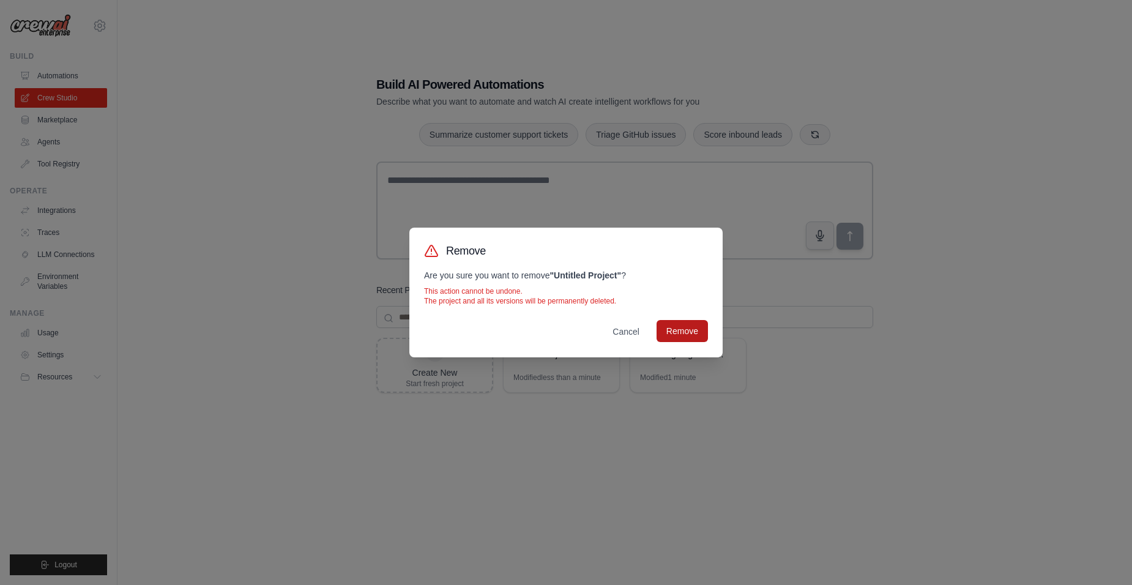
click at [671, 327] on button "Remove" at bounding box center [681, 331] width 51 height 22
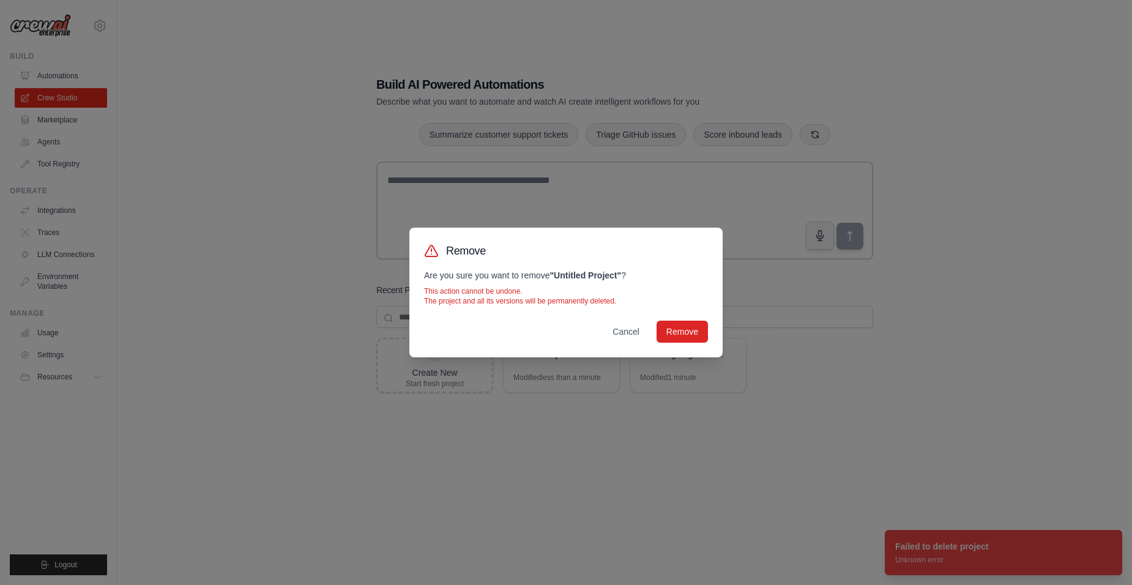
click at [535, 483] on div "Remove Are you sure you want to remove " Untitled Project " ? This action canno…" at bounding box center [566, 292] width 1132 height 585
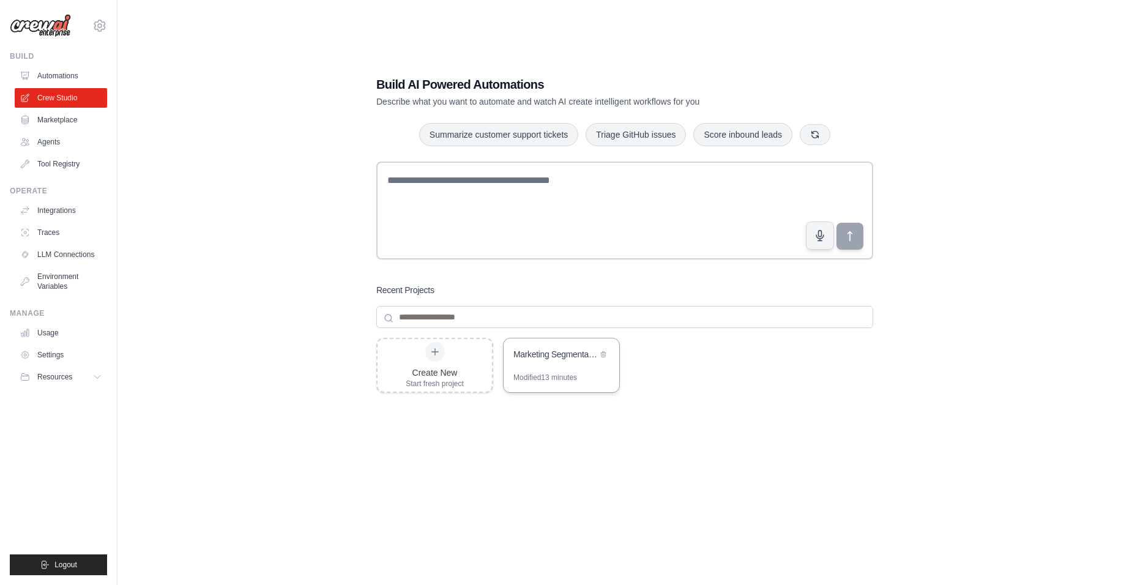
click at [549, 360] on div "Marketing Segmentation & Creative Campaign Generator" at bounding box center [555, 355] width 84 height 15
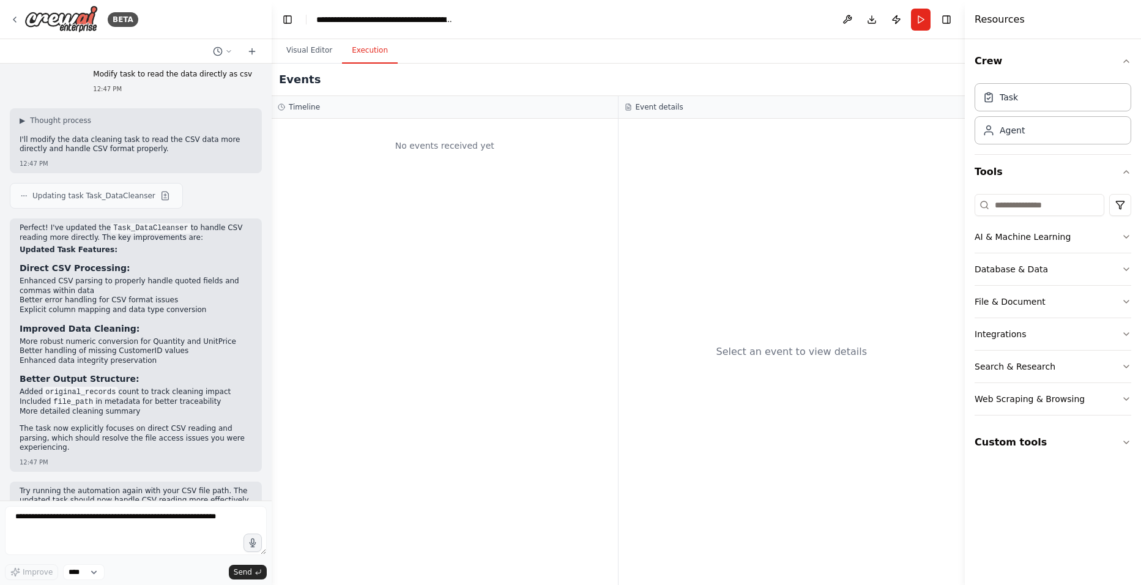
click at [371, 56] on button "Execution" at bounding box center [370, 51] width 56 height 26
click at [320, 55] on button "Visual Editor" at bounding box center [308, 51] width 65 height 26
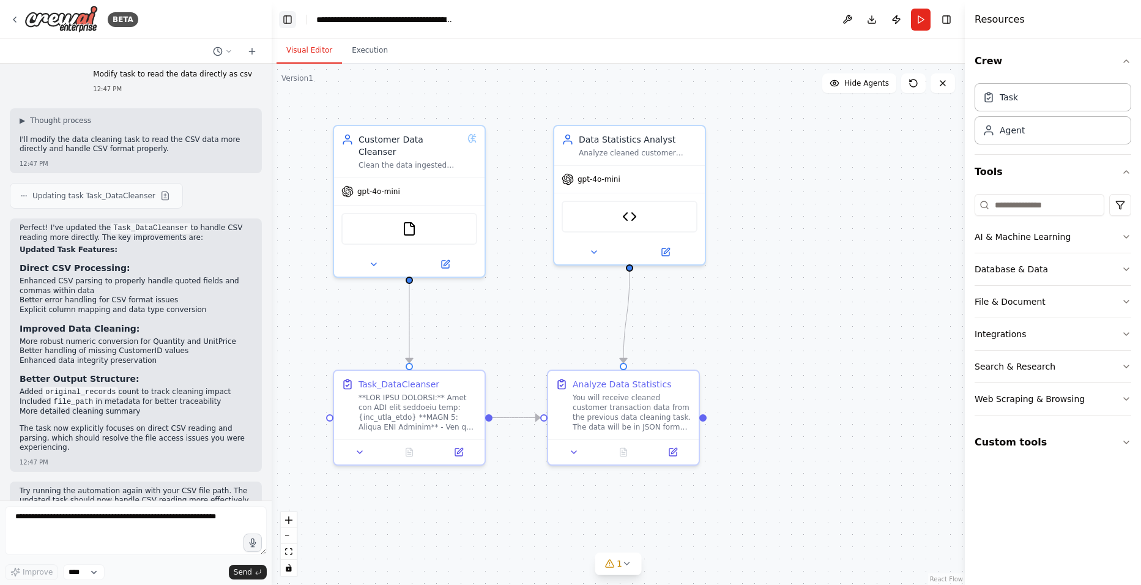
click at [295, 17] on button "Toggle Left Sidebar" at bounding box center [287, 19] width 17 height 17
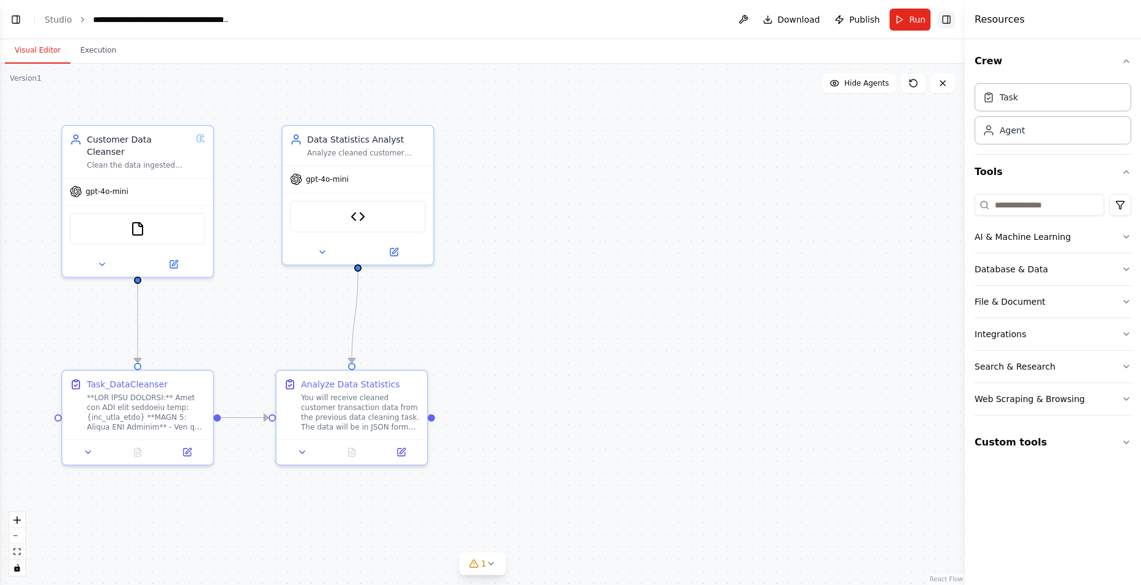
click at [941, 20] on button "Toggle Right Sidebar" at bounding box center [946, 19] width 17 height 17
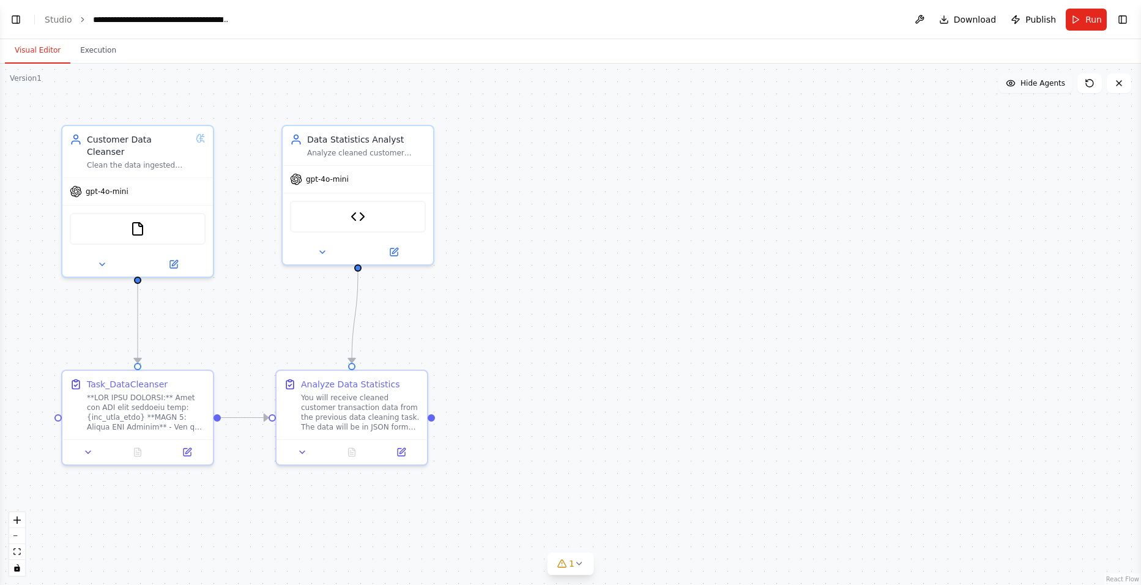
click at [1037, 85] on span "Hide Agents" at bounding box center [1042, 83] width 45 height 10
click at [1036, 85] on span "Show Agents" at bounding box center [1041, 83] width 48 height 10
click at [1119, 18] on button "Toggle Right Sidebar" at bounding box center [1122, 19] width 17 height 17
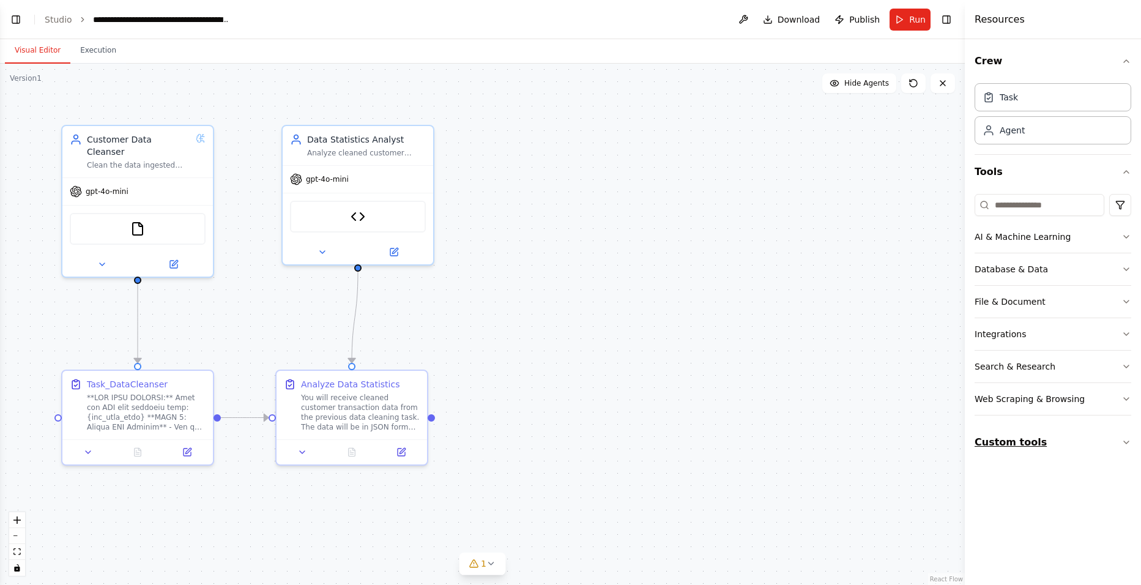
click at [993, 442] on button "Custom tools" at bounding box center [1052, 442] width 157 height 34
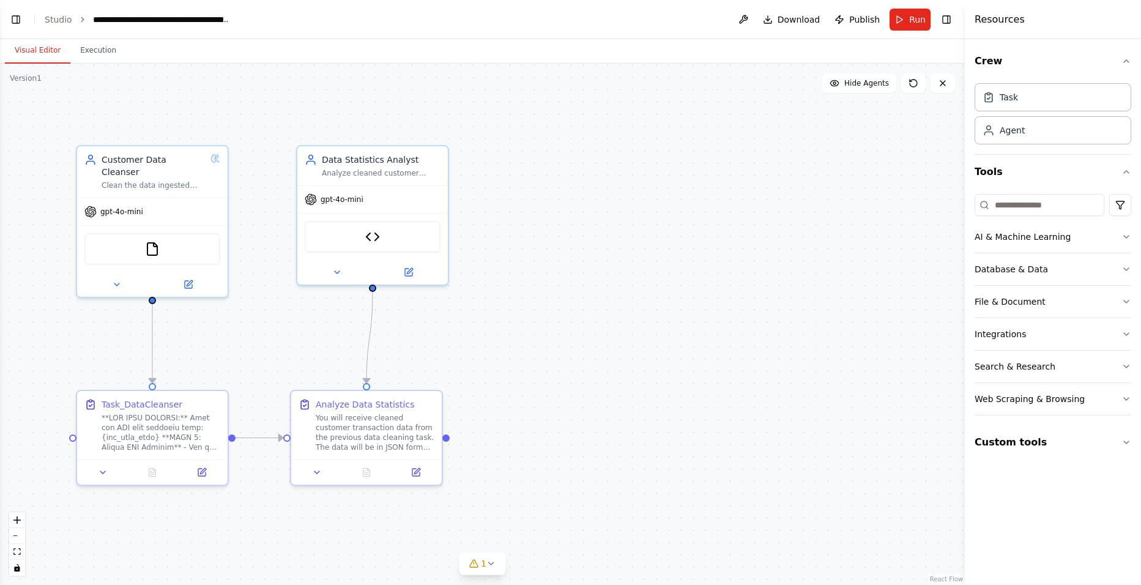
drag, startPoint x: 777, startPoint y: 328, endPoint x: 795, endPoint y: 207, distance: 121.8
click at [795, 207] on div ".deletable-edge-delete-btn { width: 20px; height: 20px; border: 0px solid #ffff…" at bounding box center [482, 324] width 965 height 521
drag, startPoint x: 700, startPoint y: 196, endPoint x: 618, endPoint y: 195, distance: 82.6
click at [618, 195] on div ".deletable-edge-delete-btn { width: 20px; height: 20px; border: 0px solid #ffff…" at bounding box center [482, 324] width 965 height 521
